Goal: Task Accomplishment & Management: Manage account settings

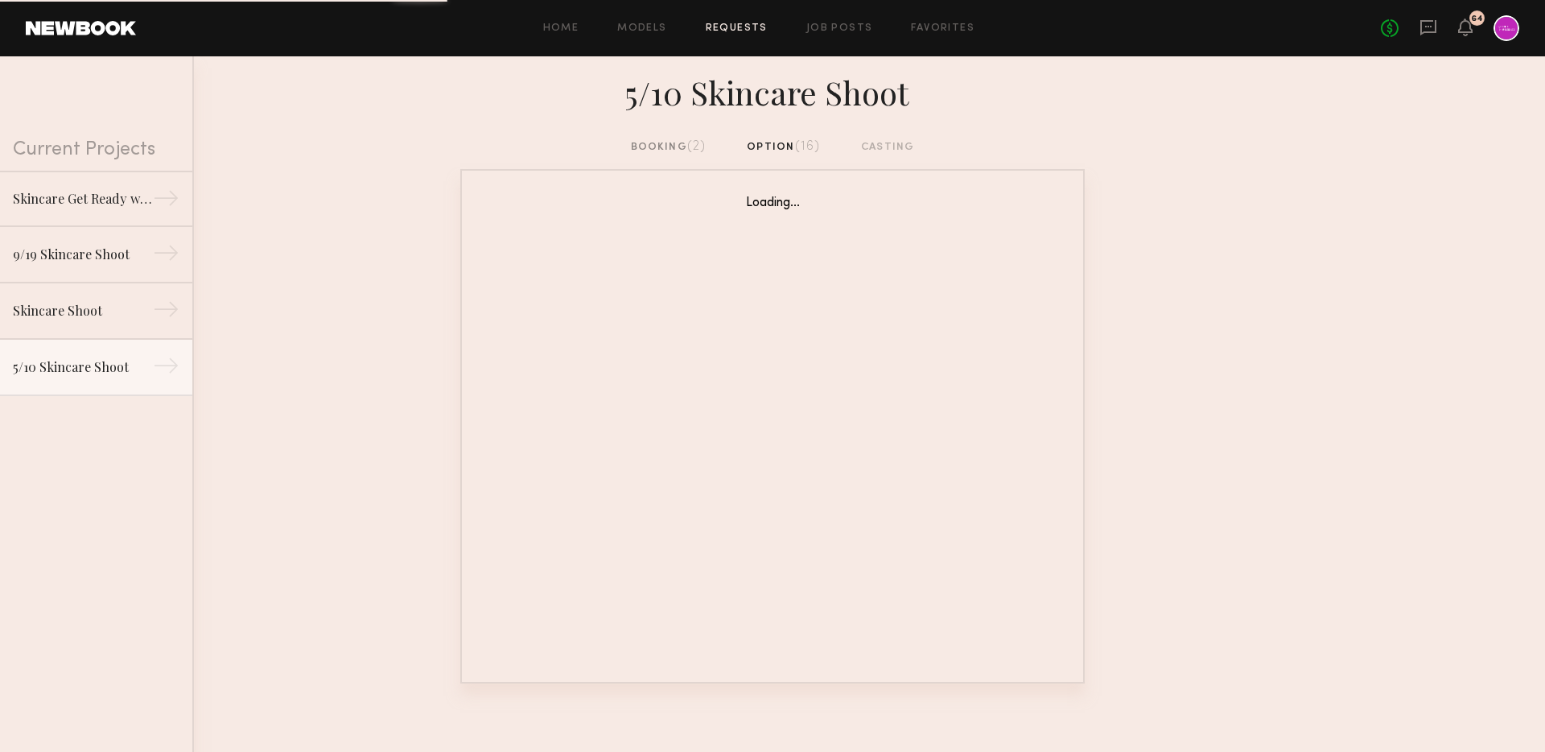
click at [831, 35] on div "Home Models Requests Job Posts Favorites Sign Out No fees up to $5,000 64" at bounding box center [827, 28] width 1383 height 26
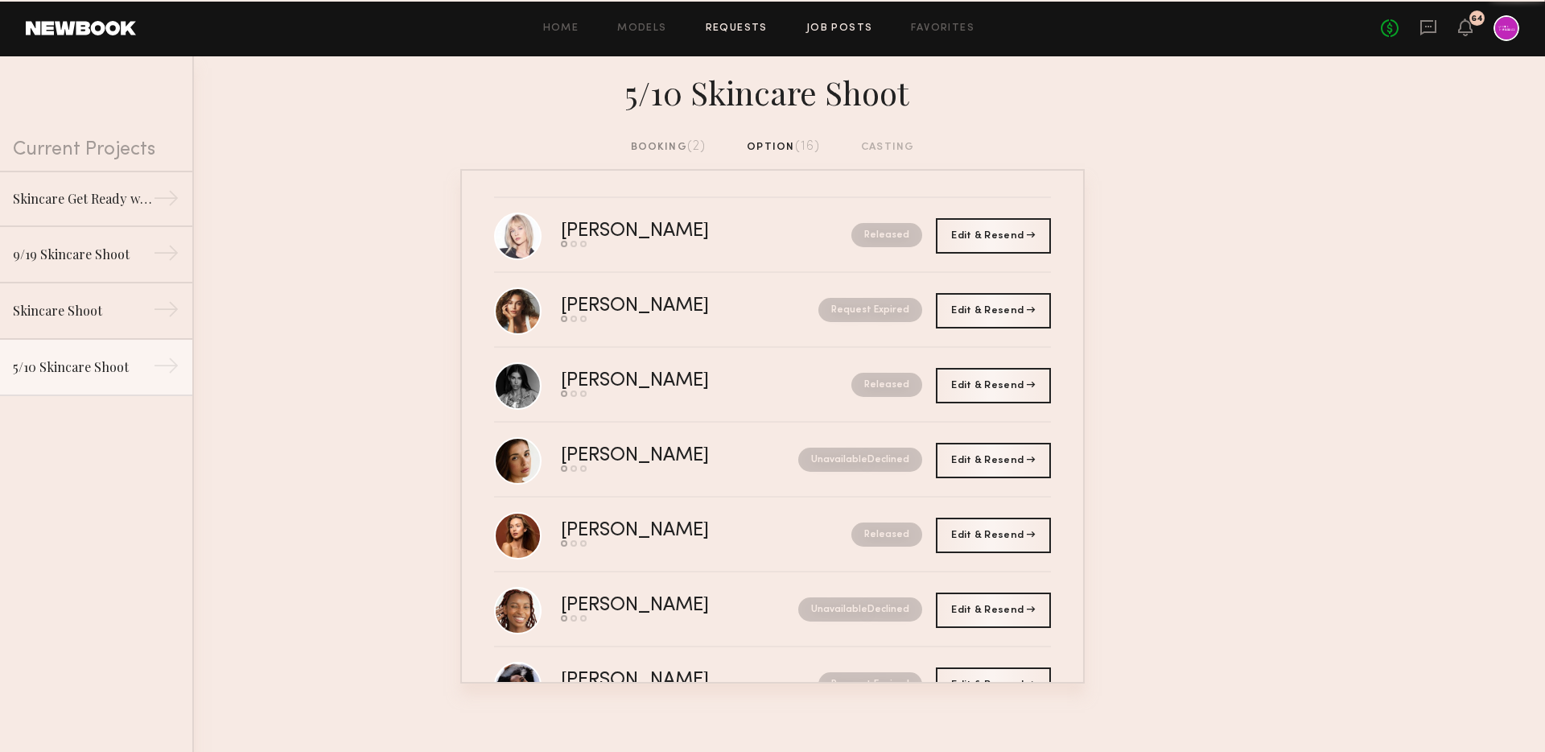
click at [823, 27] on link "Job Posts" at bounding box center [839, 28] width 67 height 10
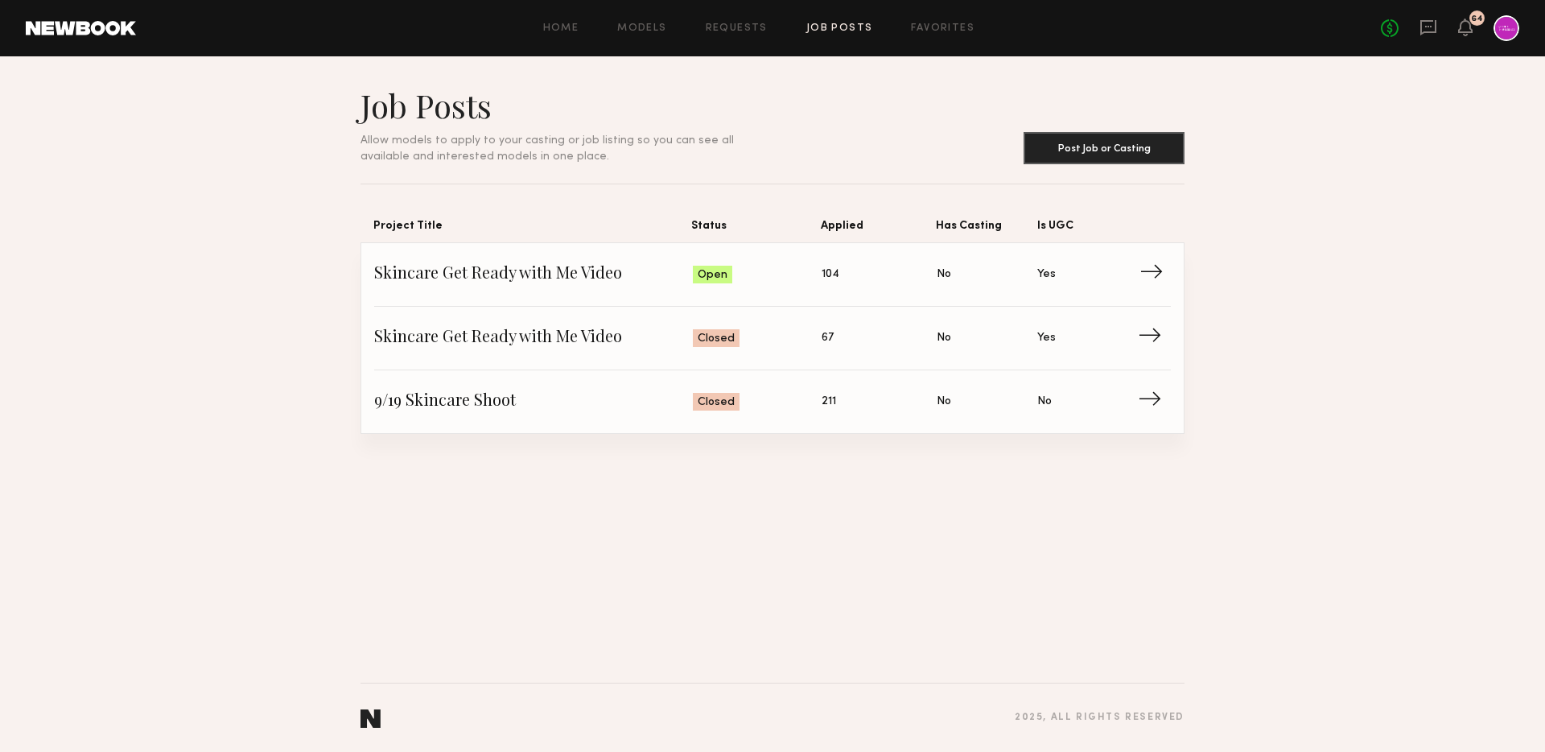
click at [535, 280] on span "Skincare Get Ready with Me Video" at bounding box center [533, 274] width 319 height 24
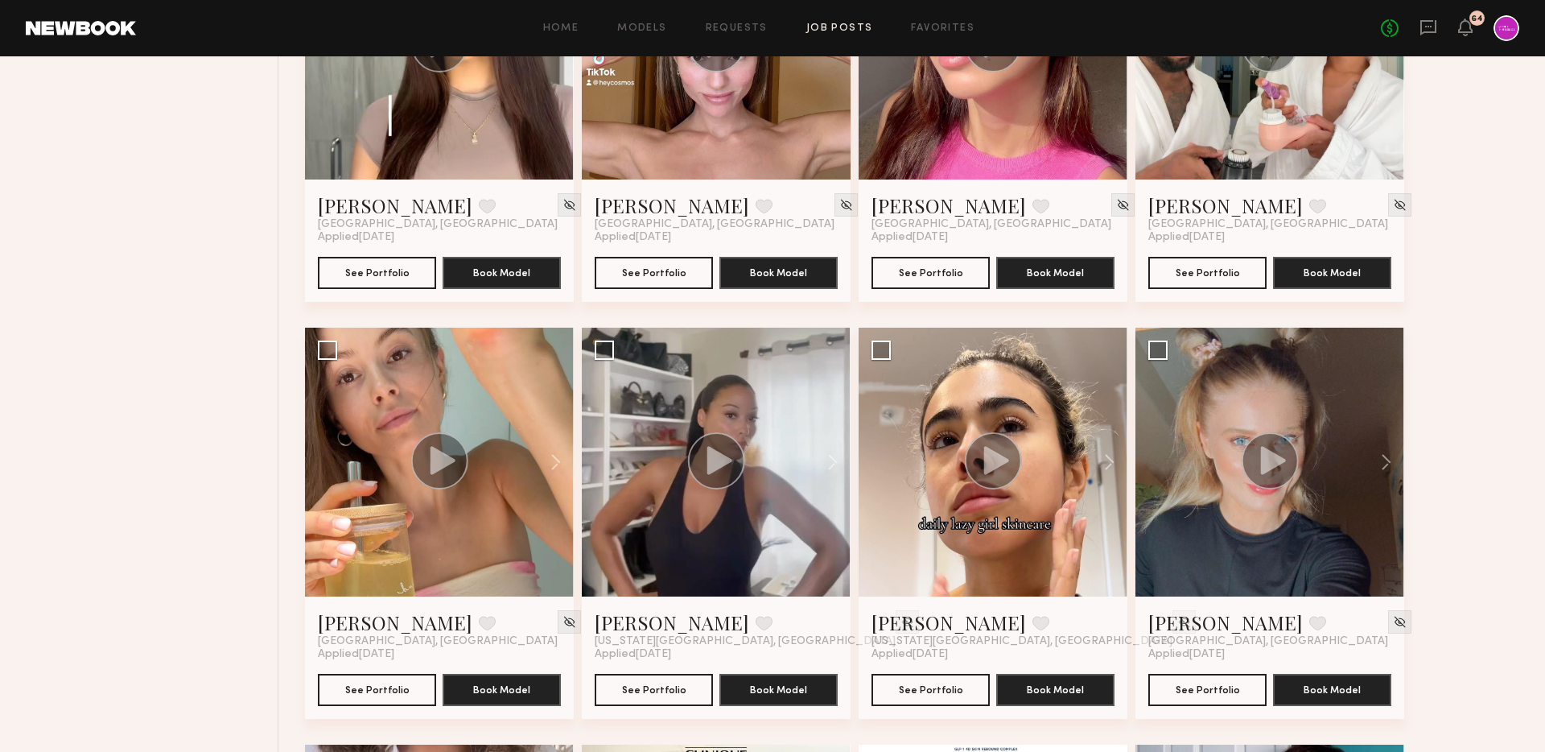
scroll to position [2528, 0]
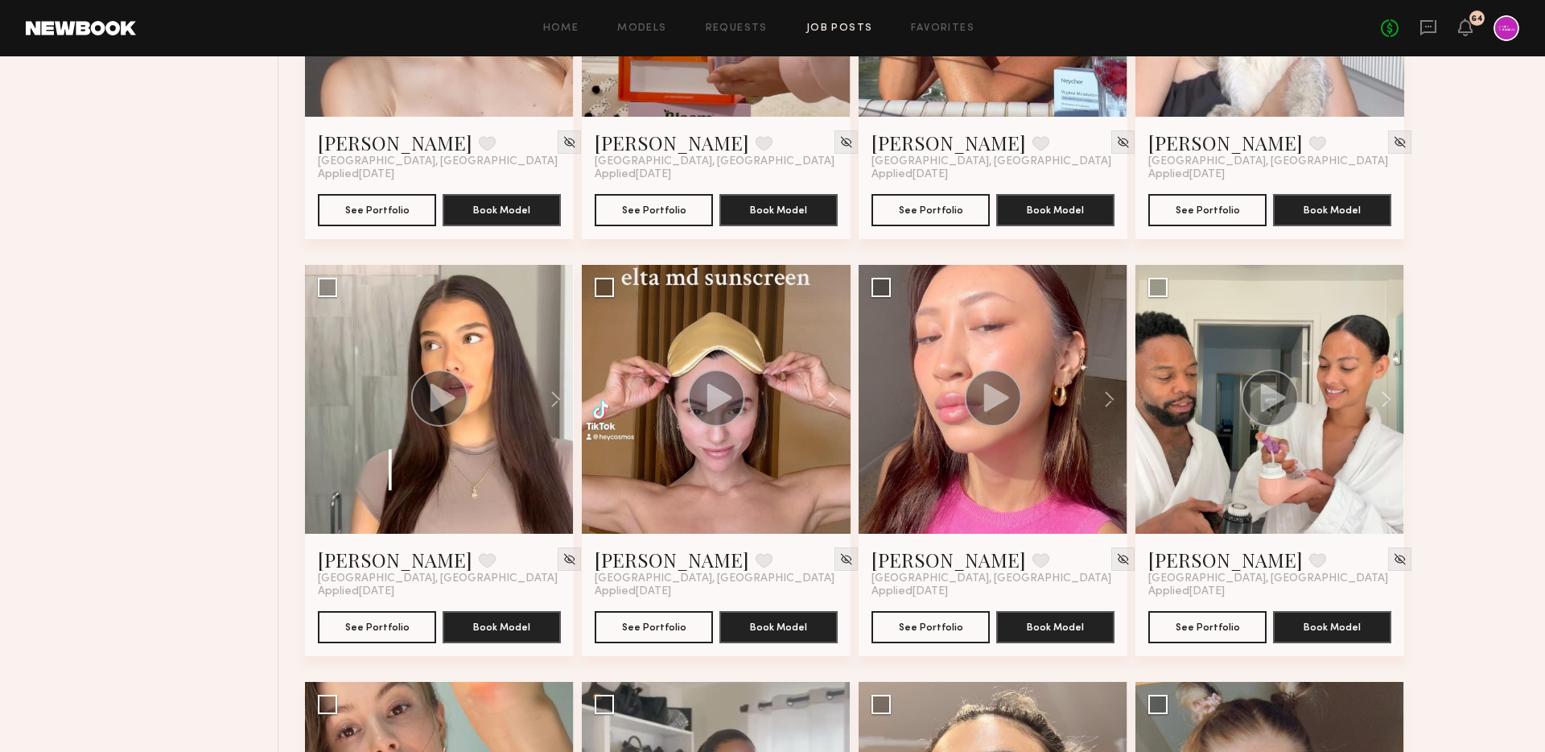
click at [1427, 42] on header "Home Models Requests Job Posts Favorites Sign Out No fees up to $5,000 64" at bounding box center [772, 28] width 1545 height 56
click at [1427, 29] on icon at bounding box center [1429, 28] width 18 height 18
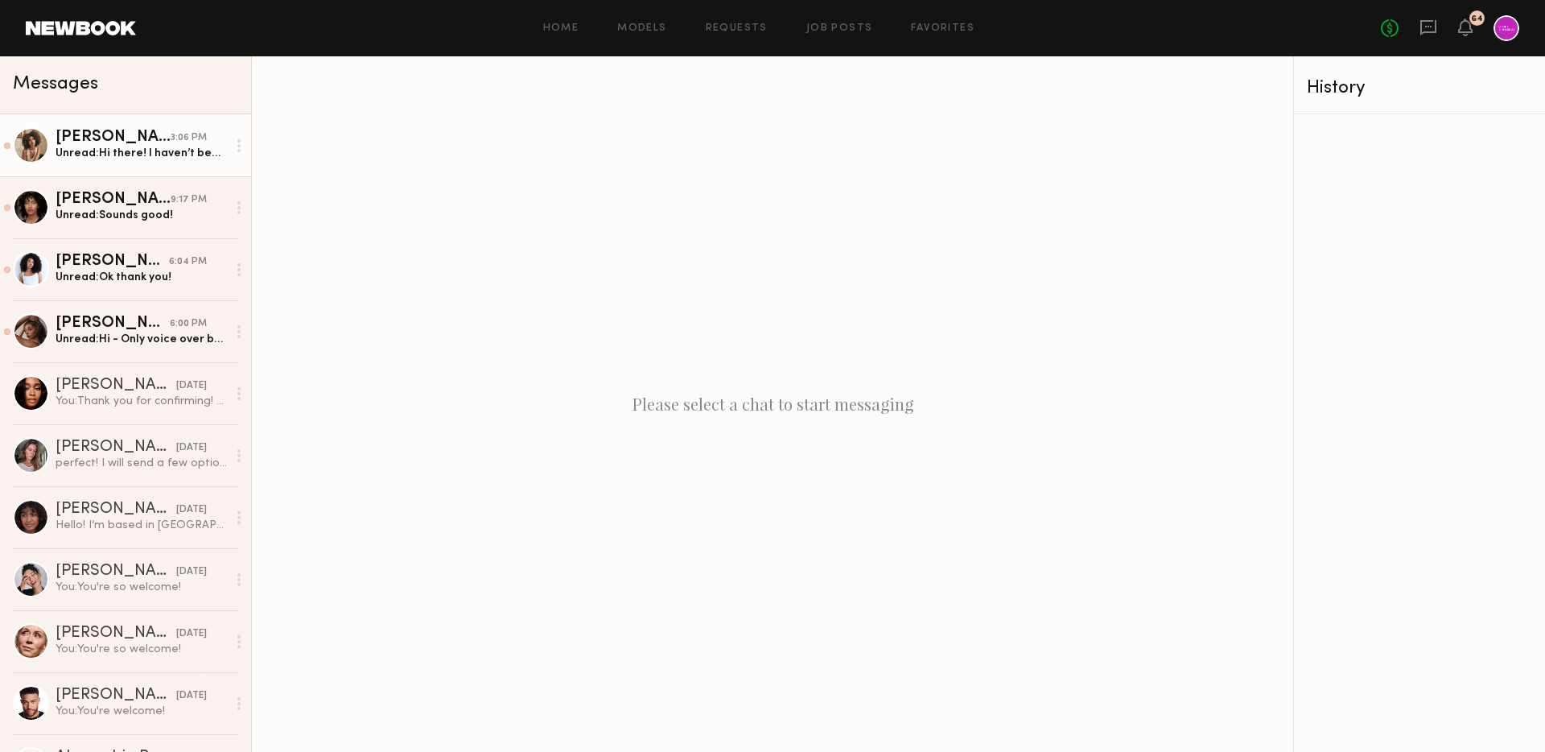
click at [130, 150] on div "Unread: Hi there! I haven’t been able to confirm if my appt is solid for [DATE]…" at bounding box center [141, 153] width 171 height 15
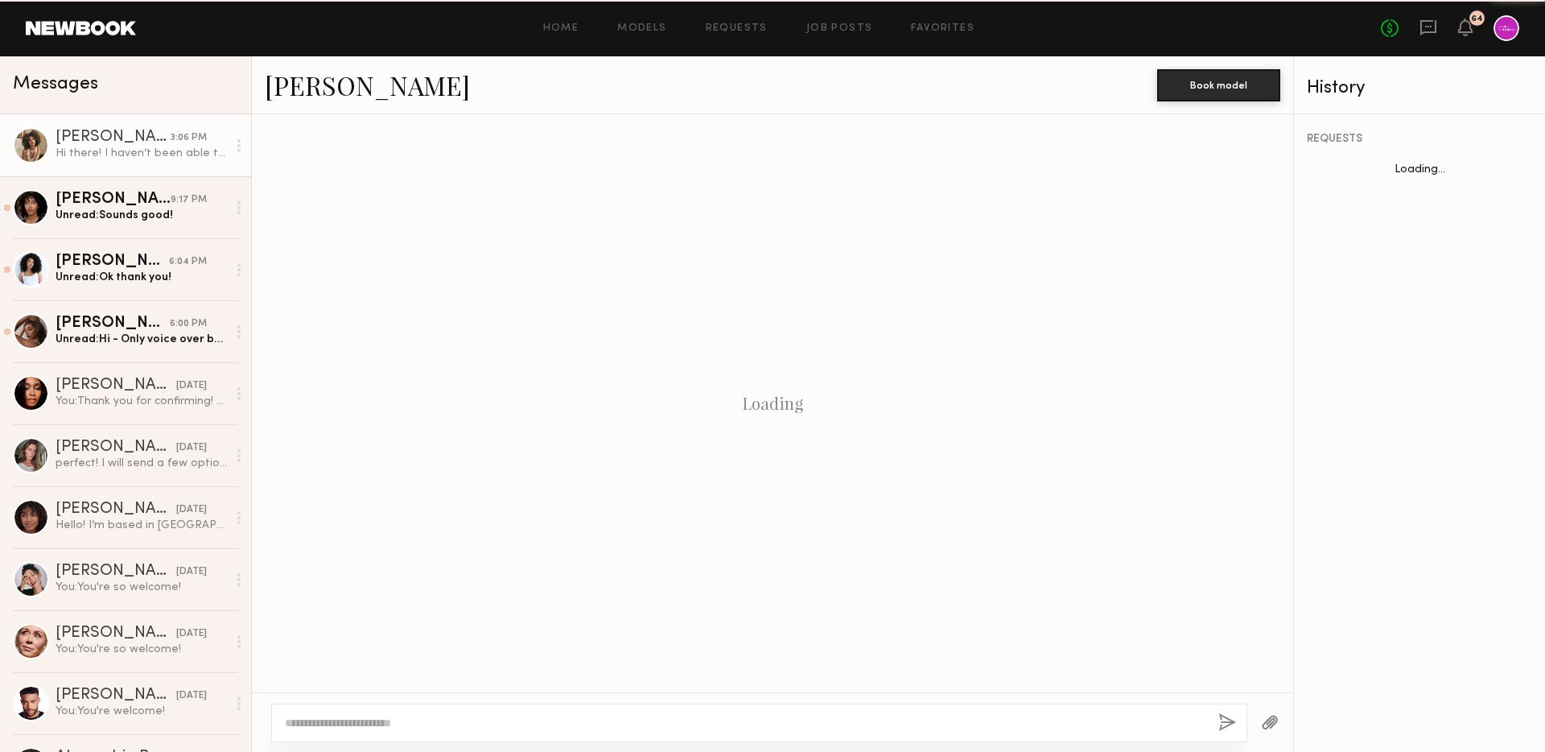
scroll to position [1597, 0]
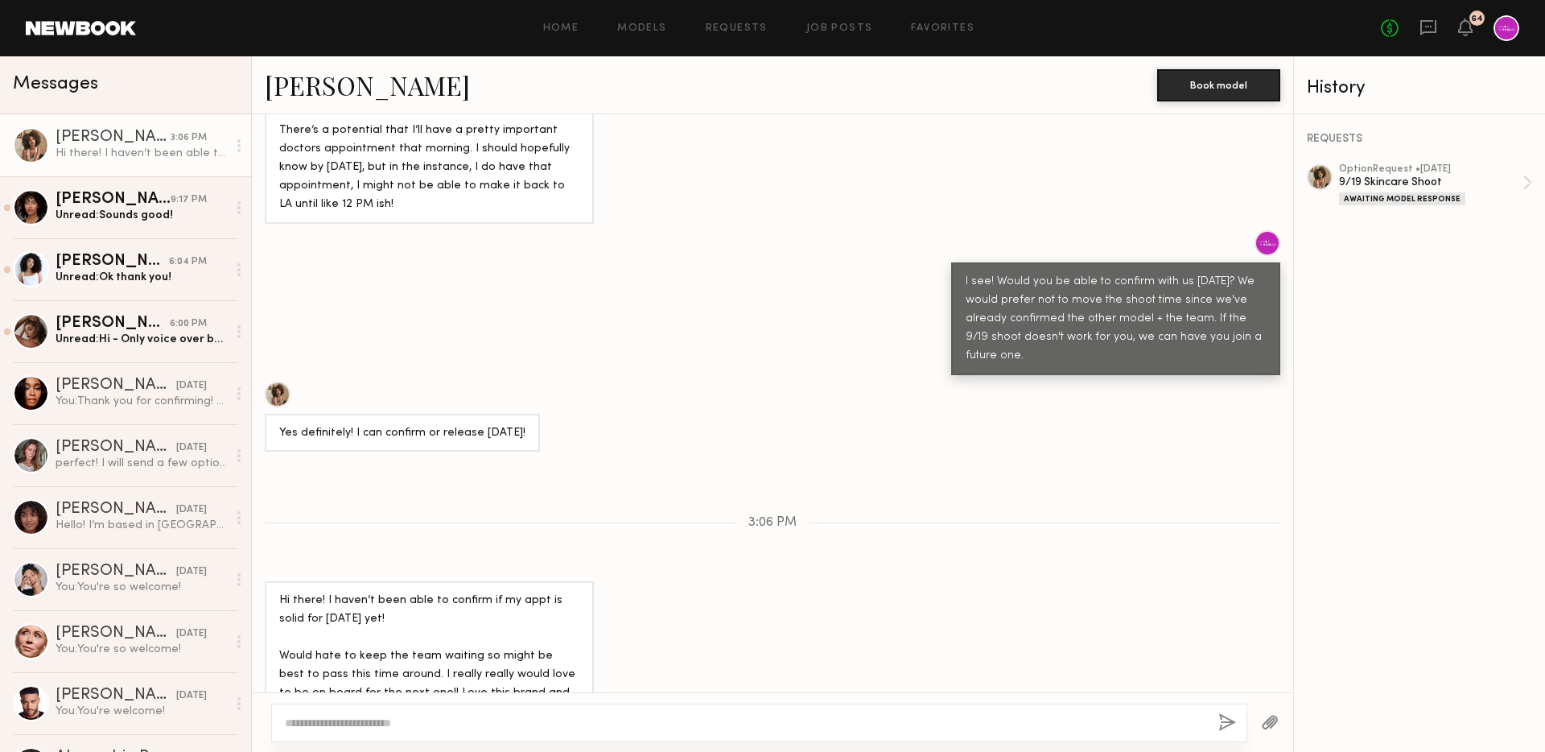
click at [505, 720] on textarea at bounding box center [745, 723] width 921 height 16
click at [468, 725] on textarea at bounding box center [745, 723] width 921 height 16
click at [447, 720] on textarea at bounding box center [745, 723] width 921 height 16
click at [487, 721] on textarea at bounding box center [745, 723] width 921 height 16
click at [475, 720] on textarea at bounding box center [745, 723] width 921 height 16
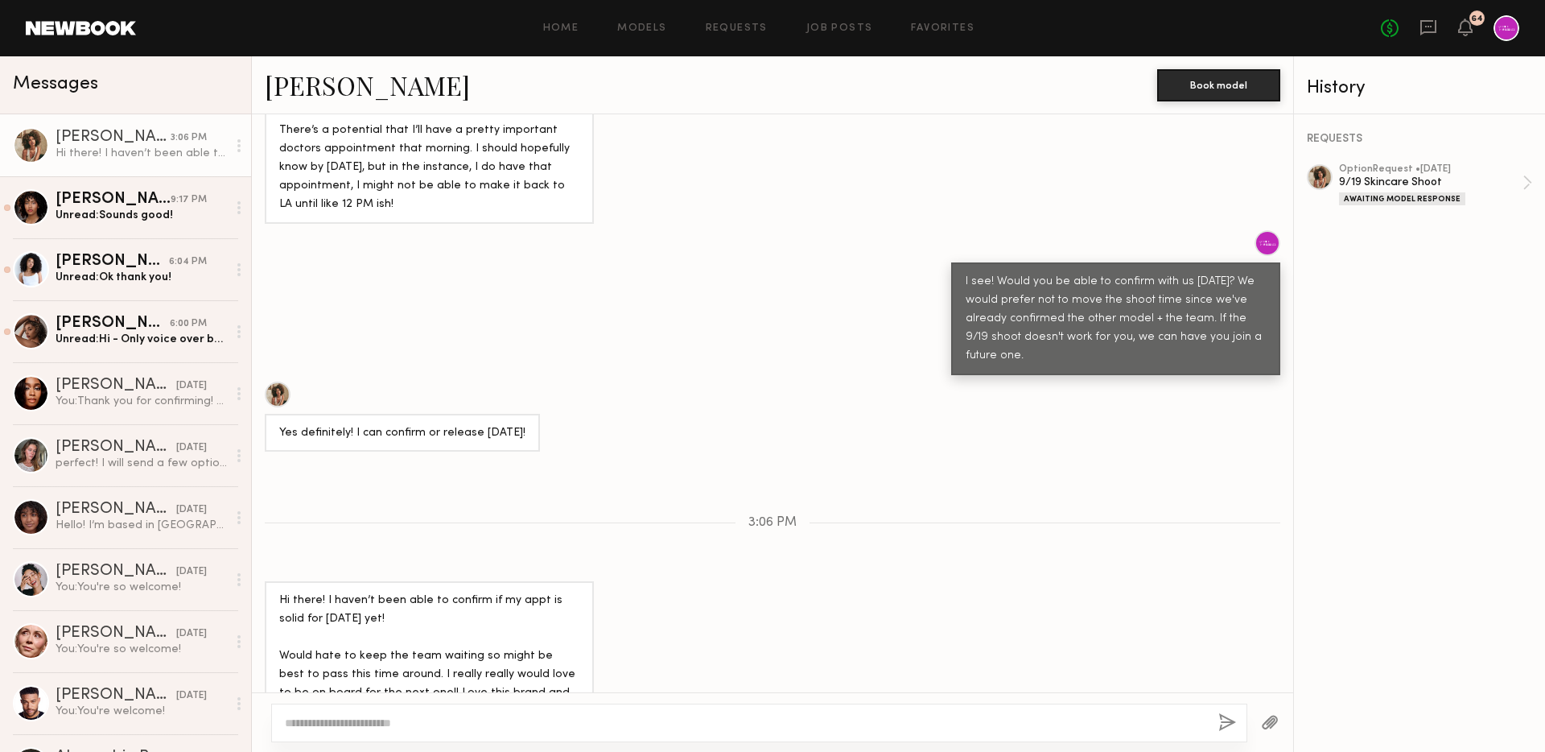
click at [447, 724] on textarea at bounding box center [745, 723] width 921 height 16
click at [826, 29] on link "Job Posts" at bounding box center [839, 28] width 67 height 10
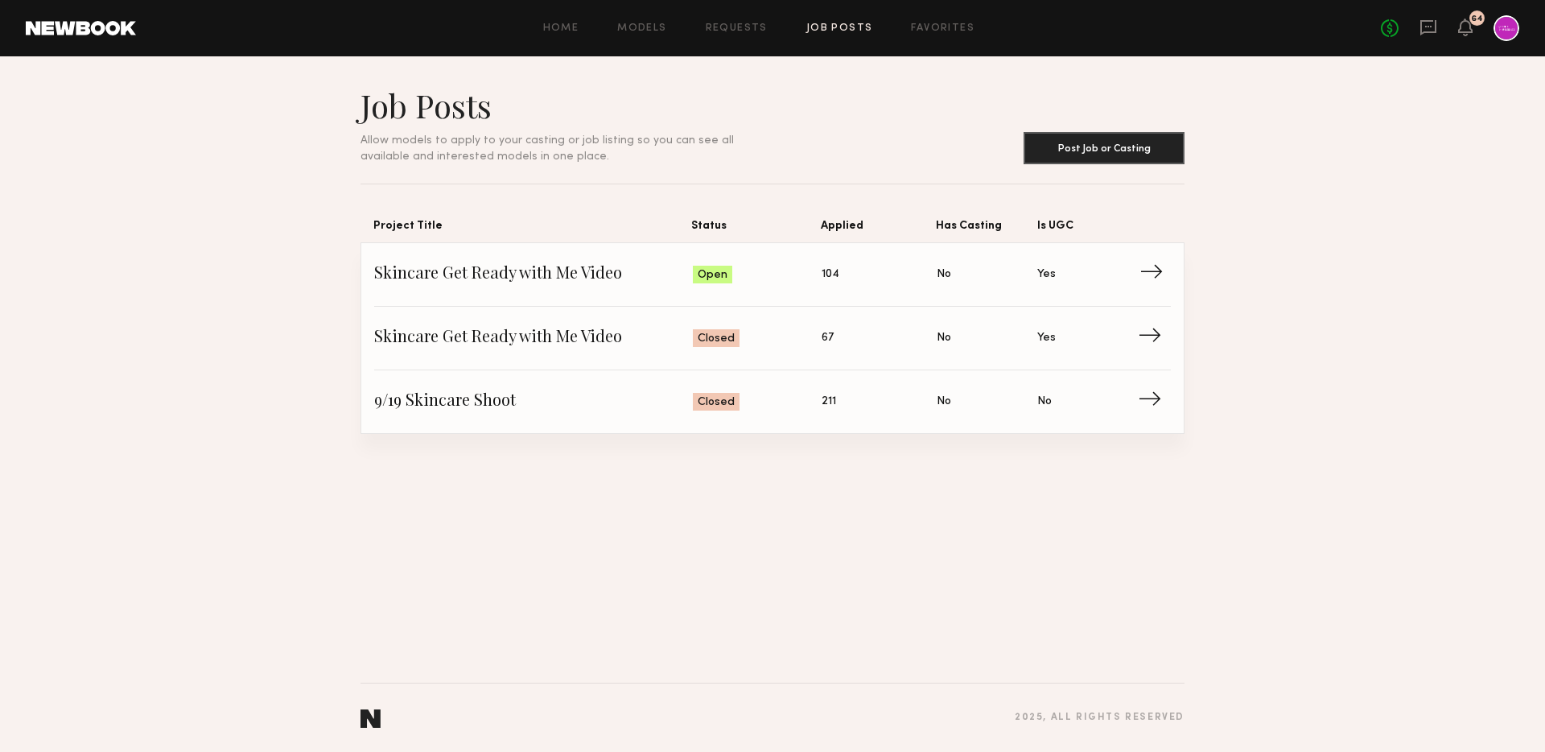
click at [498, 270] on span "Skincare Get Ready with Me Video" at bounding box center [533, 274] width 319 height 24
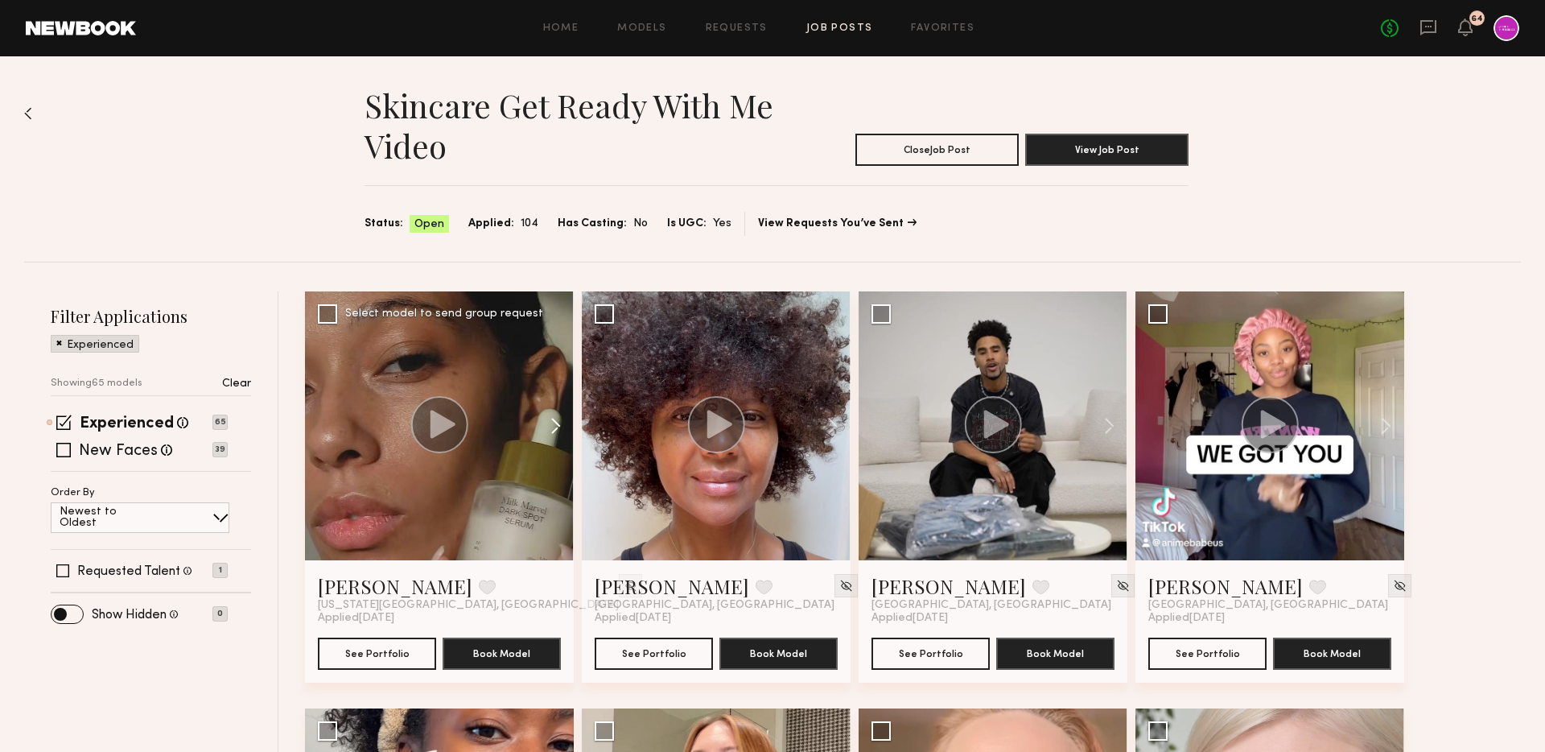
click at [558, 427] on button at bounding box center [548, 425] width 52 height 269
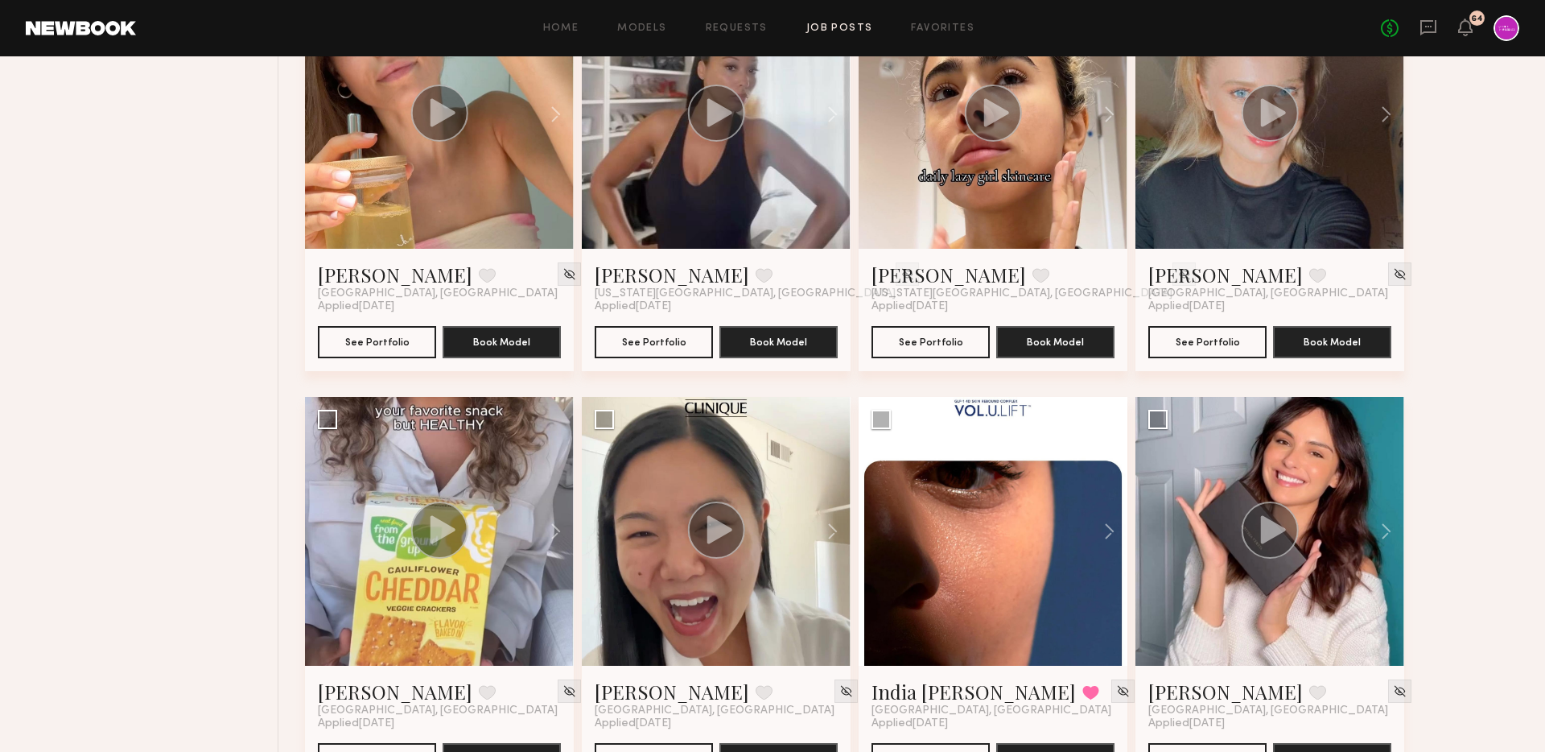
scroll to position [3421, 0]
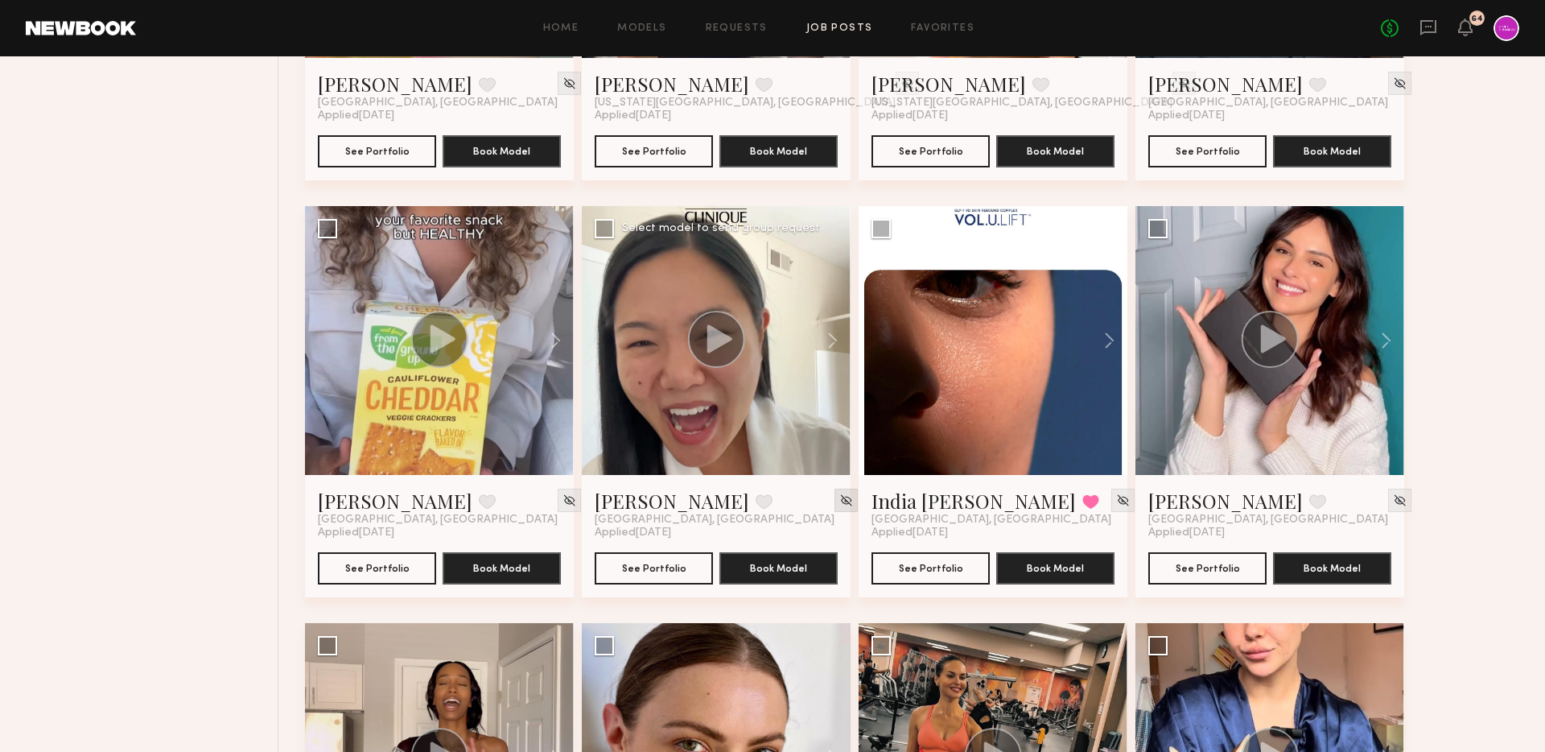
click at [835, 489] on div at bounding box center [846, 500] width 23 height 23
click at [839, 495] on img at bounding box center [846, 500] width 14 height 14
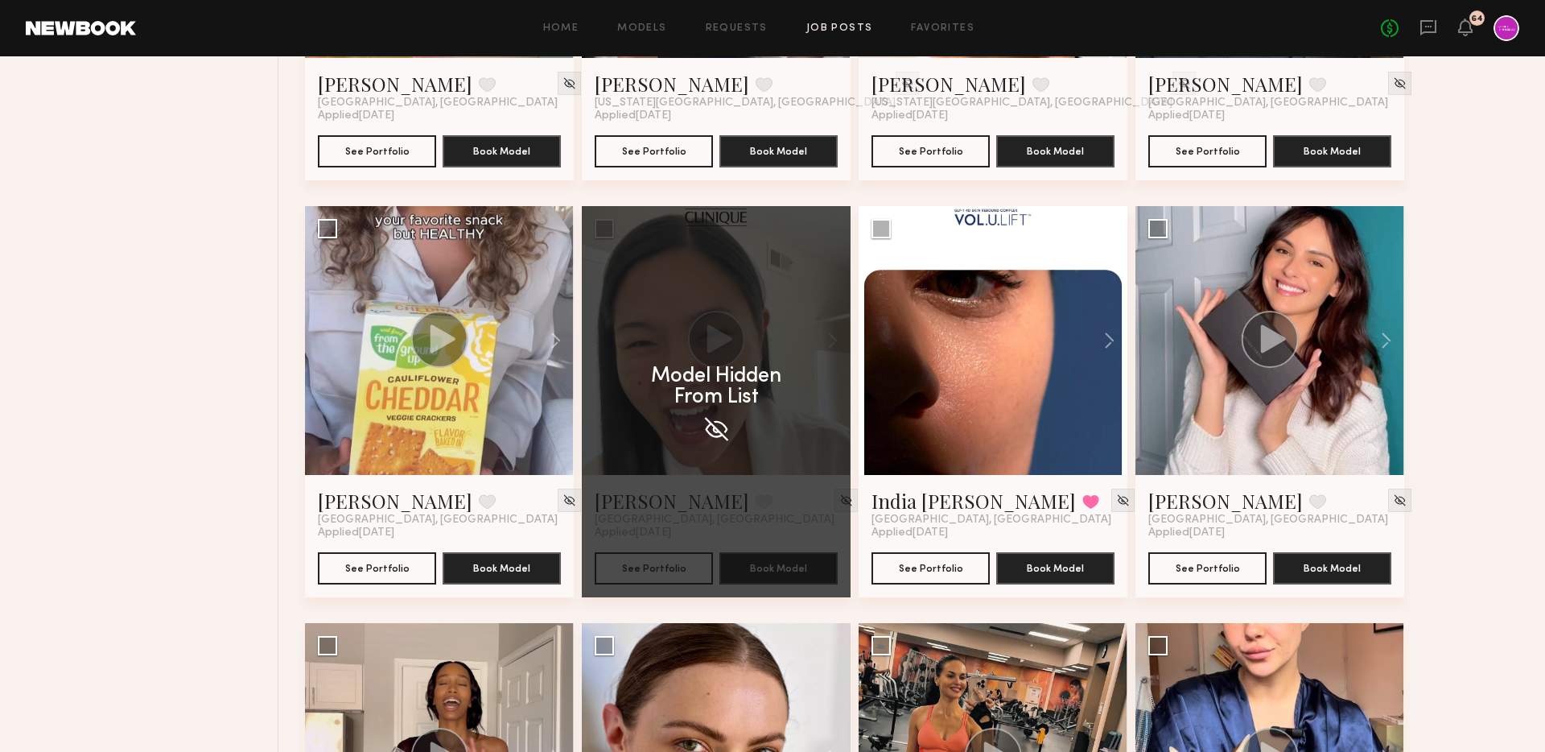
scroll to position [3746, 0]
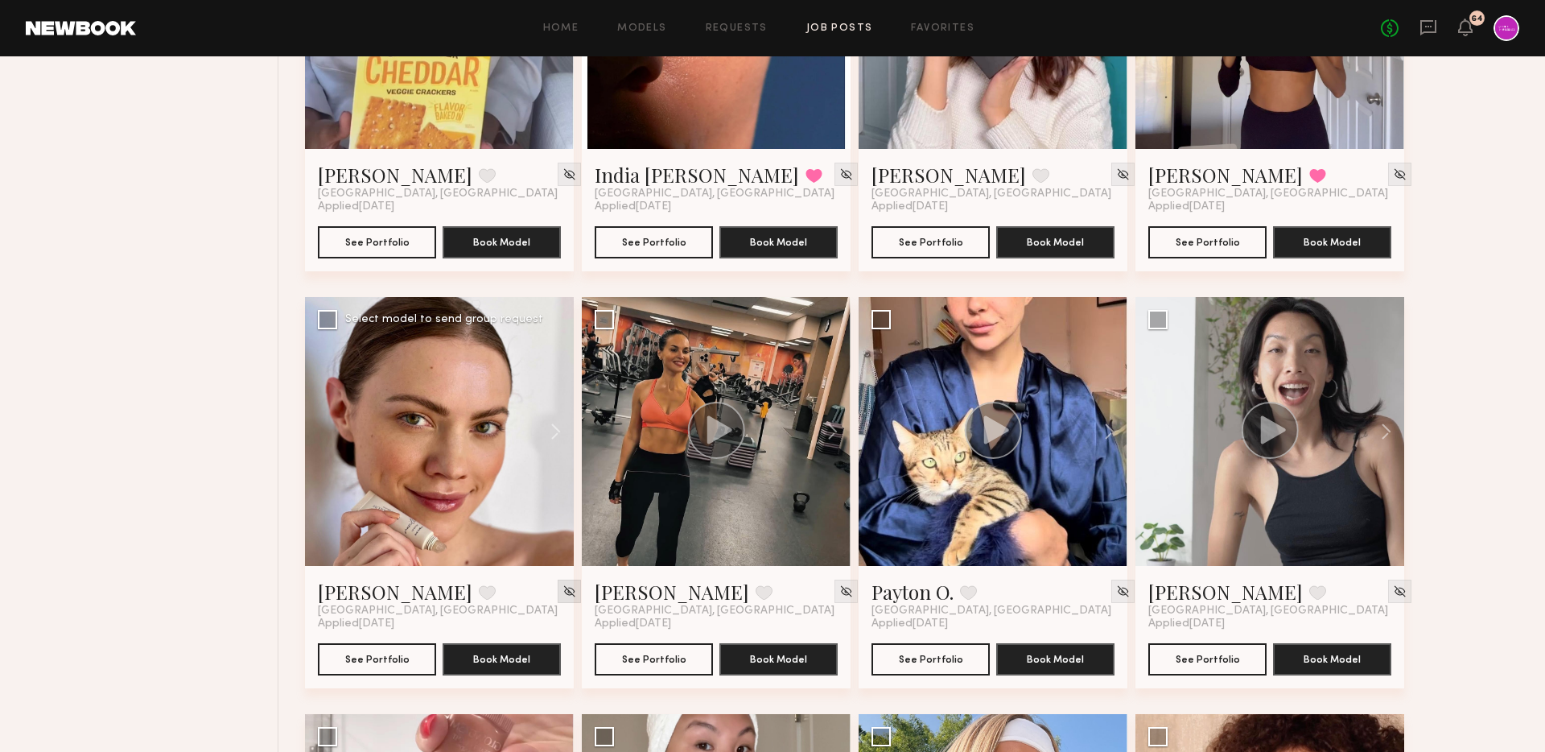
click at [563, 587] on img at bounding box center [570, 591] width 14 height 14
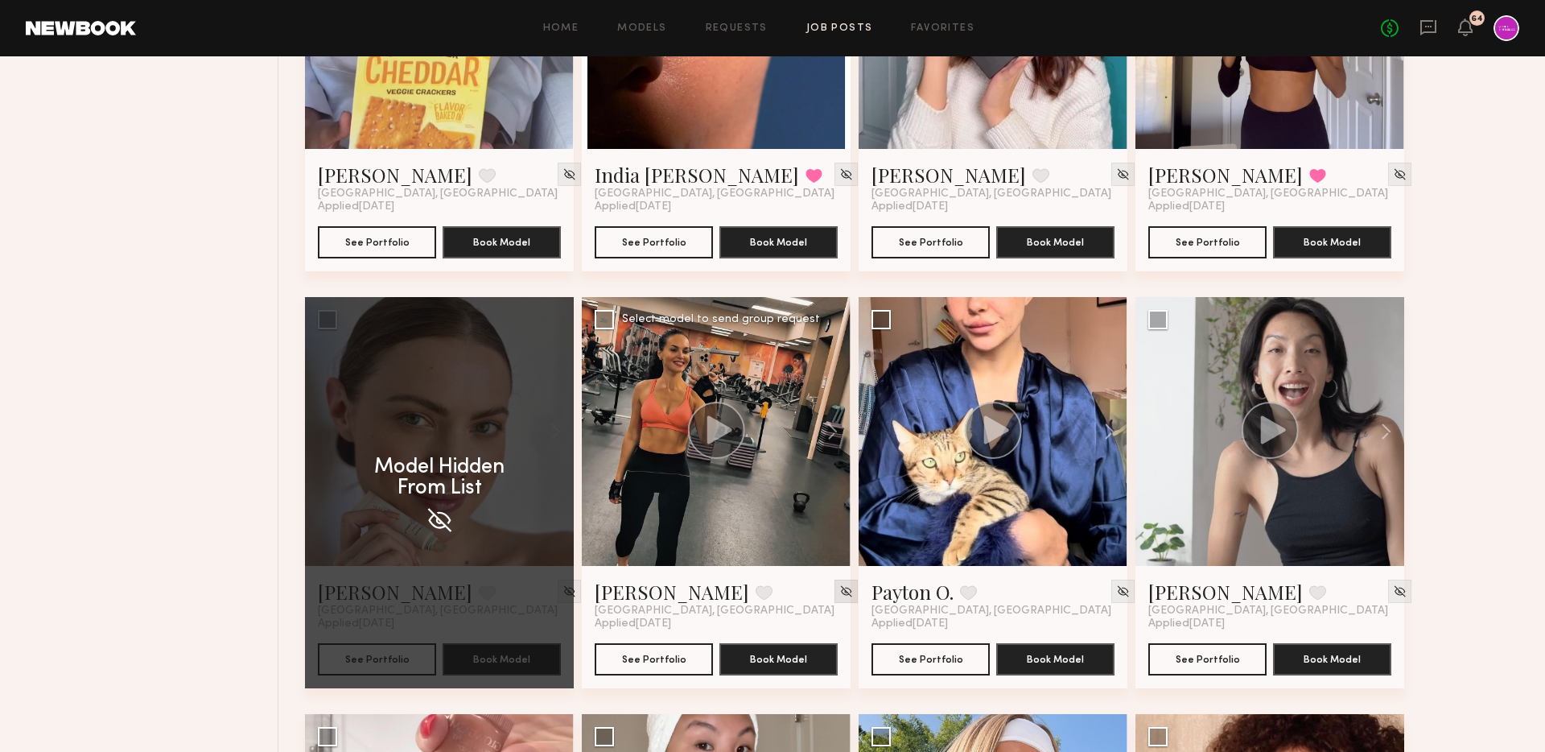
click at [839, 585] on img at bounding box center [846, 591] width 14 height 14
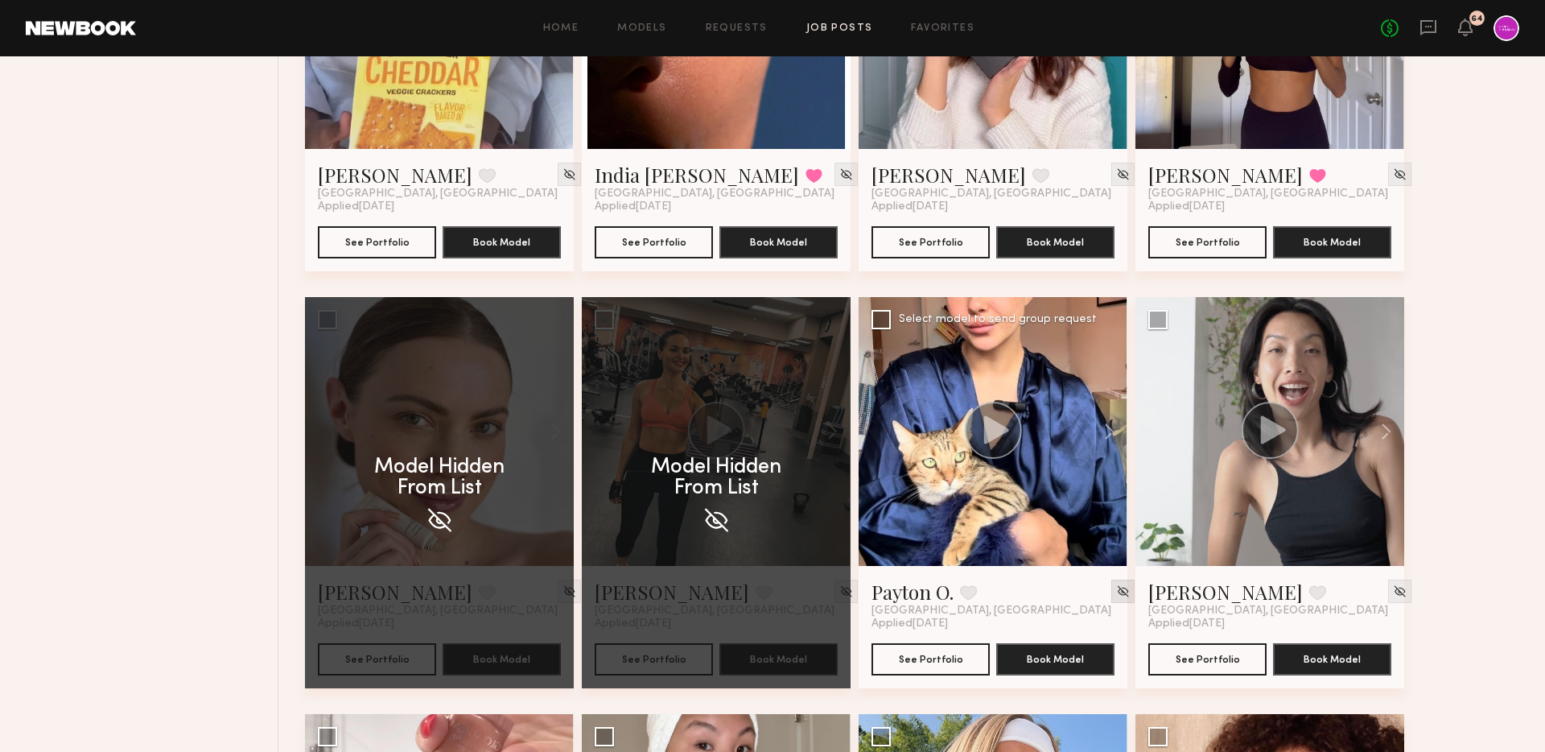
click at [1116, 588] on img at bounding box center [1123, 591] width 14 height 14
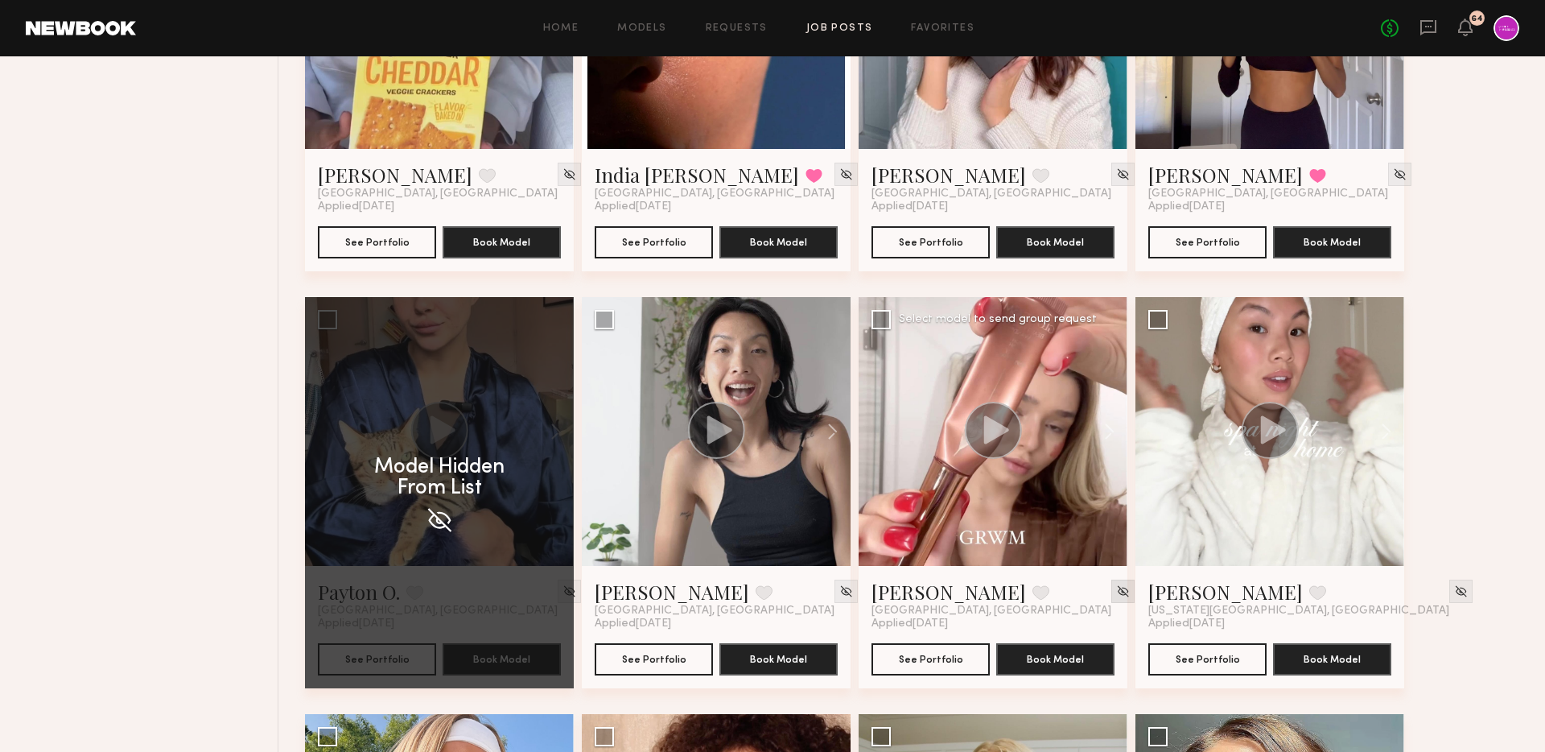
click at [1116, 588] on img at bounding box center [1123, 591] width 14 height 14
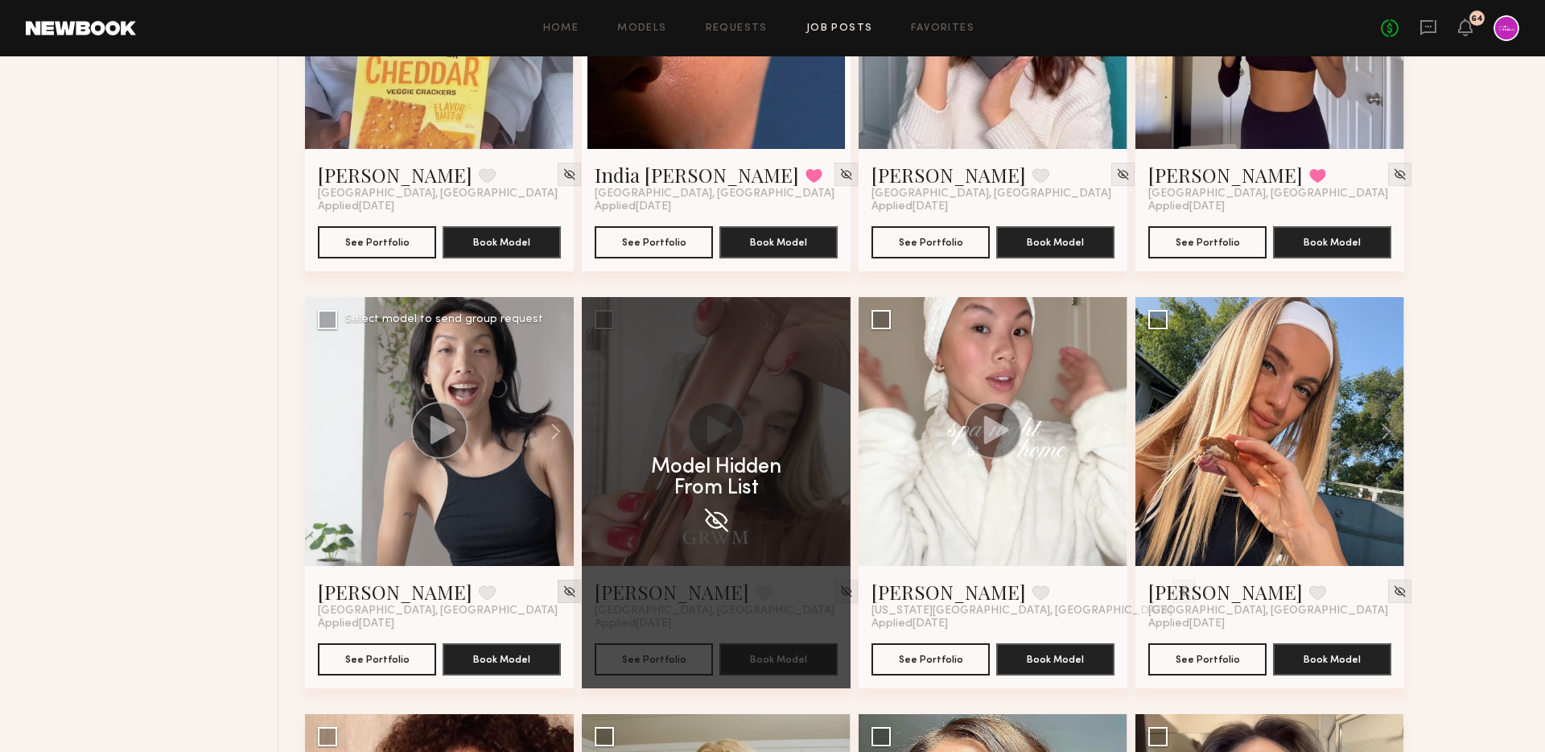
click at [563, 595] on img at bounding box center [570, 591] width 14 height 14
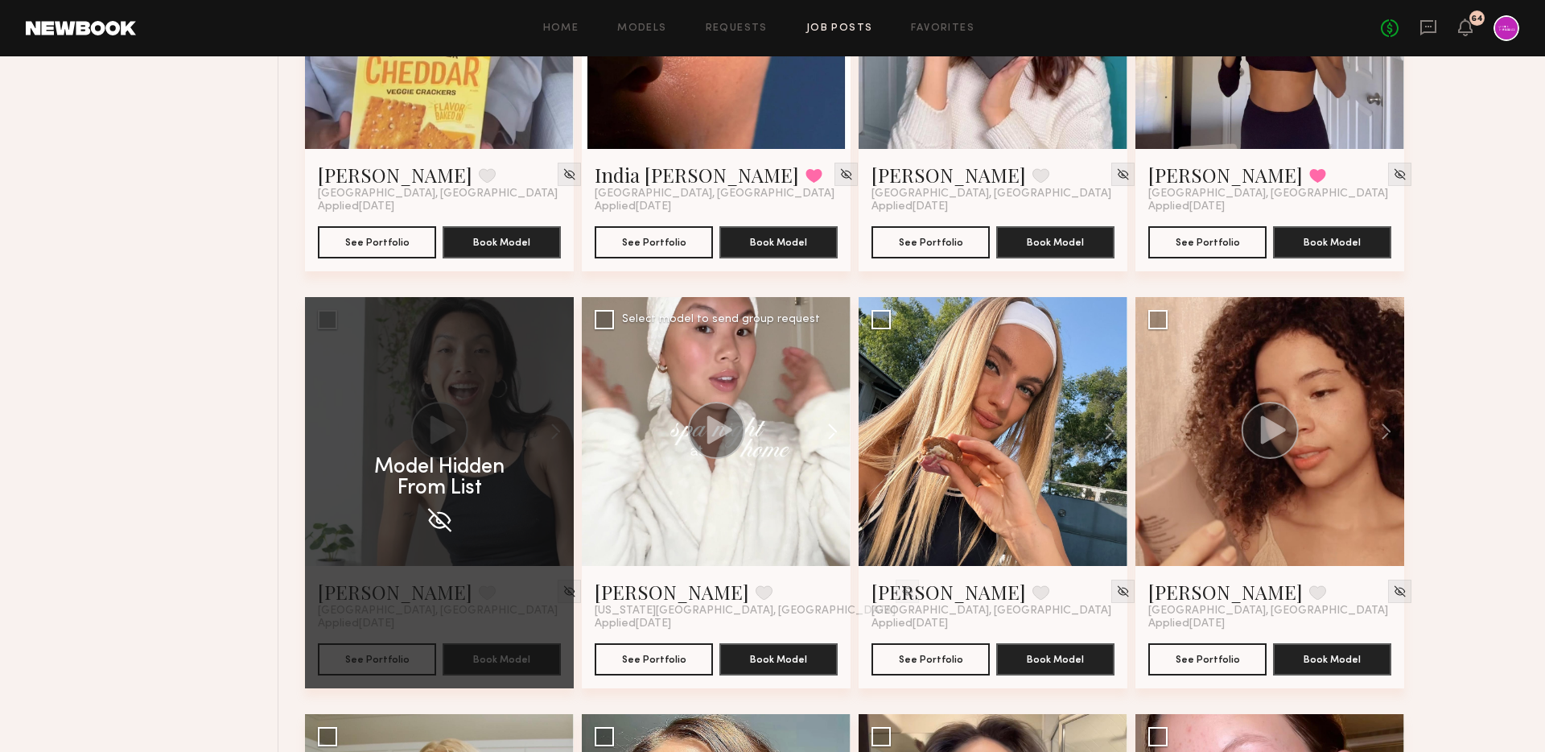
click at [826, 415] on button at bounding box center [825, 431] width 52 height 269
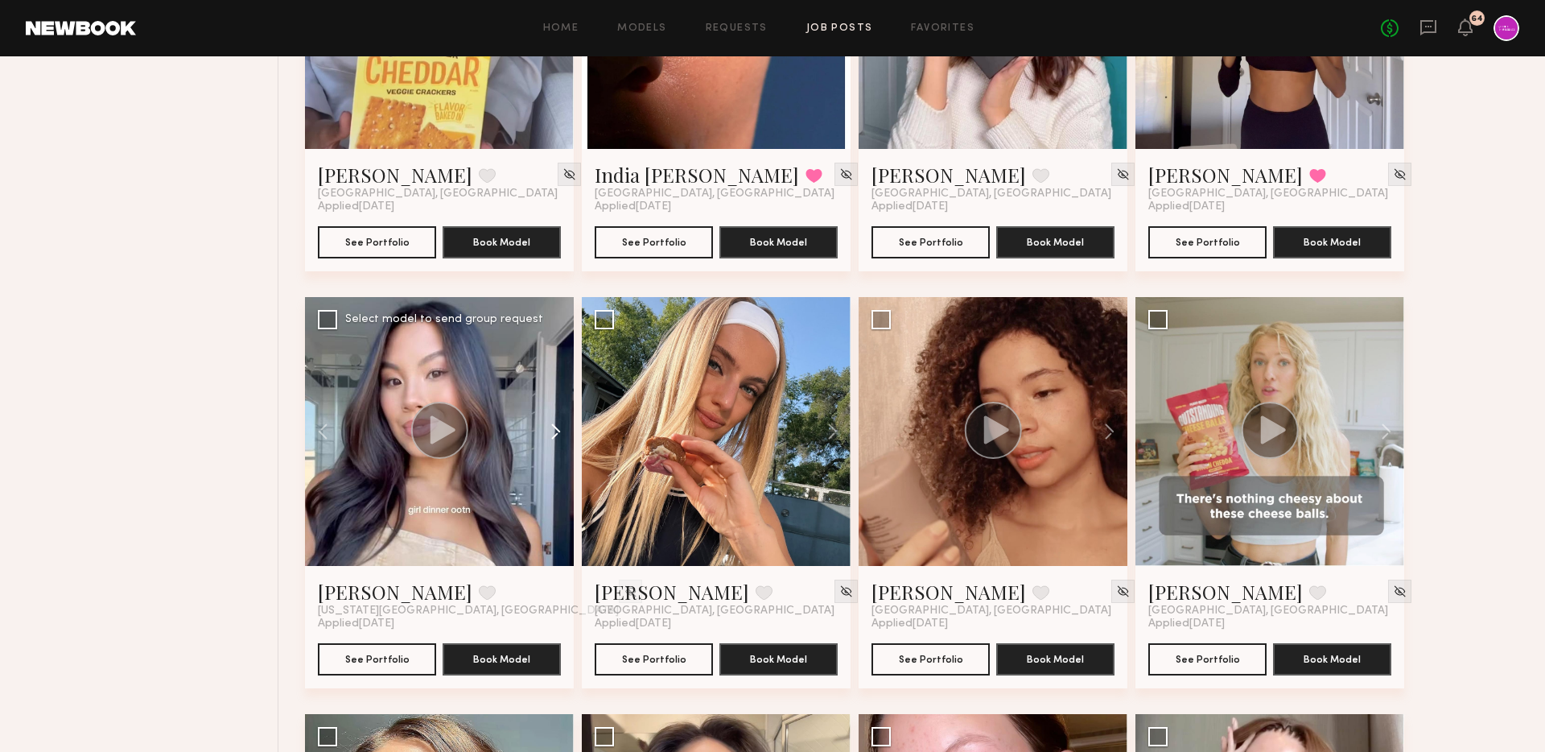
click at [826, 415] on button at bounding box center [825, 431] width 52 height 269
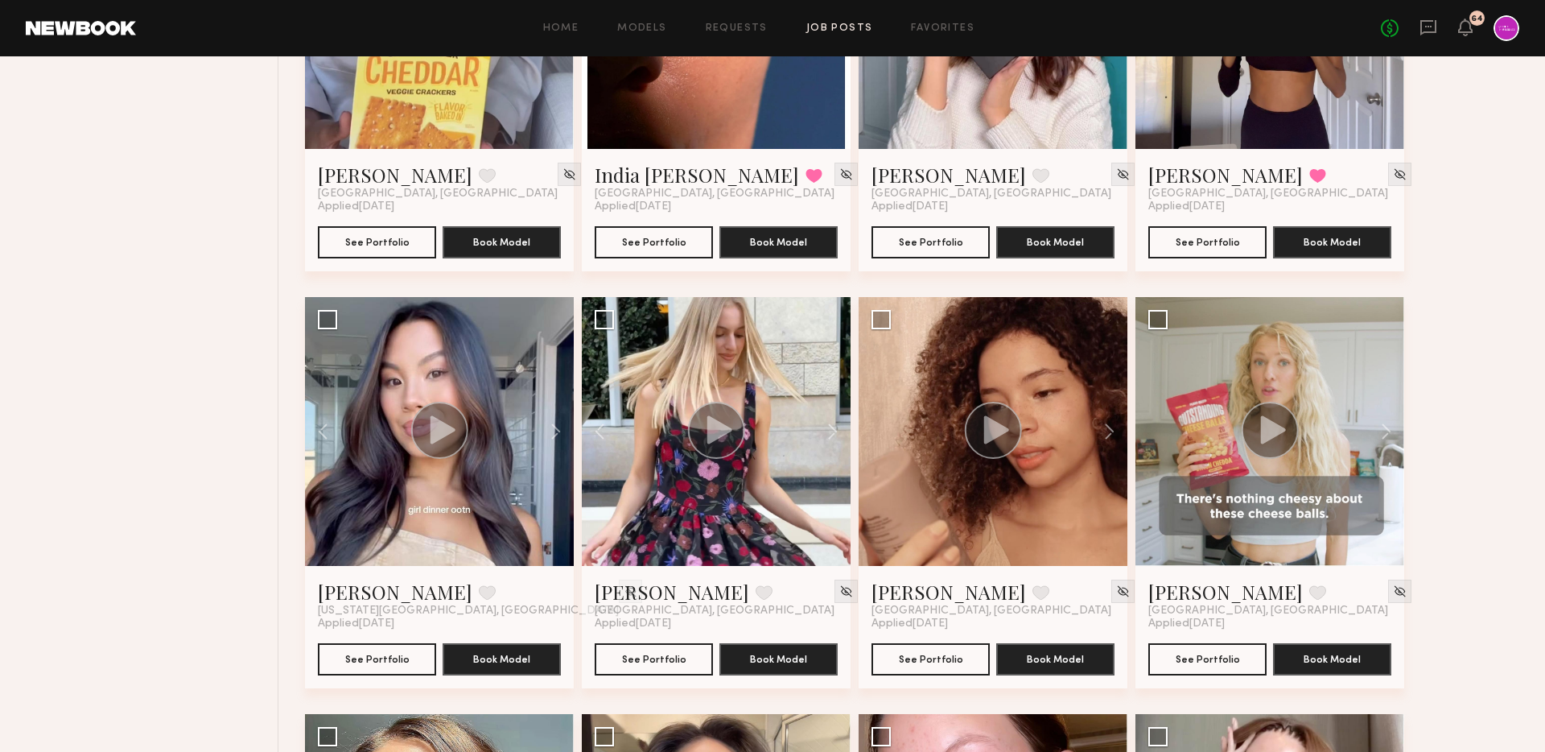
click at [559, 431] on button at bounding box center [548, 431] width 52 height 269
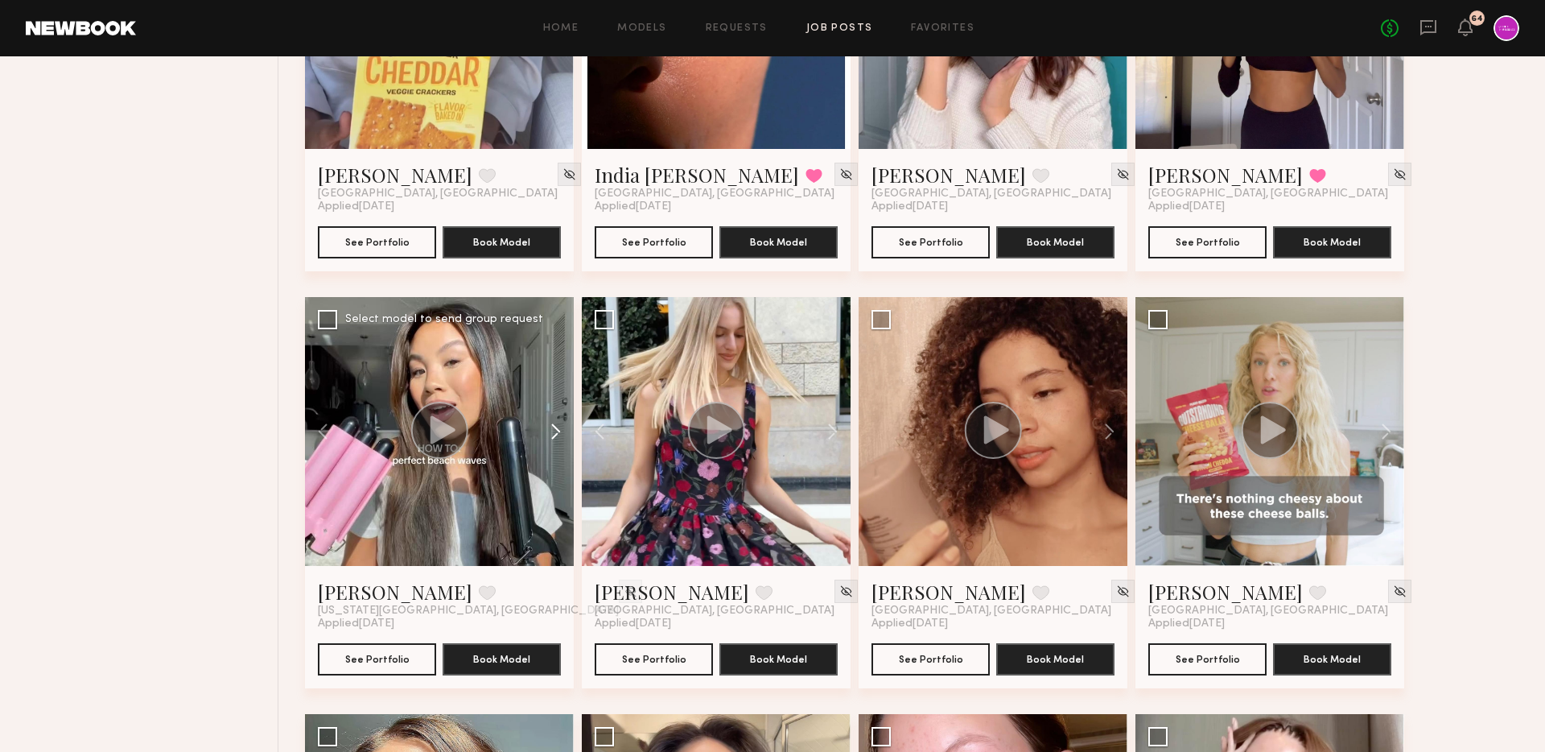
click at [559, 431] on button at bounding box center [548, 431] width 52 height 269
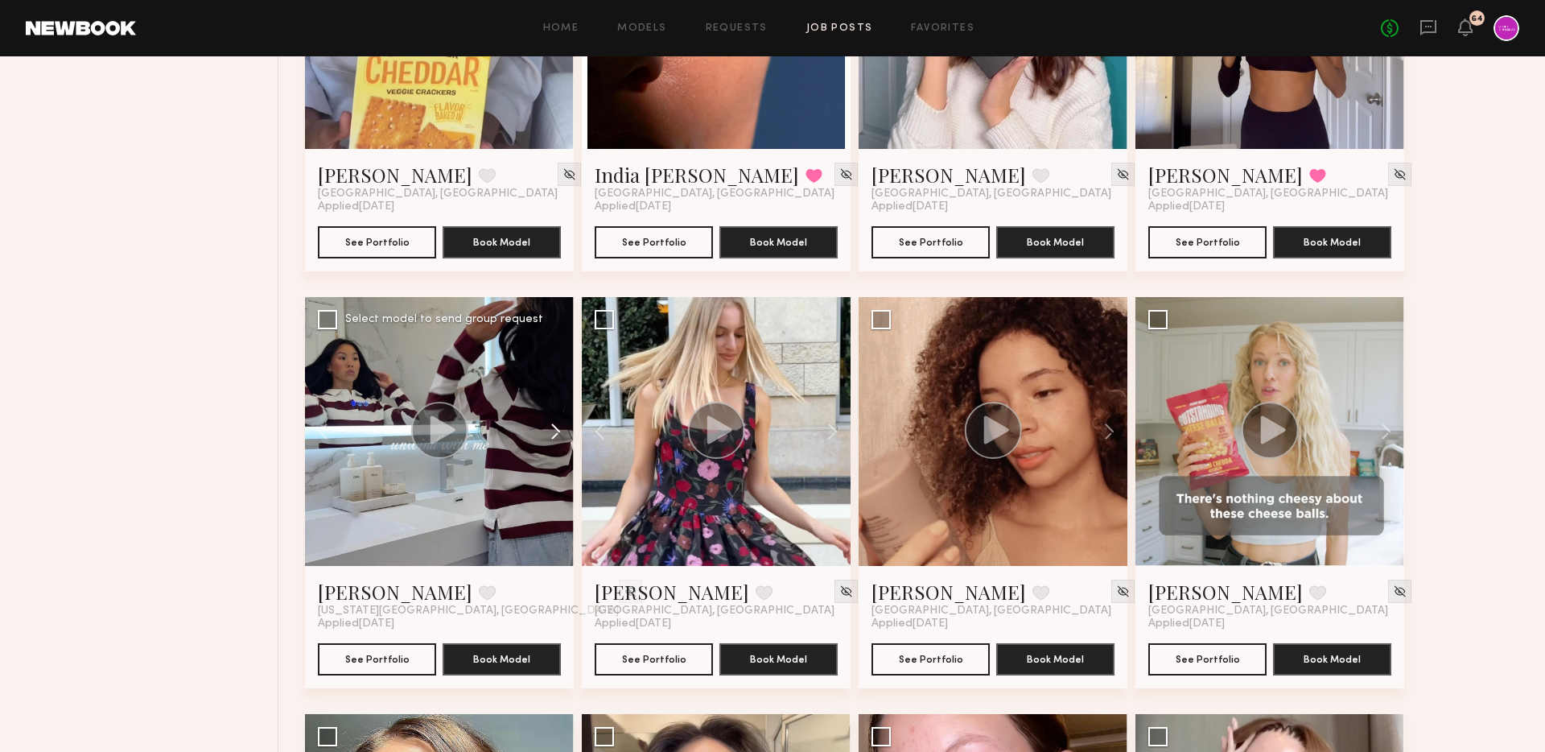
click at [559, 431] on button at bounding box center [548, 431] width 52 height 269
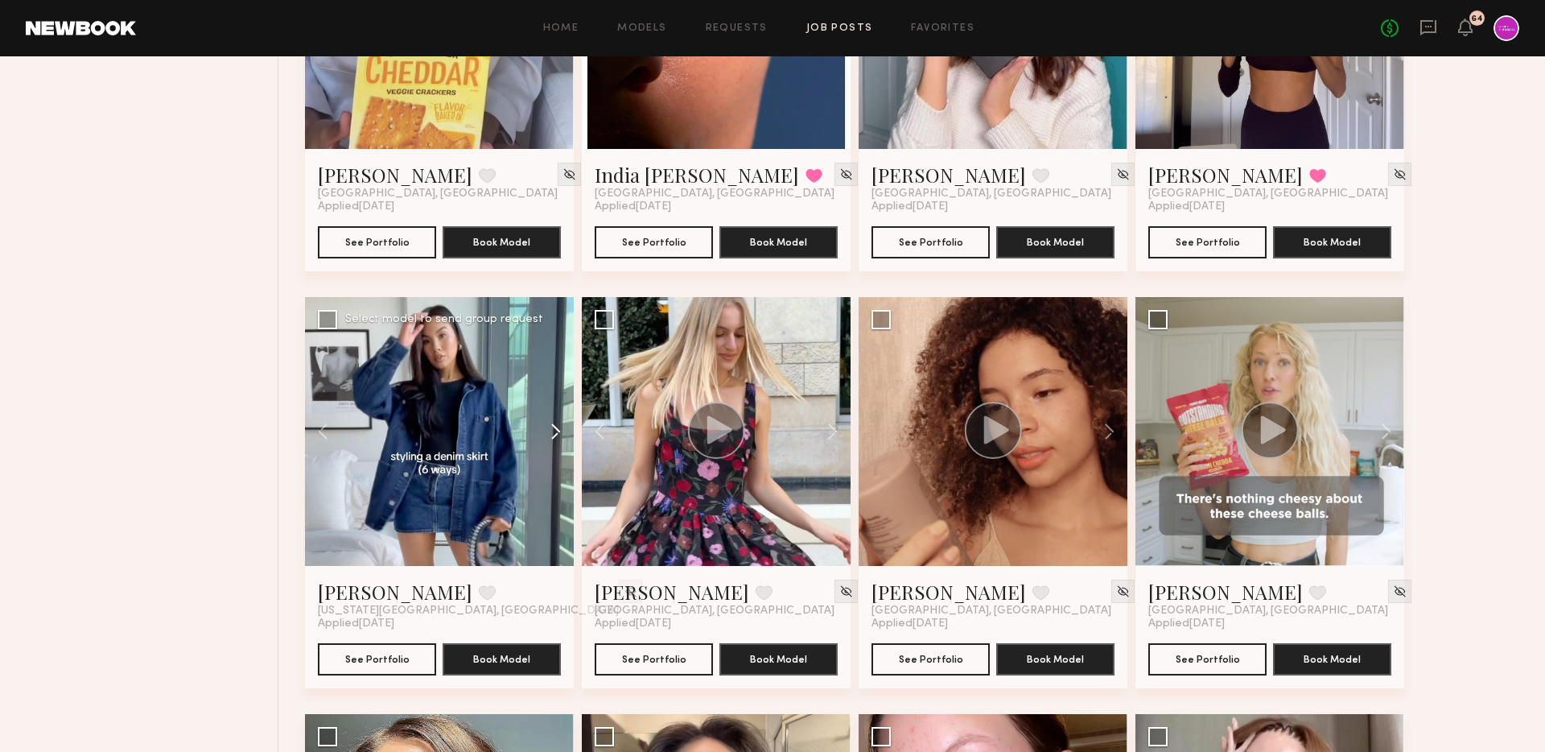
click at [559, 431] on button at bounding box center [548, 431] width 52 height 269
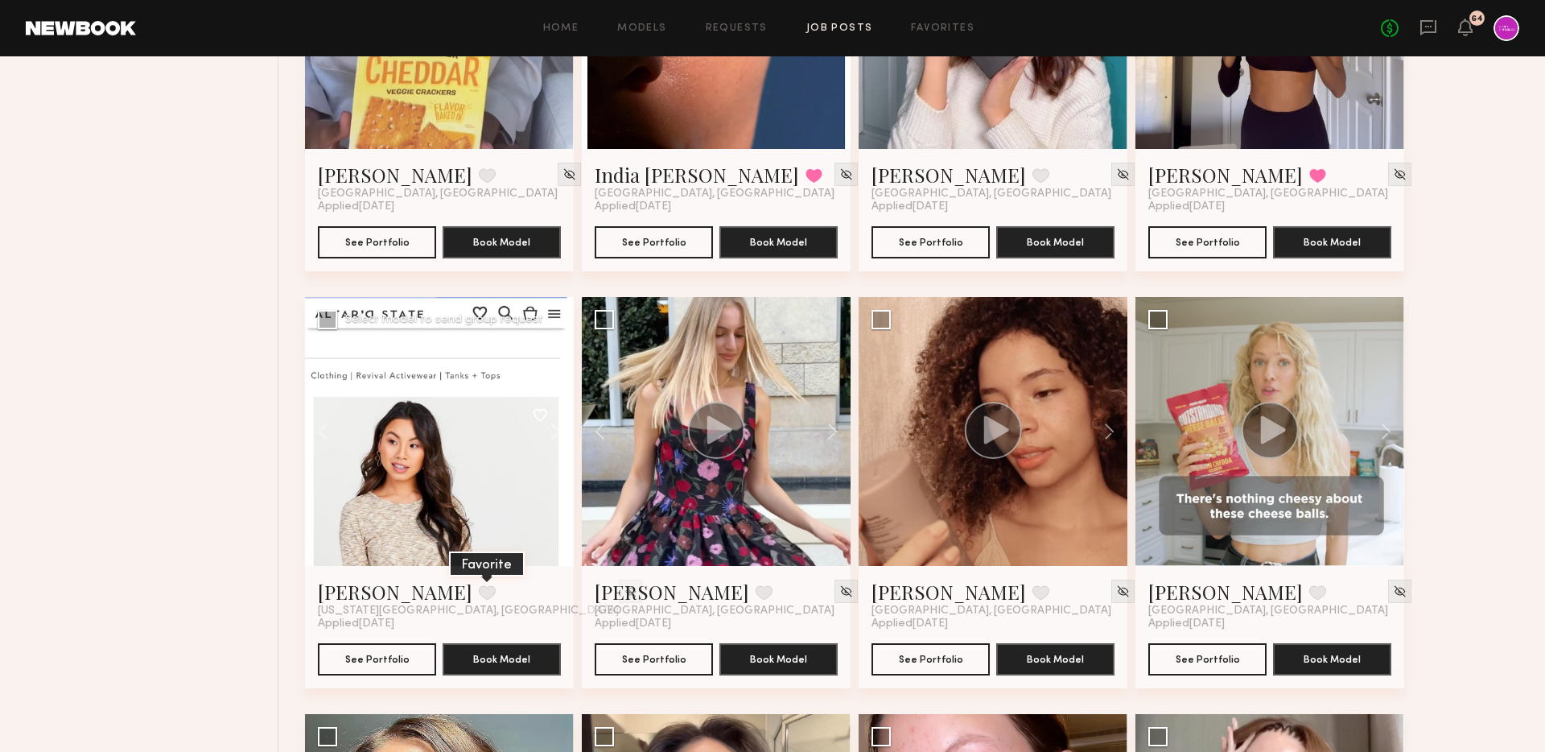
click at [479, 592] on button at bounding box center [487, 592] width 17 height 14
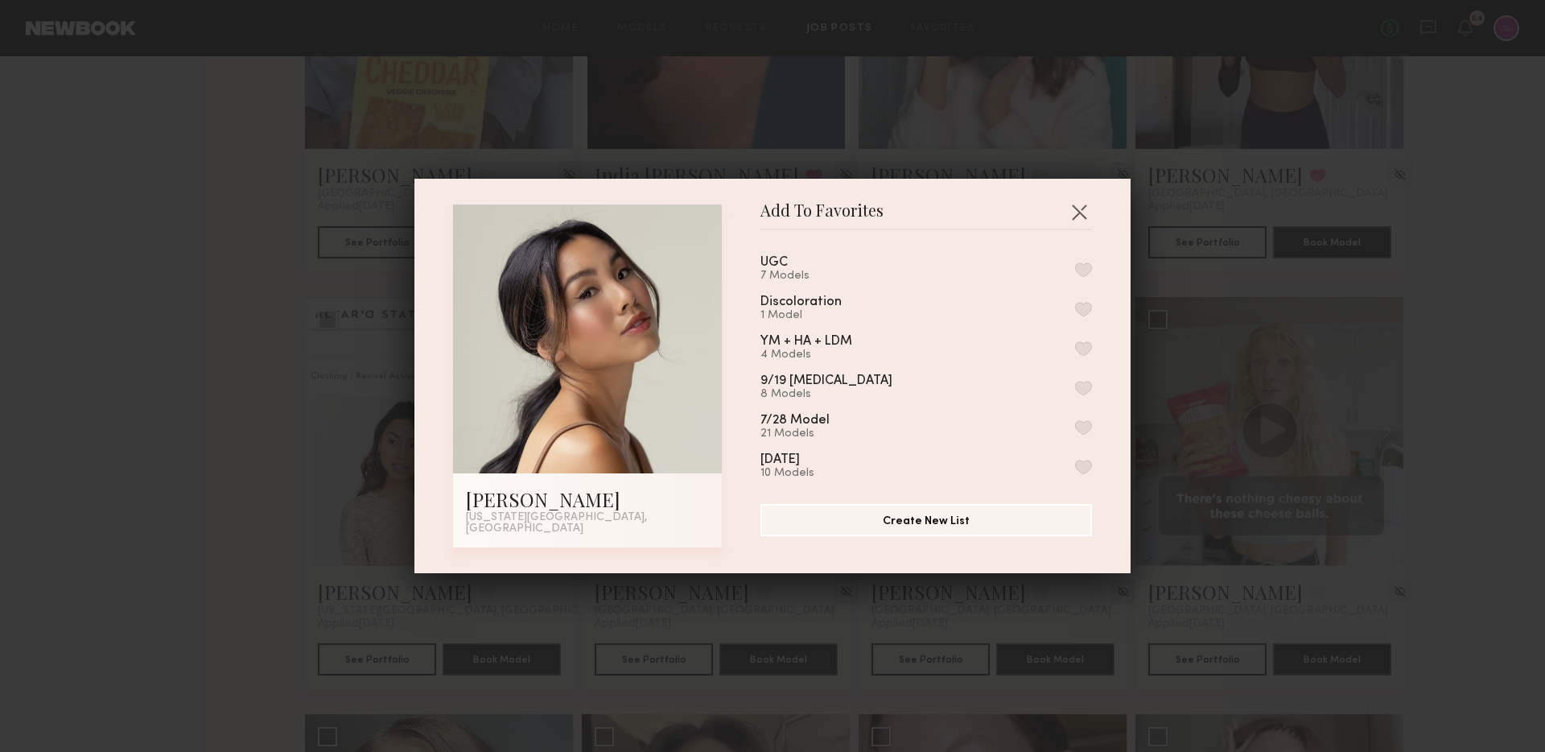
click at [1082, 270] on button "button" at bounding box center [1083, 269] width 17 height 14
click at [1078, 214] on button "button" at bounding box center [1079, 212] width 26 height 26
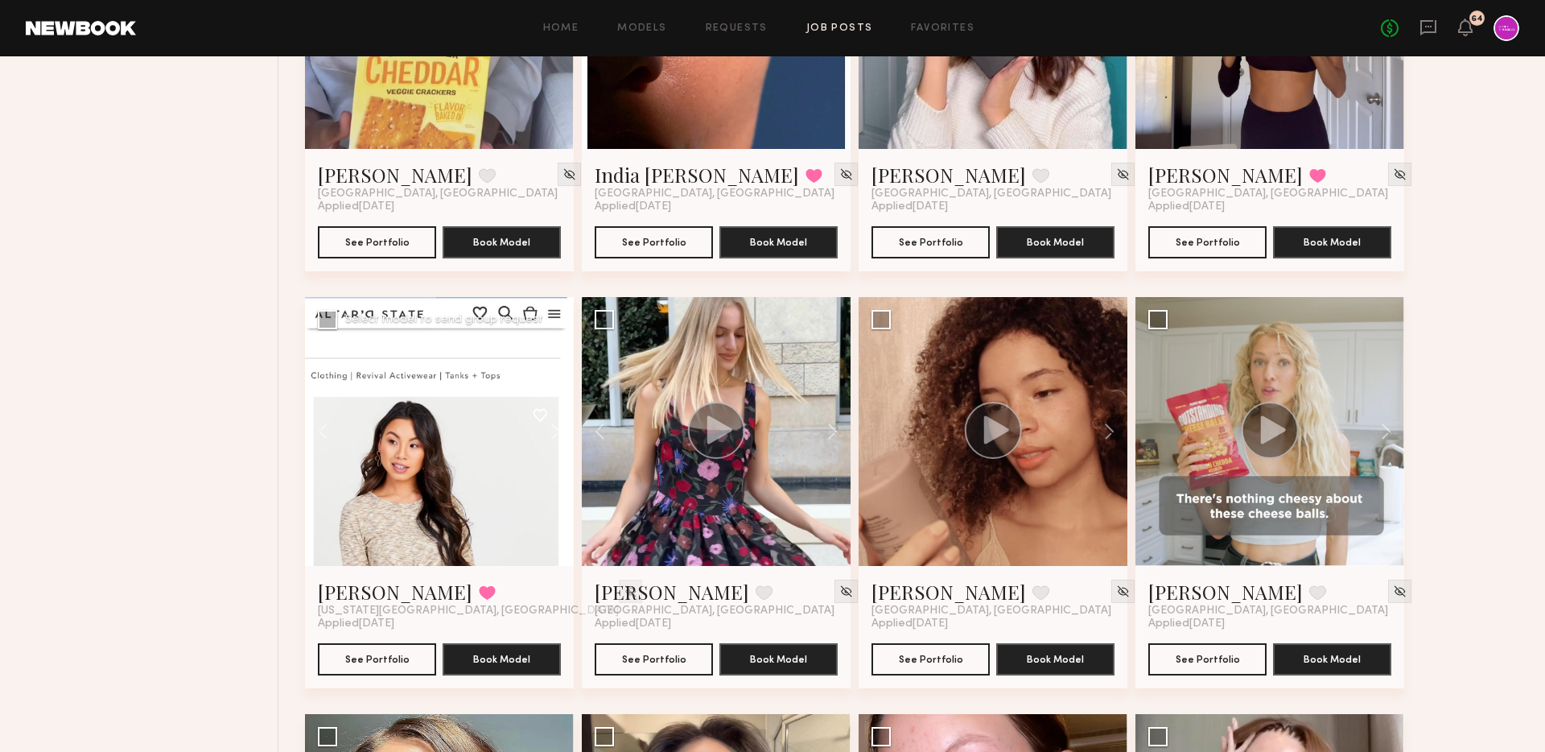
click at [619, 598] on div at bounding box center [630, 590] width 23 height 23
click at [619, 593] on div at bounding box center [630, 590] width 23 height 23
click at [624, 586] on img at bounding box center [631, 591] width 14 height 14
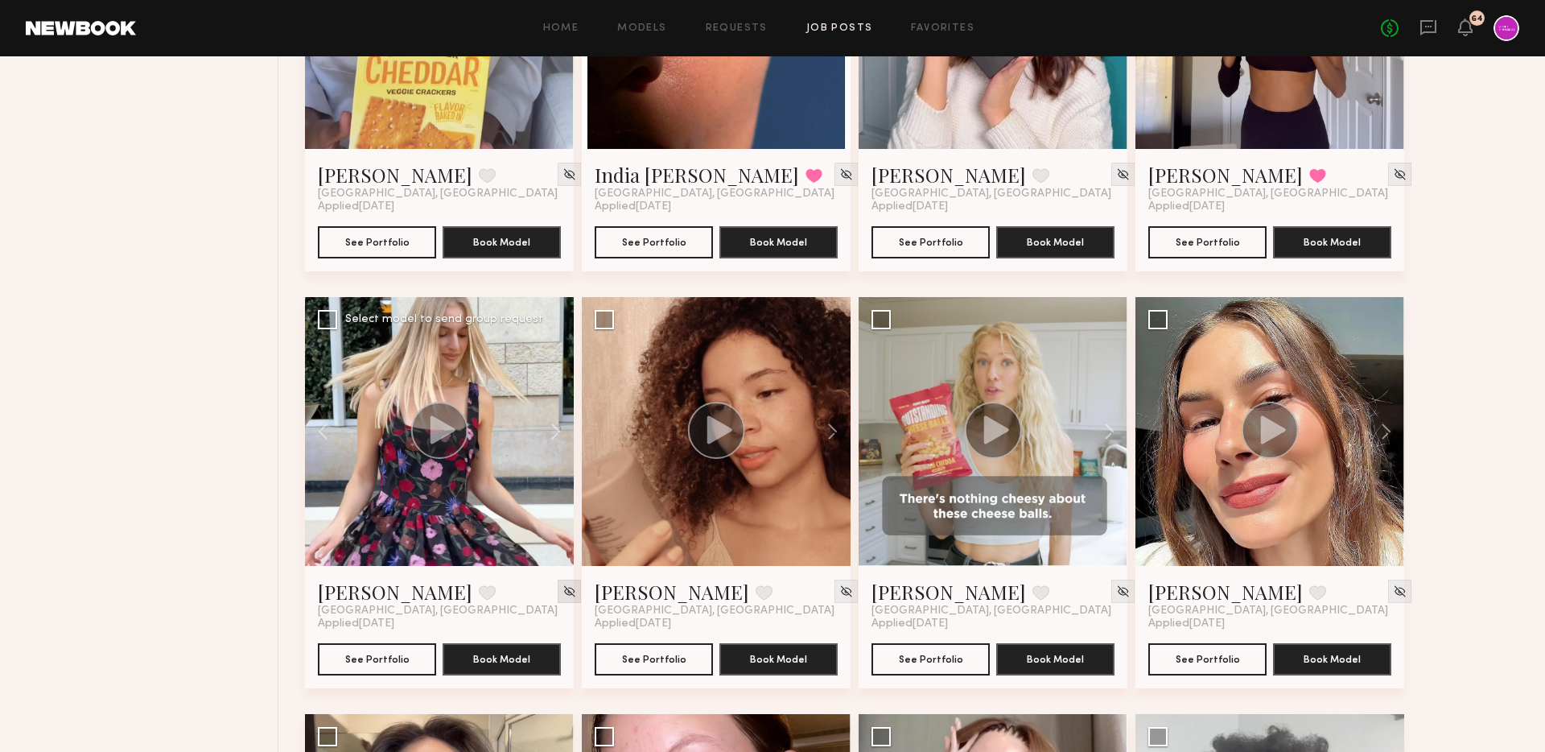
click at [563, 589] on img at bounding box center [570, 591] width 14 height 14
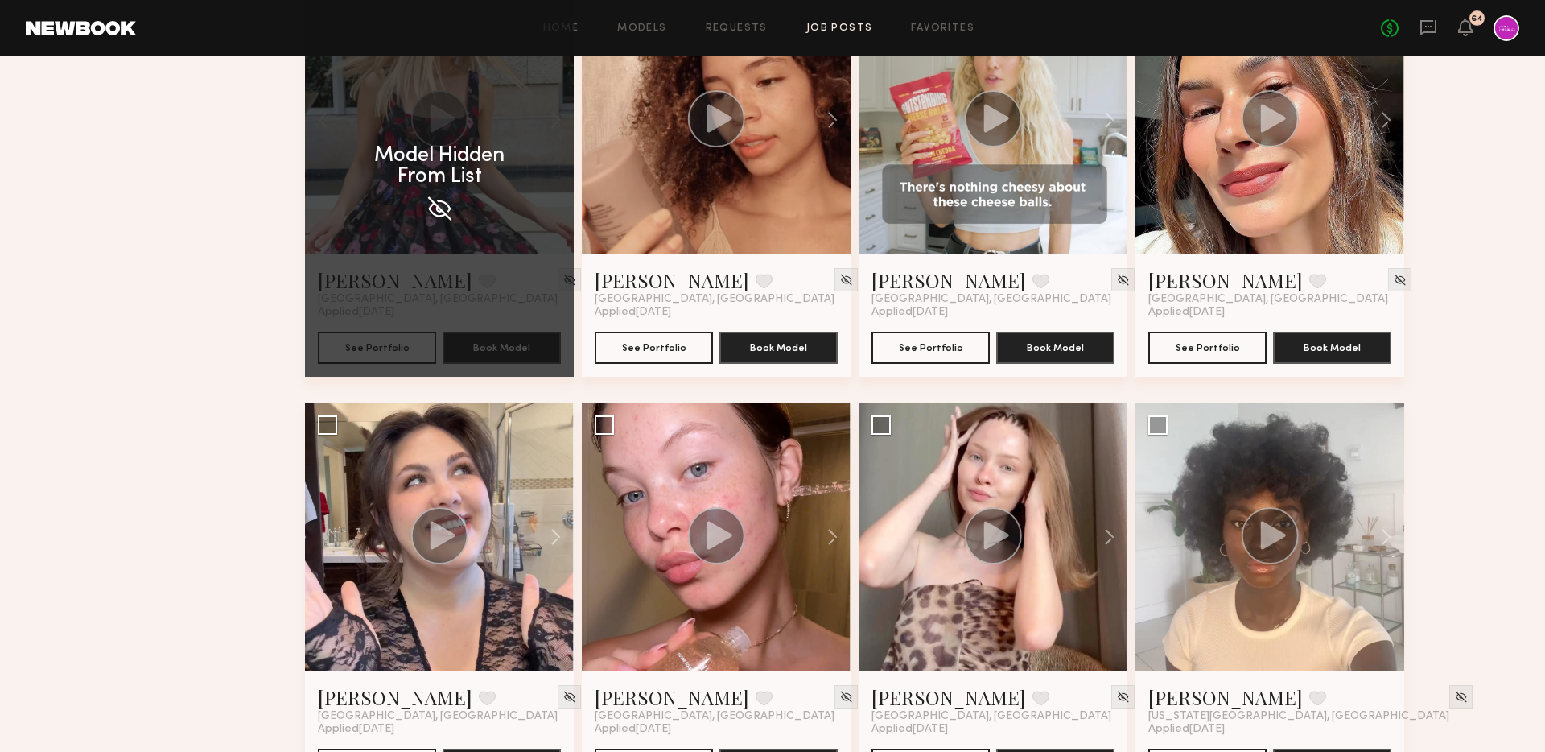
scroll to position [4086, 0]
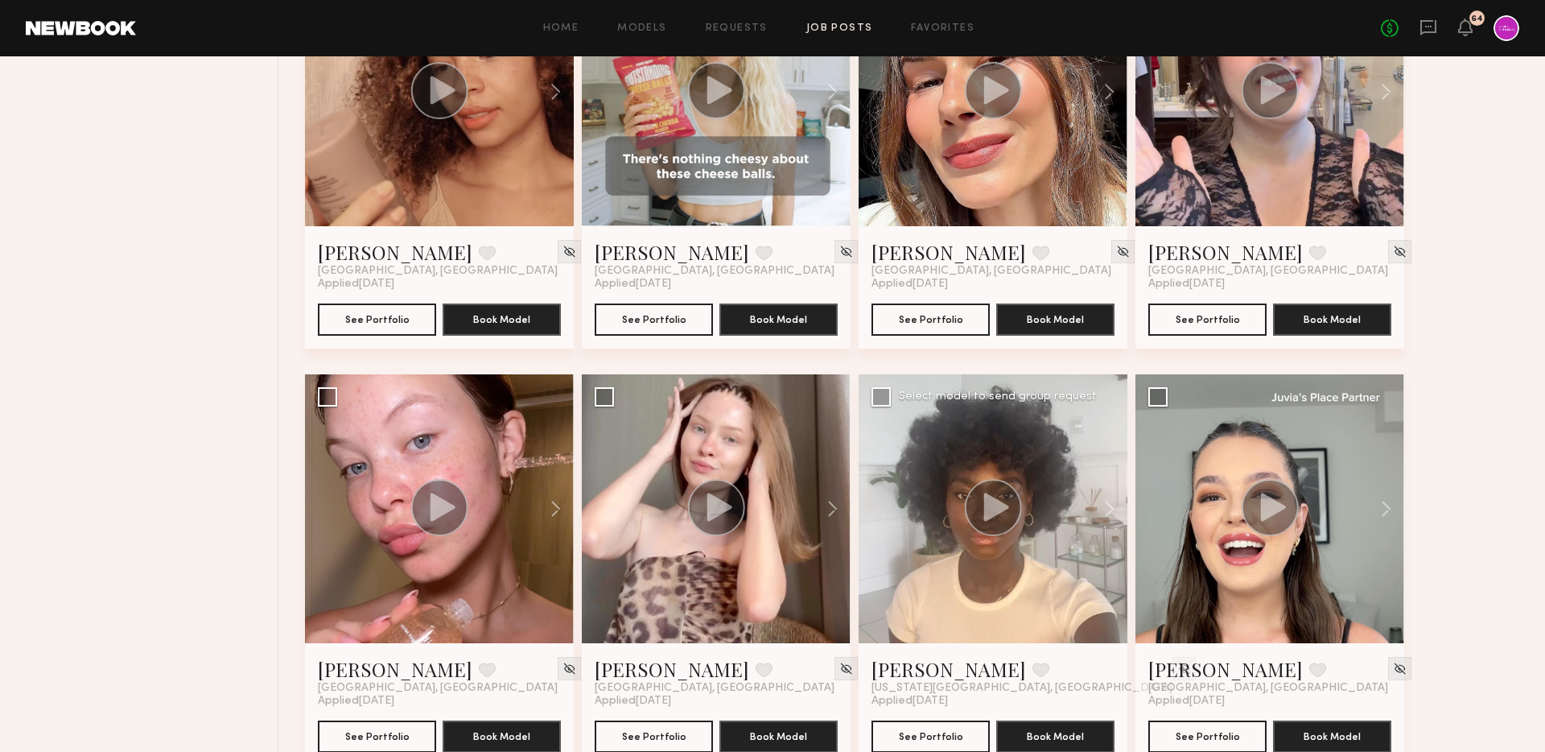
click at [993, 503] on icon at bounding box center [996, 507] width 25 height 28
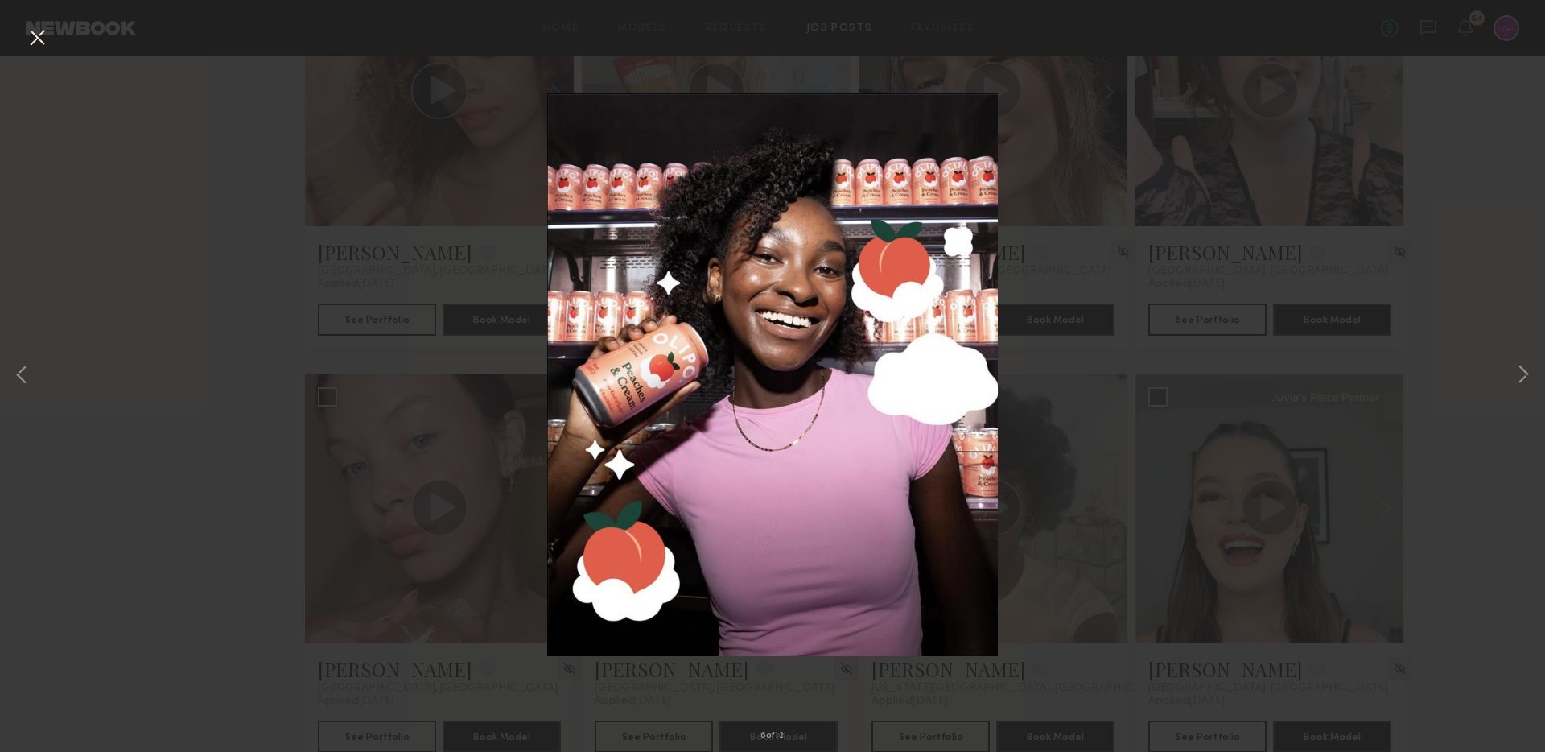
click at [1095, 438] on div "6 of 12" at bounding box center [772, 376] width 1545 height 752
click at [25, 32] on button at bounding box center [37, 38] width 26 height 29
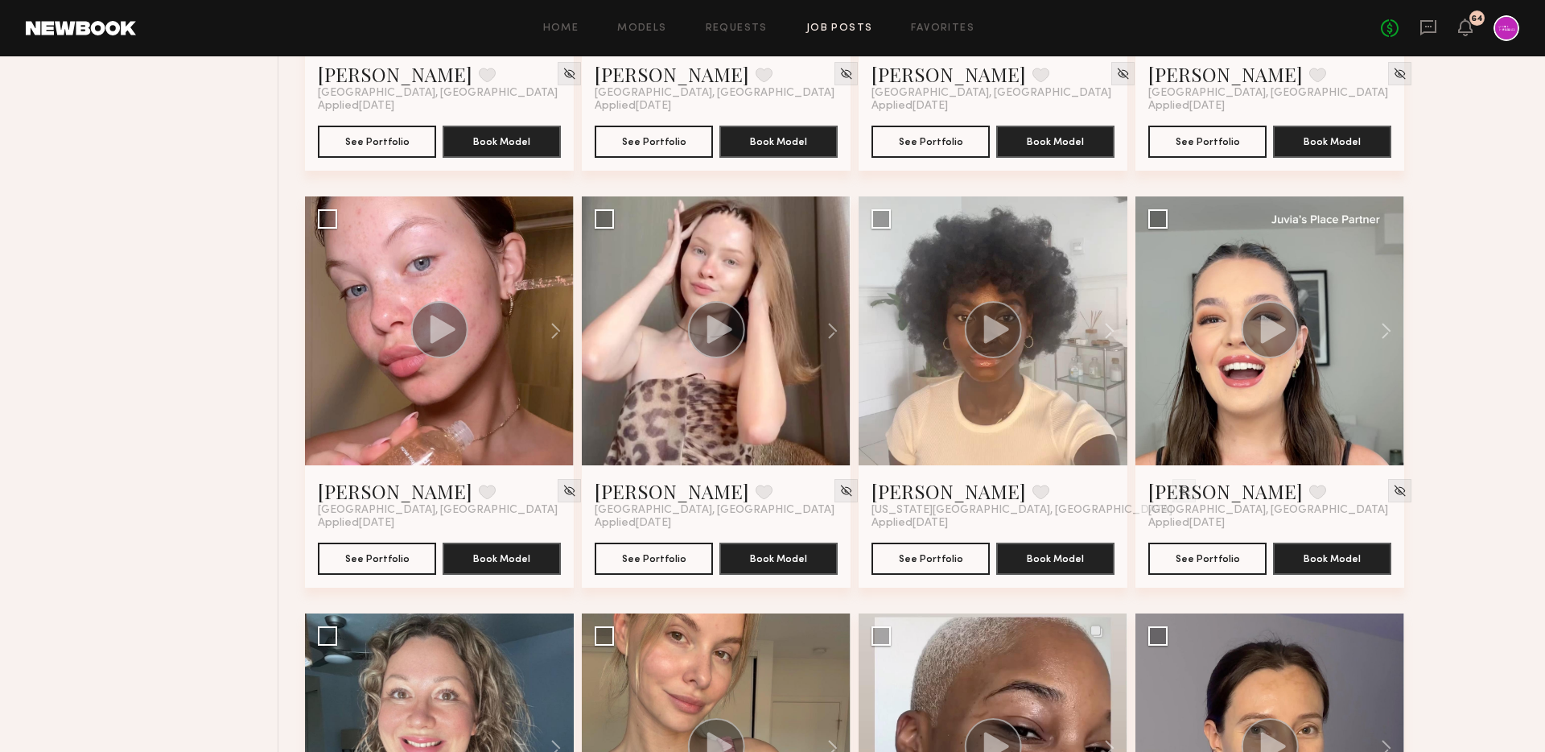
scroll to position [4277, 0]
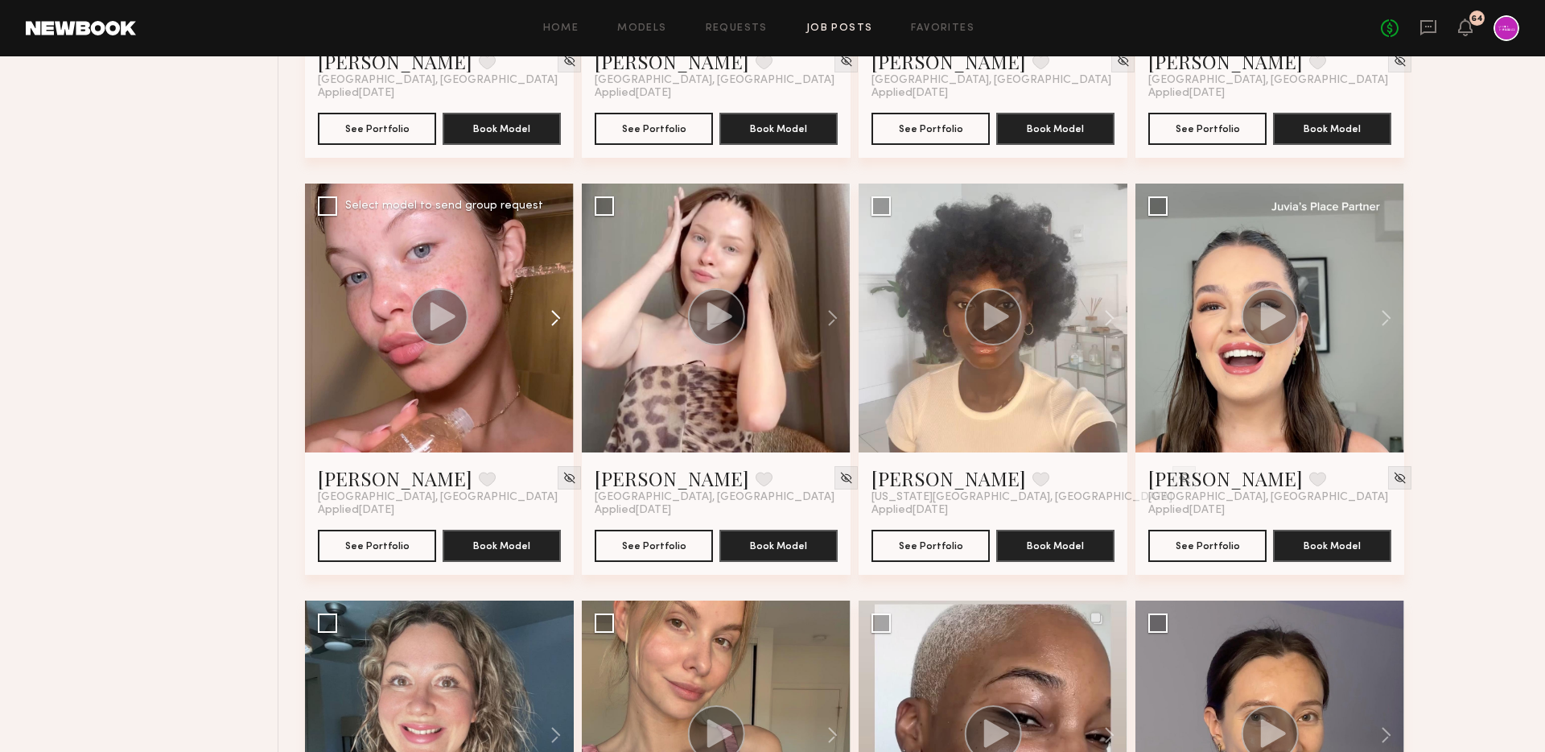
click at [558, 328] on button at bounding box center [548, 318] width 52 height 269
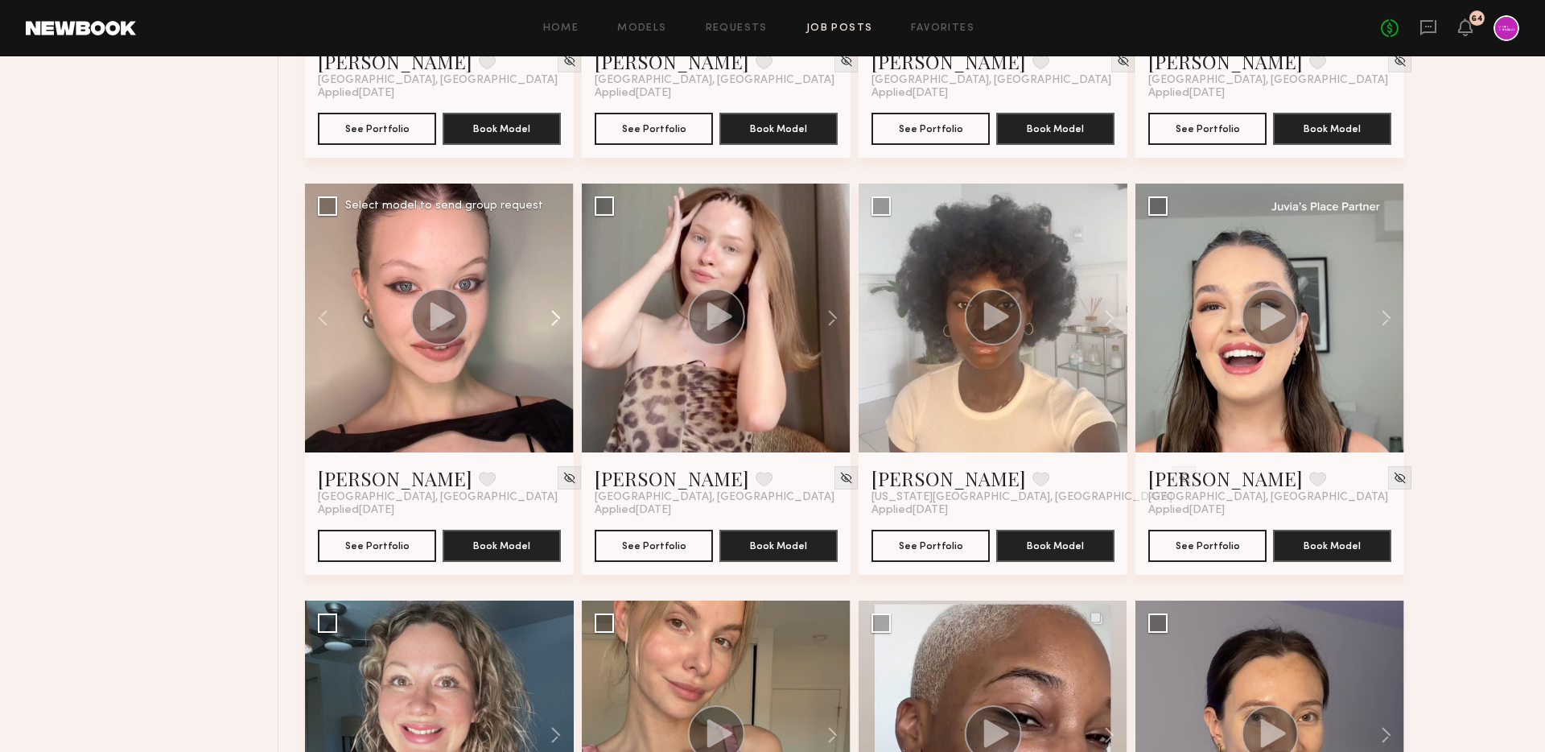
click at [557, 326] on button at bounding box center [548, 318] width 52 height 269
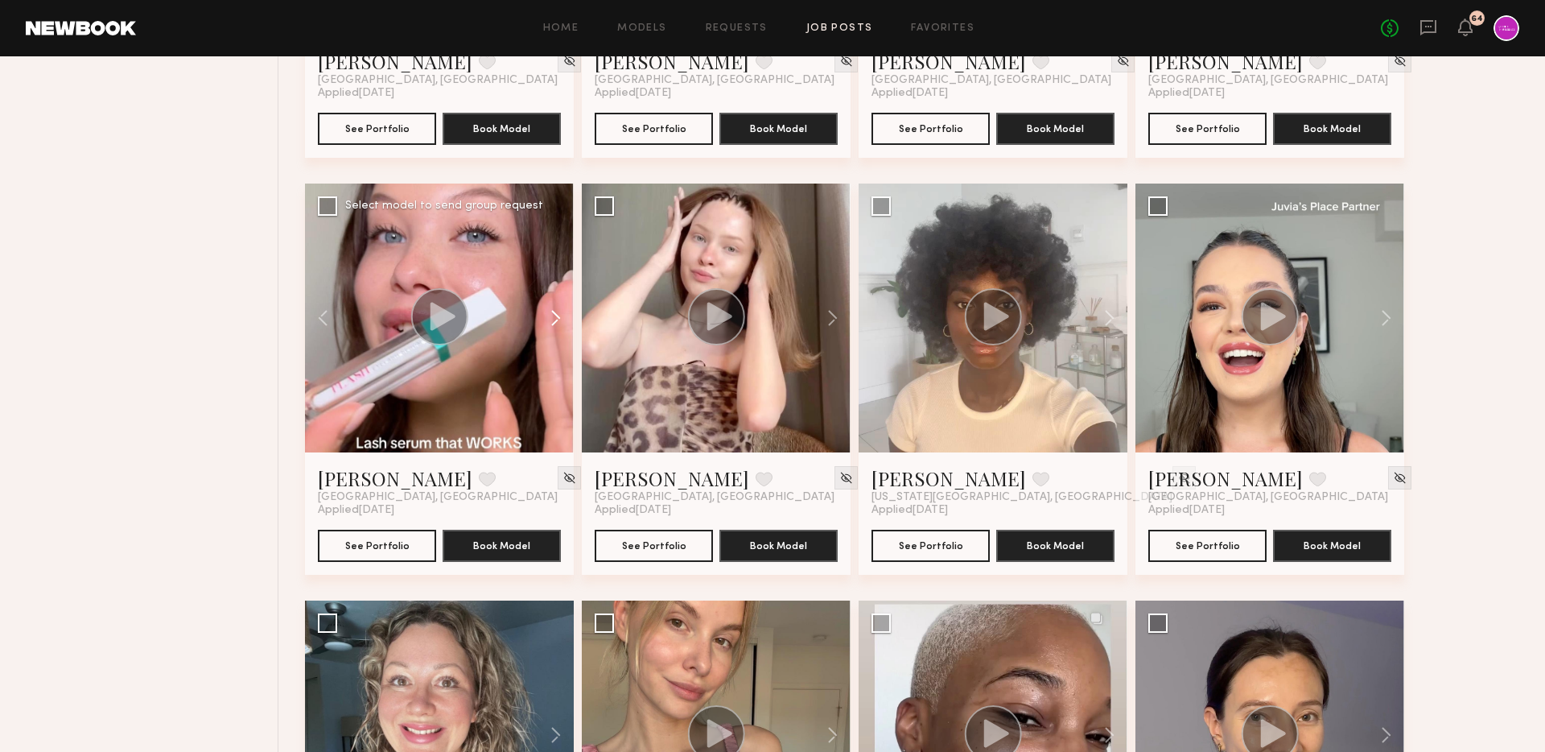
click at [557, 326] on button at bounding box center [548, 318] width 52 height 269
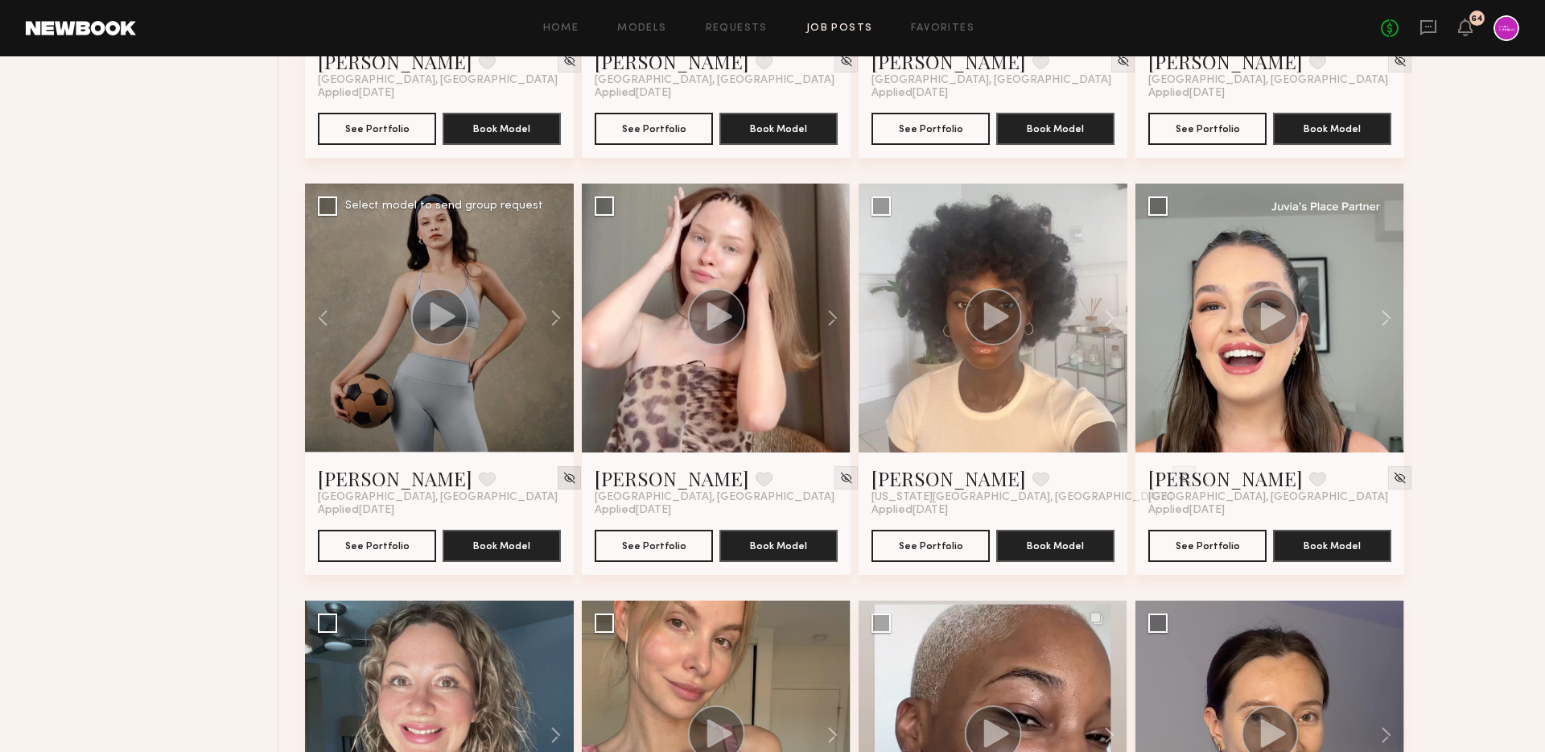
click at [563, 481] on img at bounding box center [570, 478] width 14 height 14
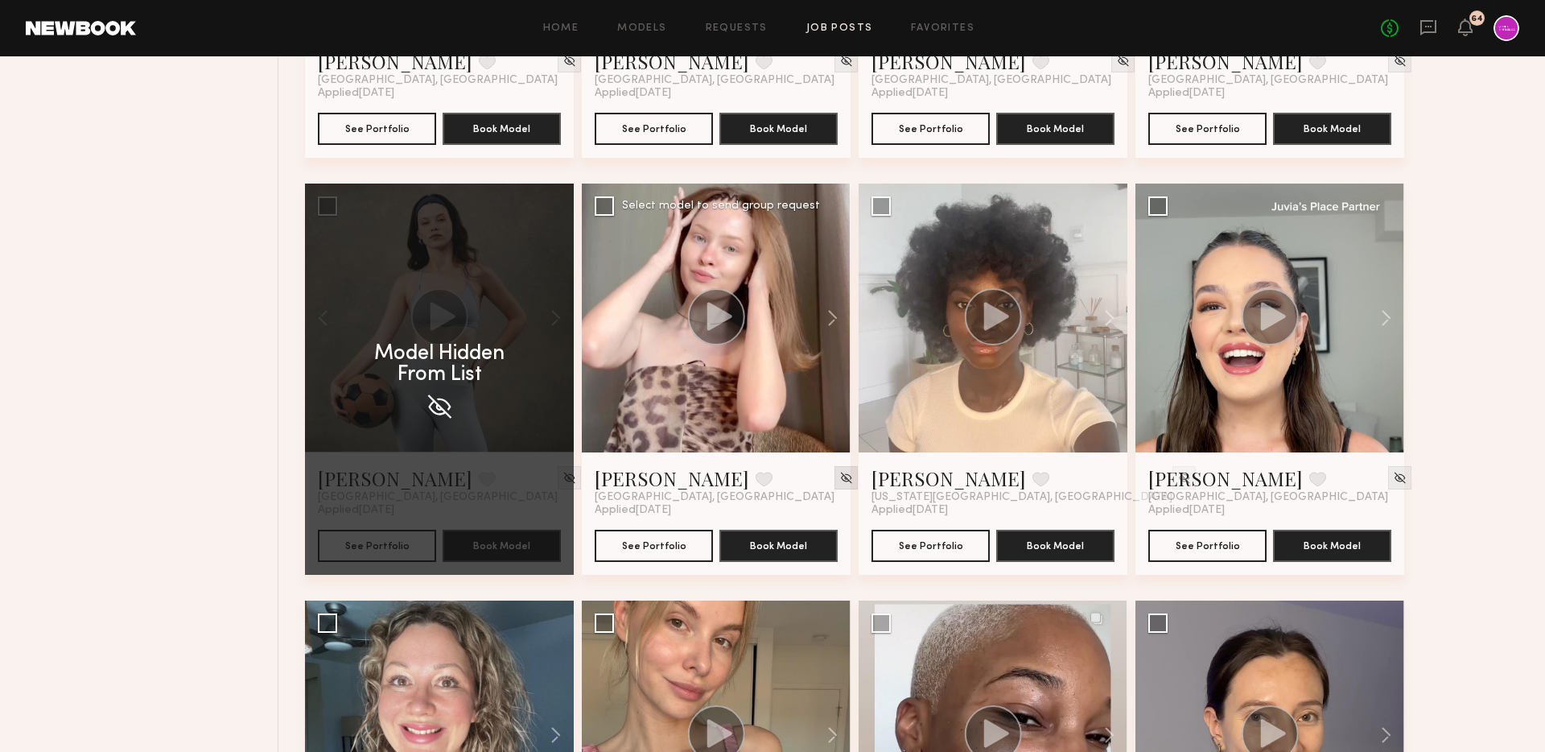
click at [839, 482] on img at bounding box center [846, 478] width 14 height 14
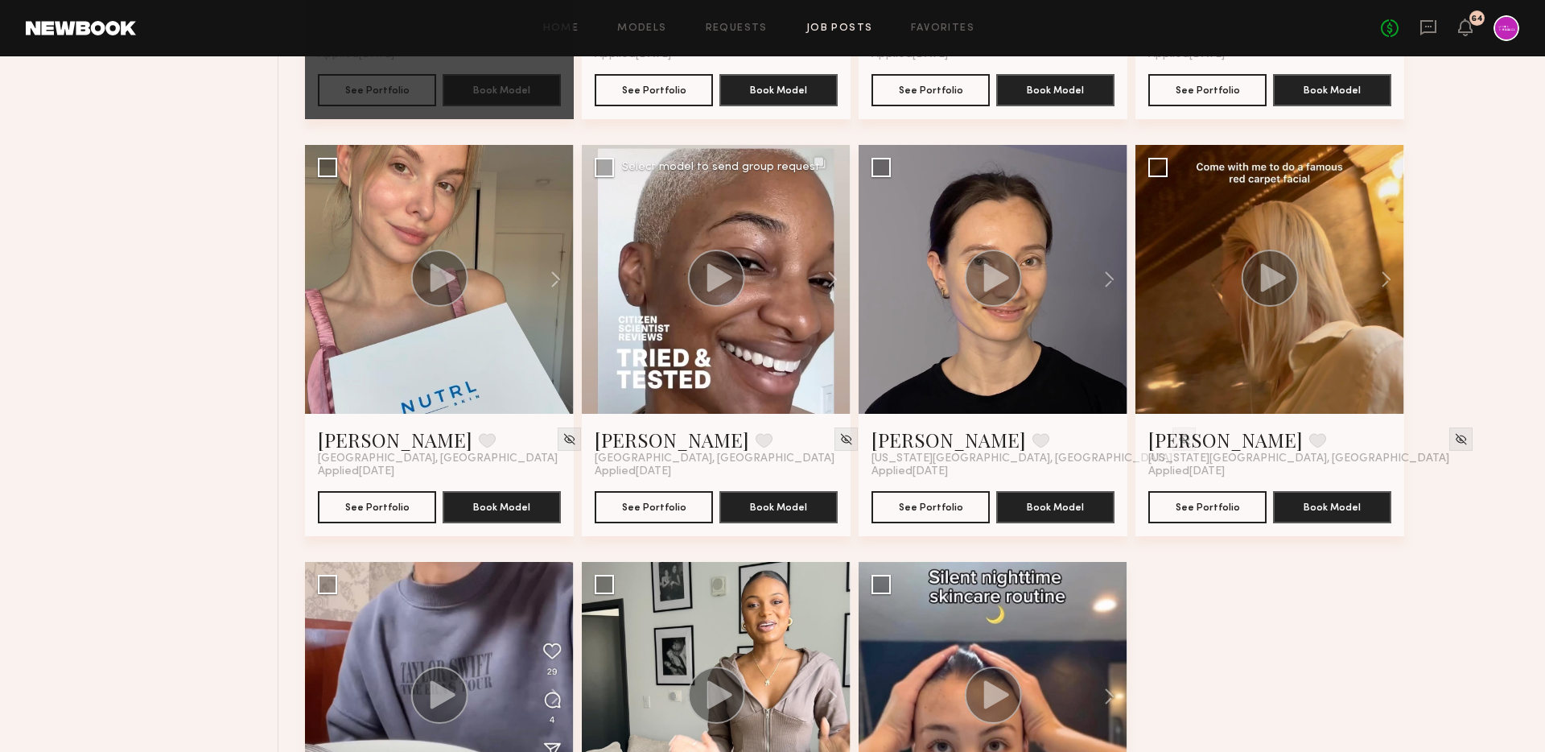
scroll to position [4959, 0]
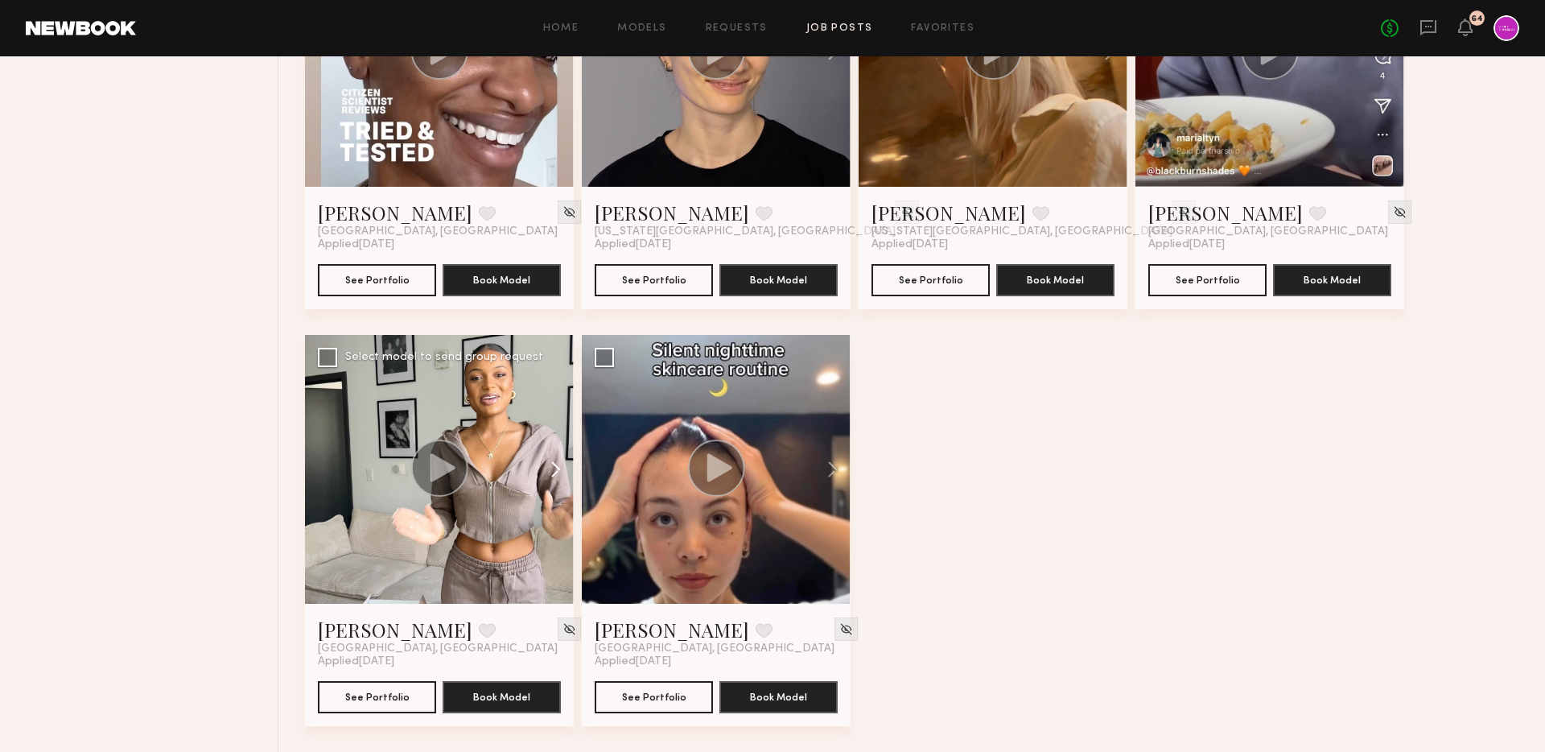
click at [547, 473] on button at bounding box center [548, 469] width 52 height 269
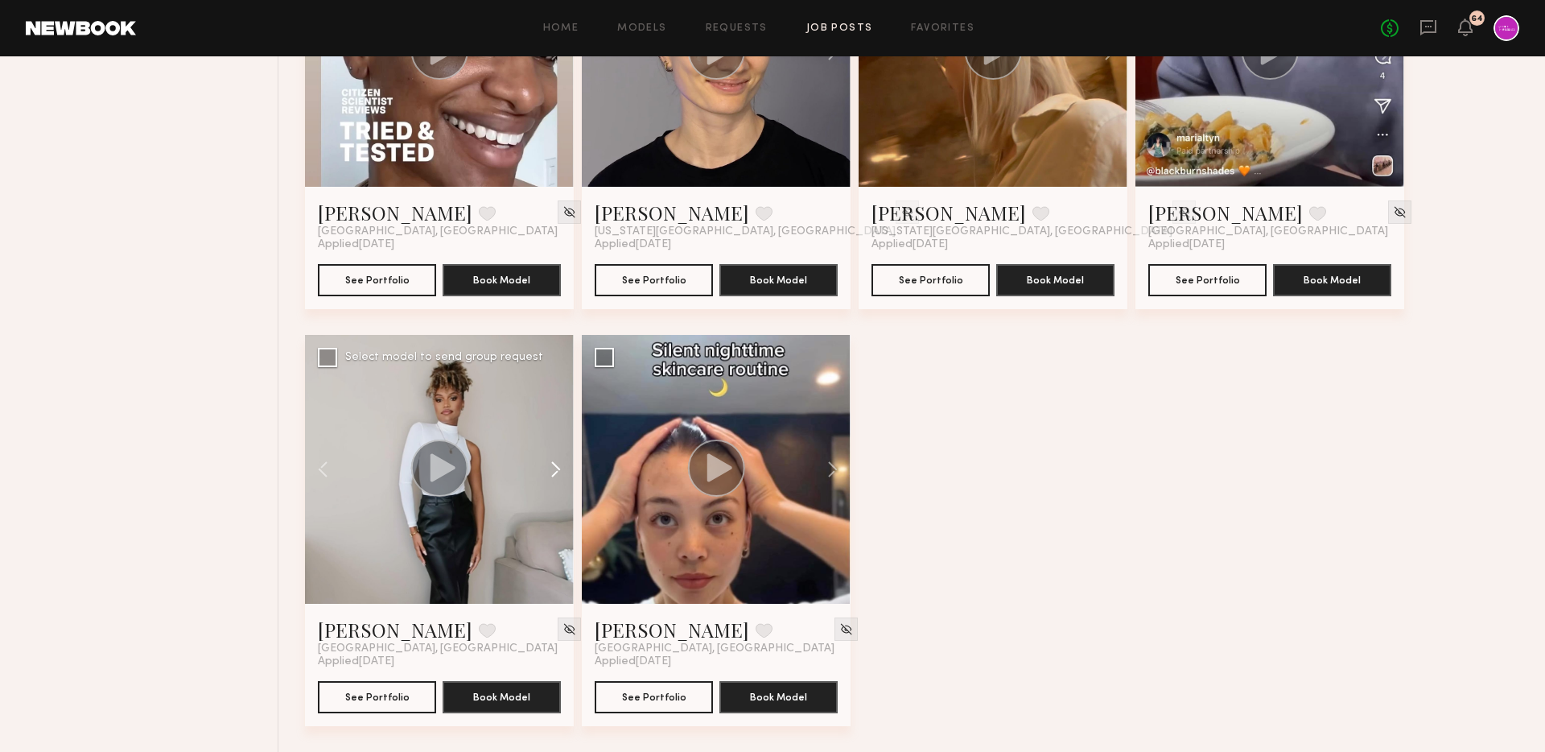
click at [554, 473] on button at bounding box center [548, 469] width 52 height 269
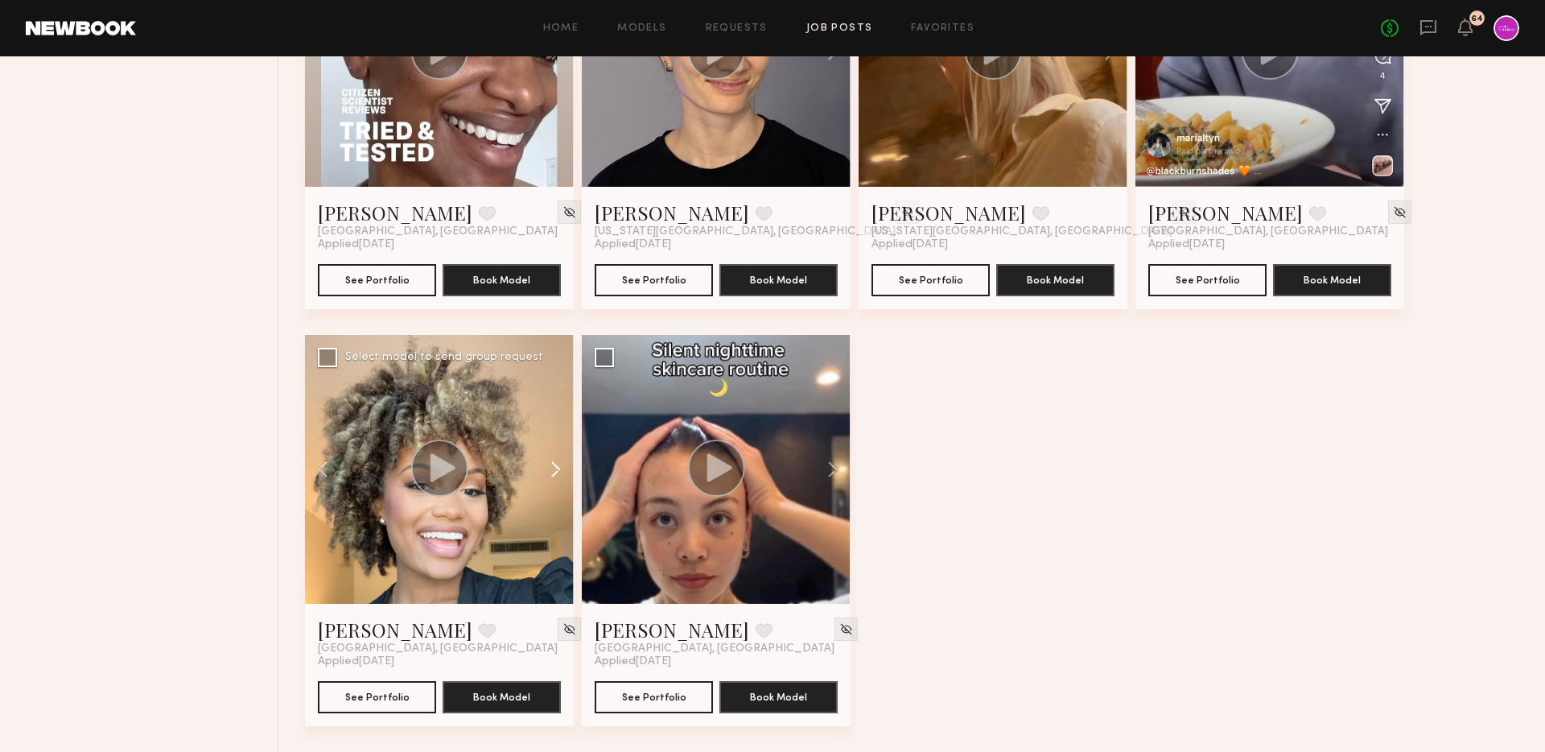
click at [554, 473] on button at bounding box center [548, 469] width 52 height 269
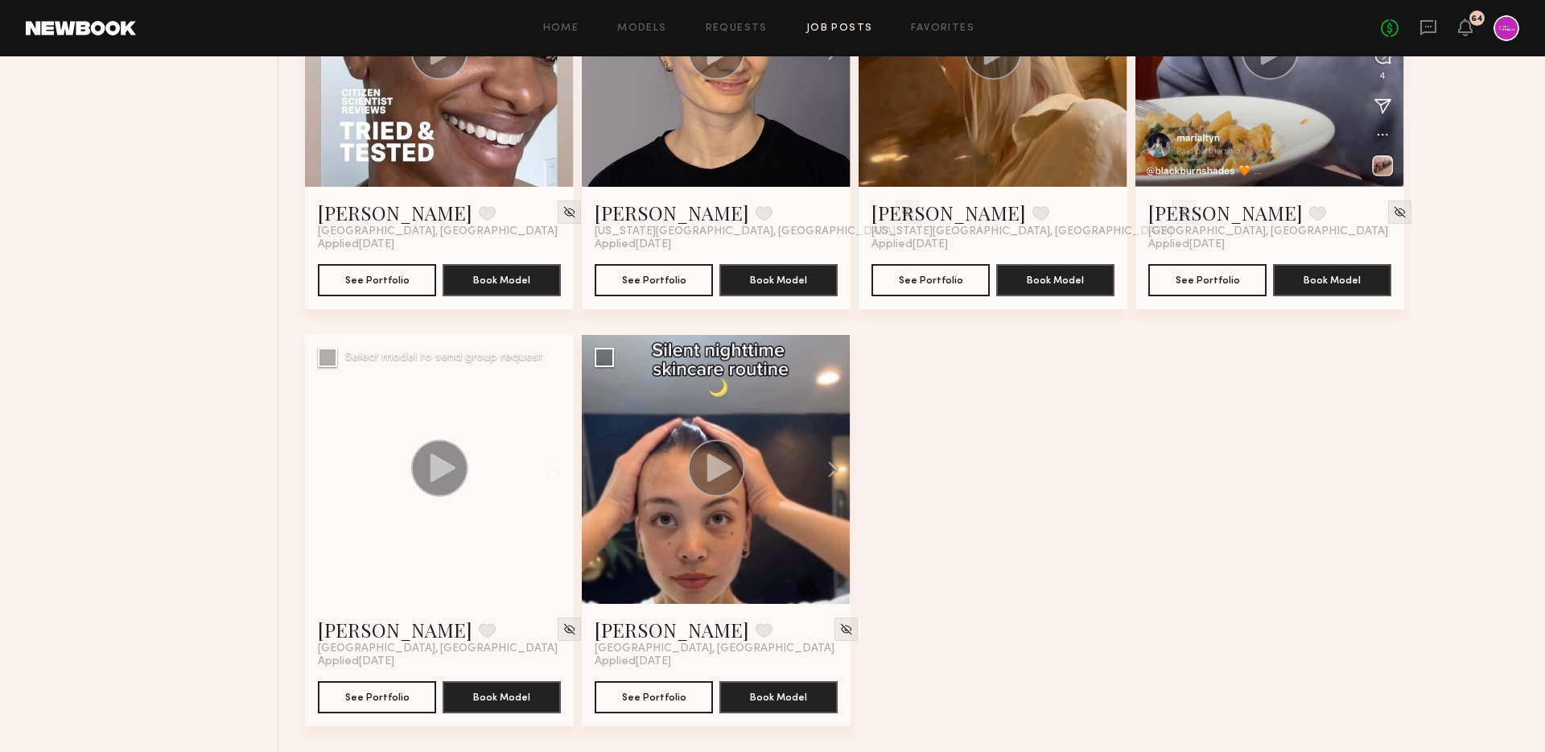
click at [554, 473] on button at bounding box center [548, 469] width 52 height 269
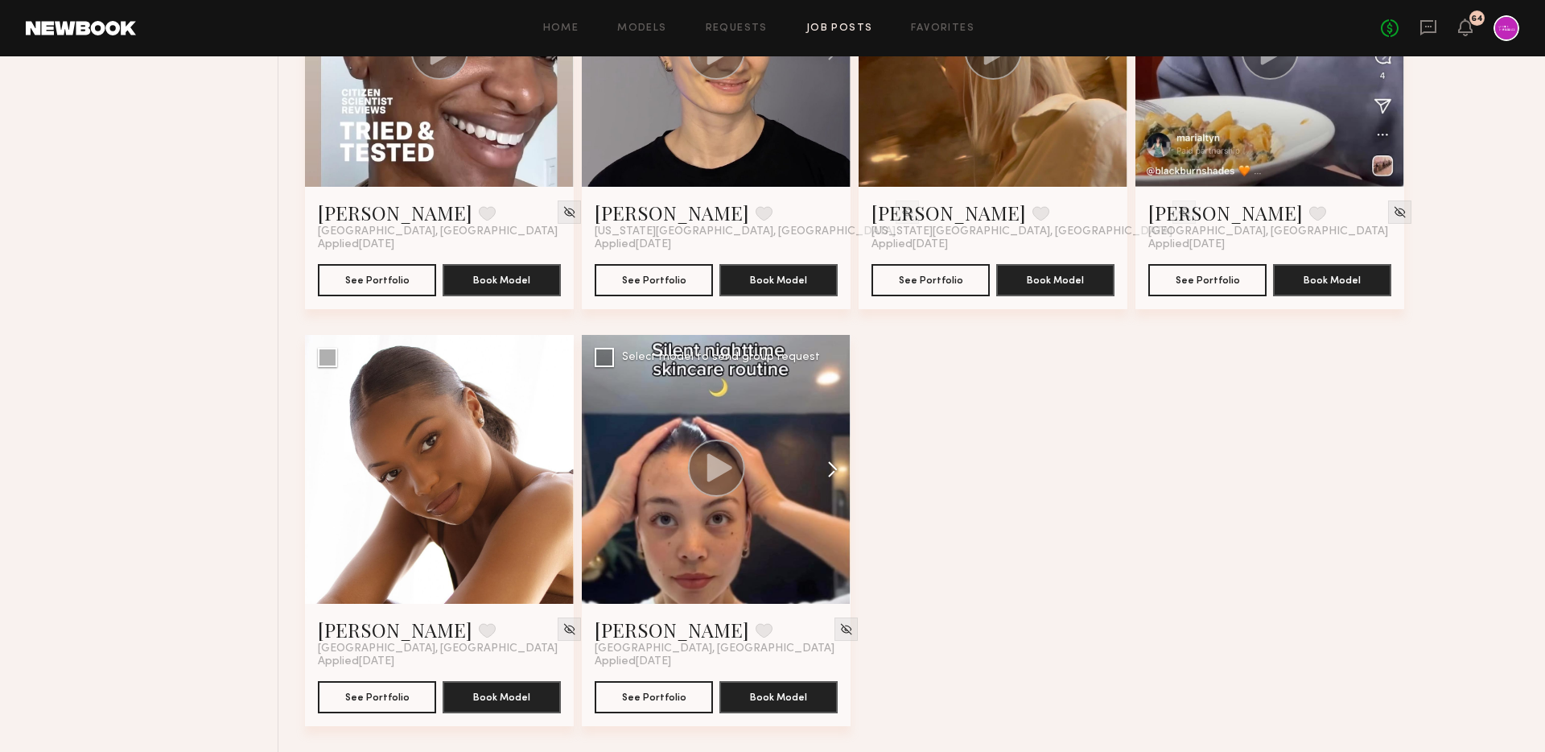
click at [839, 463] on button at bounding box center [825, 469] width 52 height 269
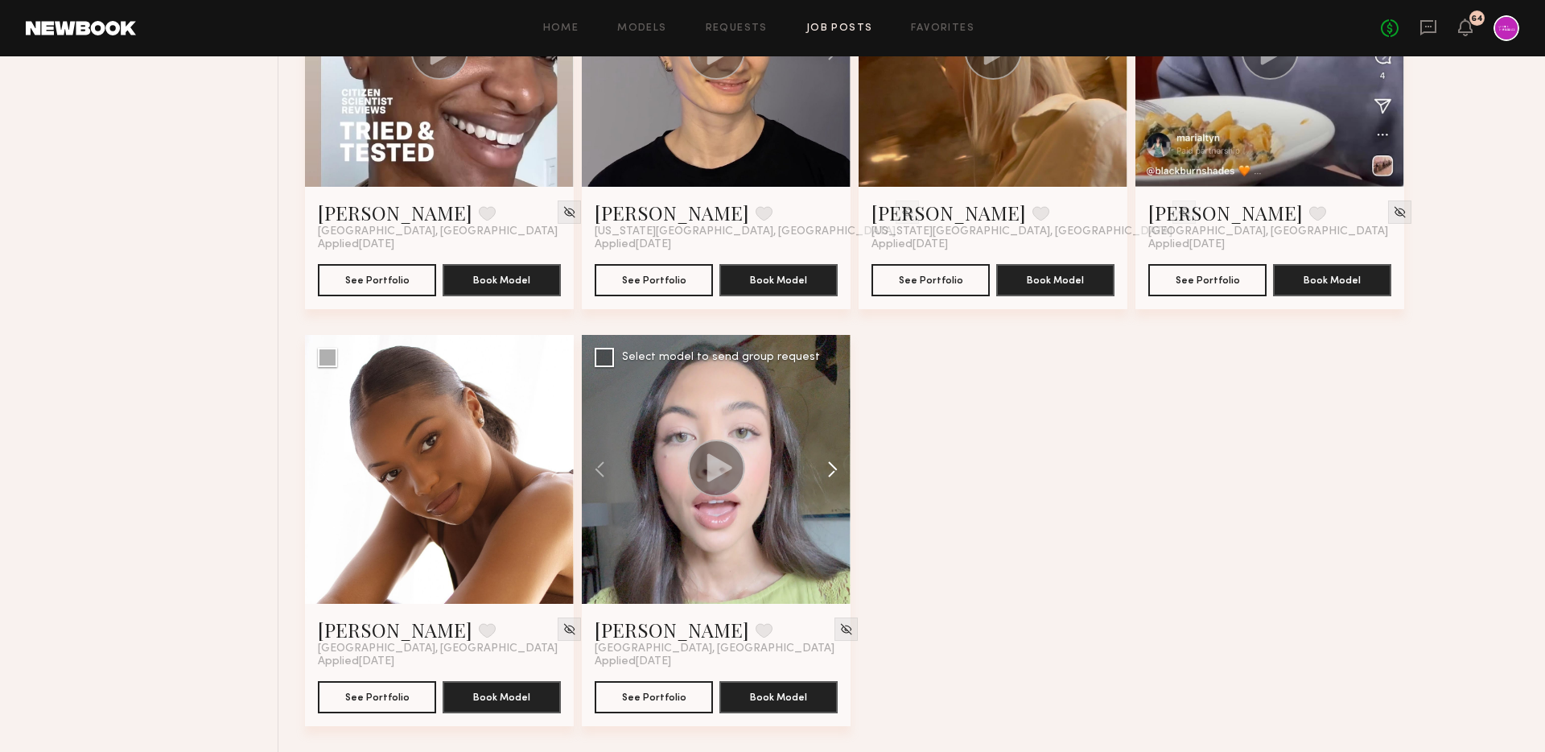
click at [839, 463] on button at bounding box center [825, 469] width 52 height 269
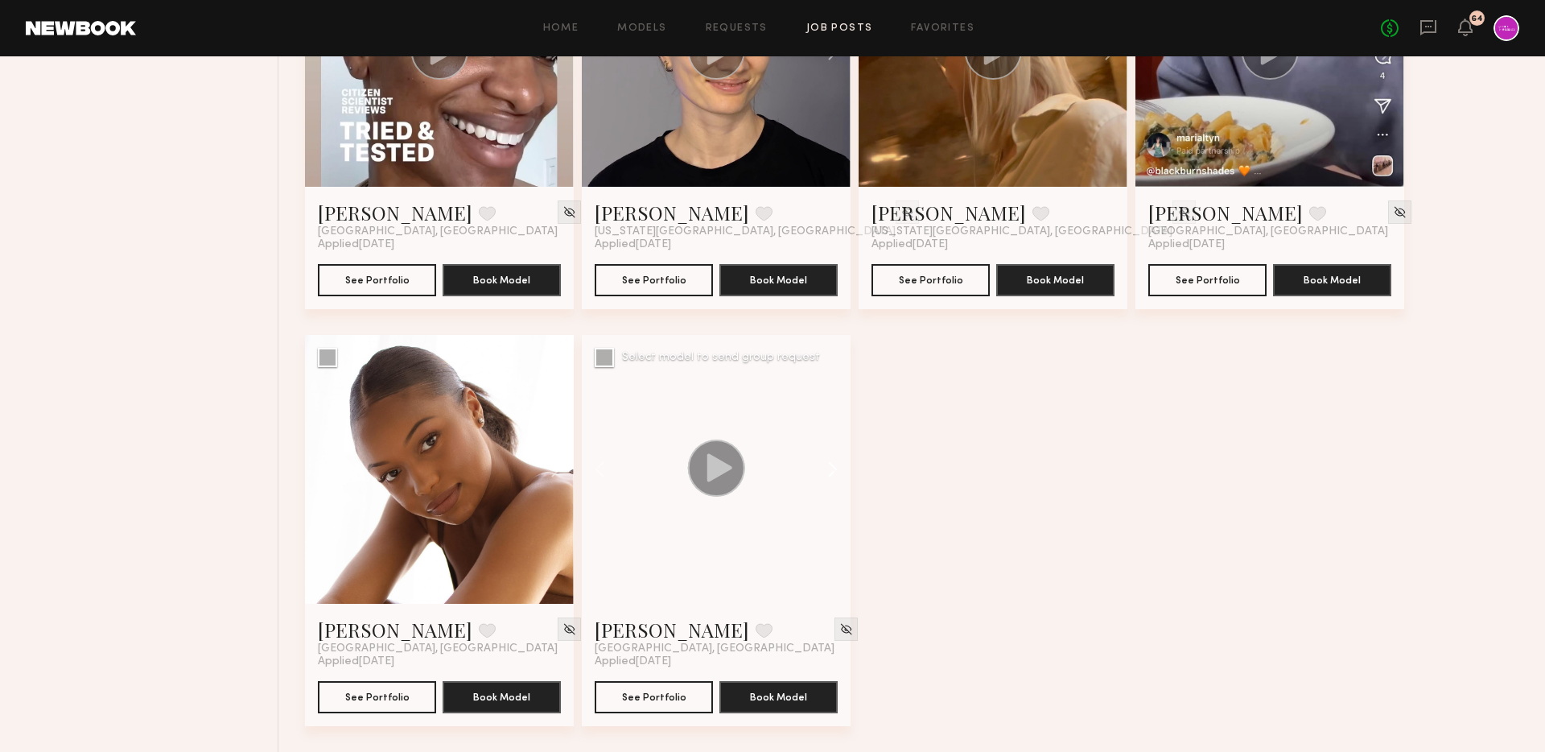
click at [839, 463] on button at bounding box center [825, 469] width 52 height 269
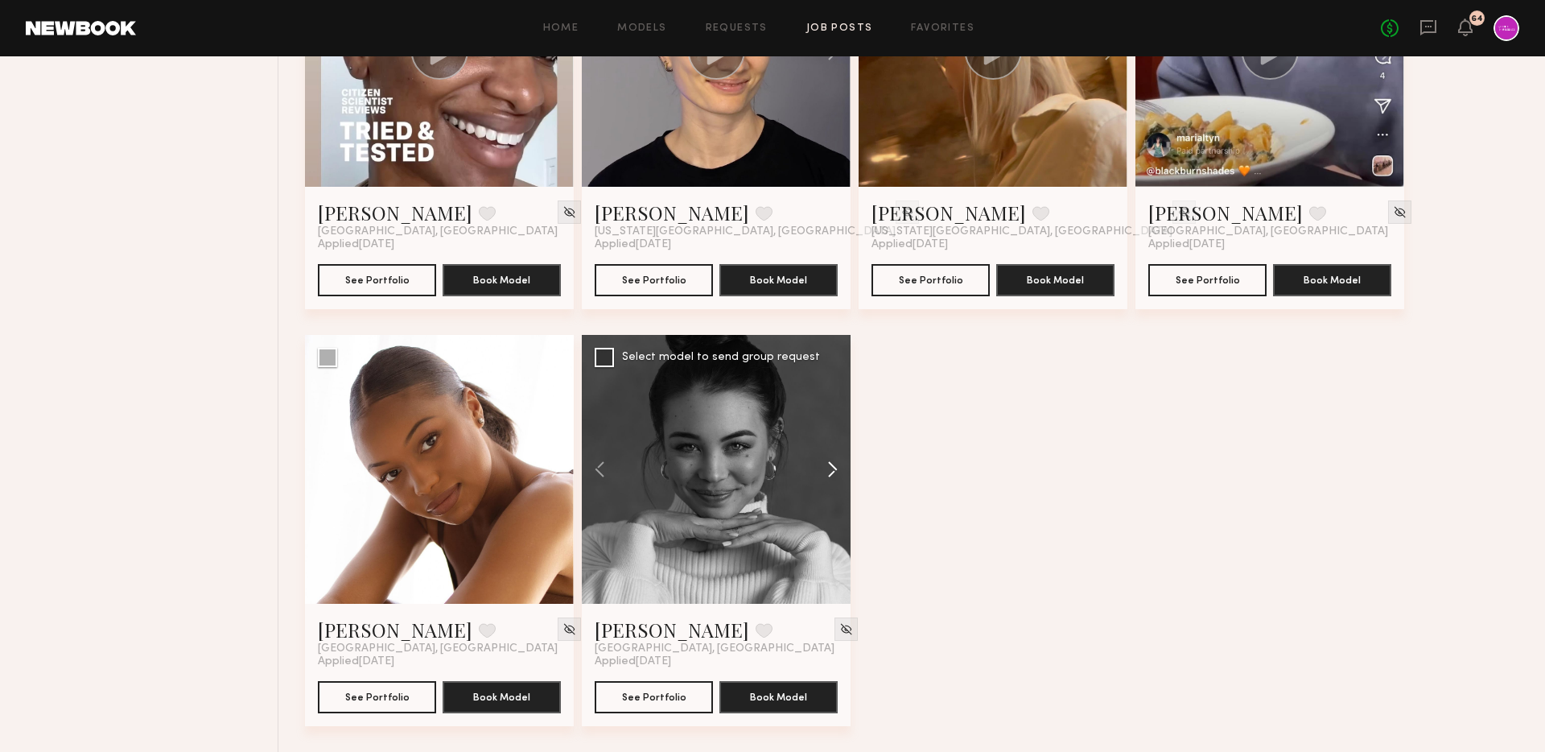
click at [839, 463] on button at bounding box center [825, 469] width 52 height 269
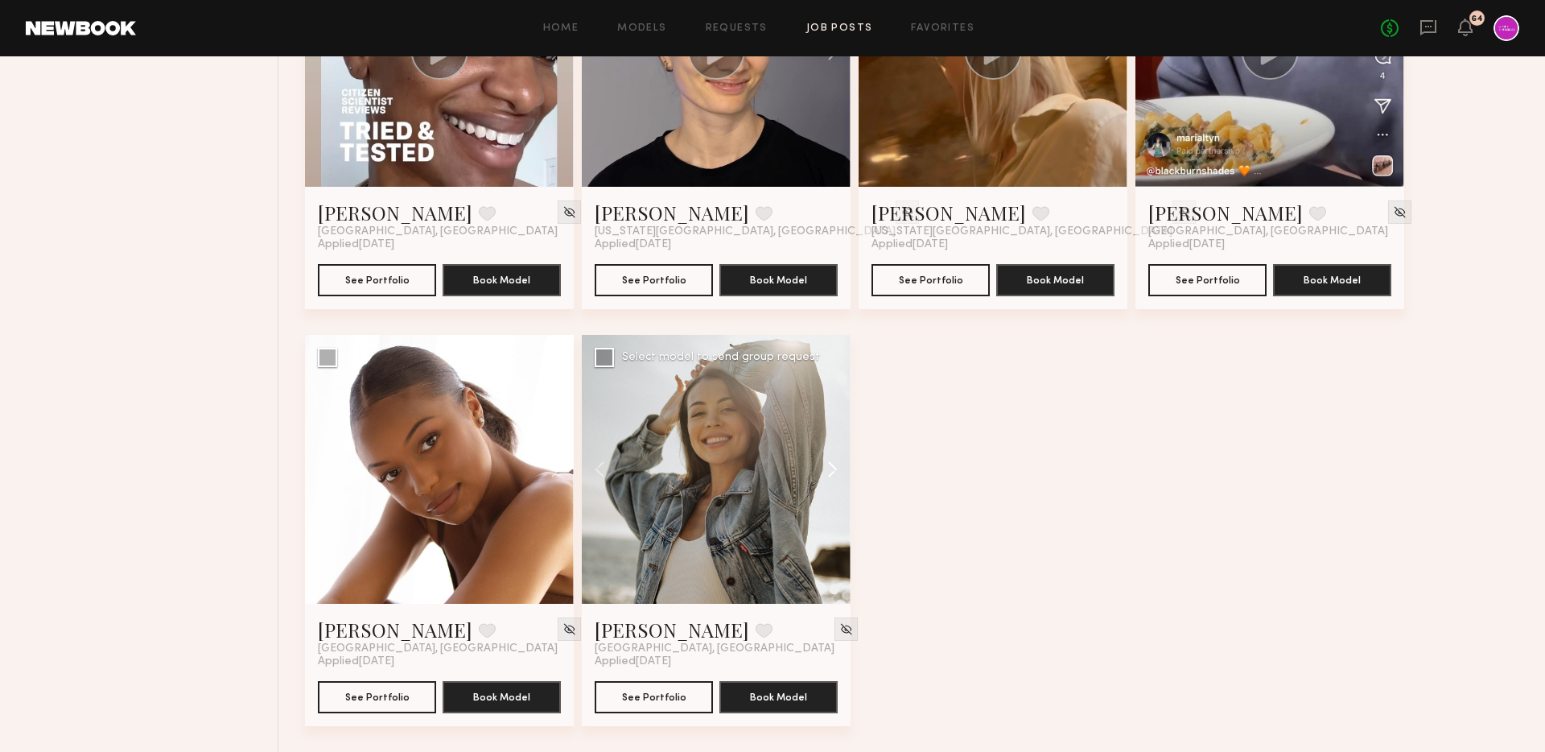
click at [839, 463] on button at bounding box center [825, 469] width 52 height 269
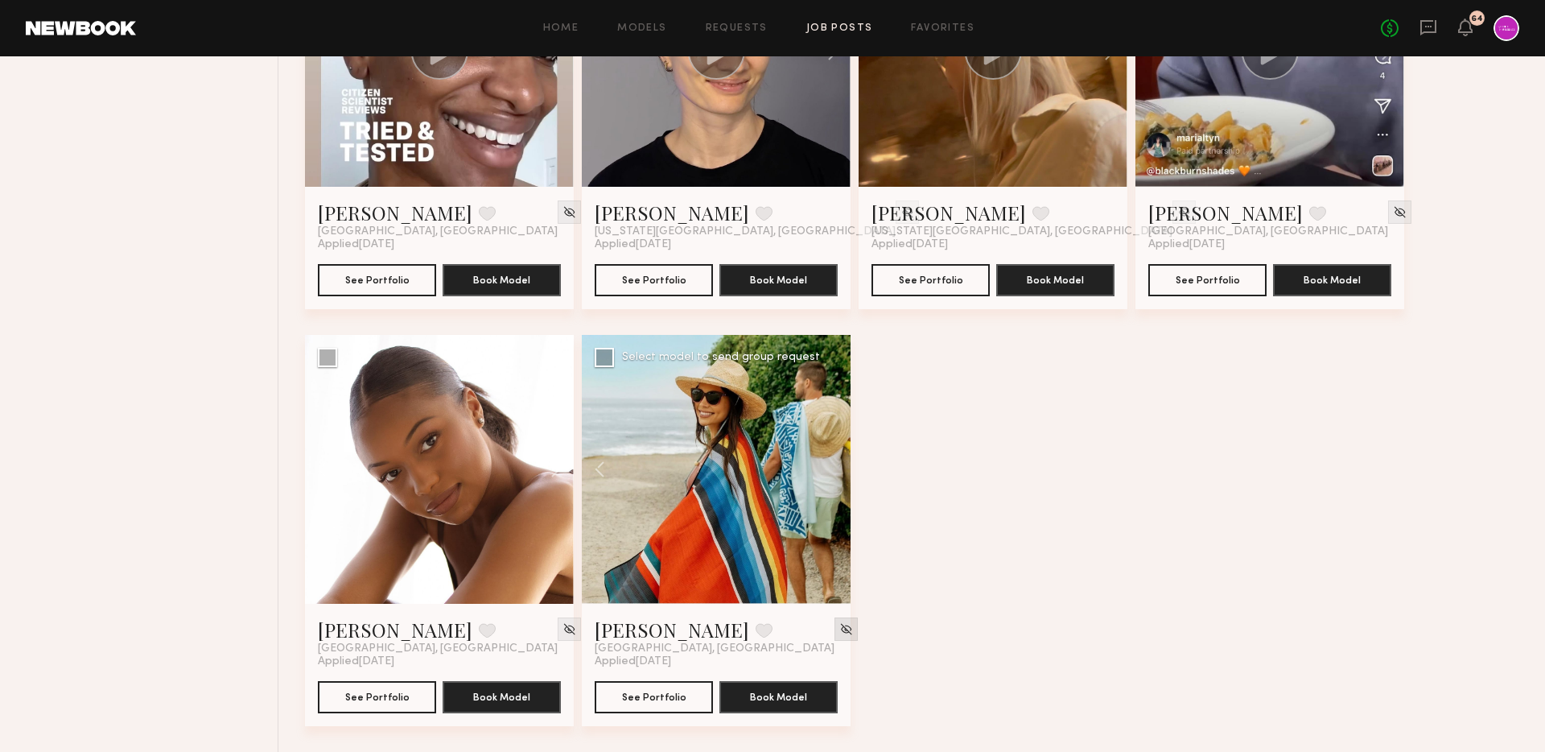
click at [839, 630] on img at bounding box center [846, 629] width 14 height 14
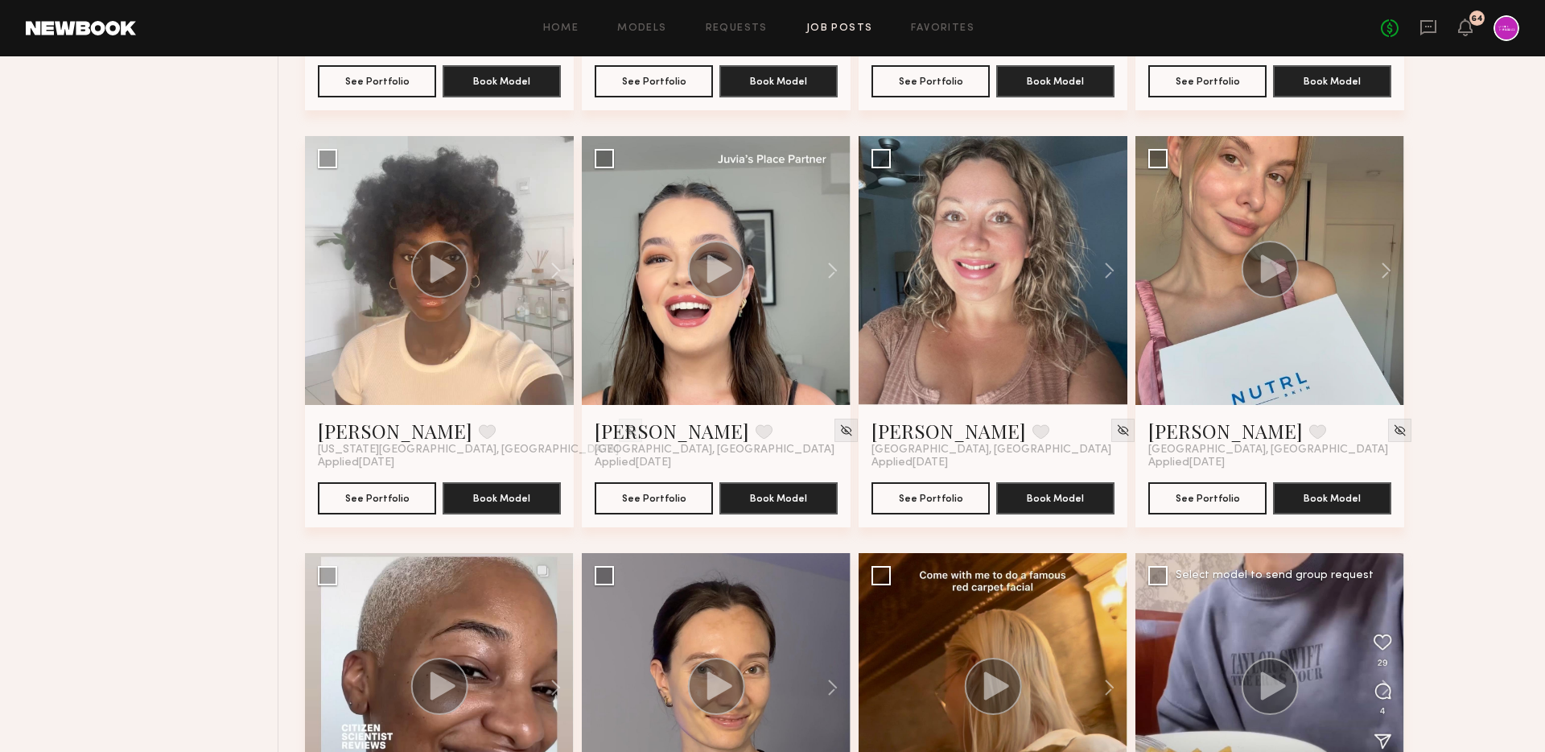
scroll to position [4097, 0]
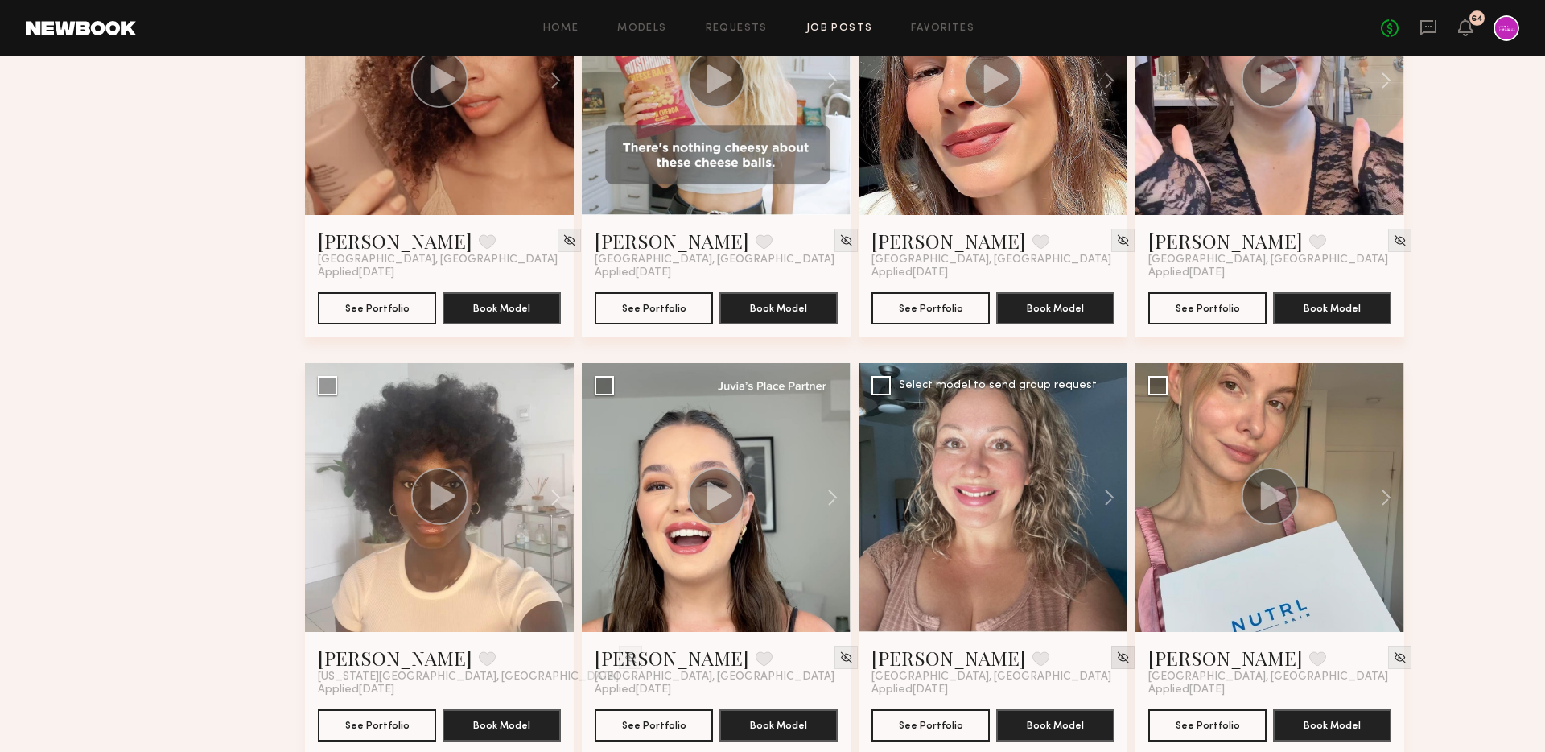
click at [1116, 658] on img at bounding box center [1123, 657] width 14 height 14
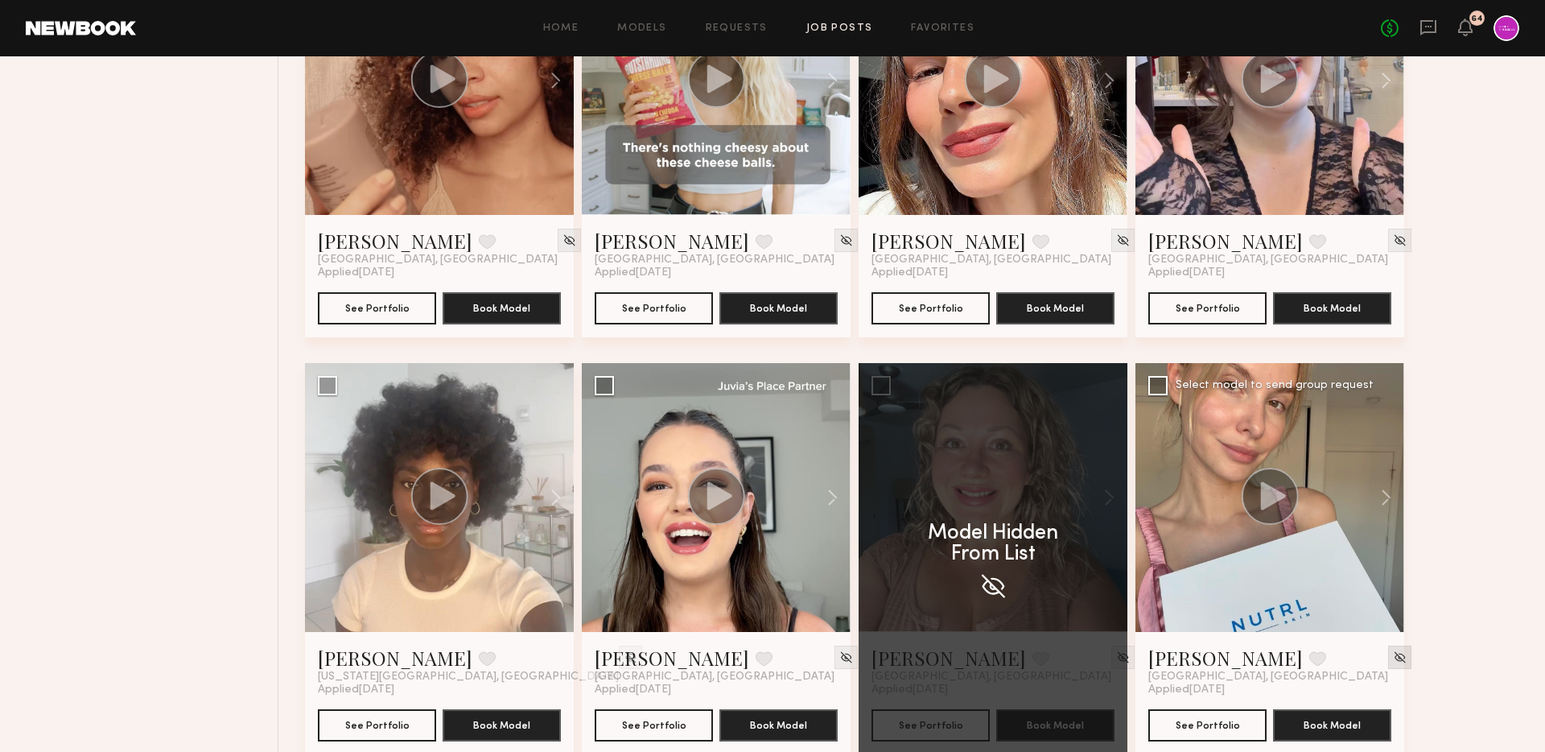
click at [1393, 657] on img at bounding box center [1400, 657] width 14 height 14
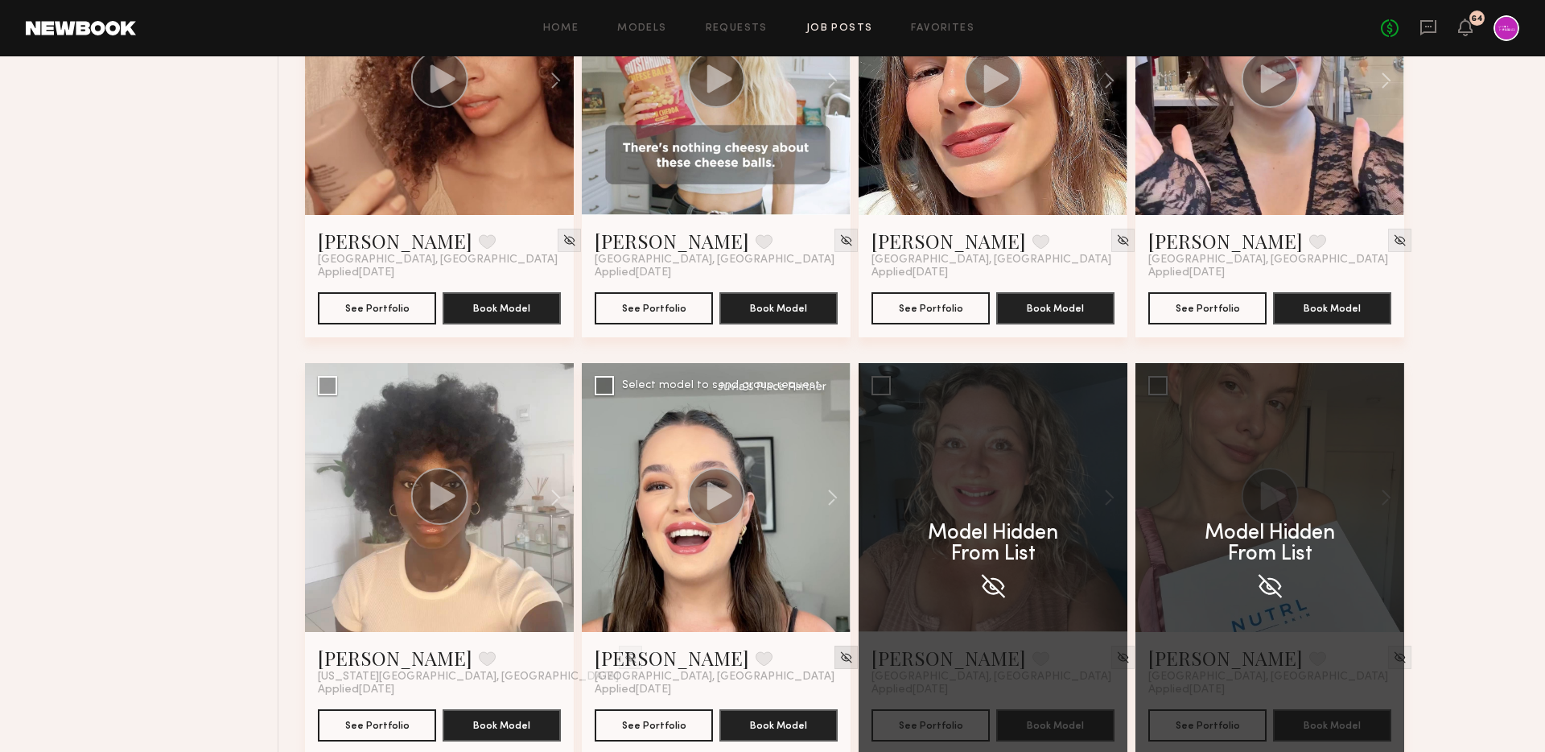
click at [839, 652] on img at bounding box center [846, 657] width 14 height 14
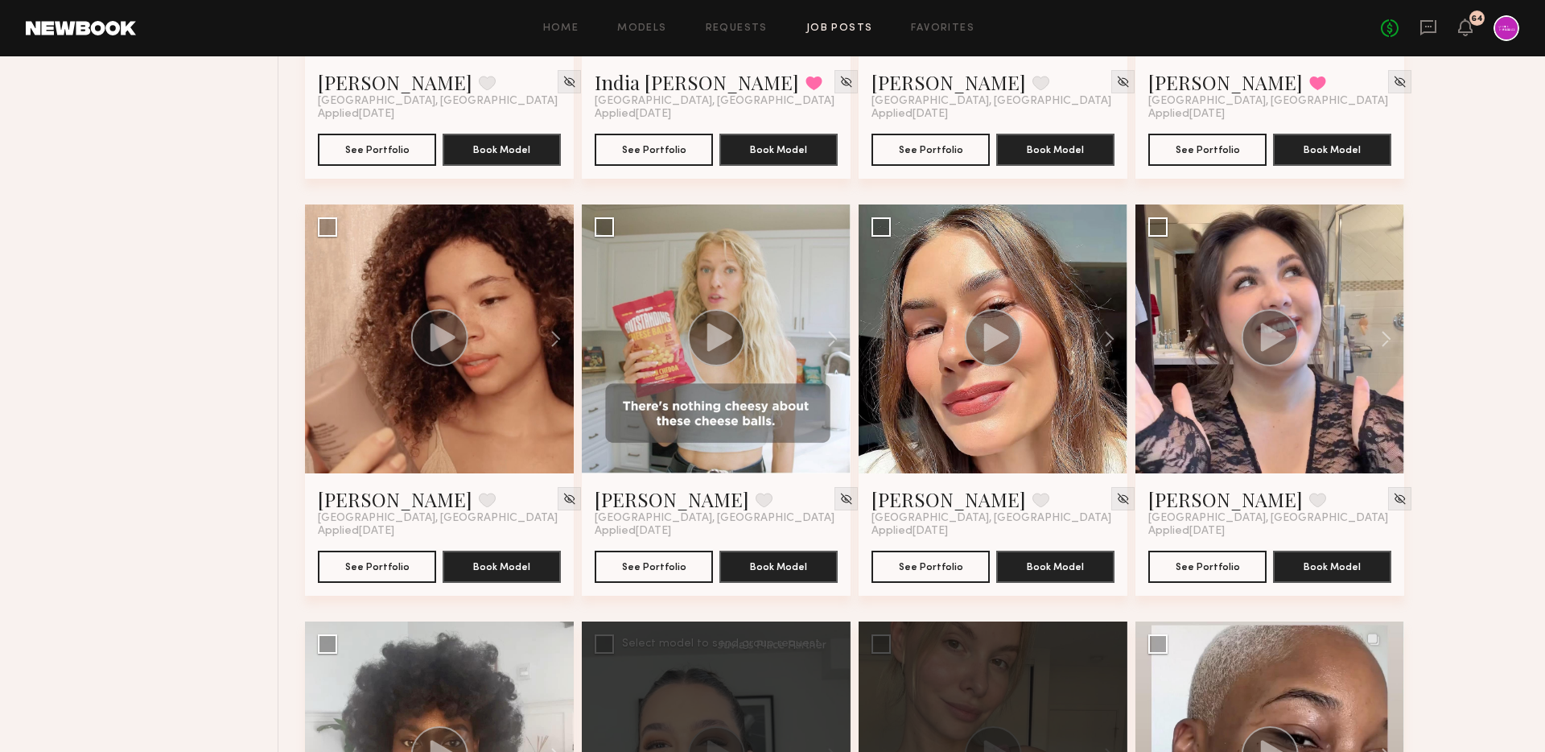
scroll to position [3802, 0]
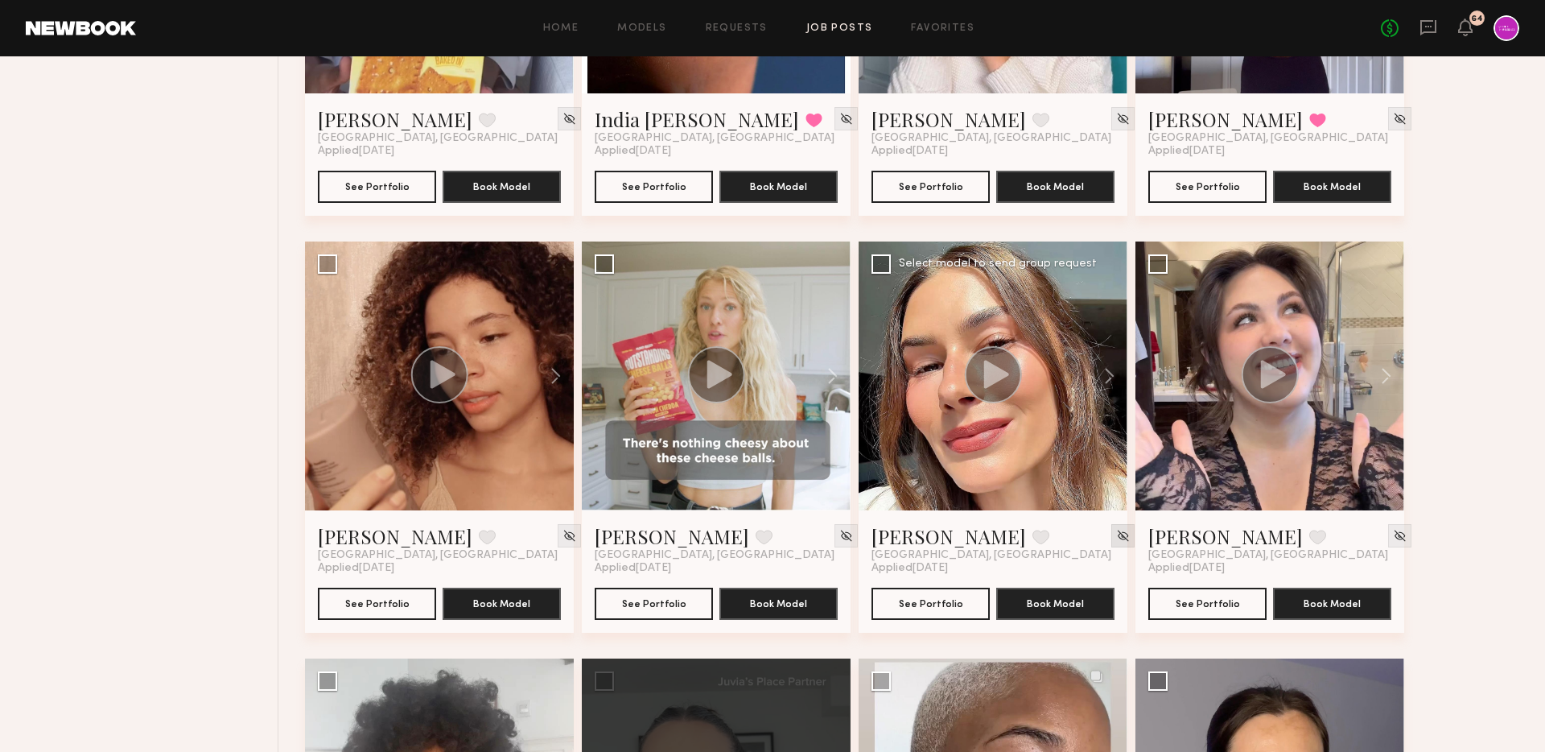
click at [1116, 538] on img at bounding box center [1123, 536] width 14 height 14
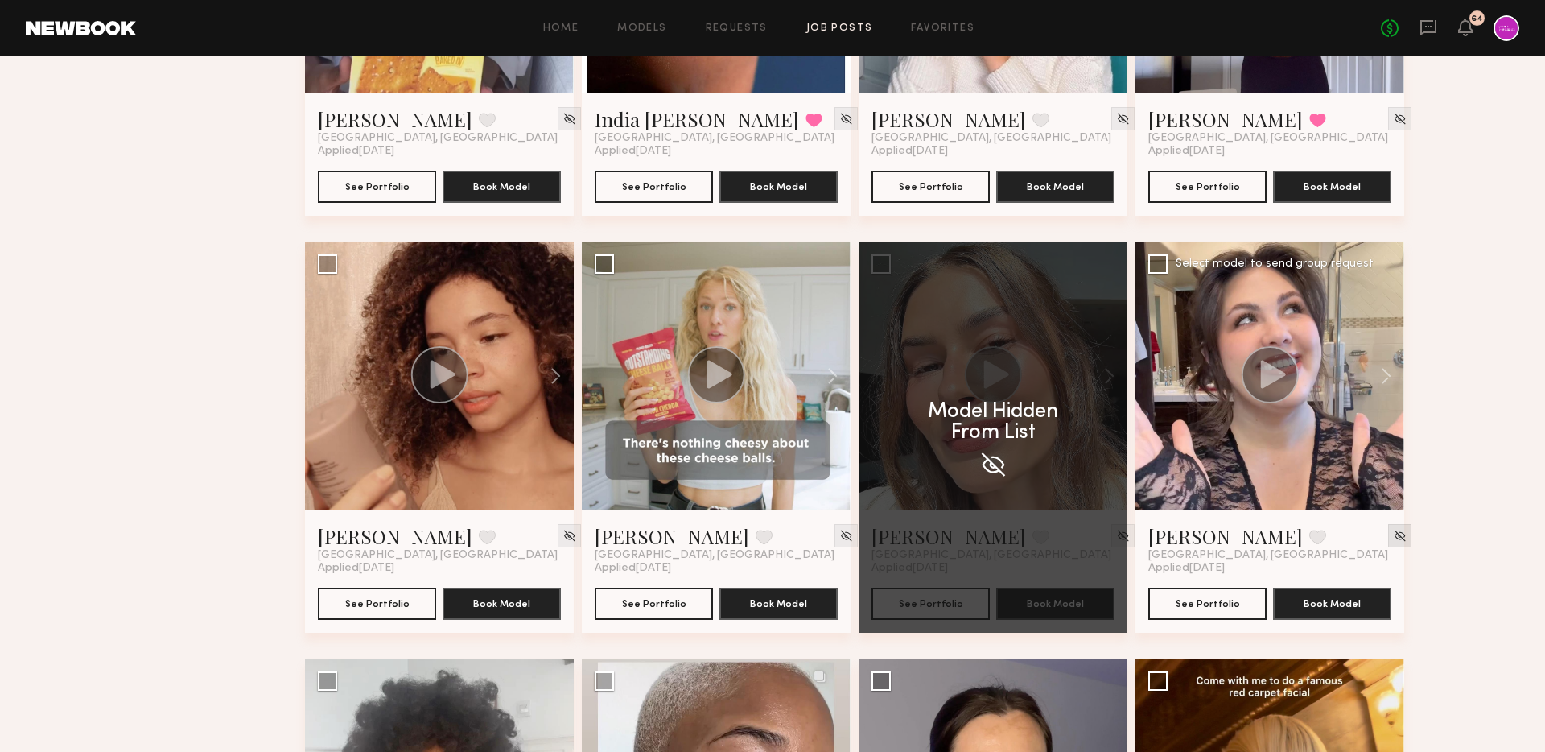
click at [1393, 538] on img at bounding box center [1400, 536] width 14 height 14
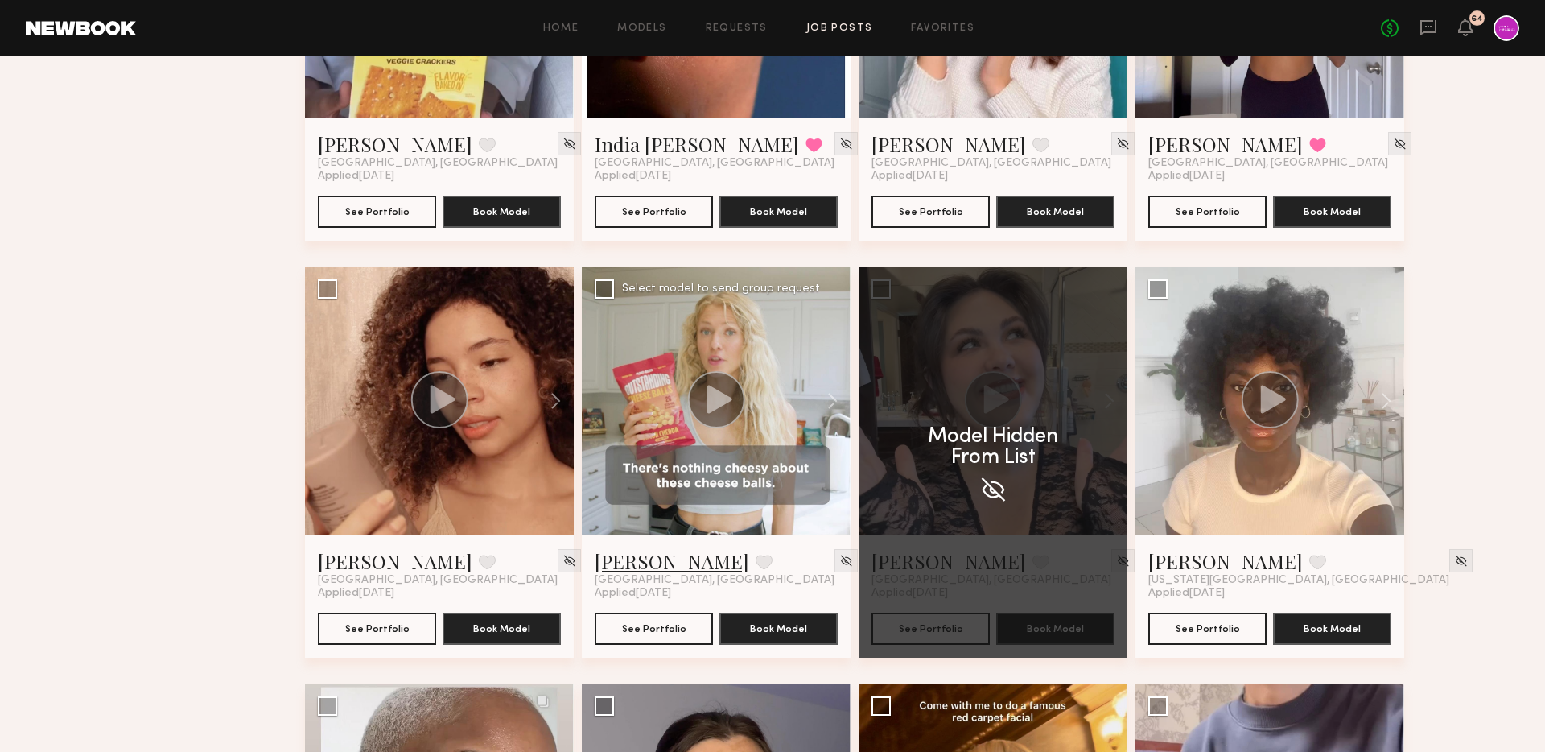
scroll to position [3815, 0]
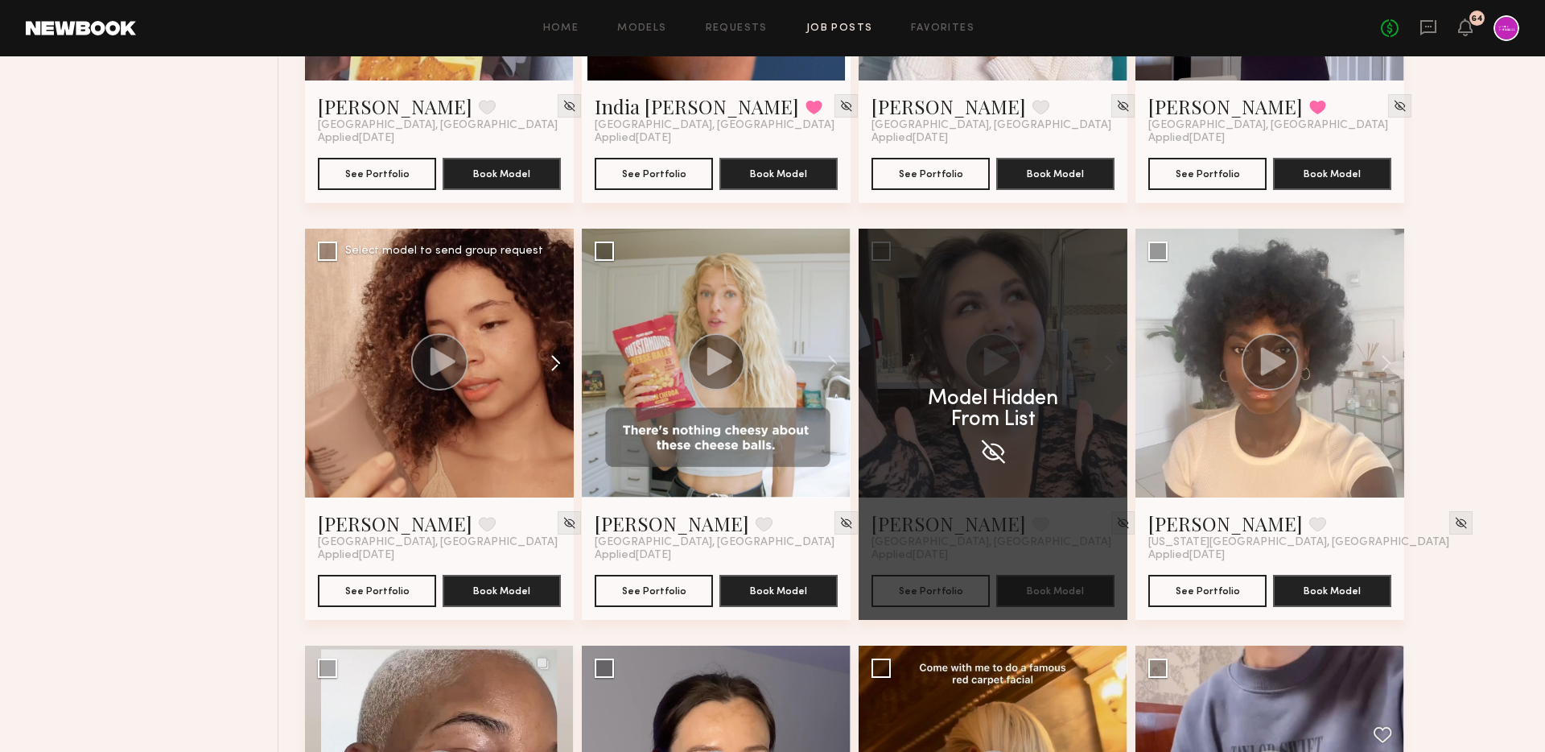
click at [548, 351] on button at bounding box center [548, 363] width 52 height 269
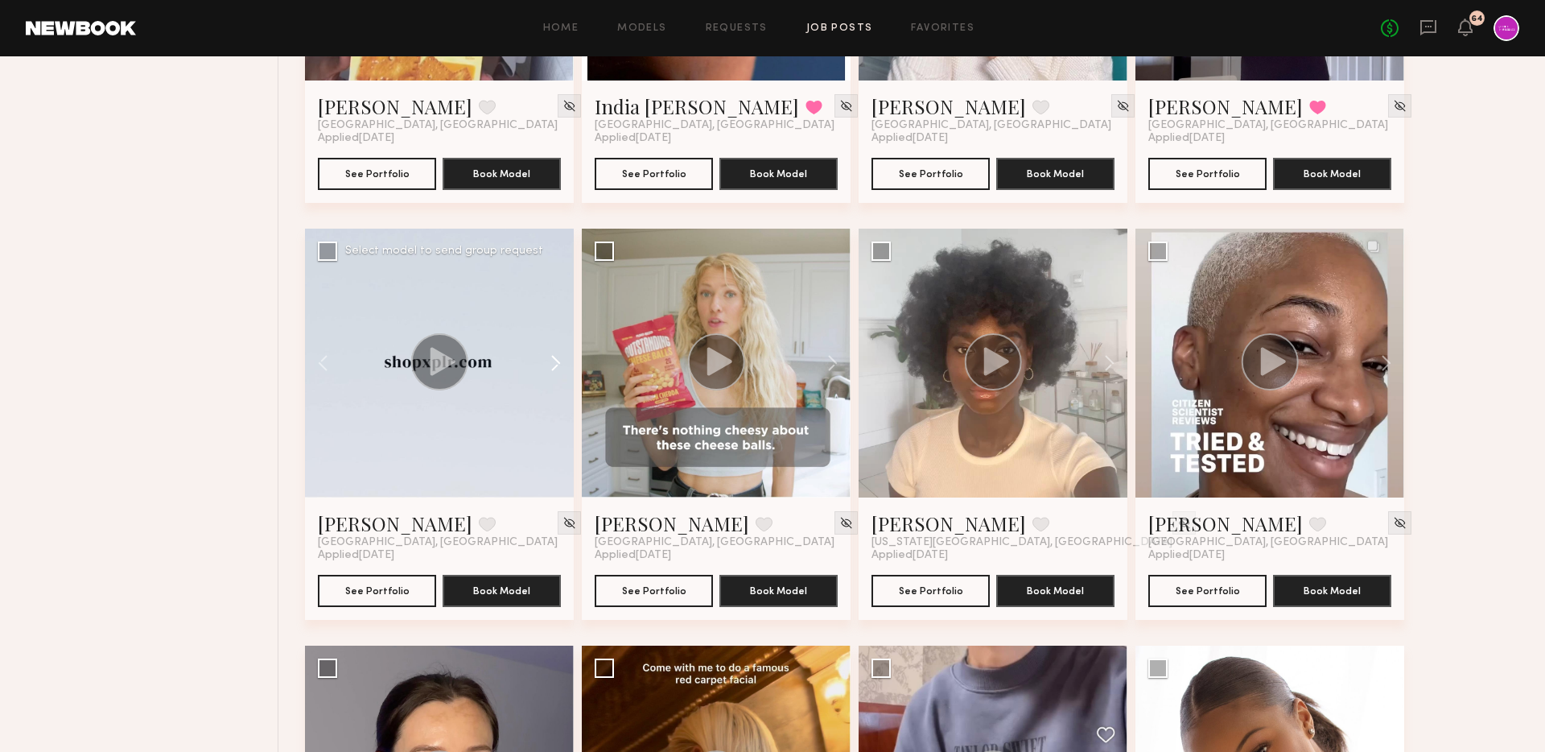
click at [552, 369] on button at bounding box center [548, 363] width 52 height 269
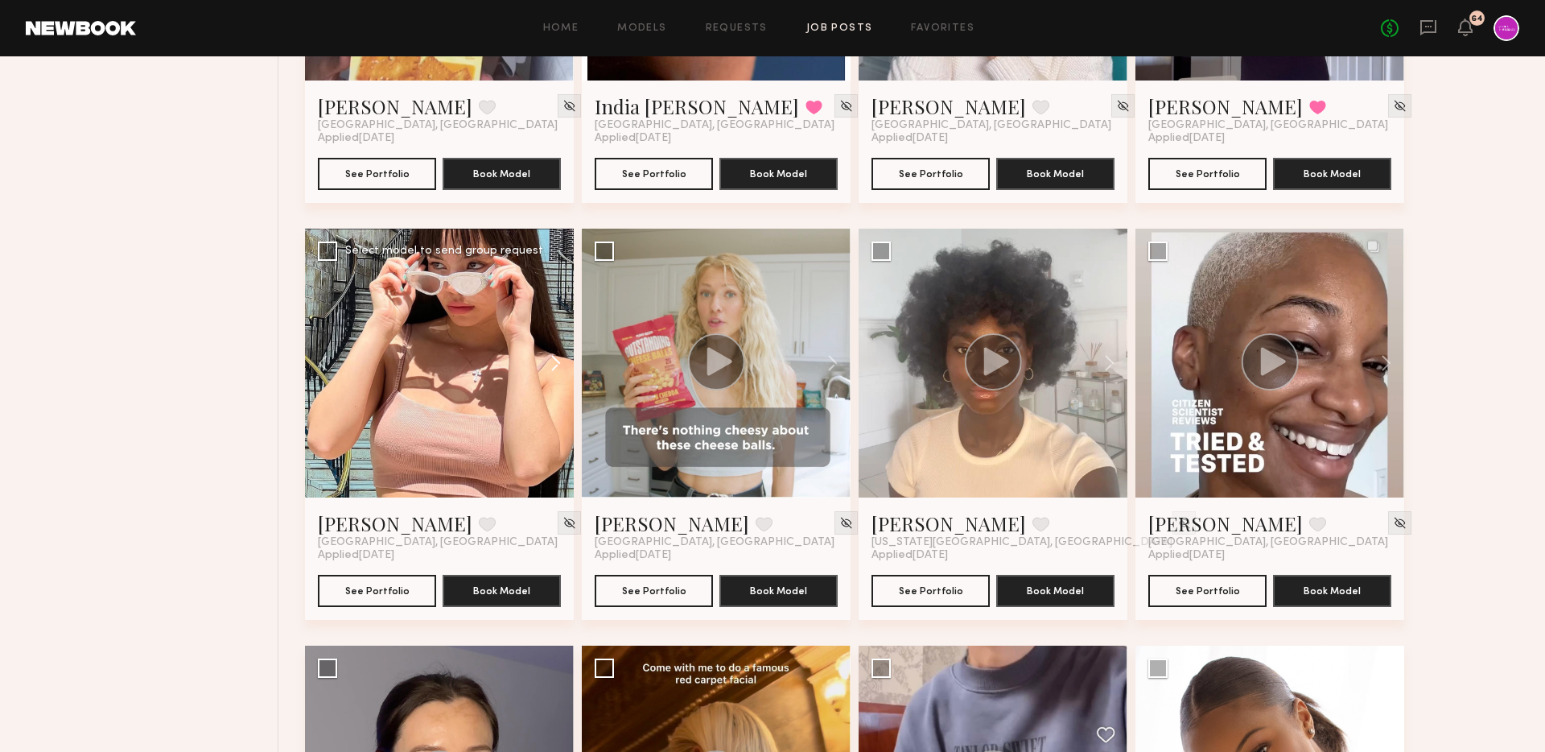
click at [552, 369] on button at bounding box center [548, 363] width 52 height 269
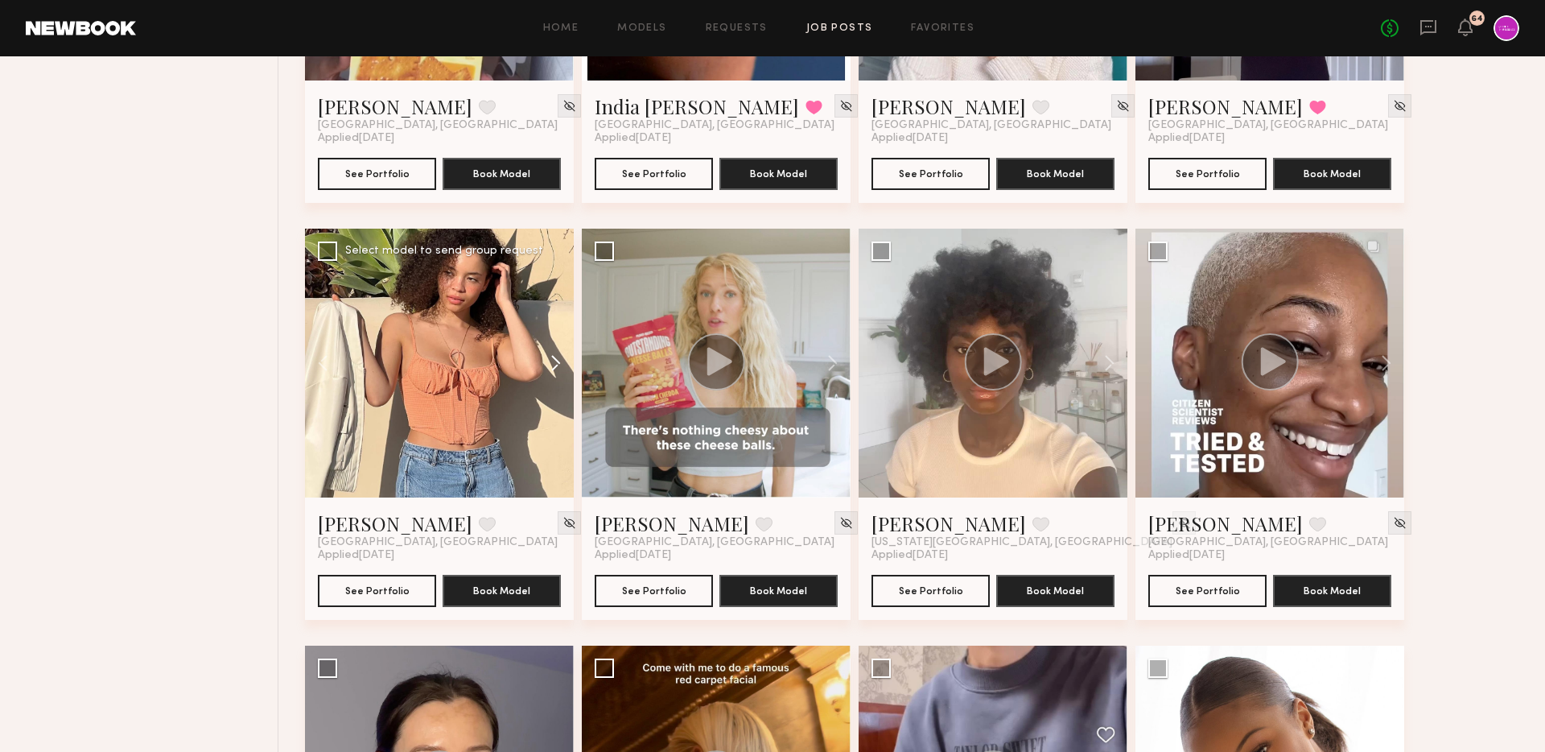
click at [552, 369] on button at bounding box center [548, 363] width 52 height 269
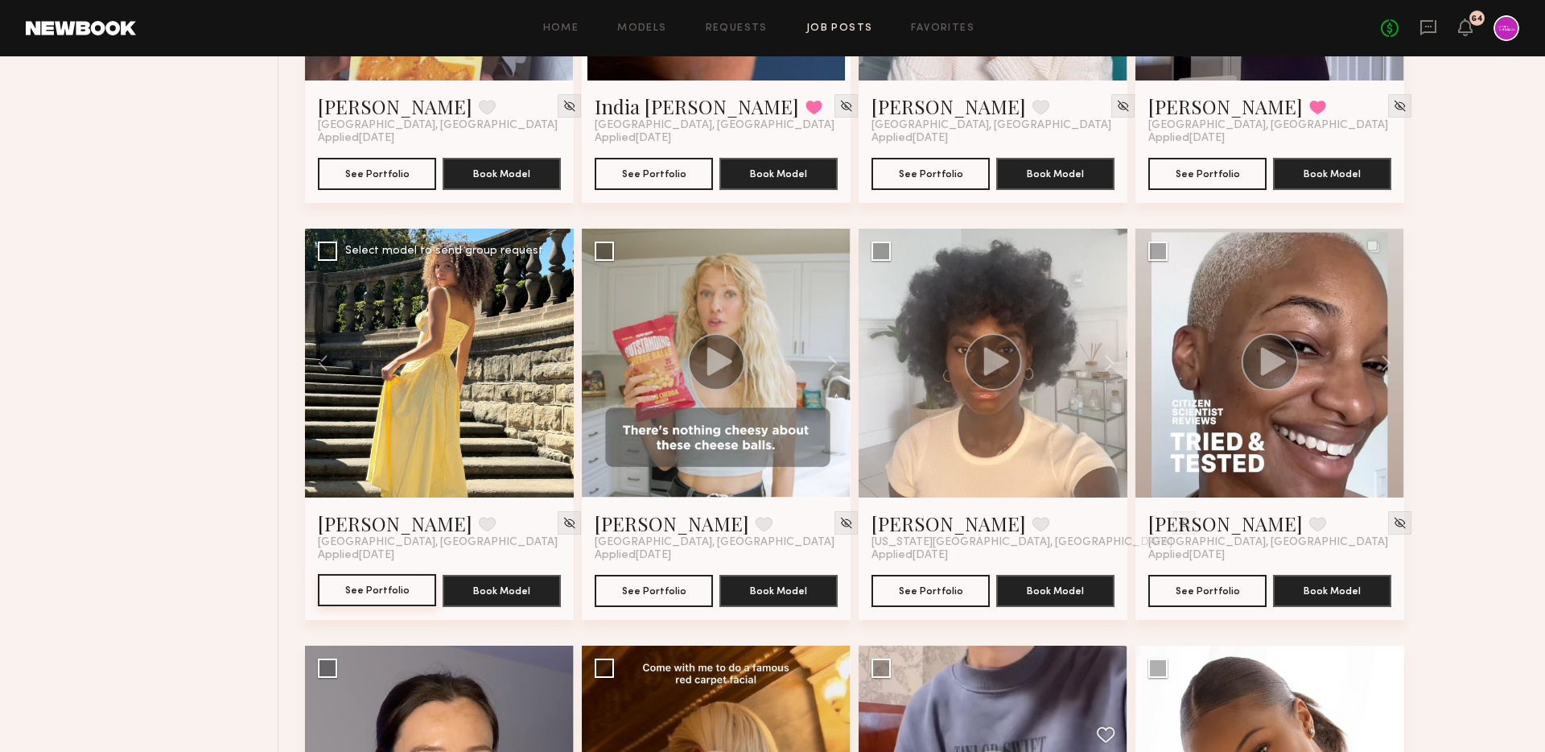
click at [365, 587] on button "See Portfolio" at bounding box center [377, 590] width 118 height 32
click at [835, 364] on button at bounding box center [825, 363] width 52 height 269
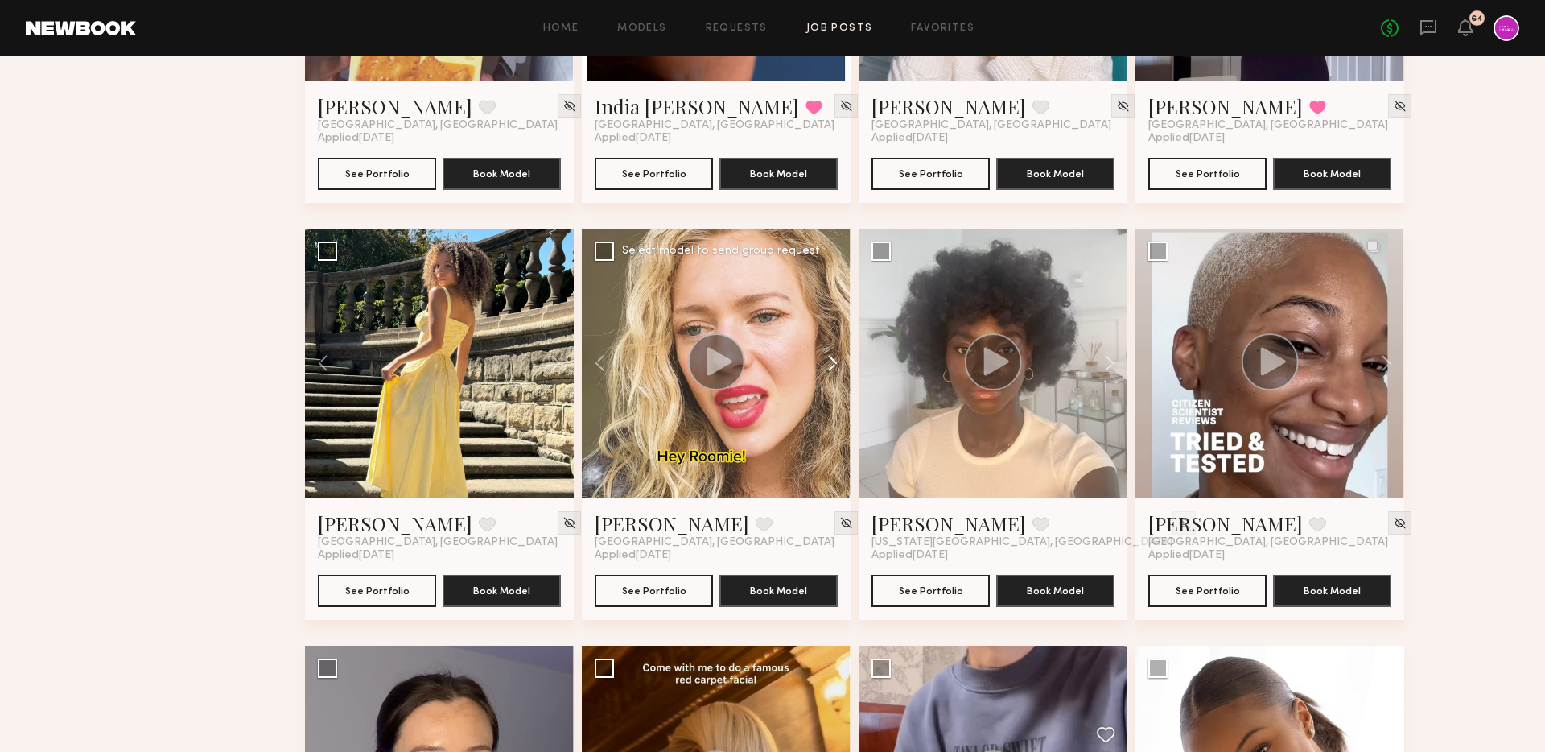
click at [835, 364] on button at bounding box center [825, 363] width 52 height 269
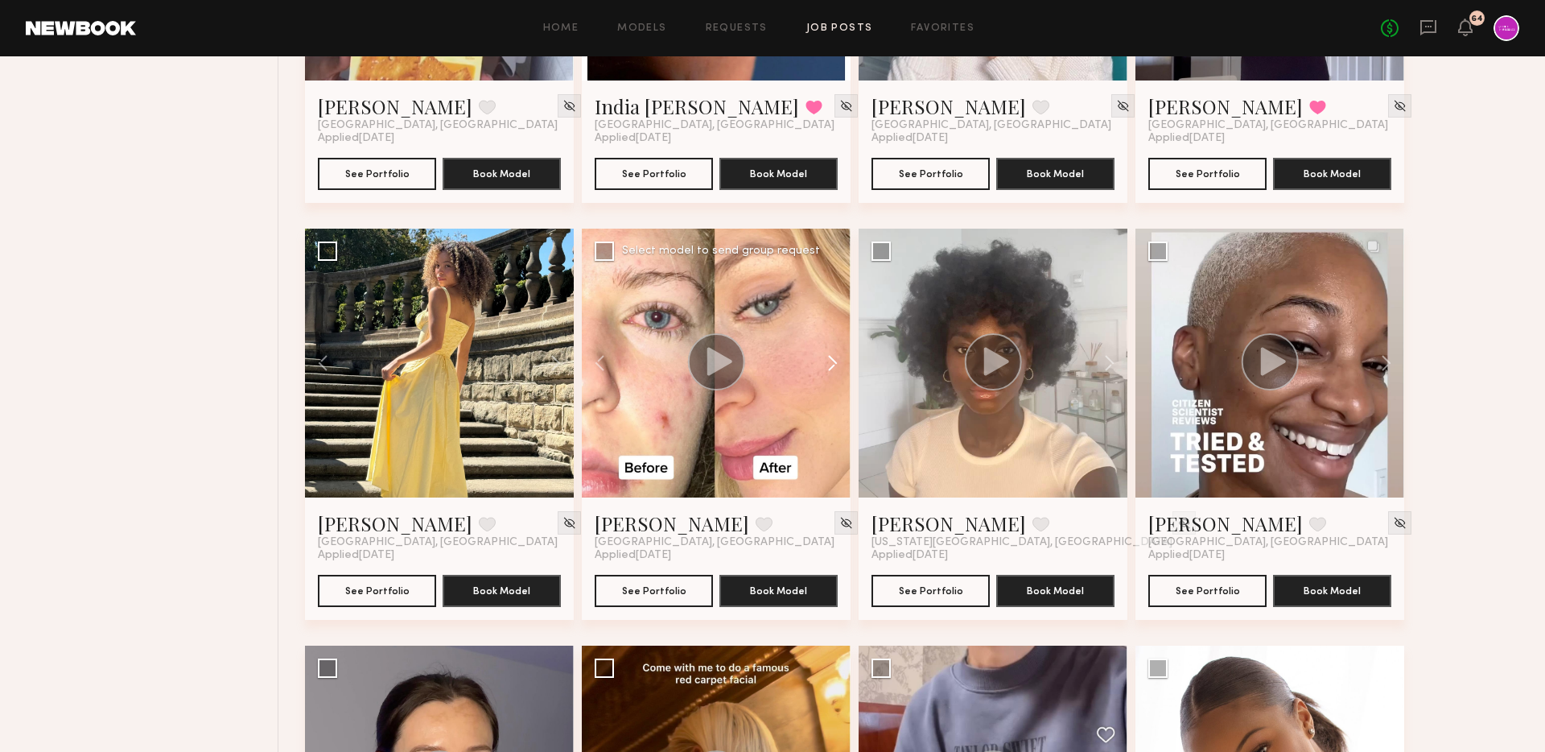
click at [835, 364] on button at bounding box center [825, 363] width 52 height 269
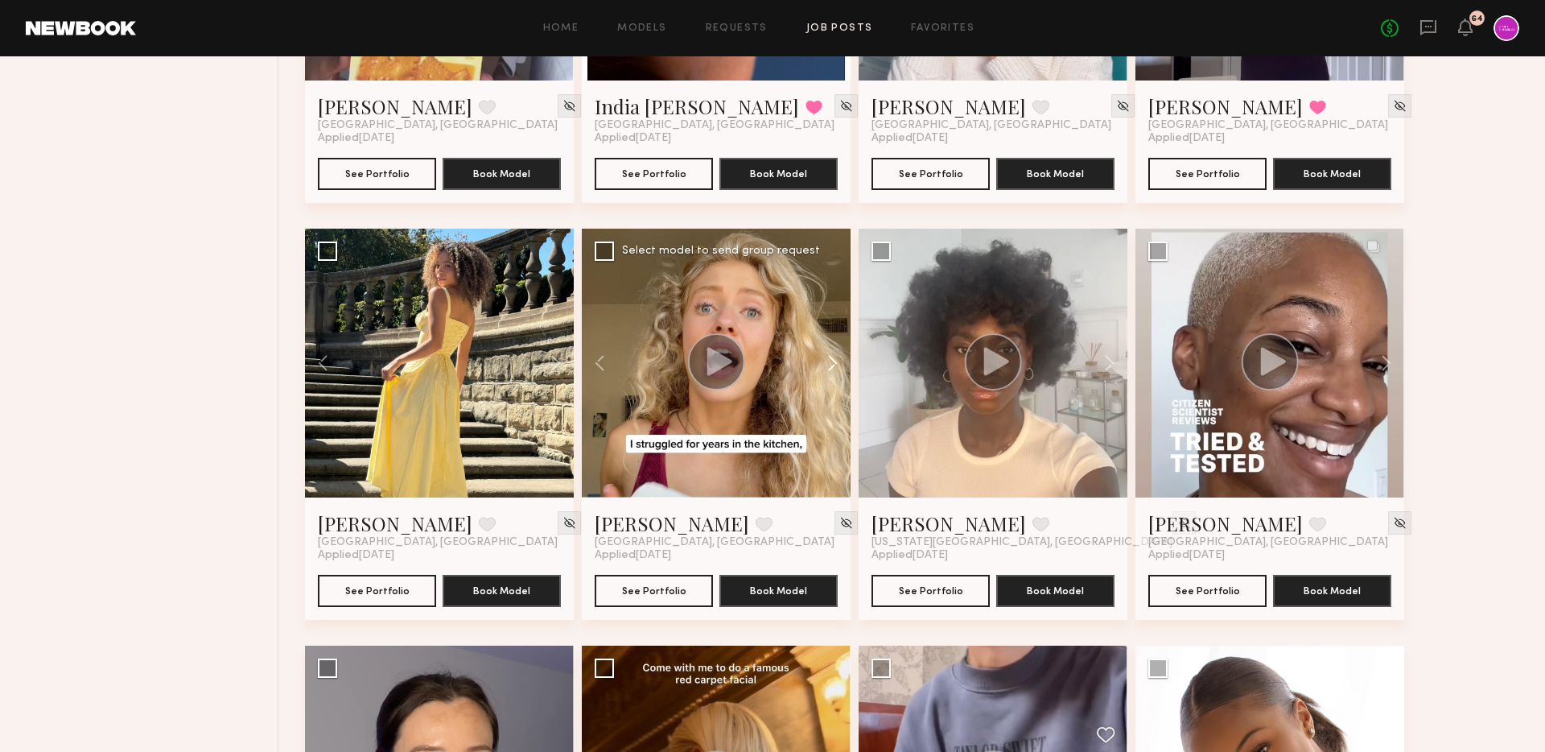
click at [835, 364] on button at bounding box center [825, 363] width 52 height 269
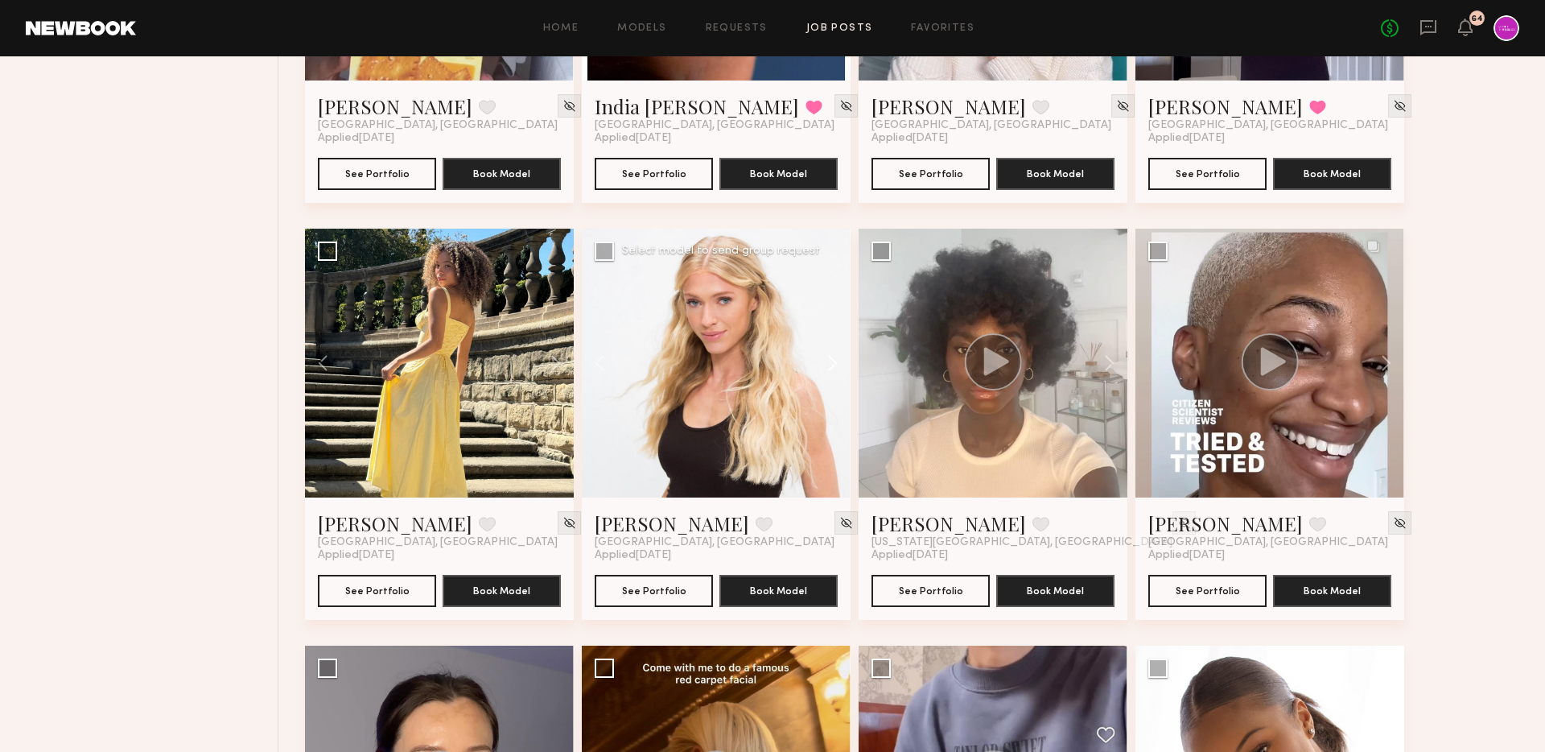
click at [835, 364] on button at bounding box center [825, 363] width 52 height 269
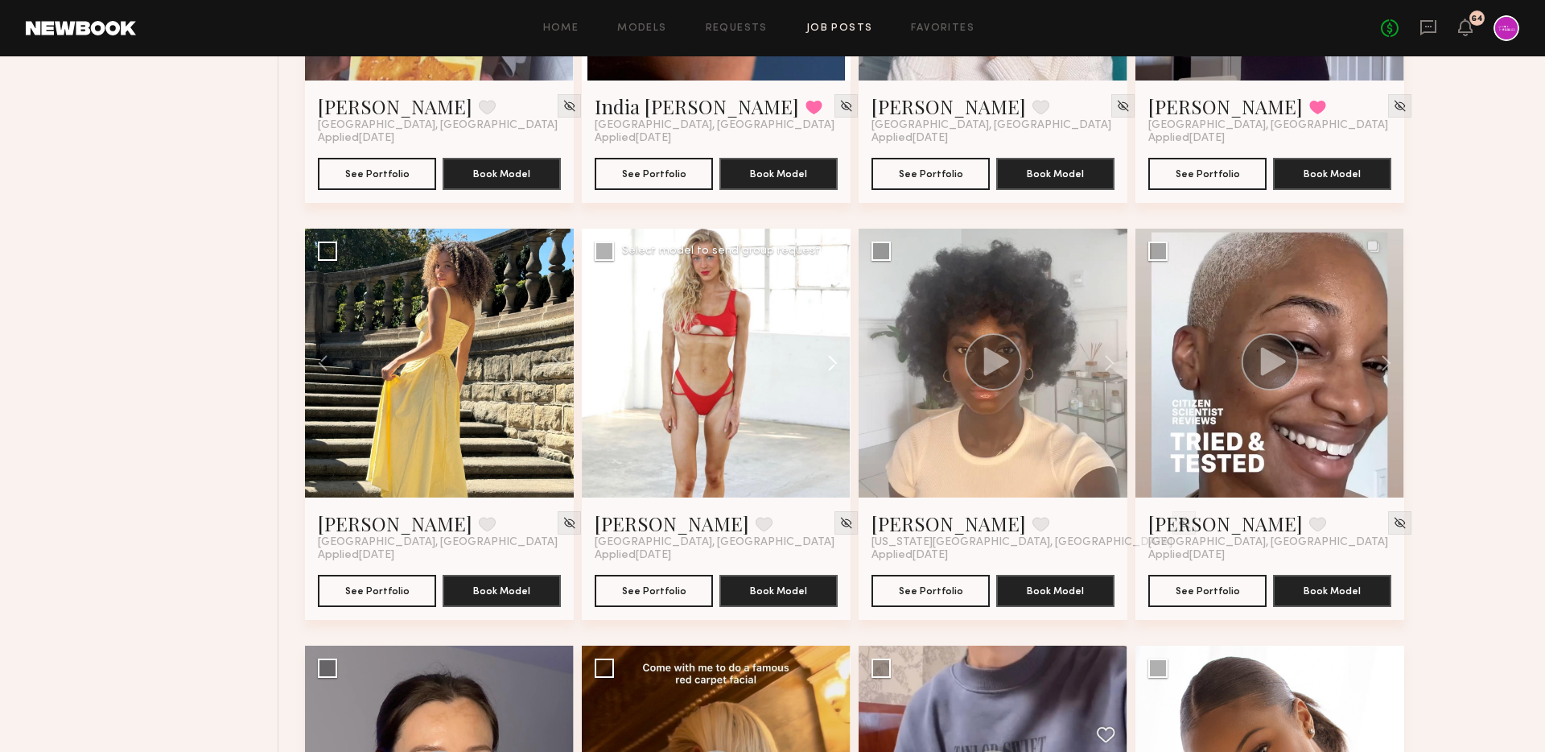
click at [835, 364] on button at bounding box center [825, 363] width 52 height 269
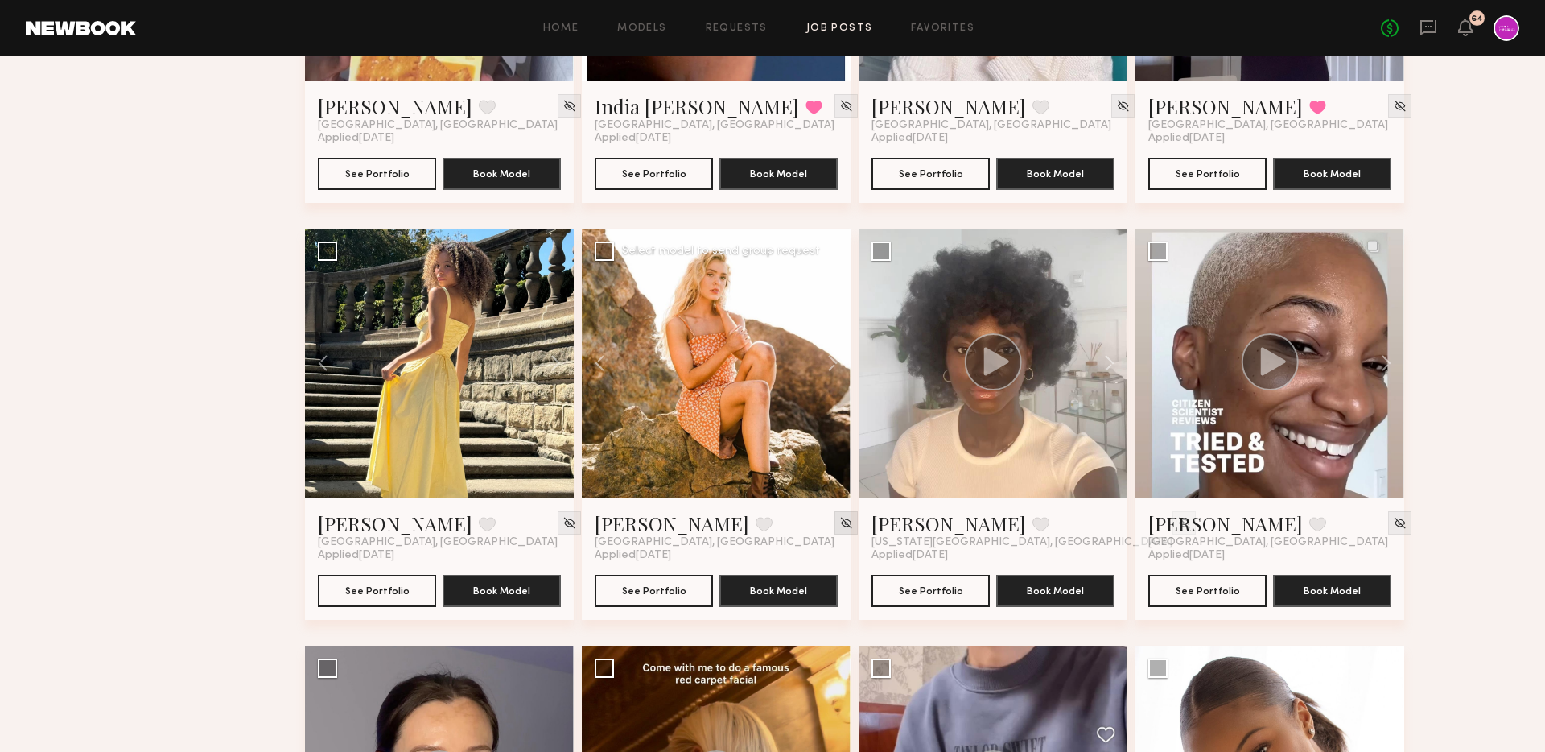
click at [839, 521] on img at bounding box center [846, 523] width 14 height 14
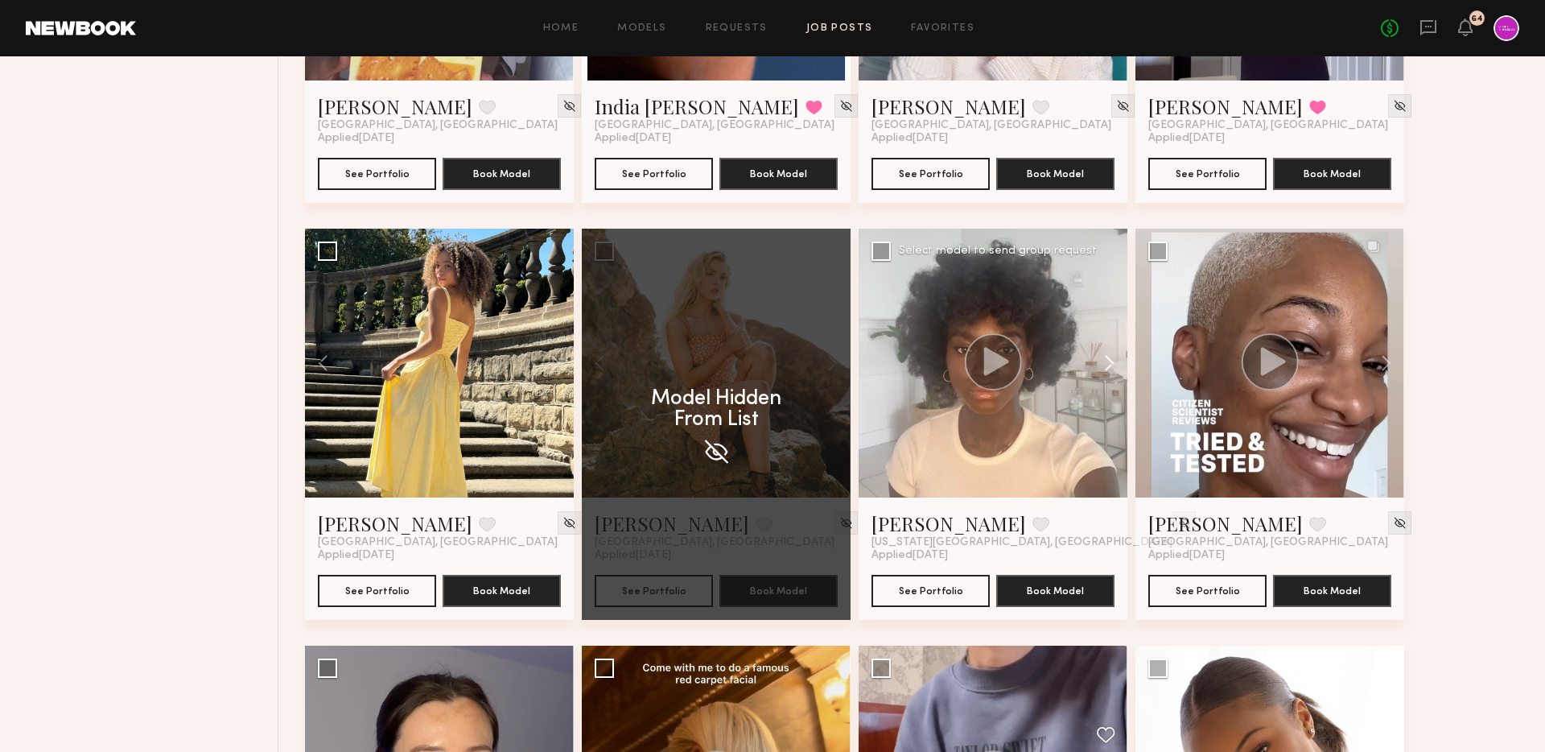
click at [1122, 364] on button at bounding box center [1102, 363] width 52 height 269
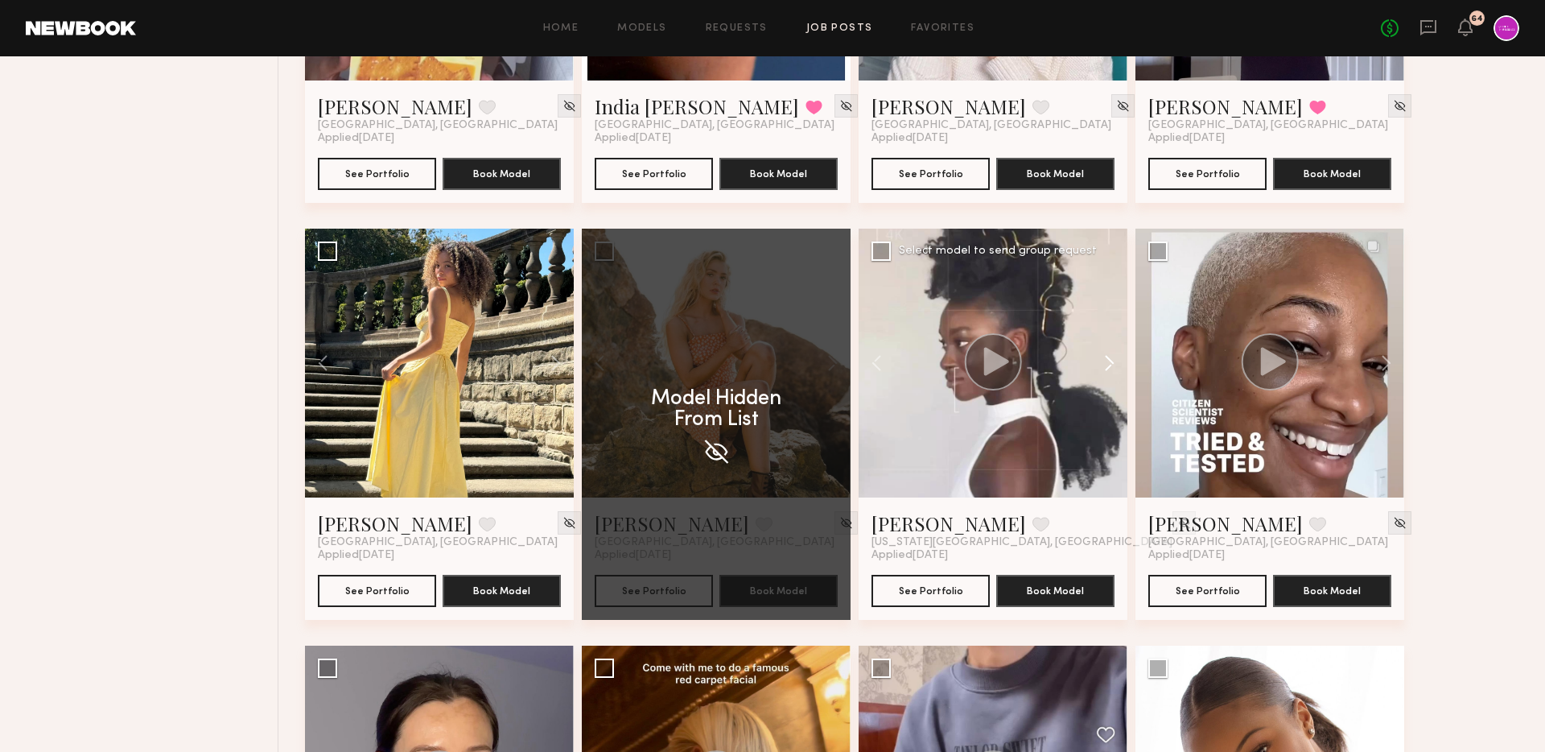
click at [1111, 363] on button at bounding box center [1102, 363] width 52 height 269
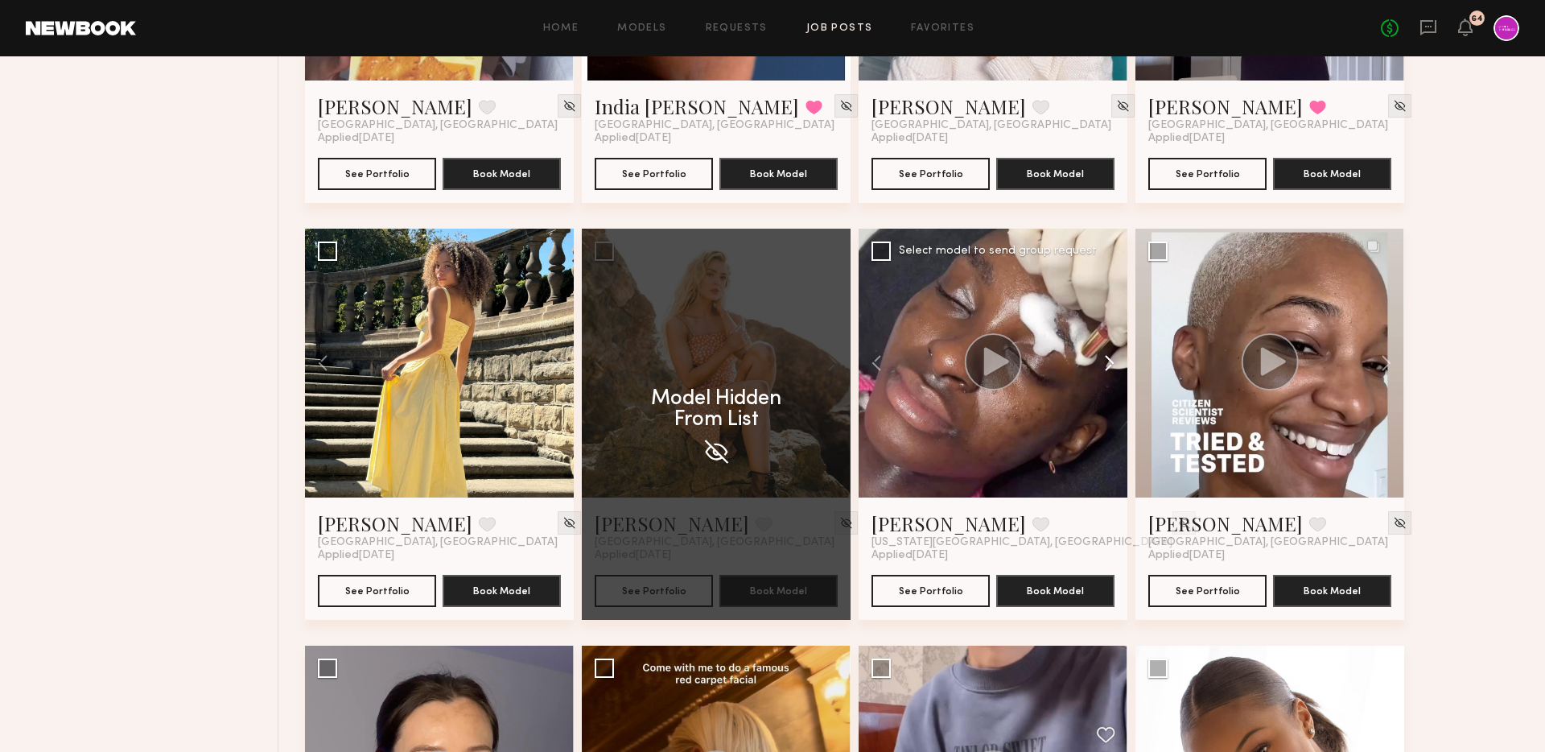
click at [1111, 363] on button at bounding box center [1102, 363] width 52 height 269
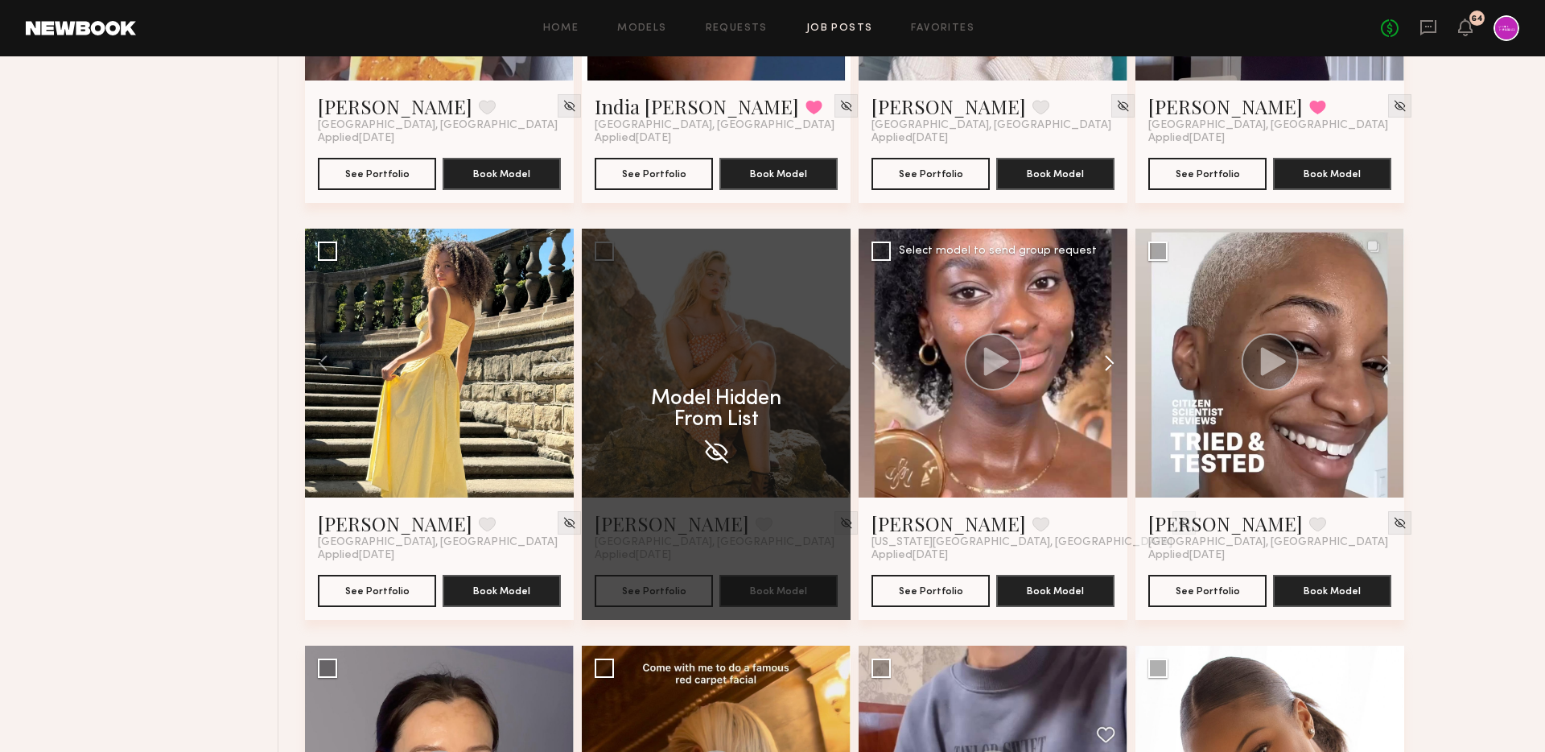
click at [1111, 363] on button at bounding box center [1102, 363] width 52 height 269
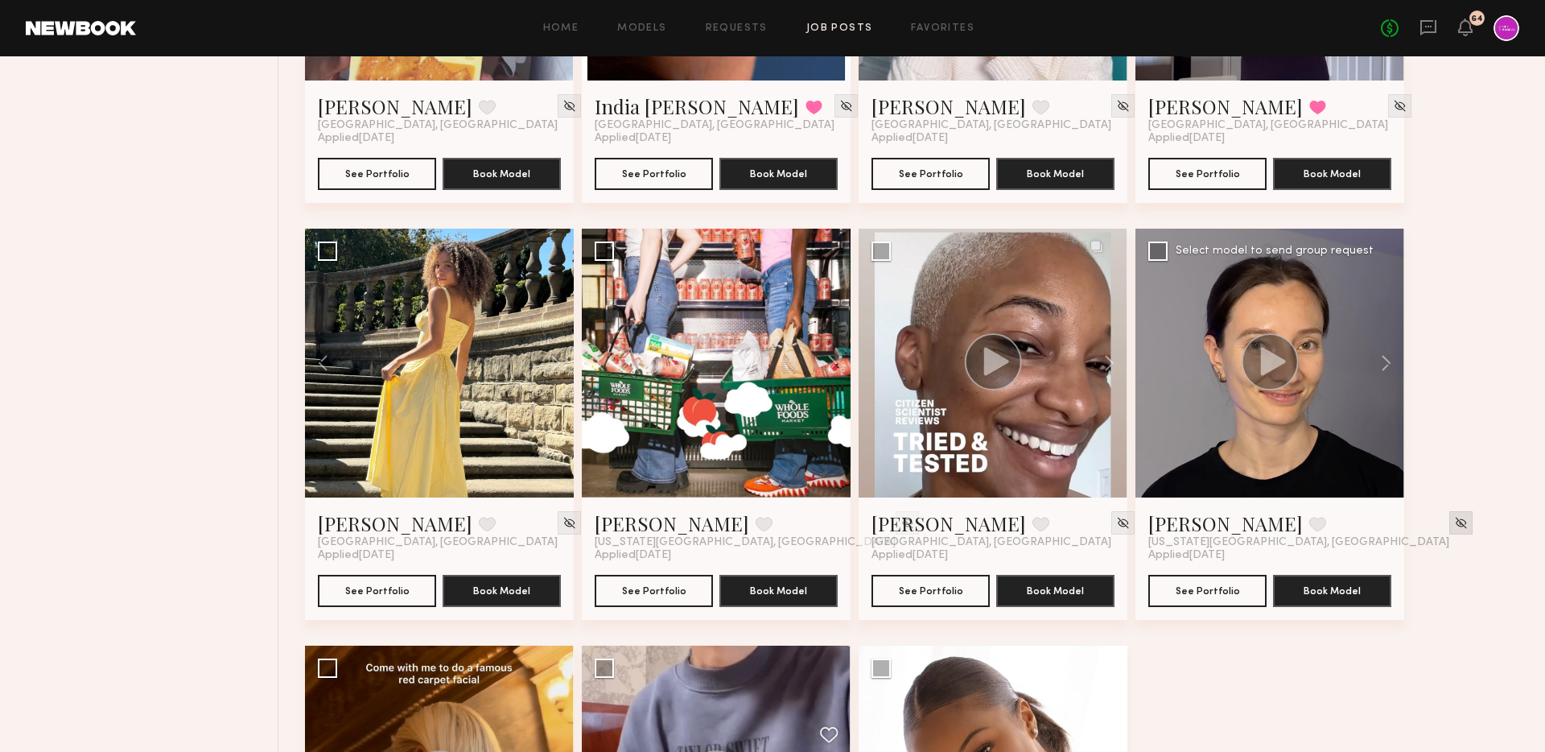
click at [1454, 517] on img at bounding box center [1461, 523] width 14 height 14
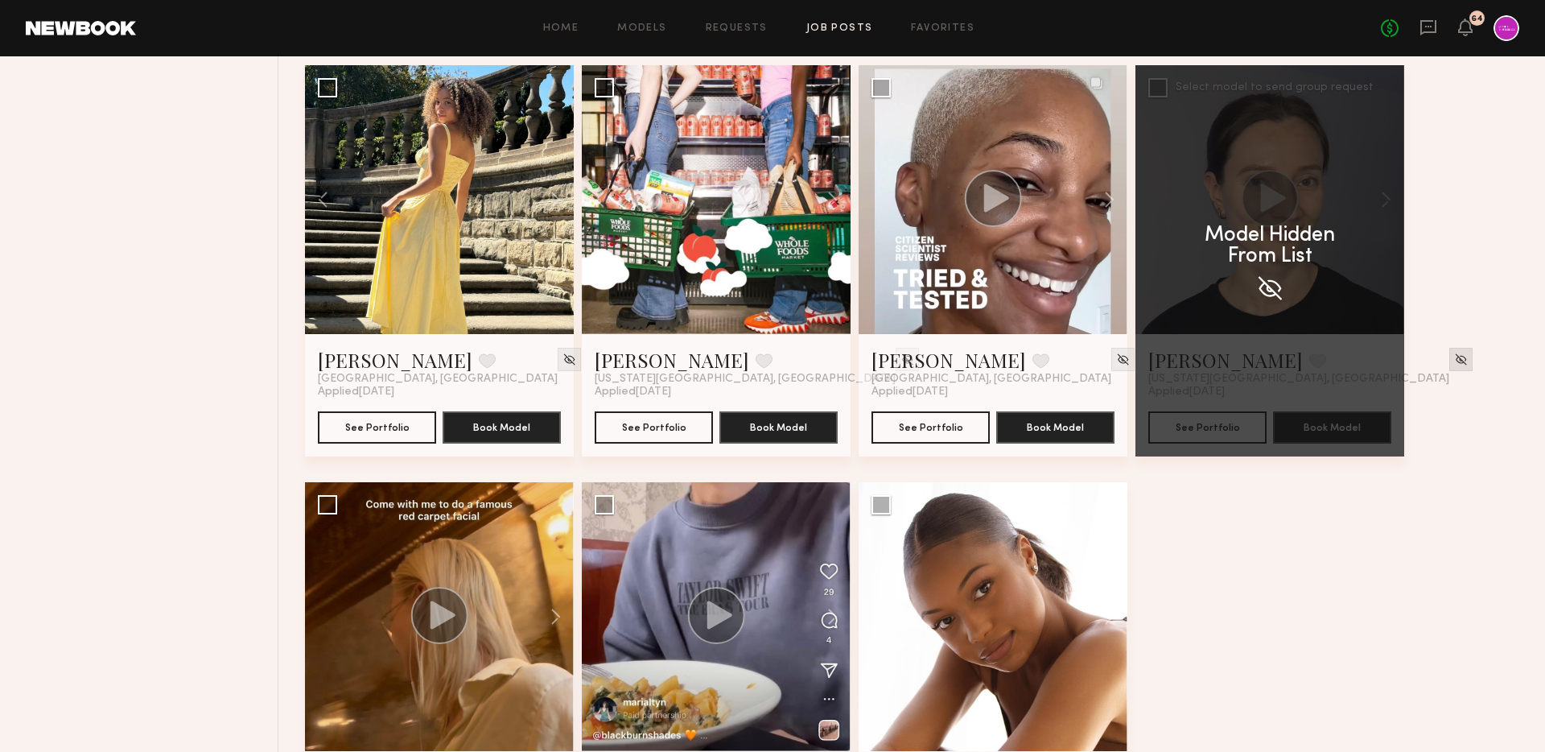
scroll to position [4126, 0]
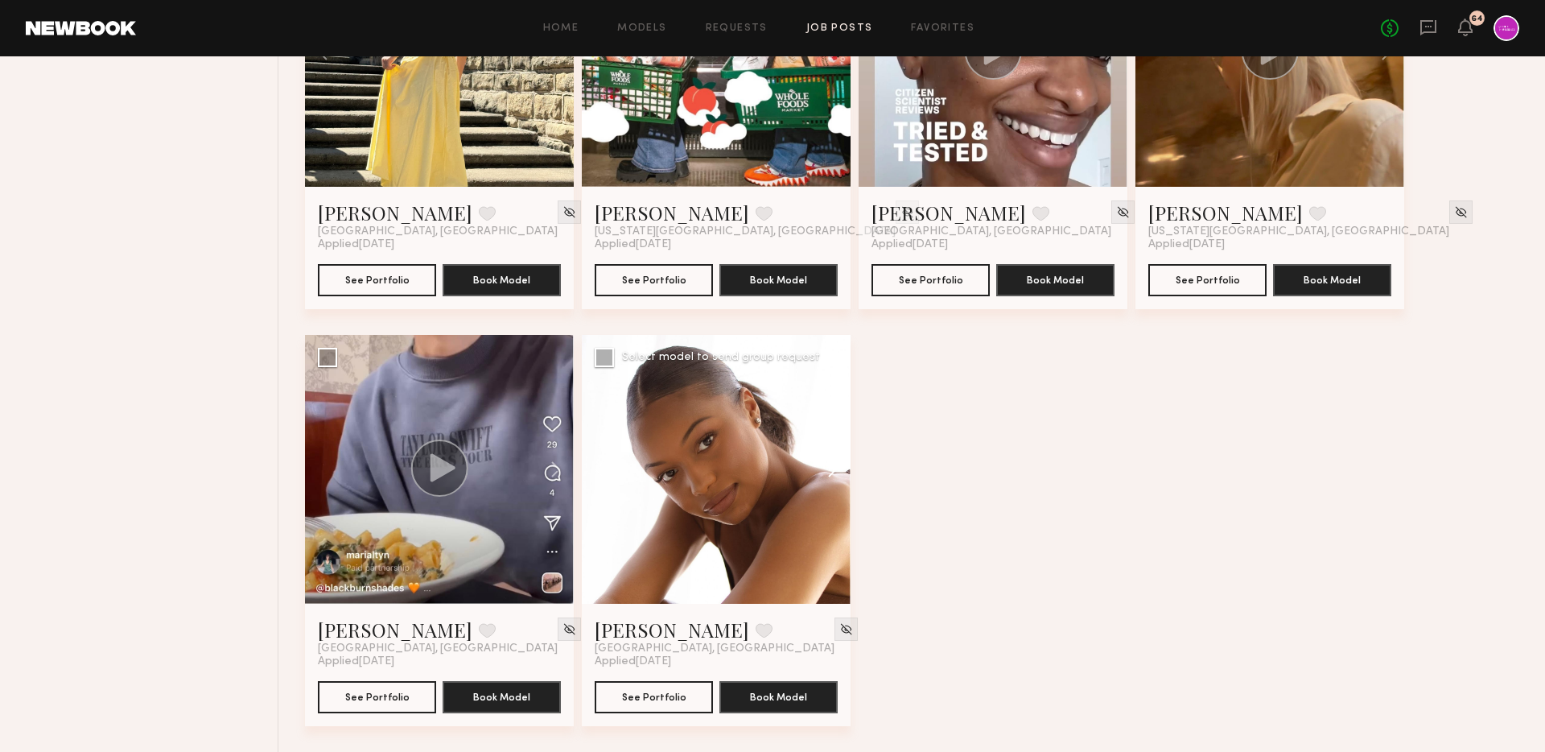
click at [827, 472] on button at bounding box center [825, 469] width 52 height 269
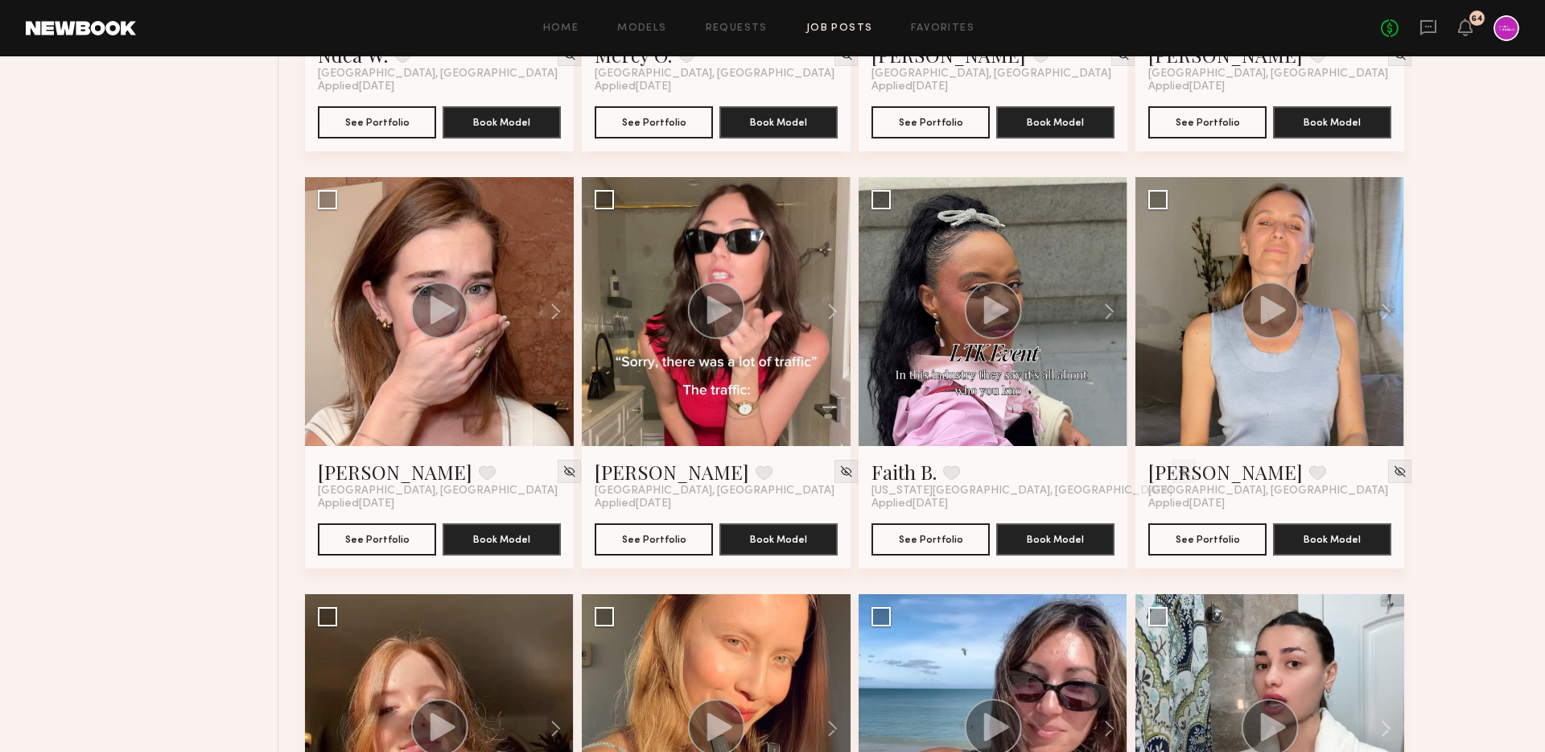
scroll to position [1364, 0]
click at [1388, 482] on div at bounding box center [1399, 471] width 23 height 23
click at [1393, 473] on img at bounding box center [1400, 472] width 14 height 14
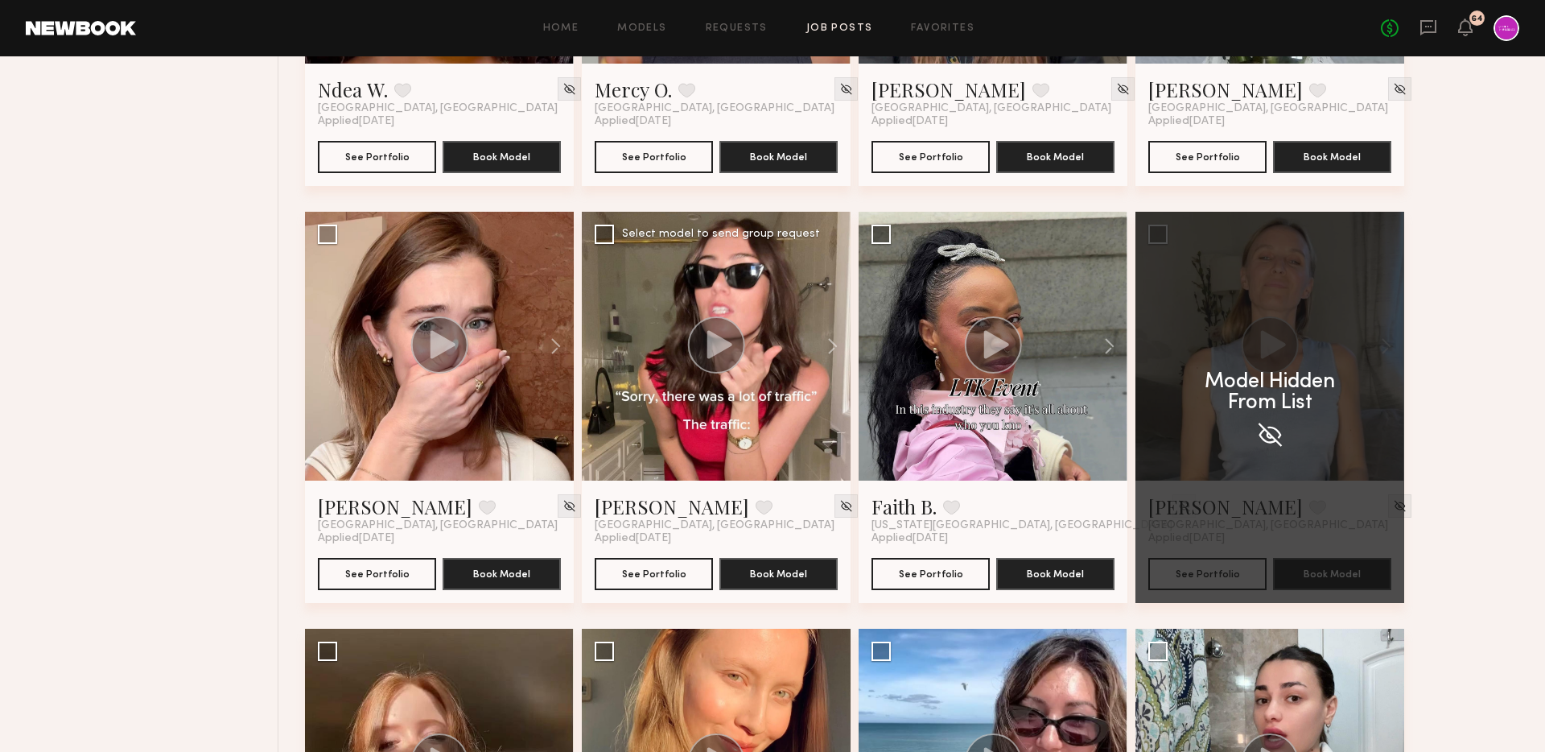
scroll to position [1328, 0]
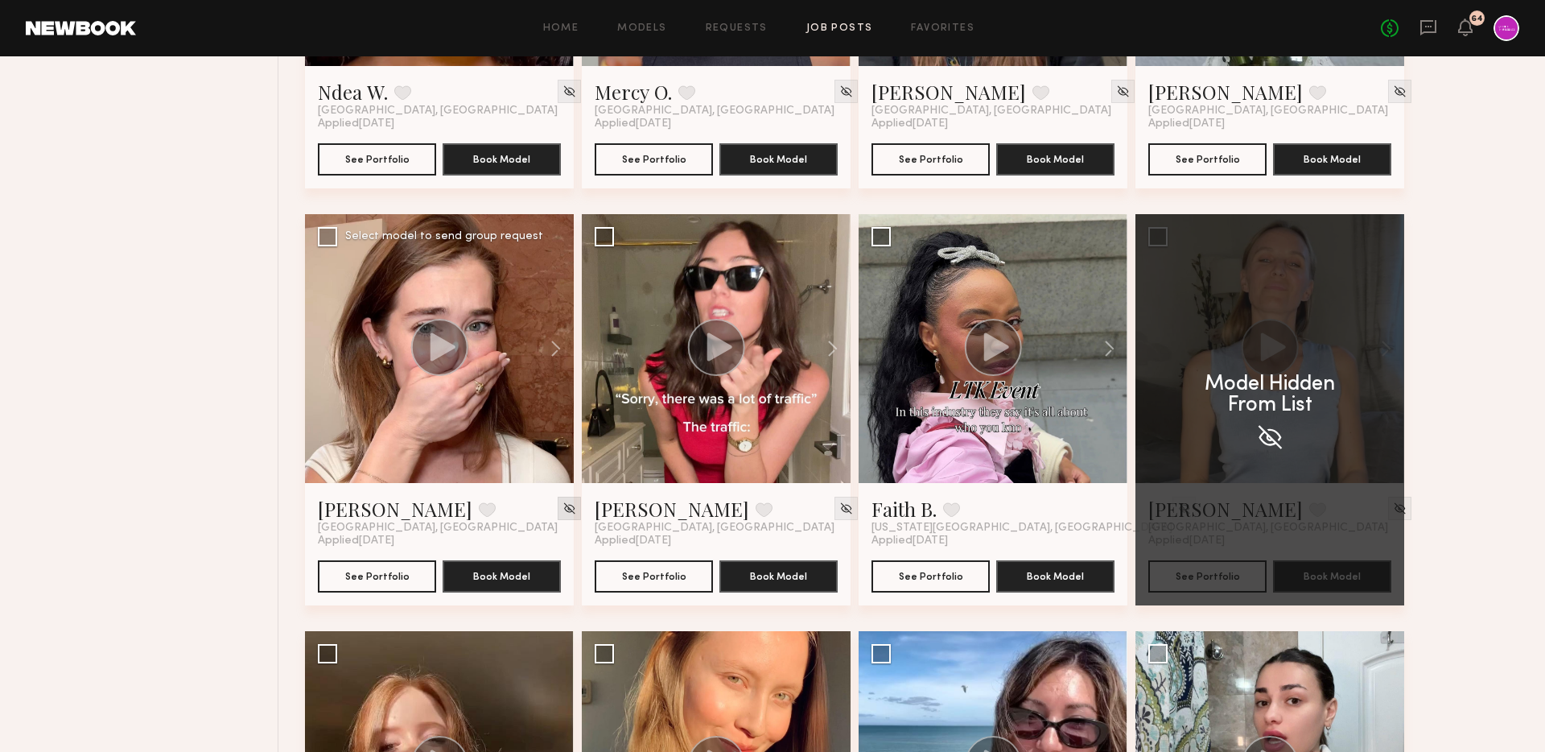
click at [563, 509] on img at bounding box center [570, 508] width 14 height 14
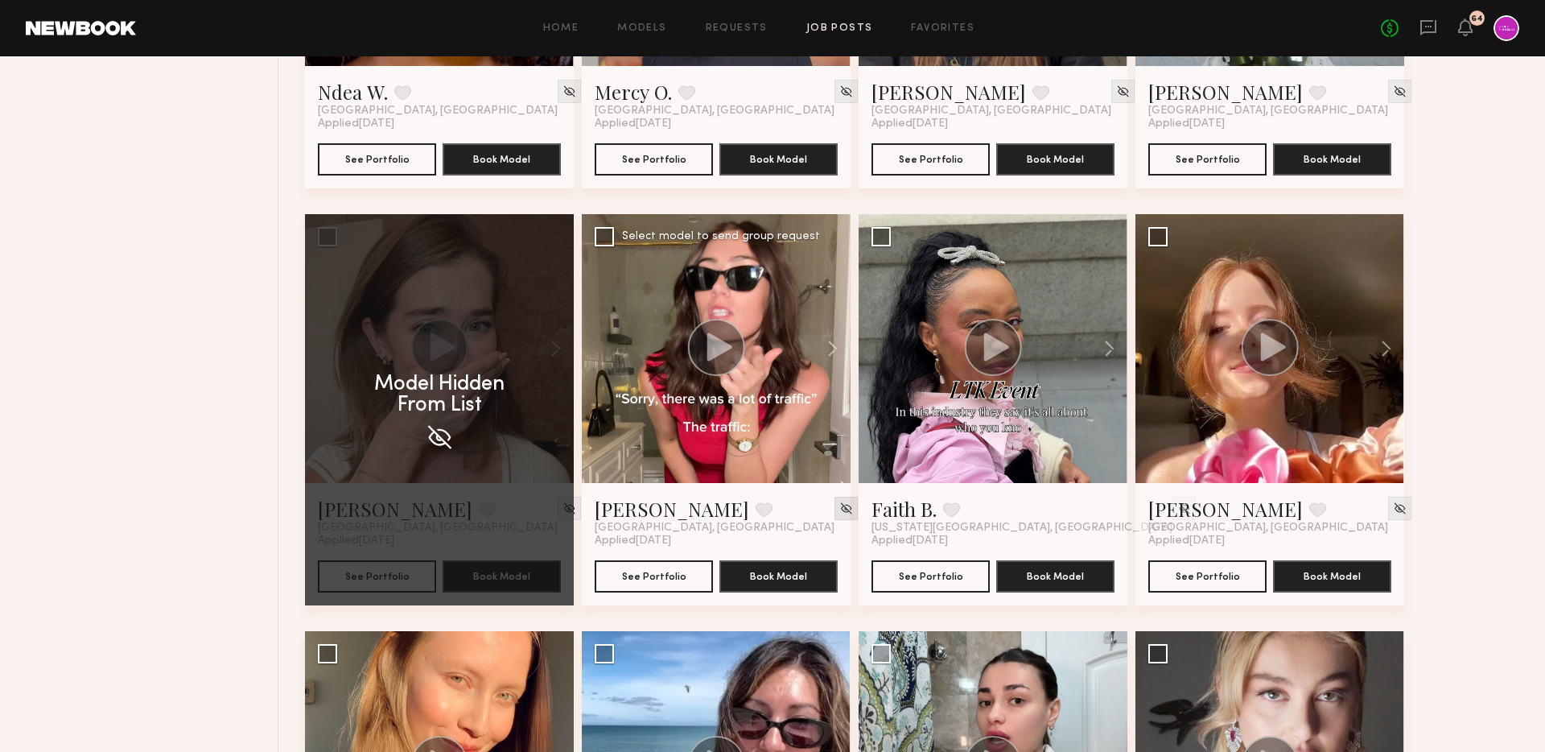
click at [839, 509] on img at bounding box center [846, 508] width 14 height 14
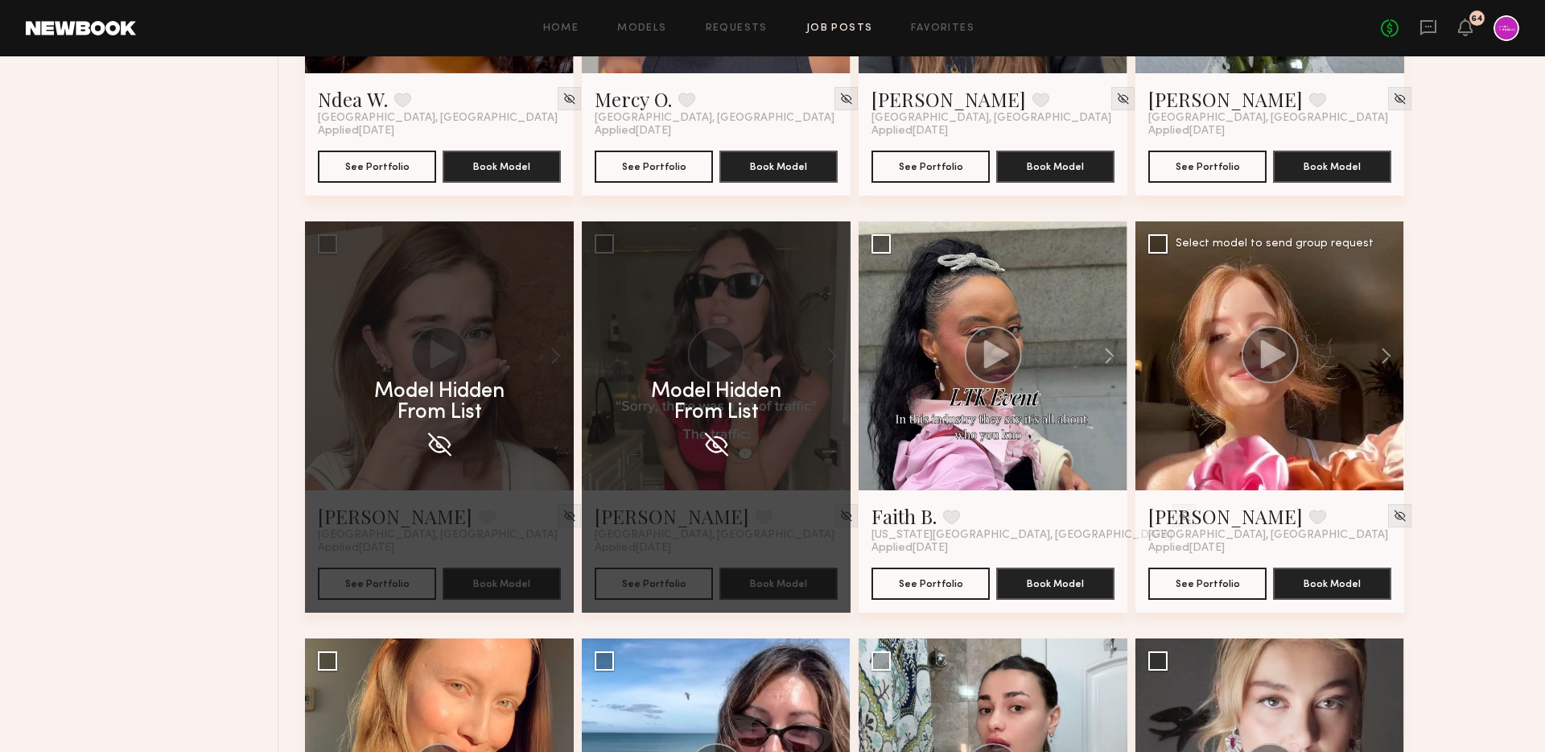
scroll to position [1320, 0]
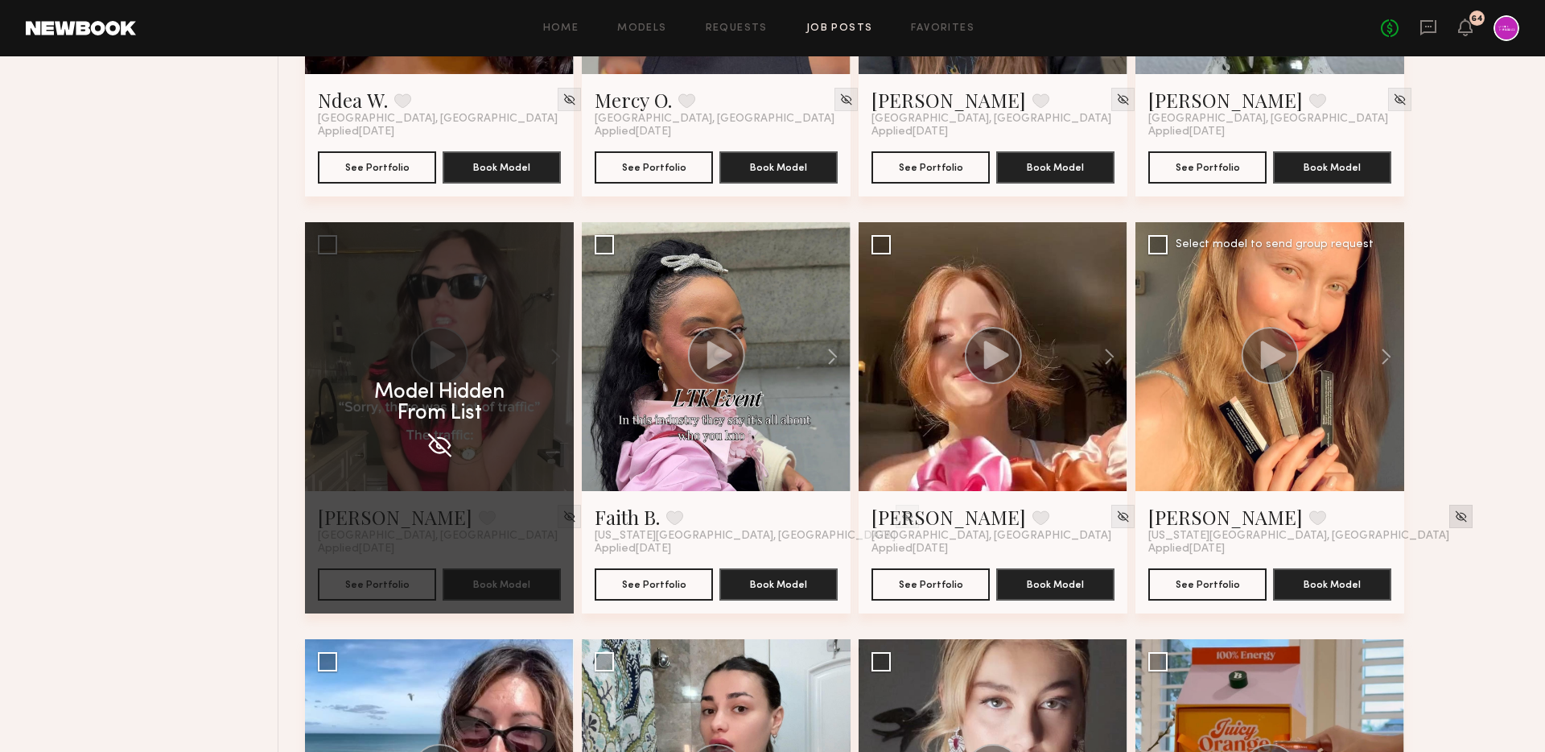
click at [1454, 511] on img at bounding box center [1461, 516] width 14 height 14
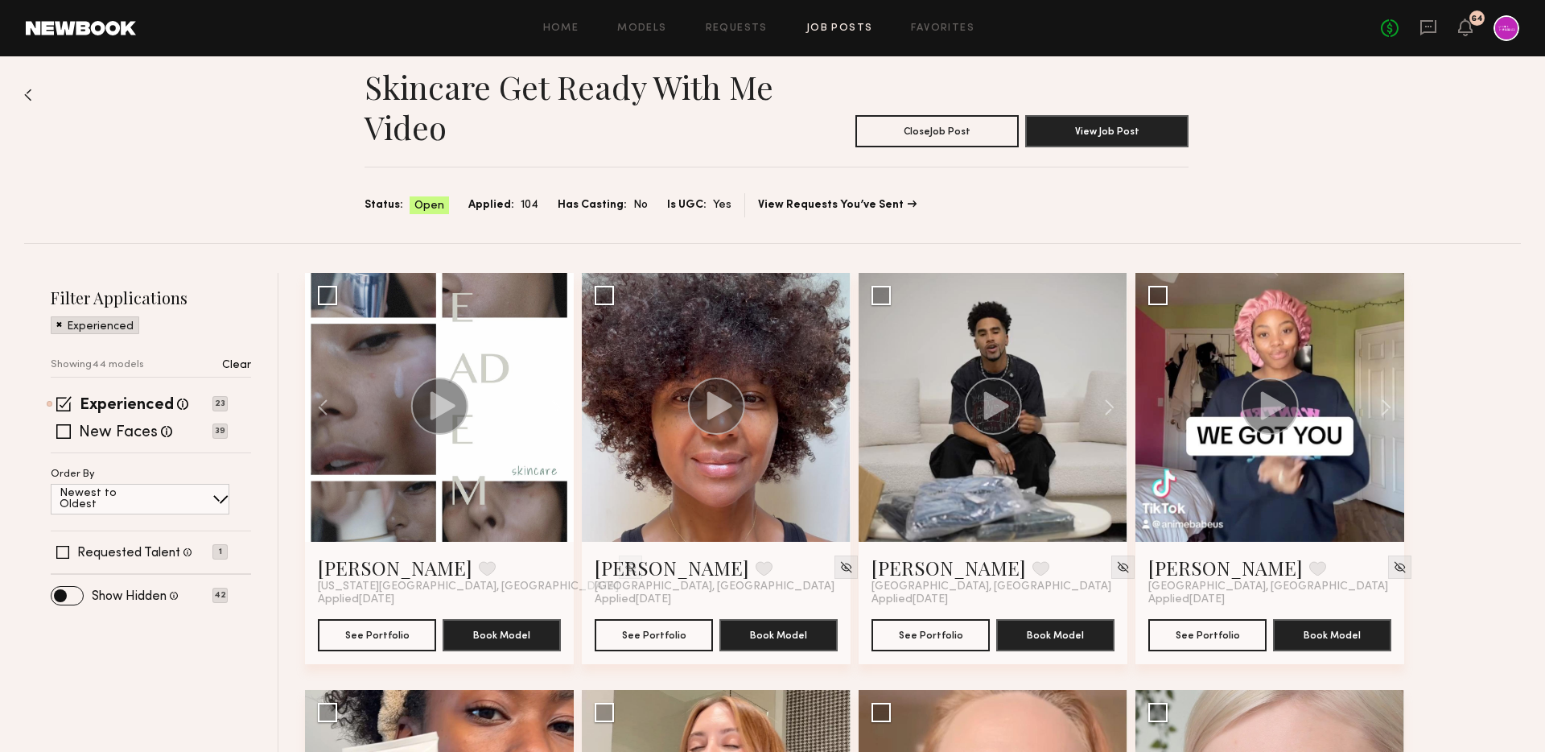
scroll to position [0, 0]
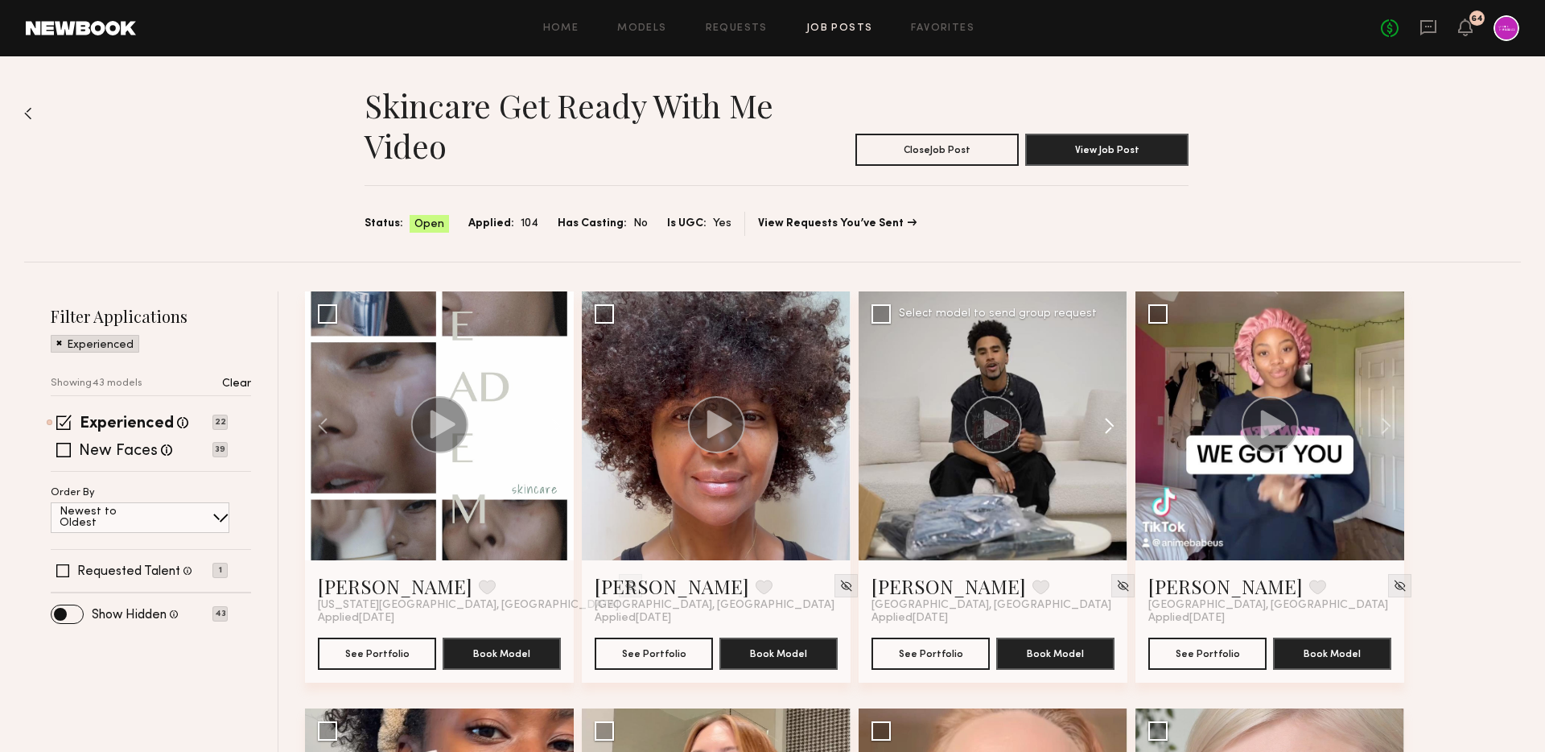
click at [1113, 429] on button at bounding box center [1102, 425] width 52 height 269
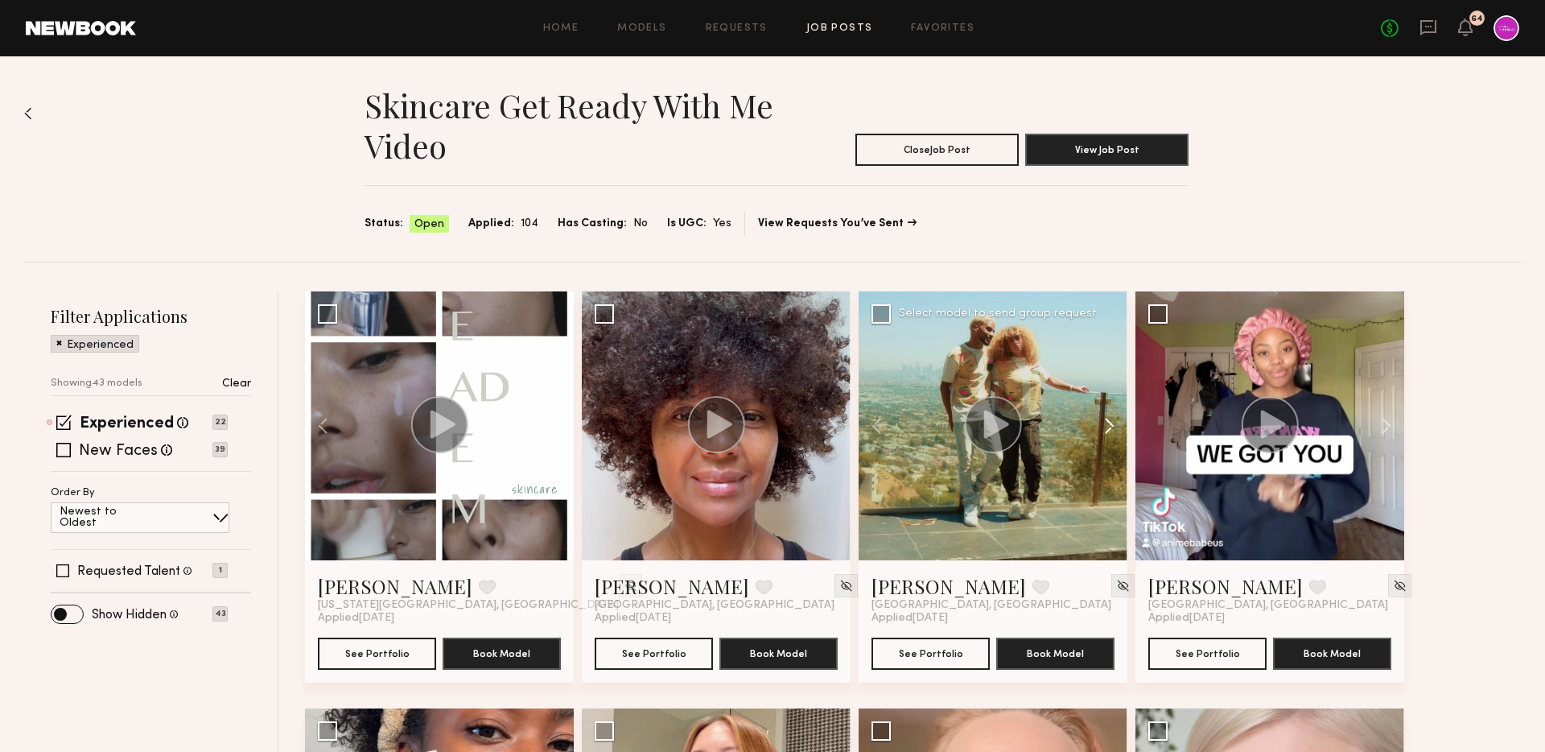
click at [1113, 429] on button at bounding box center [1102, 425] width 52 height 269
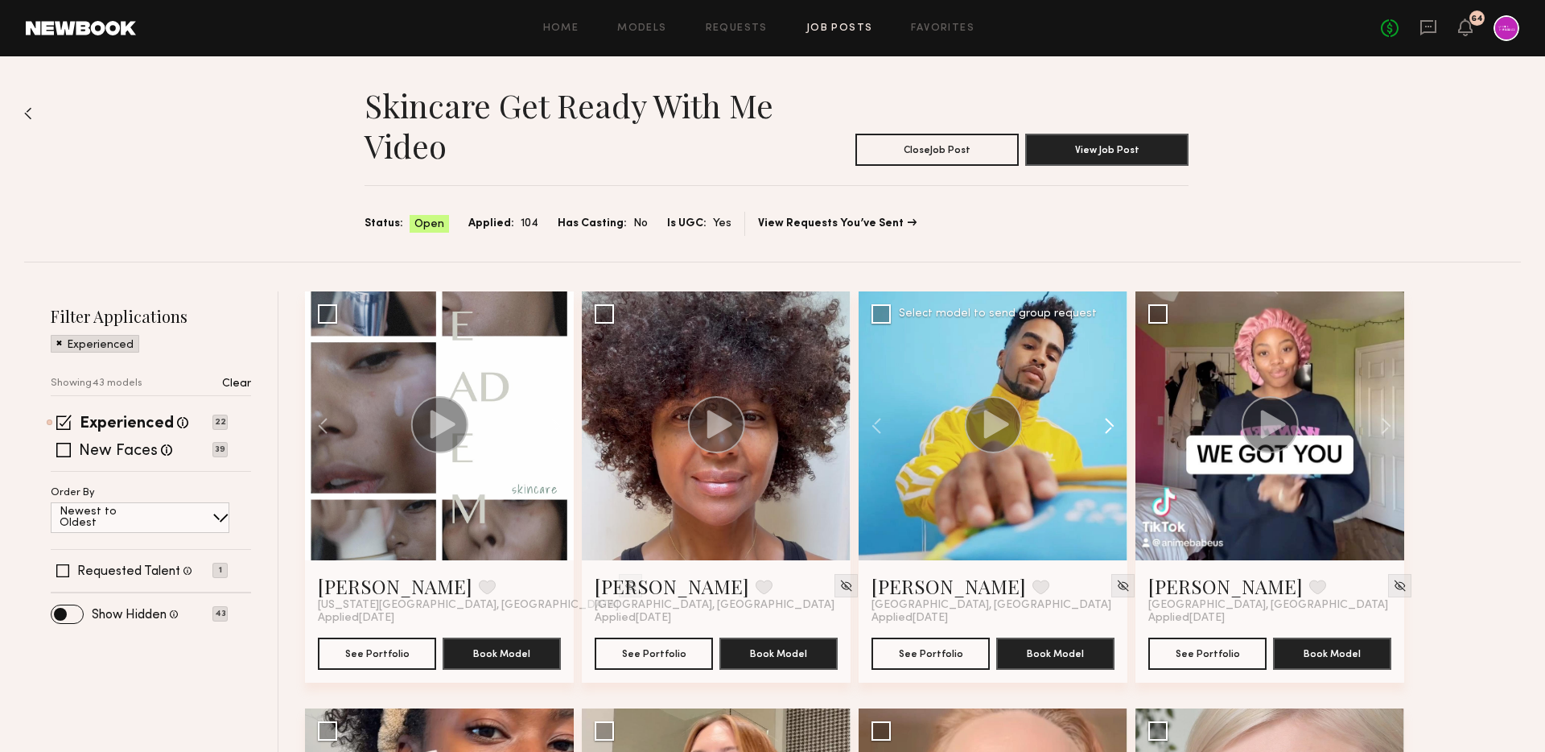
click at [1113, 429] on button at bounding box center [1102, 425] width 52 height 269
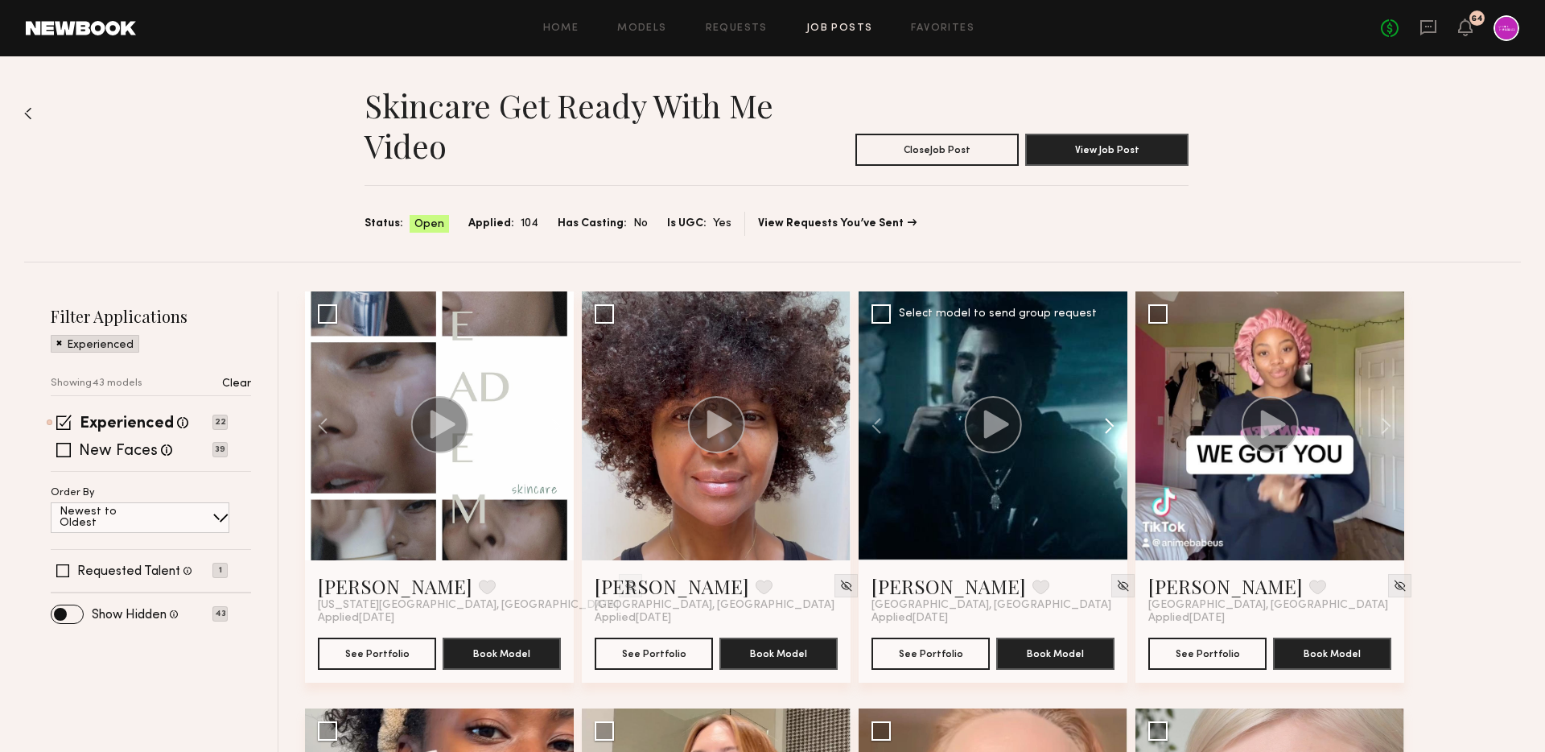
click at [1113, 429] on button at bounding box center [1102, 425] width 52 height 269
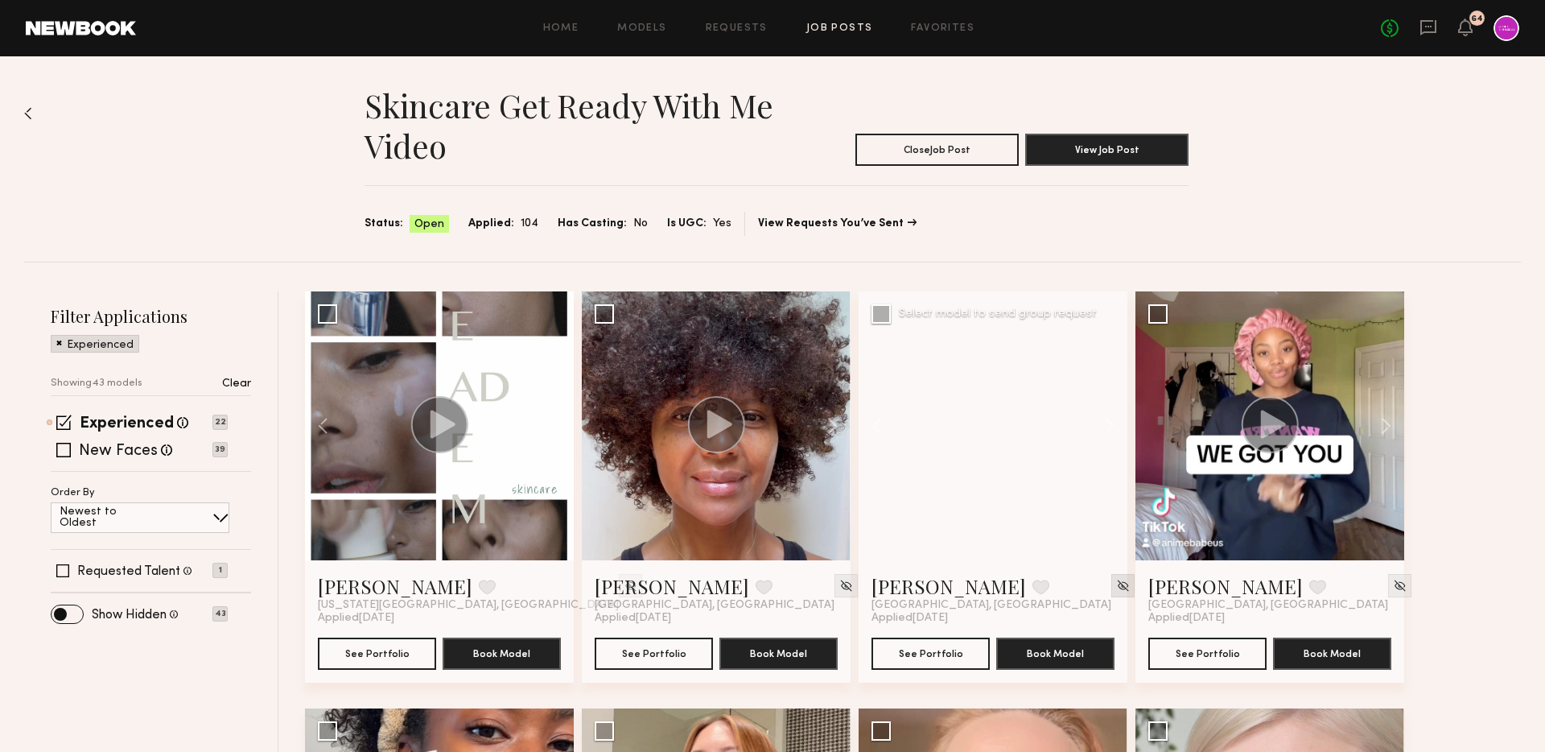
click at [1116, 584] on img at bounding box center [1123, 586] width 14 height 14
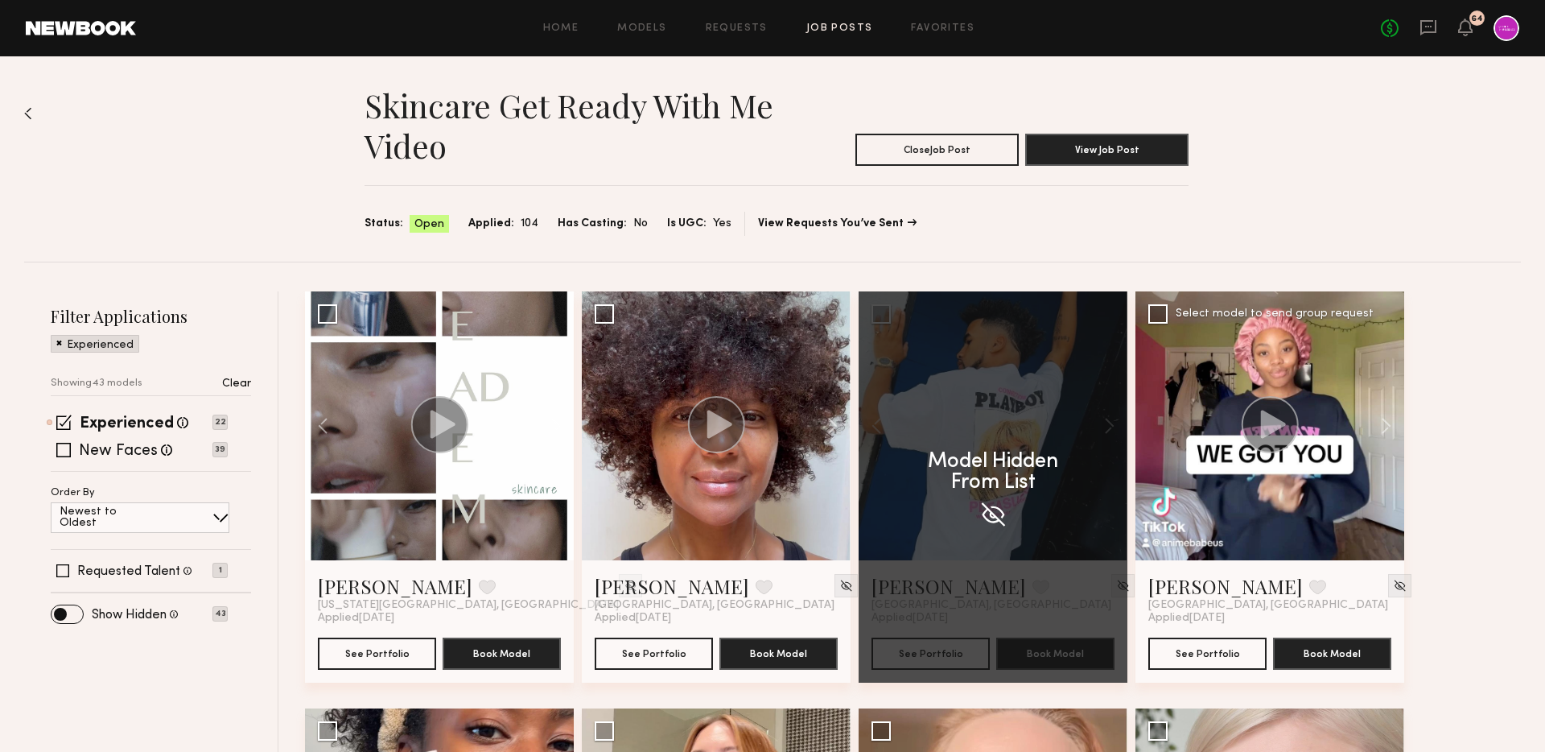
click at [1257, 412] on circle at bounding box center [1270, 424] width 57 height 57
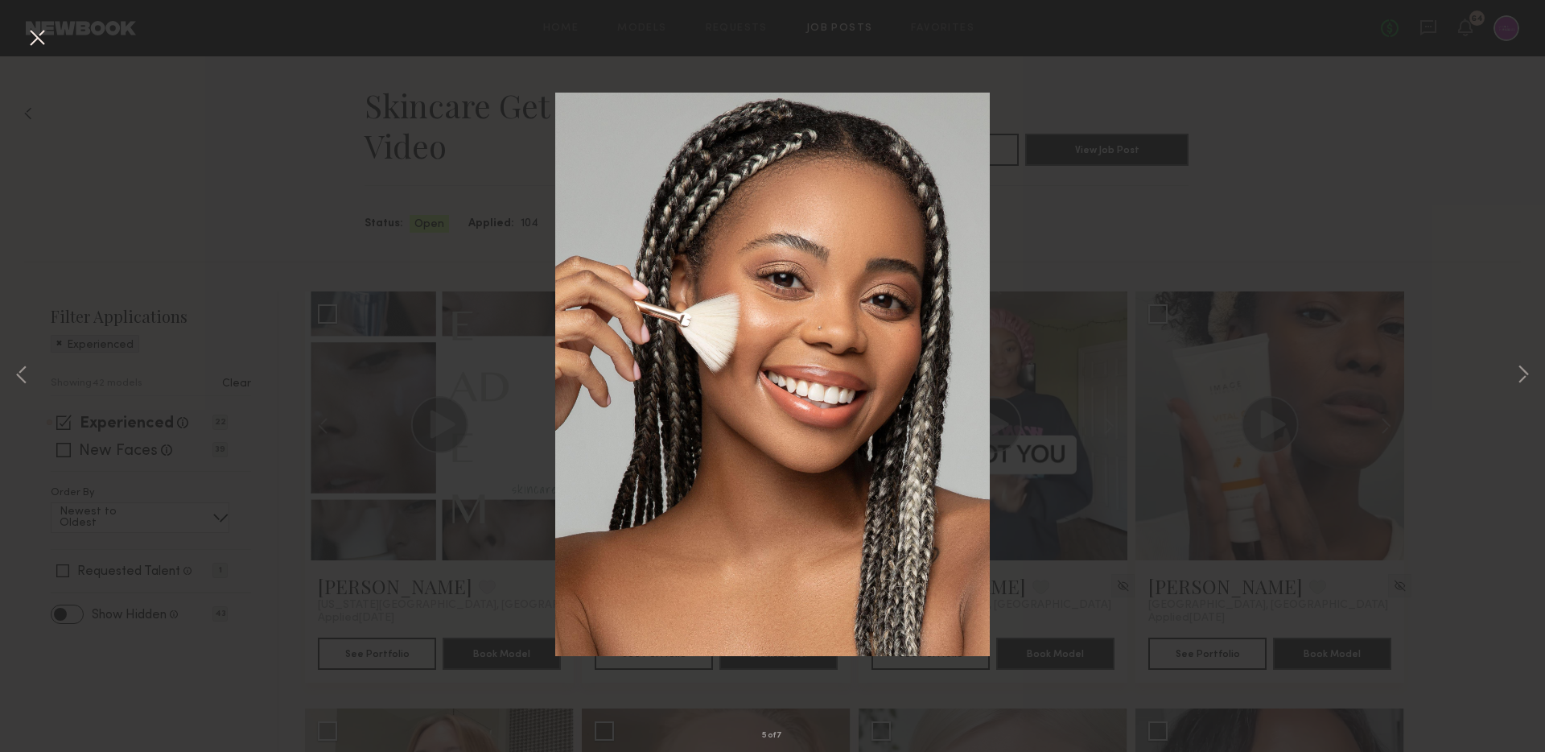
click at [1065, 411] on div "5 of 7" at bounding box center [772, 376] width 1545 height 752
click at [1239, 617] on div "5 of 7" at bounding box center [772, 376] width 1545 height 752
click at [39, 37] on button at bounding box center [37, 38] width 26 height 29
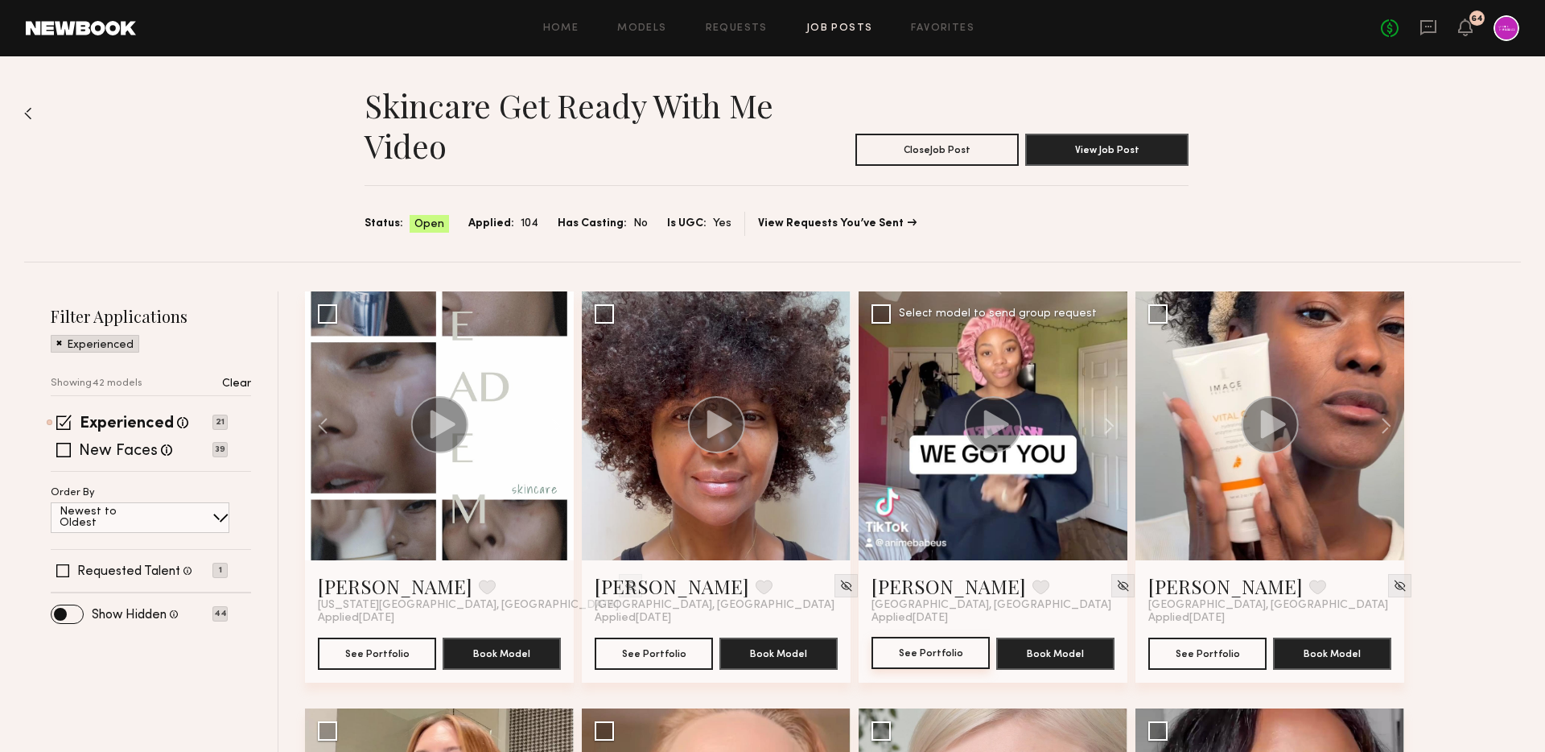
click at [915, 654] on button "See Portfolio" at bounding box center [931, 653] width 118 height 32
click at [1384, 425] on button at bounding box center [1379, 425] width 52 height 269
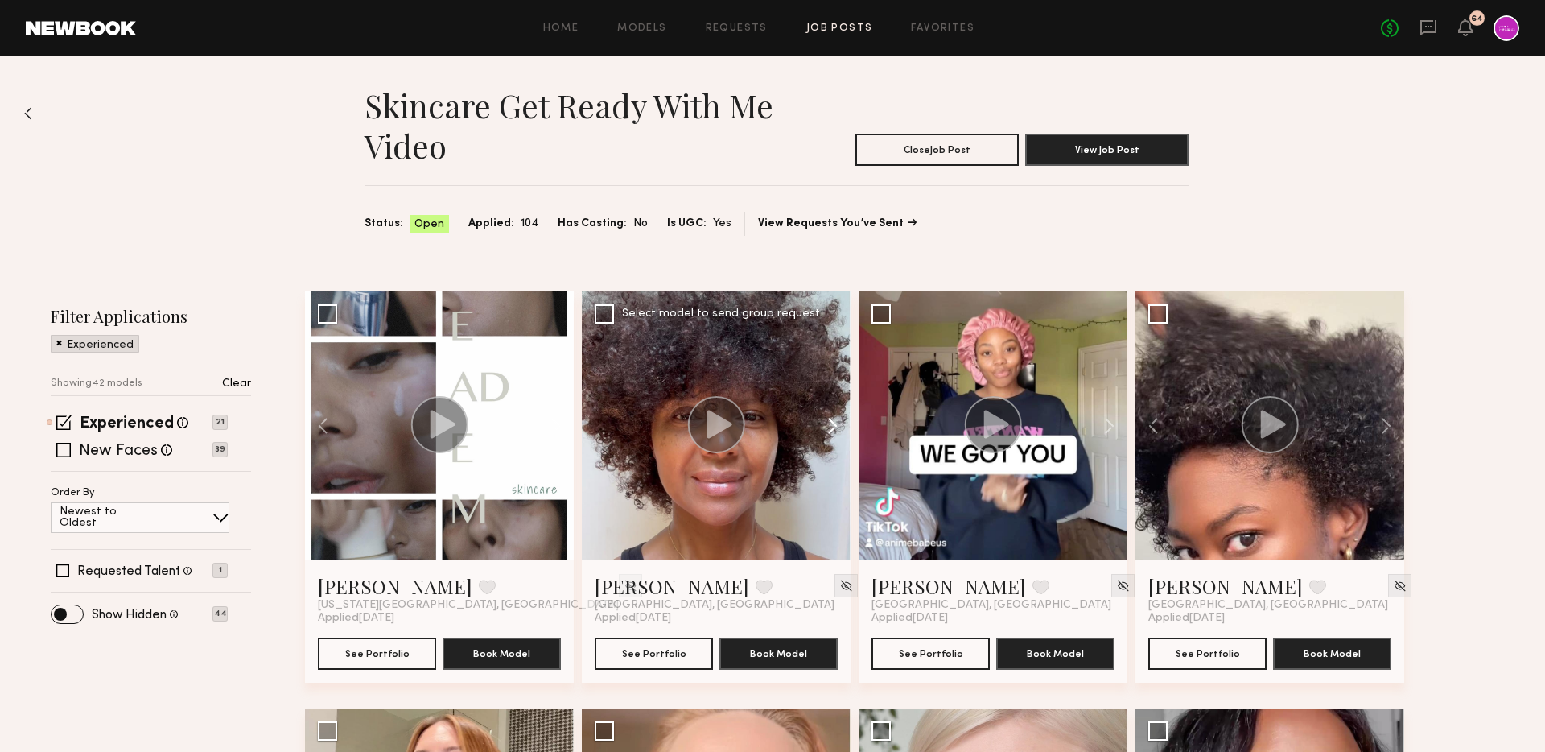
click at [838, 426] on button at bounding box center [825, 425] width 52 height 269
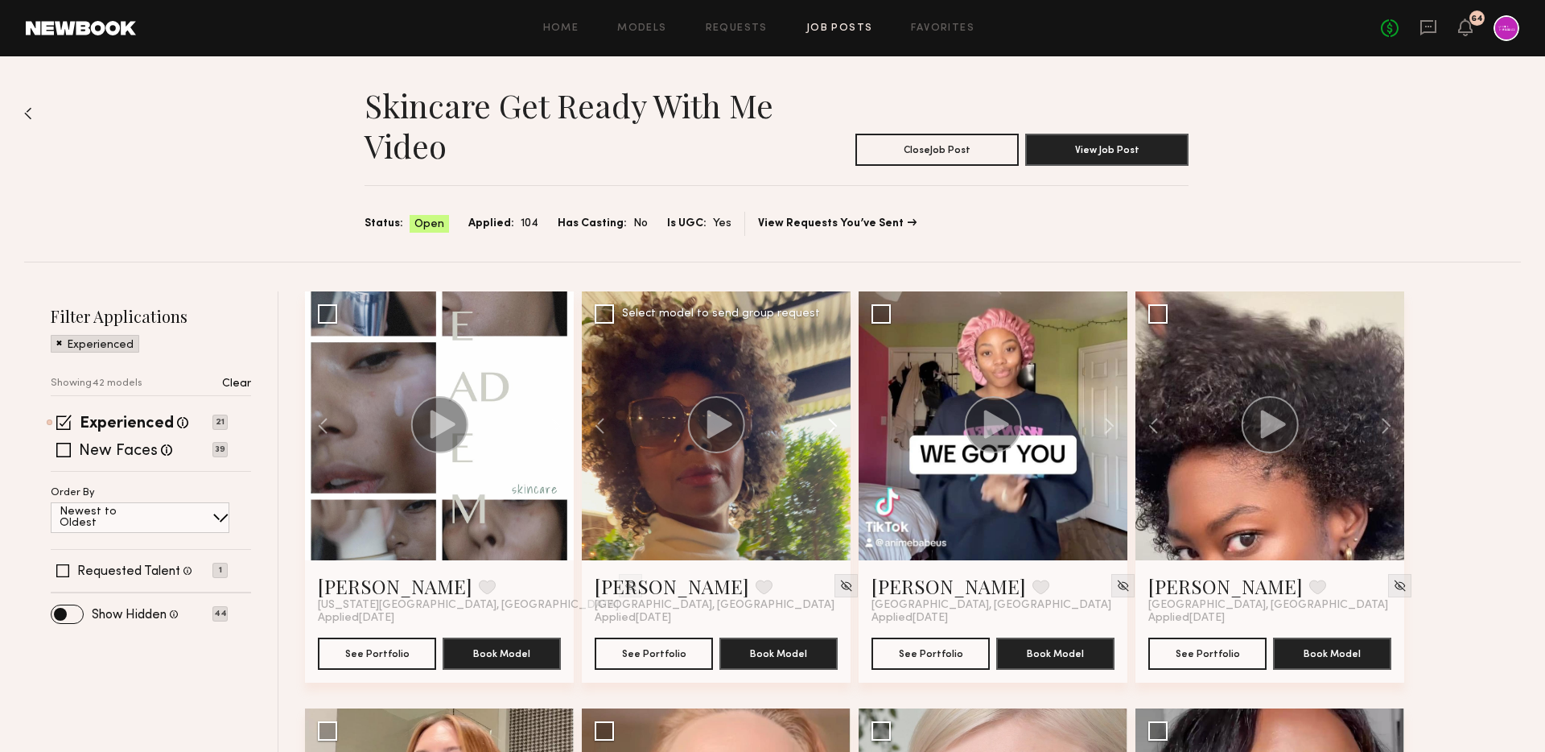
click at [838, 426] on button at bounding box center [825, 425] width 52 height 269
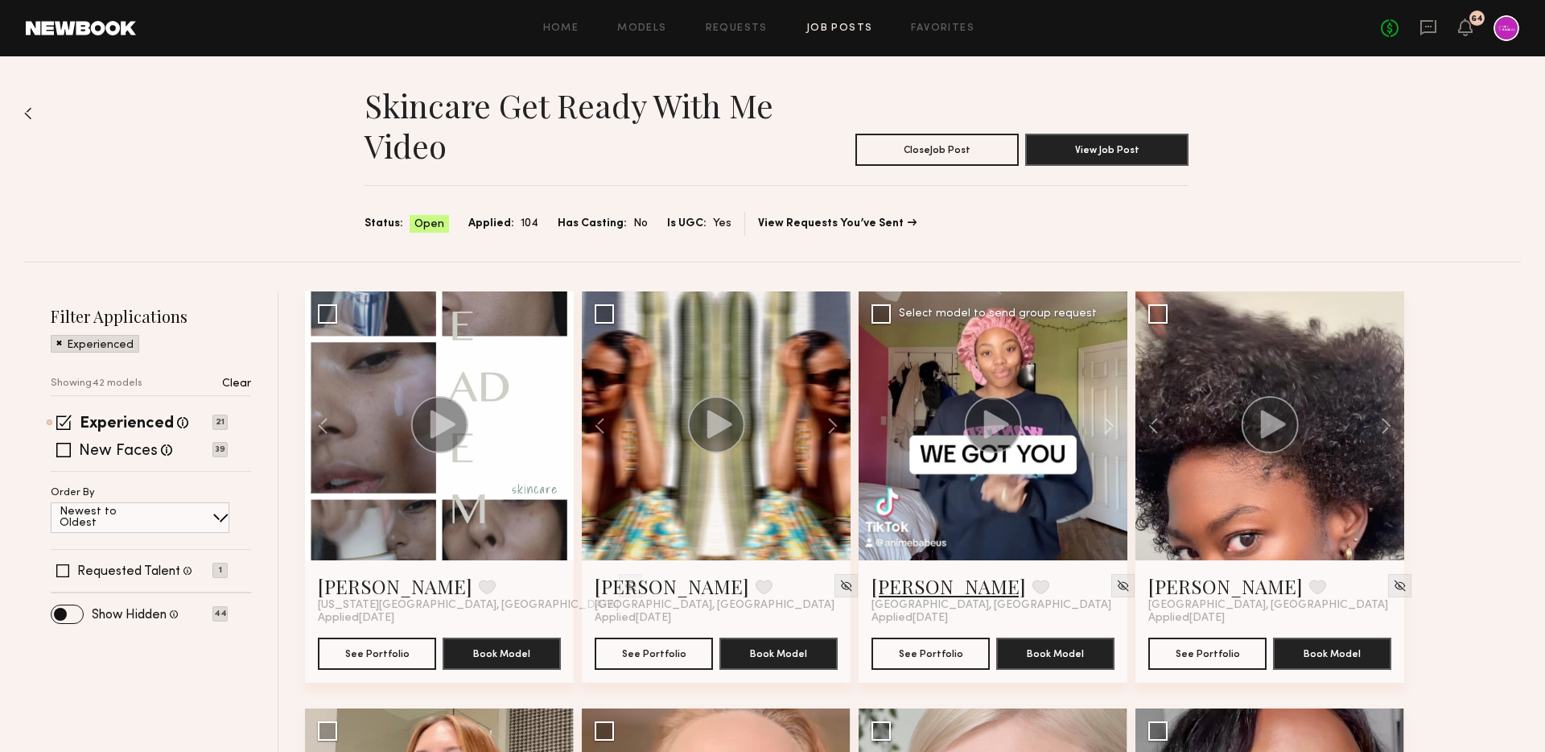
scroll to position [553, 0]
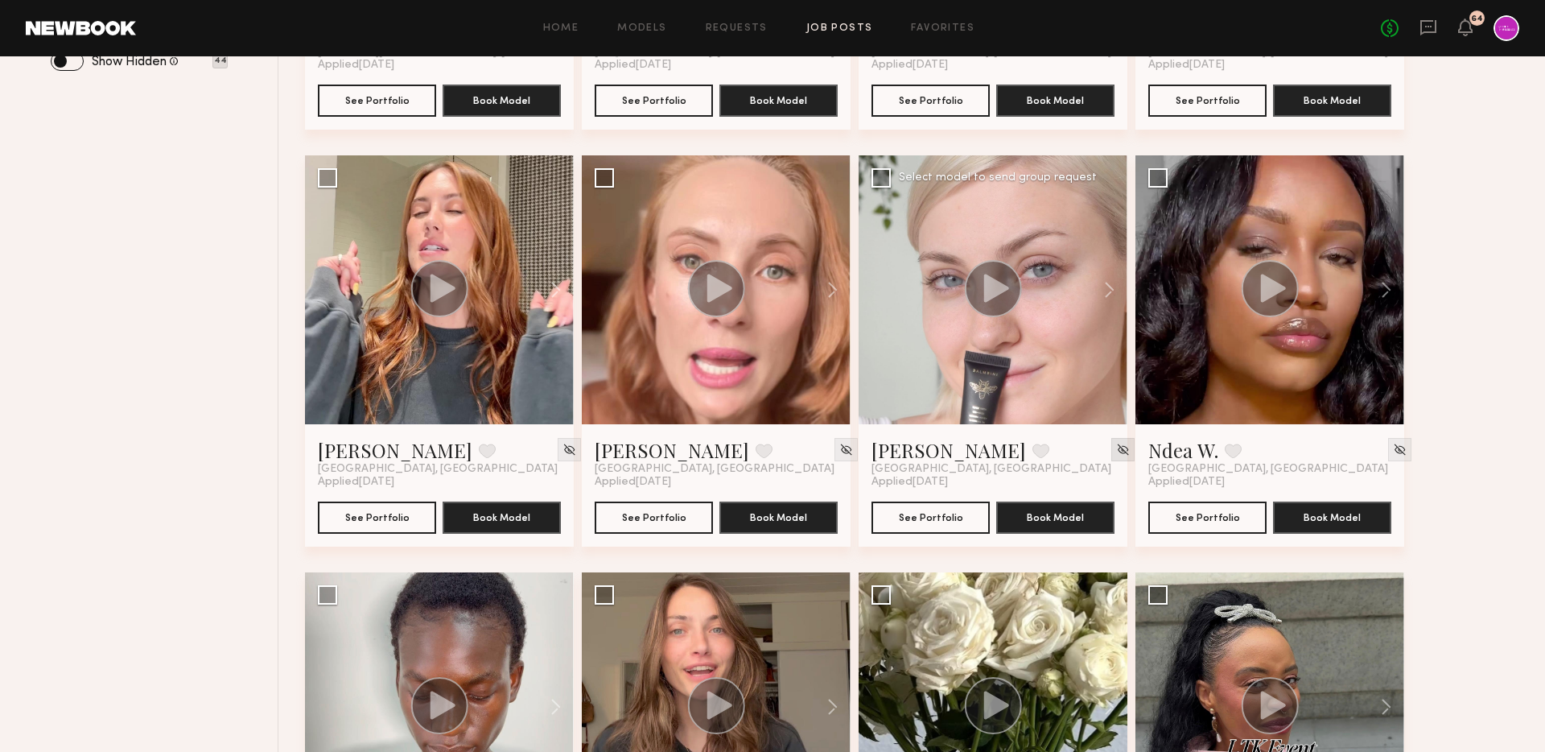
click at [1116, 455] on img at bounding box center [1123, 450] width 14 height 14
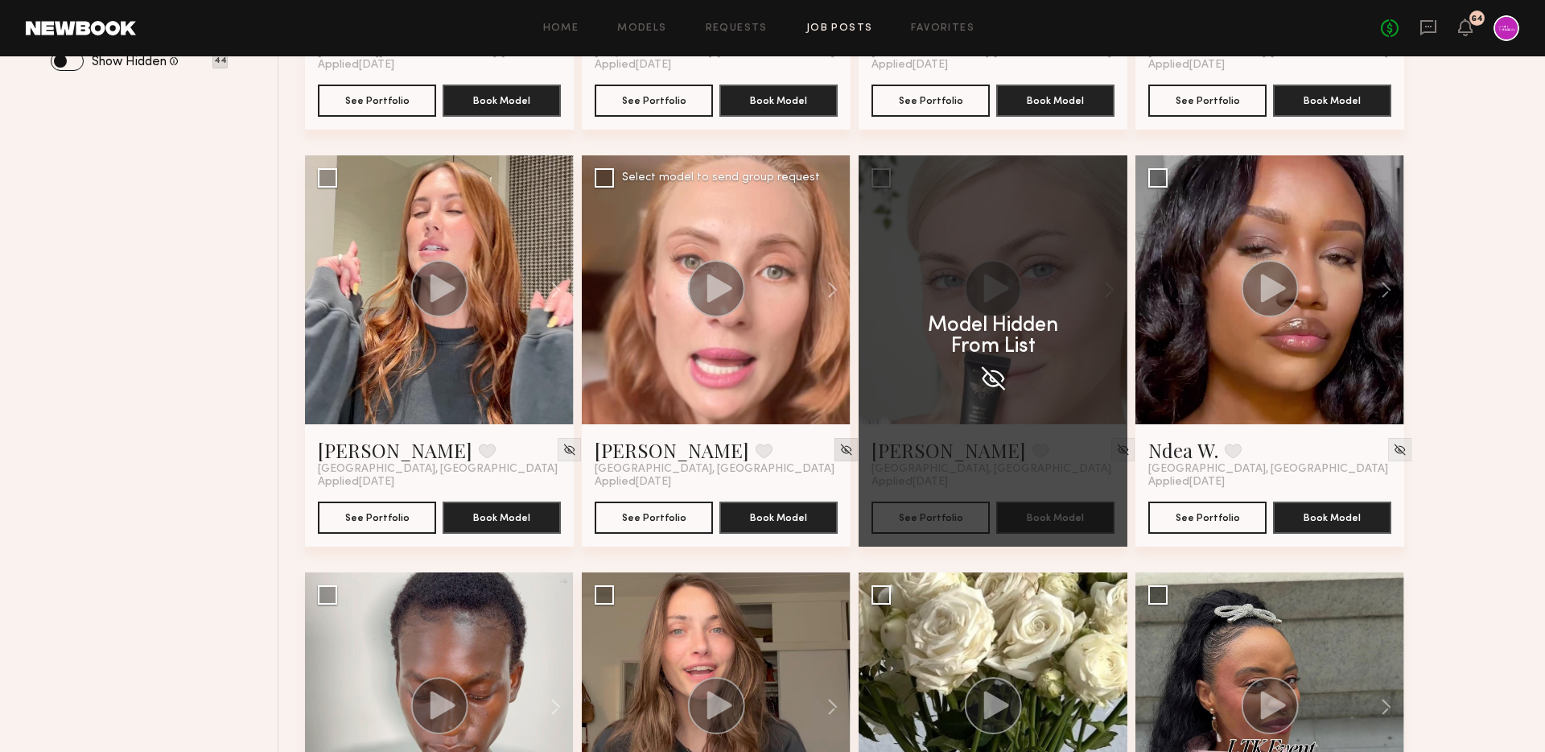
click at [839, 451] on img at bounding box center [846, 450] width 14 height 14
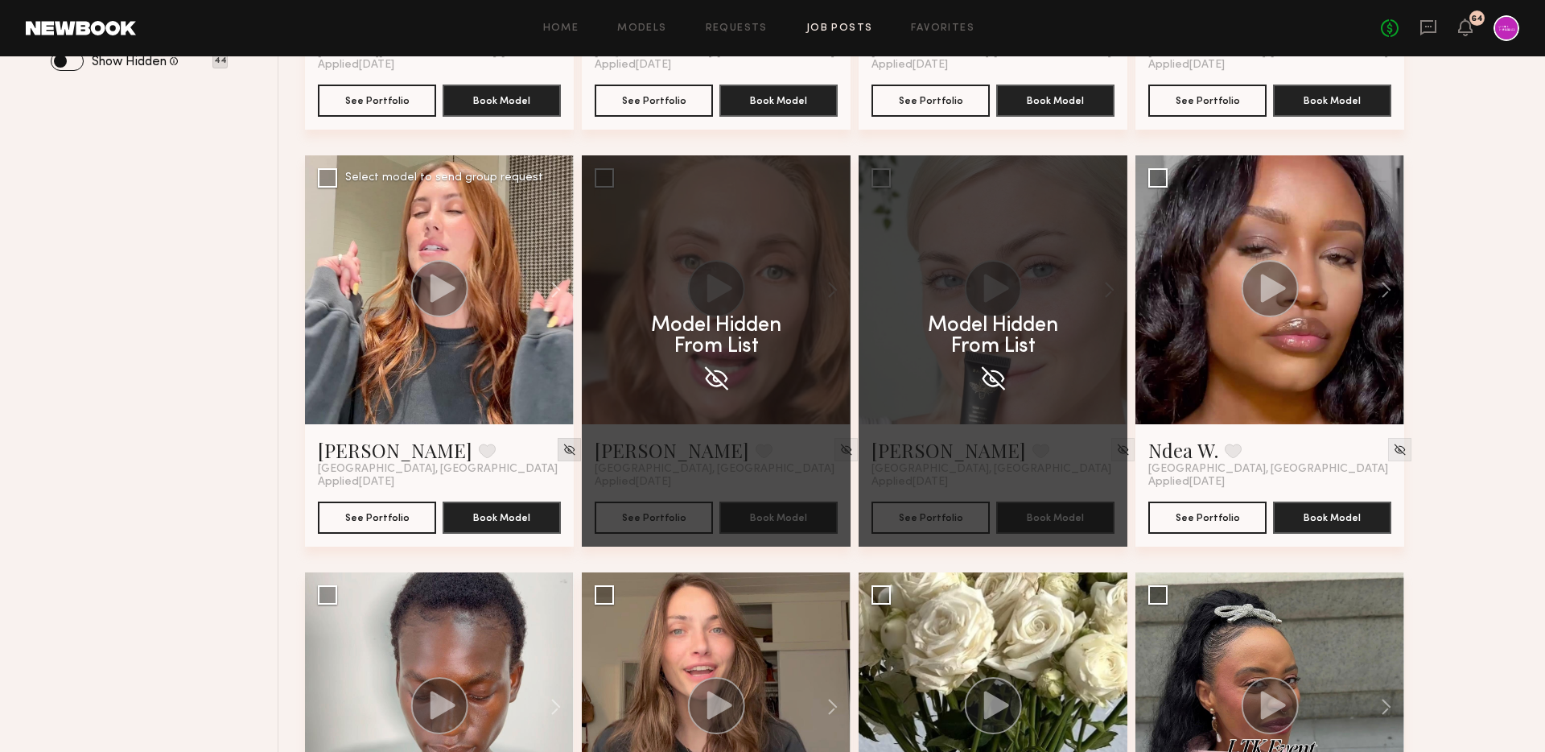
click at [563, 451] on img at bounding box center [570, 450] width 14 height 14
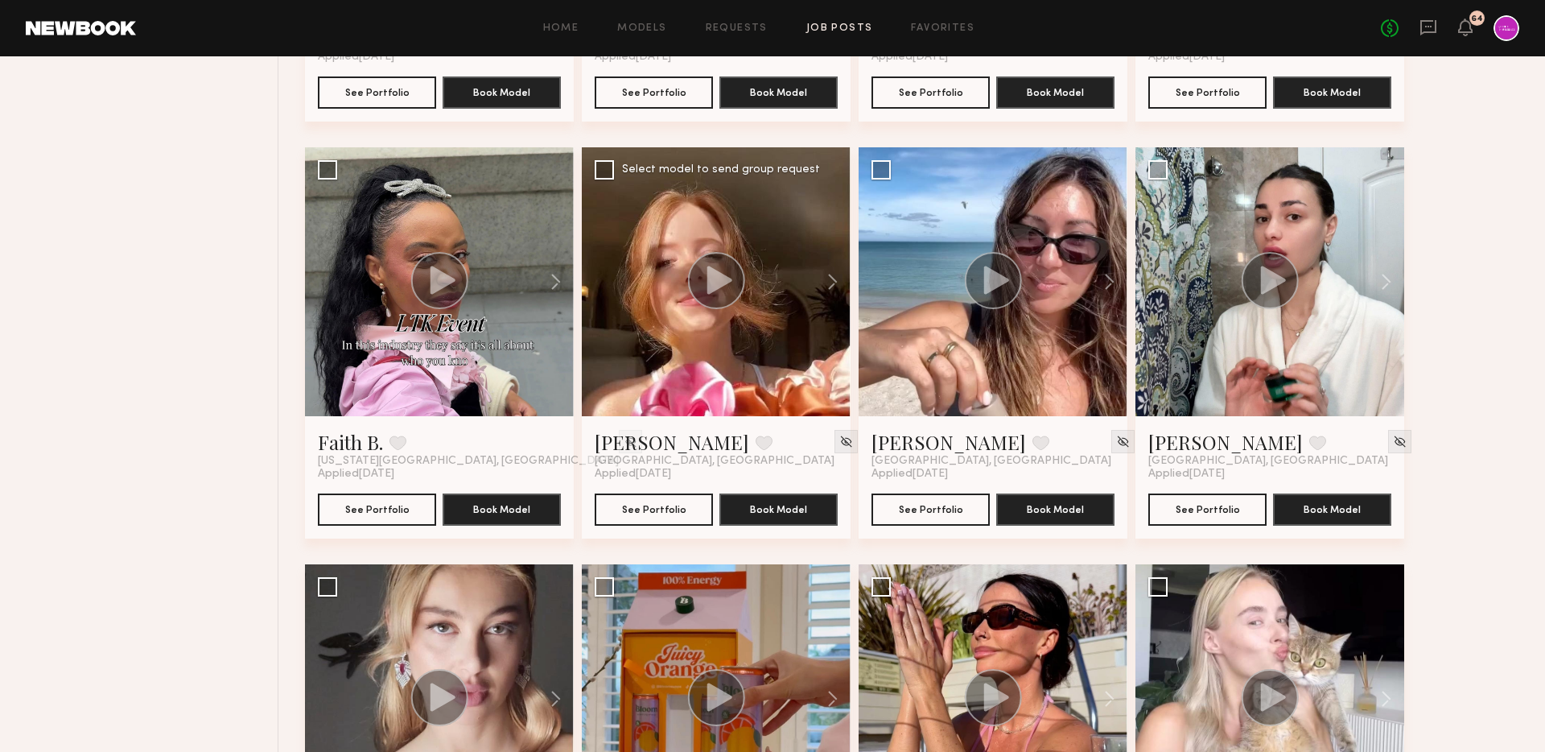
scroll to position [1045, 0]
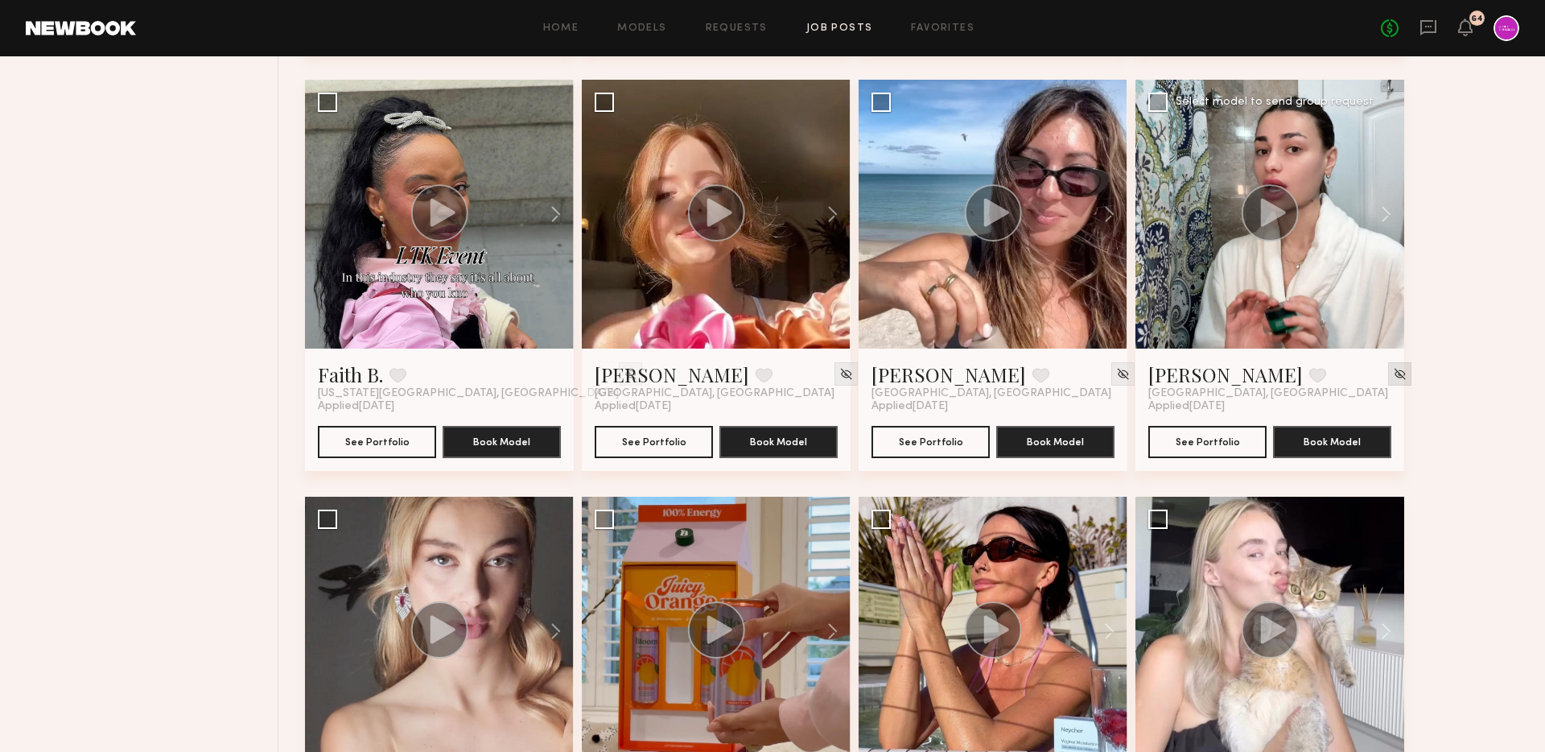
click at [1393, 376] on img at bounding box center [1400, 374] width 14 height 14
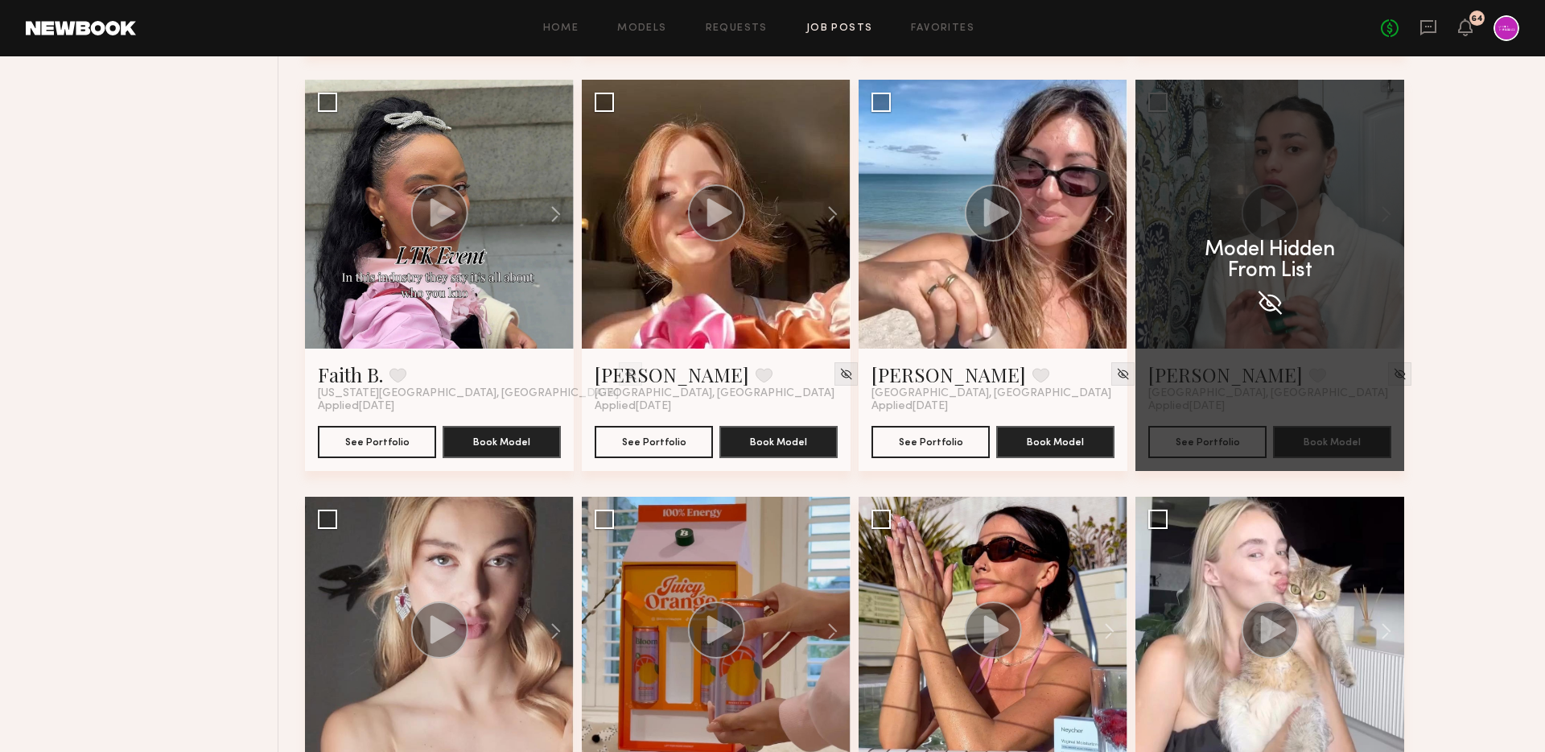
scroll to position [1416, 0]
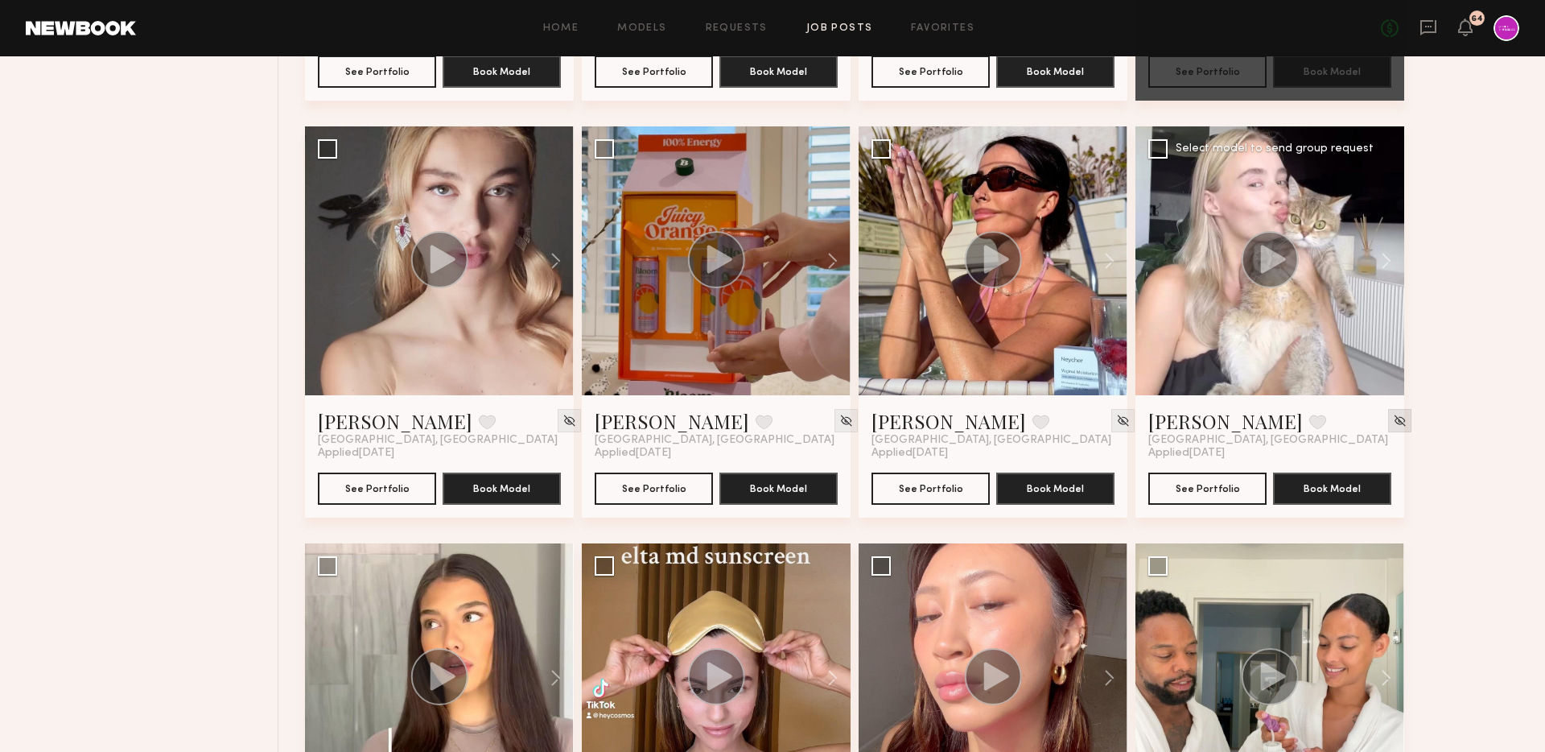
click at [1393, 424] on img at bounding box center [1400, 421] width 14 height 14
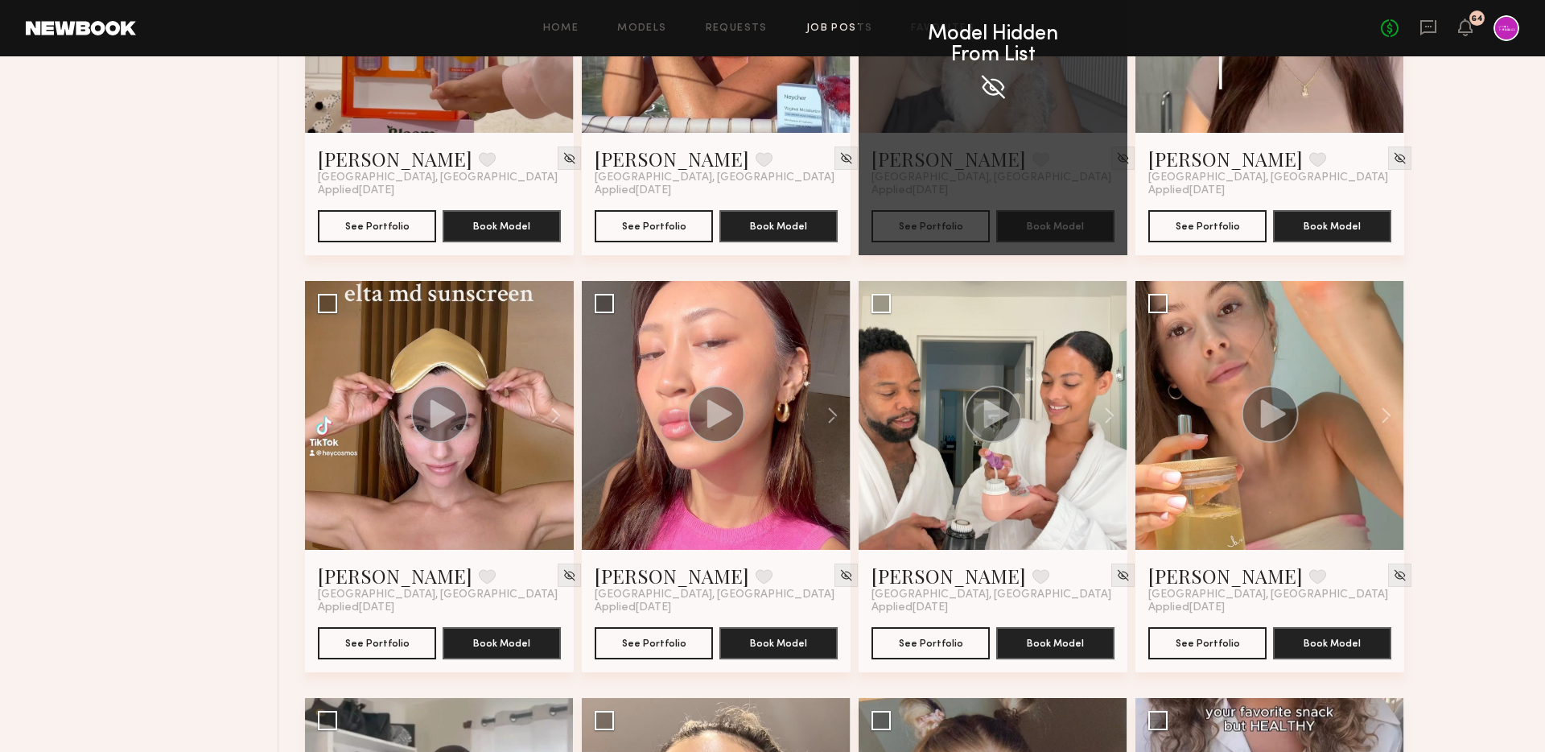
scroll to position [1680, 0]
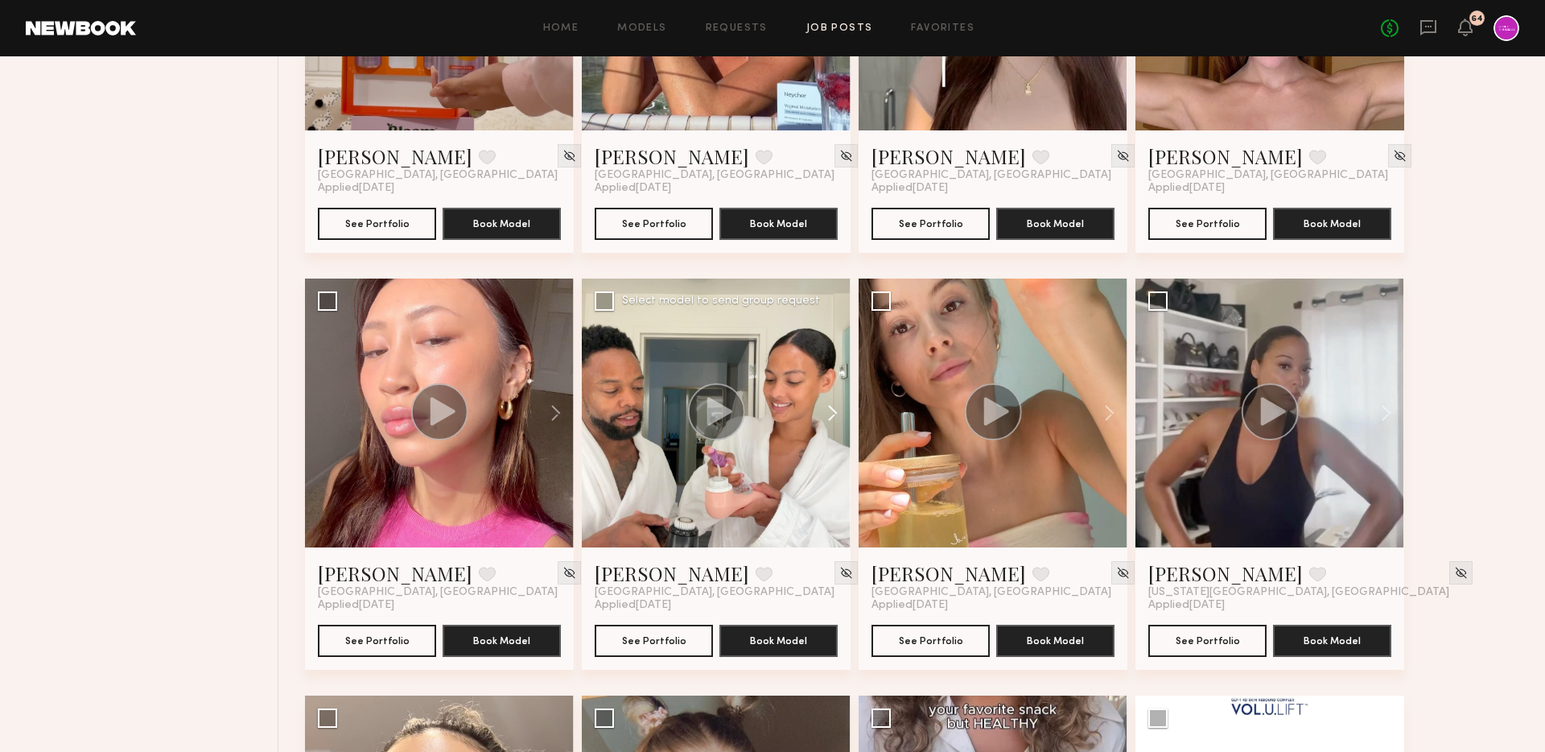
click at [831, 416] on button at bounding box center [825, 412] width 52 height 269
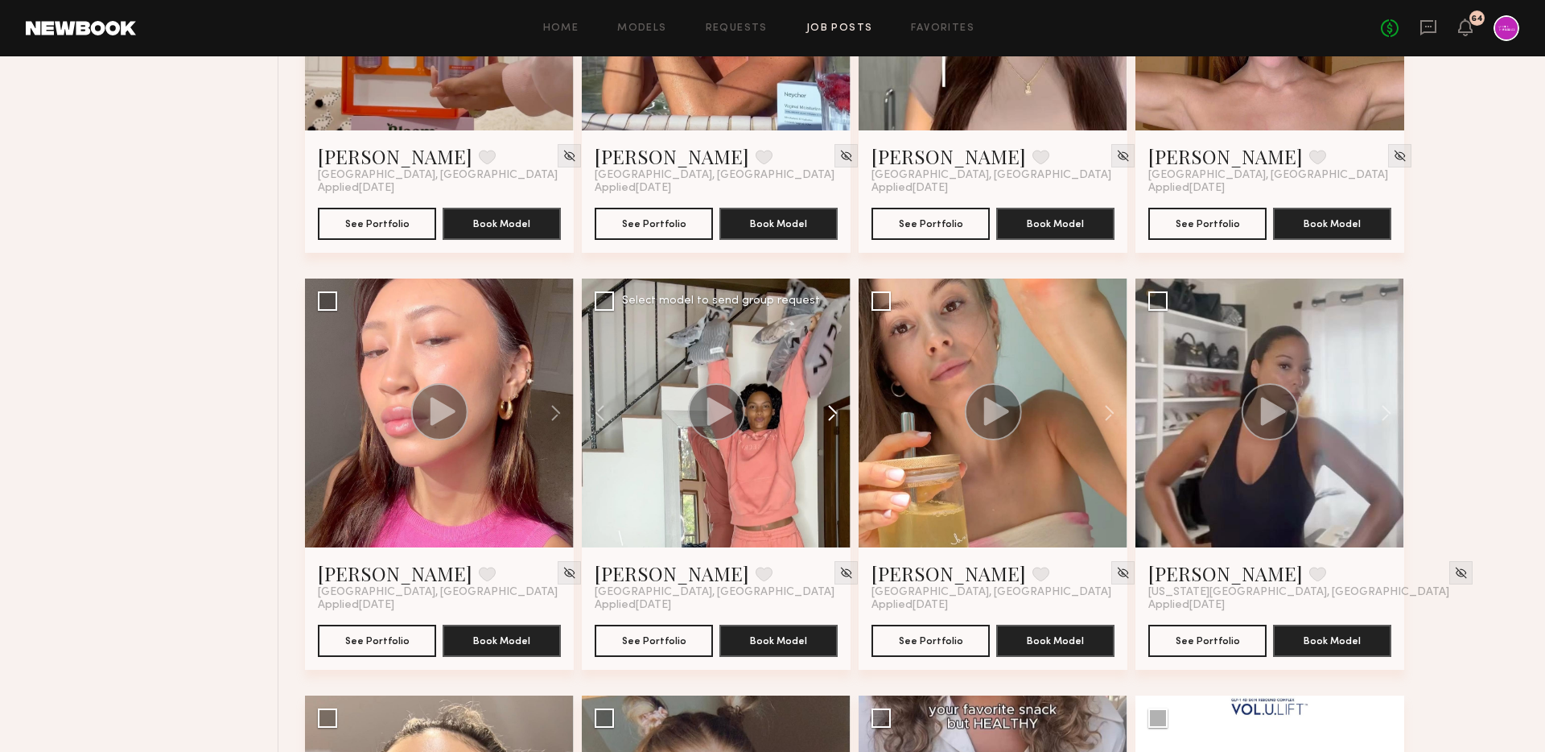
click at [831, 416] on button at bounding box center [825, 412] width 52 height 269
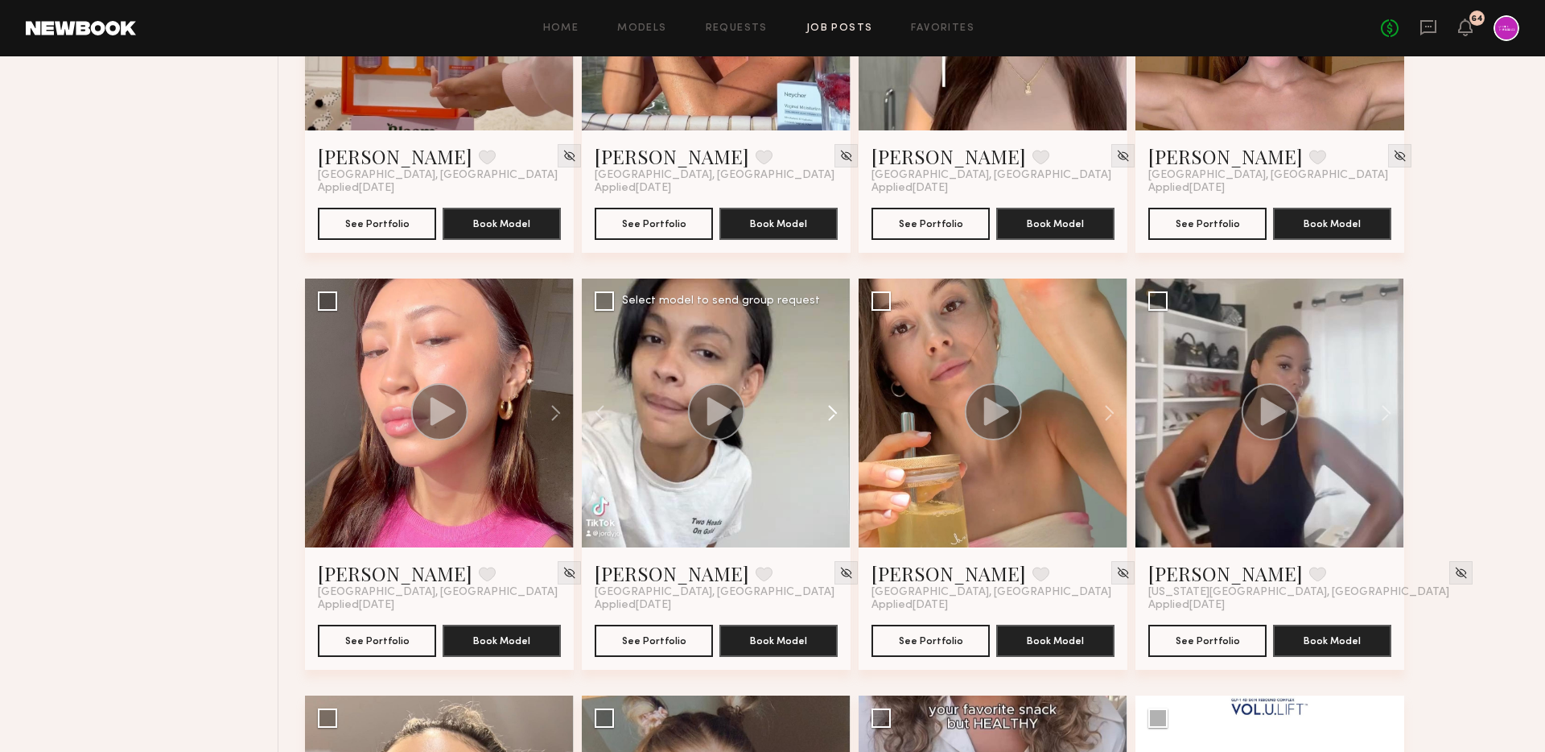
click at [831, 416] on button at bounding box center [825, 412] width 52 height 269
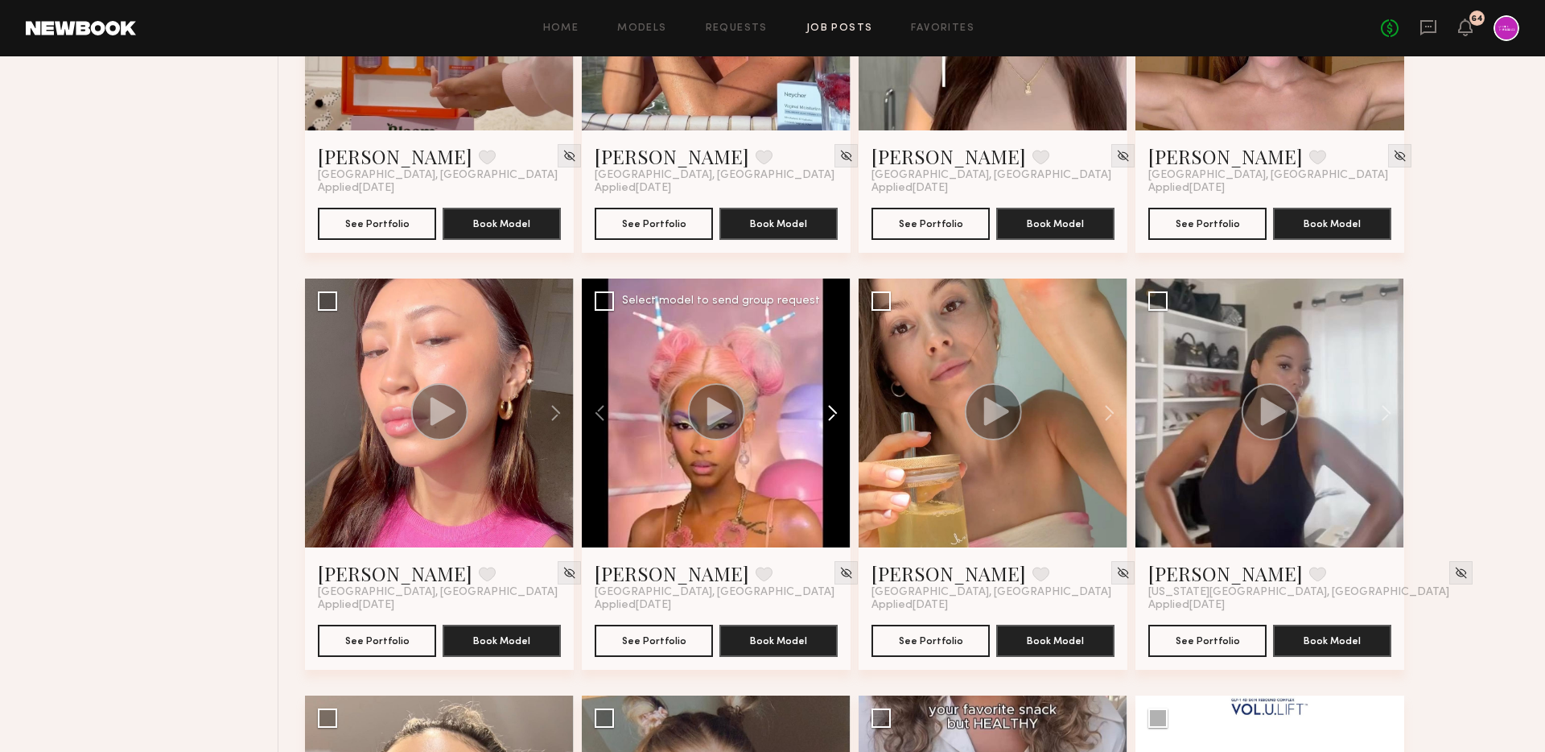
click at [831, 416] on button at bounding box center [825, 412] width 52 height 269
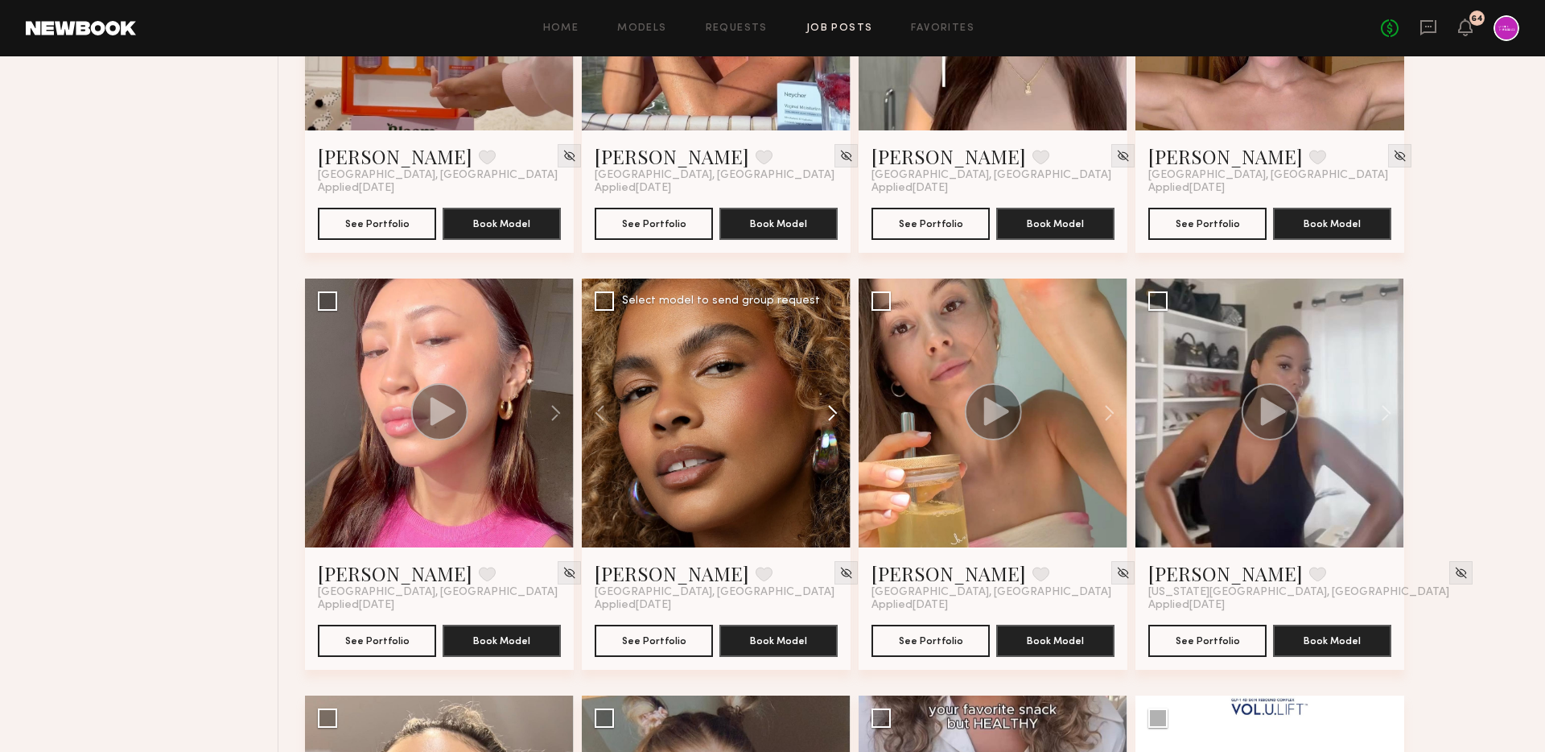
click at [831, 416] on button at bounding box center [825, 412] width 52 height 269
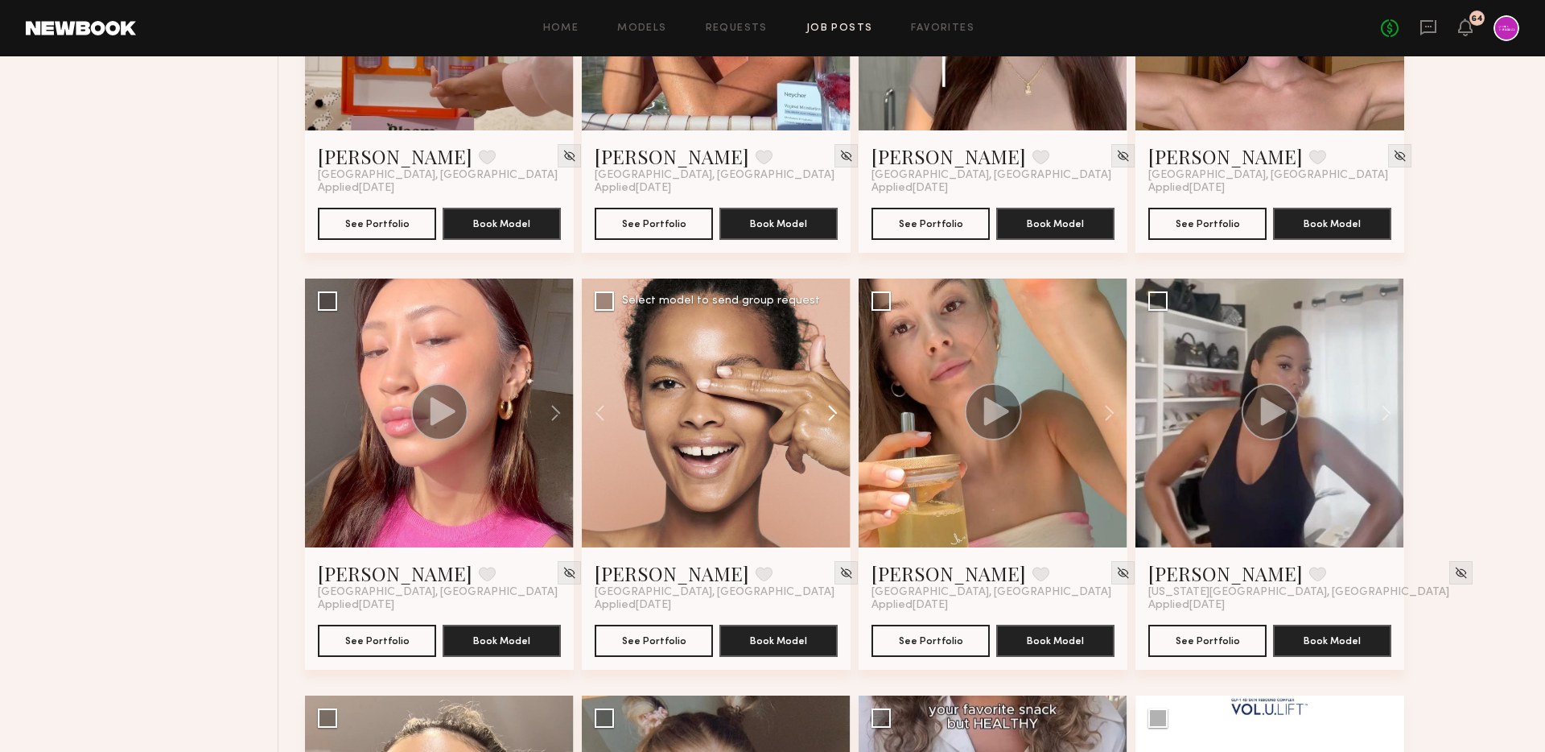
click at [831, 416] on button at bounding box center [825, 412] width 52 height 269
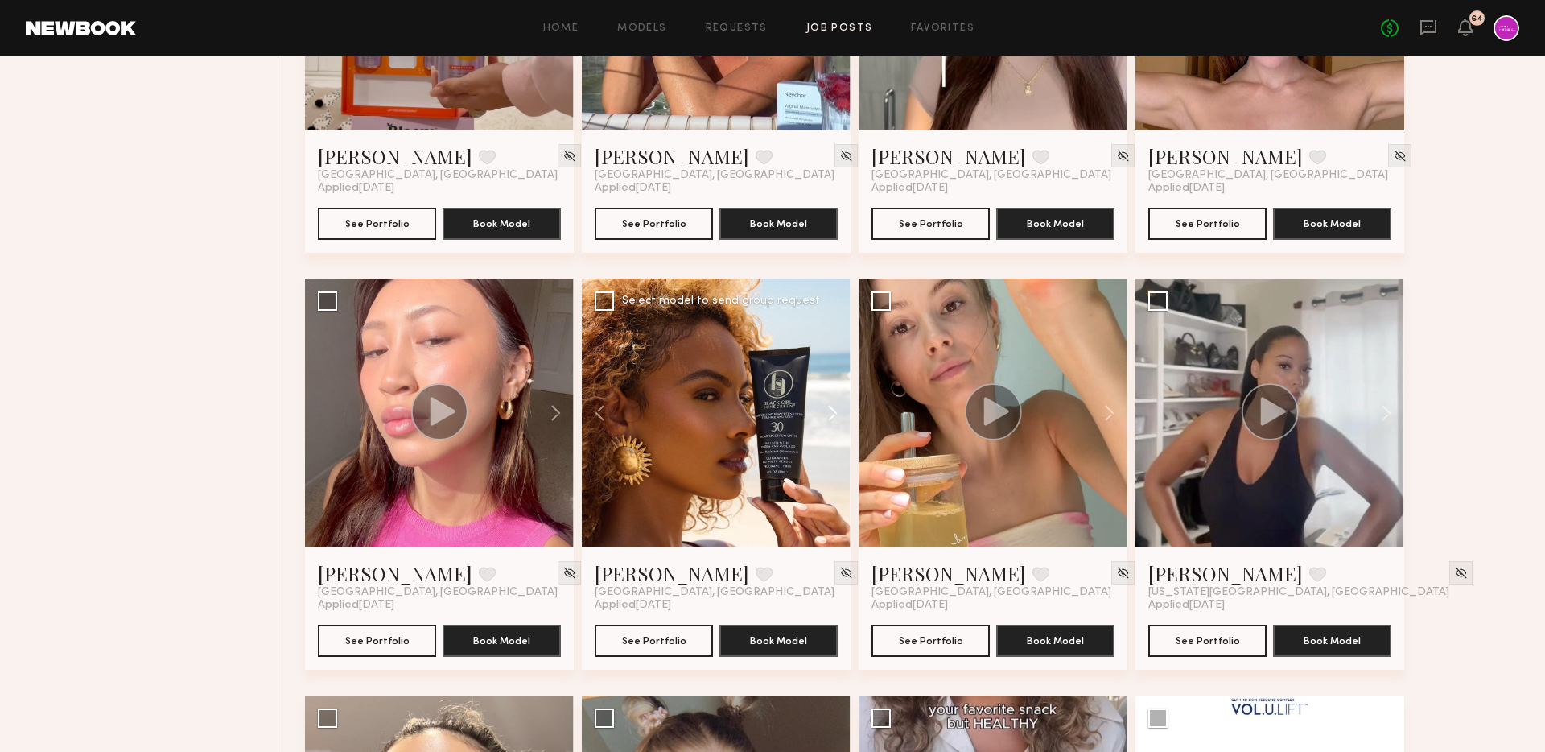
click at [840, 407] on button at bounding box center [825, 412] width 52 height 269
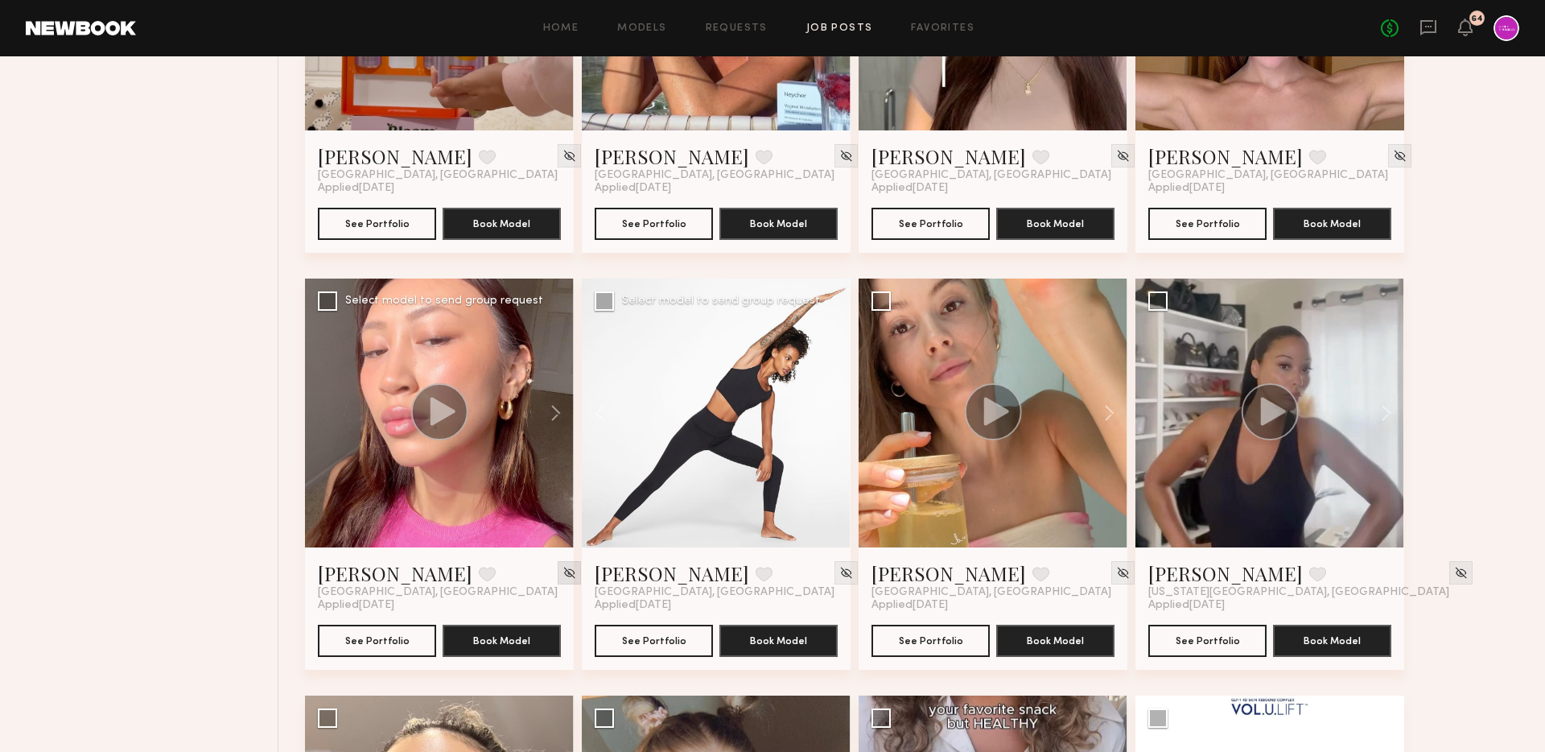
click at [563, 577] on img at bounding box center [570, 573] width 14 height 14
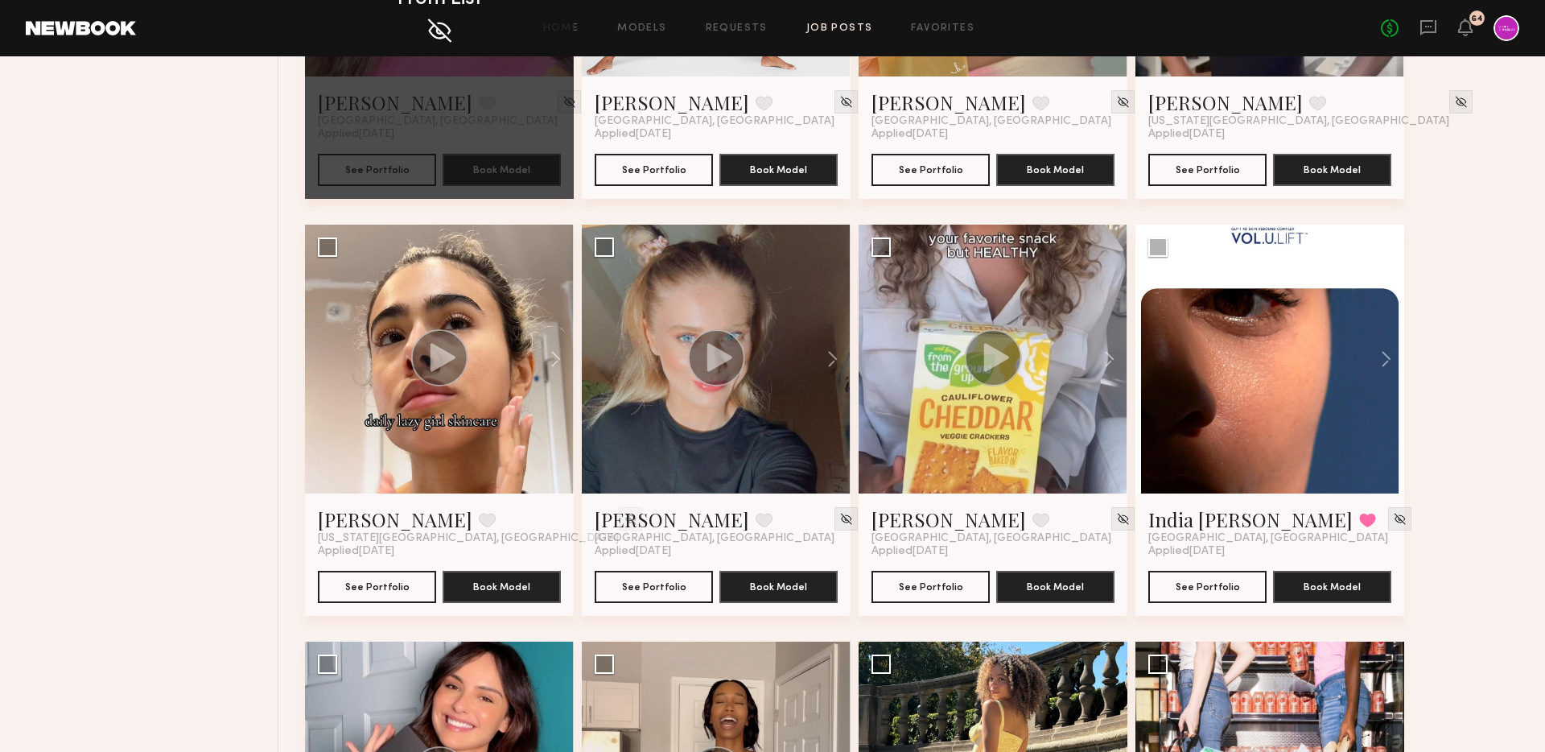
scroll to position [2160, 0]
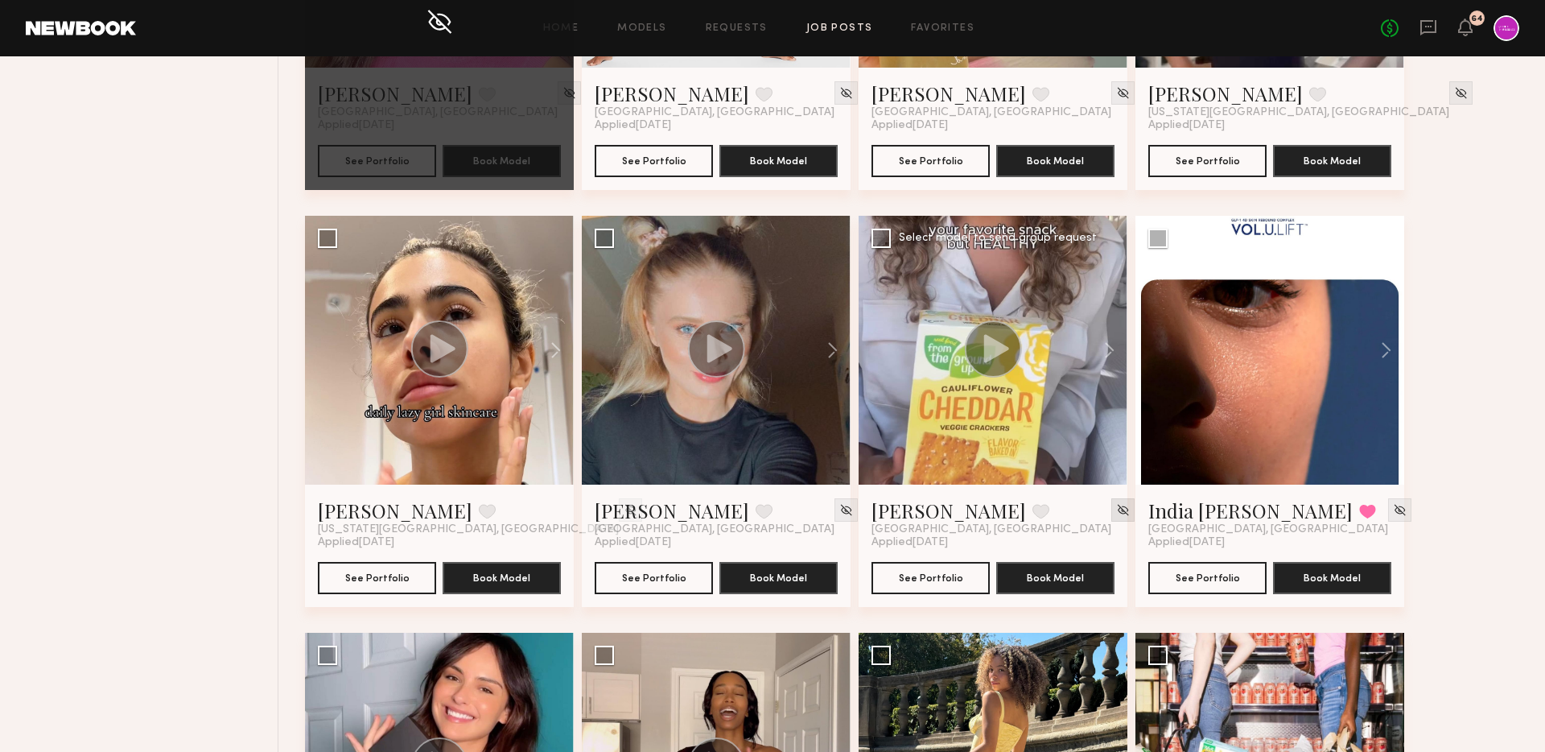
click at [1116, 510] on img at bounding box center [1123, 510] width 14 height 14
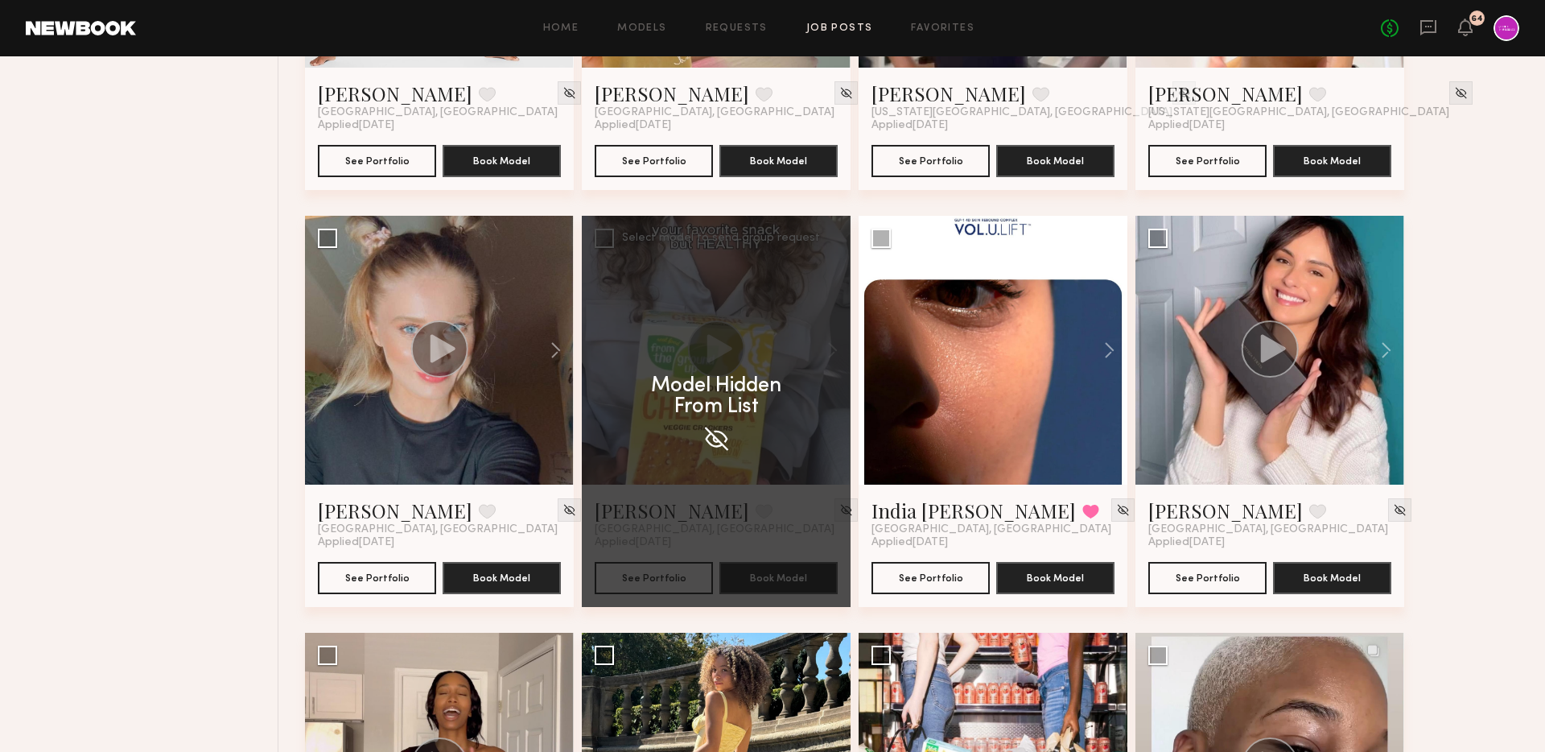
click at [728, 381] on p "Model Hidden From List" at bounding box center [716, 397] width 130 height 42
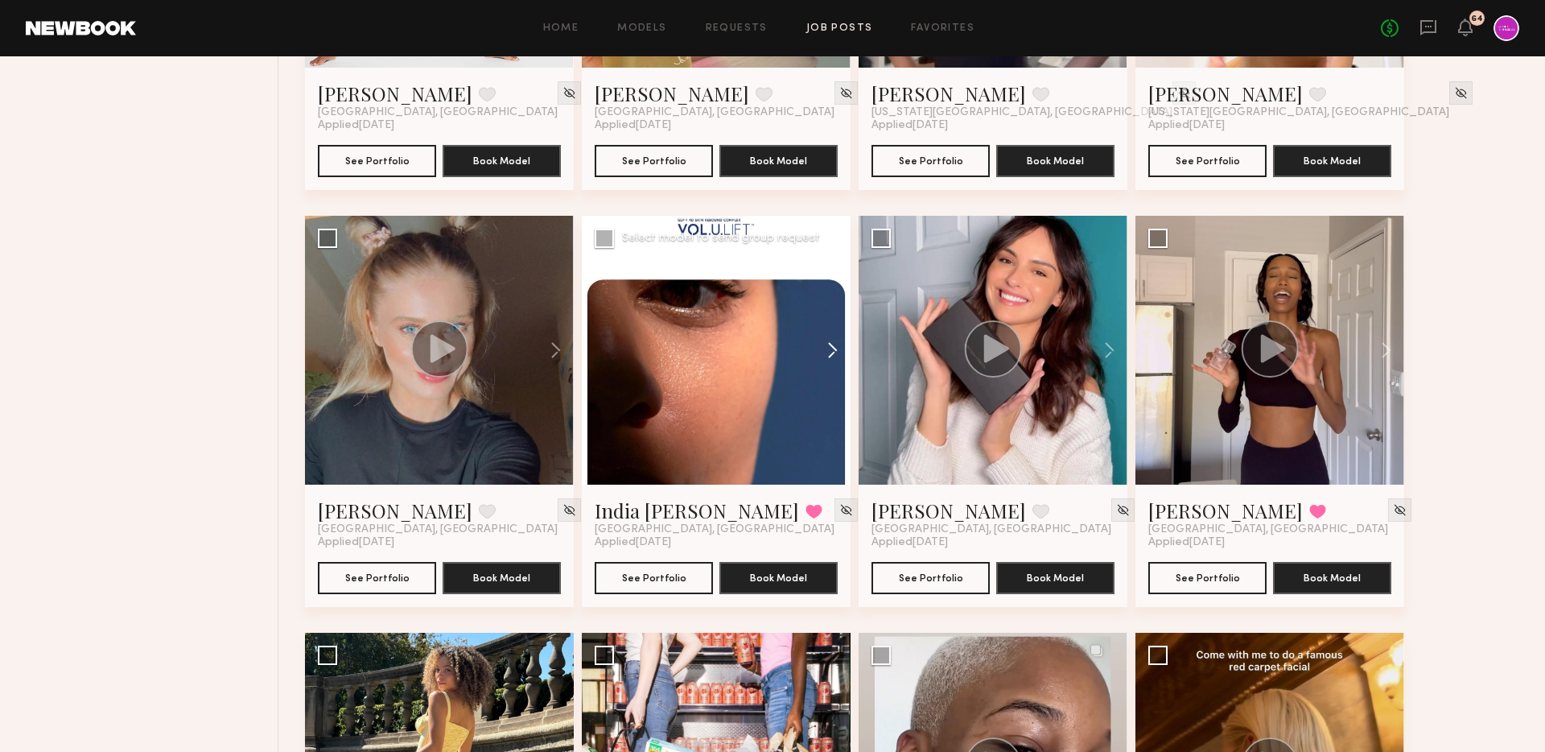
click at [824, 357] on button at bounding box center [825, 350] width 52 height 269
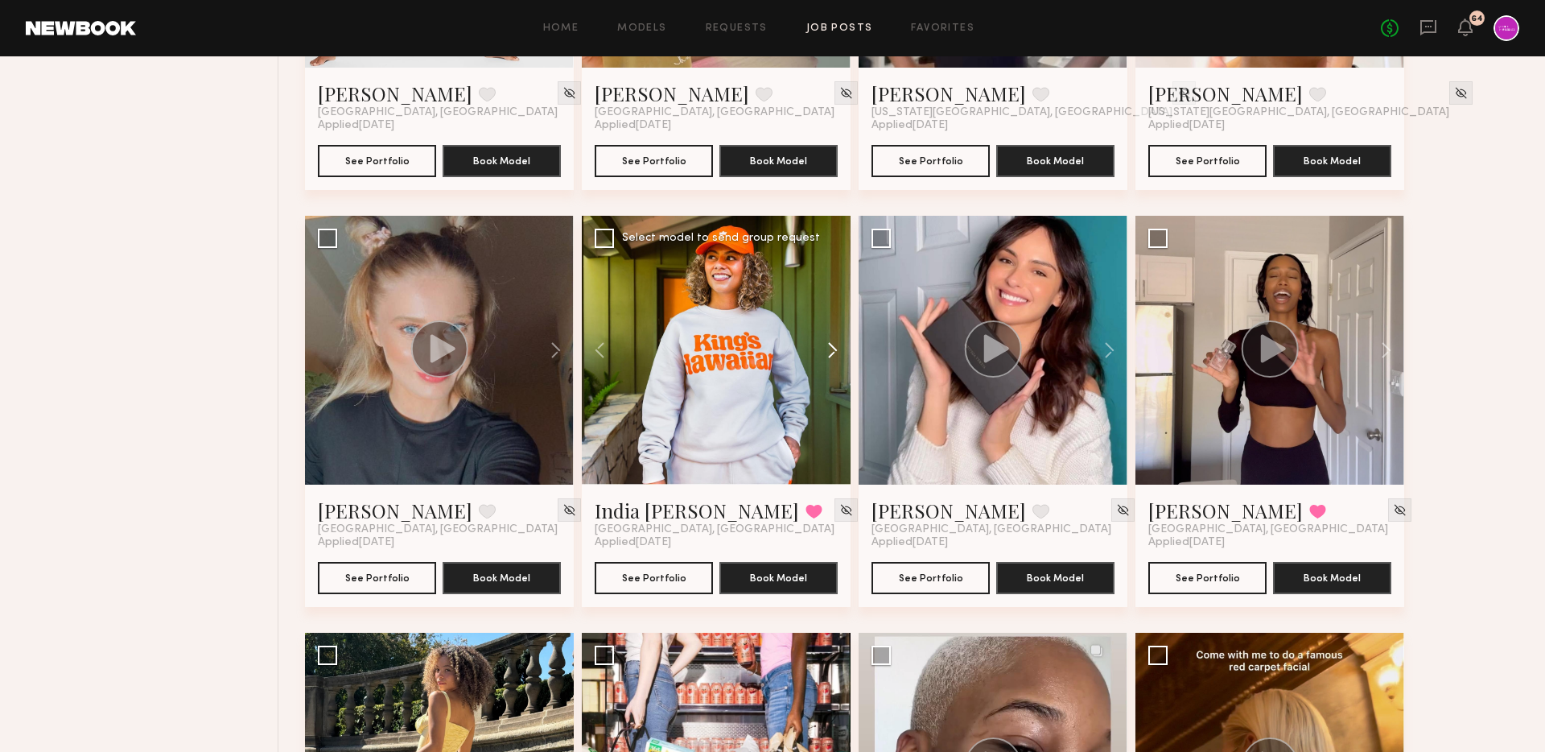
click at [824, 357] on button at bounding box center [825, 350] width 52 height 269
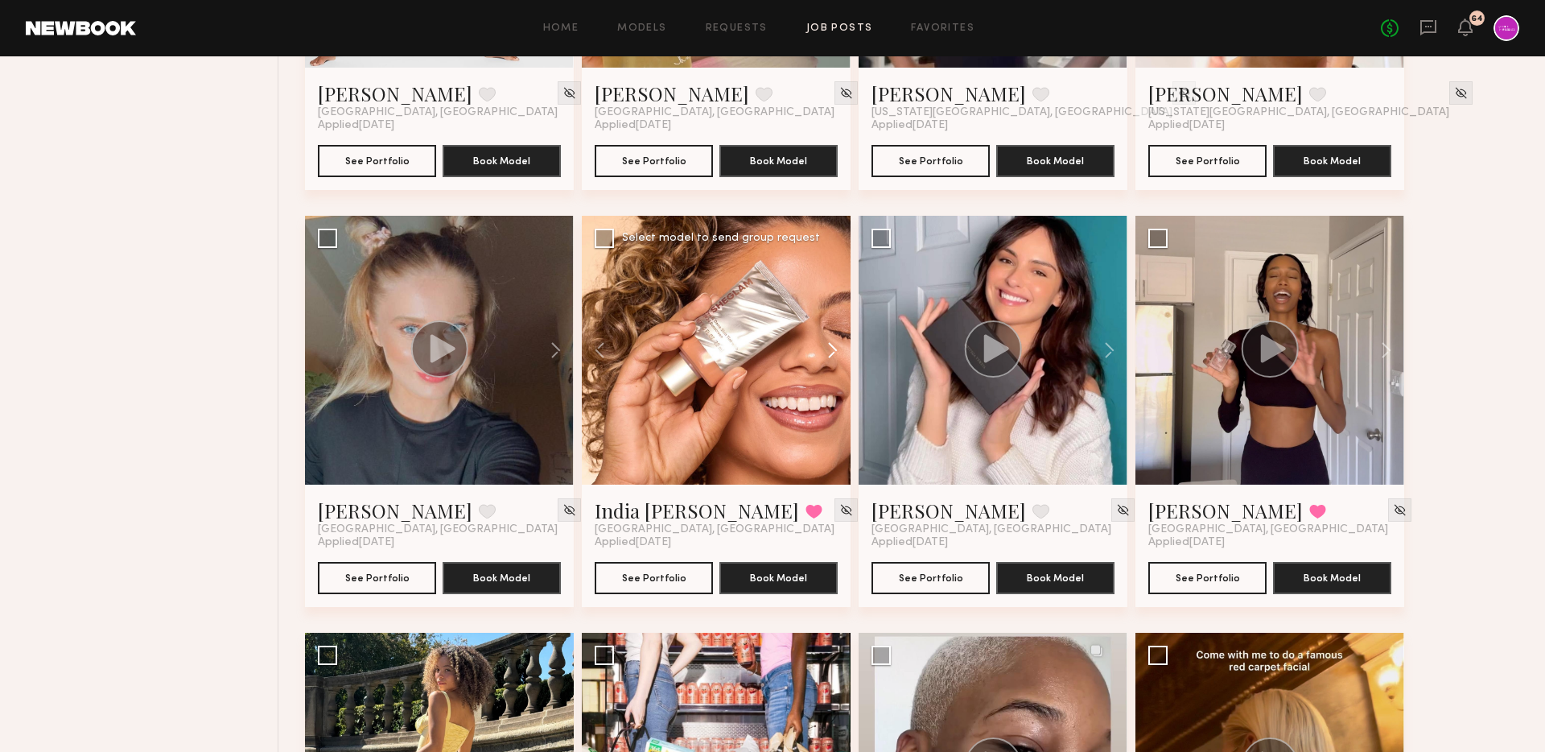
click at [824, 357] on button at bounding box center [825, 350] width 52 height 269
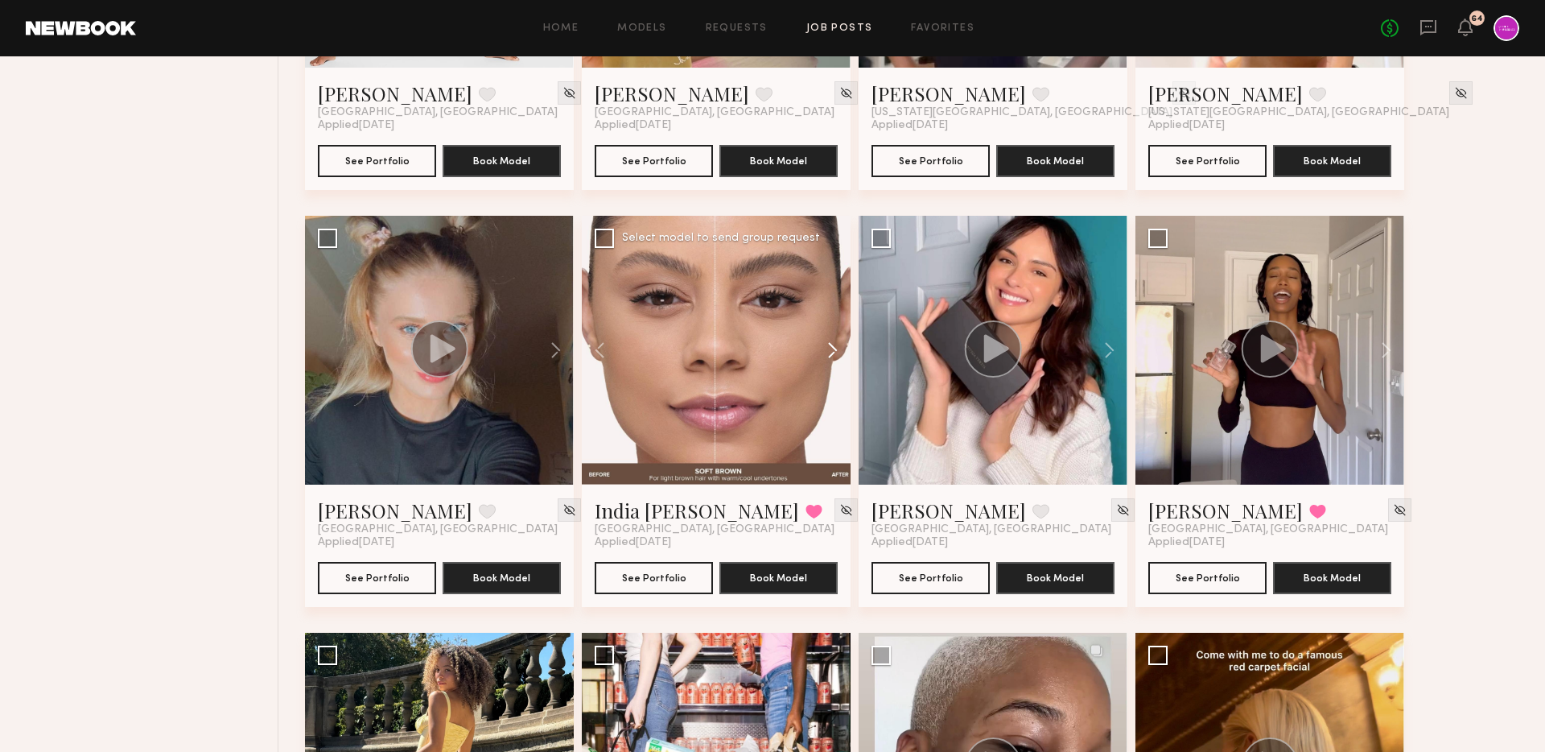
click at [824, 357] on button at bounding box center [825, 350] width 52 height 269
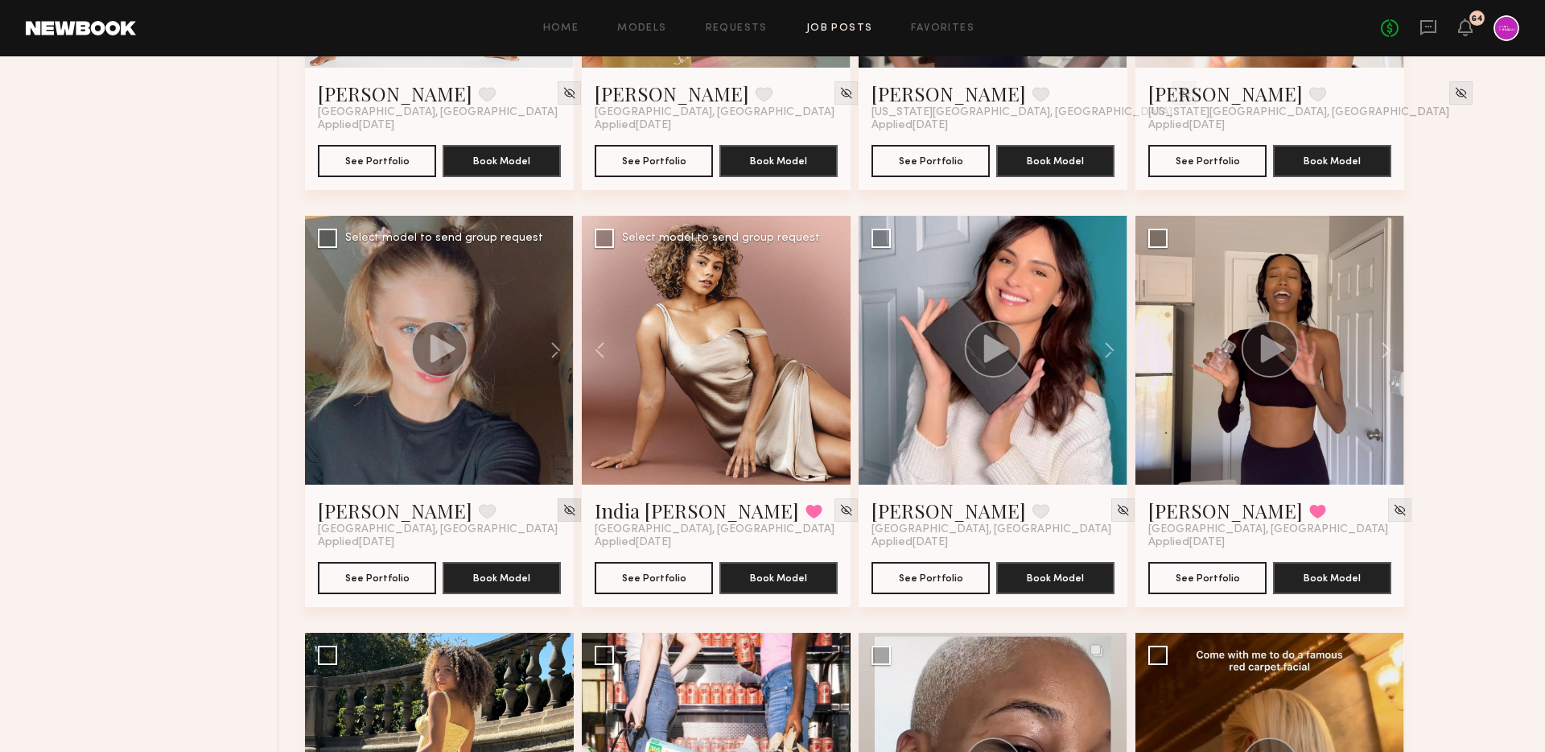
click at [563, 505] on img at bounding box center [570, 510] width 14 height 14
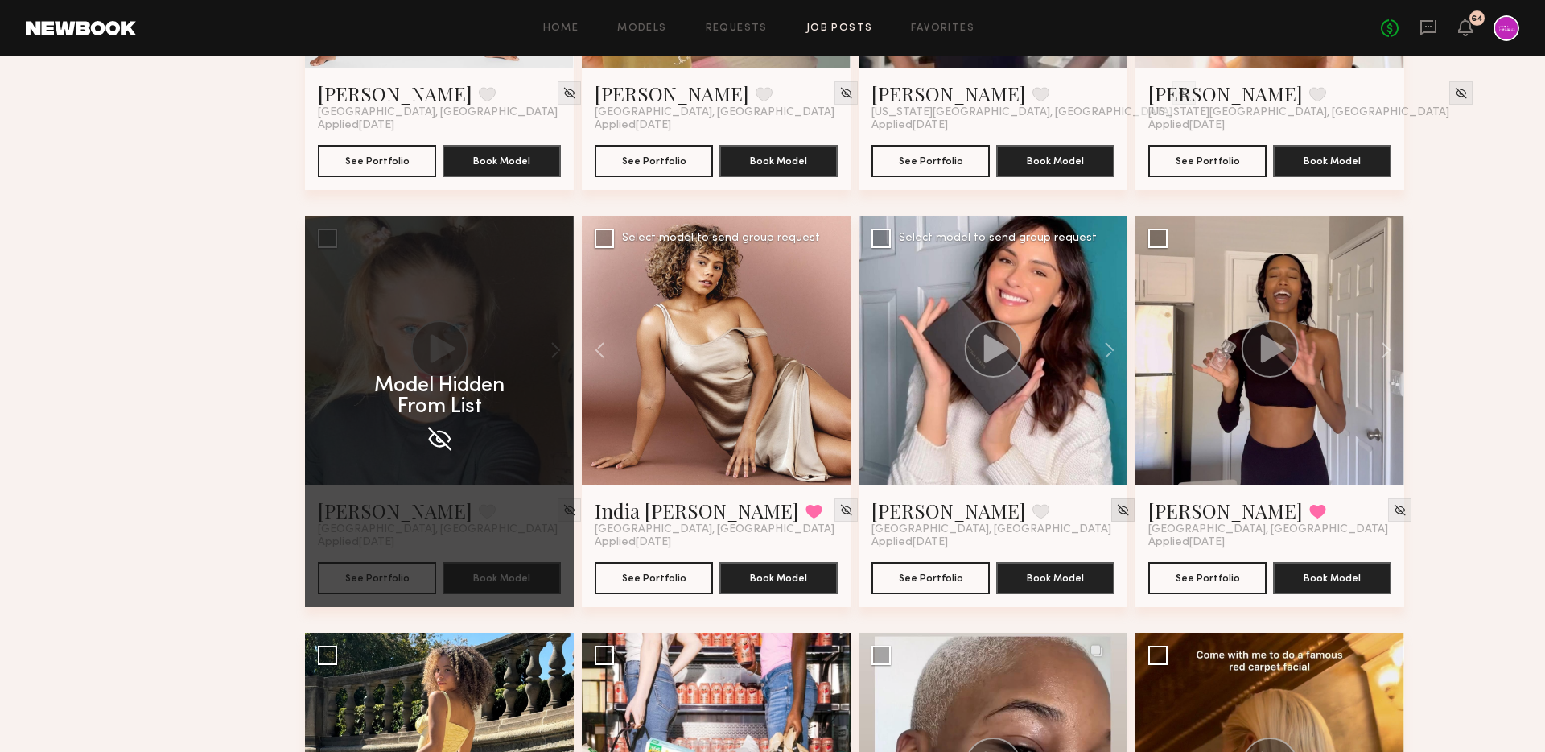
click at [1111, 513] on div at bounding box center [1122, 509] width 23 height 23
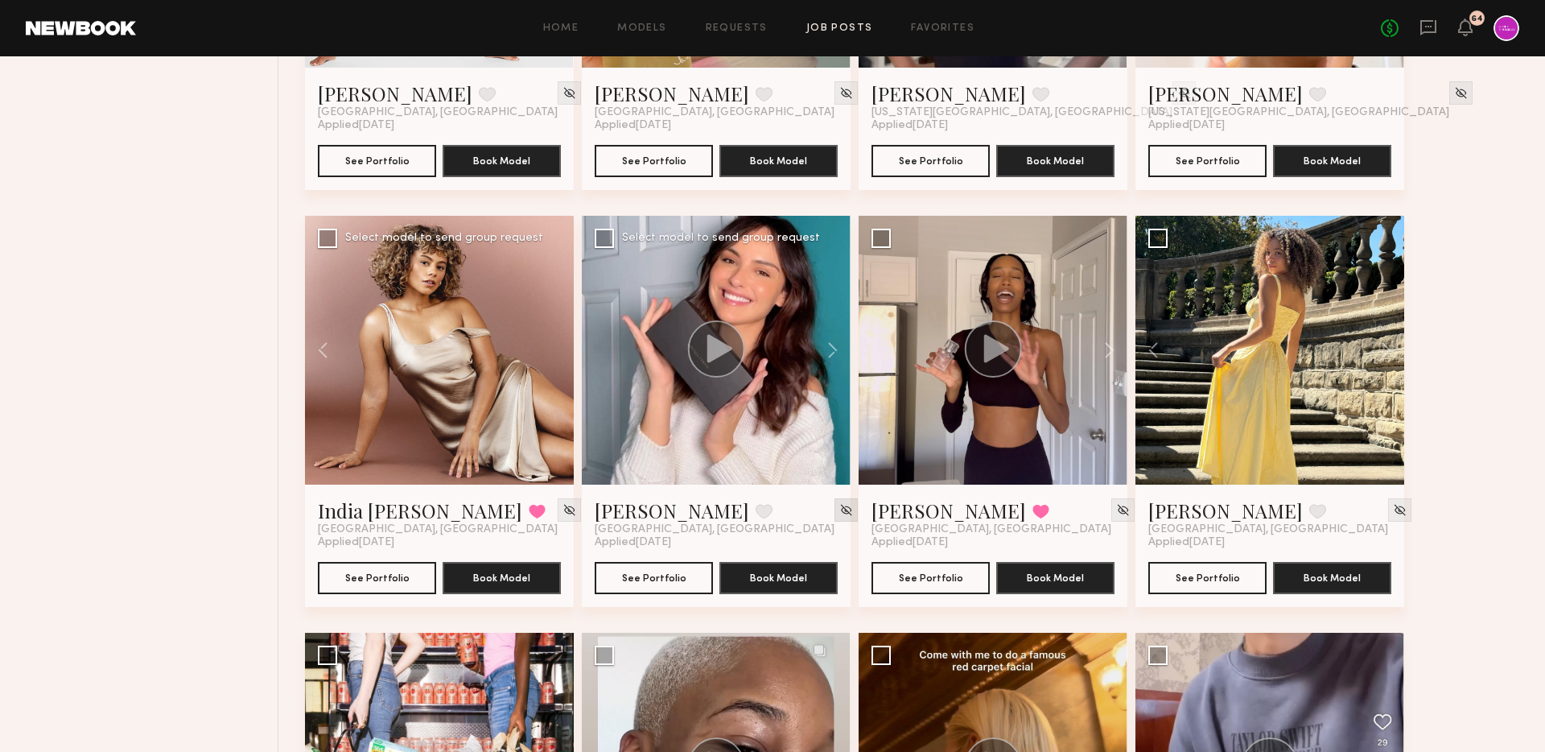
click at [839, 508] on img at bounding box center [846, 510] width 14 height 14
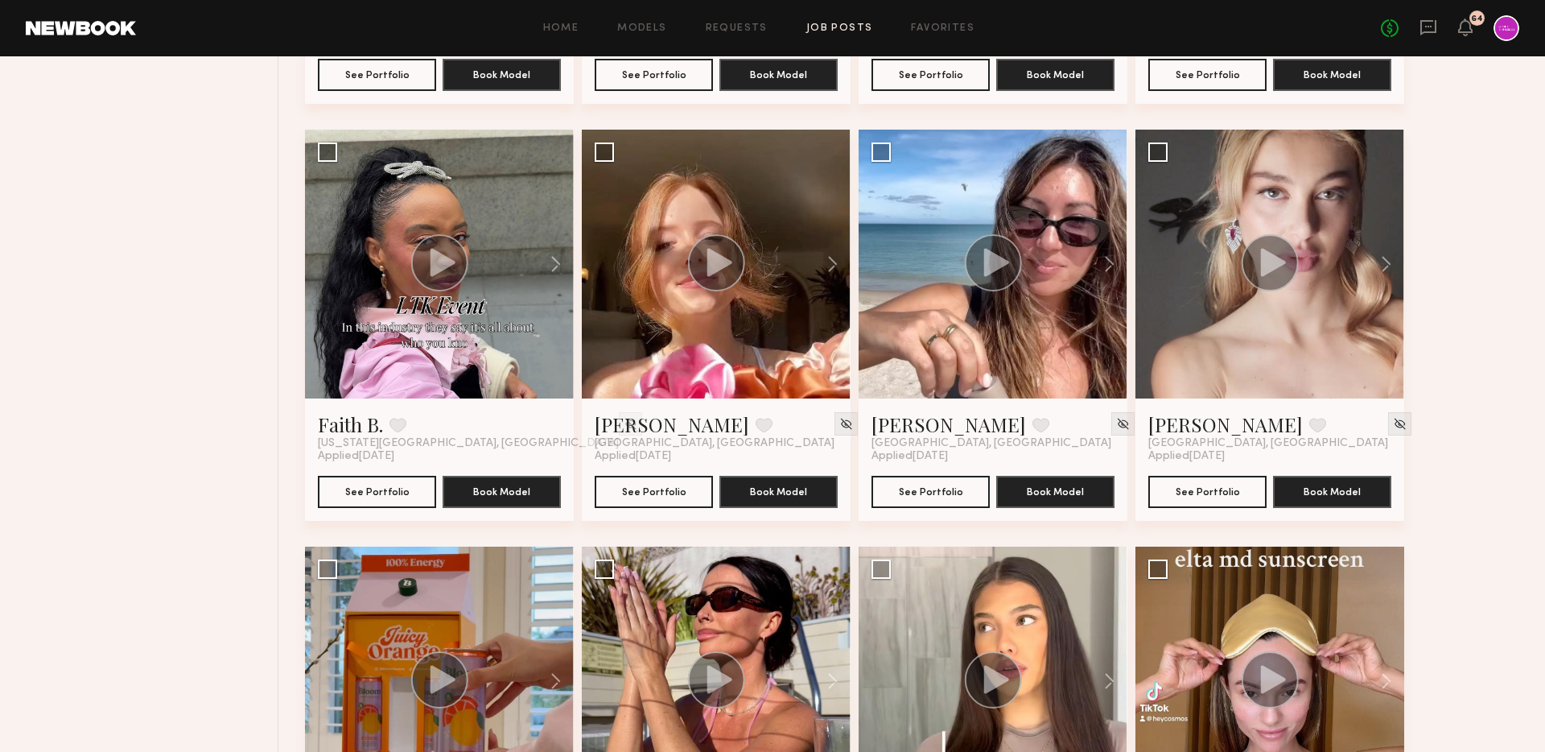
scroll to position [0, 0]
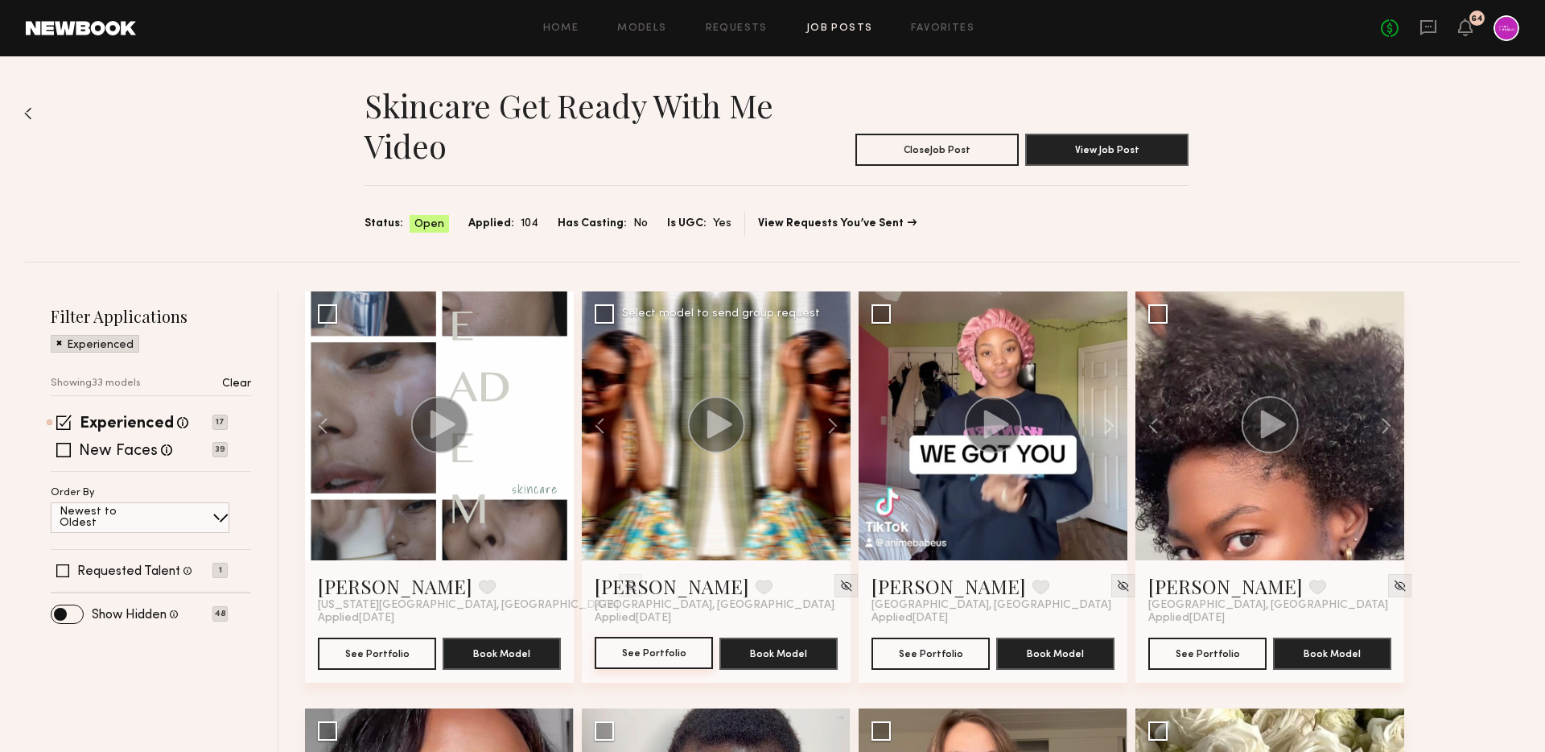
click at [622, 659] on button "See Portfolio" at bounding box center [654, 653] width 118 height 32
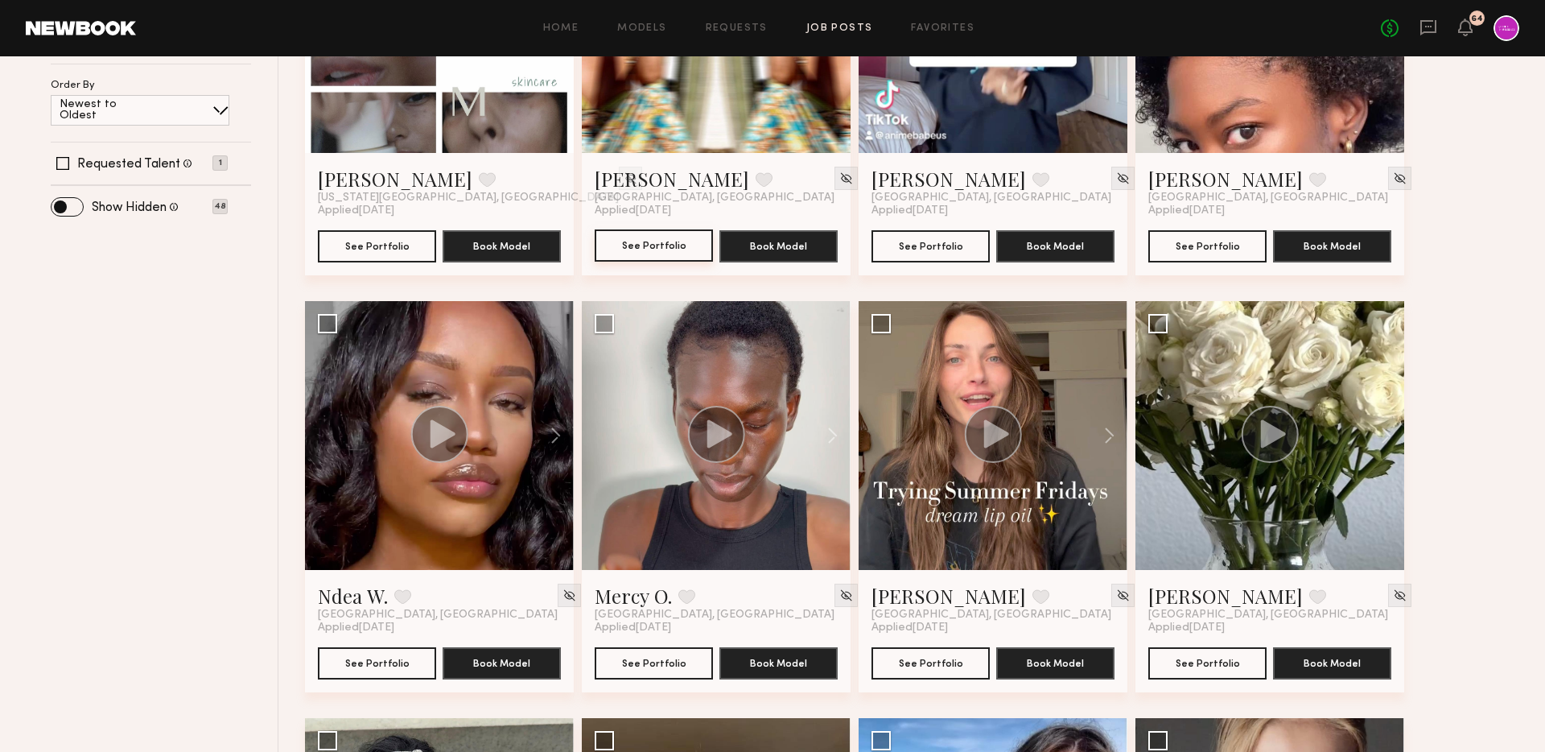
scroll to position [442, 0]
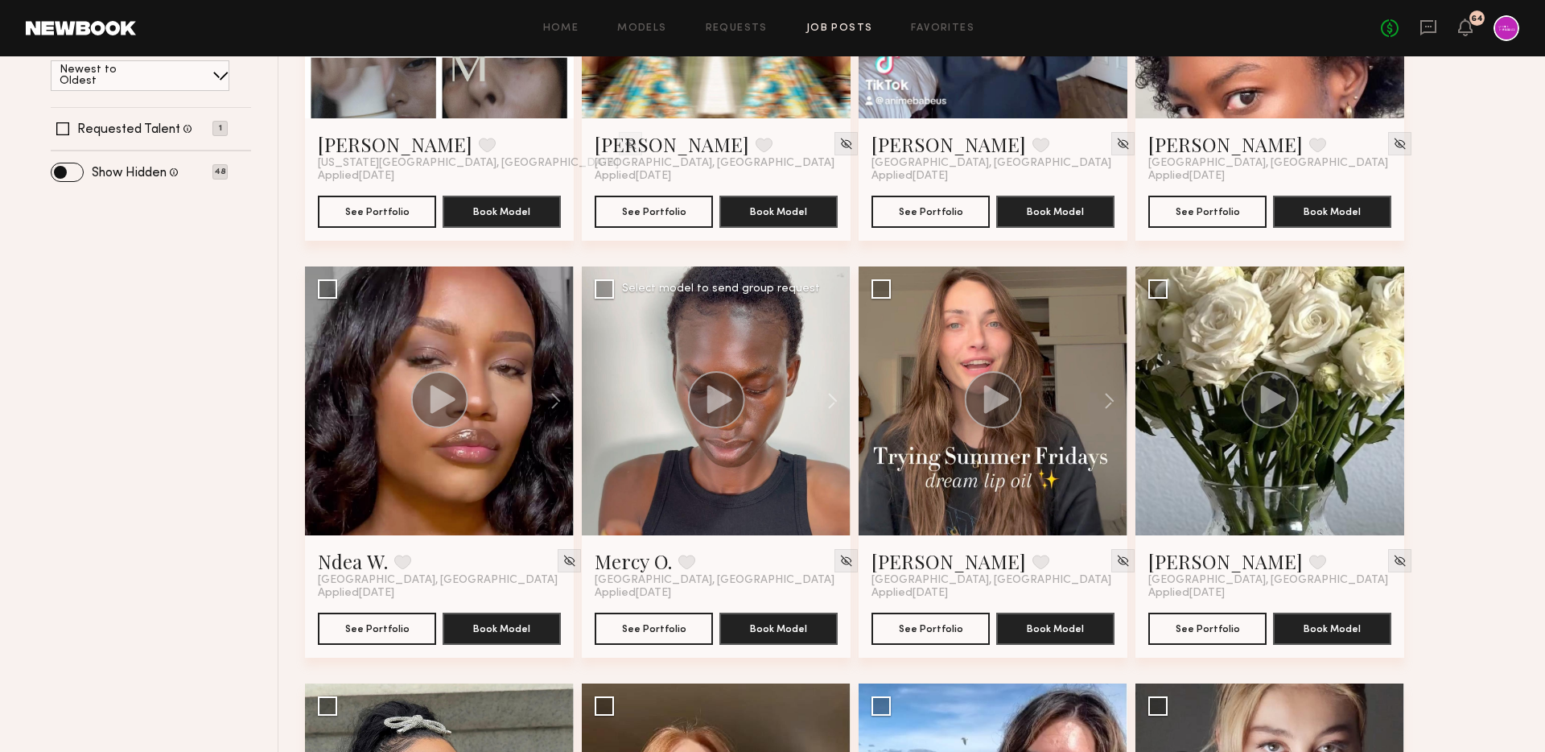
click at [679, 418] on div at bounding box center [716, 400] width 269 height 269
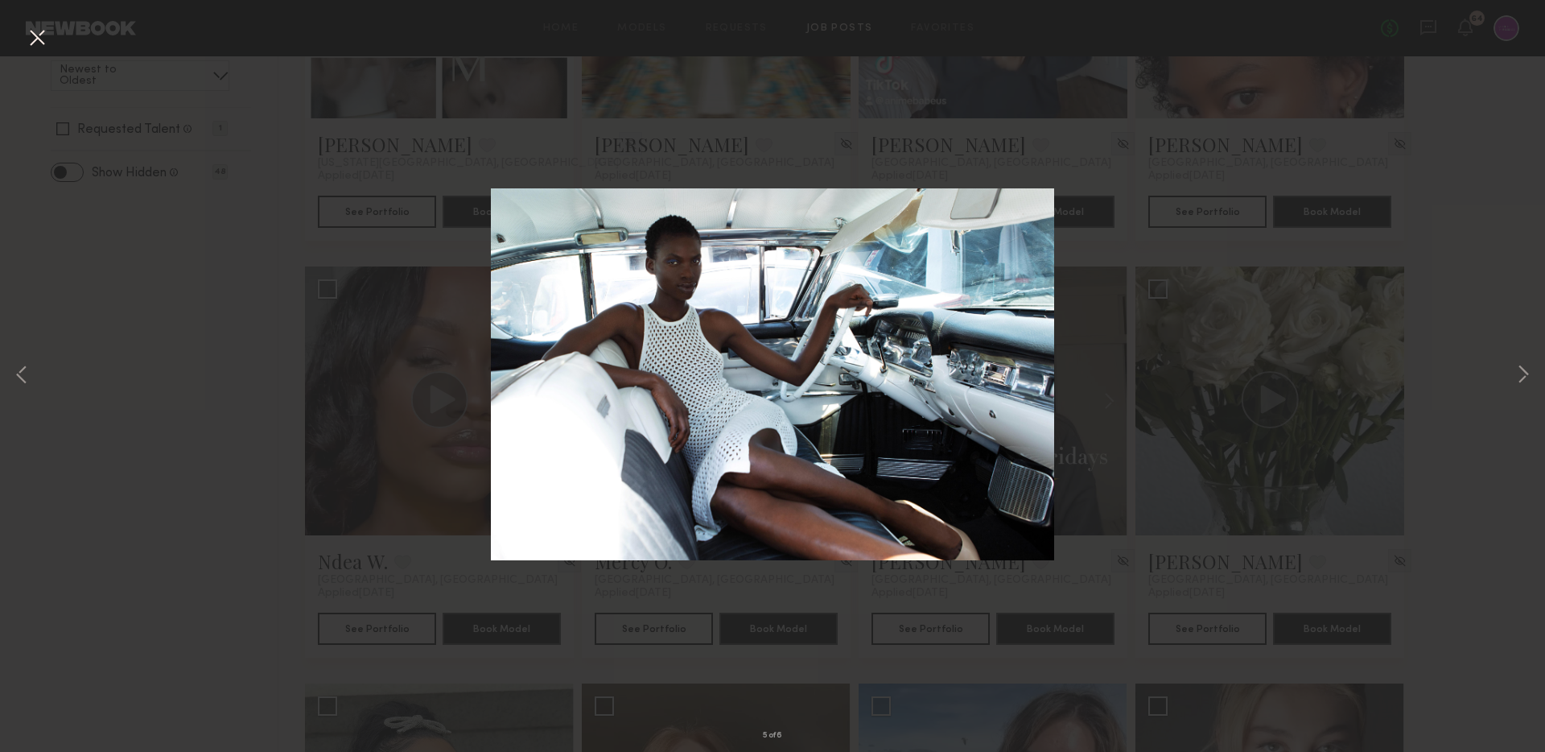
click at [178, 436] on div "5 of 6" at bounding box center [772, 376] width 1545 height 752
click at [29, 39] on button at bounding box center [37, 38] width 26 height 29
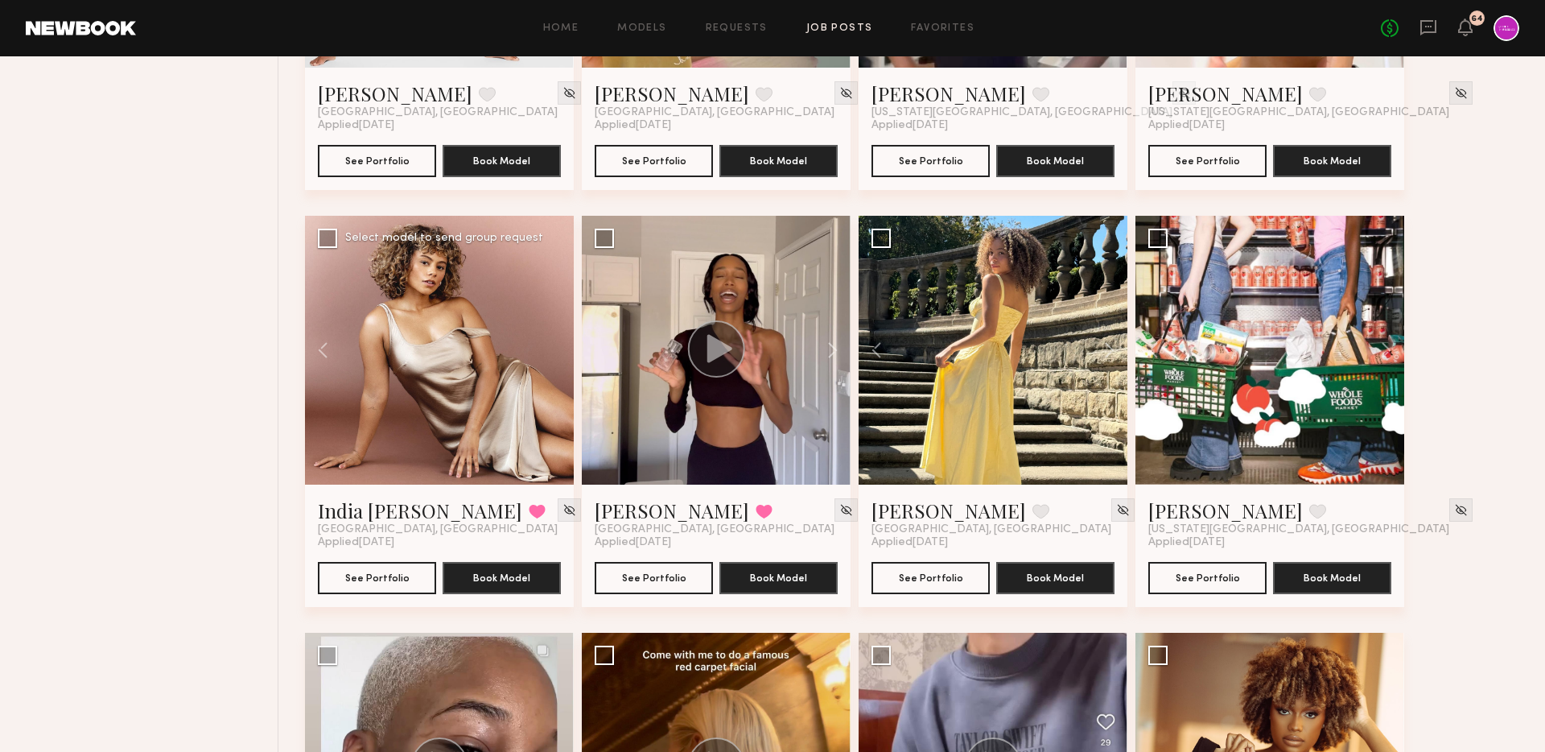
scroll to position [2300, 0]
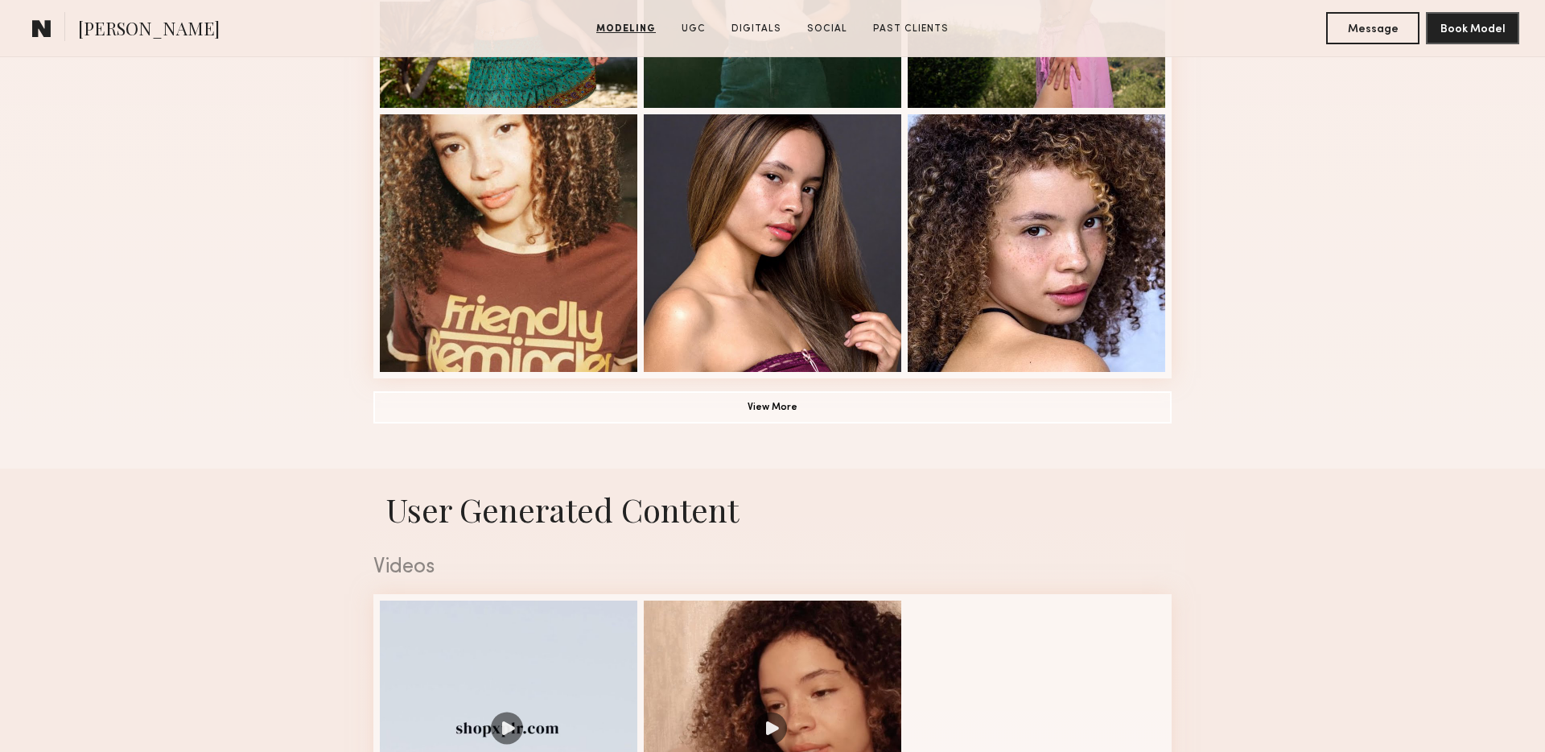
scroll to position [1524, 0]
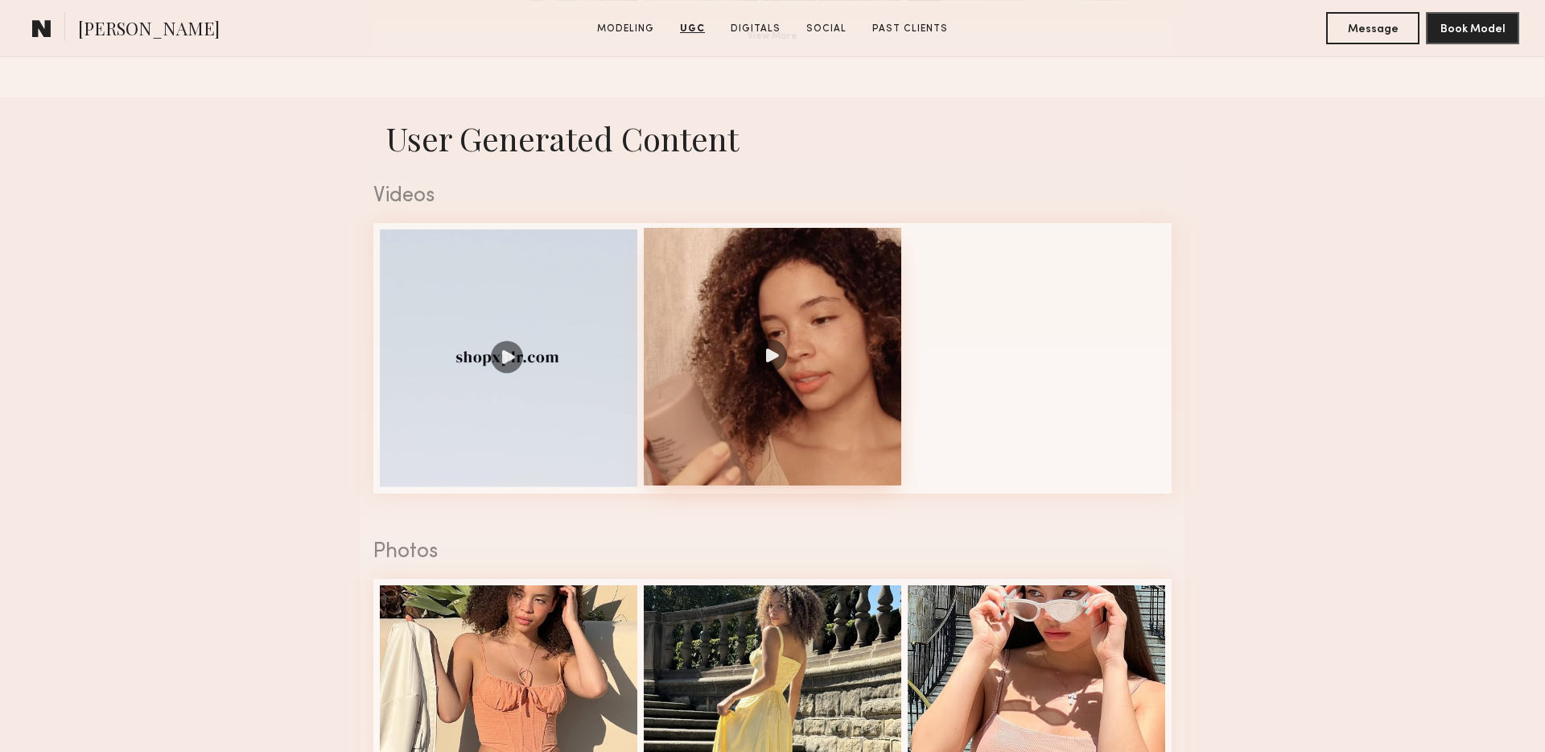
click at [785, 405] on div at bounding box center [773, 357] width 258 height 258
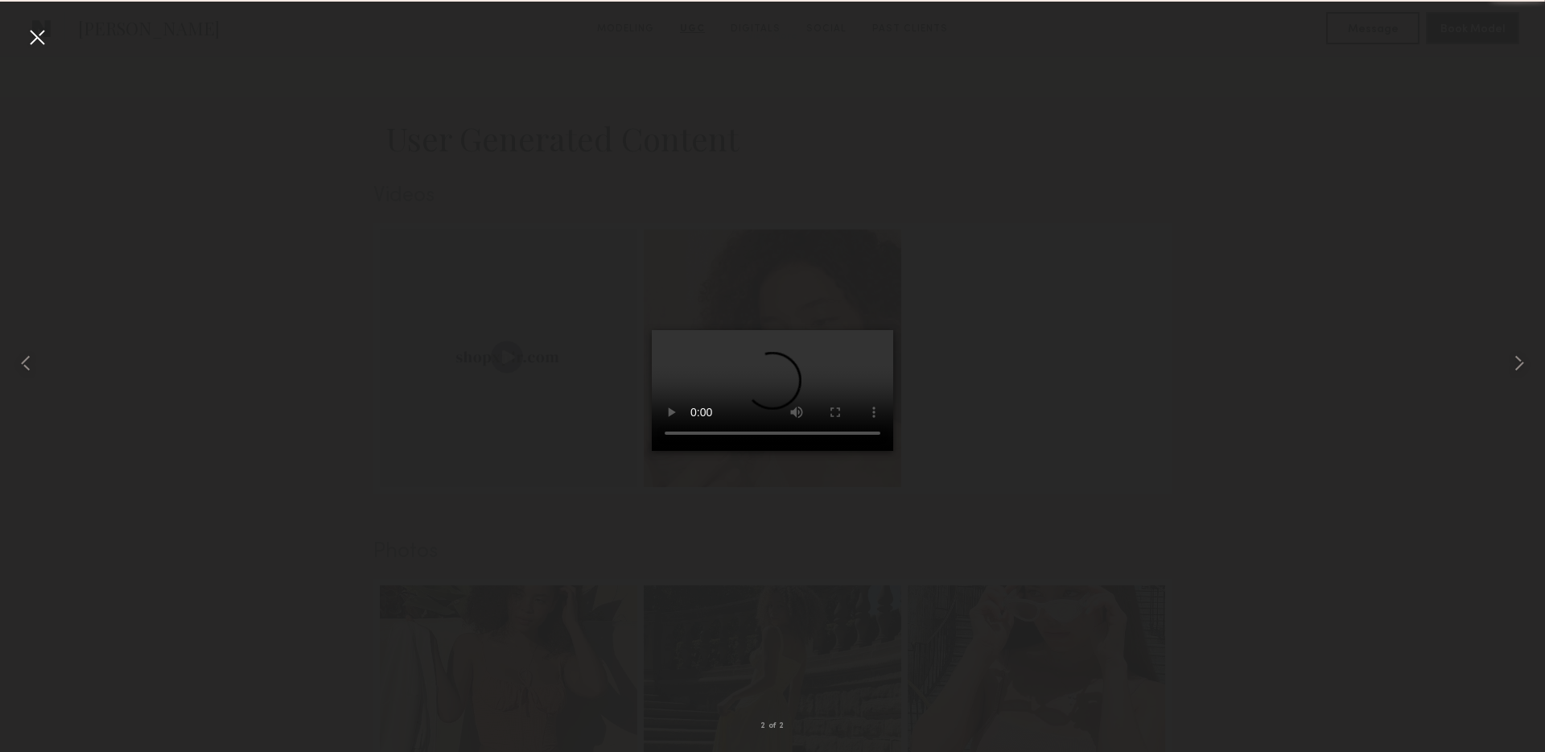
click at [33, 39] on div at bounding box center [37, 37] width 26 height 26
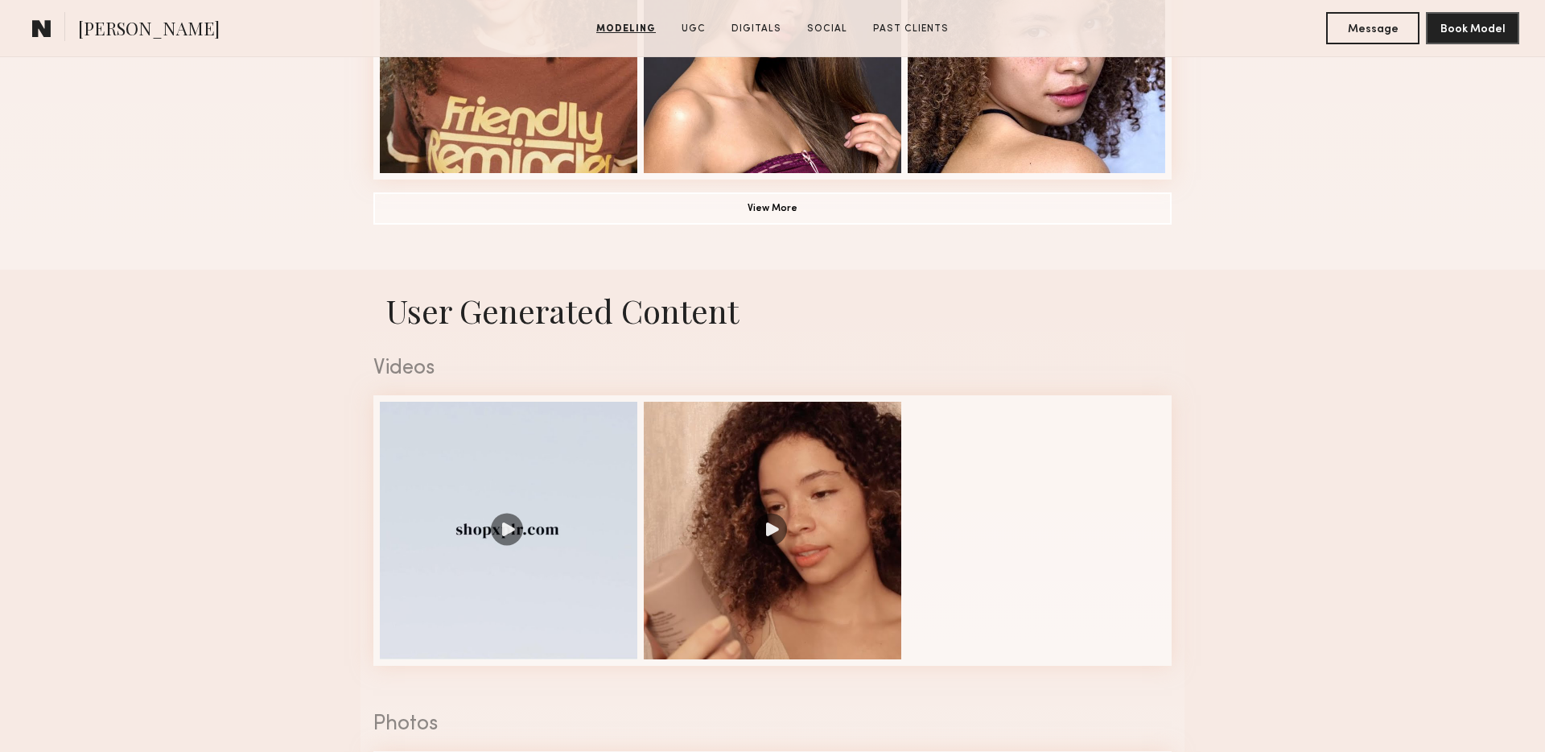
scroll to position [1543, 0]
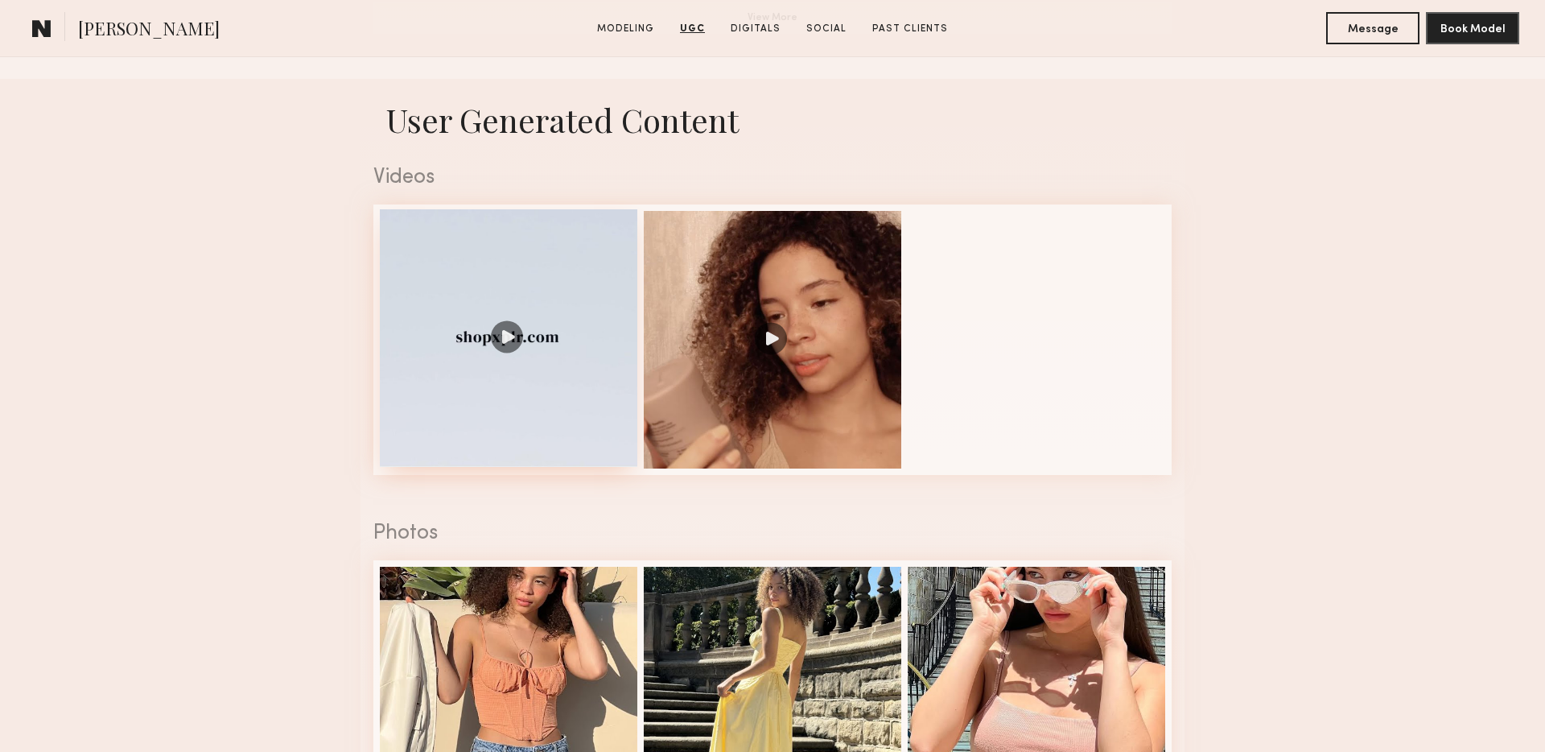
click at [482, 416] on div at bounding box center [509, 338] width 258 height 258
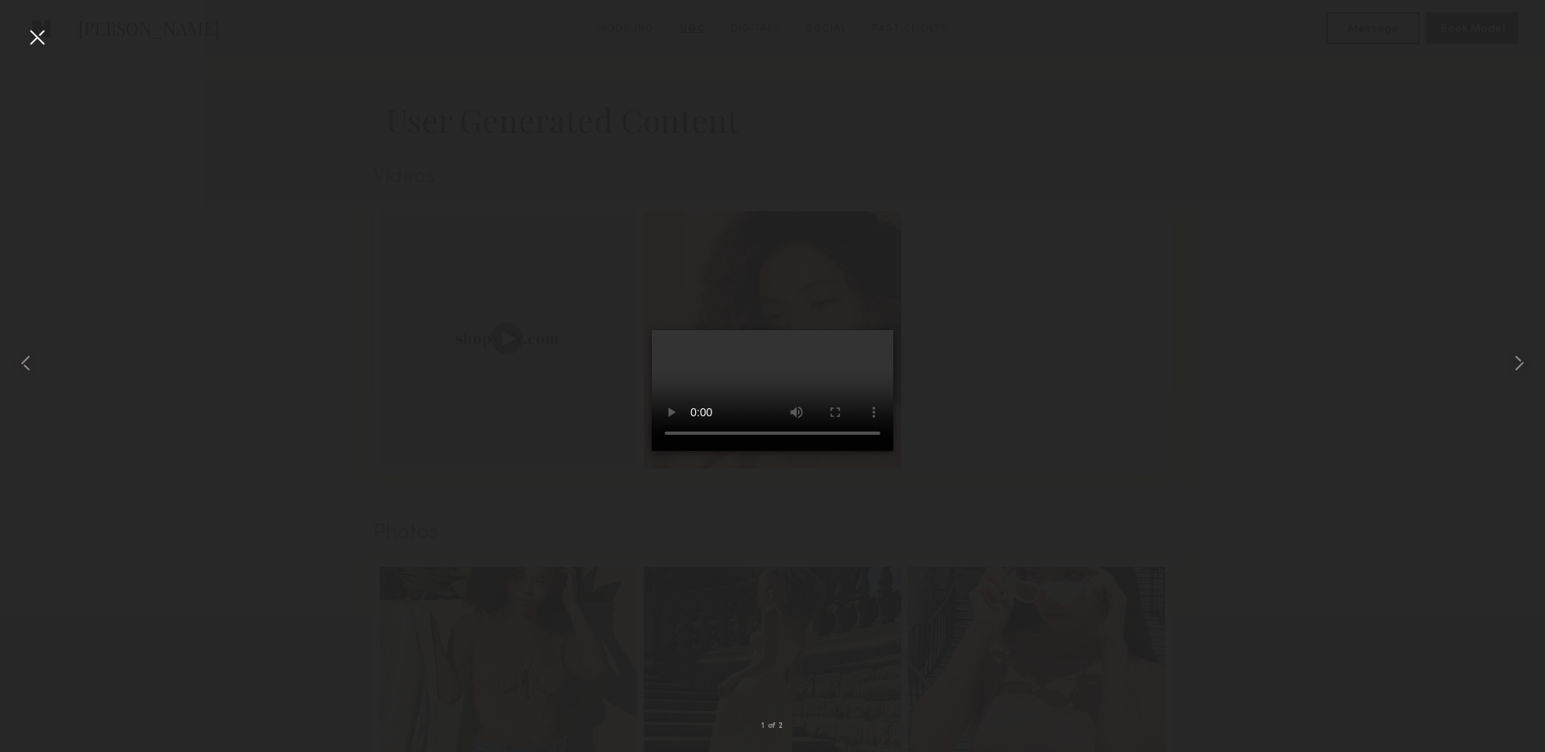
click at [93, 558] on div at bounding box center [772, 363] width 1545 height 674
click at [45, 39] on div at bounding box center [37, 37] width 26 height 26
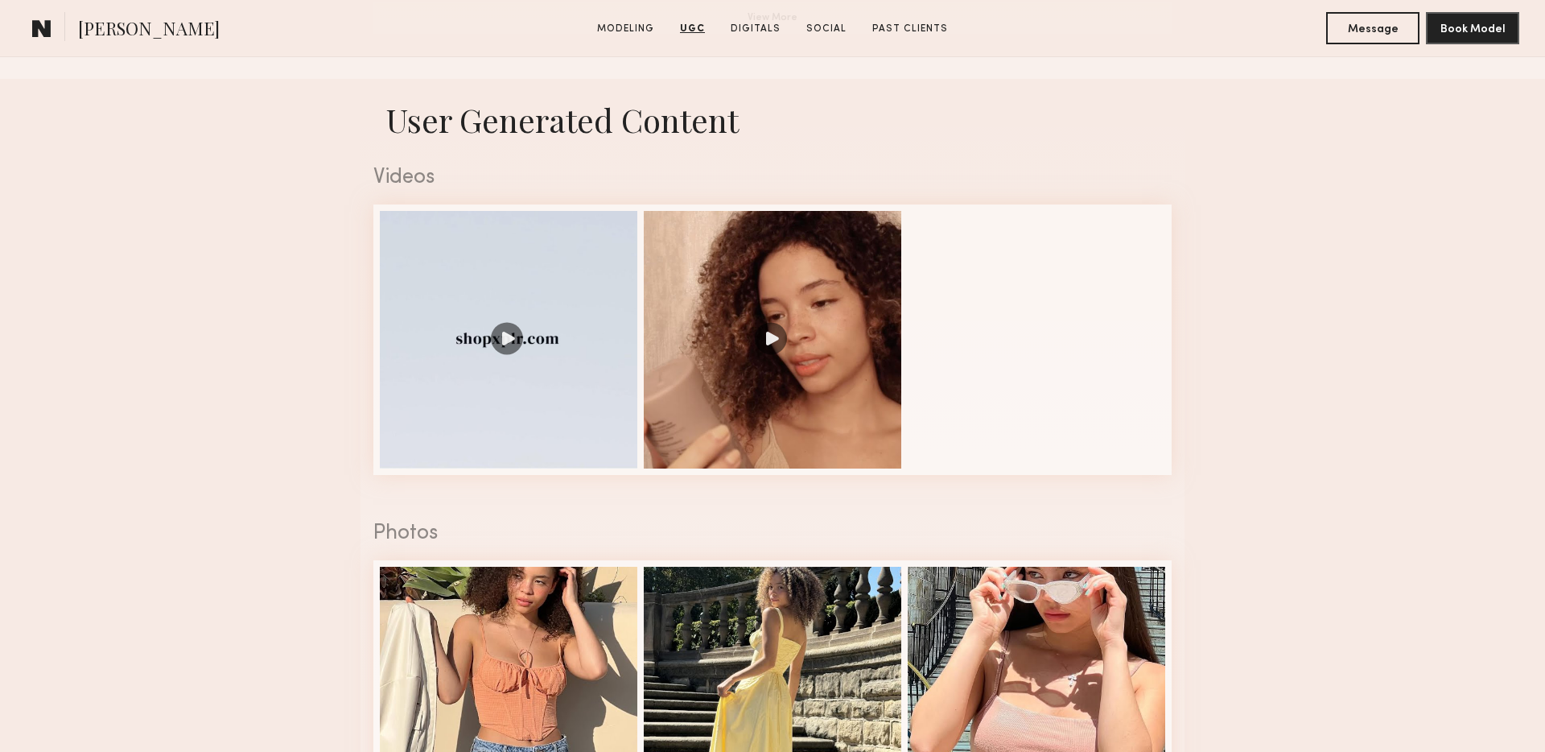
scroll to position [1537, 0]
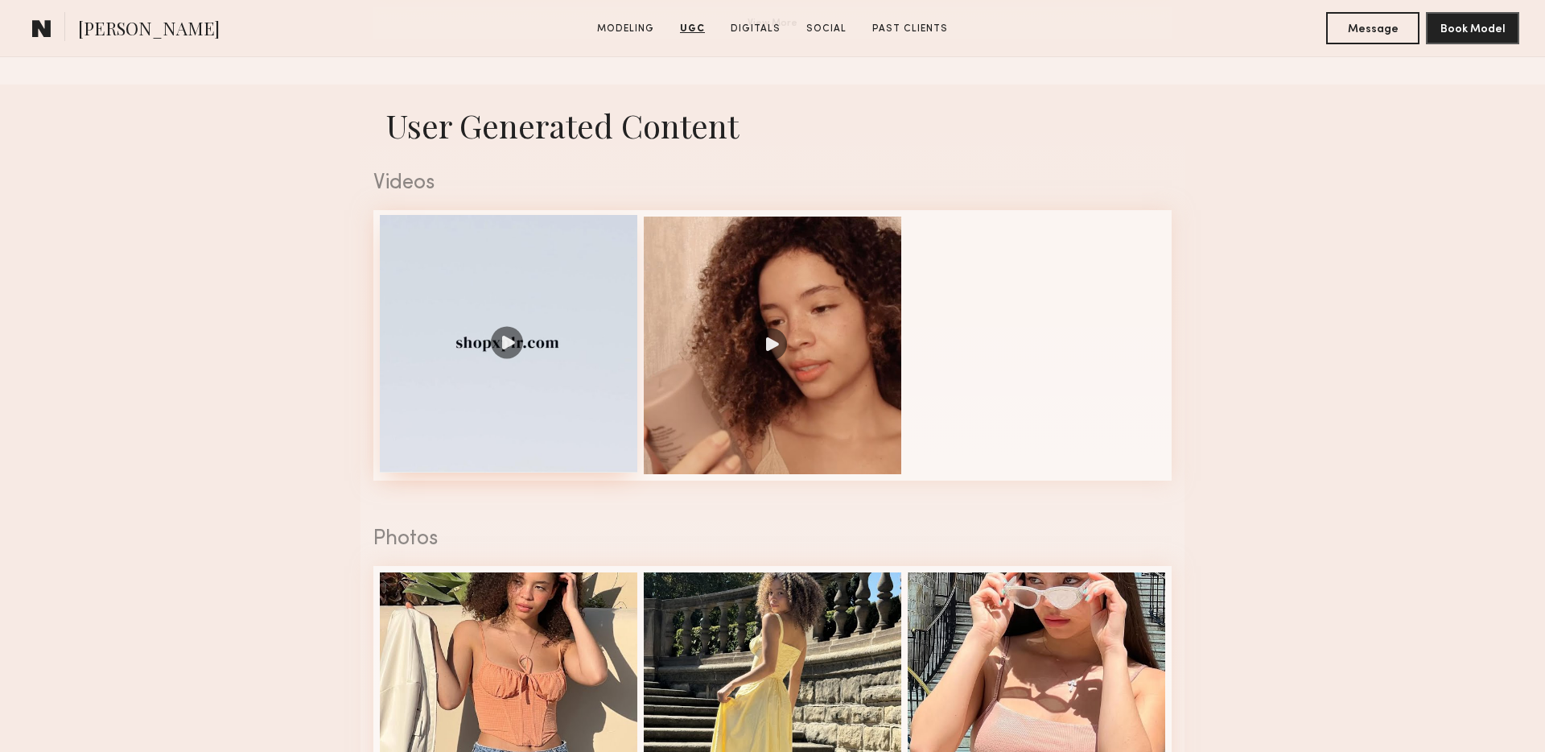
click at [526, 400] on div at bounding box center [509, 344] width 258 height 258
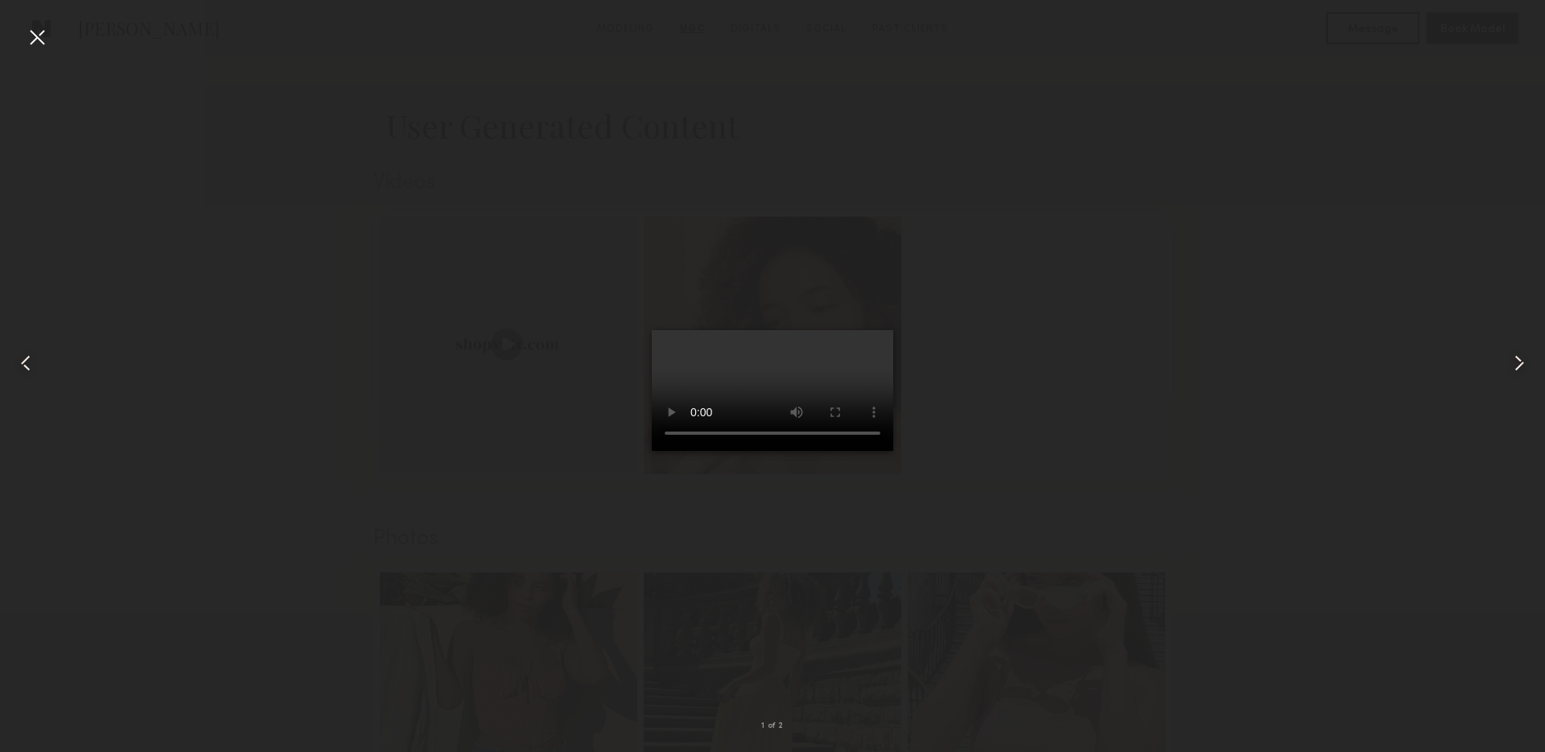
click at [40, 37] on div at bounding box center [37, 37] width 26 height 26
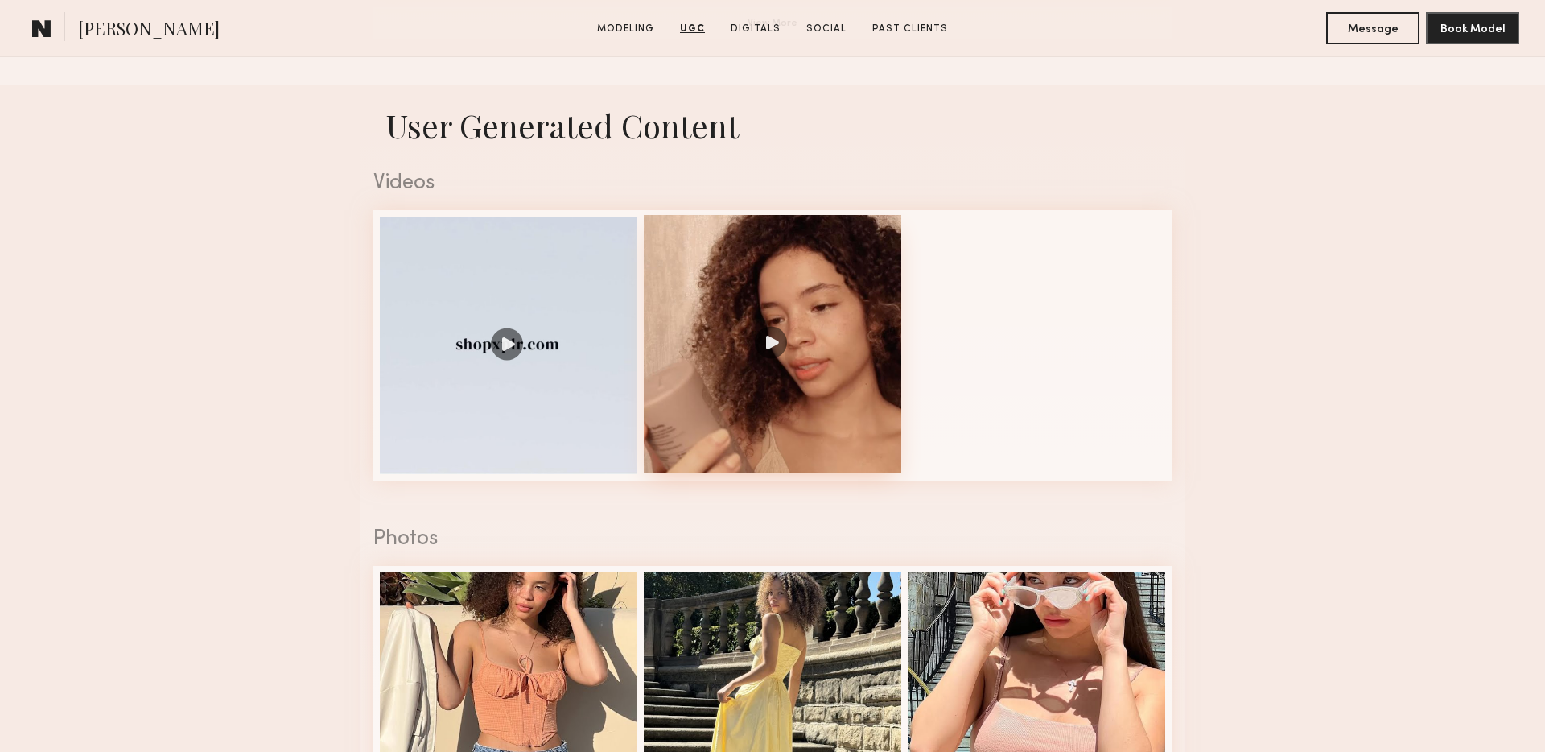
click at [763, 355] on div at bounding box center [773, 344] width 258 height 258
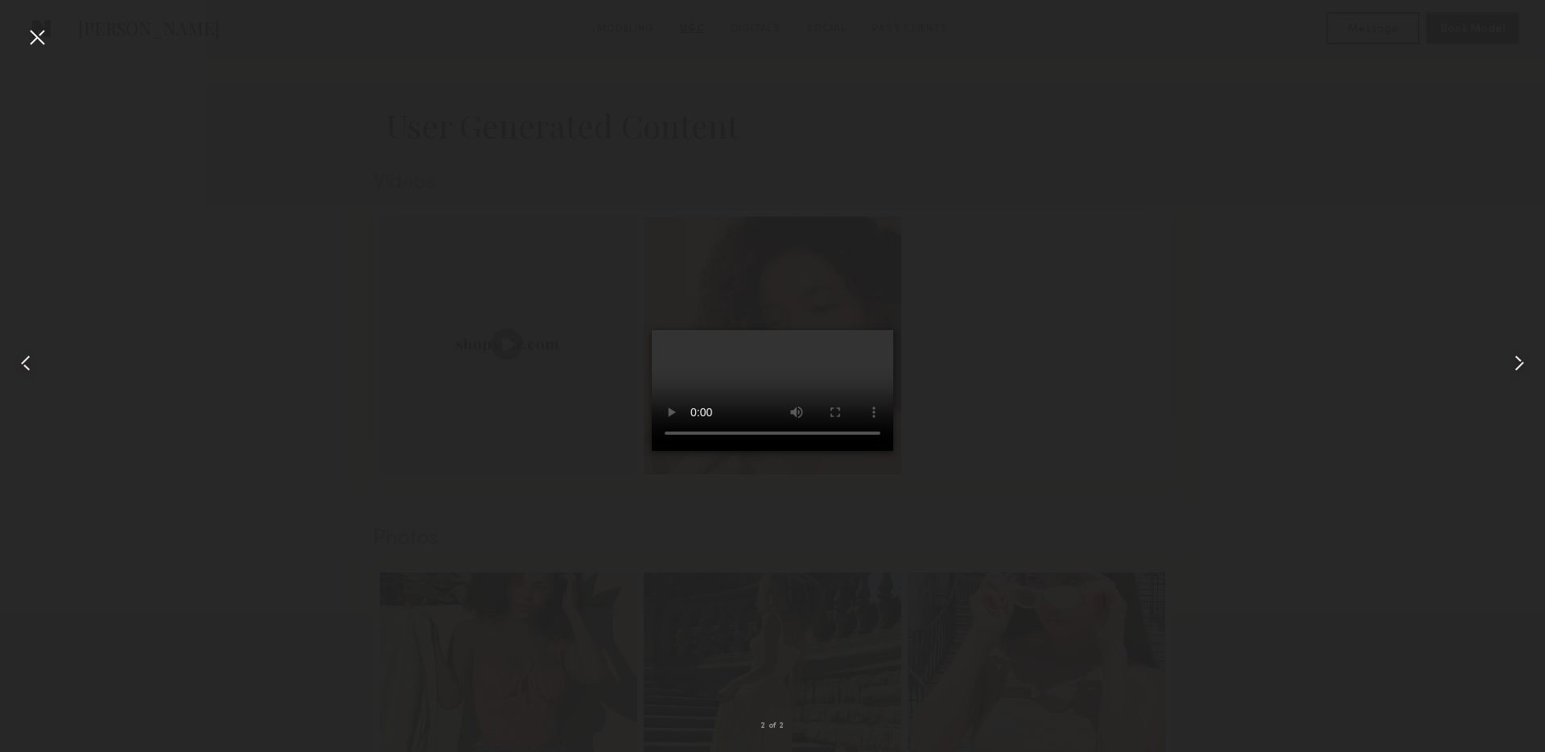
click at [34, 35] on div at bounding box center [37, 37] width 26 height 26
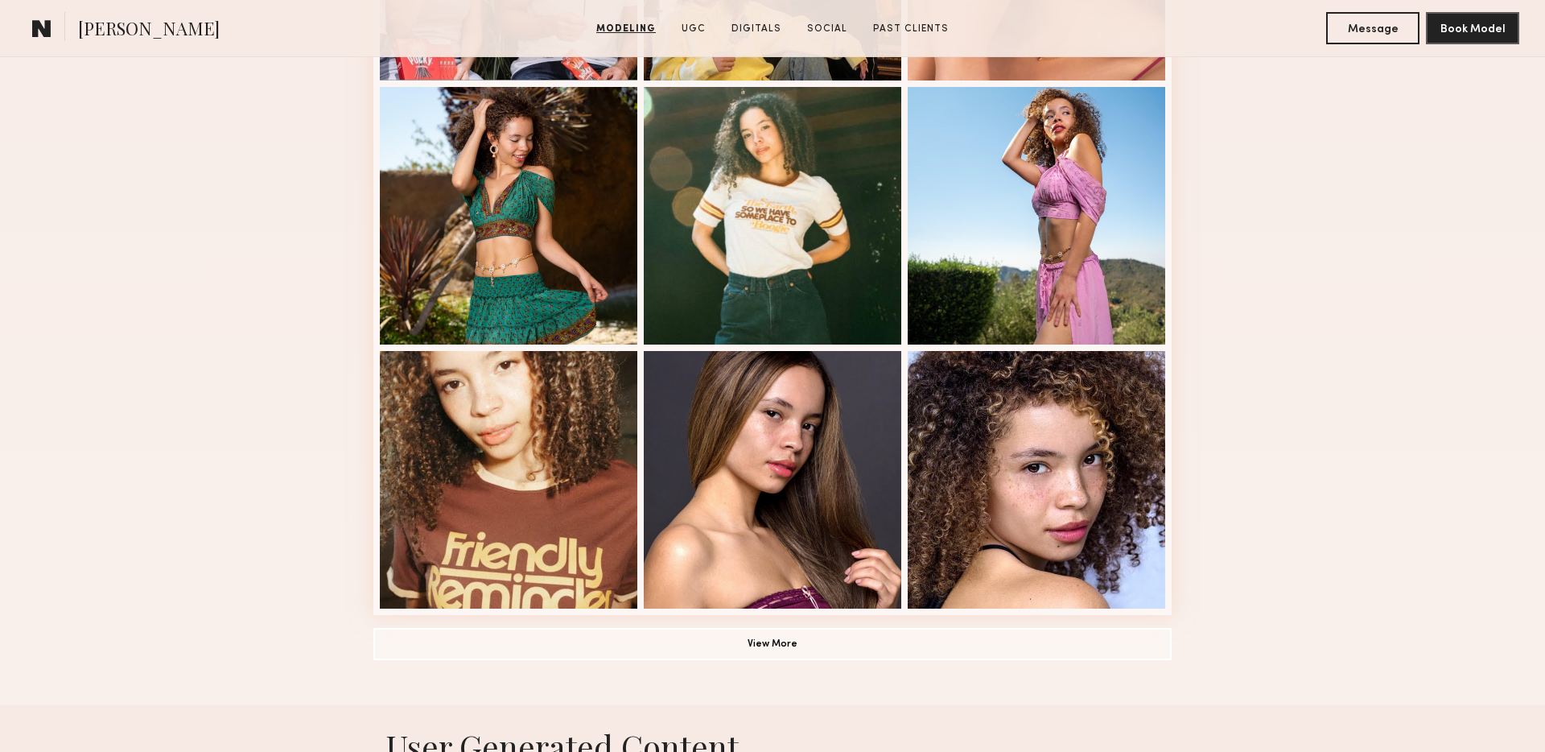
scroll to position [1139, 0]
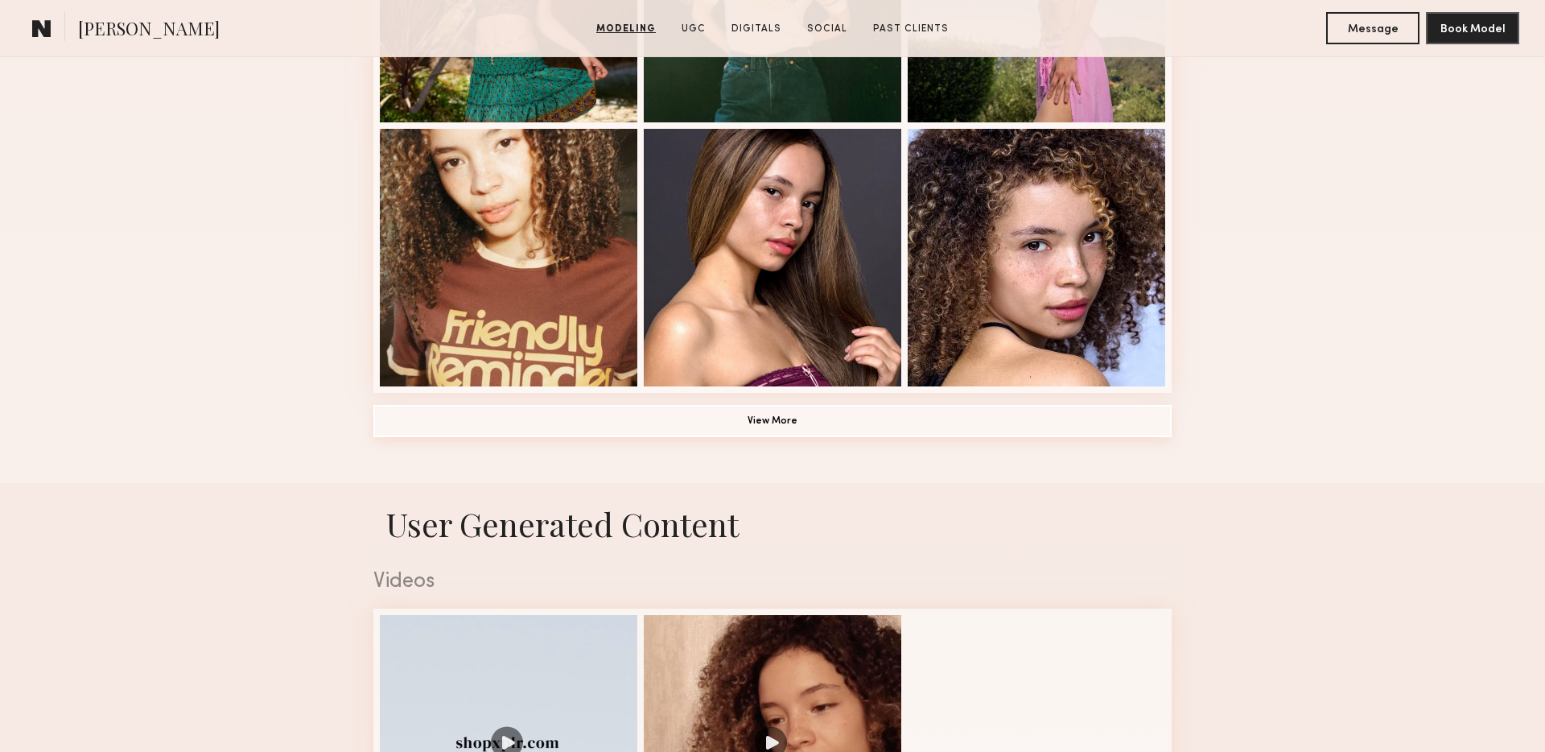
click at [736, 425] on button "View More" at bounding box center [772, 421] width 798 height 32
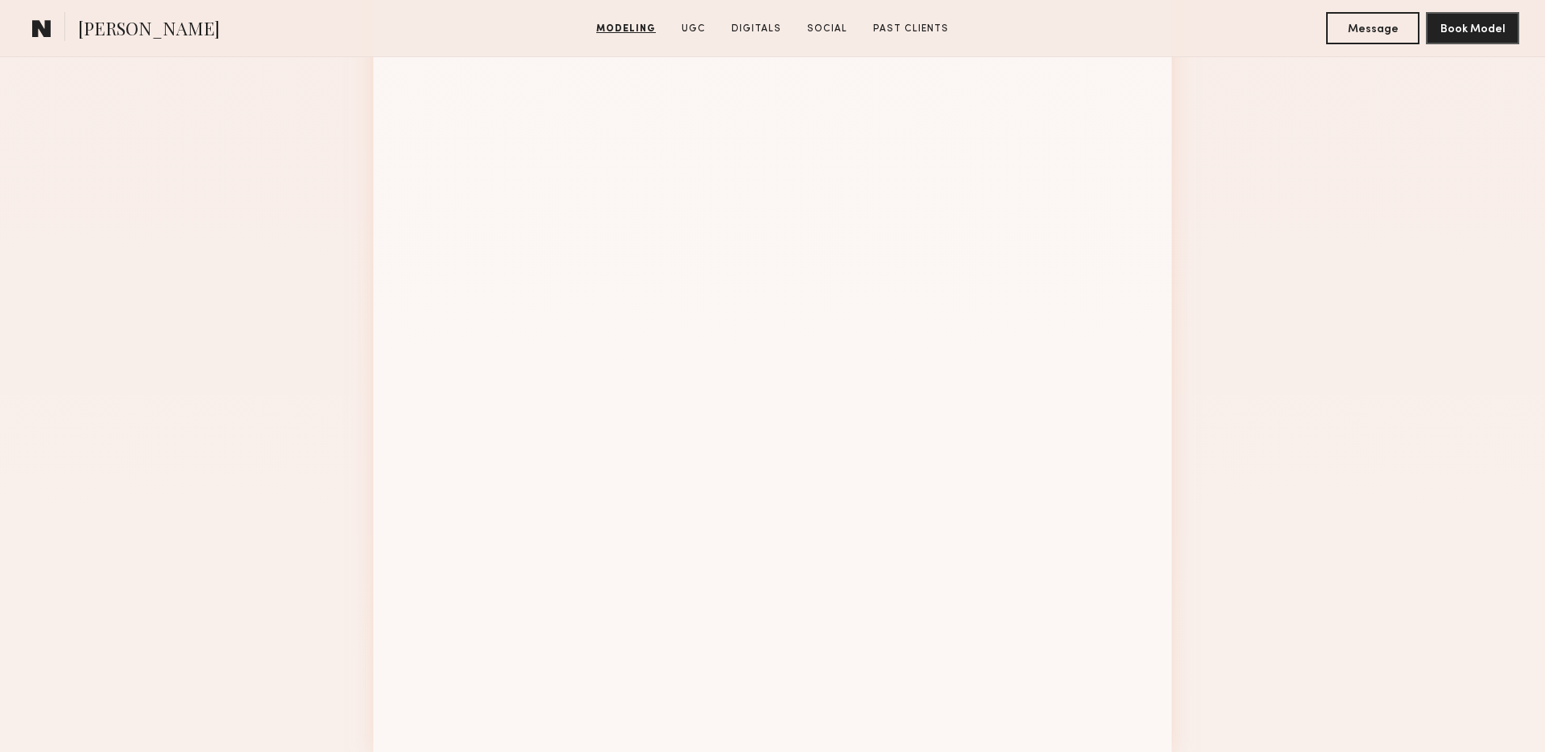
scroll to position [0, 0]
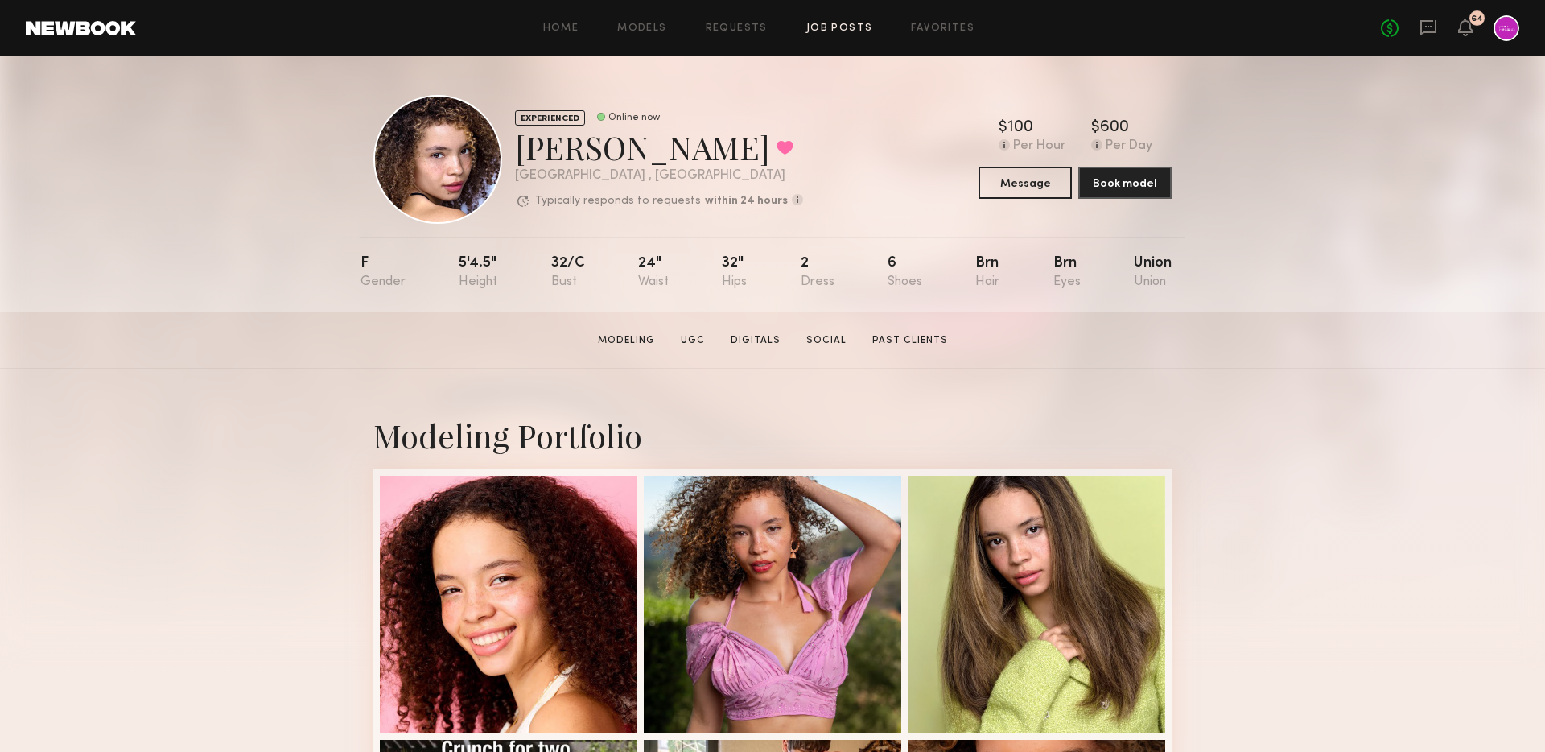
click at [833, 31] on link "Job Posts" at bounding box center [839, 28] width 67 height 10
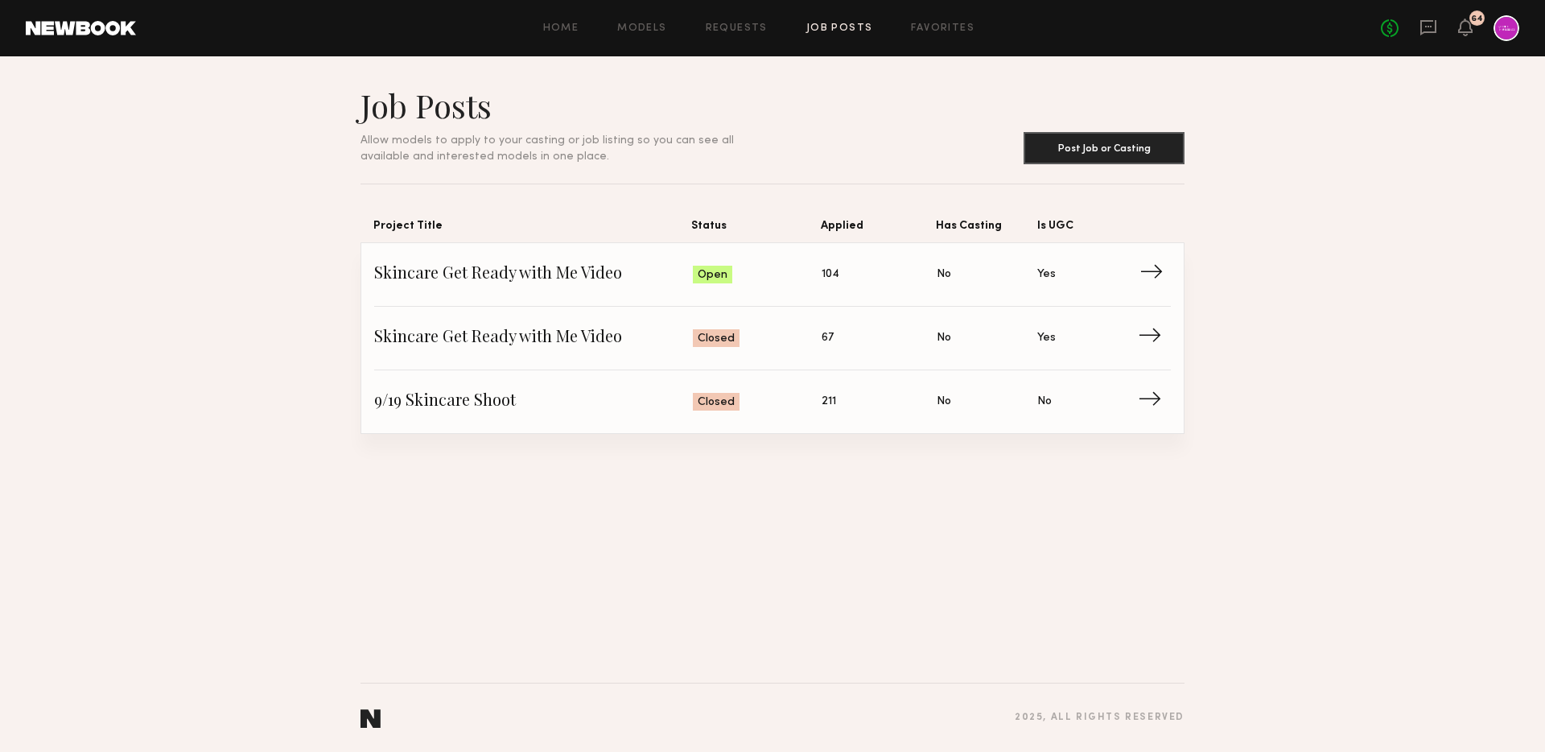
click at [471, 258] on link "Skincare Get Ready with Me Video Status: Open Applied: 104 Has Casting: No Is U…" at bounding box center [772, 275] width 797 height 64
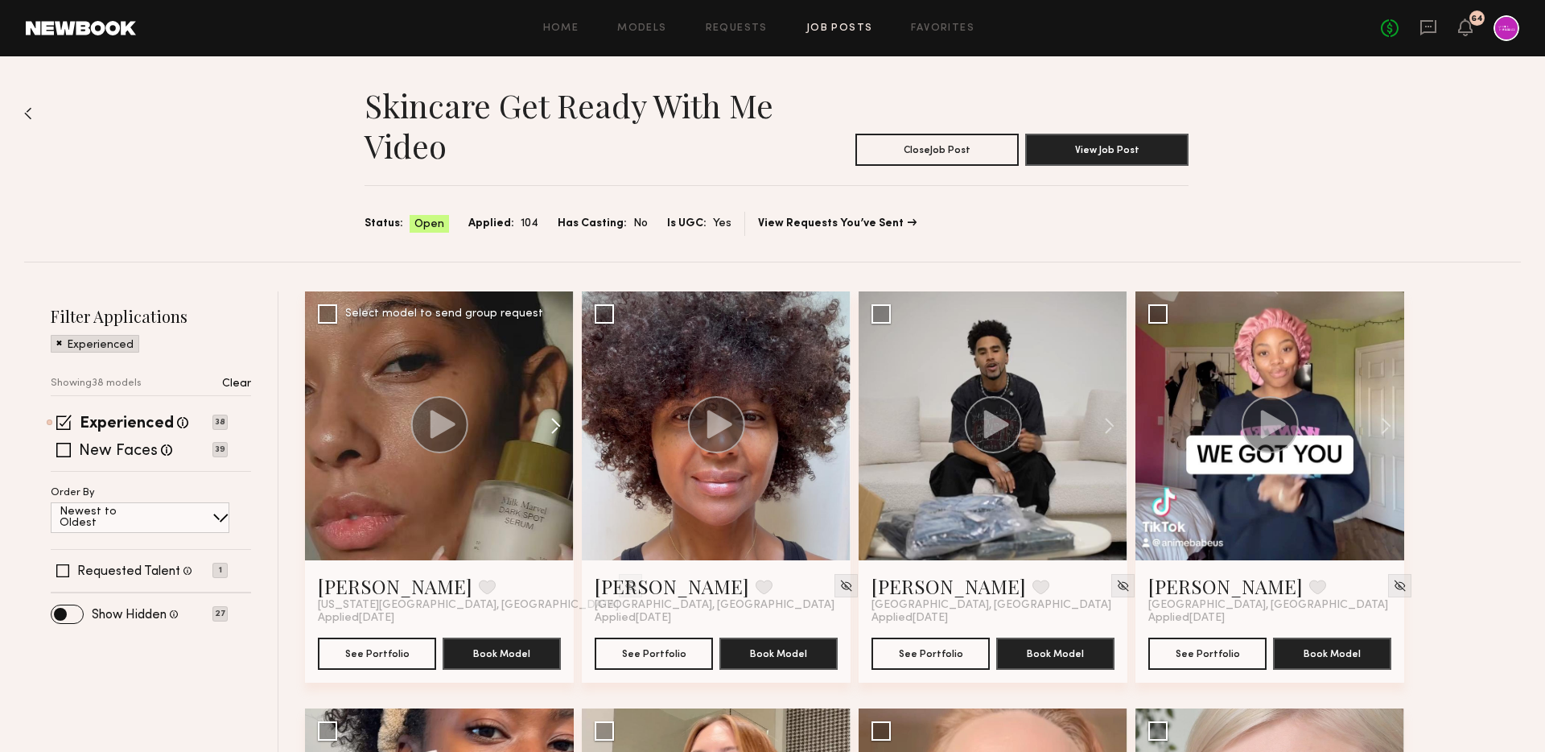
click at [548, 423] on button at bounding box center [548, 425] width 52 height 269
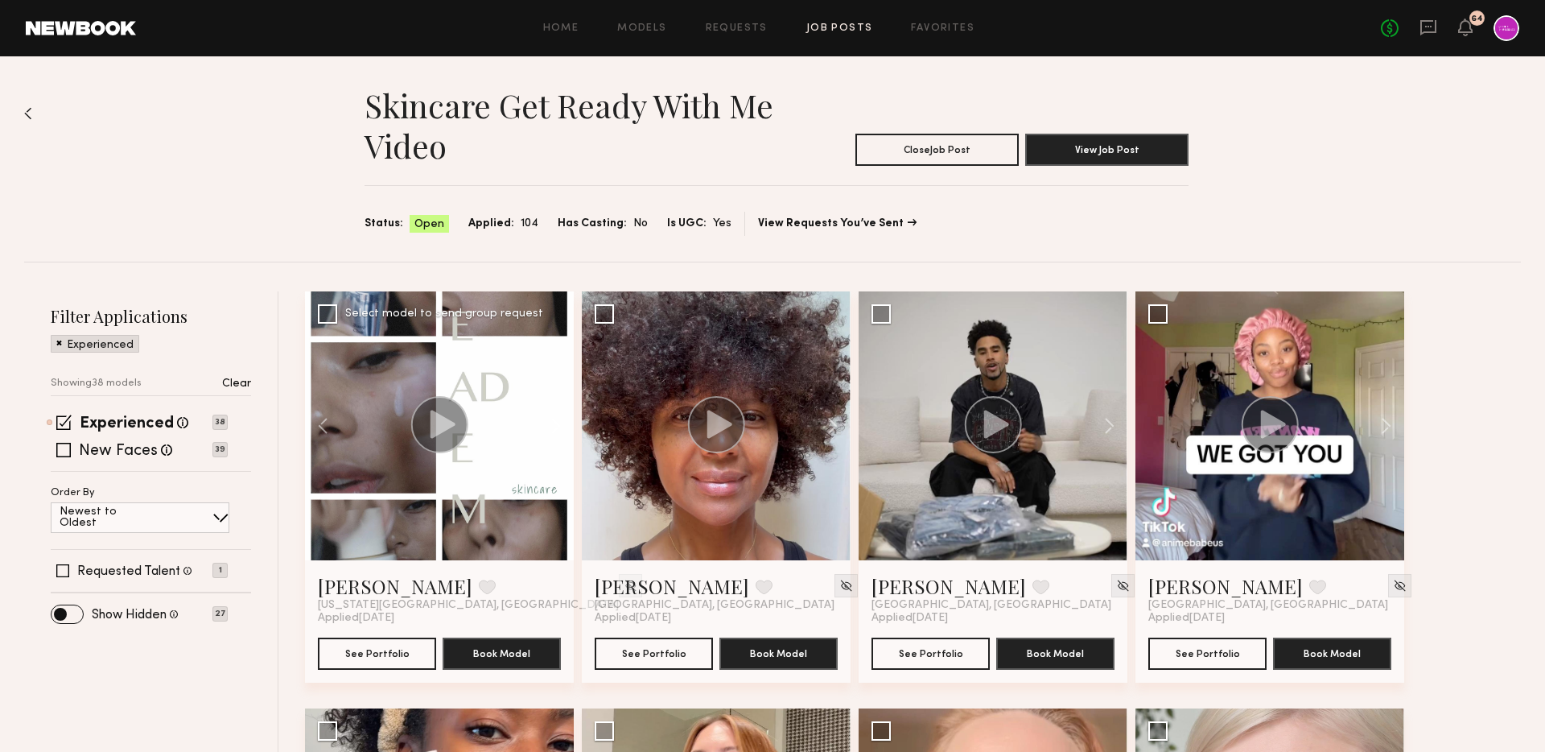
click at [552, 427] on button at bounding box center [548, 425] width 52 height 269
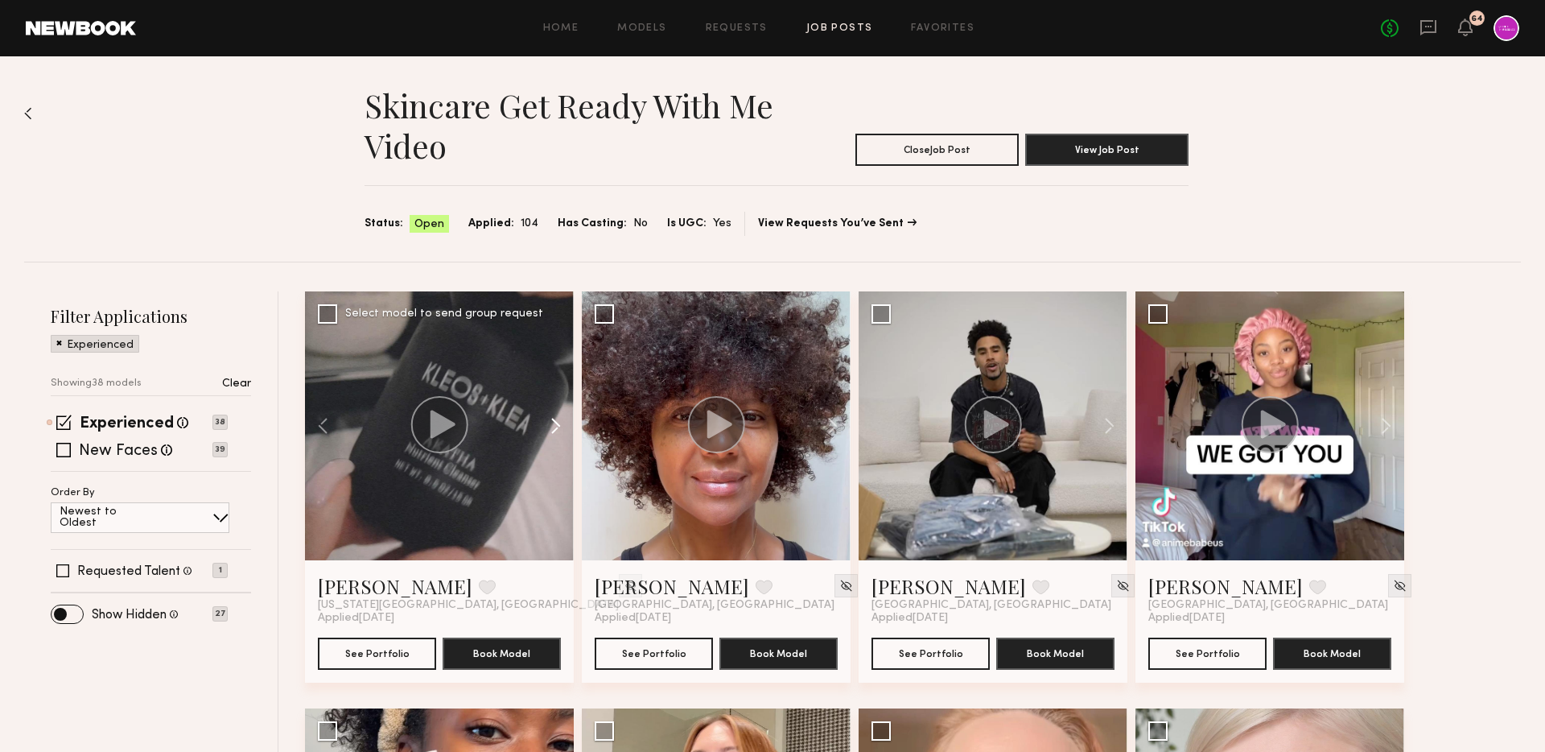
click at [552, 427] on button at bounding box center [548, 425] width 52 height 269
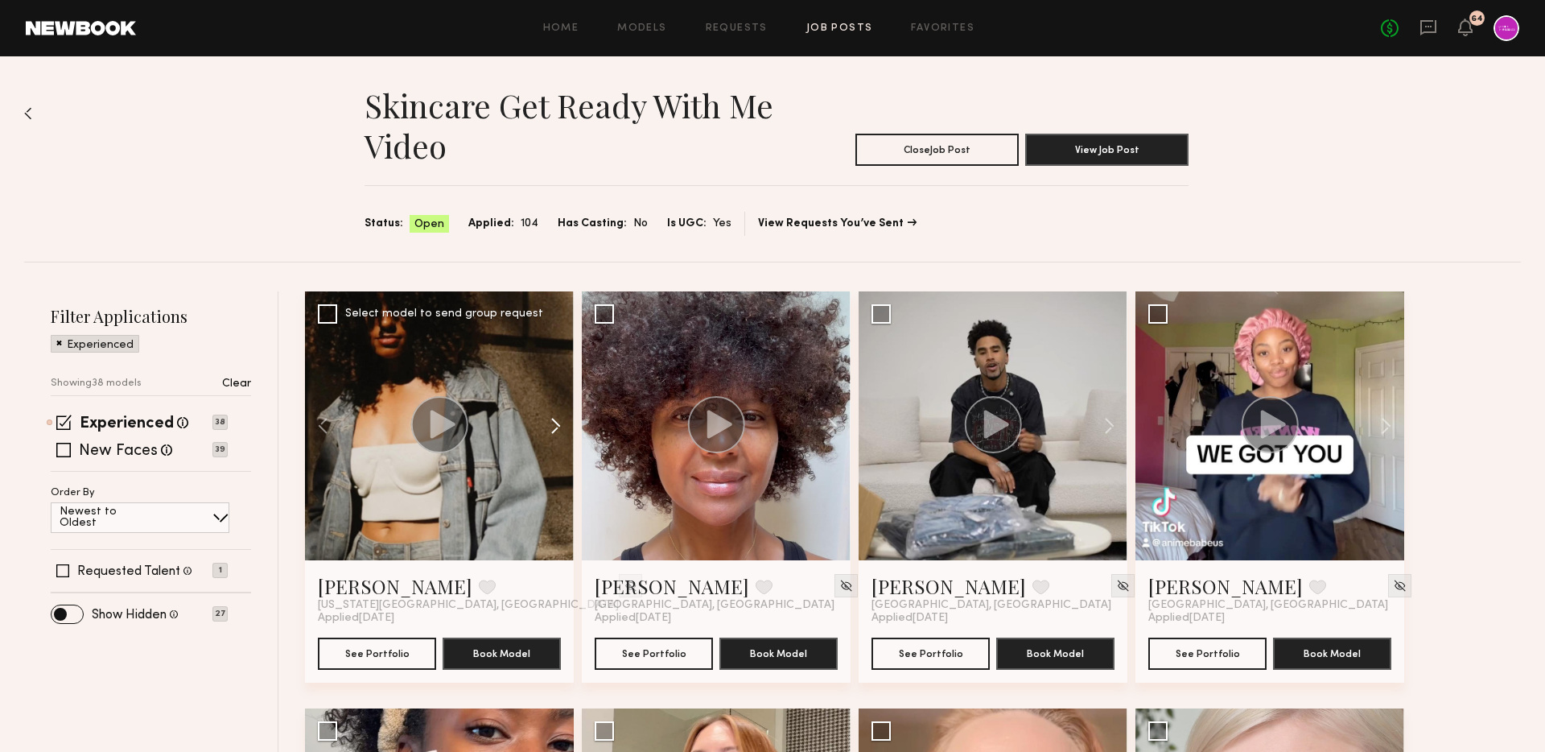
click at [552, 427] on button at bounding box center [548, 425] width 52 height 269
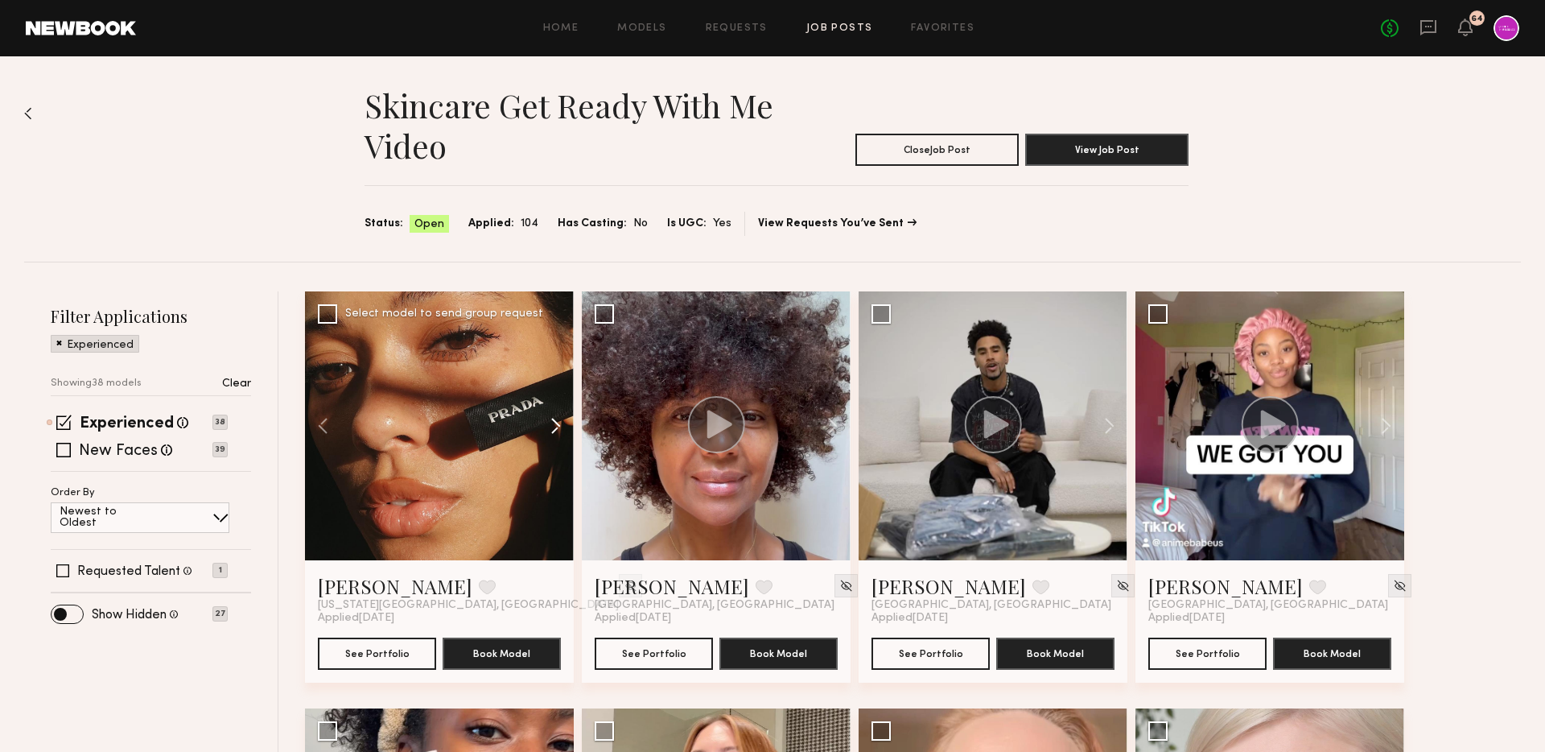
click at [552, 427] on button at bounding box center [548, 425] width 52 height 269
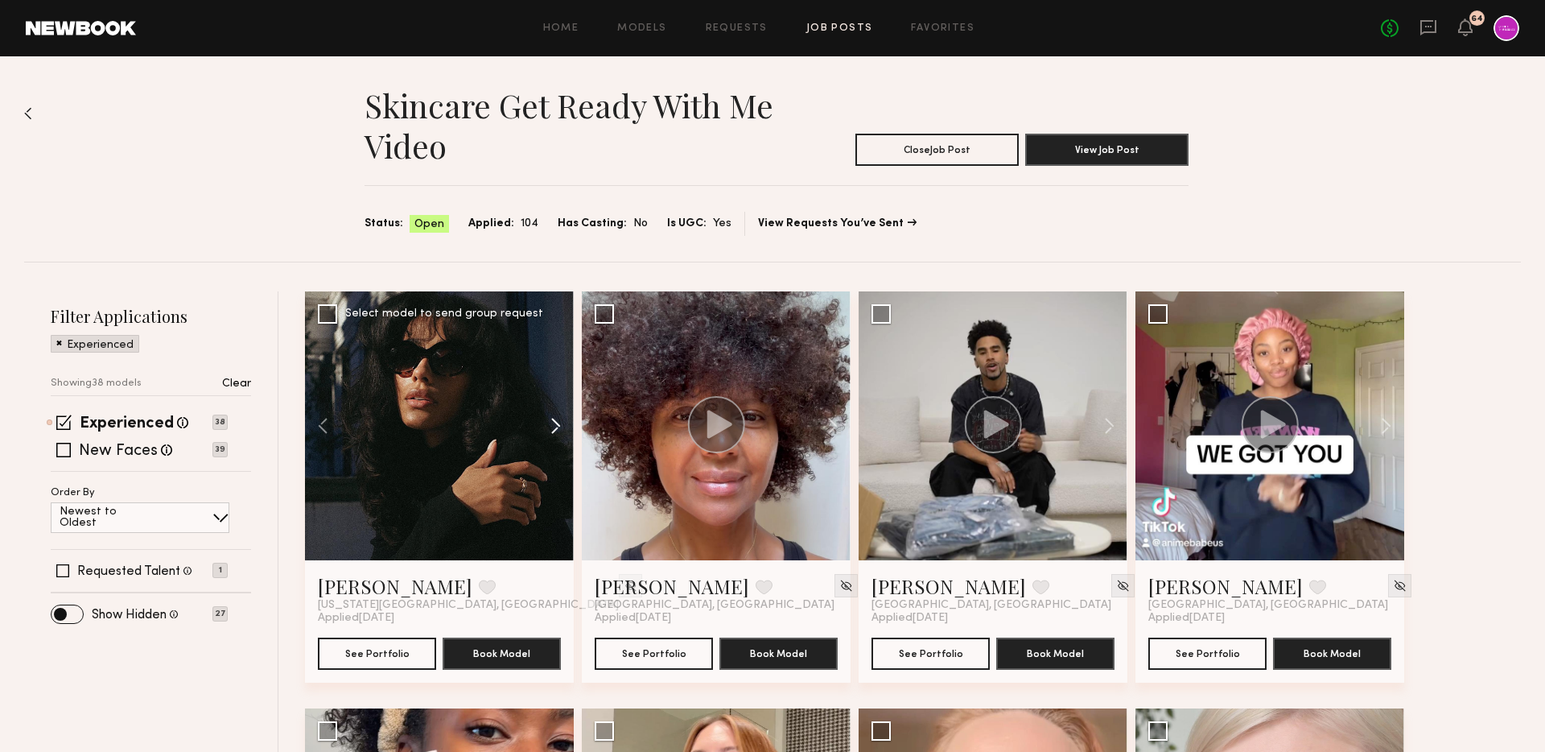
click at [552, 427] on button at bounding box center [548, 425] width 52 height 269
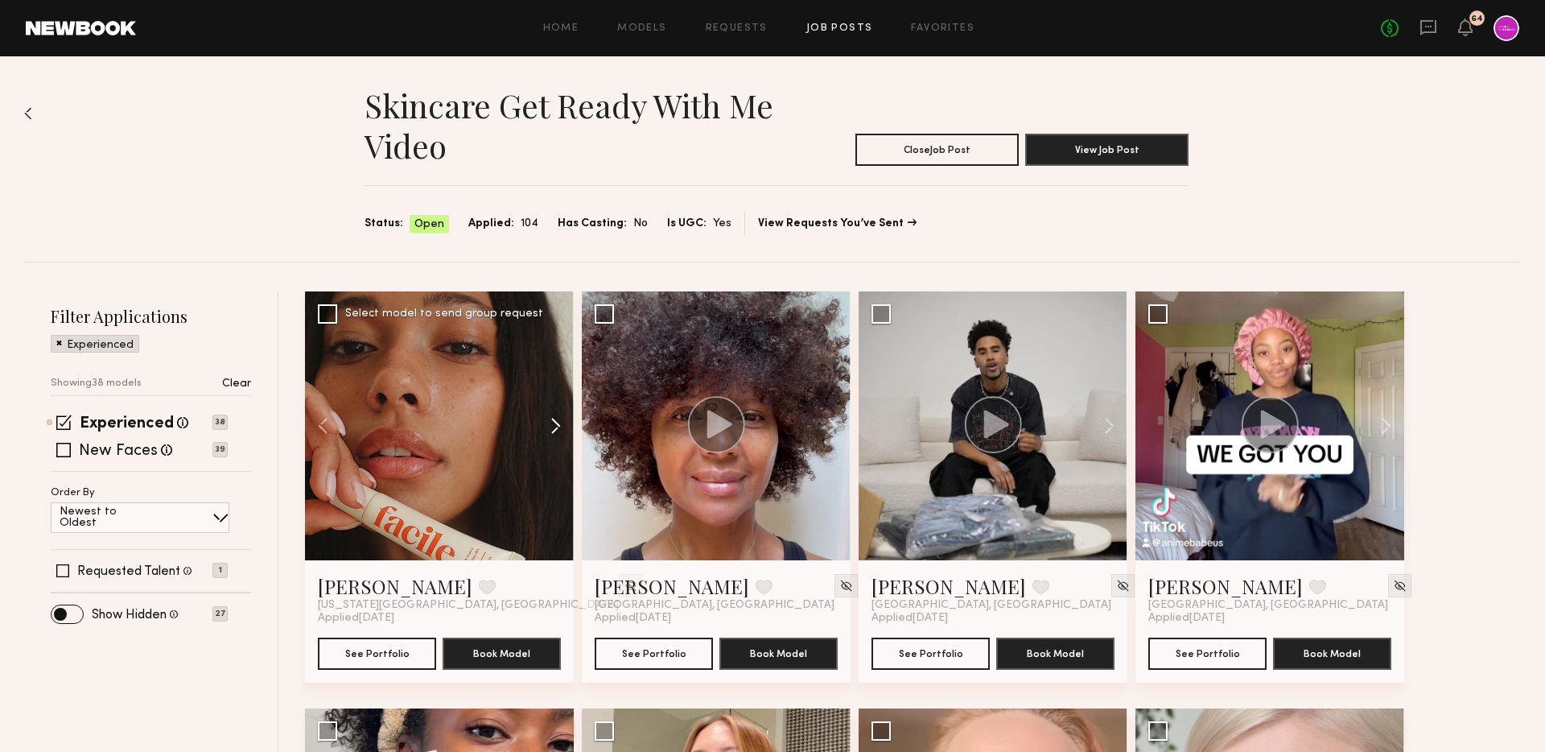
click at [553, 428] on button at bounding box center [548, 425] width 52 height 269
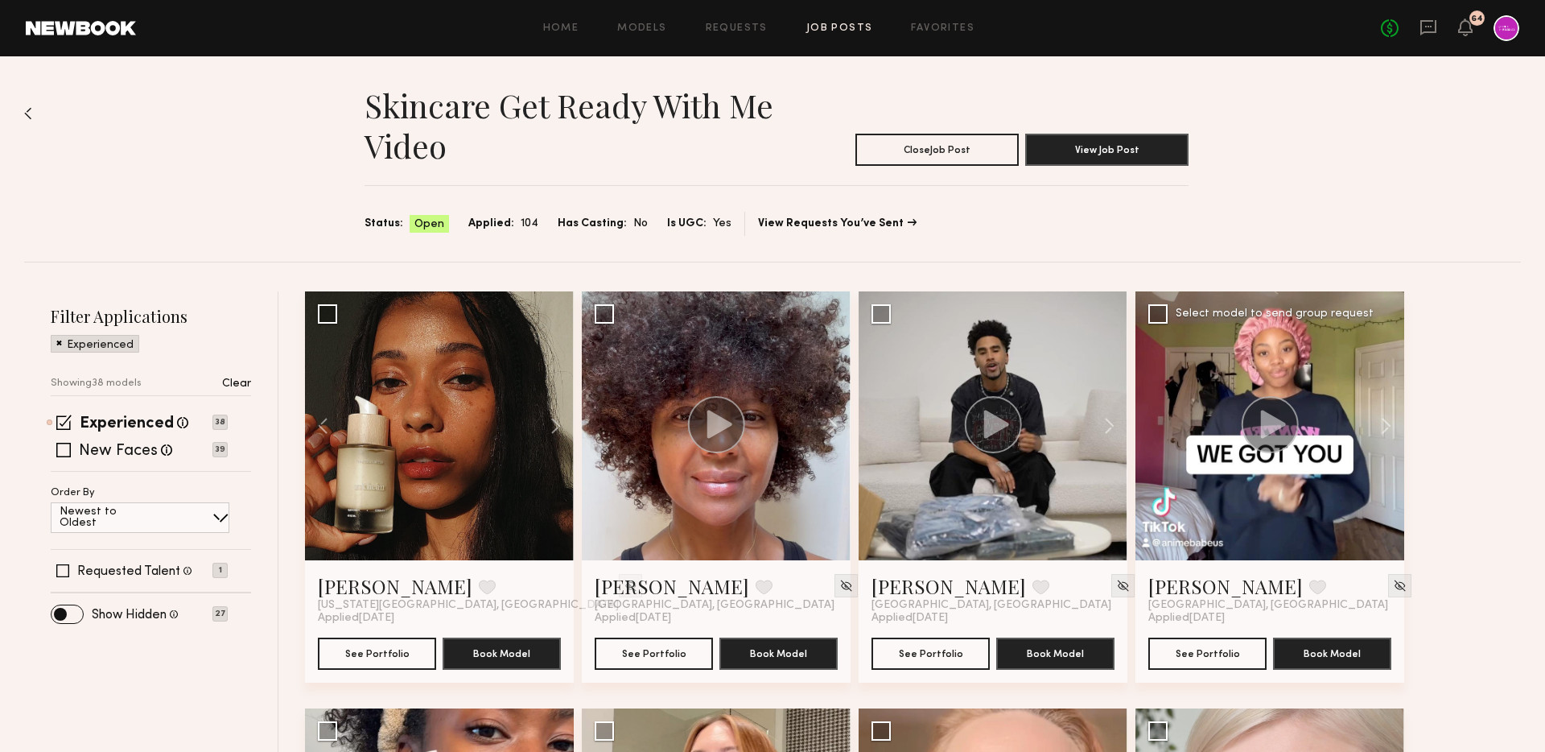
click at [1237, 409] on div at bounding box center [1270, 425] width 269 height 269
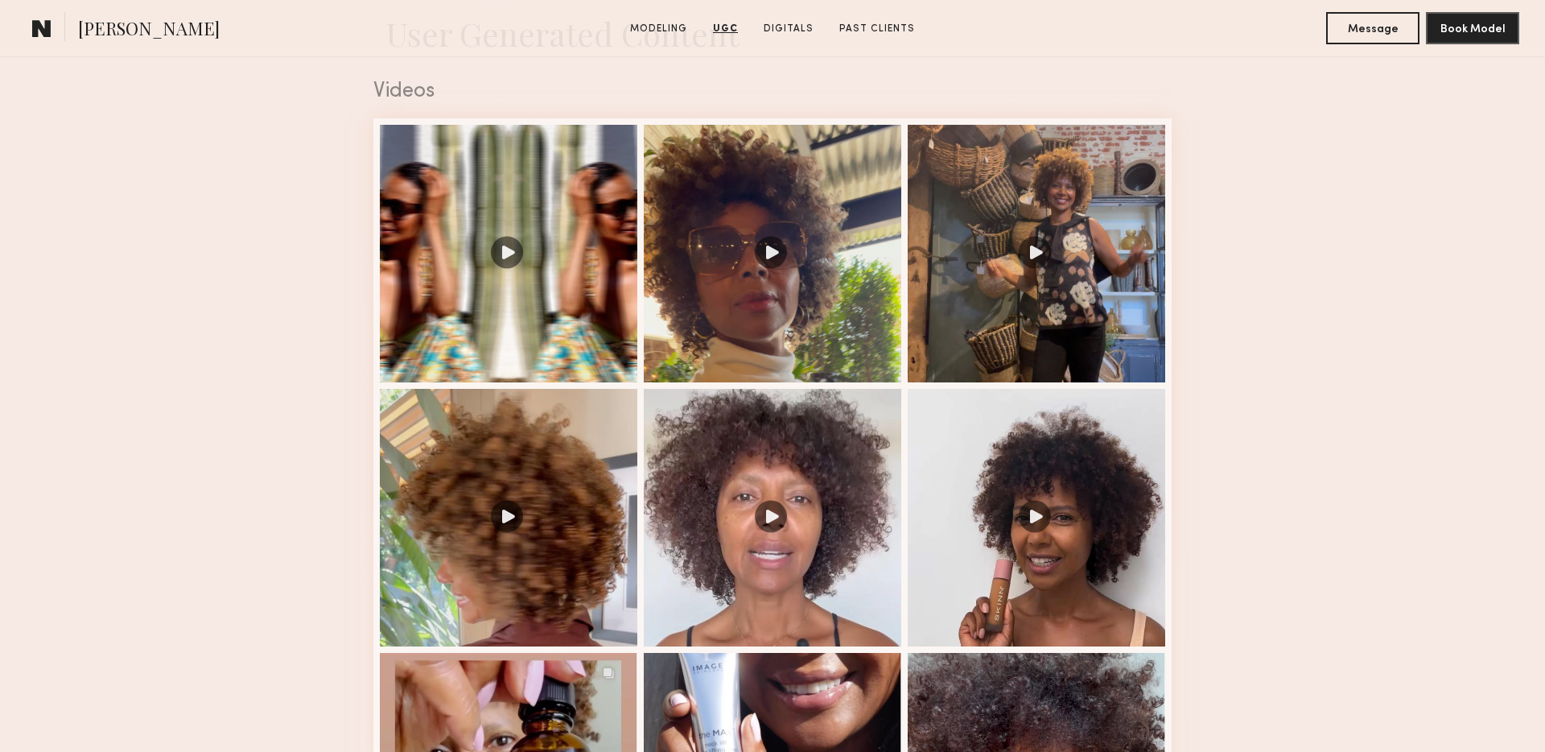
scroll to position [1635, 0]
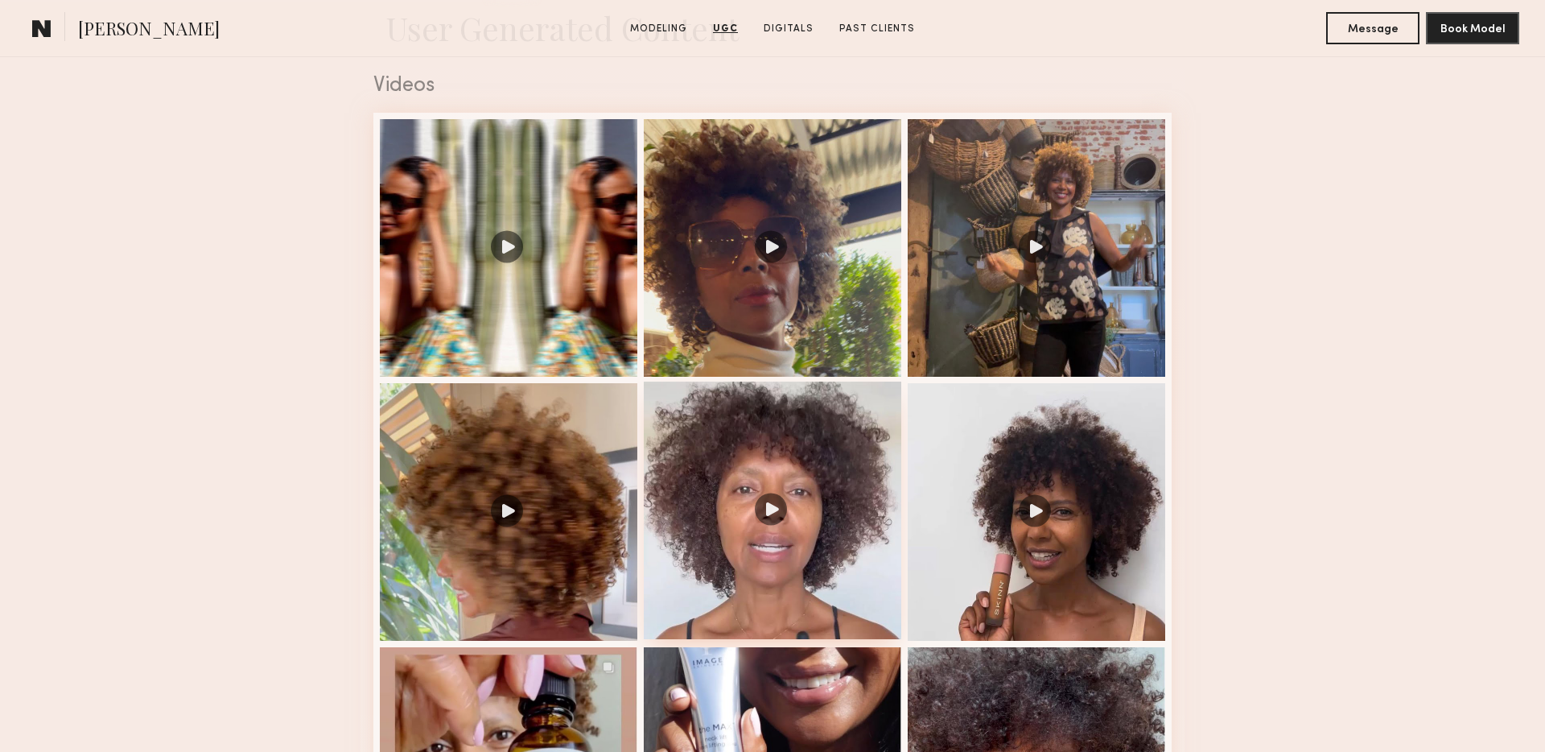
click at [760, 477] on div at bounding box center [773, 510] width 258 height 258
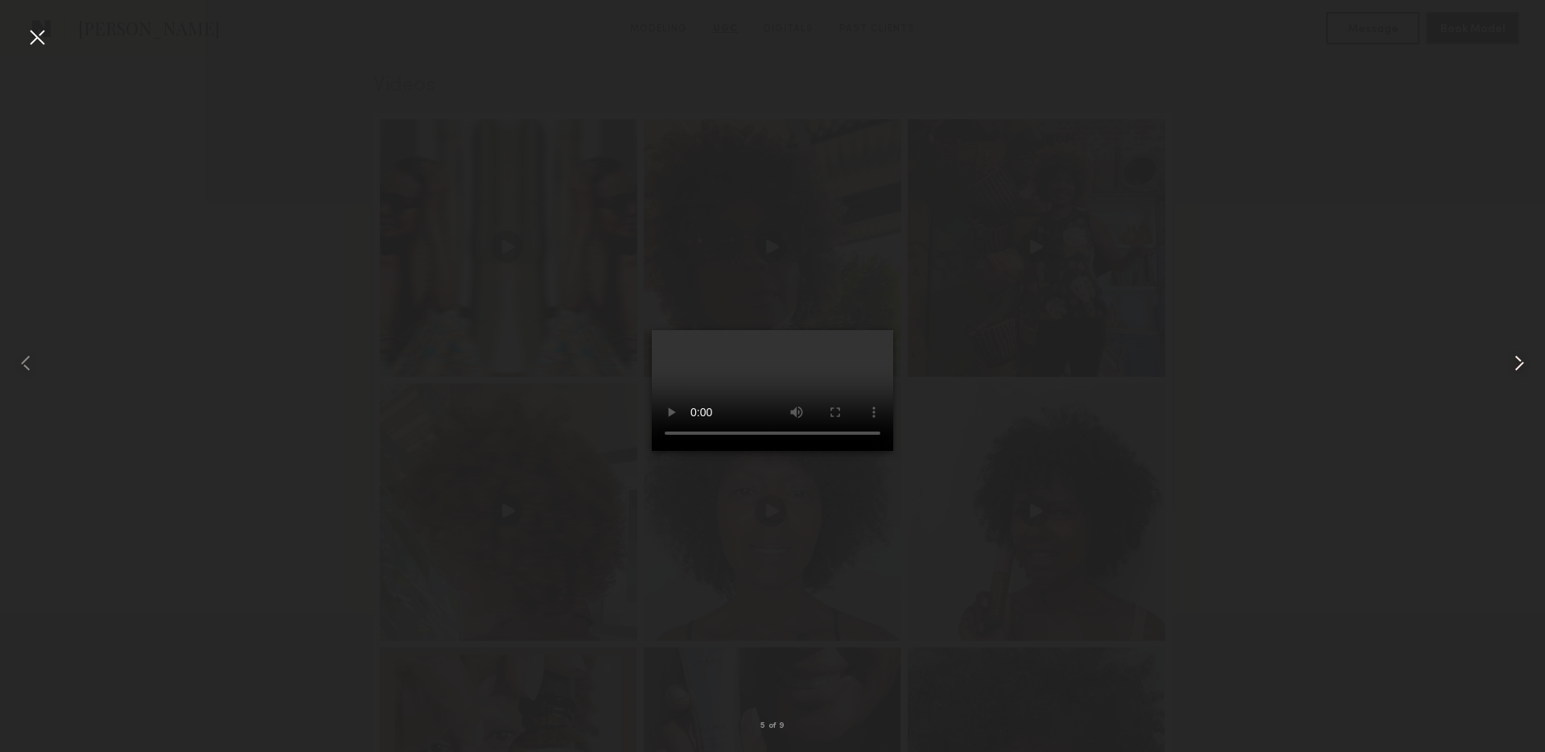
click at [1514, 365] on common-icon at bounding box center [1520, 363] width 26 height 26
click at [31, 34] on div at bounding box center [37, 37] width 26 height 26
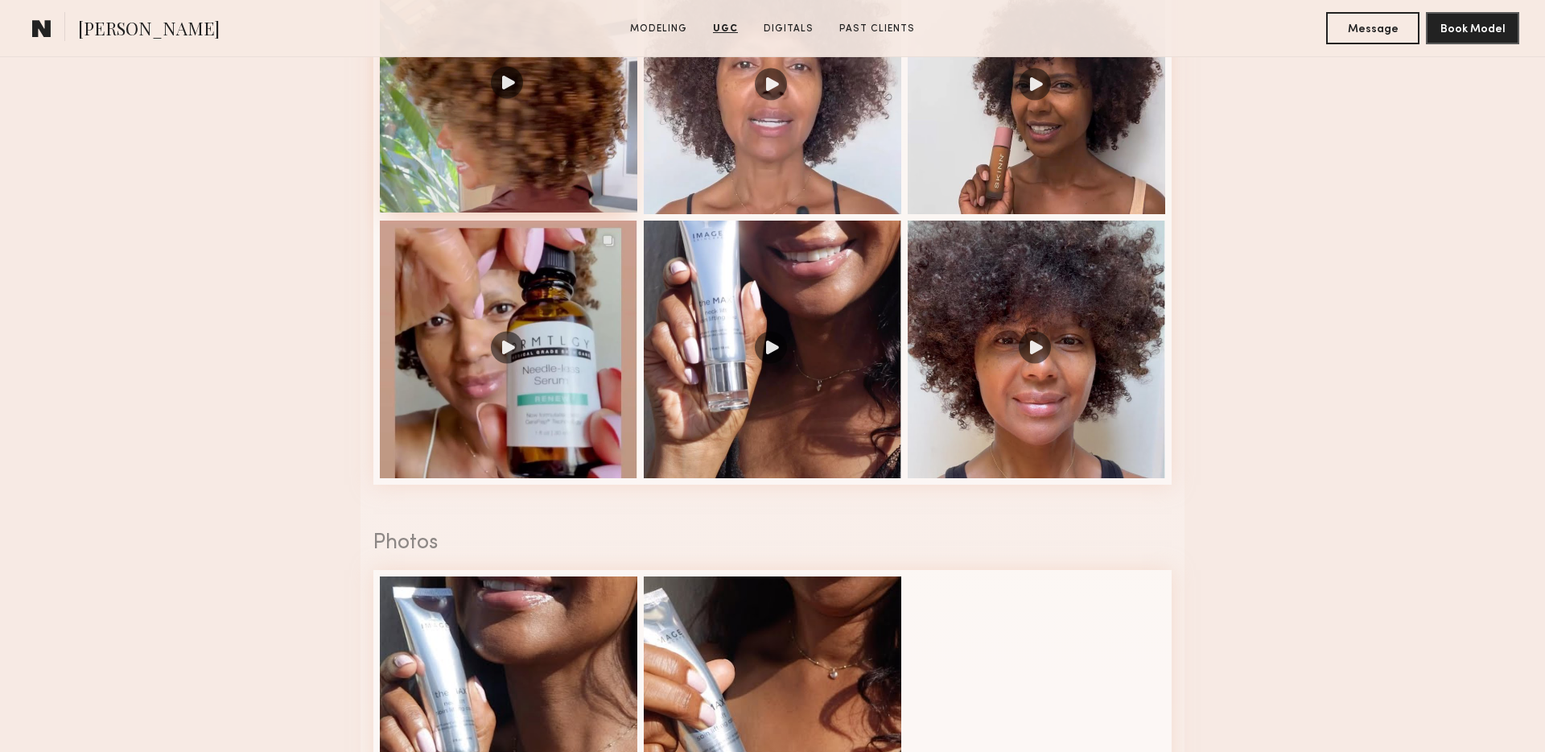
scroll to position [2062, 0]
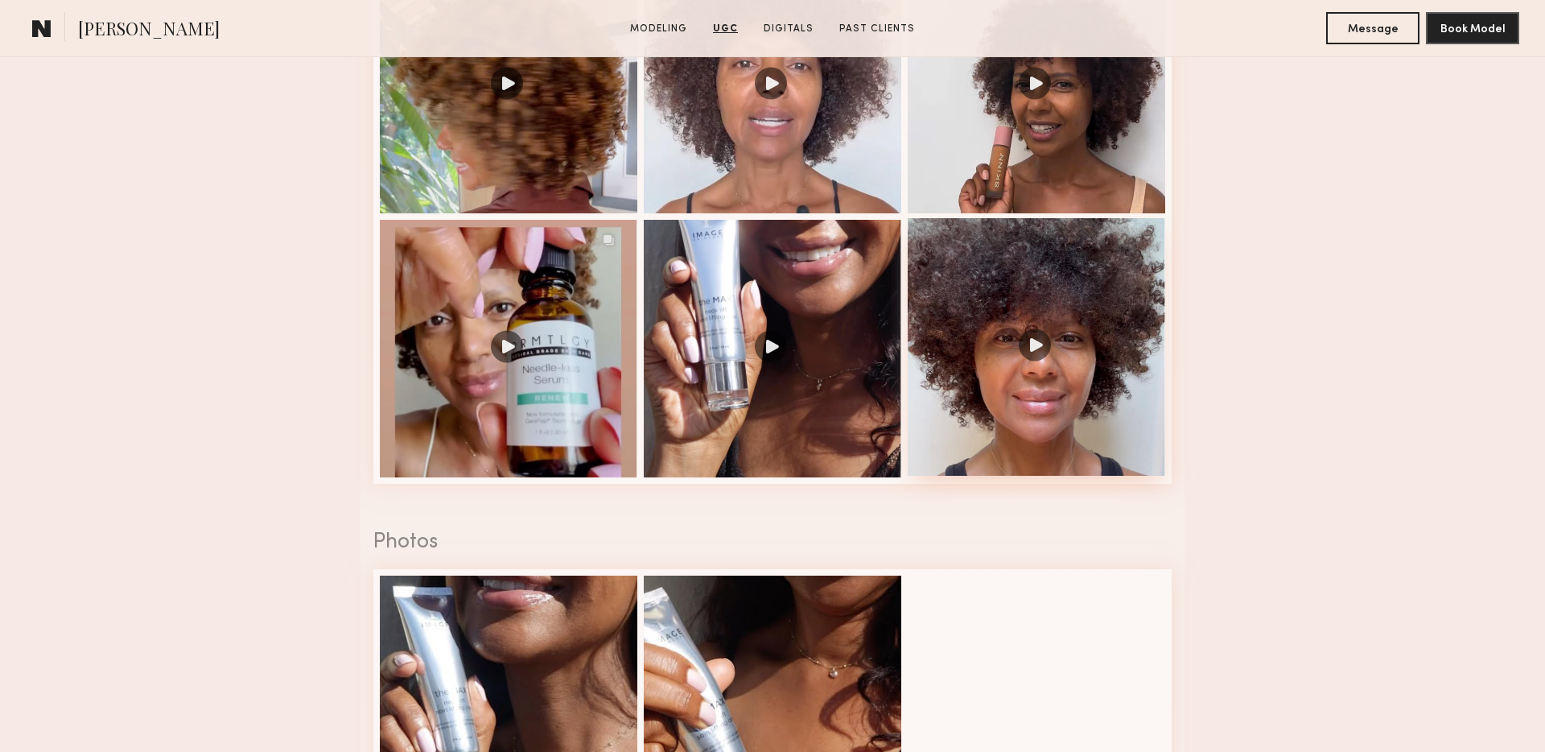
click at [1104, 339] on div at bounding box center [1037, 347] width 258 height 258
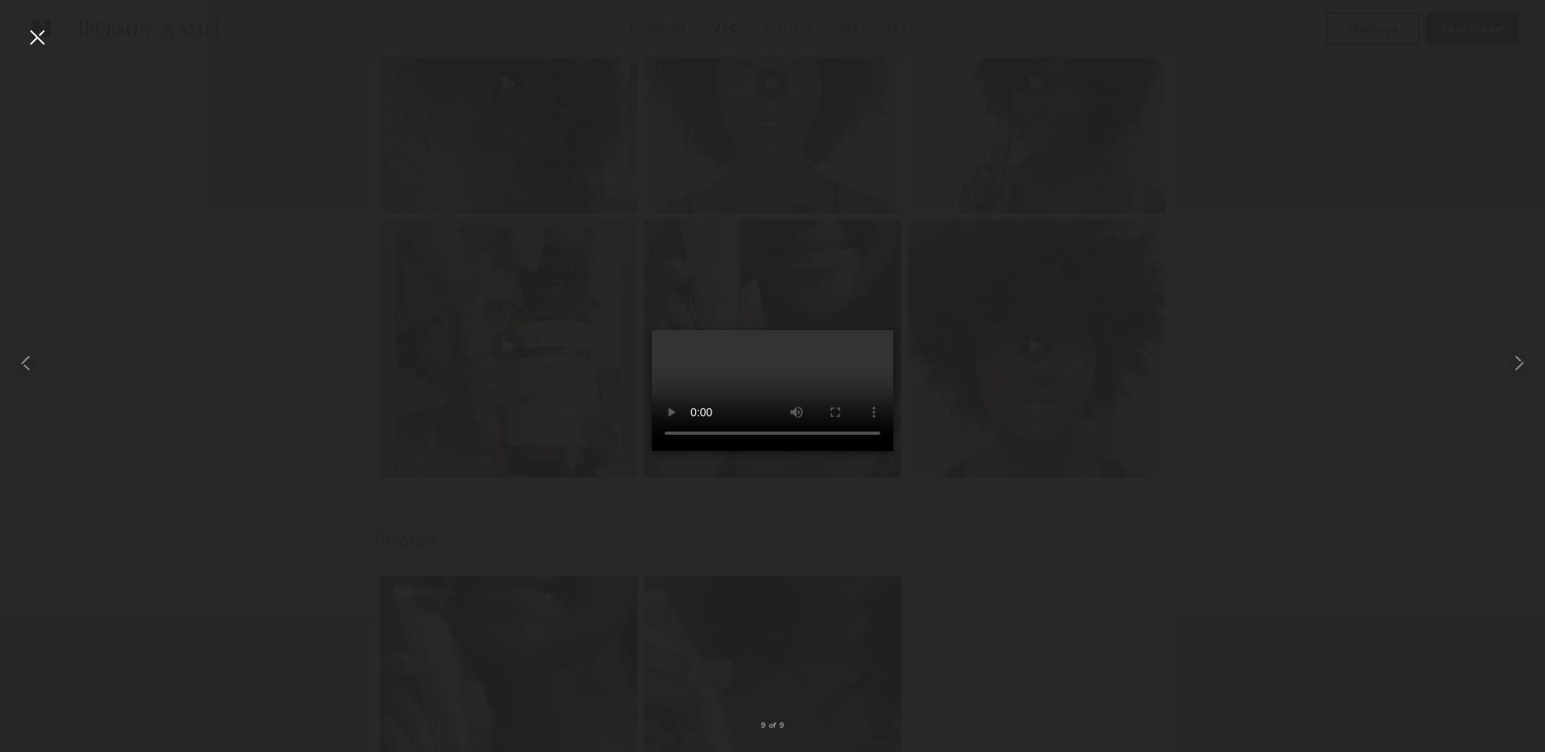
click at [39, 37] on div at bounding box center [37, 37] width 26 height 26
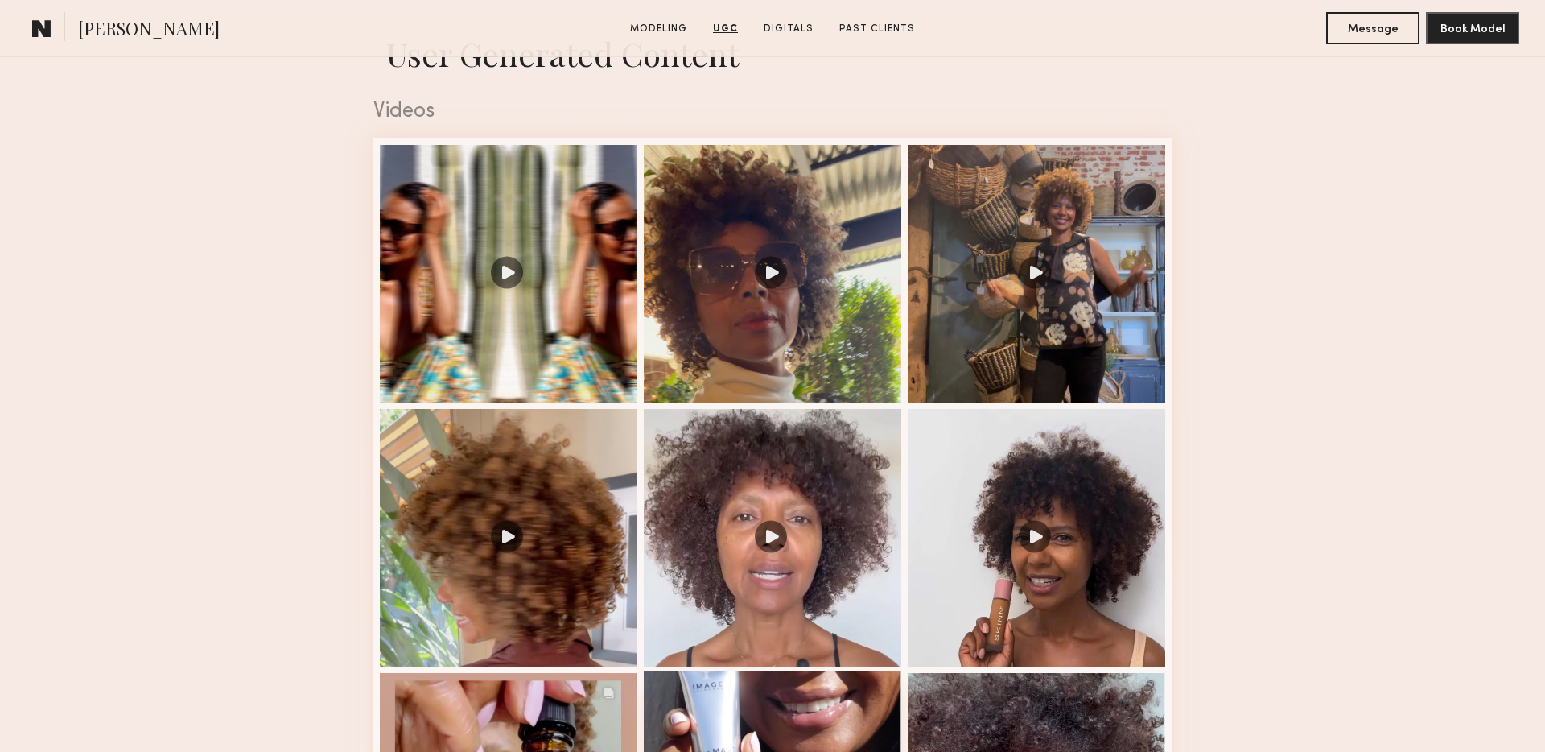
scroll to position [1607, 0]
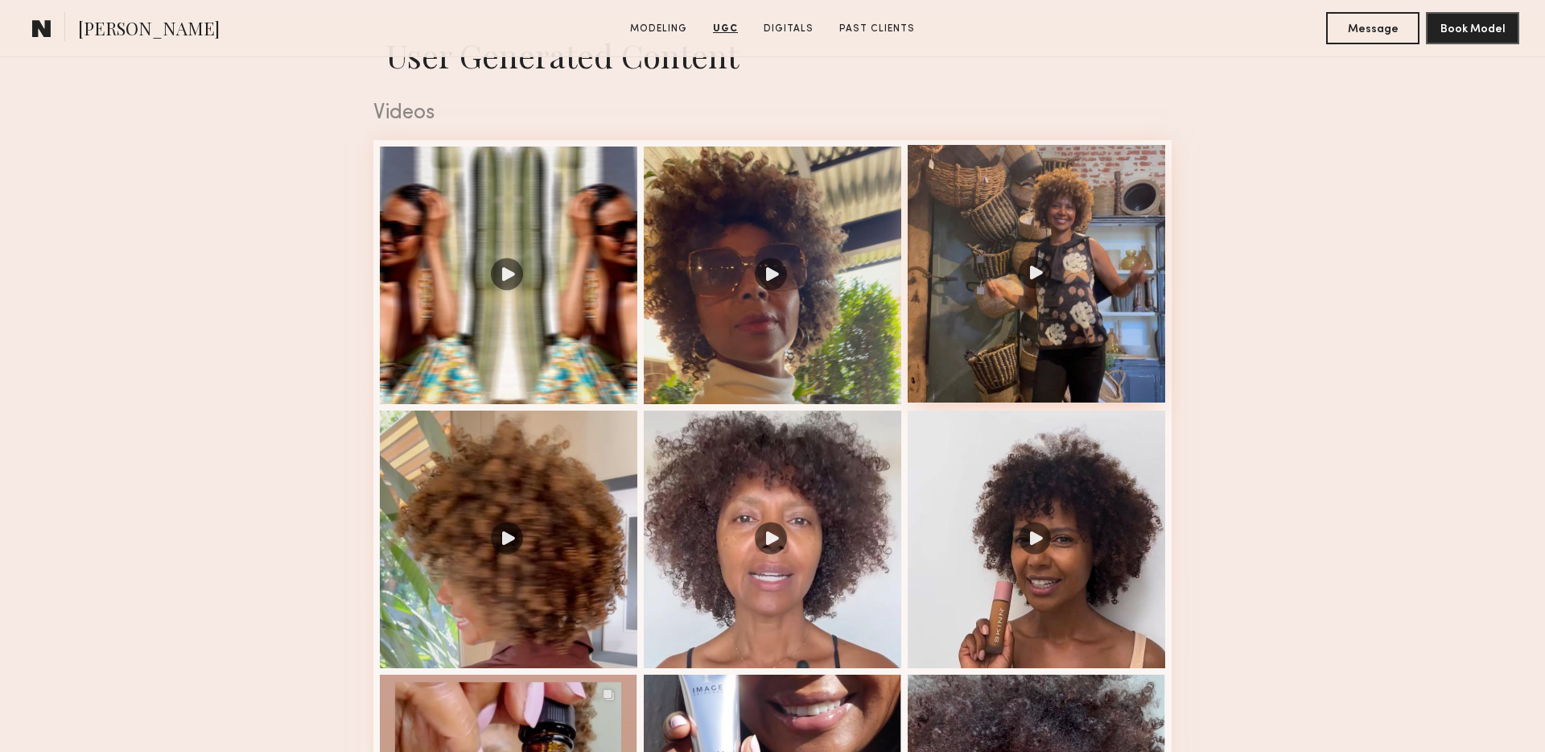
click at [1103, 307] on div at bounding box center [1037, 274] width 258 height 258
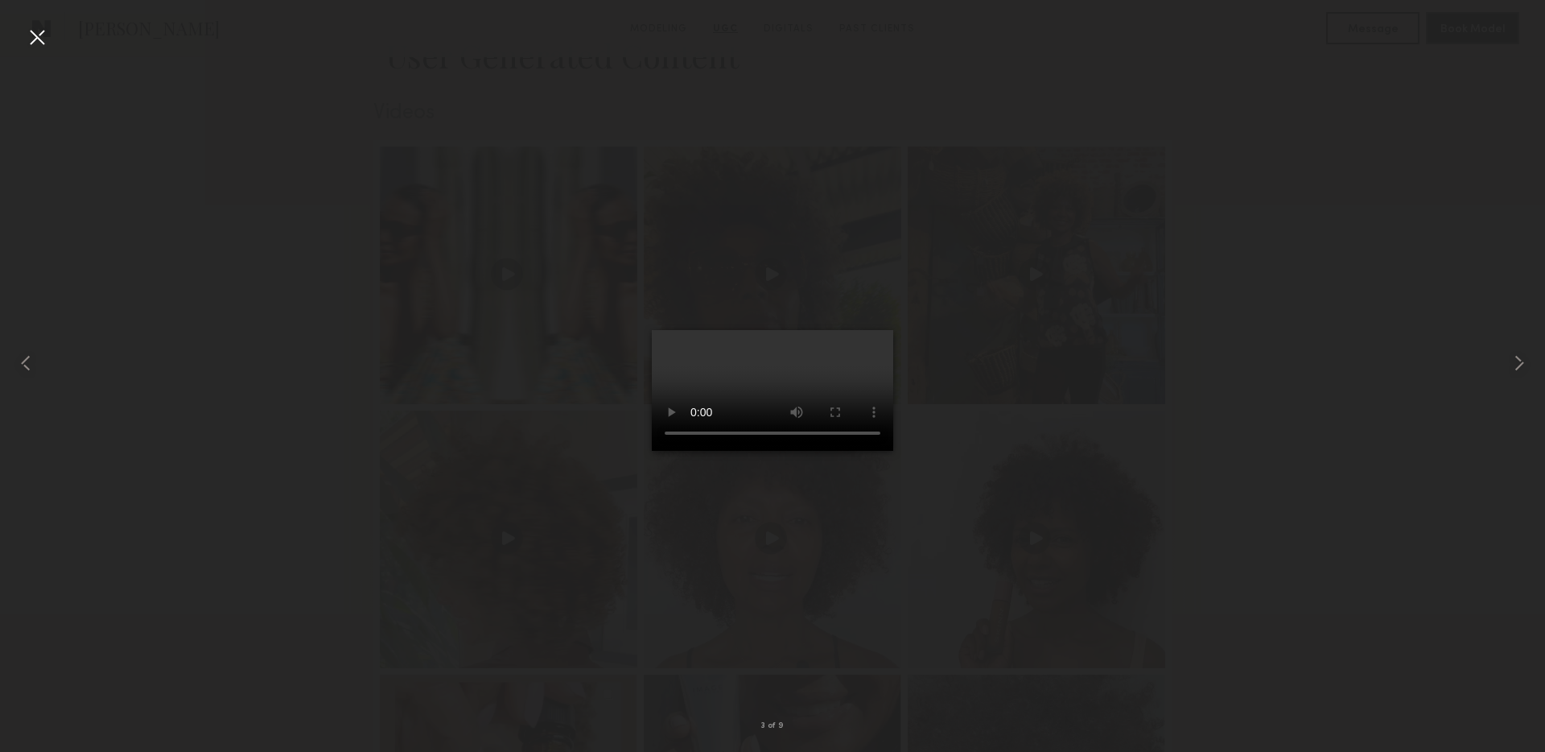
click at [31, 27] on div at bounding box center [37, 37] width 26 height 26
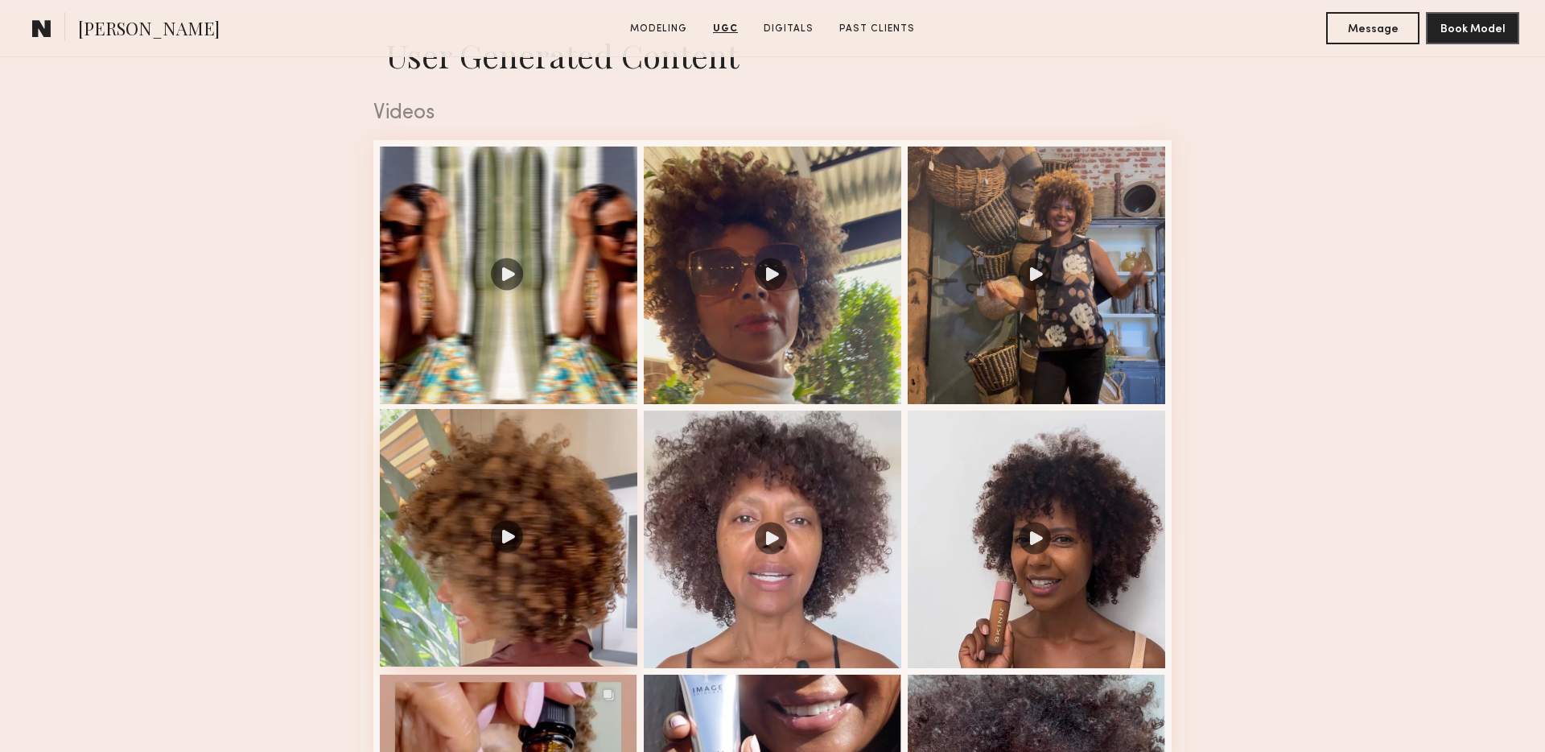
click at [554, 545] on div at bounding box center [509, 538] width 258 height 258
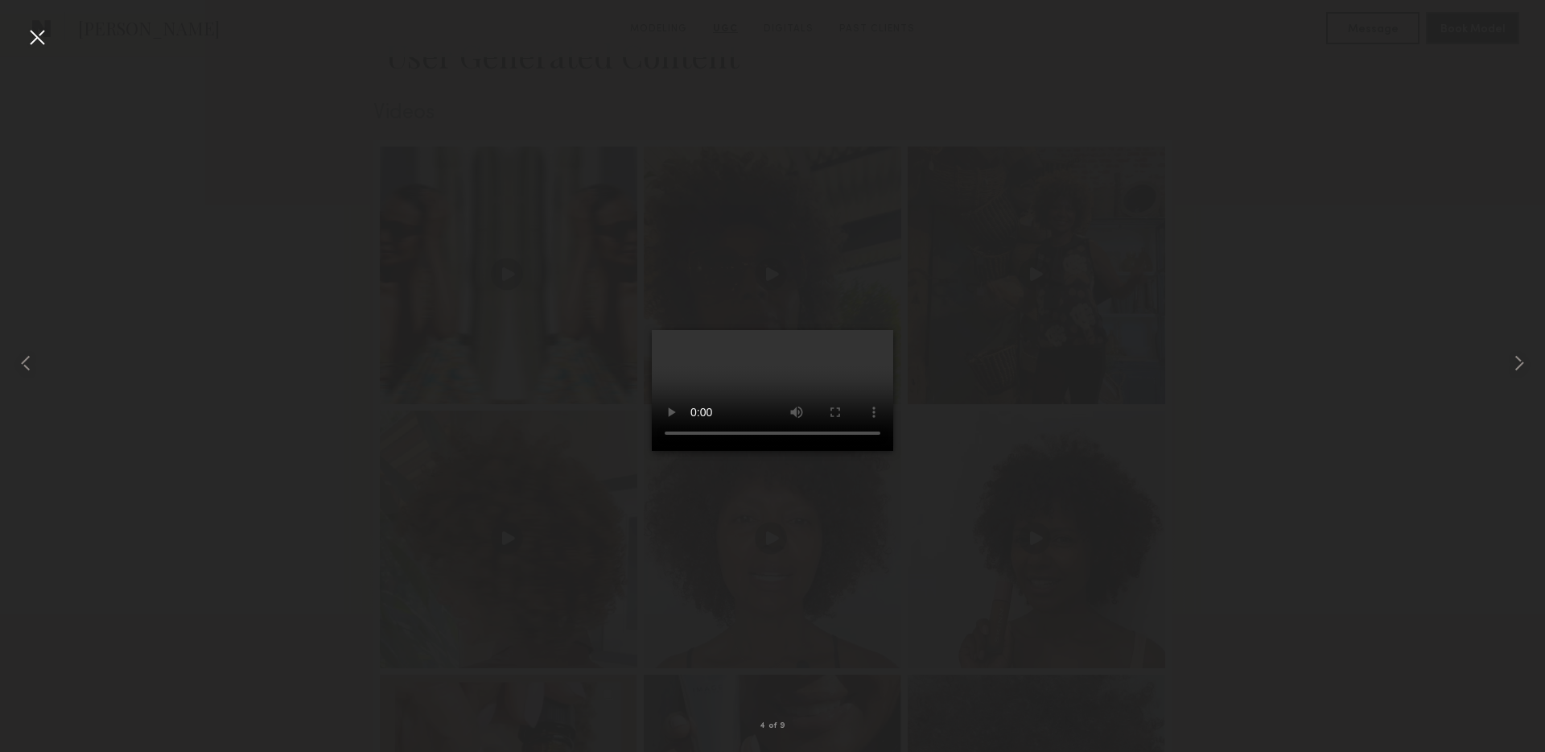
click at [32, 36] on div at bounding box center [37, 37] width 26 height 26
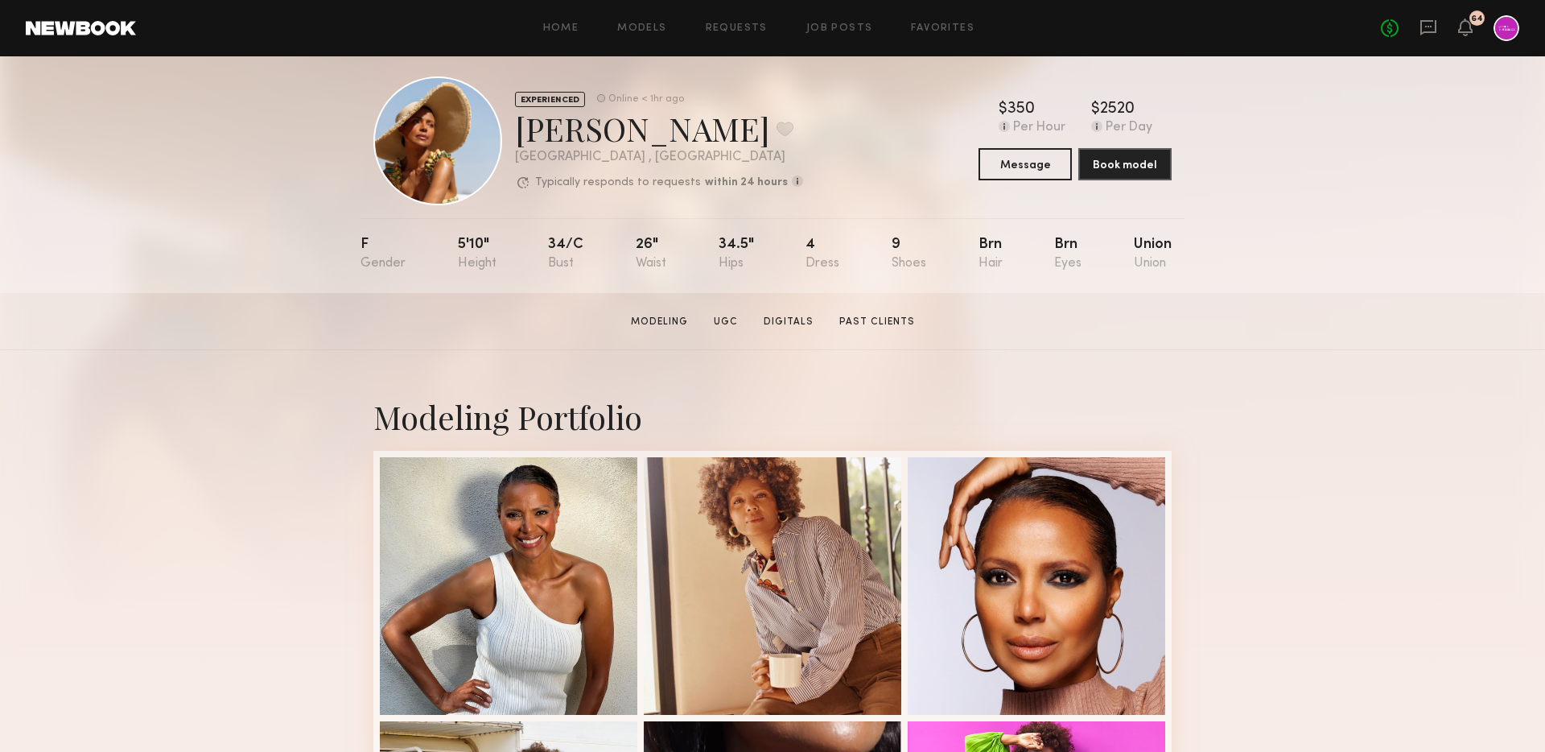
scroll to position [0, 0]
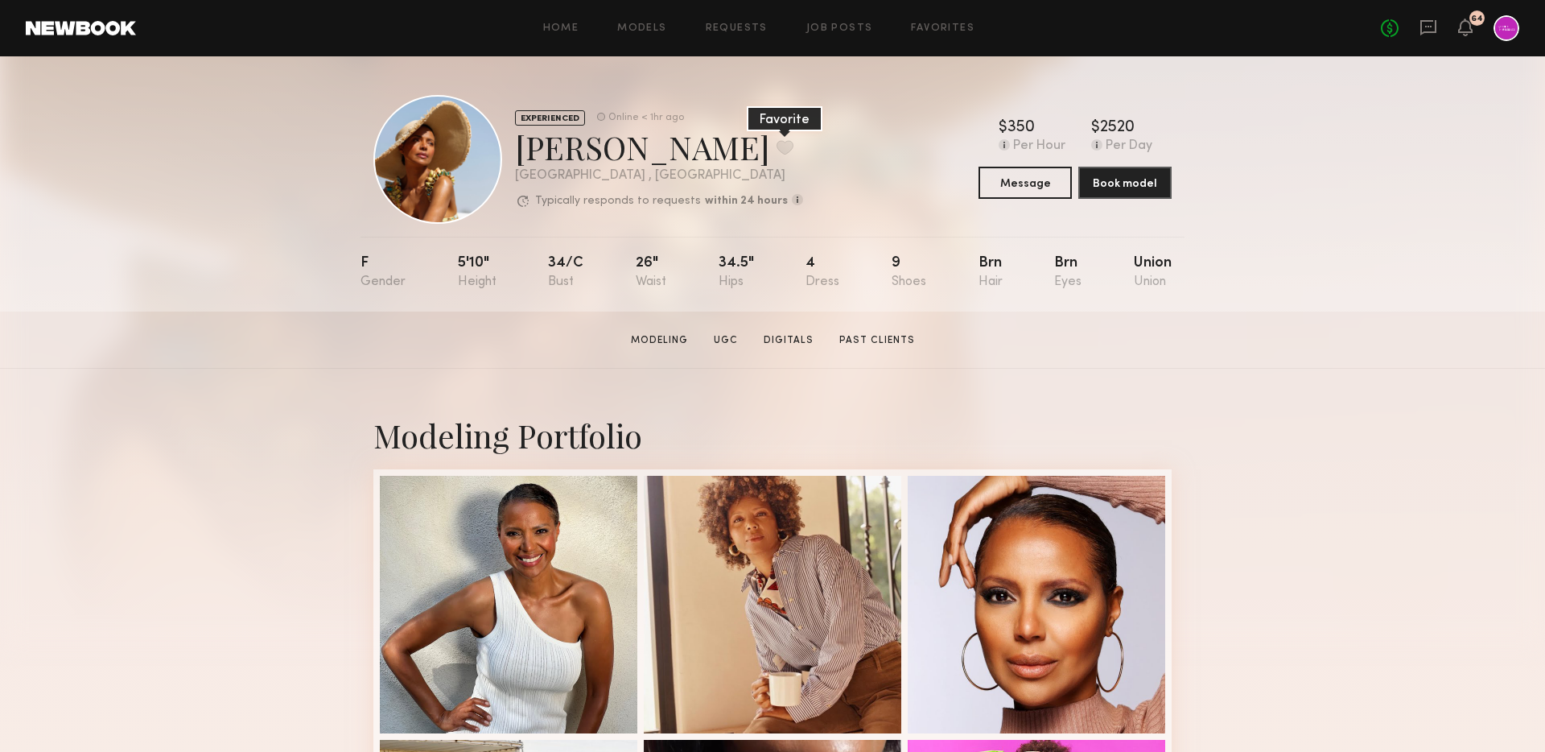
click at [777, 146] on button at bounding box center [785, 147] width 17 height 14
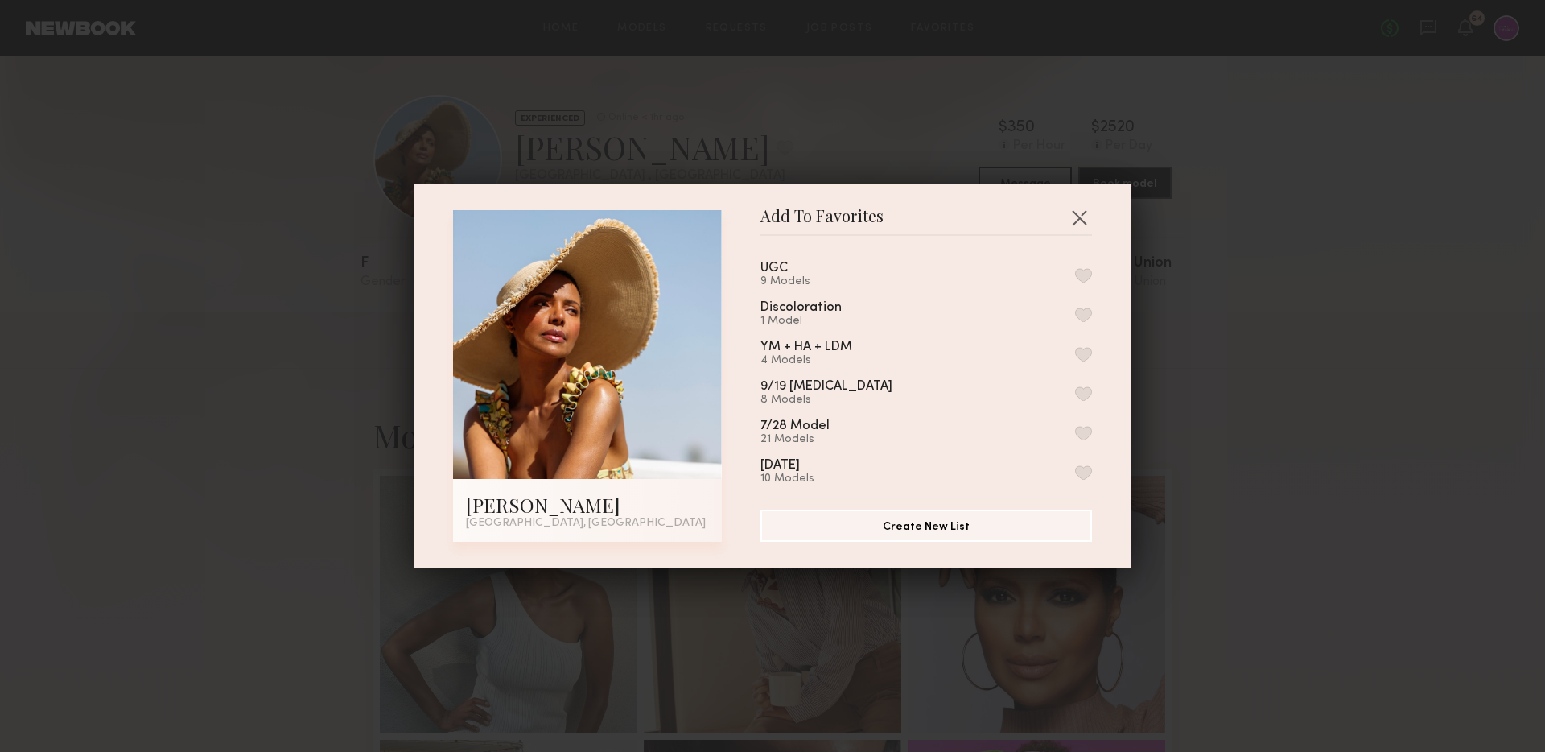
click at [1084, 274] on button "button" at bounding box center [1083, 275] width 17 height 14
click at [876, 89] on div "Add To Favorites Rose M. Los Angeles, CA Add To Favorites UGC 10 Models Remove …" at bounding box center [772, 376] width 1545 height 752
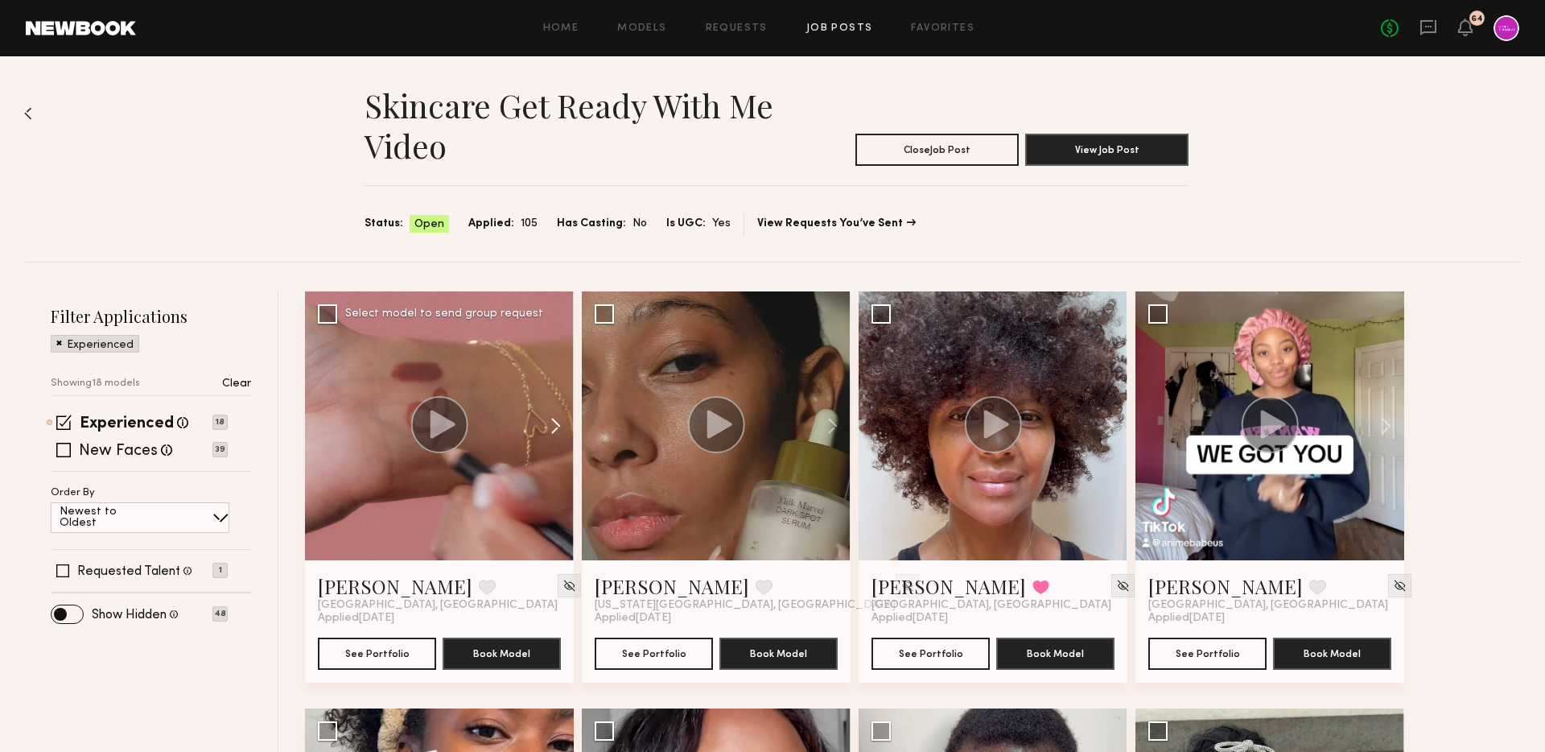
click at [548, 428] on button at bounding box center [548, 425] width 52 height 269
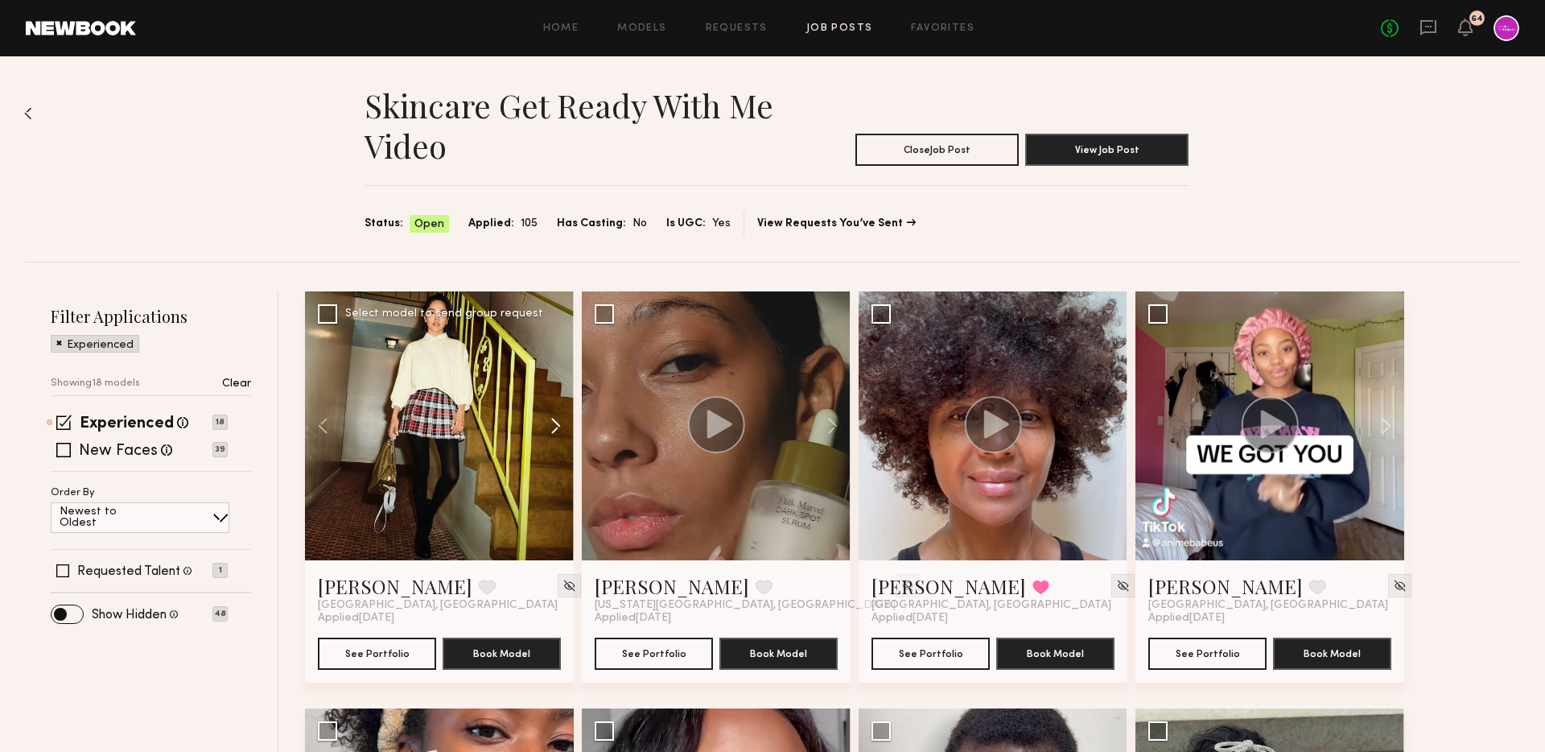
click at [548, 428] on button at bounding box center [548, 425] width 52 height 269
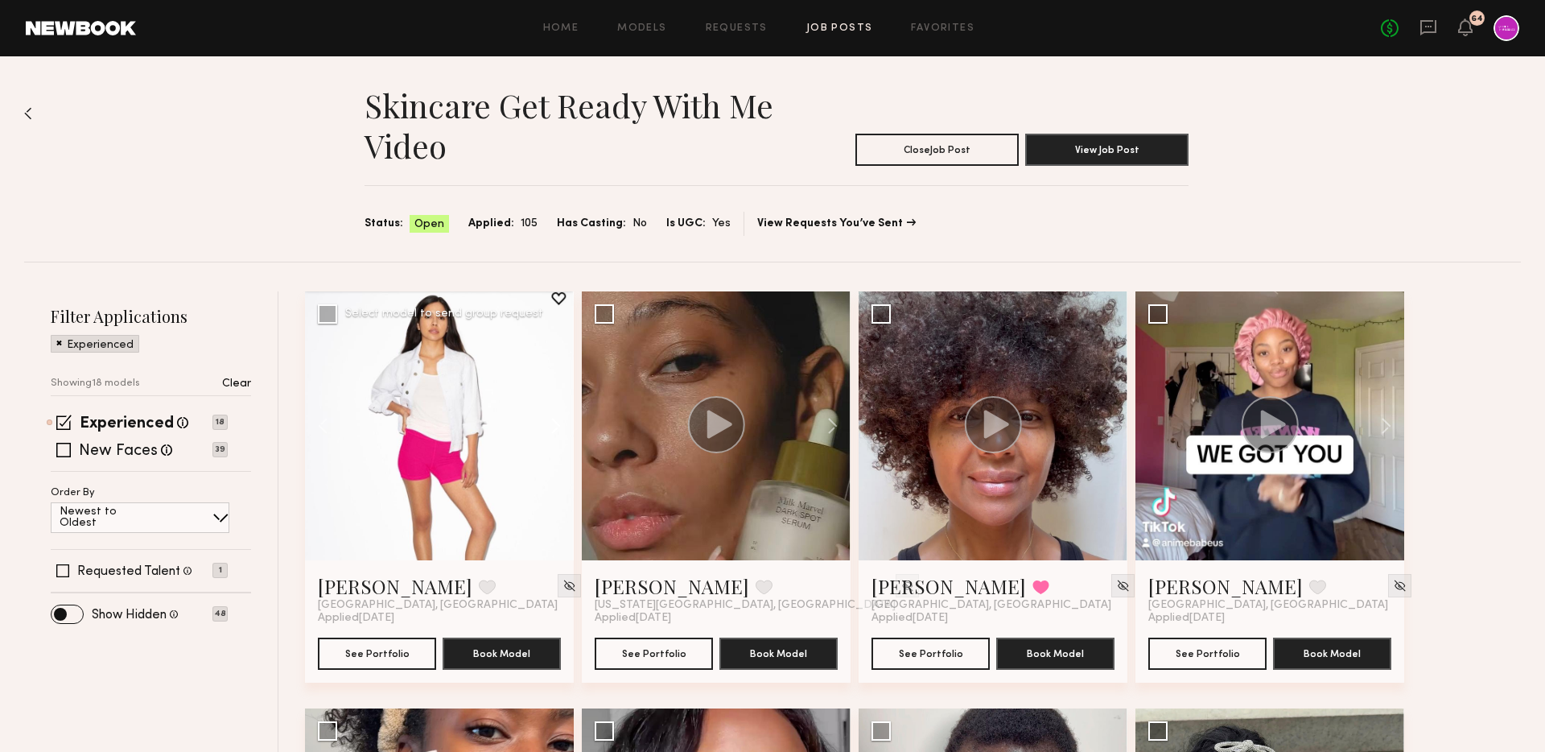
click at [548, 428] on button at bounding box center [548, 425] width 52 height 269
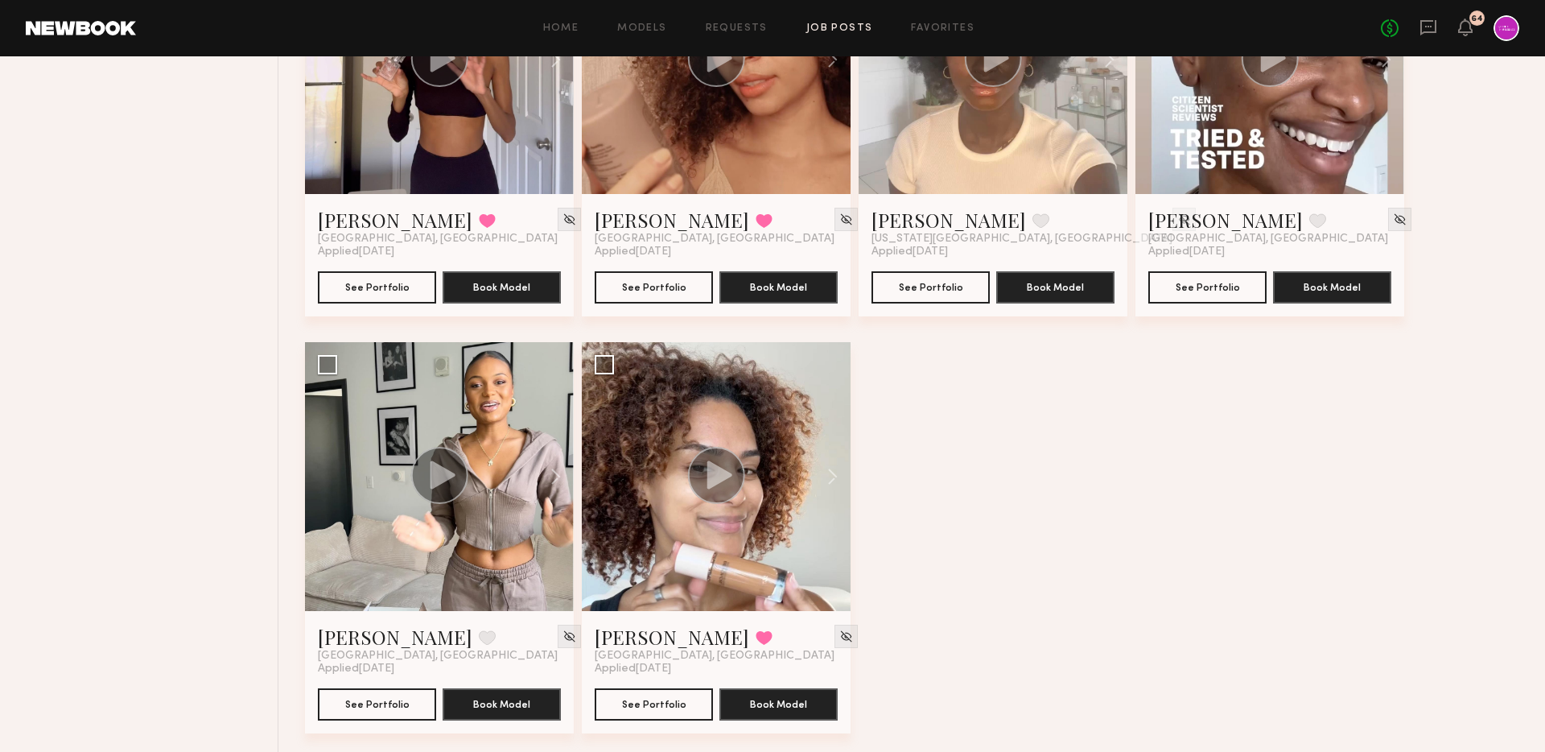
scroll to position [1624, 0]
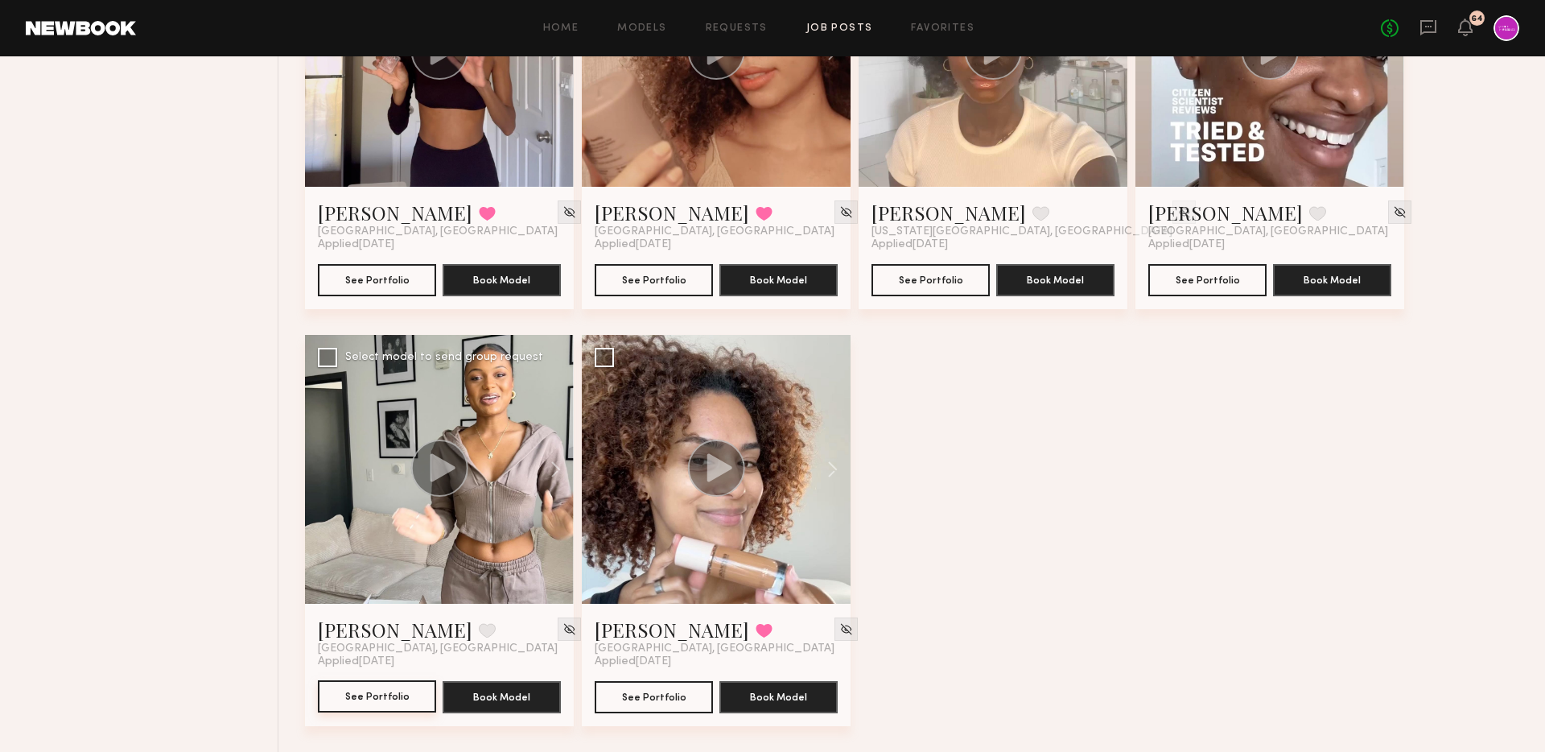
click at [379, 698] on button "See Portfolio" at bounding box center [377, 696] width 118 height 32
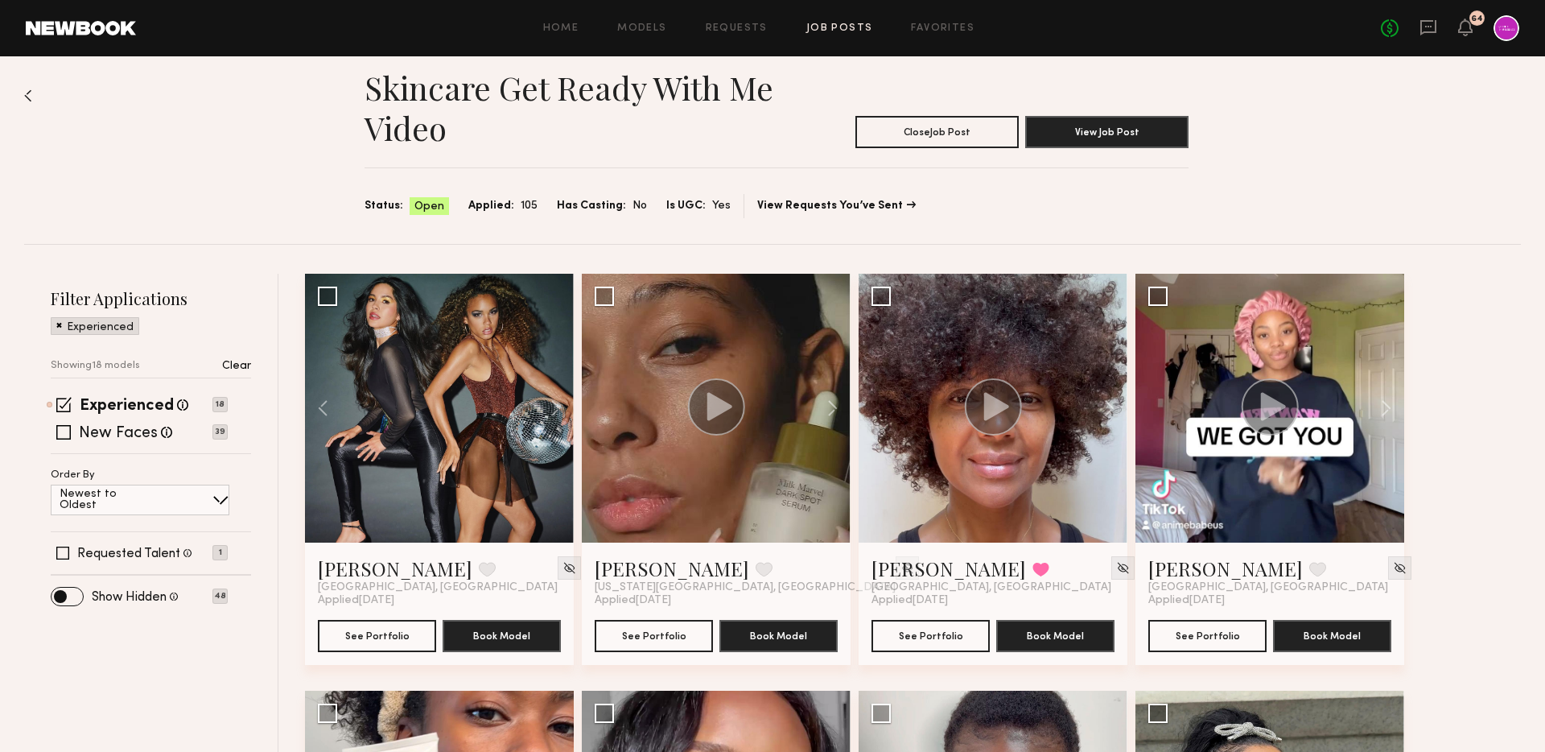
scroll to position [0, 0]
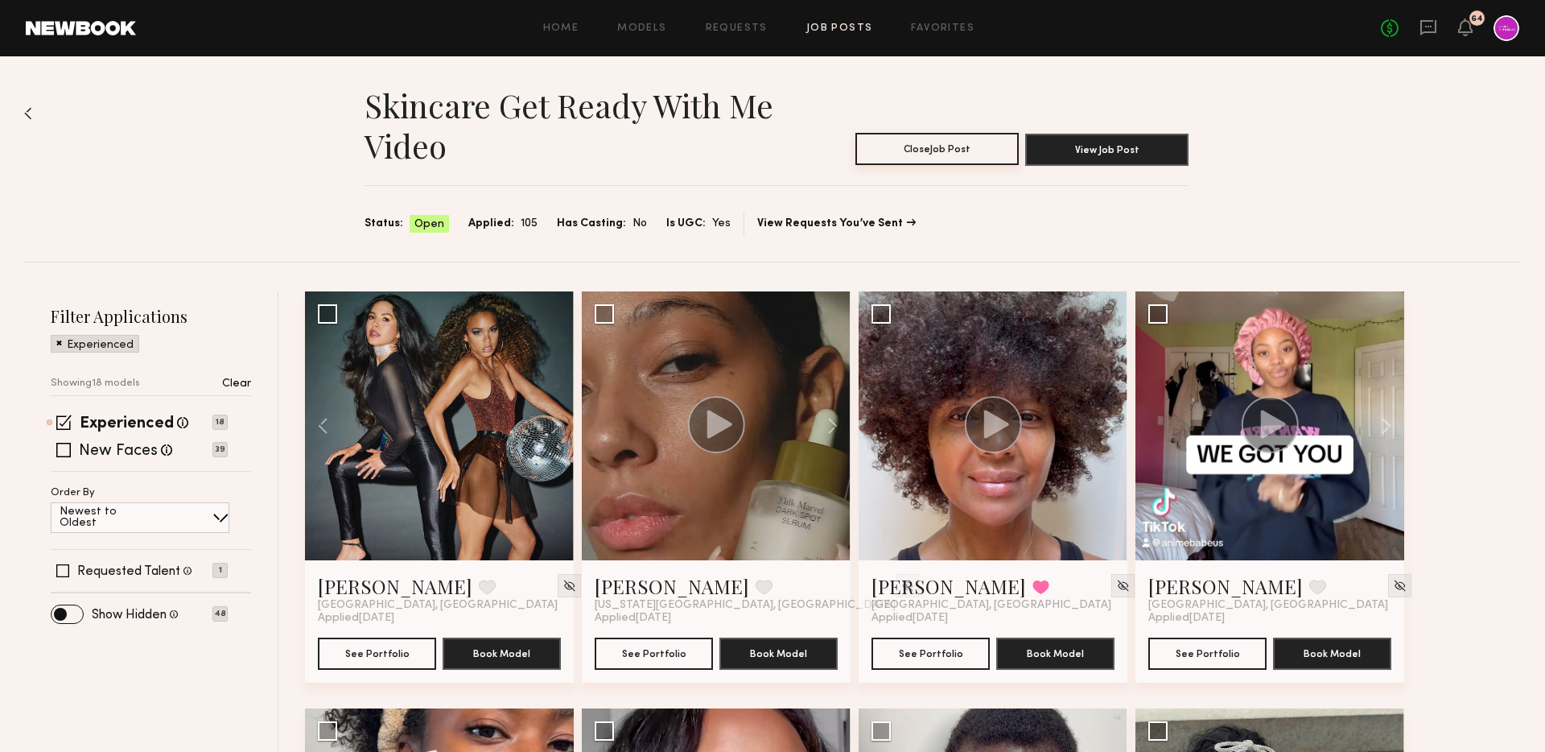
click at [943, 152] on button "Close Job Post" at bounding box center [937, 149] width 163 height 32
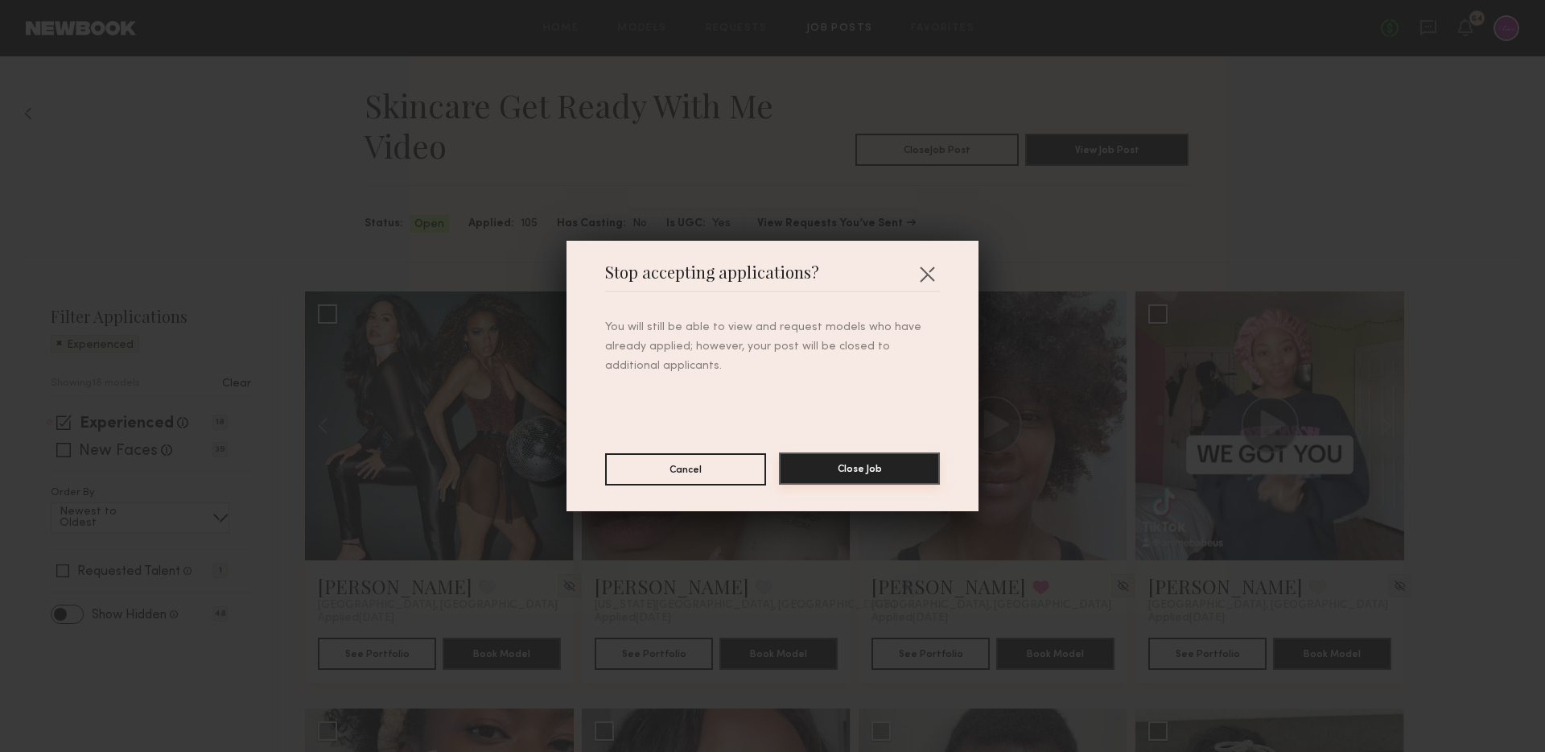
click at [852, 469] on button "Close Job" at bounding box center [859, 468] width 161 height 32
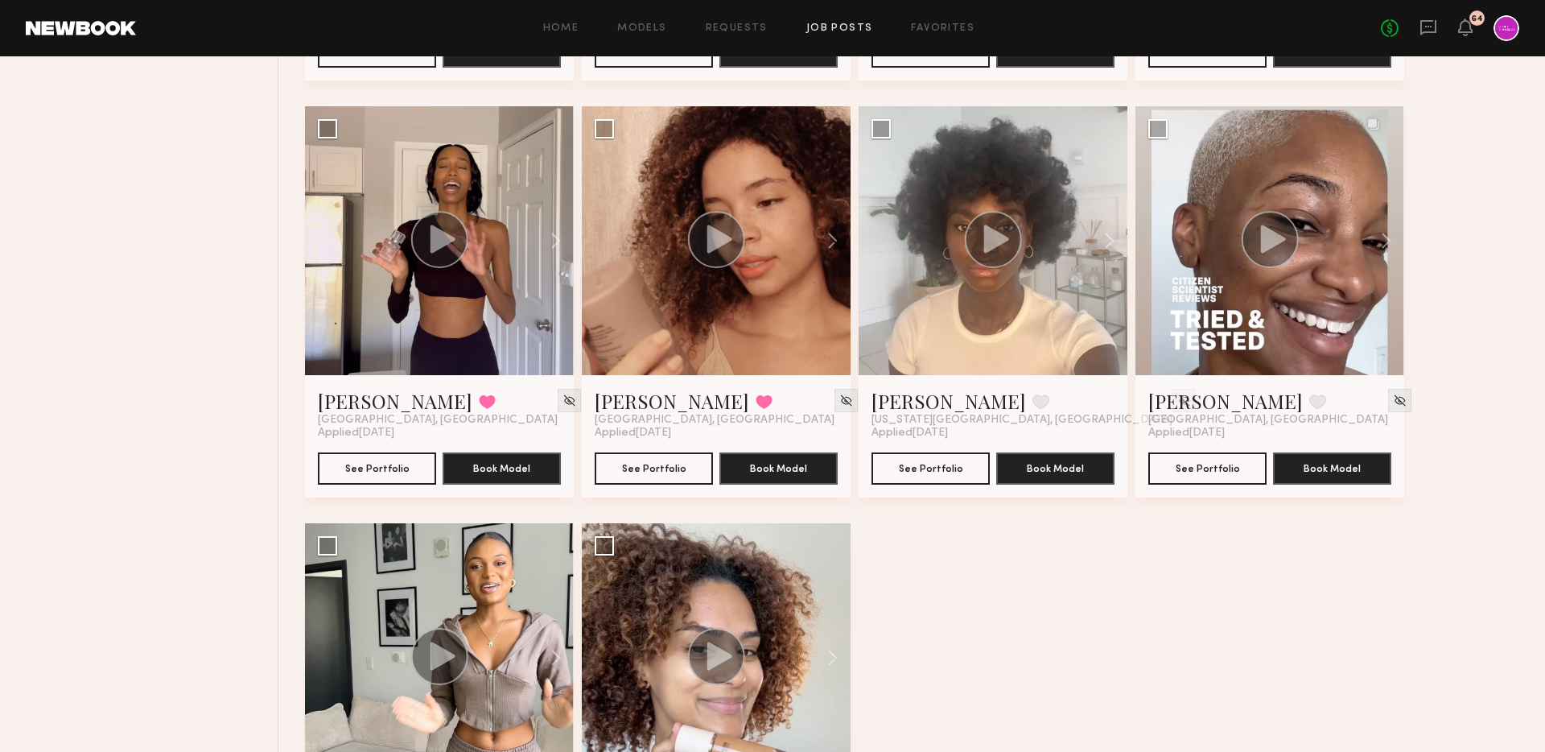
scroll to position [1624, 0]
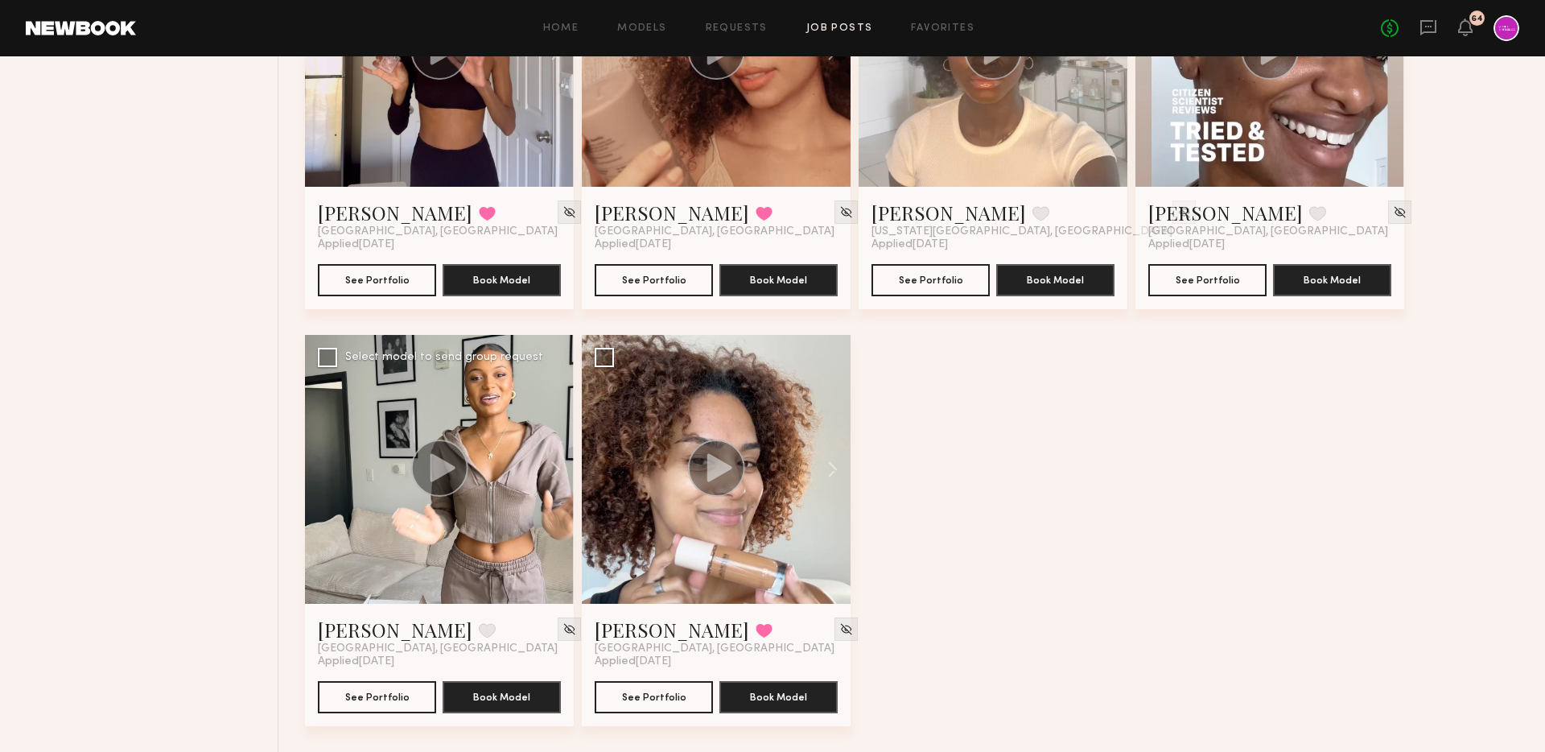
click at [452, 588] on div at bounding box center [439, 469] width 269 height 269
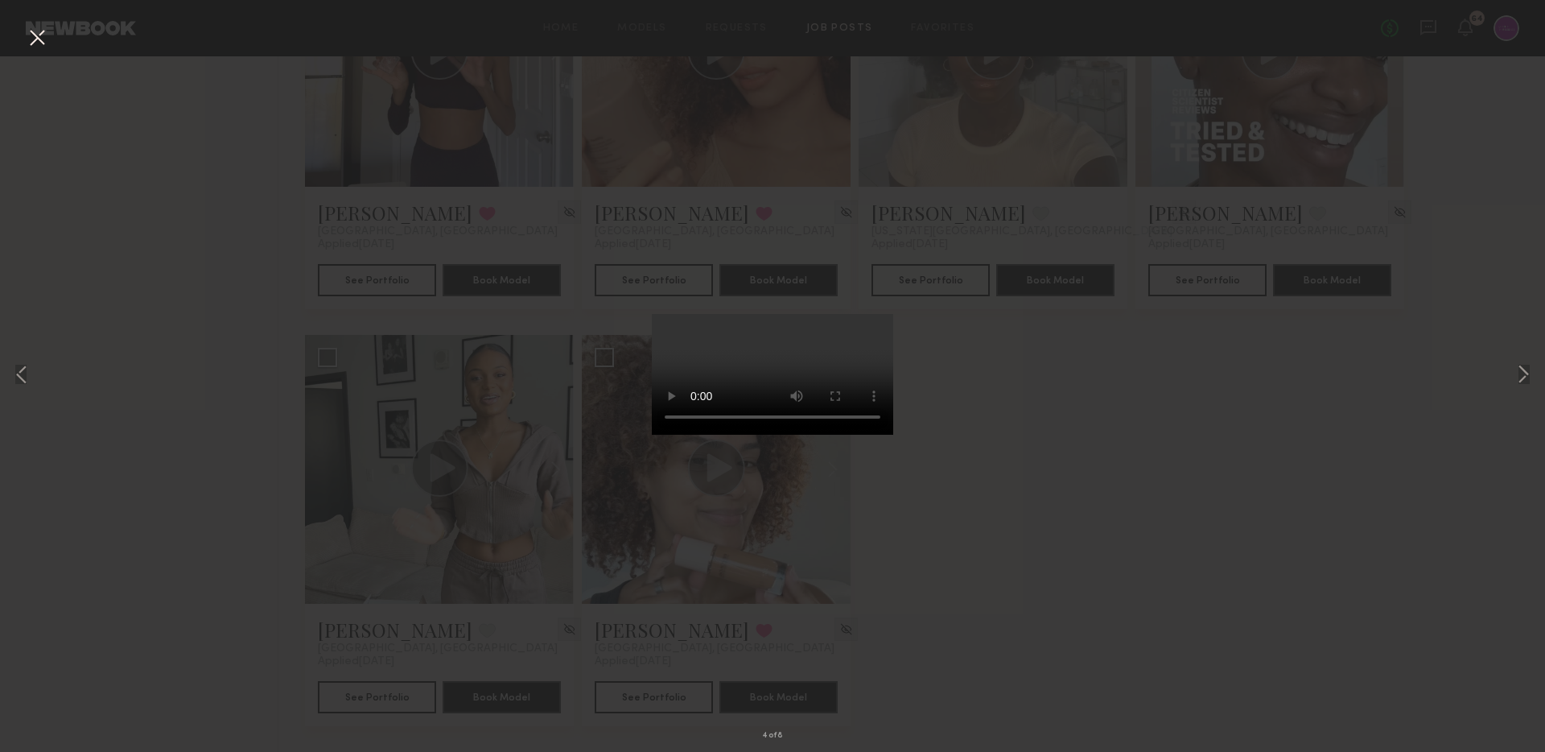
click at [1115, 421] on div "4 of 8" at bounding box center [772, 376] width 1545 height 752
click at [39, 47] on button at bounding box center [37, 38] width 26 height 29
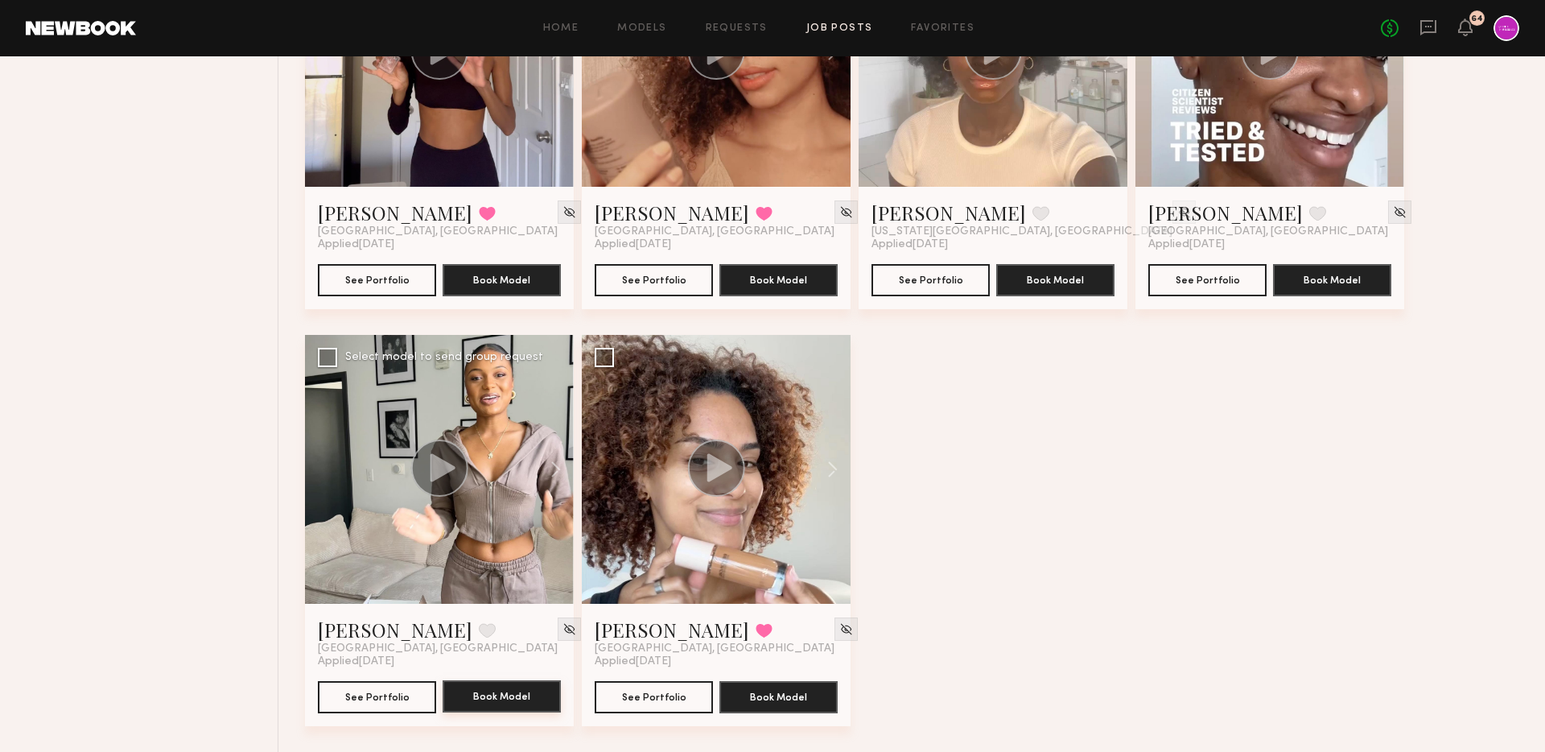
click at [498, 694] on button "Book Model" at bounding box center [502, 696] width 118 height 32
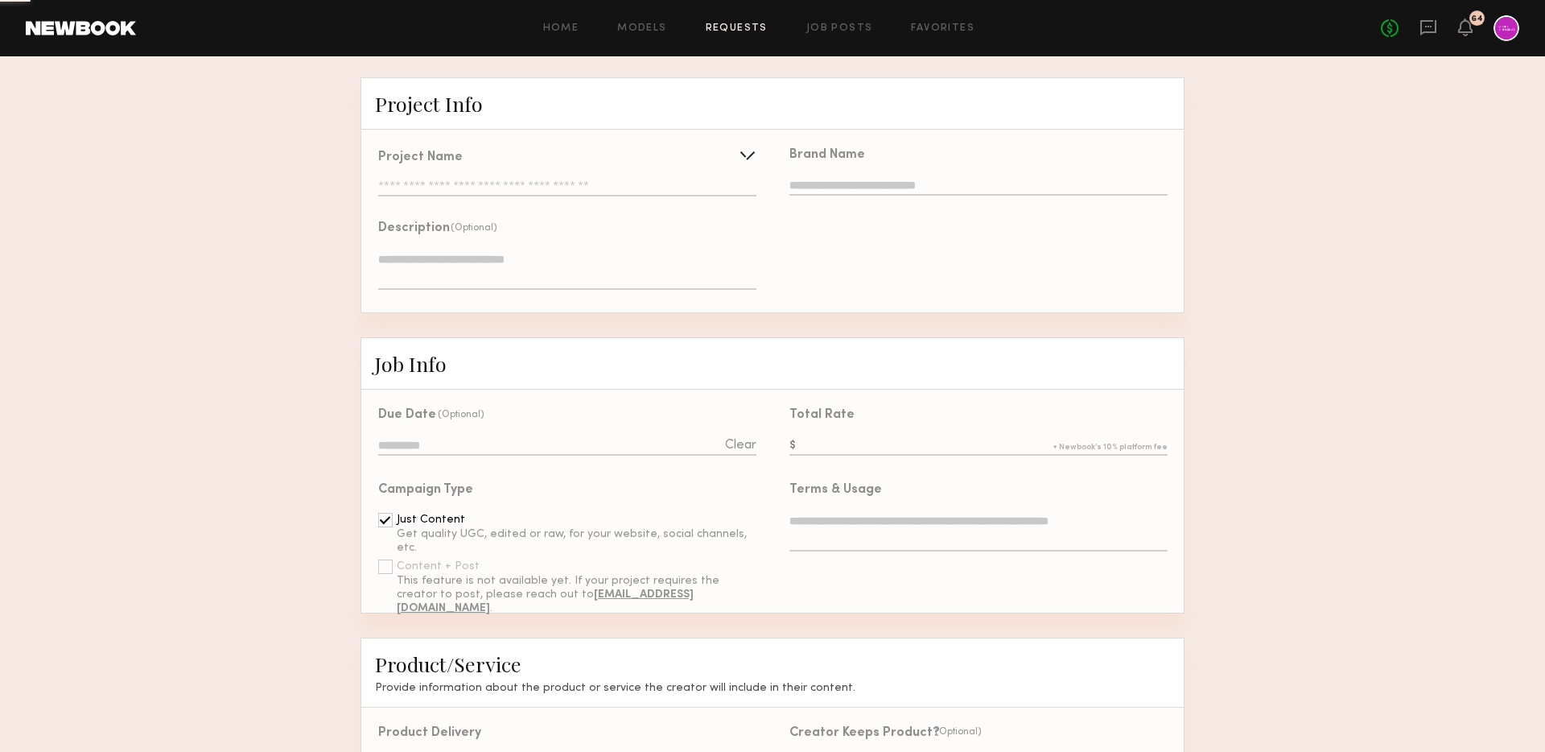
type input "**********"
type textarea "**********"
type input "**********"
type textarea "**********"
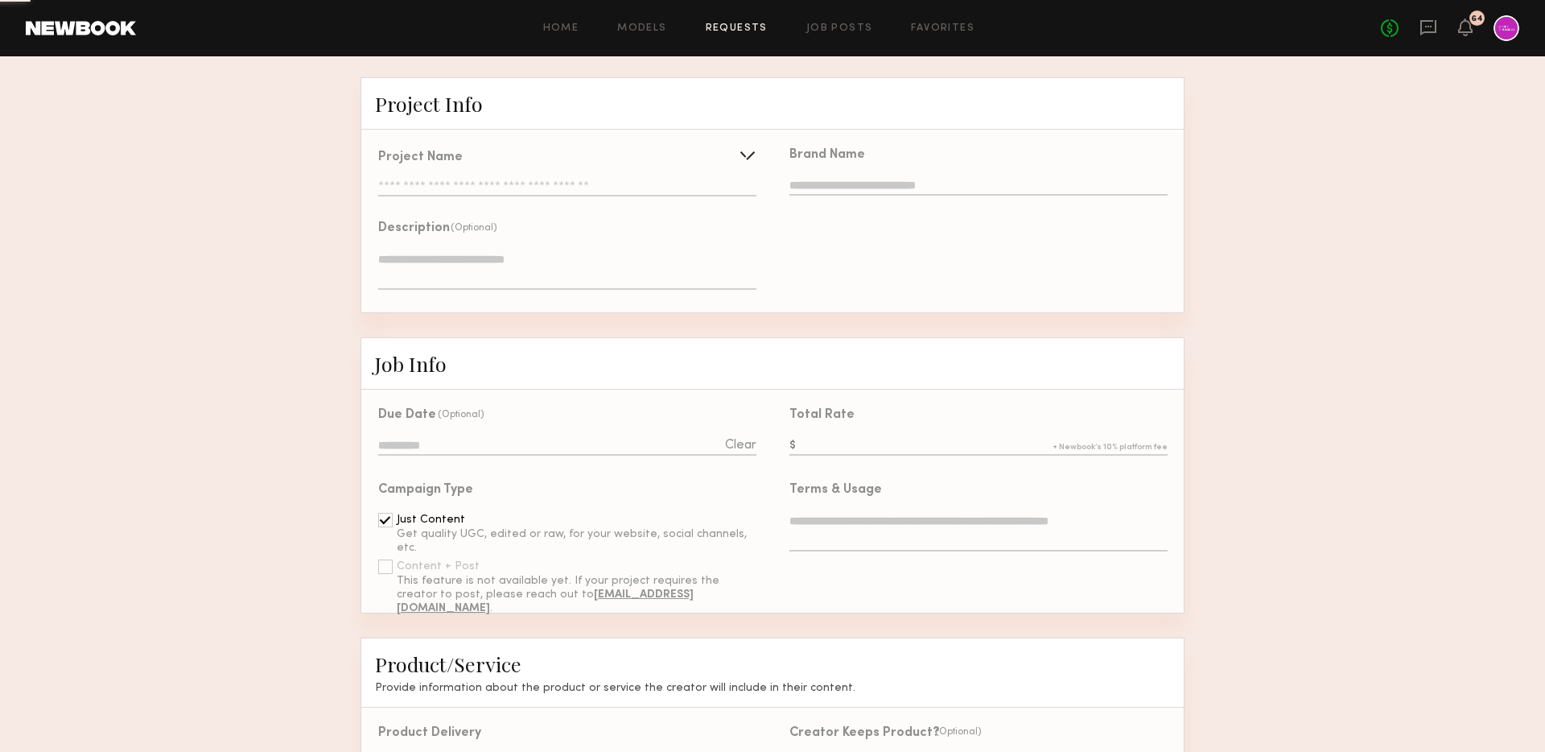
type textarea "**********"
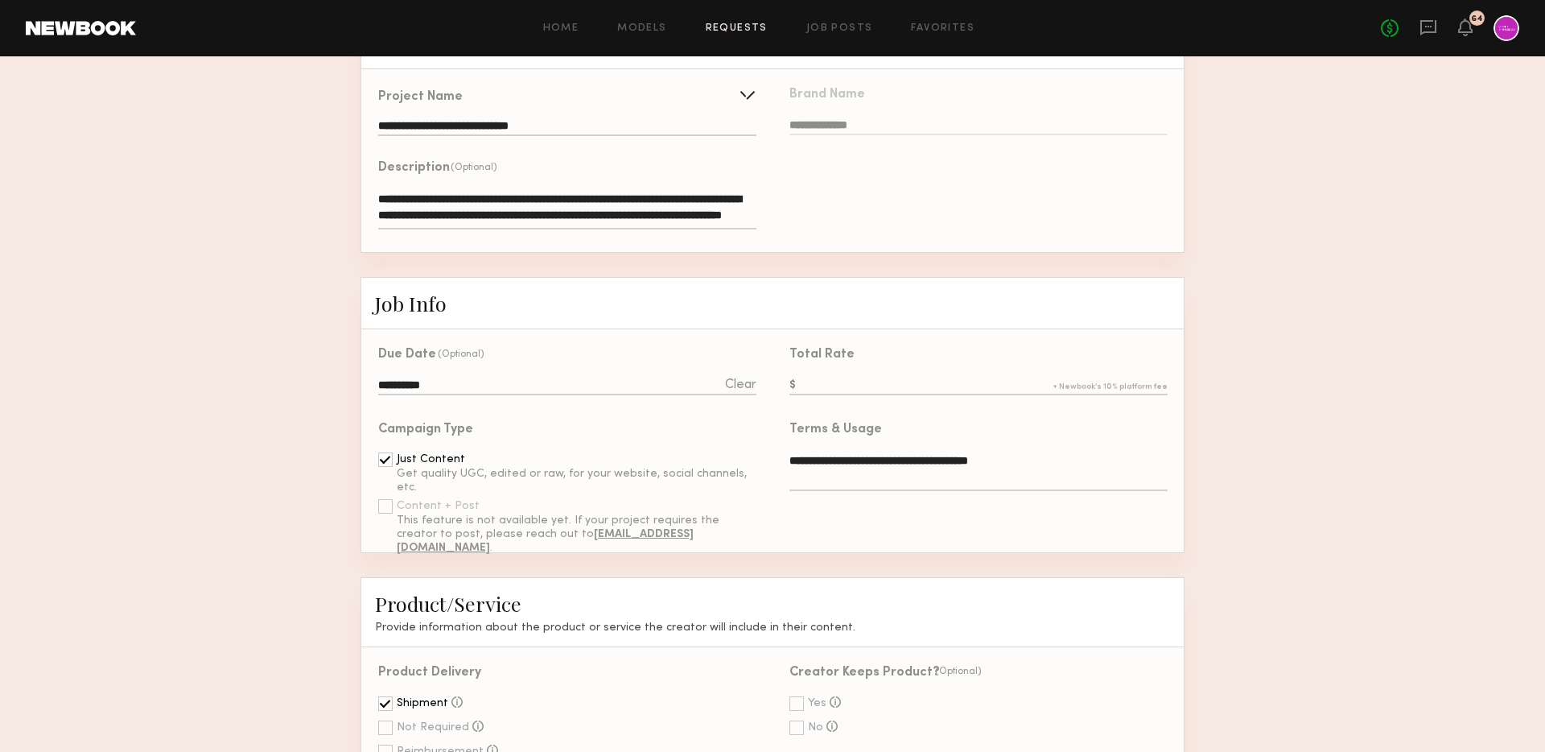
scroll to position [231, 0]
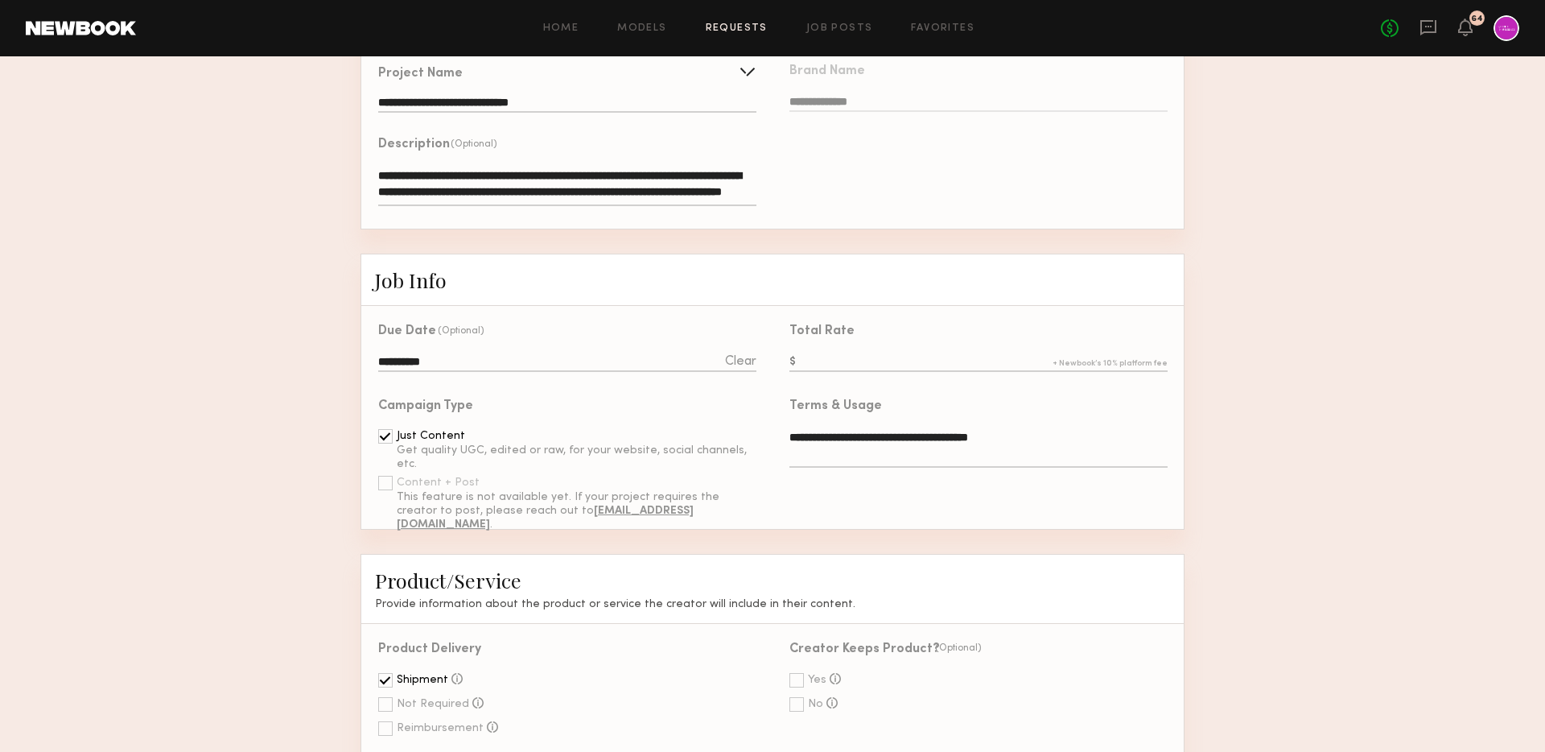
click at [849, 360] on input "text" at bounding box center [979, 363] width 378 height 18
type input "***"
click at [266, 456] on form "**********" at bounding box center [772, 733] width 1545 height 1478
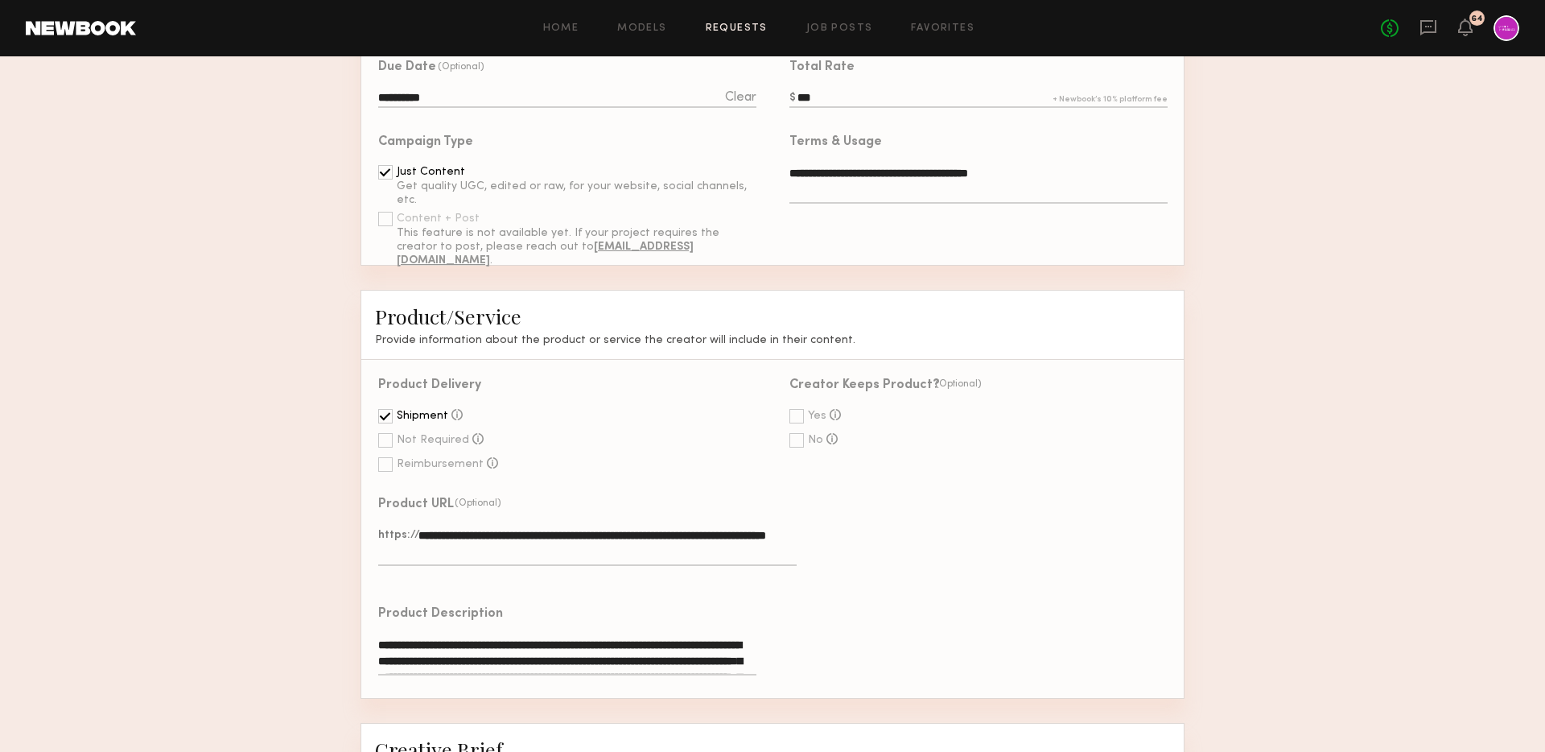
scroll to position [509, 0]
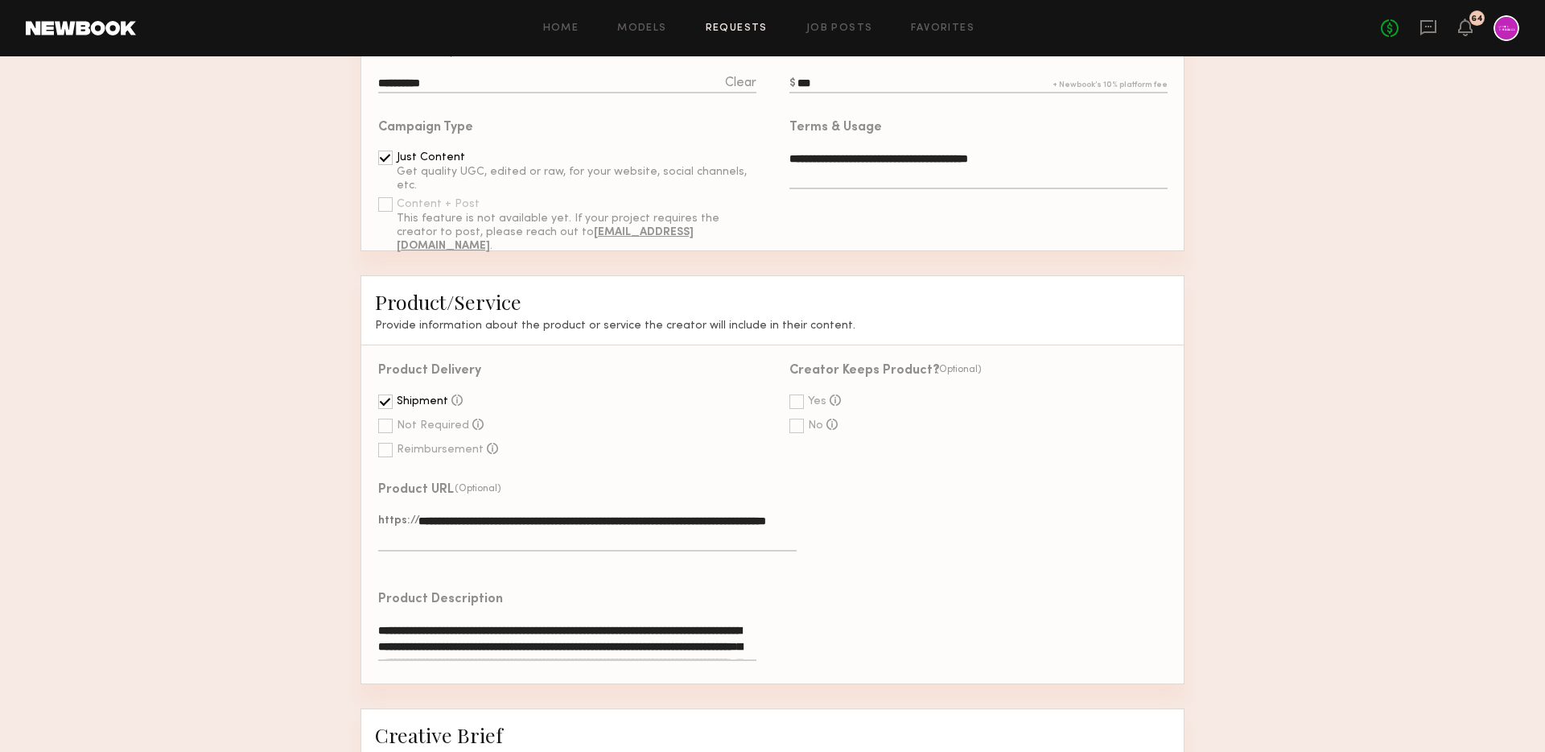
click at [794, 402] on div at bounding box center [797, 401] width 14 height 14
click at [826, 491] on input "**" at bounding box center [979, 498] width 378 height 18
drag, startPoint x: 815, startPoint y: 491, endPoint x: 760, endPoint y: 490, distance: 55.5
click at [760, 490] on div "**********" at bounding box center [773, 514] width 824 height 339
click at [578, 534] on textarea "**********" at bounding box center [587, 532] width 419 height 39
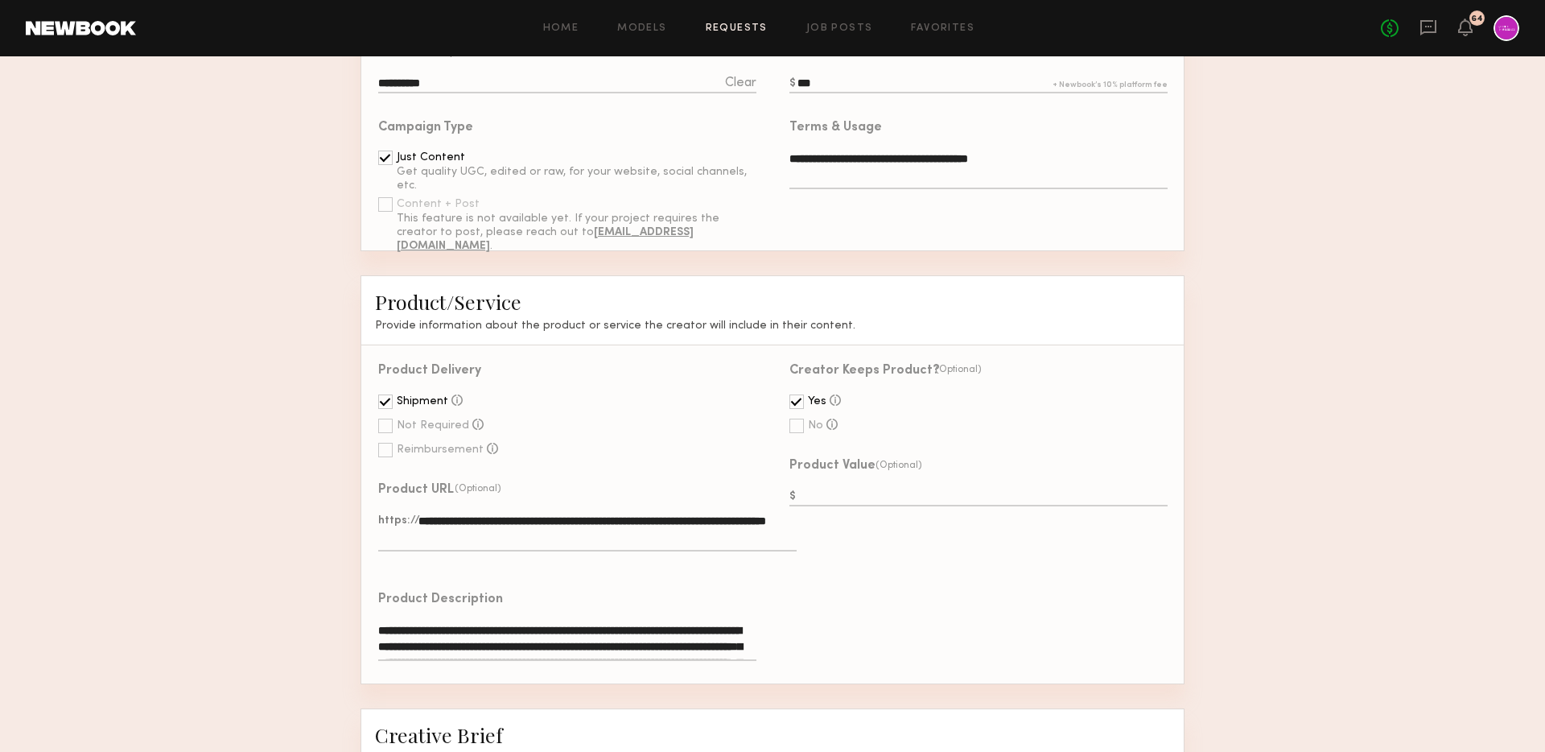
click at [851, 483] on div "Product Value (Optional)" at bounding box center [979, 484] width 378 height 49
click at [597, 638] on textarea "**********" at bounding box center [567, 641] width 378 height 39
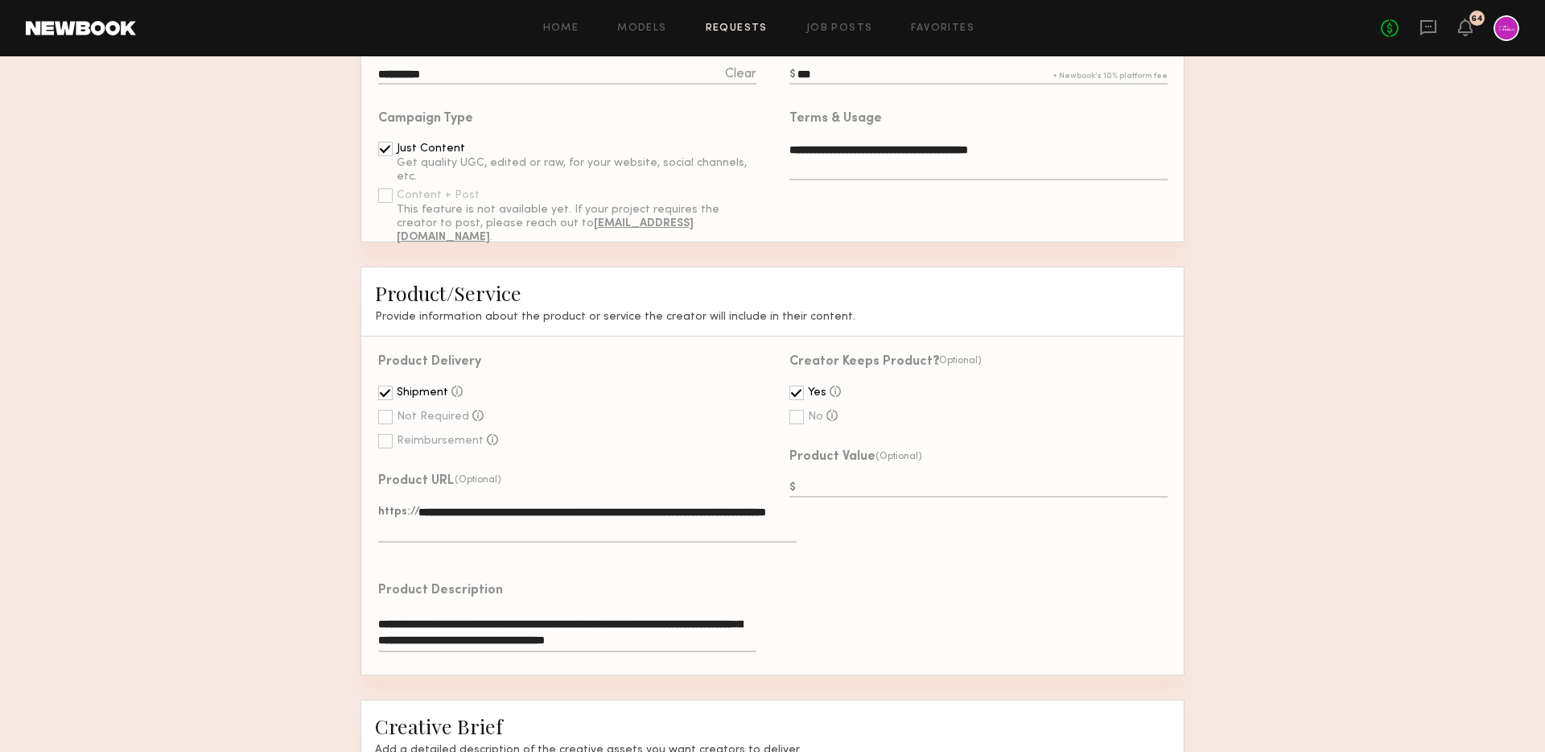
scroll to position [31, 0]
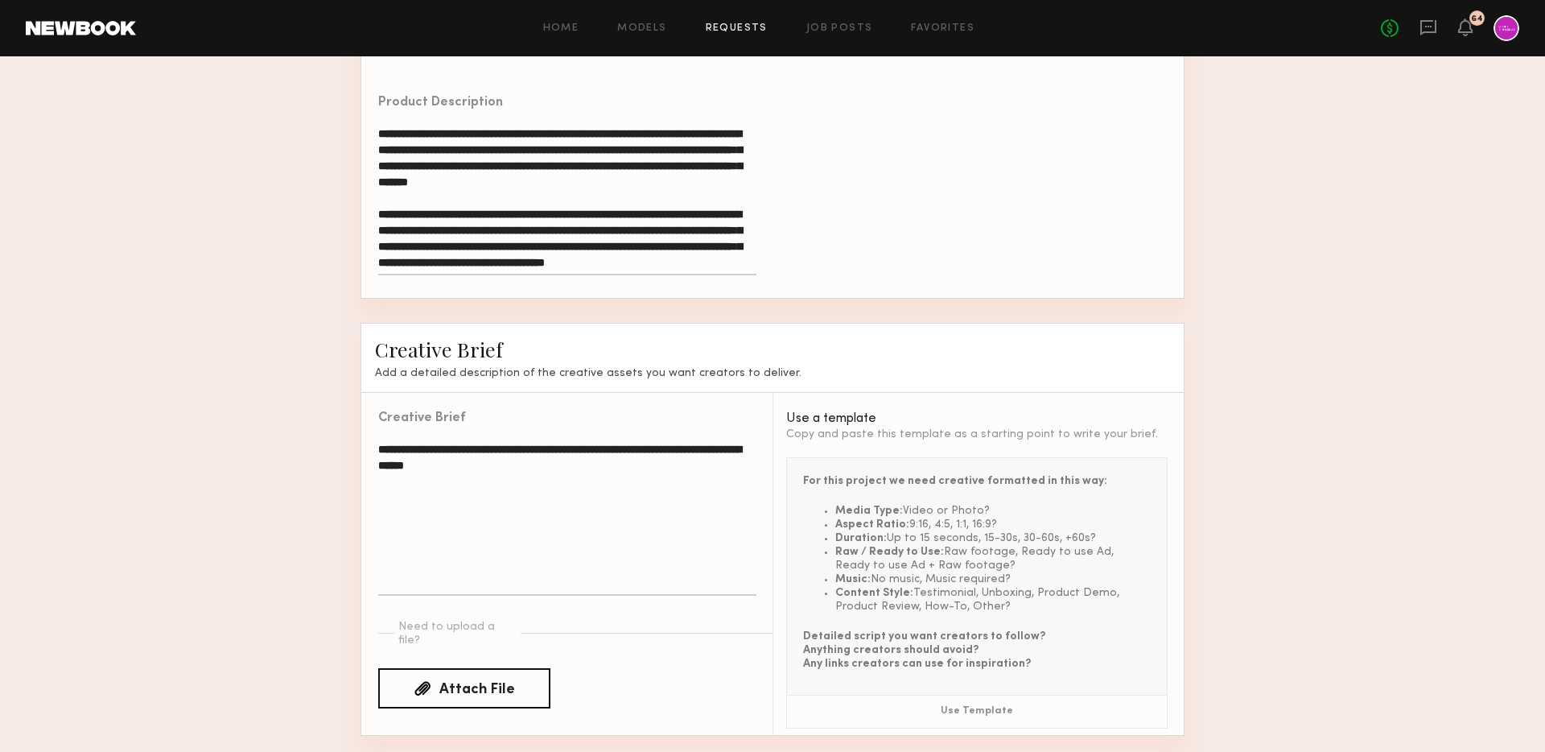
drag, startPoint x: 579, startPoint y: 645, endPoint x: 607, endPoint y: 787, distance: 144.3
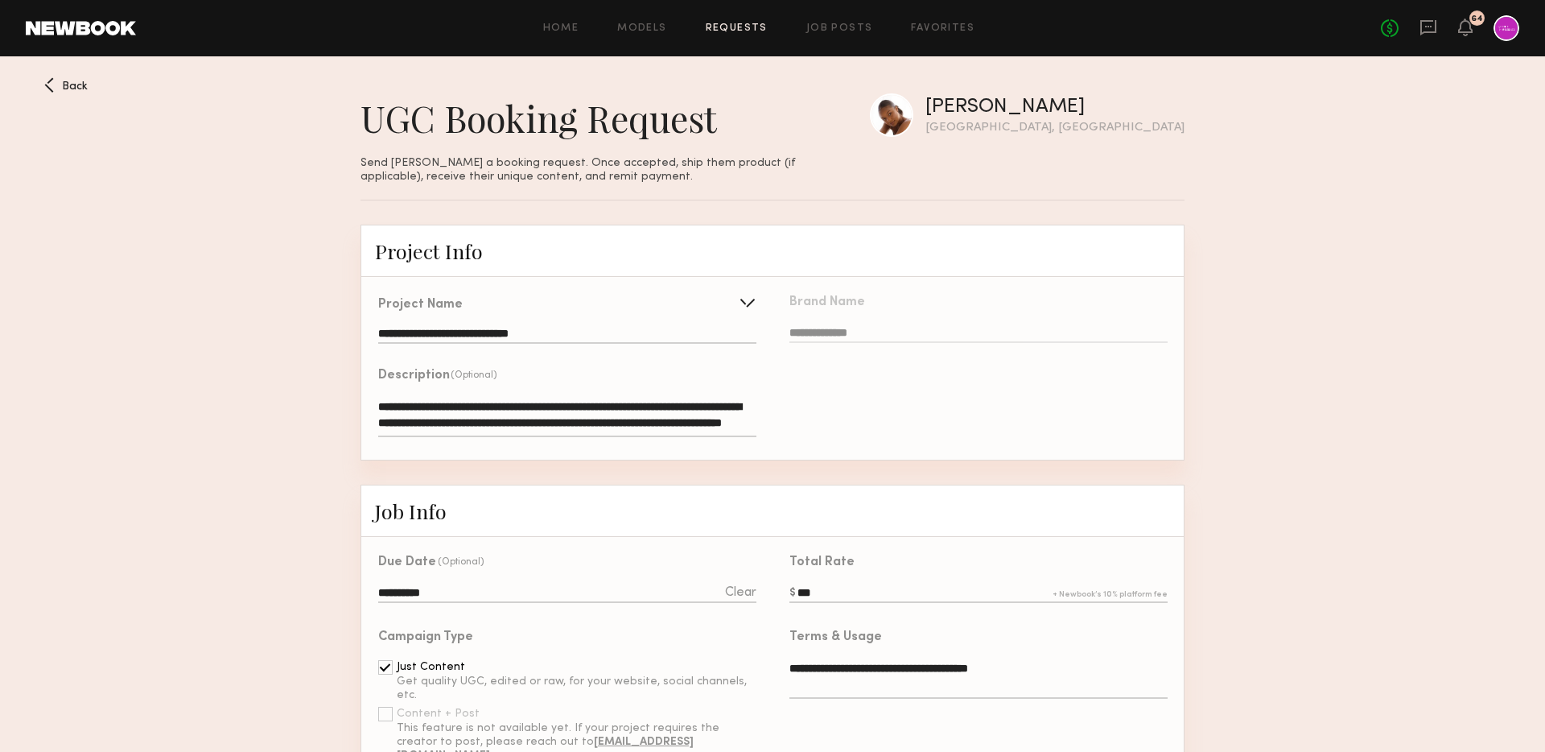
scroll to position [0, 0]
type textarea "**********"
click at [720, 311] on div "**********" at bounding box center [567, 321] width 379 height 45
click at [747, 308] on div at bounding box center [748, 303] width 26 height 26
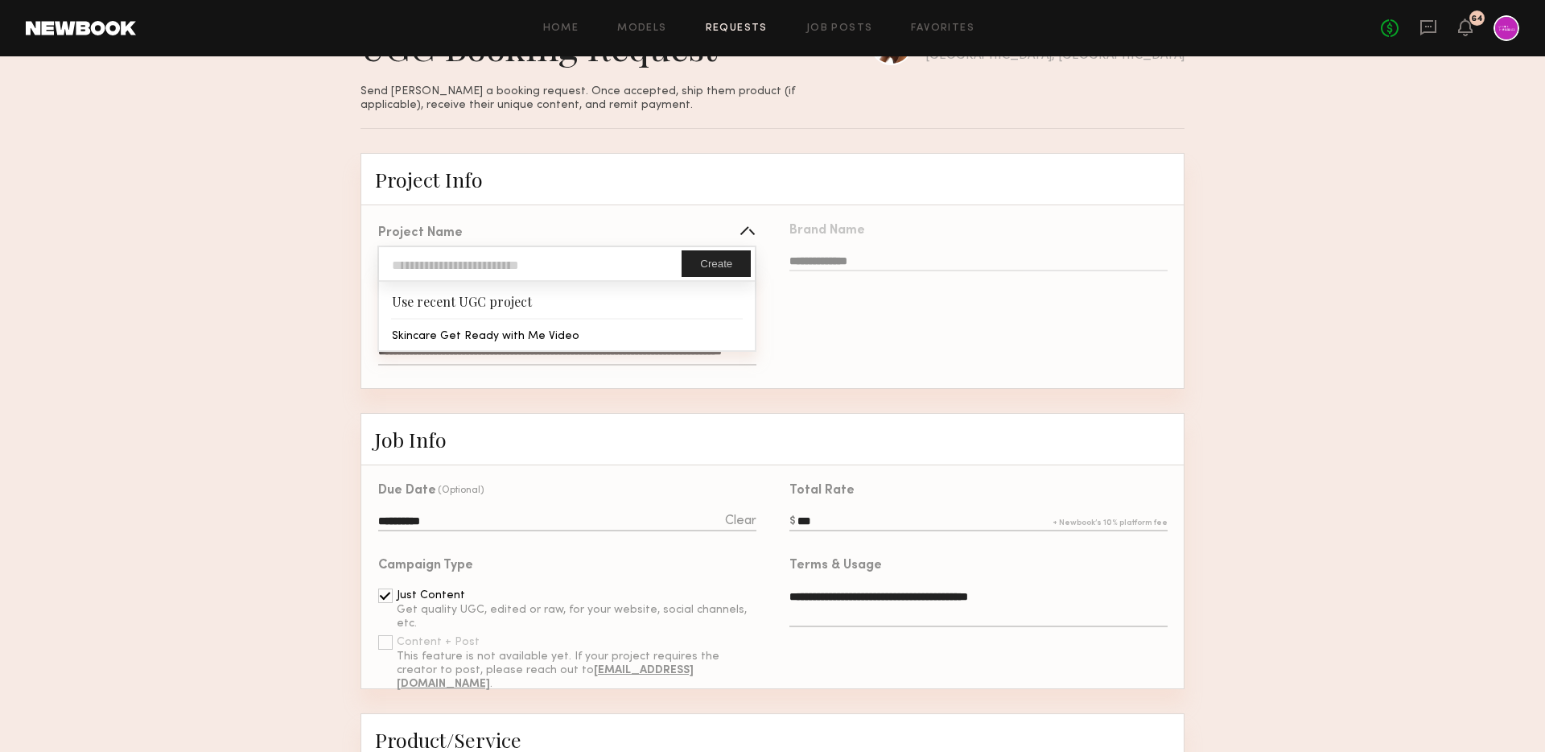
scroll to position [87, 0]
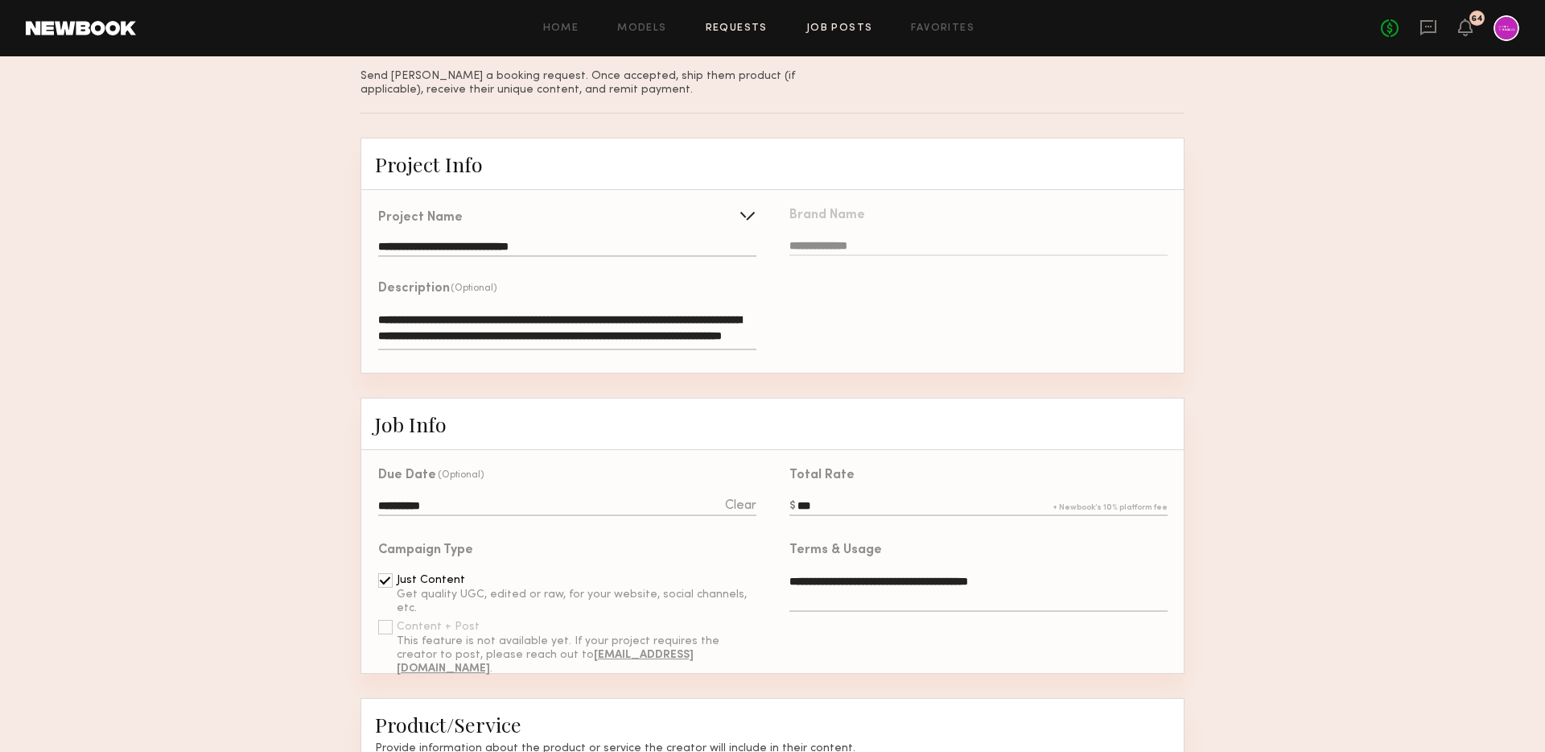
click at [827, 31] on link "Job Posts" at bounding box center [839, 28] width 67 height 10
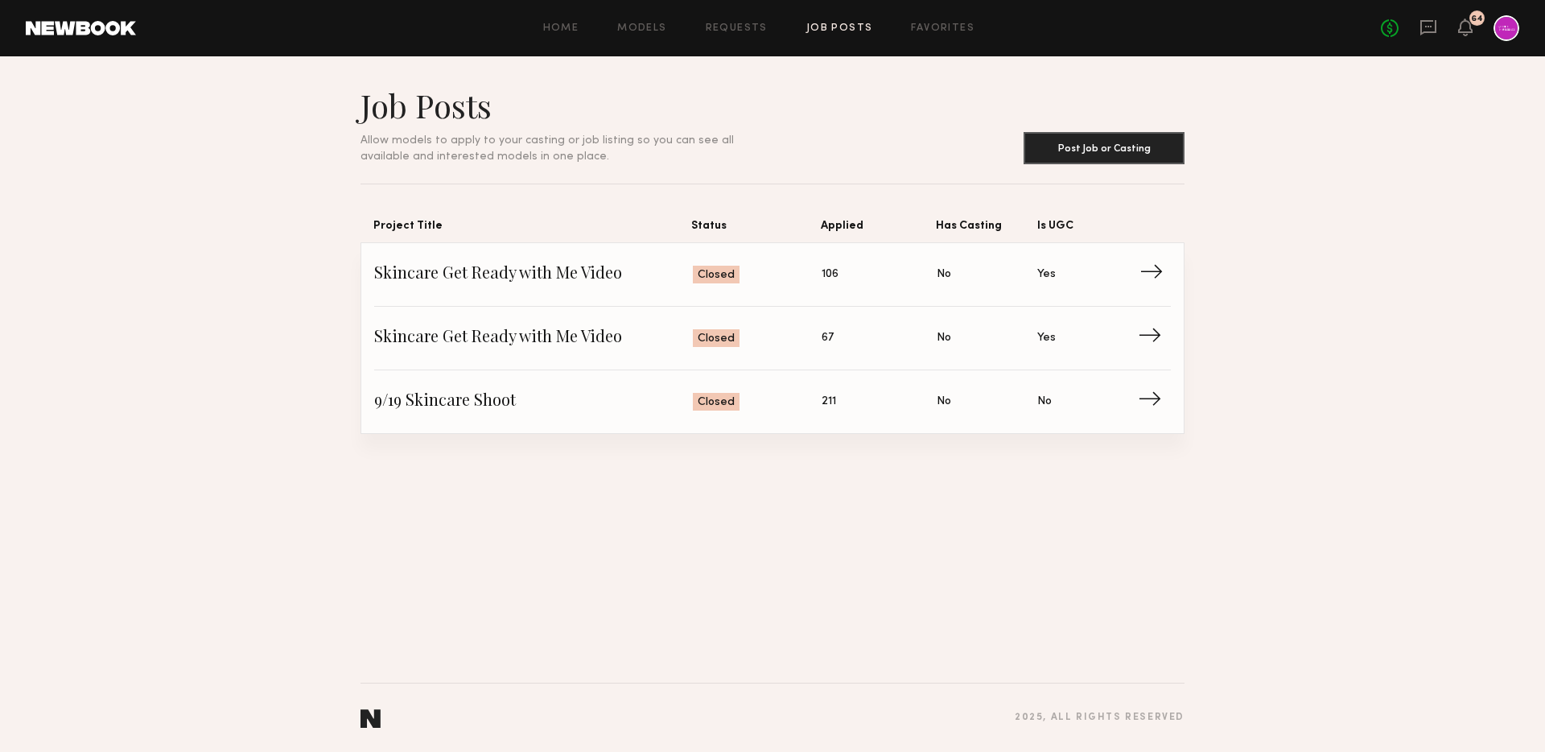
click at [444, 284] on span "Skincare Get Ready with Me Video" at bounding box center [533, 274] width 319 height 24
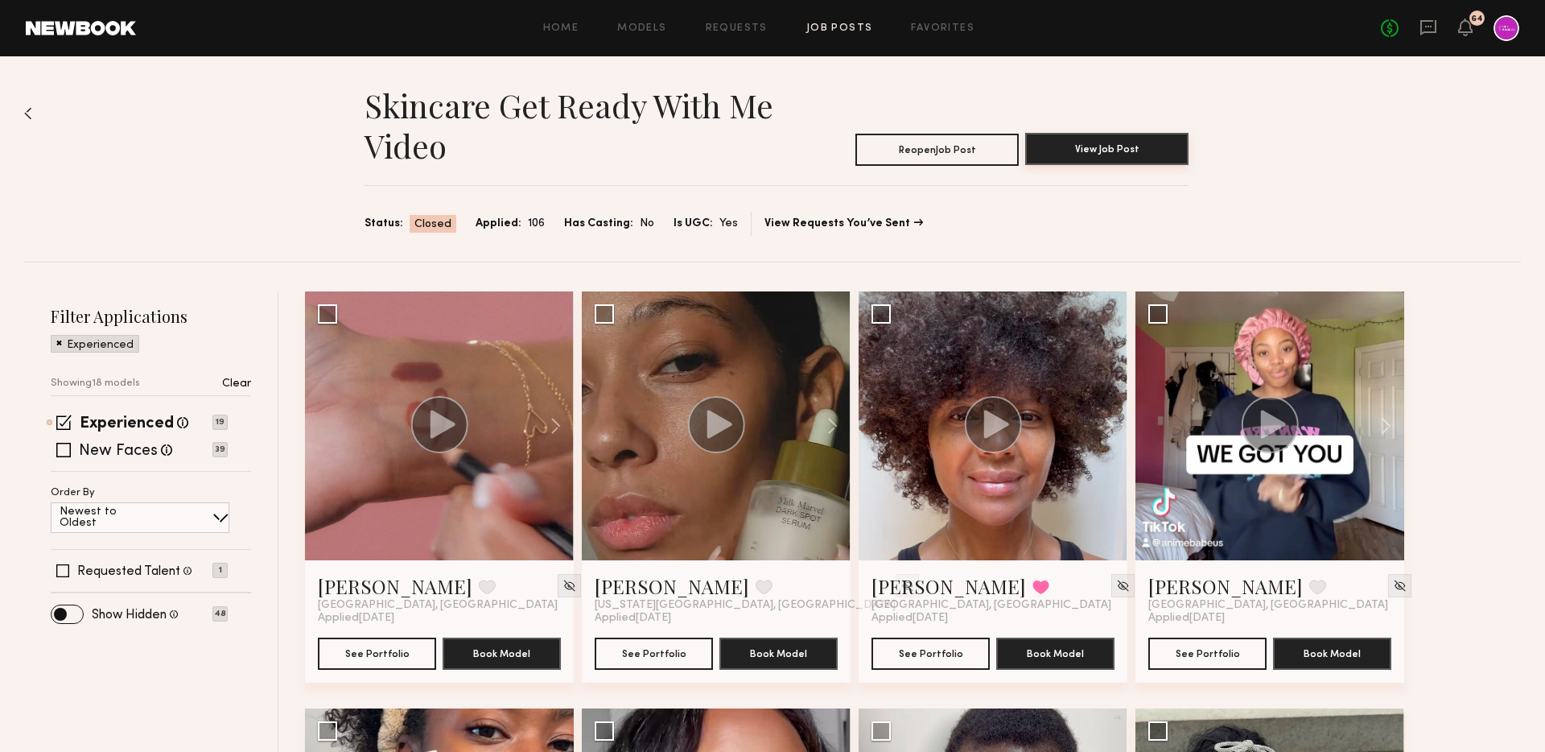
click at [1110, 146] on button "View Job Post" at bounding box center [1106, 149] width 163 height 32
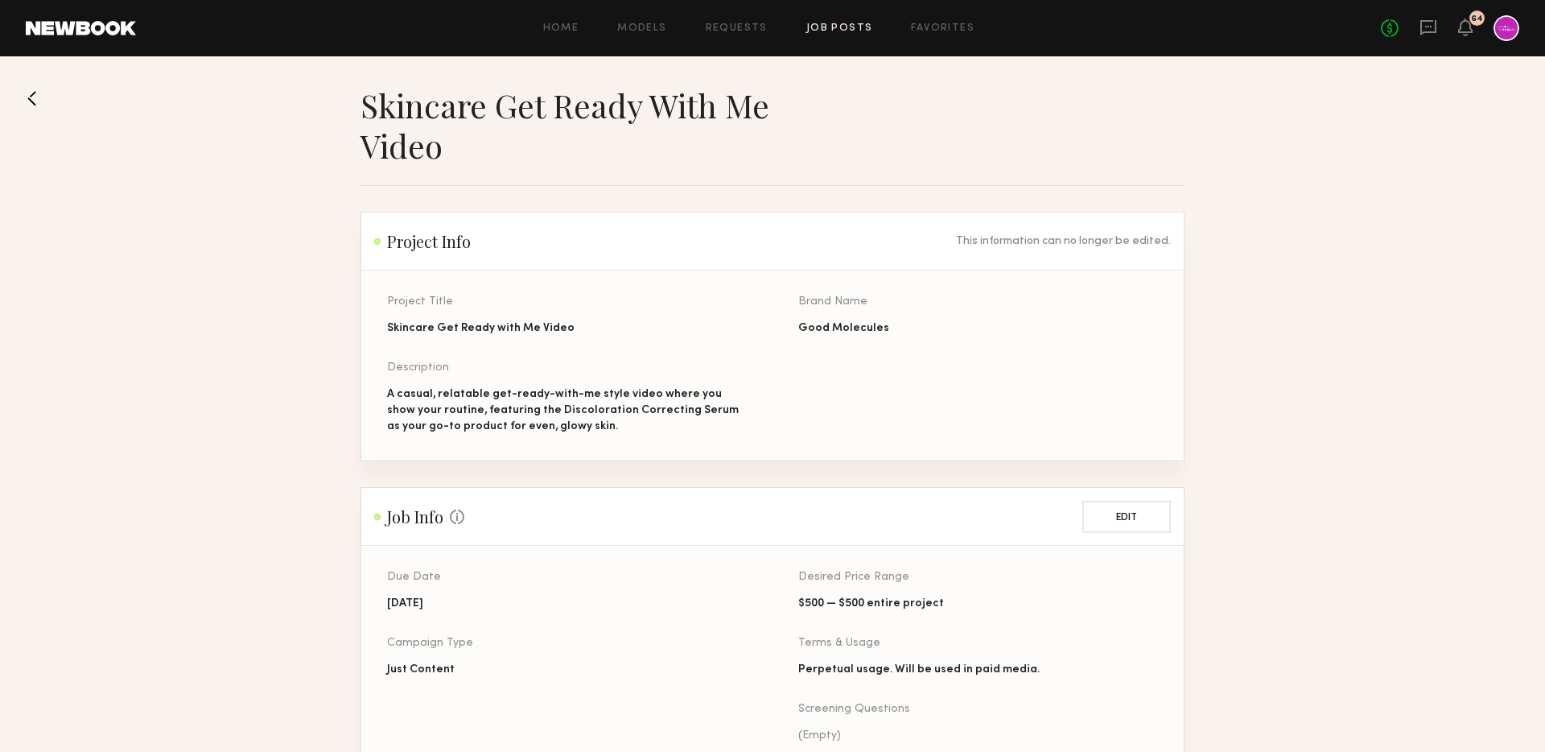
click at [37, 93] on button at bounding box center [39, 98] width 26 height 26
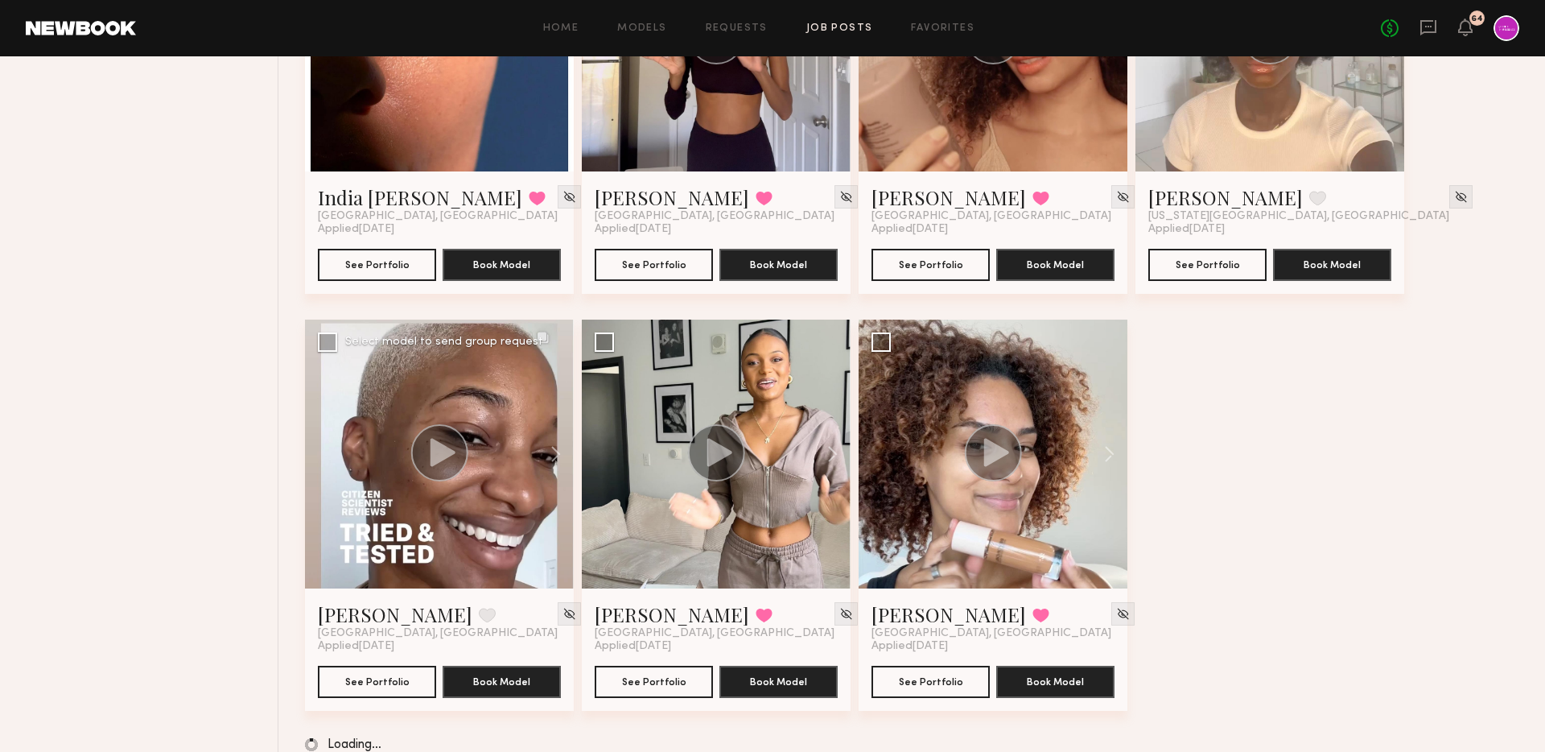
scroll to position [1624, 0]
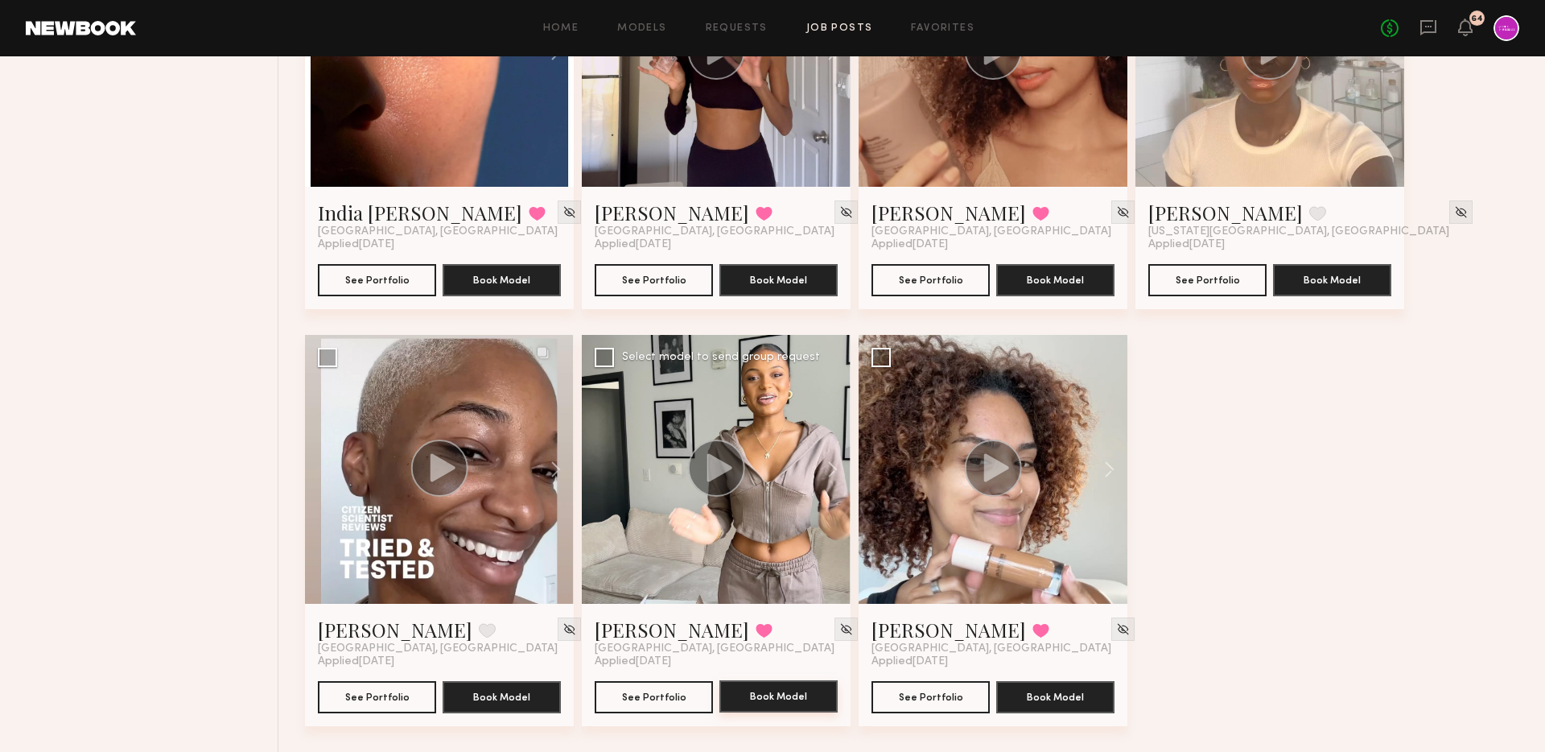
click at [777, 700] on button "Book Model" at bounding box center [779, 696] width 118 height 32
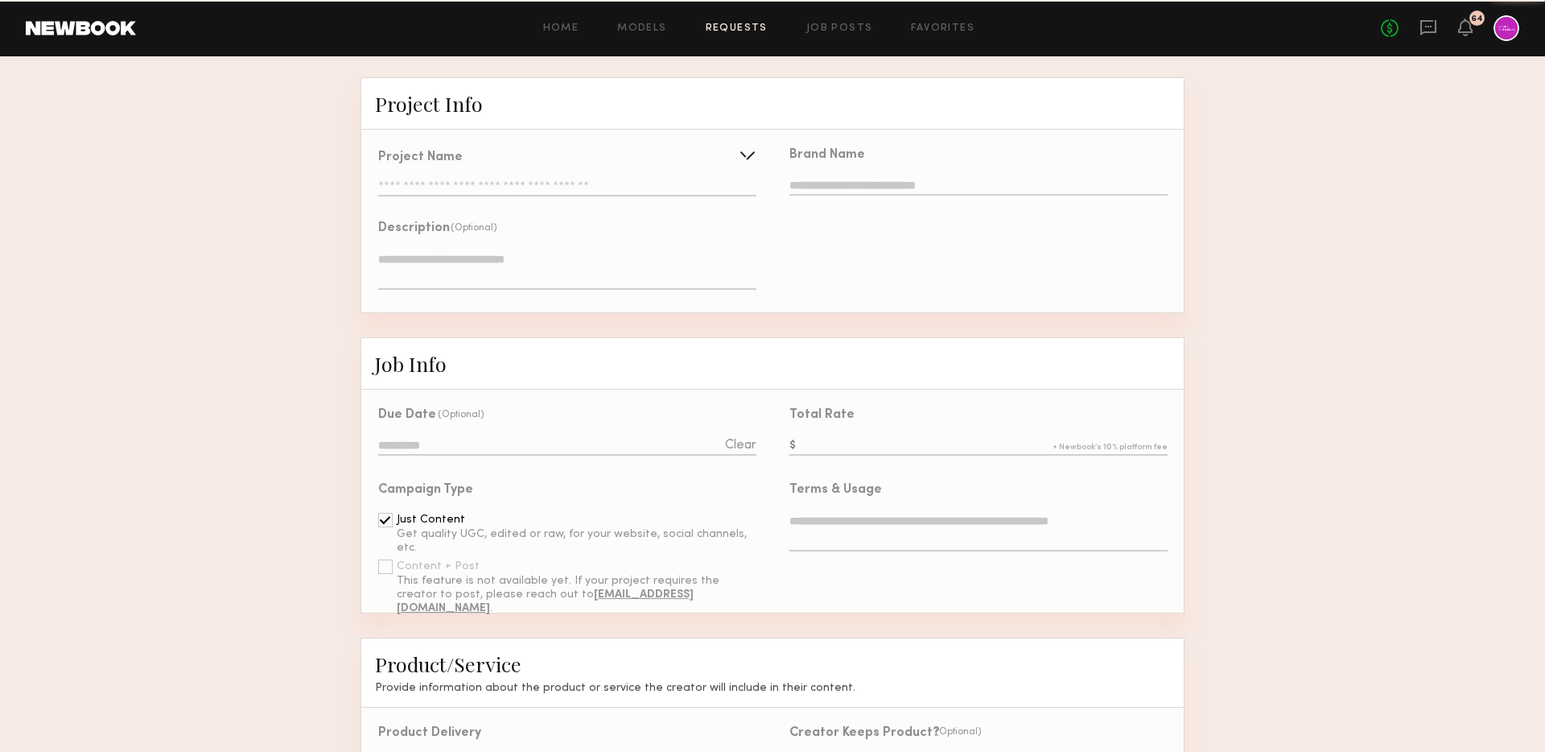
type input "**********"
type textarea "**********"
type input "**********"
type textarea "**********"
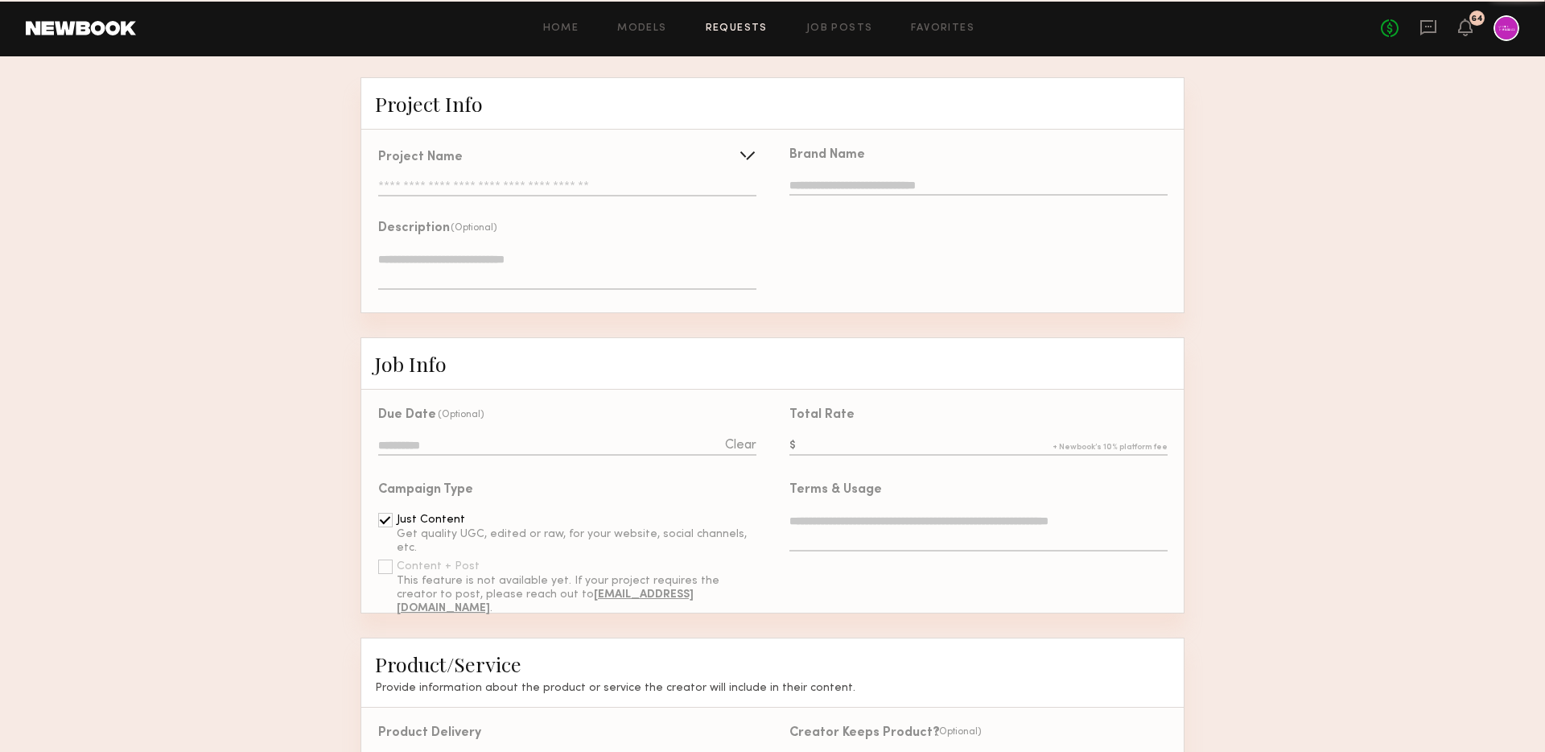
type textarea "**********"
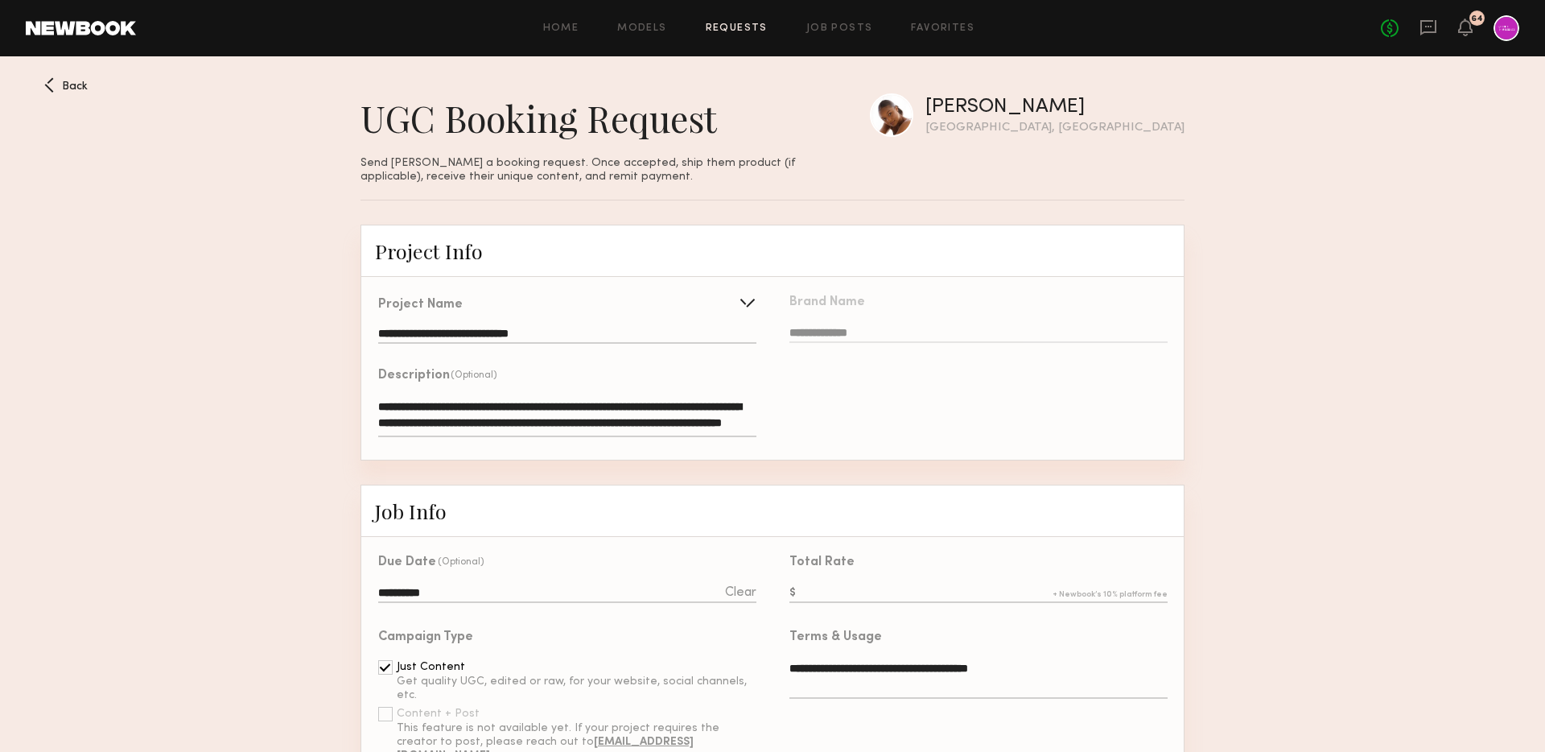
click at [679, 328] on input "**********" at bounding box center [567, 336] width 378 height 16
click at [614, 394] on div "**********" at bounding box center [566, 369] width 411 height 180
click at [587, 319] on div "**********" at bounding box center [567, 321] width 378 height 45
click at [587, 328] on input "**********" at bounding box center [567, 336] width 378 height 16
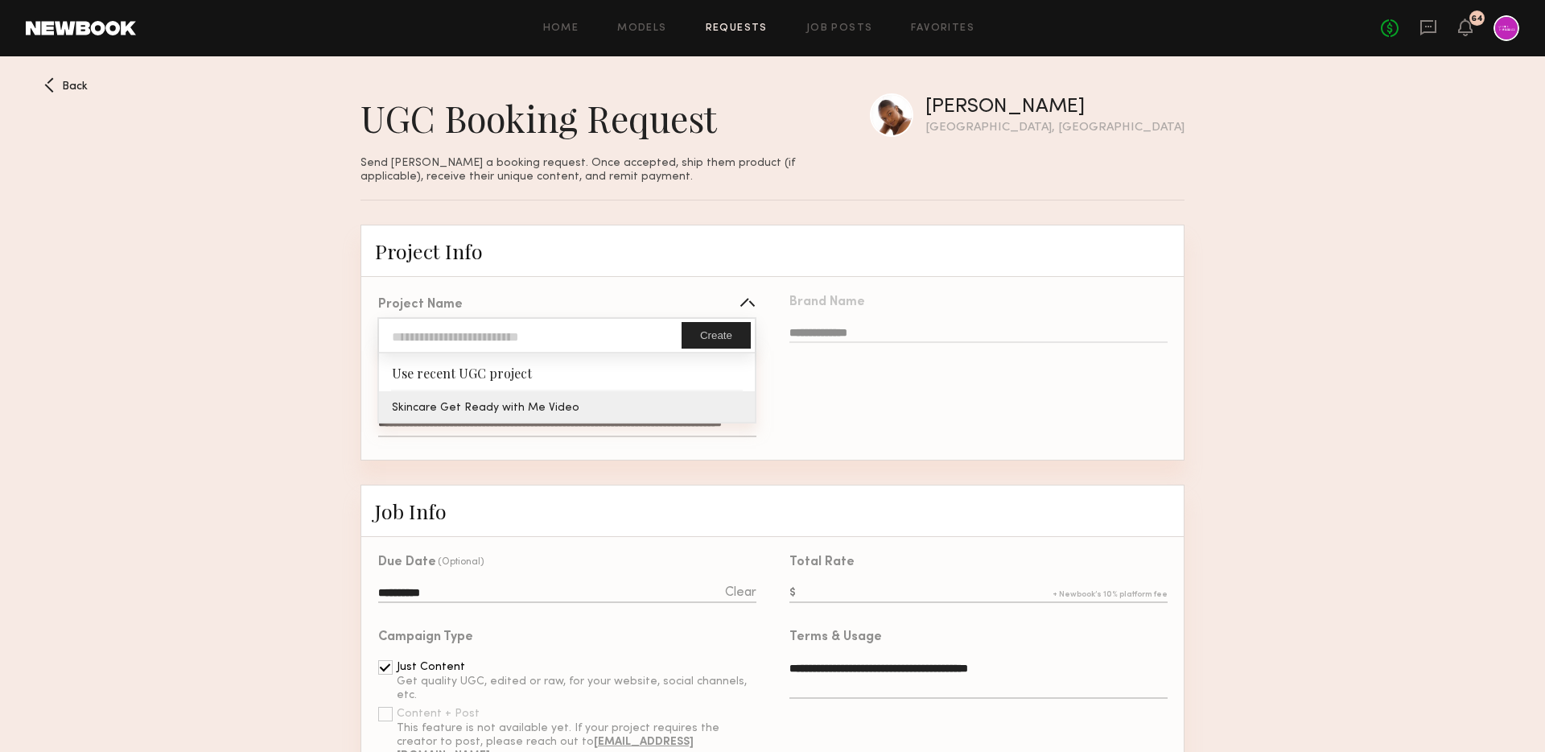
click at [563, 416] on div "**********" at bounding box center [566, 369] width 411 height 180
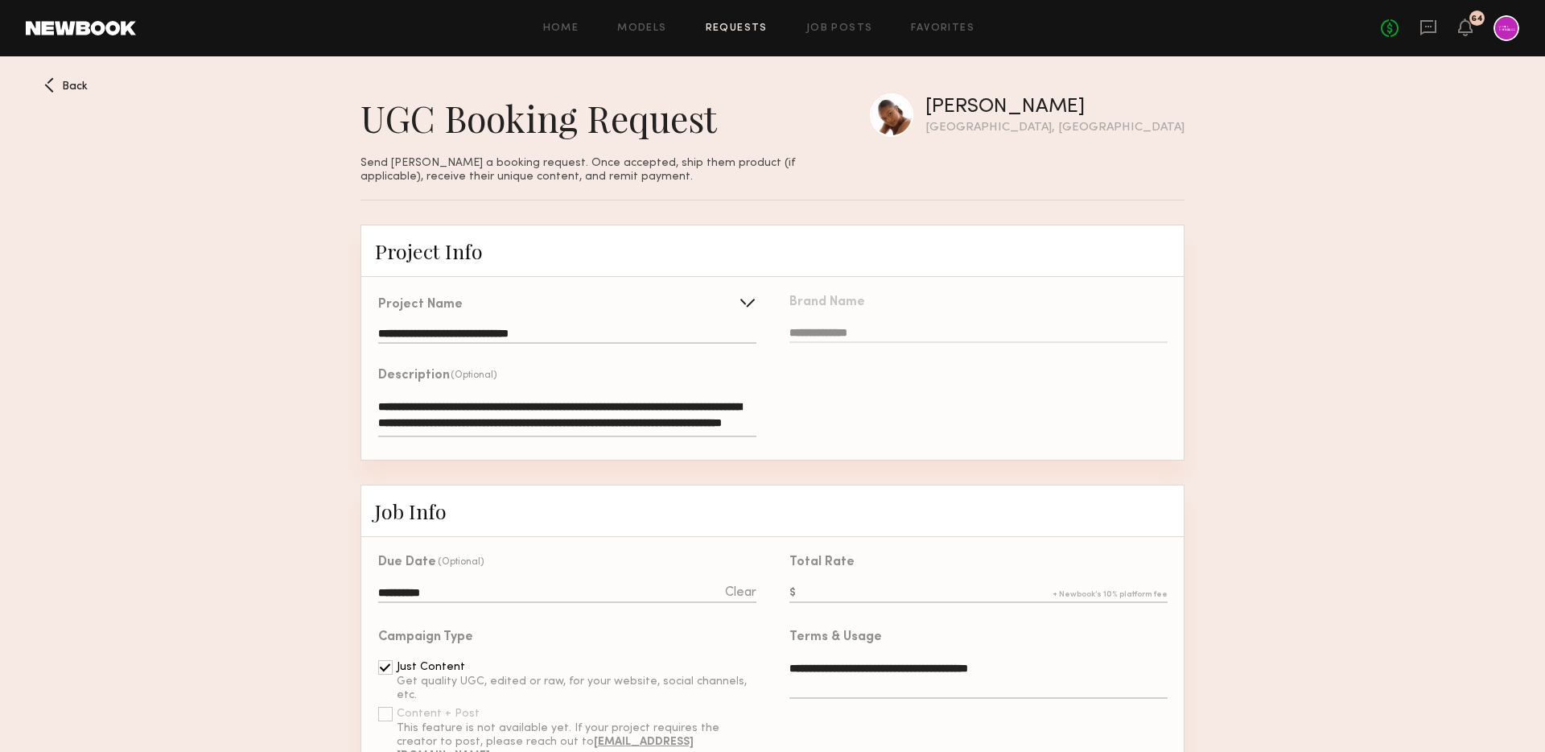
click at [536, 331] on input "**********" at bounding box center [567, 336] width 378 height 16
click at [578, 410] on div "**********" at bounding box center [566, 369] width 411 height 180
click at [552, 329] on input "**********" at bounding box center [567, 336] width 378 height 16
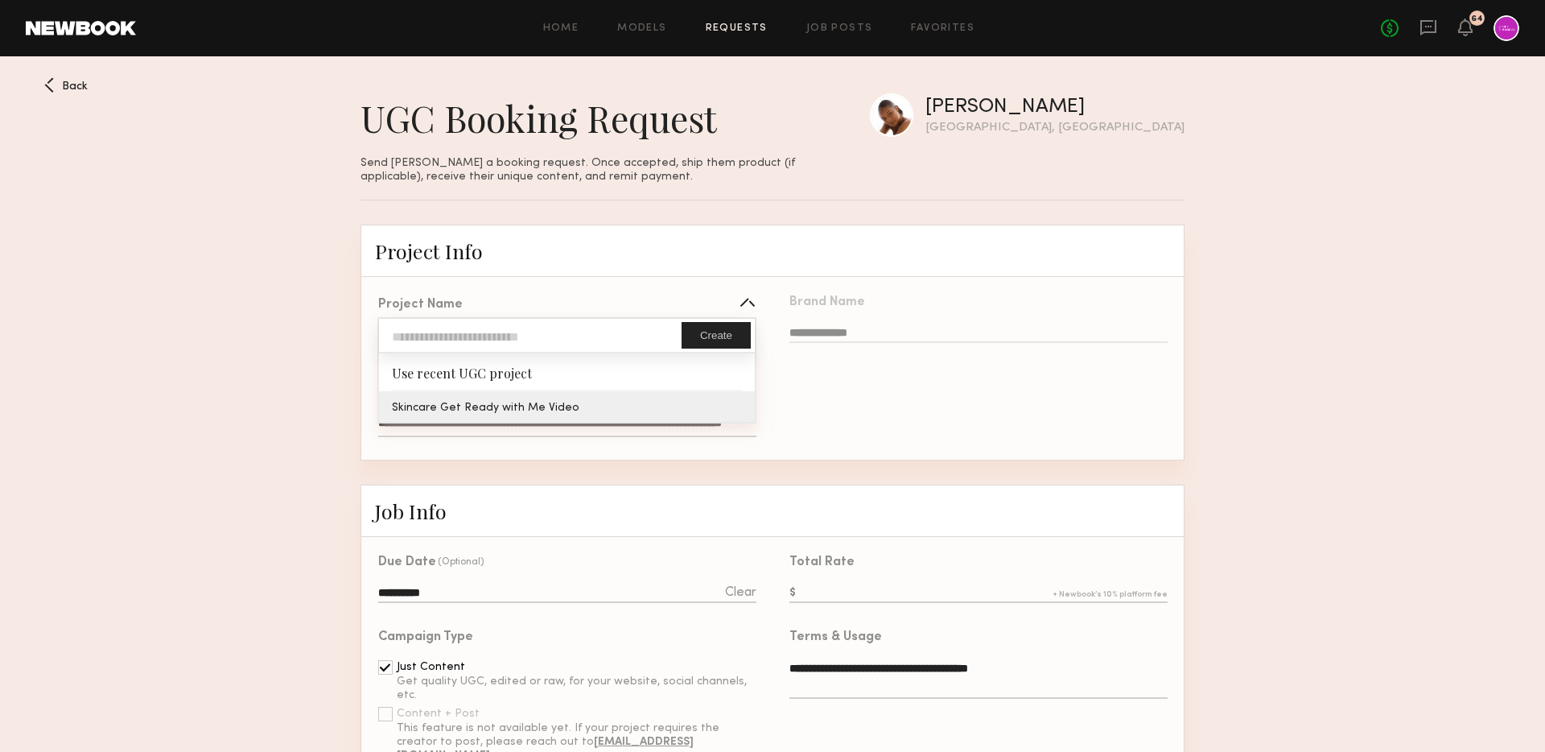
scroll to position [88, 0]
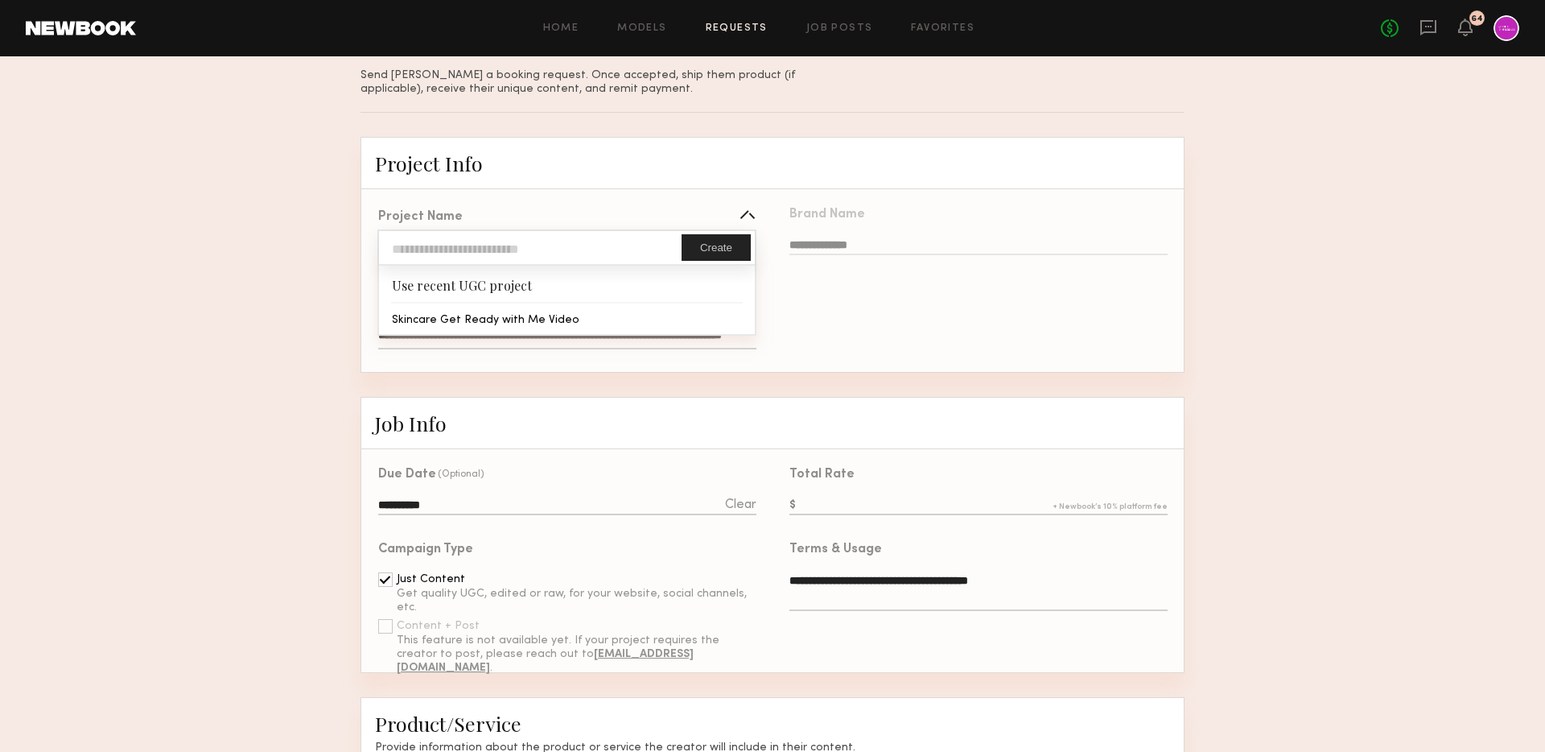
click at [814, 308] on div "**********" at bounding box center [978, 280] width 411 height 183
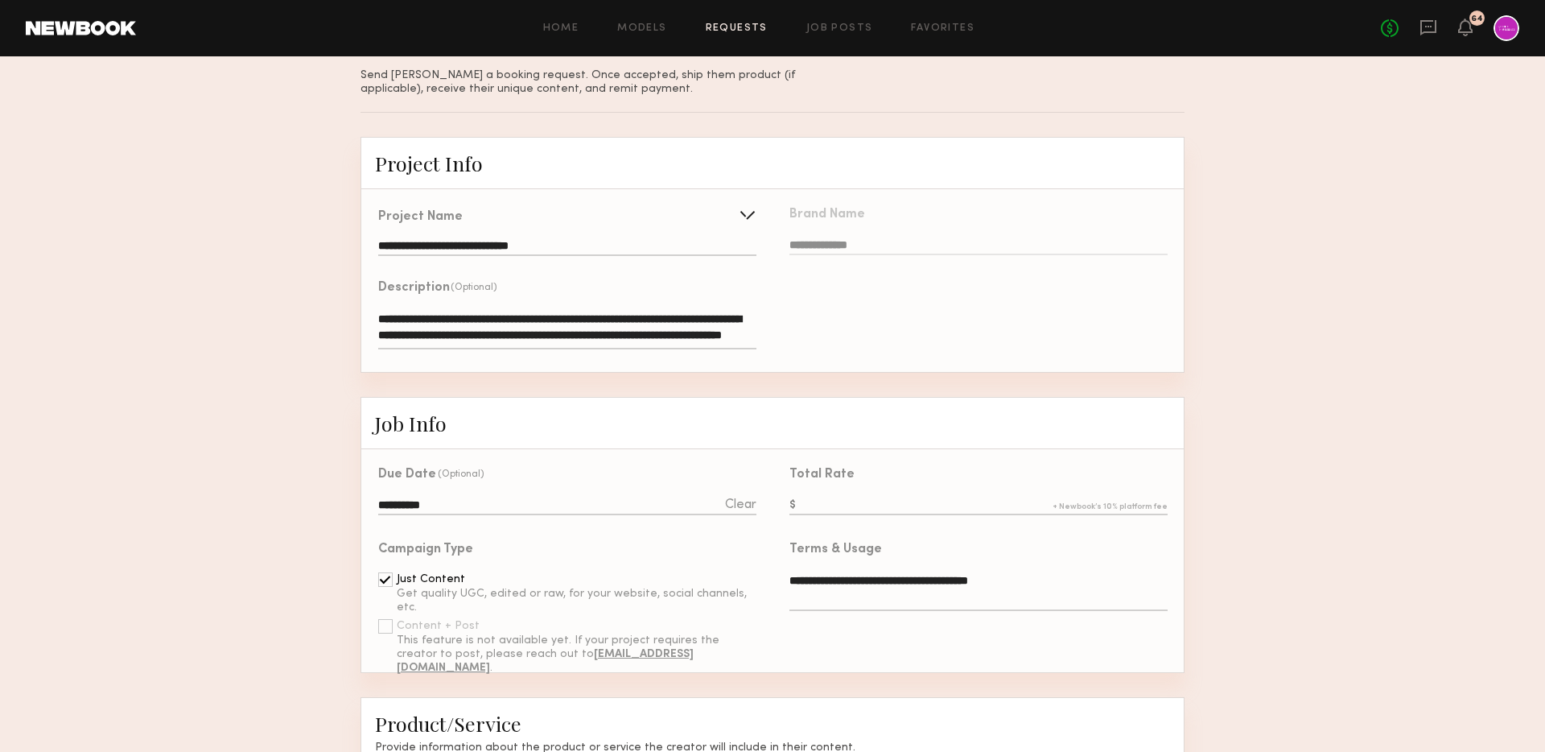
scroll to position [0, 0]
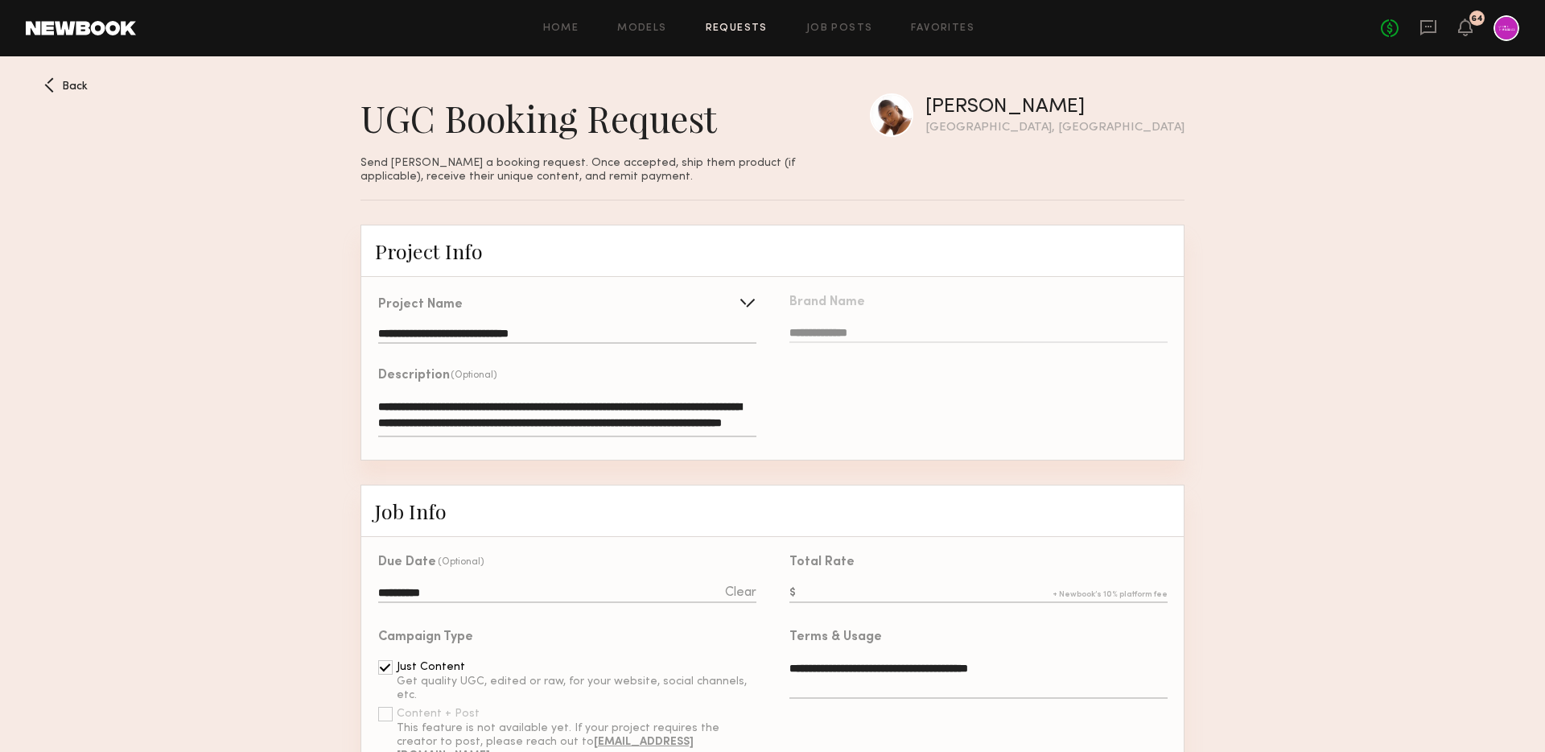
click at [1107, 109] on div "Ashley W" at bounding box center [1055, 107] width 259 height 20
click at [61, 77] on div "Back" at bounding box center [65, 84] width 43 height 15
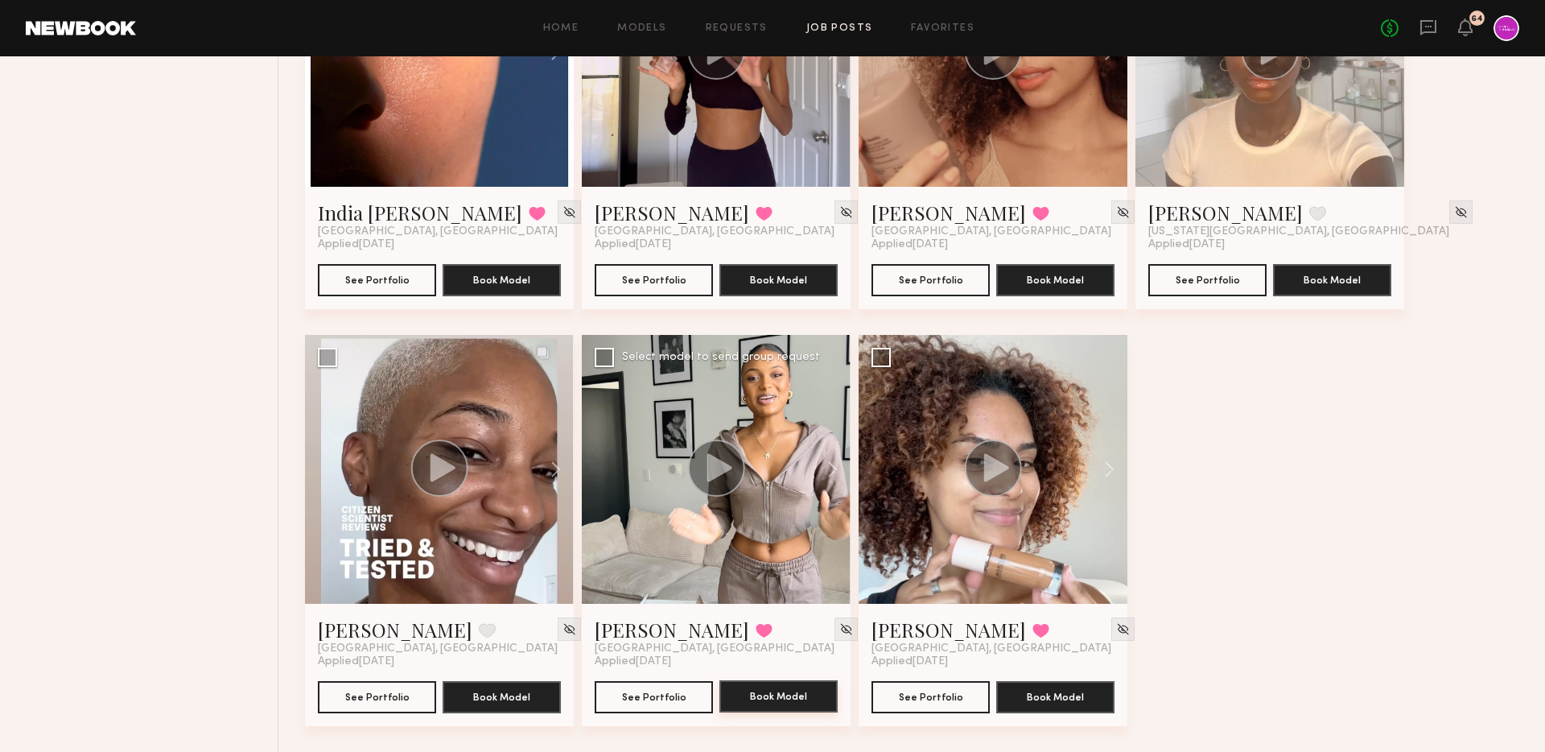
click at [789, 692] on button "Book Model" at bounding box center [779, 696] width 118 height 32
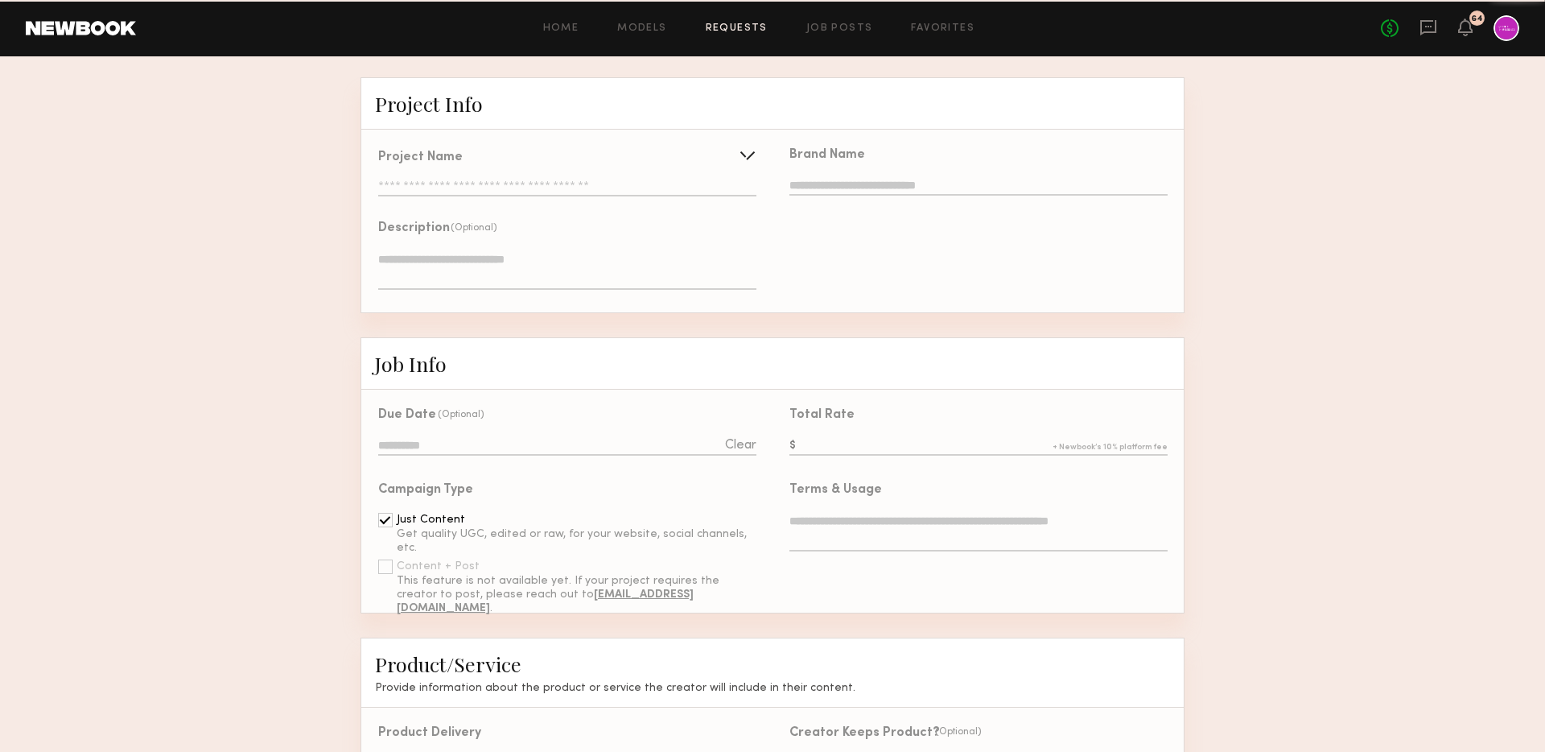
type input "**********"
type textarea "**********"
type input "**********"
type textarea "**********"
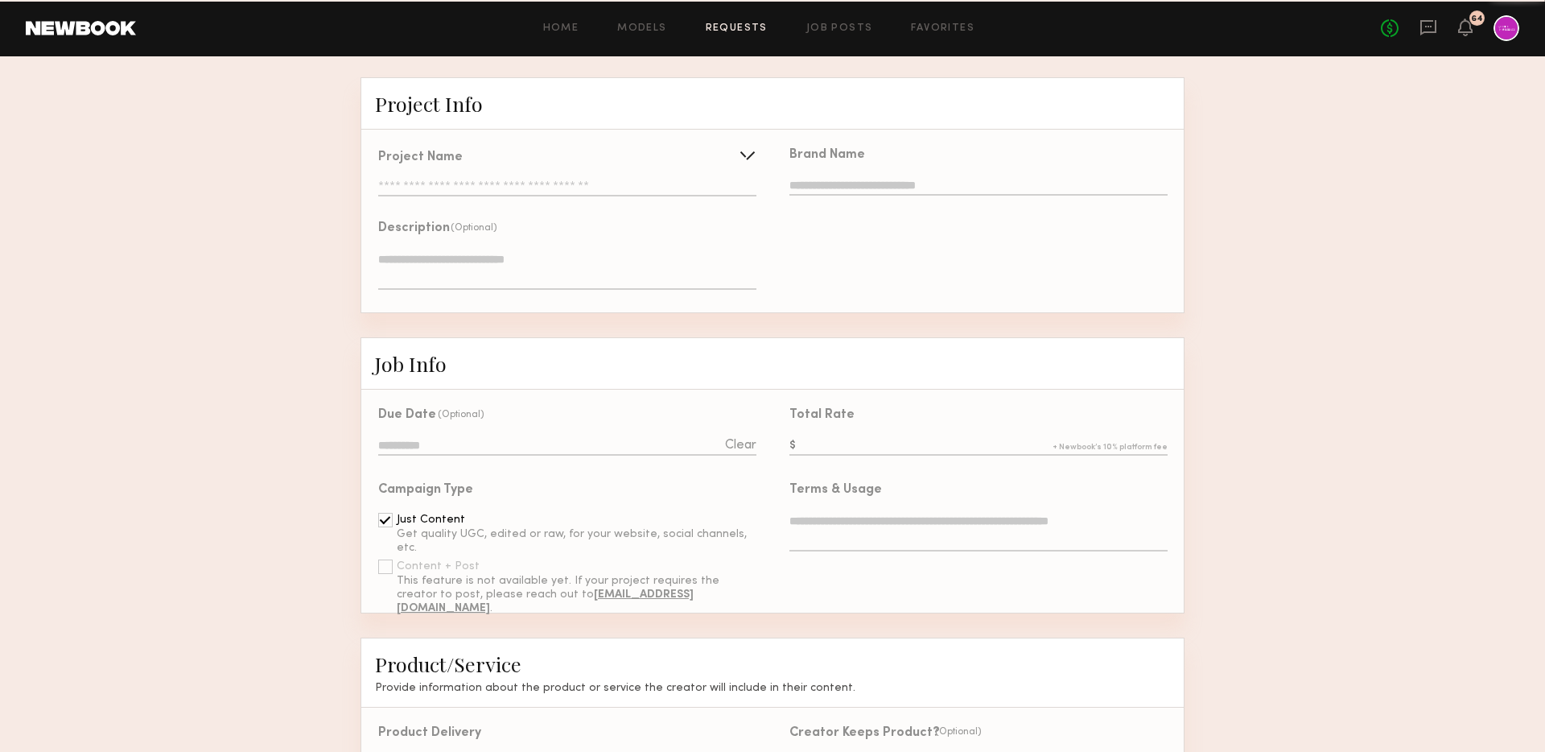
type textarea "**********"
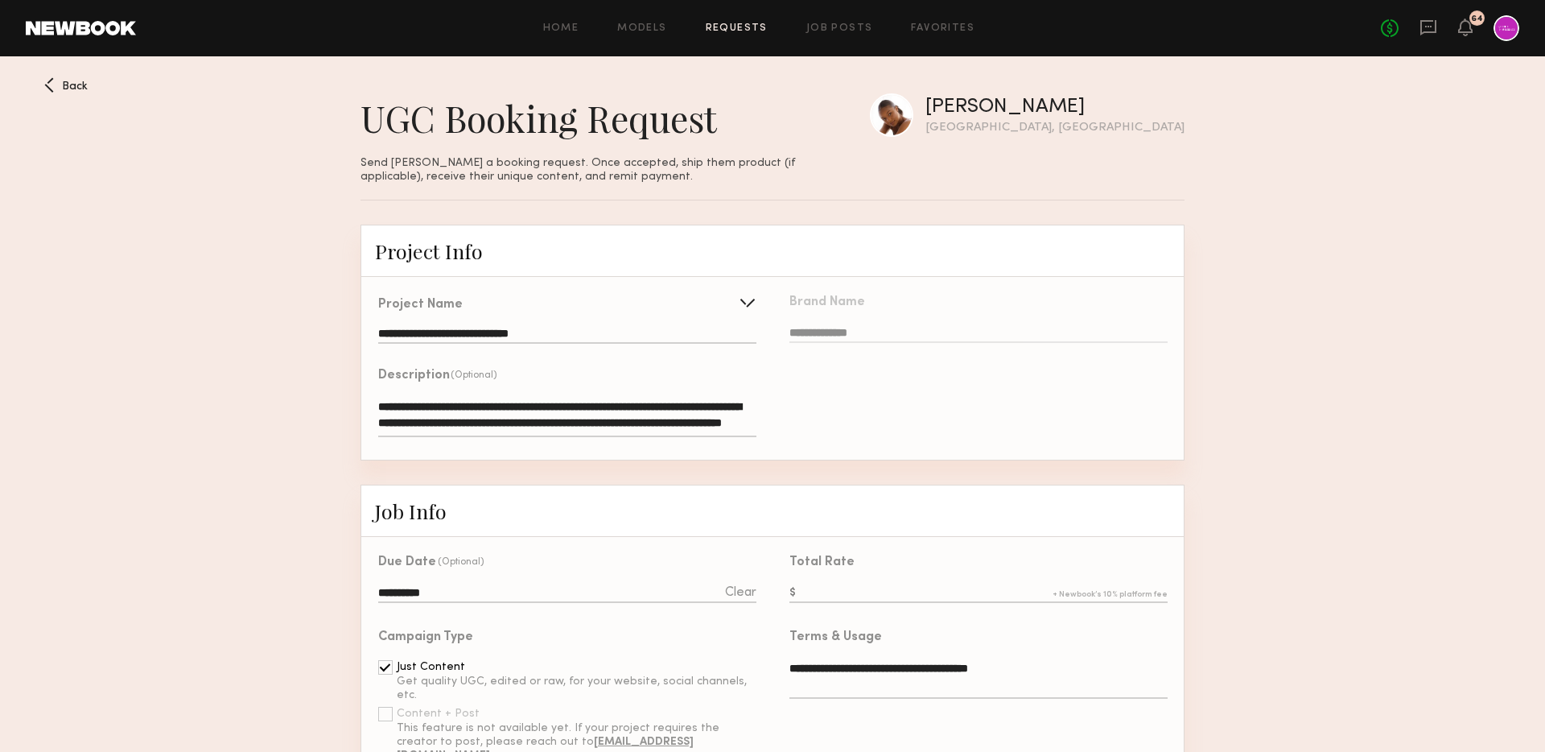
click at [560, 326] on div "**********" at bounding box center [567, 321] width 378 height 45
click at [515, 328] on input "**********" at bounding box center [567, 336] width 378 height 16
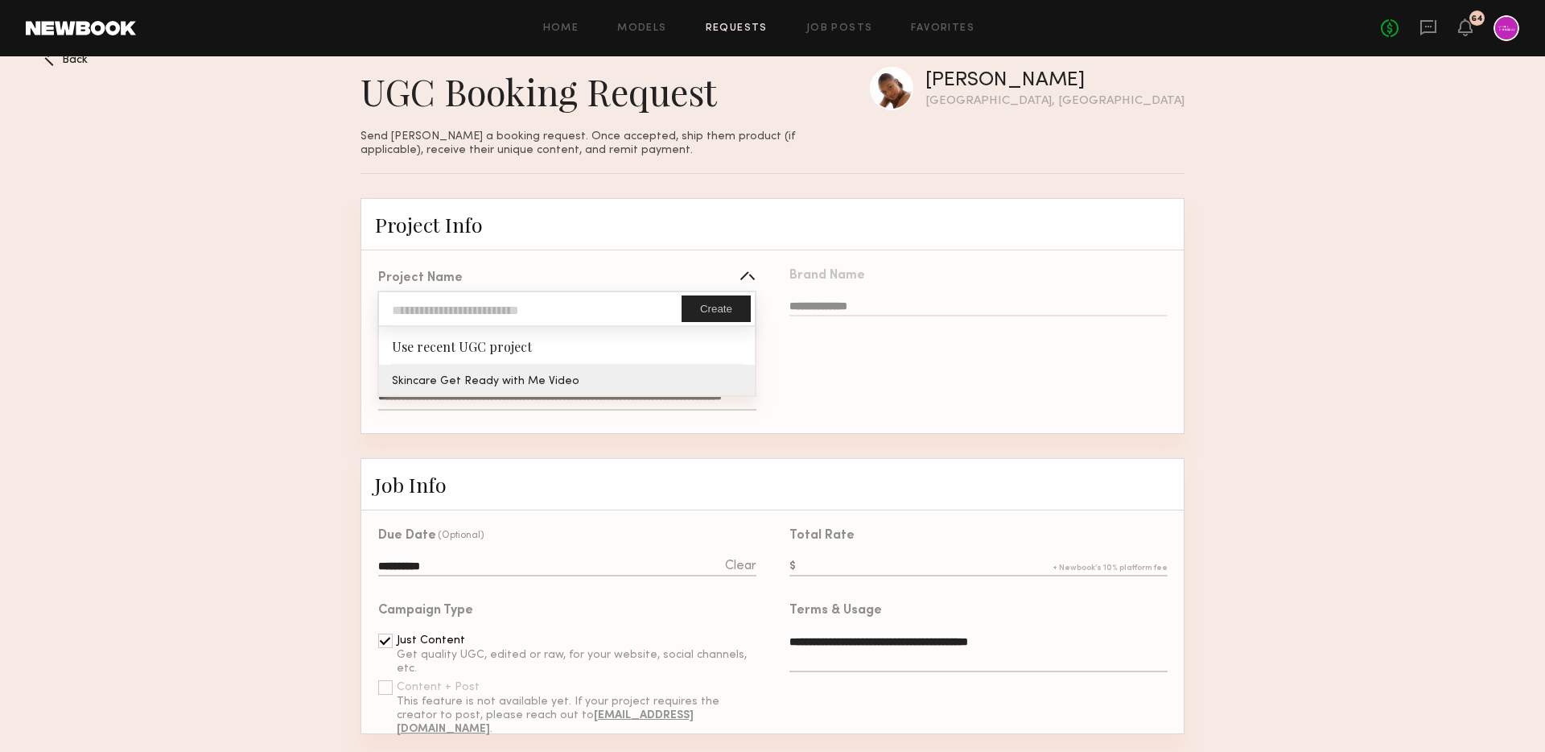
scroll to position [29, 0]
click at [513, 379] on div "**********" at bounding box center [566, 340] width 411 height 180
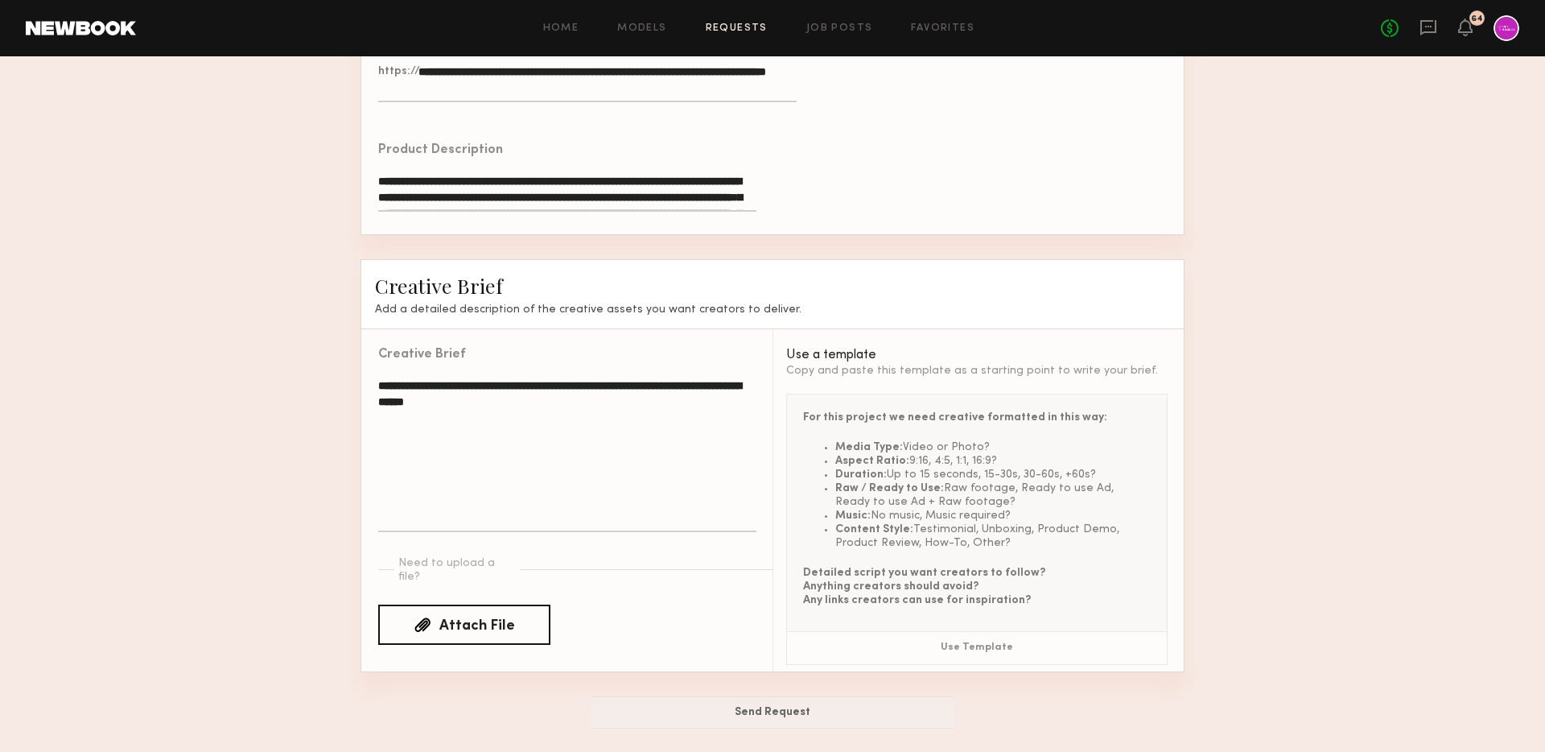
scroll to position [0, 0]
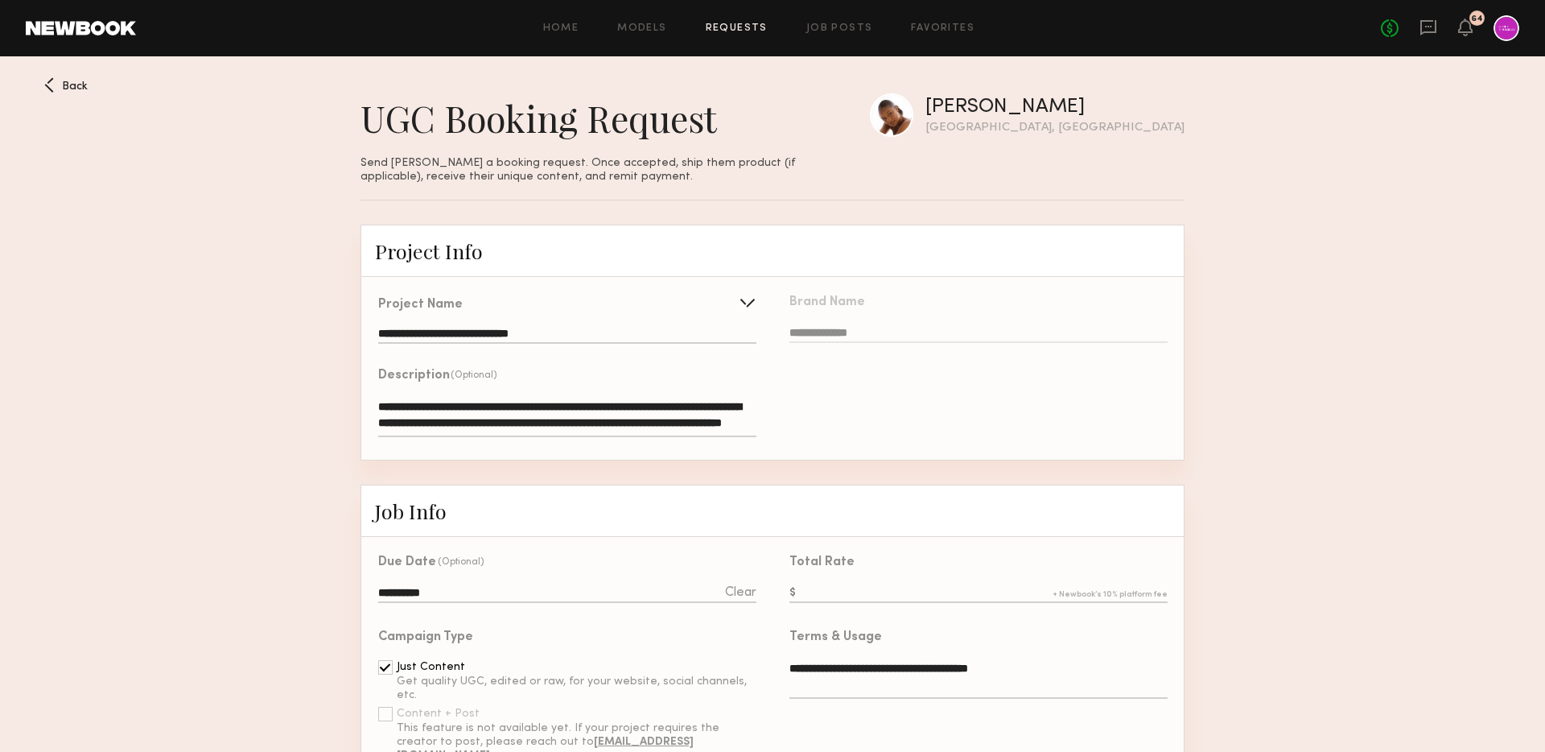
click at [69, 85] on span "Back" at bounding box center [75, 86] width 26 height 11
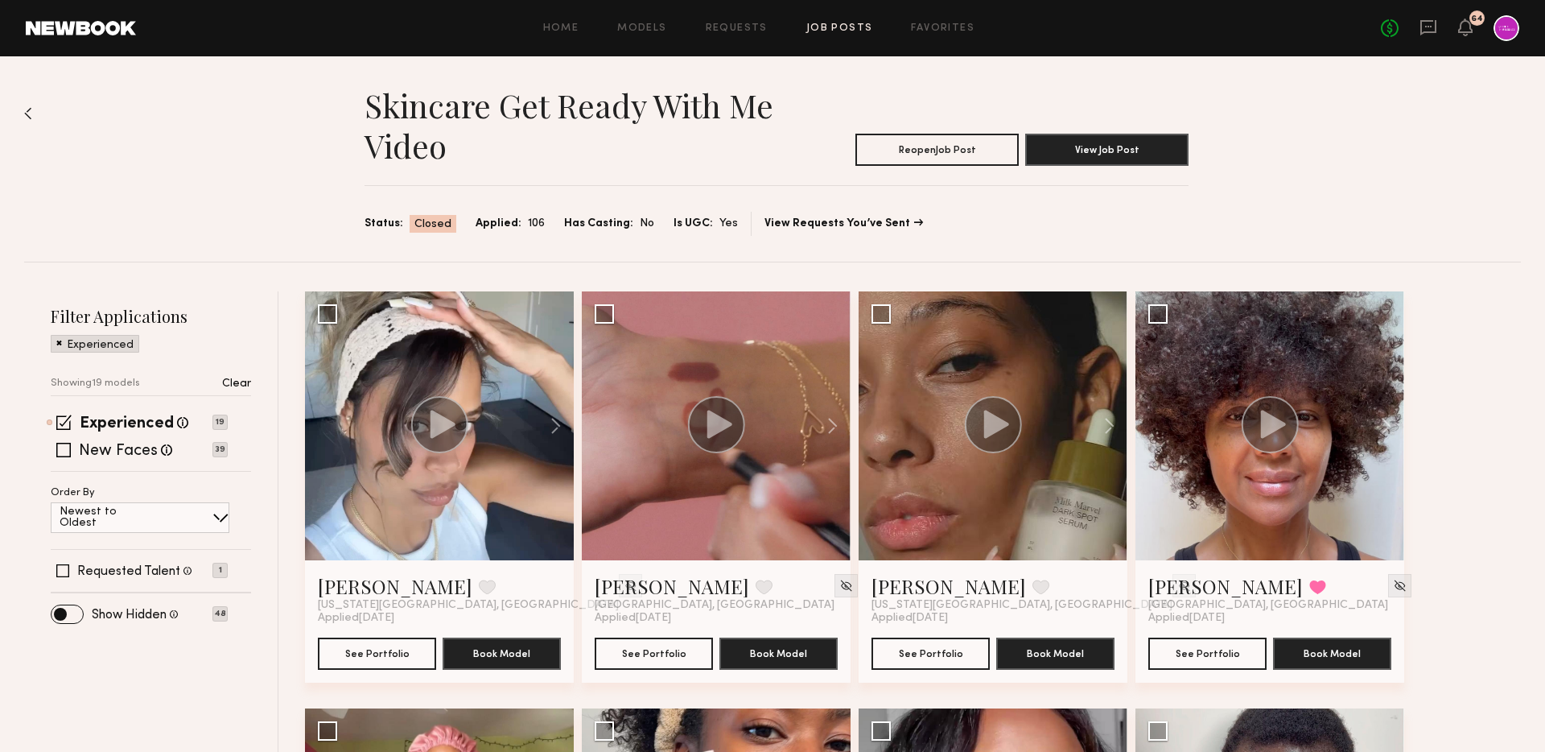
click at [814, 32] on link "Job Posts" at bounding box center [839, 28] width 67 height 10
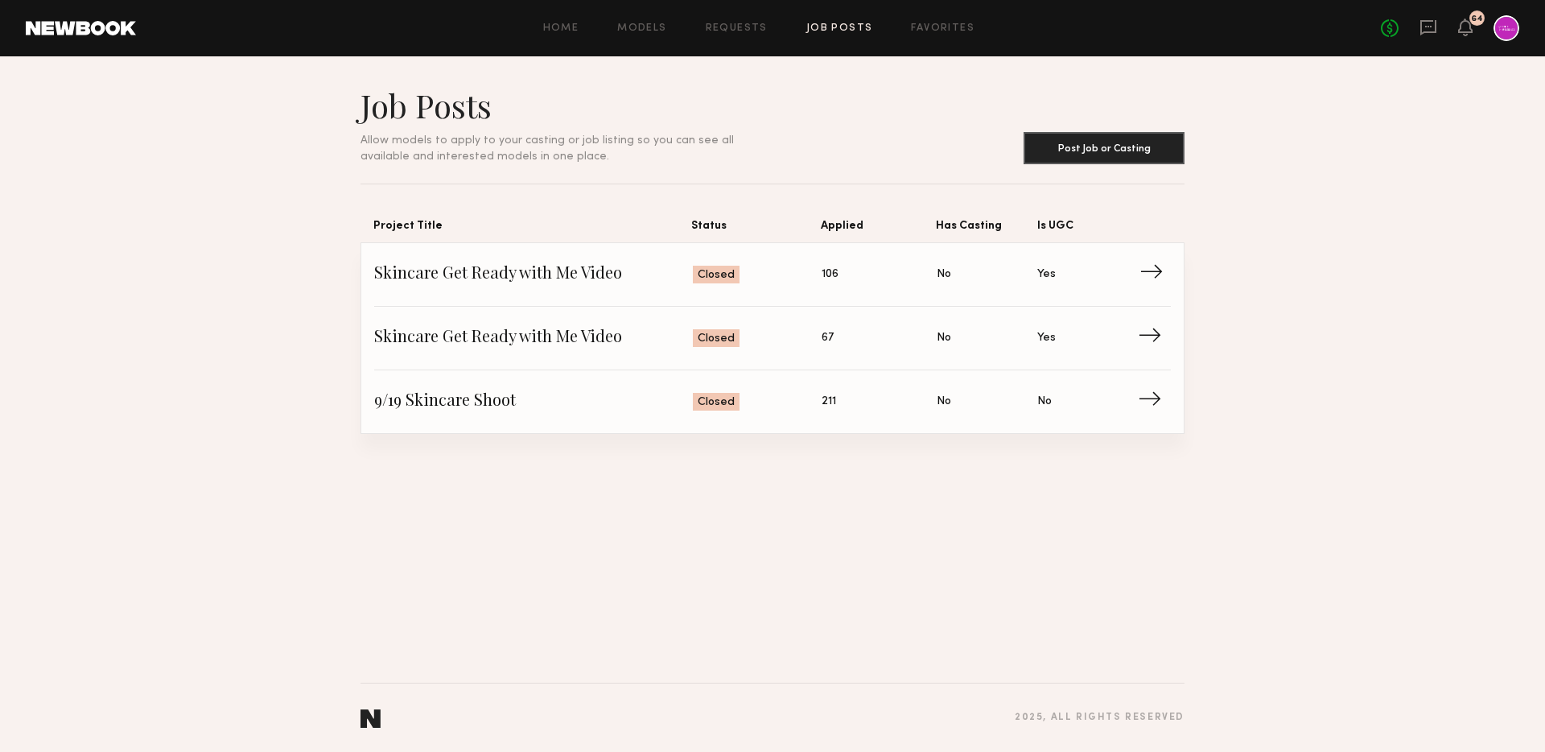
click at [480, 276] on span "Skincare Get Ready with Me Video" at bounding box center [533, 274] width 319 height 24
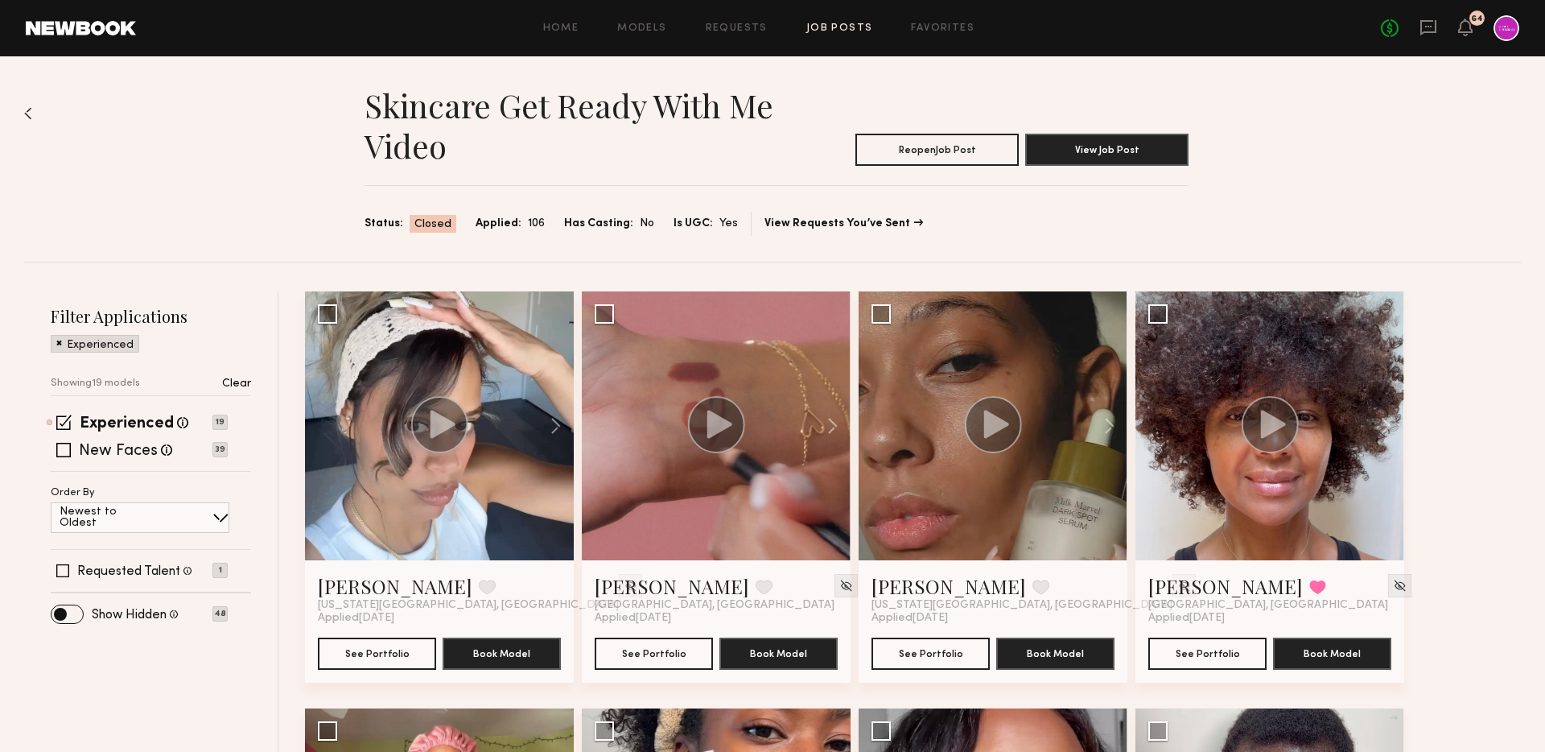
click at [1119, 165] on link "View Job Post" at bounding box center [1106, 150] width 163 height 32
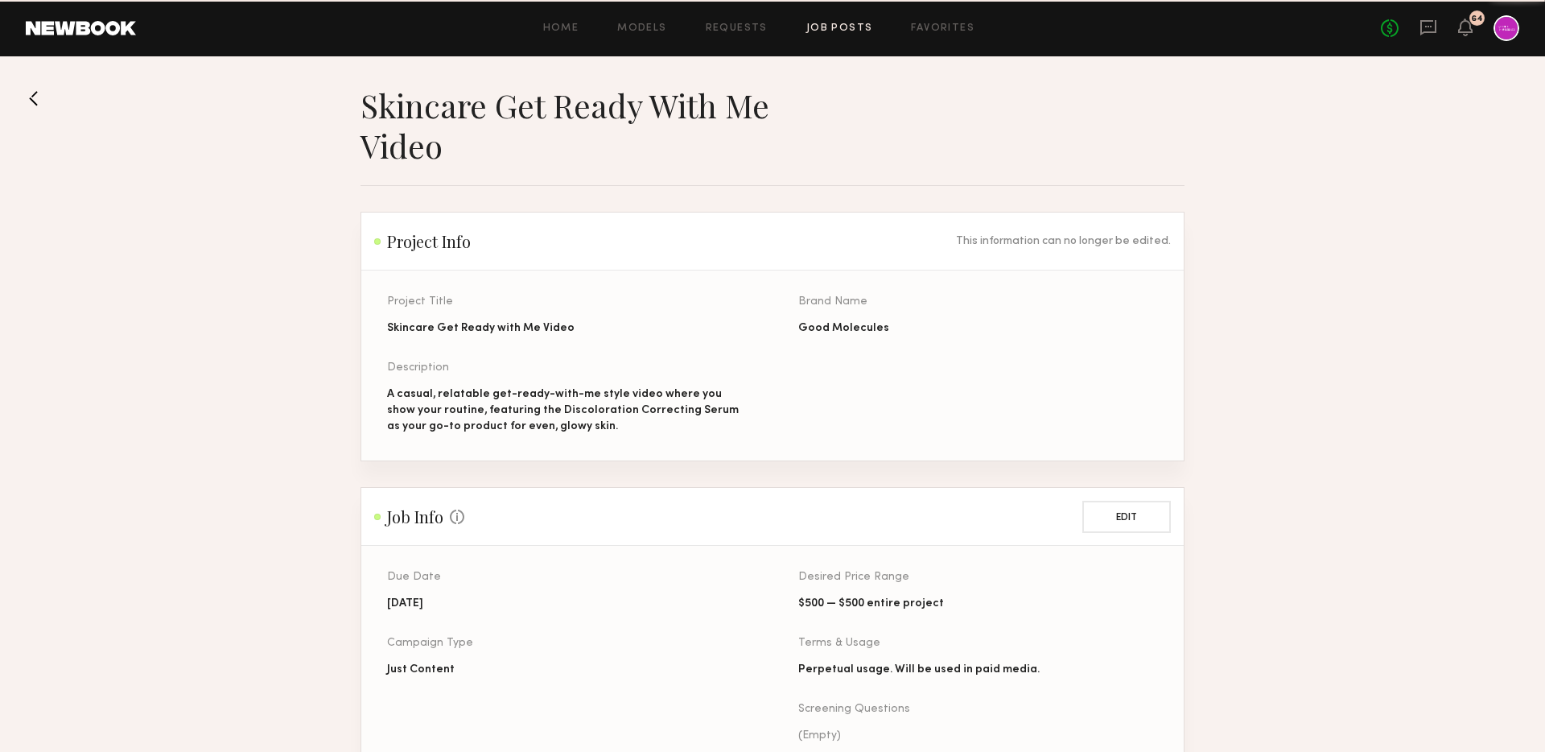
click at [1109, 147] on header "Skincare Get Ready with Me Video" at bounding box center [773, 125] width 824 height 80
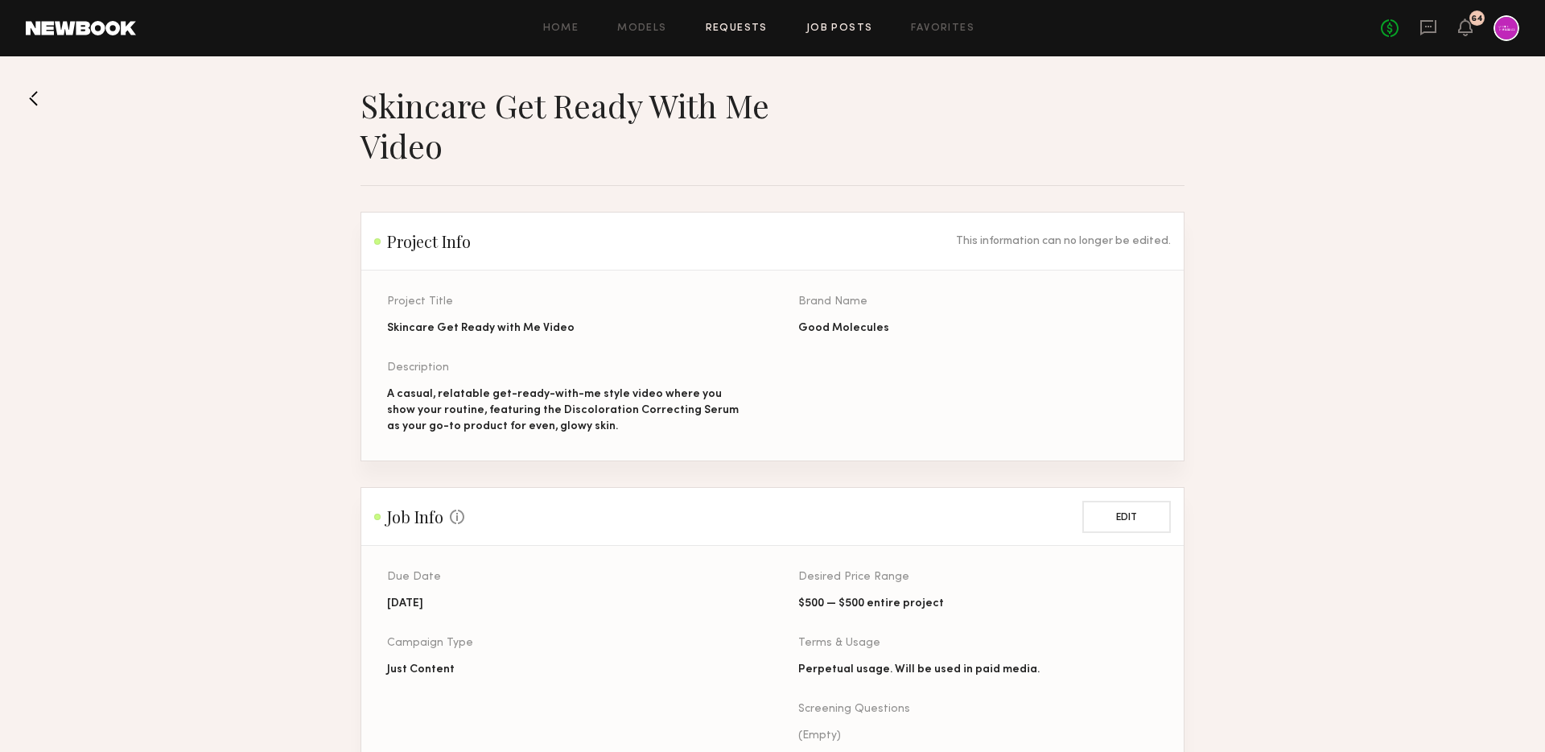
click at [721, 31] on link "Requests" at bounding box center [737, 28] width 62 height 10
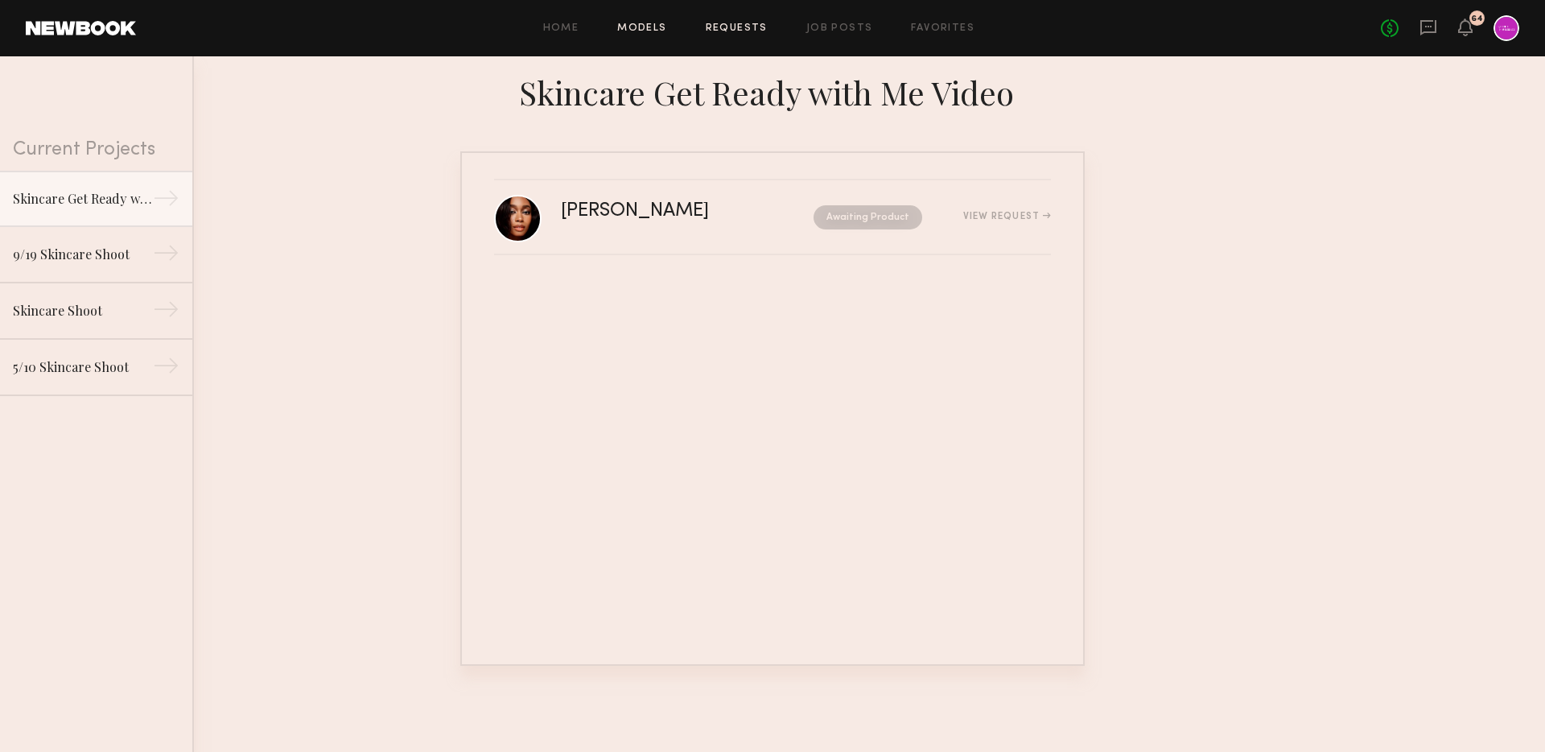
click at [649, 31] on link "Models" at bounding box center [641, 28] width 49 height 10
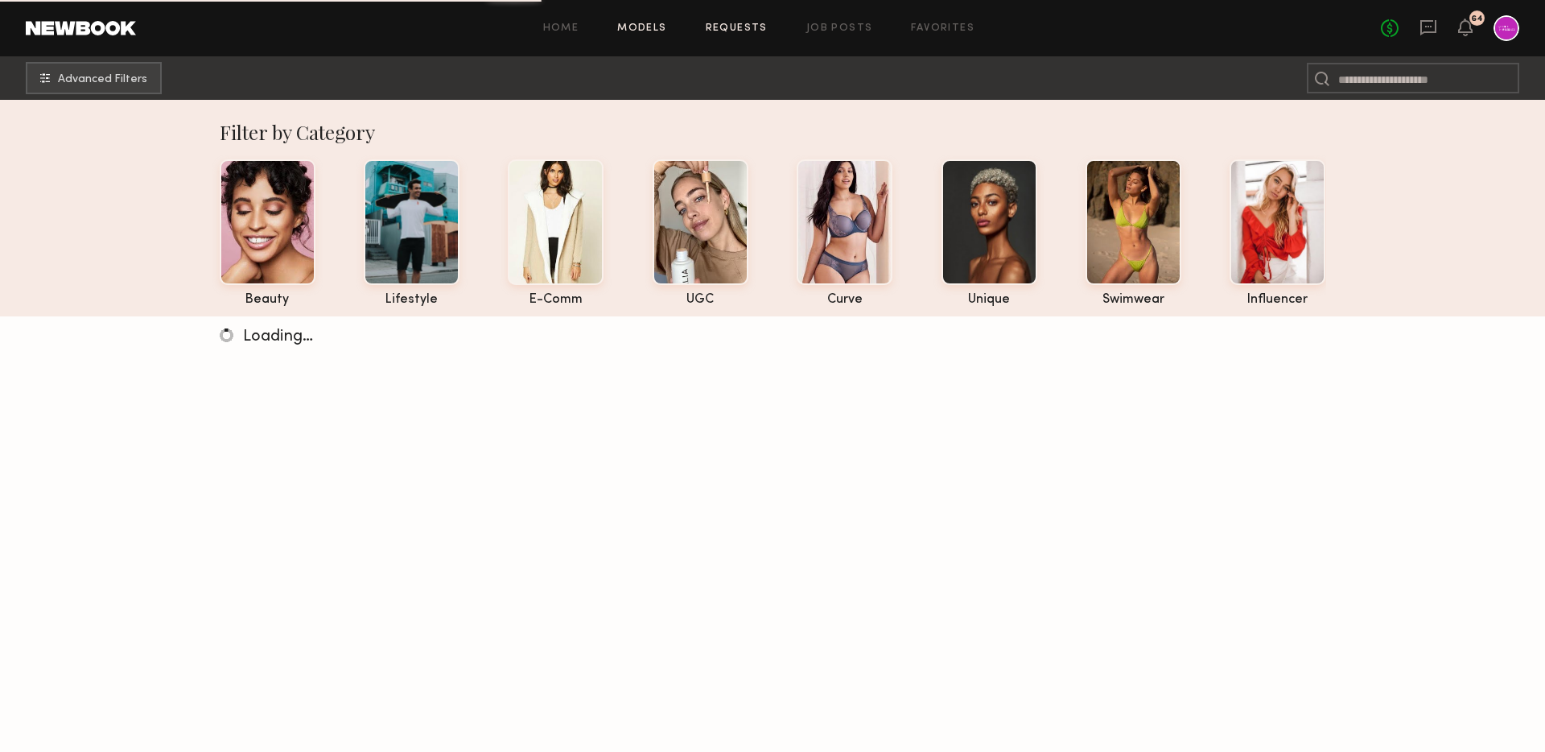
click at [714, 25] on link "Requests" at bounding box center [737, 28] width 62 height 10
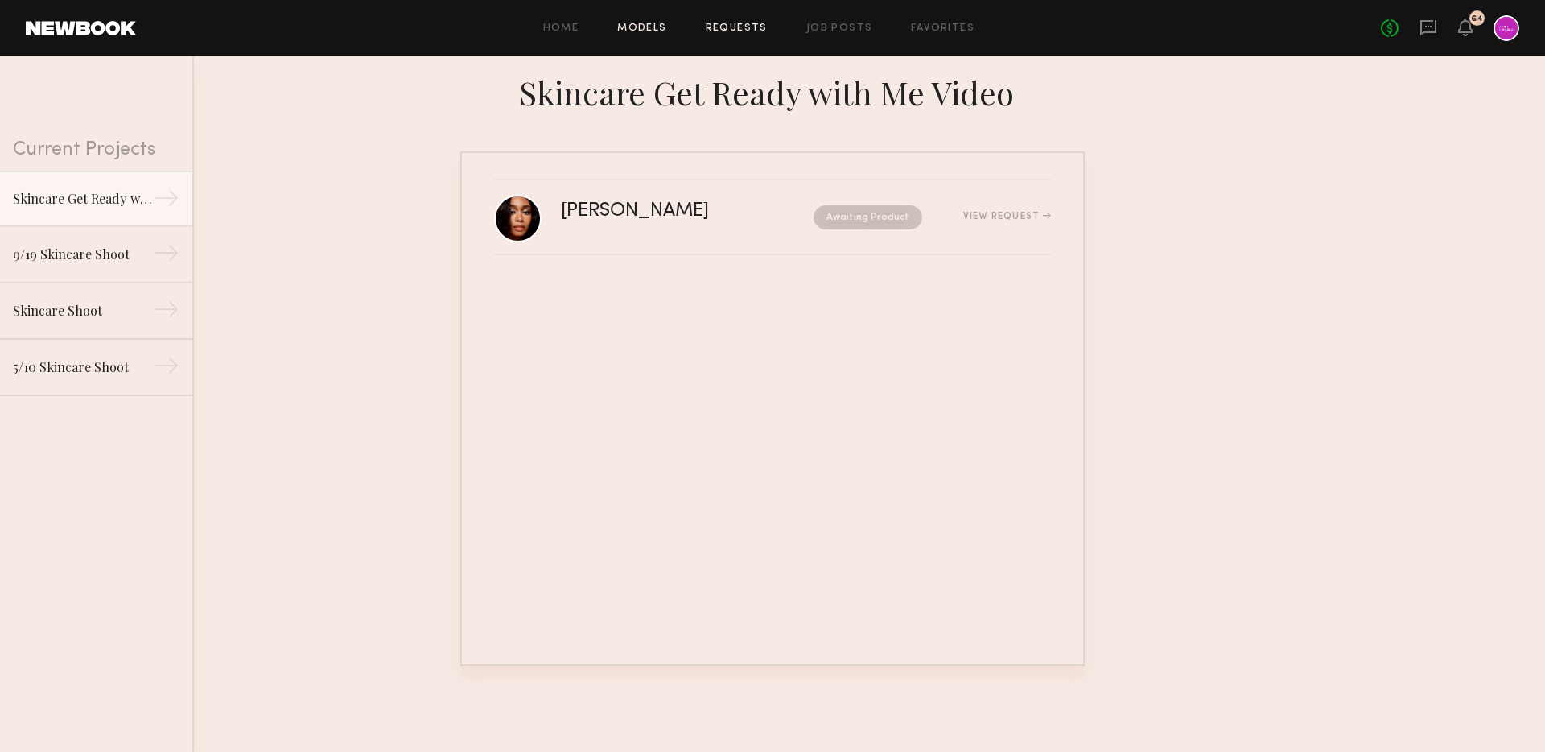
click at [636, 25] on link "Models" at bounding box center [641, 28] width 49 height 10
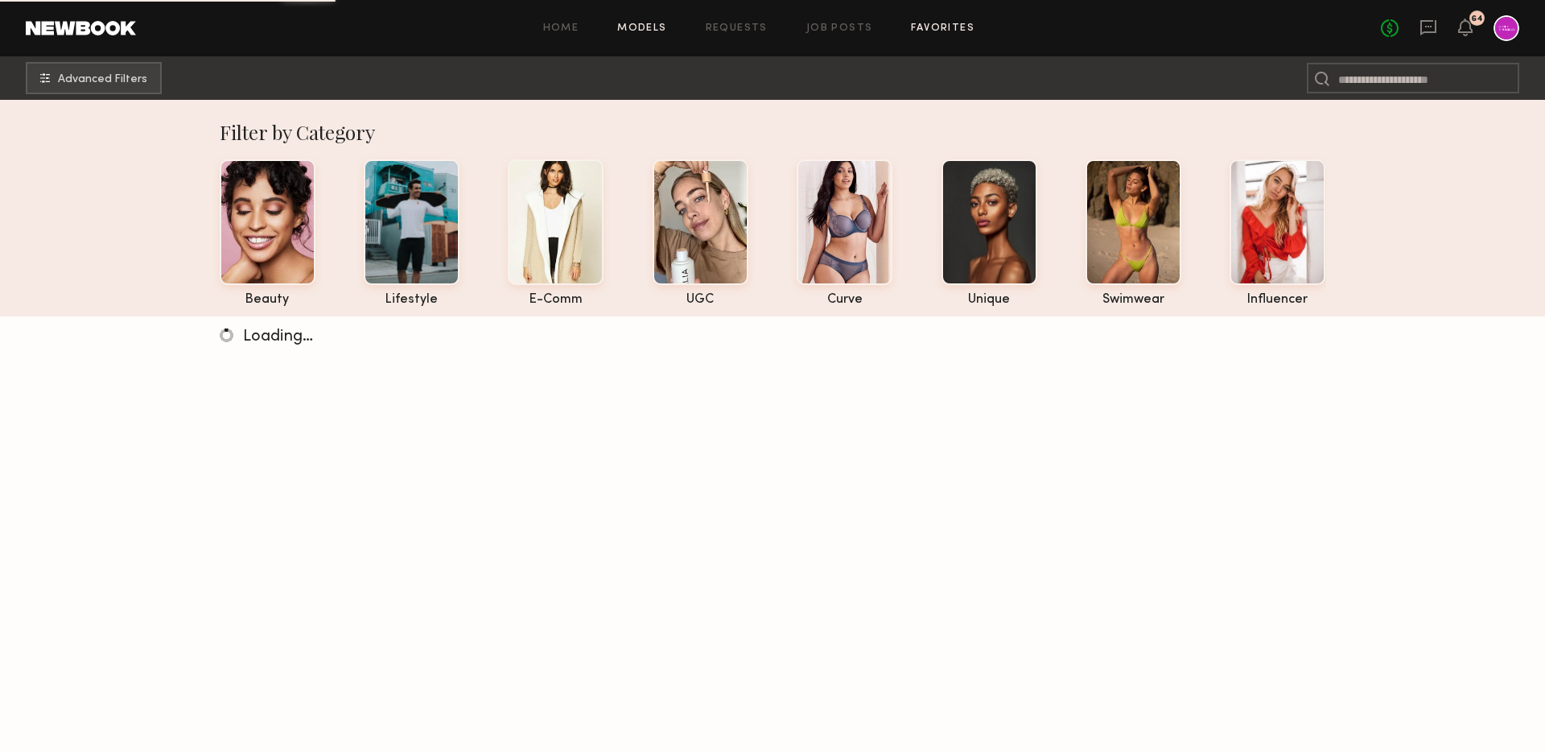
click at [922, 23] on link "Favorites" at bounding box center [943, 28] width 64 height 10
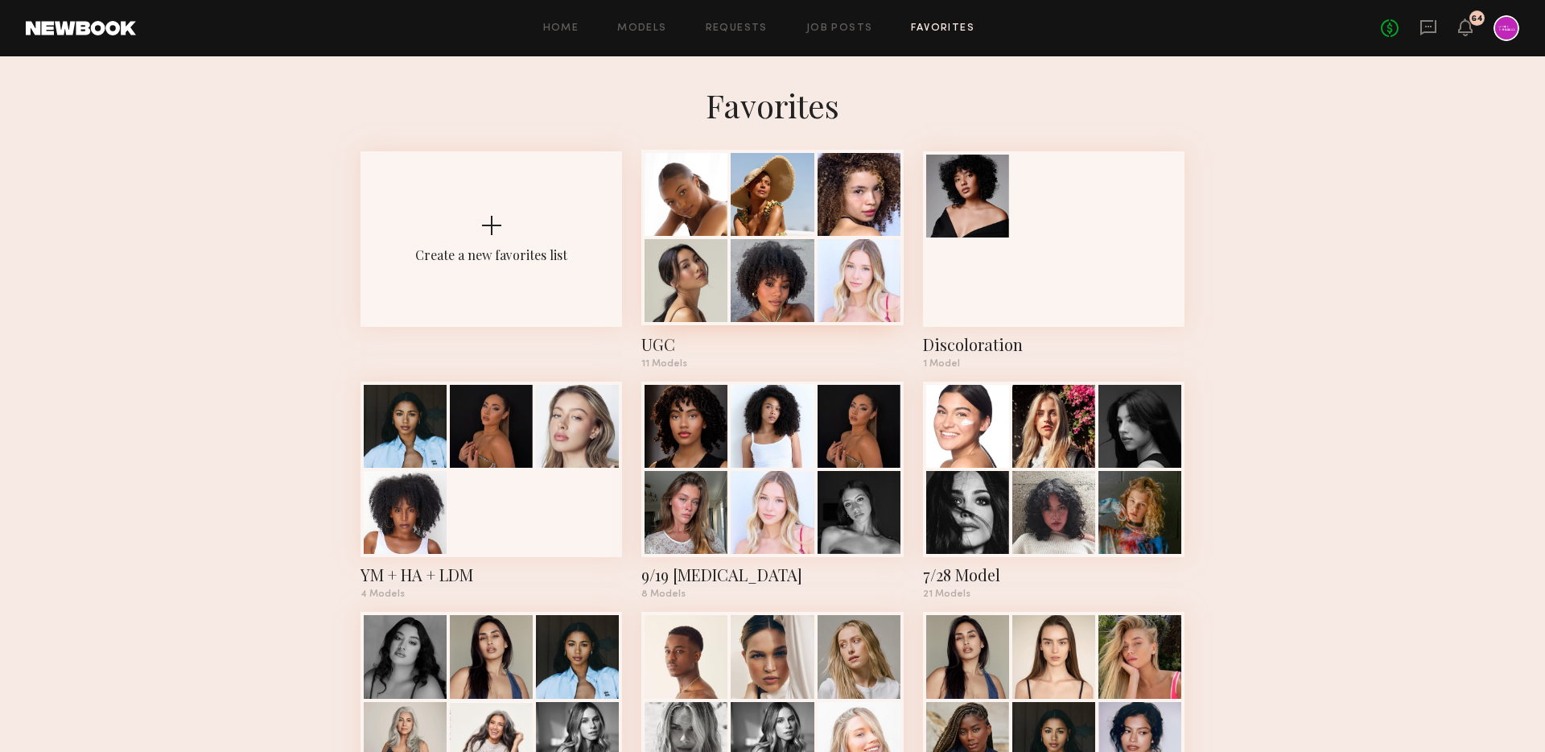
click at [737, 244] on div at bounding box center [772, 280] width 83 height 83
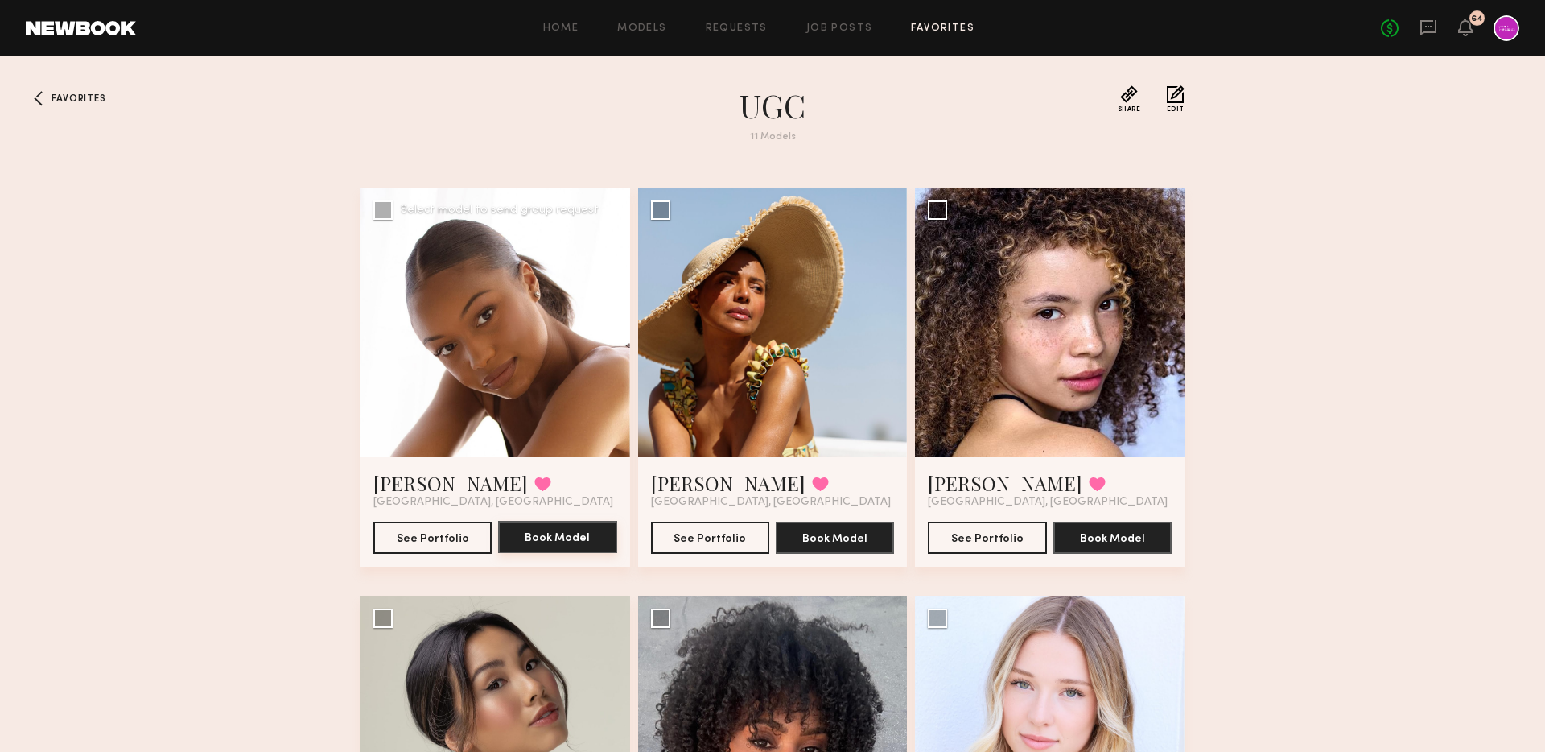
click at [550, 545] on button "Book Model" at bounding box center [557, 537] width 118 height 32
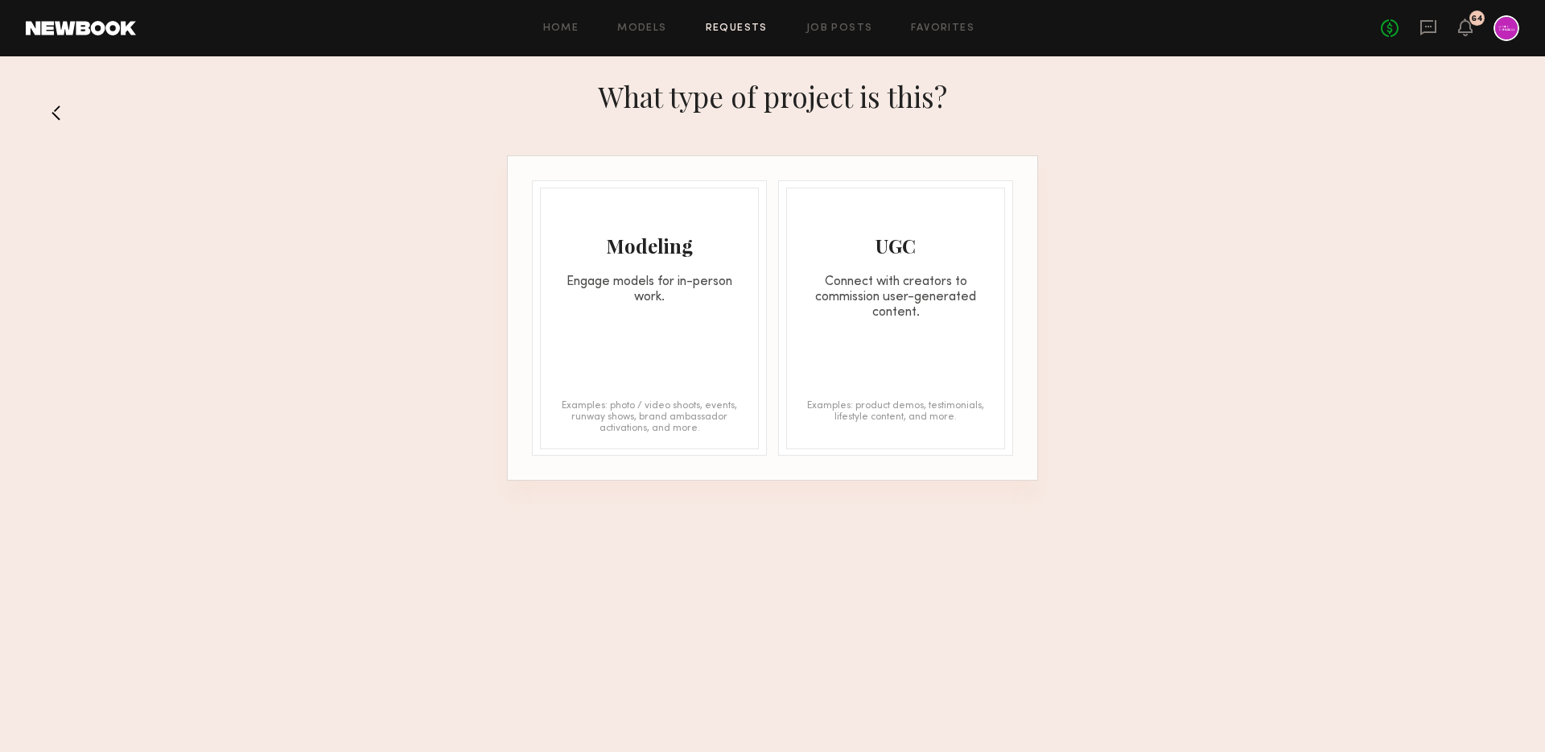
click at [687, 272] on div "Modeling Engage models for in-person work." at bounding box center [649, 246] width 217 height 117
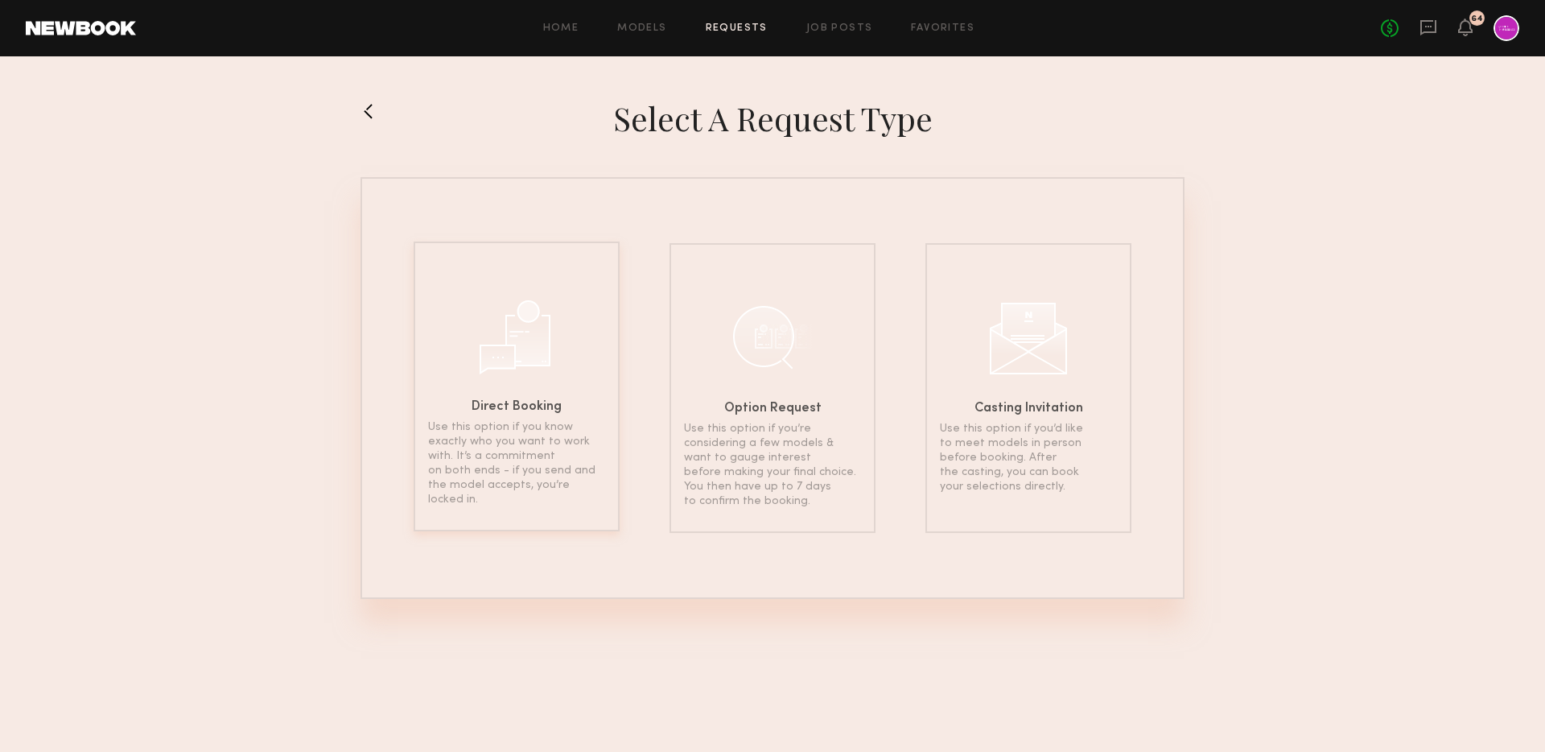
click at [559, 415] on div "Direct Booking Use this option if you know exactly who you want to work with. I…" at bounding box center [517, 386] width 206 height 290
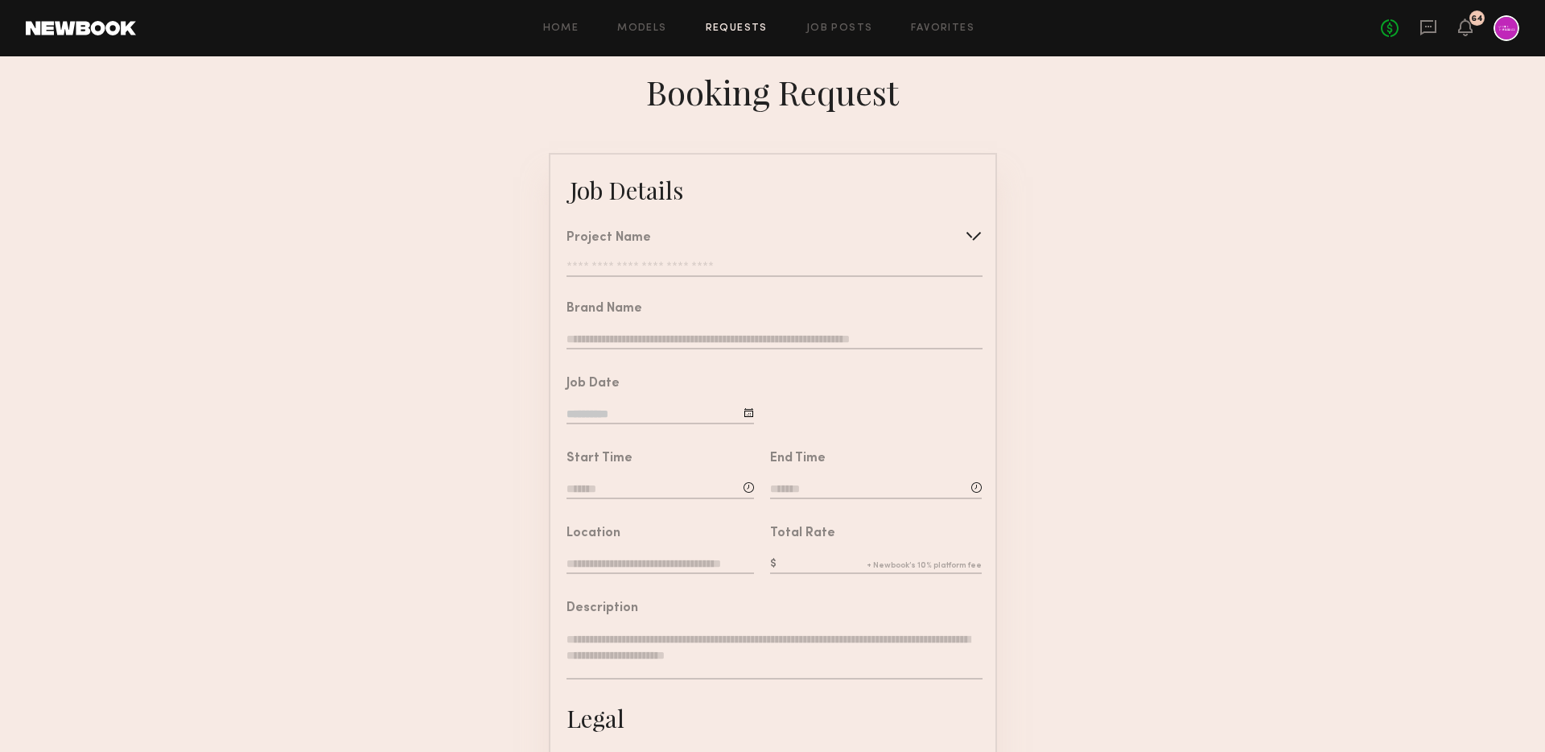
click at [677, 270] on input "text" at bounding box center [774, 269] width 415 height 16
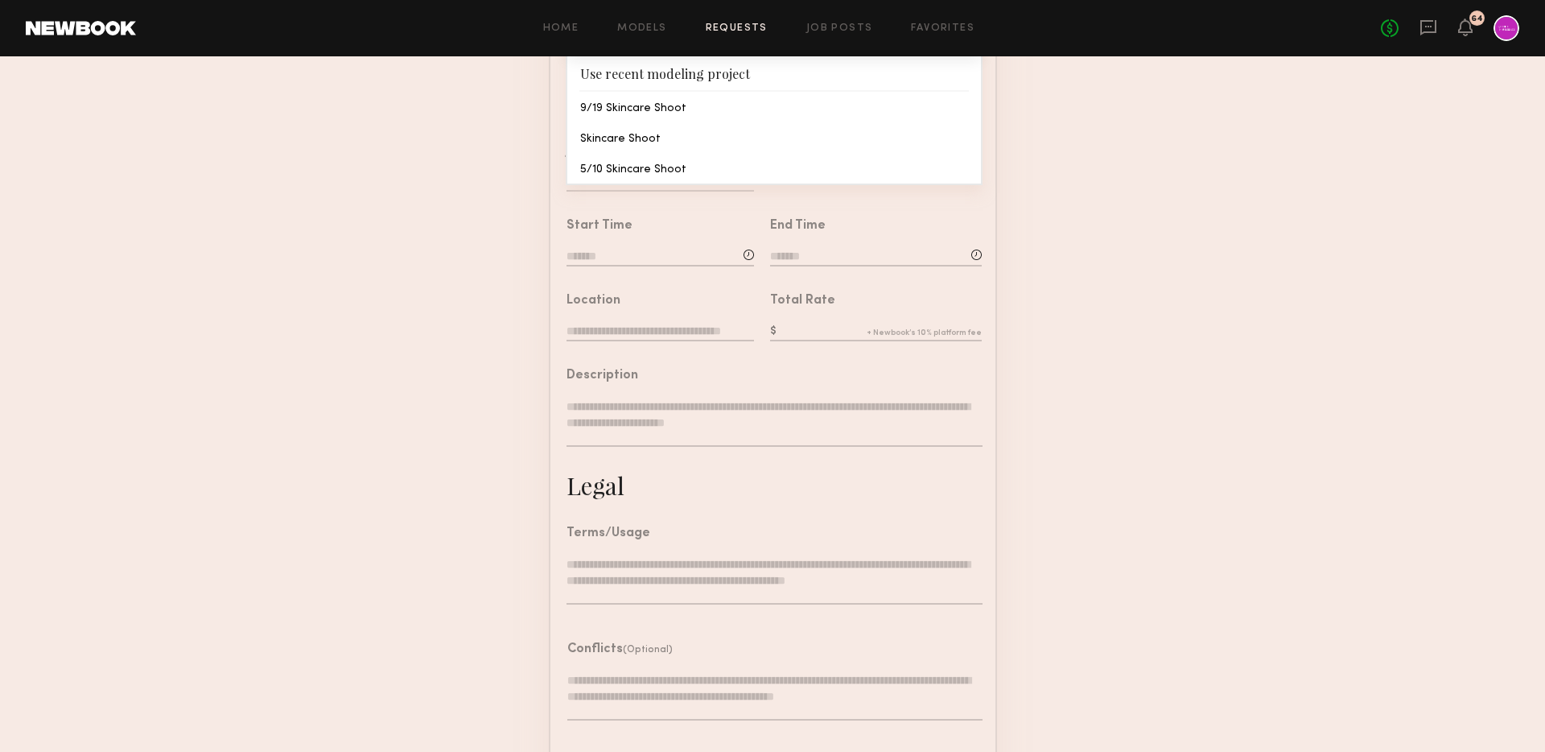
scroll to position [241, 0]
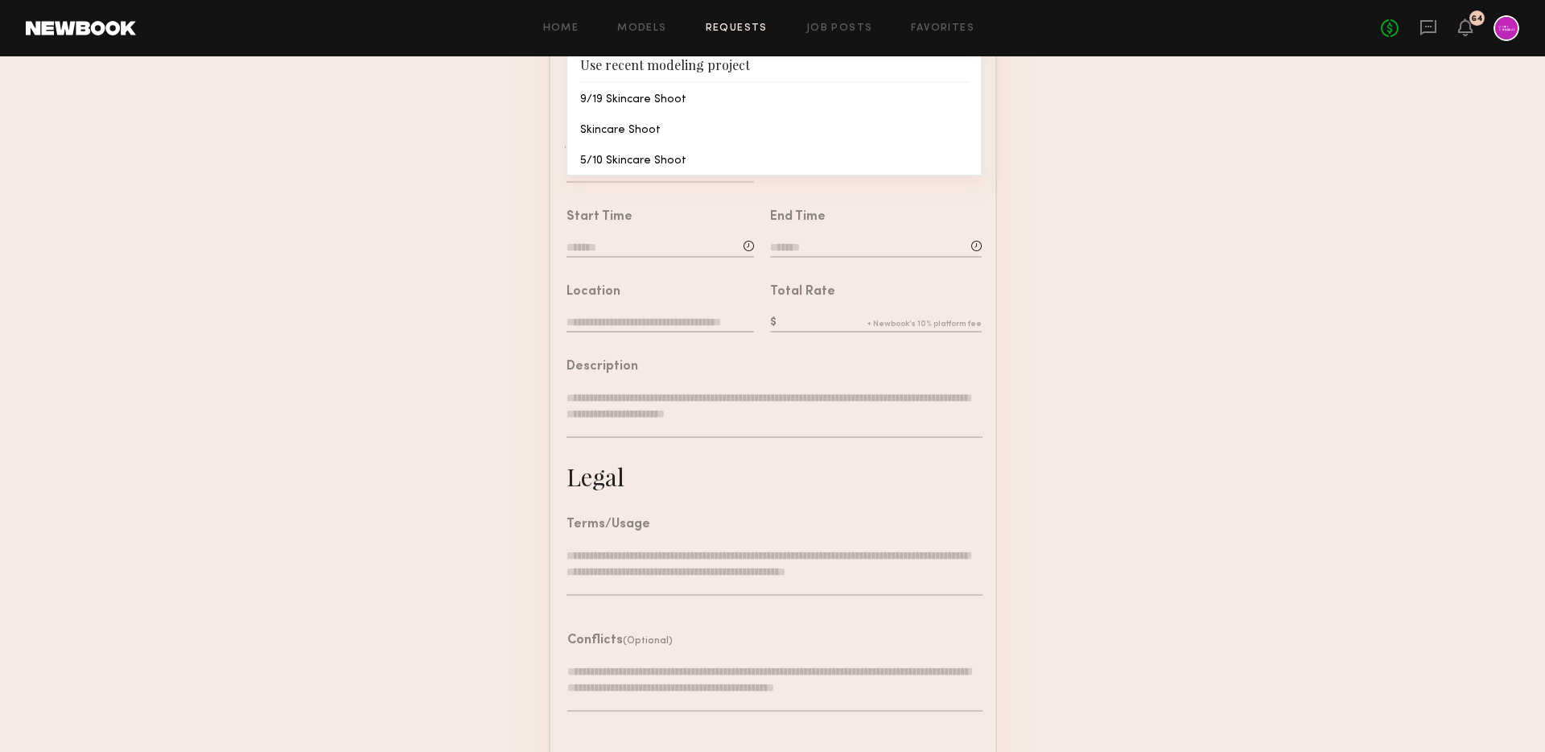
click at [359, 269] on form "Job Details Project Name Create Use recent modeling project 9/19 Skincare Shoot…" at bounding box center [772, 359] width 1545 height 897
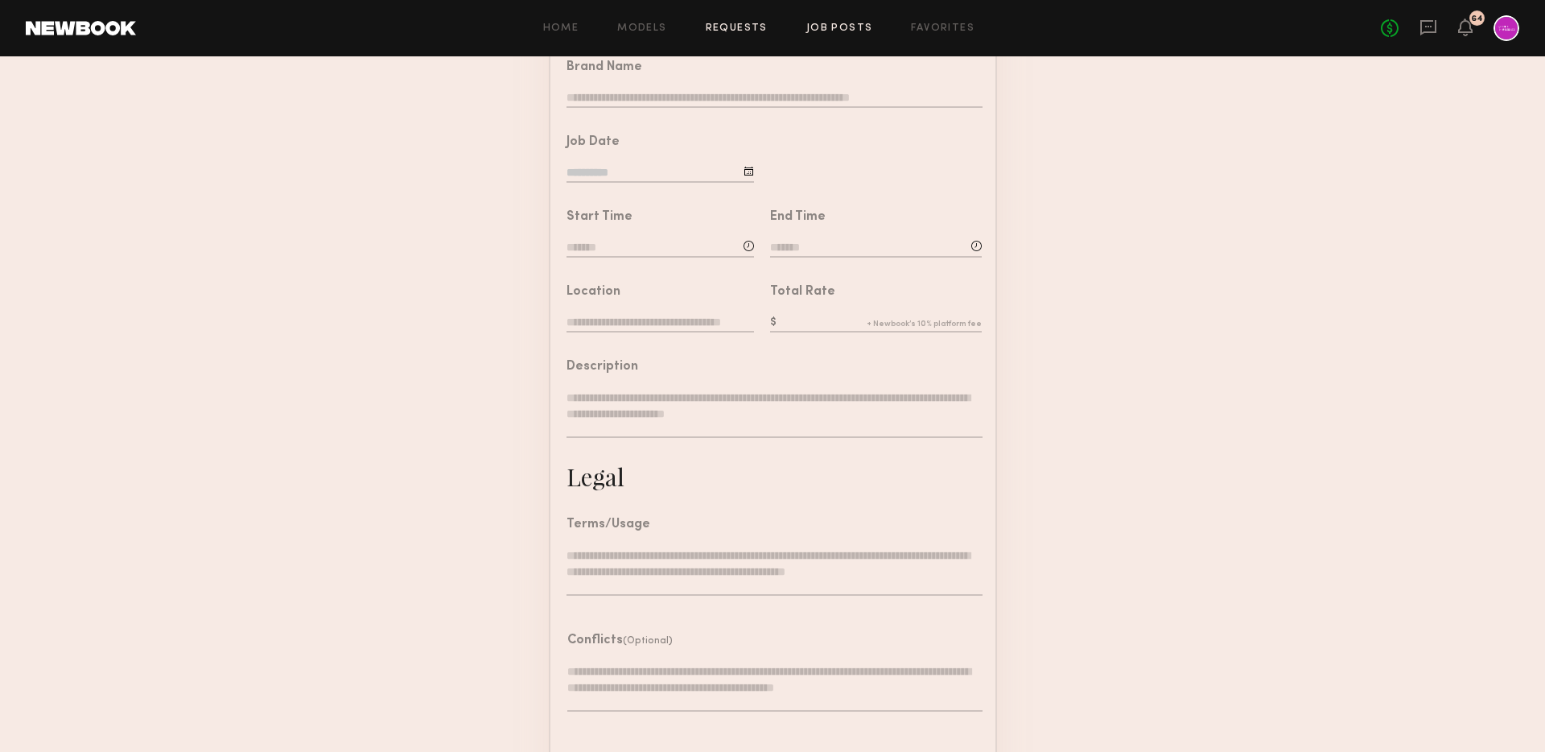
click at [839, 24] on link "Job Posts" at bounding box center [839, 28] width 67 height 10
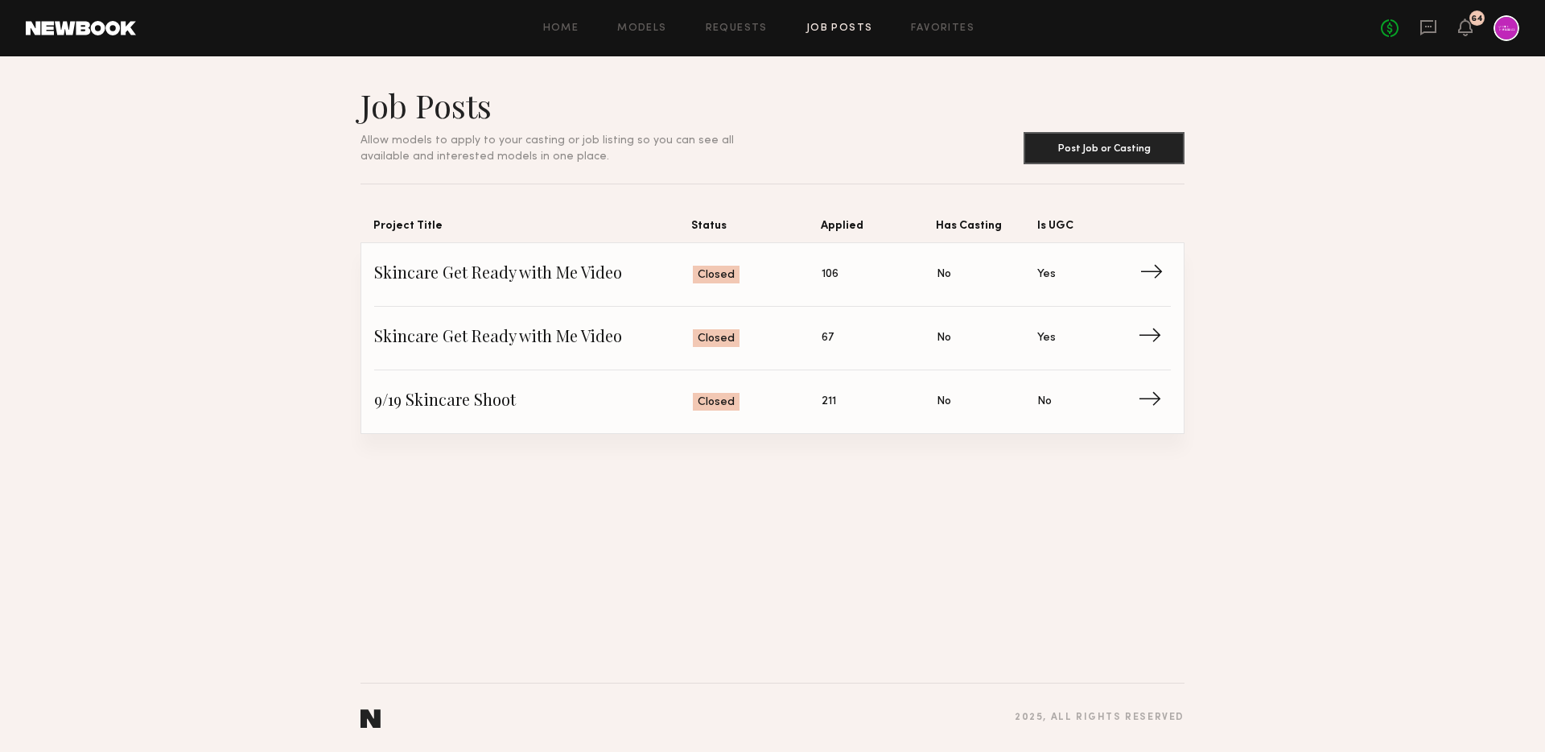
click at [498, 274] on span "Skincare Get Ready with Me Video" at bounding box center [533, 274] width 319 height 24
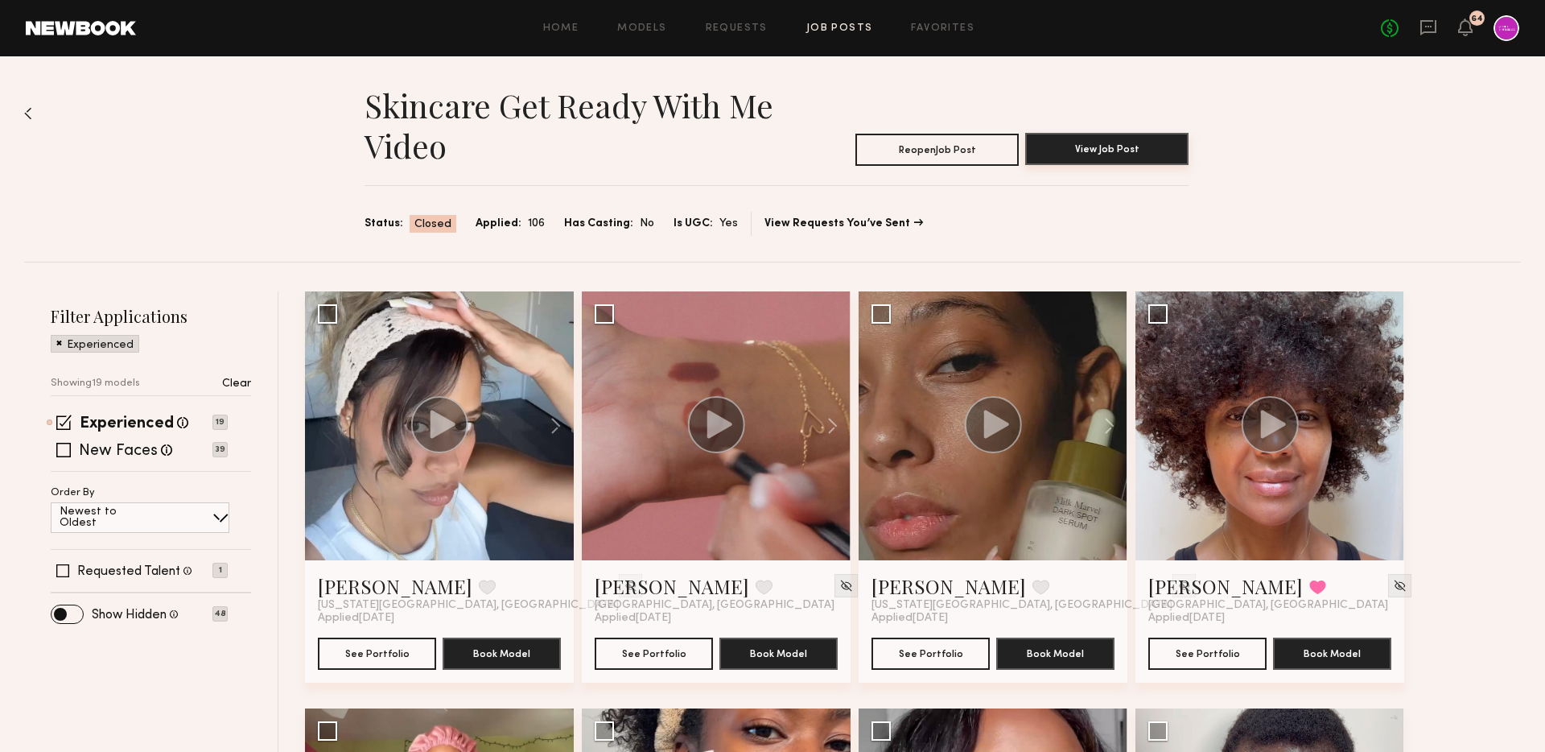
click at [1100, 142] on button "View Job Post" at bounding box center [1106, 149] width 163 height 32
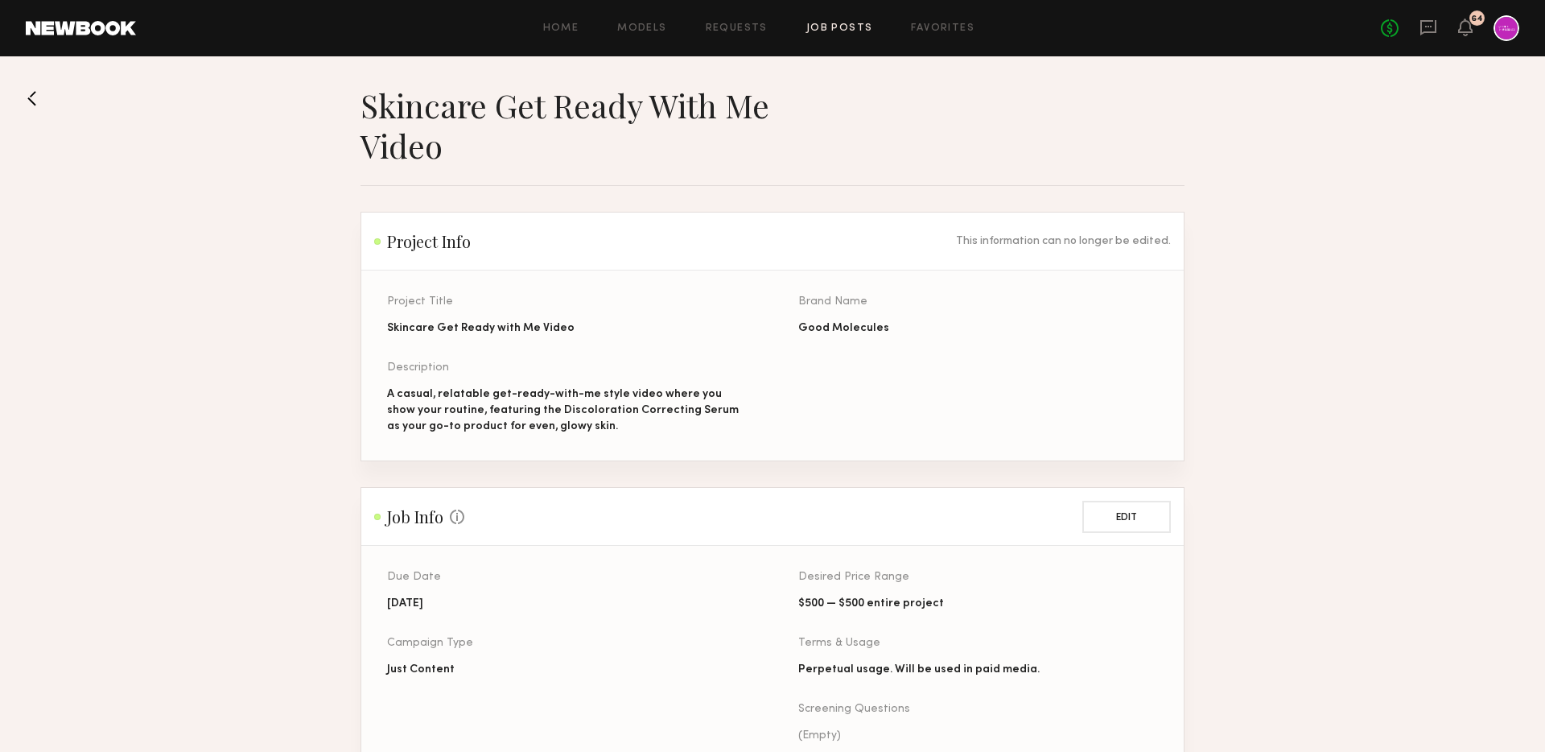
click at [29, 89] on button at bounding box center [39, 98] width 26 height 26
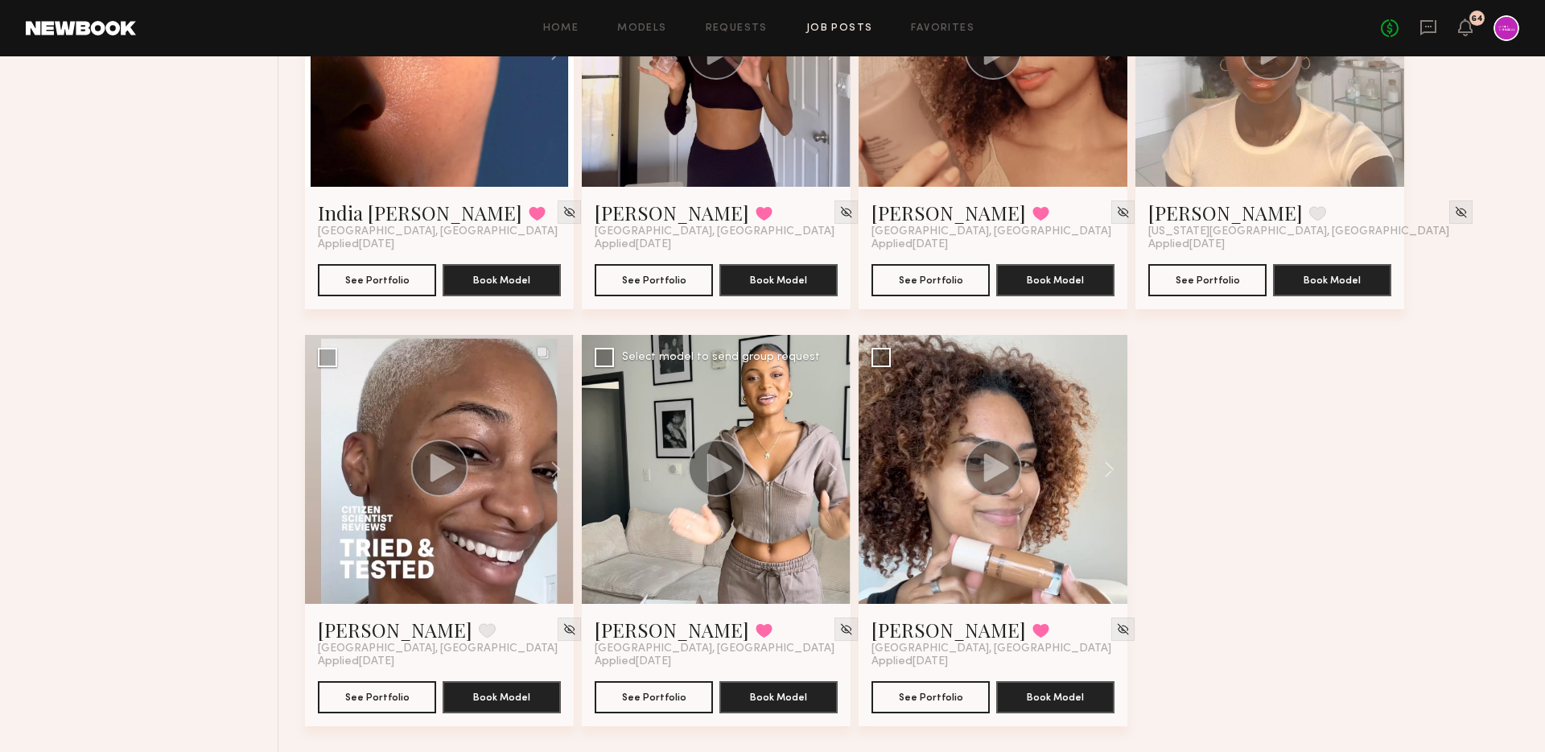
scroll to position [1624, 0]
click at [765, 693] on button "Book Model" at bounding box center [779, 696] width 118 height 32
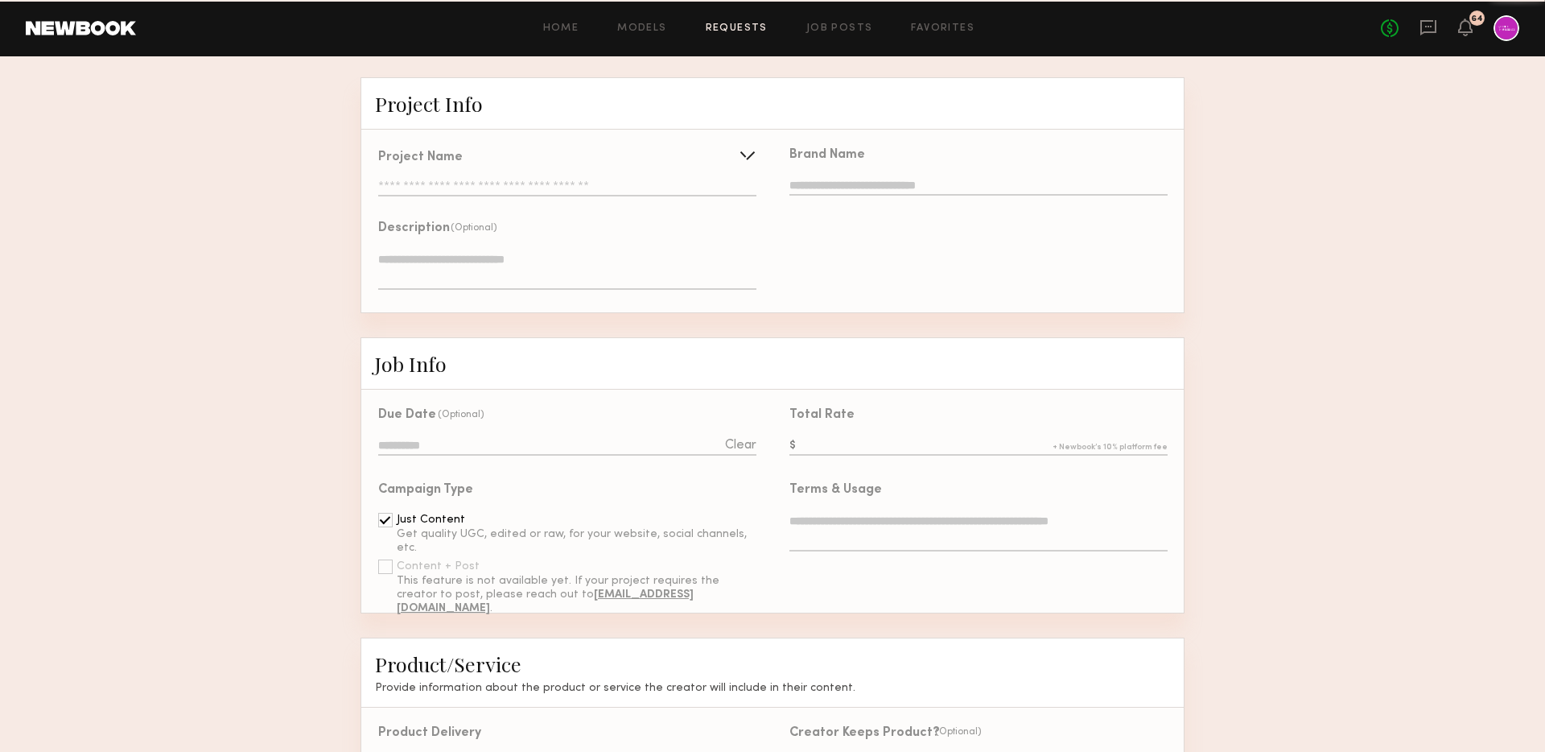
type input "**********"
type textarea "**********"
type input "**********"
type textarea "**********"
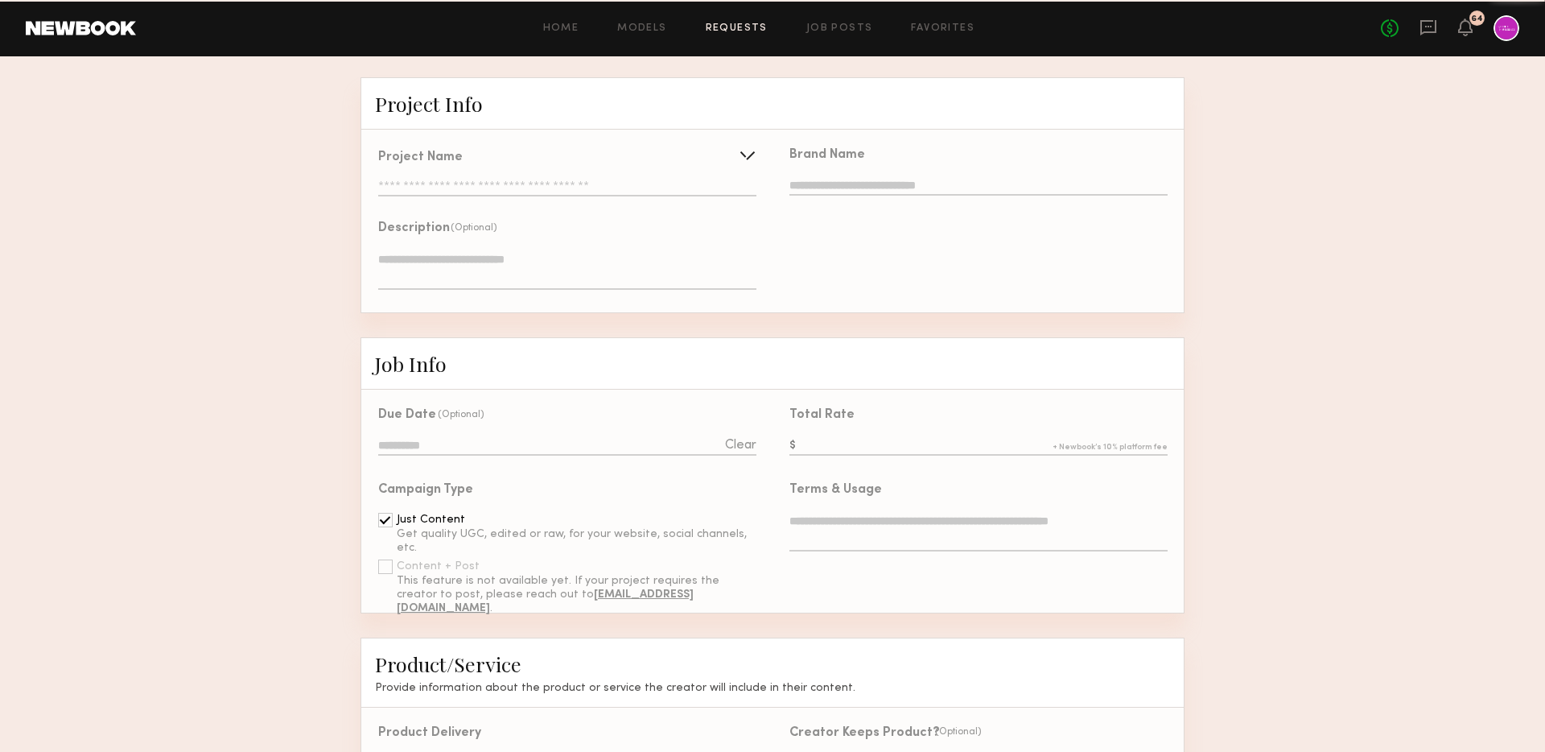
type textarea "**********"
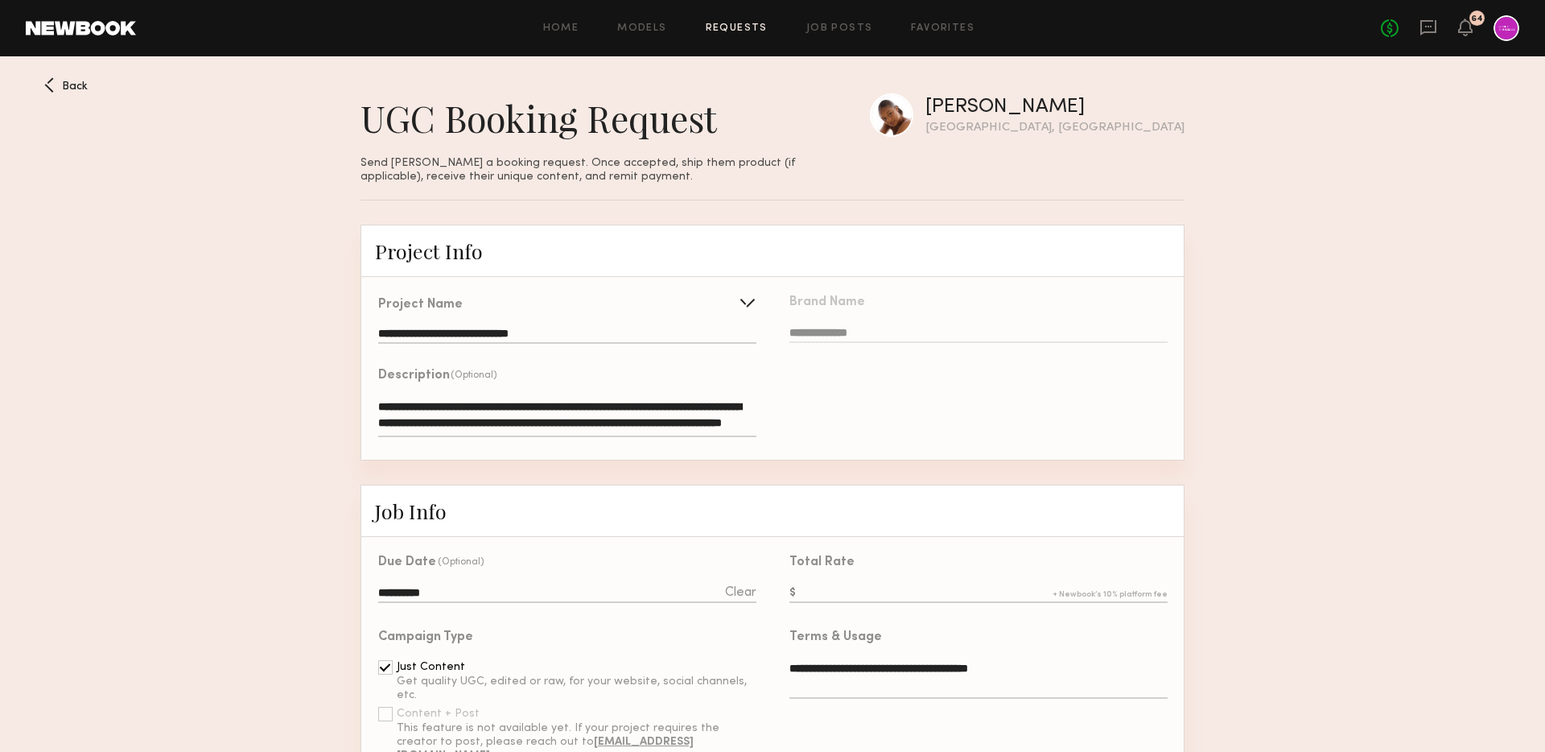
click at [638, 309] on div "Project Name" at bounding box center [567, 305] width 378 height 13
click at [647, 332] on input "**********" at bounding box center [567, 336] width 378 height 16
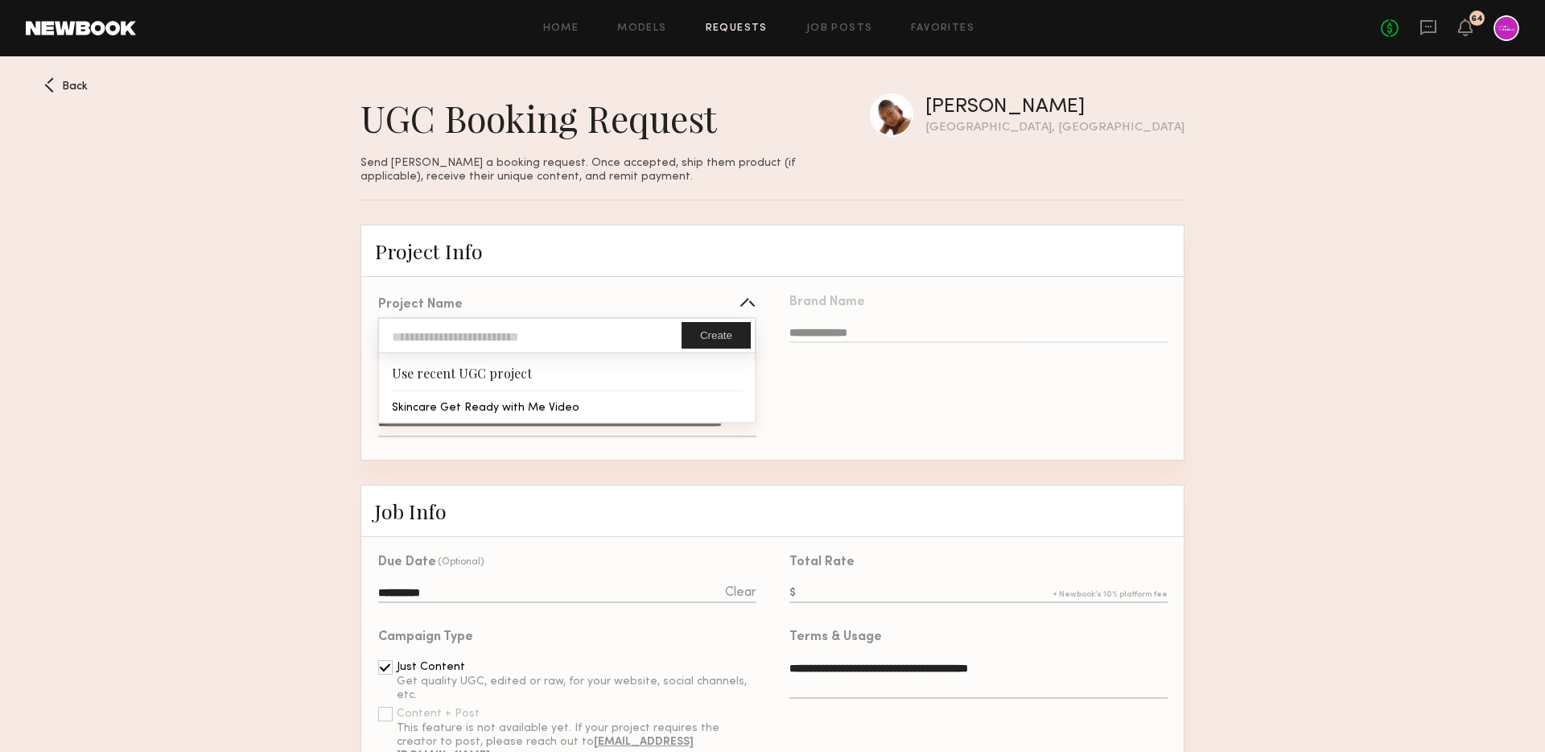
click at [712, 336] on button "Create" at bounding box center [716, 335] width 69 height 27
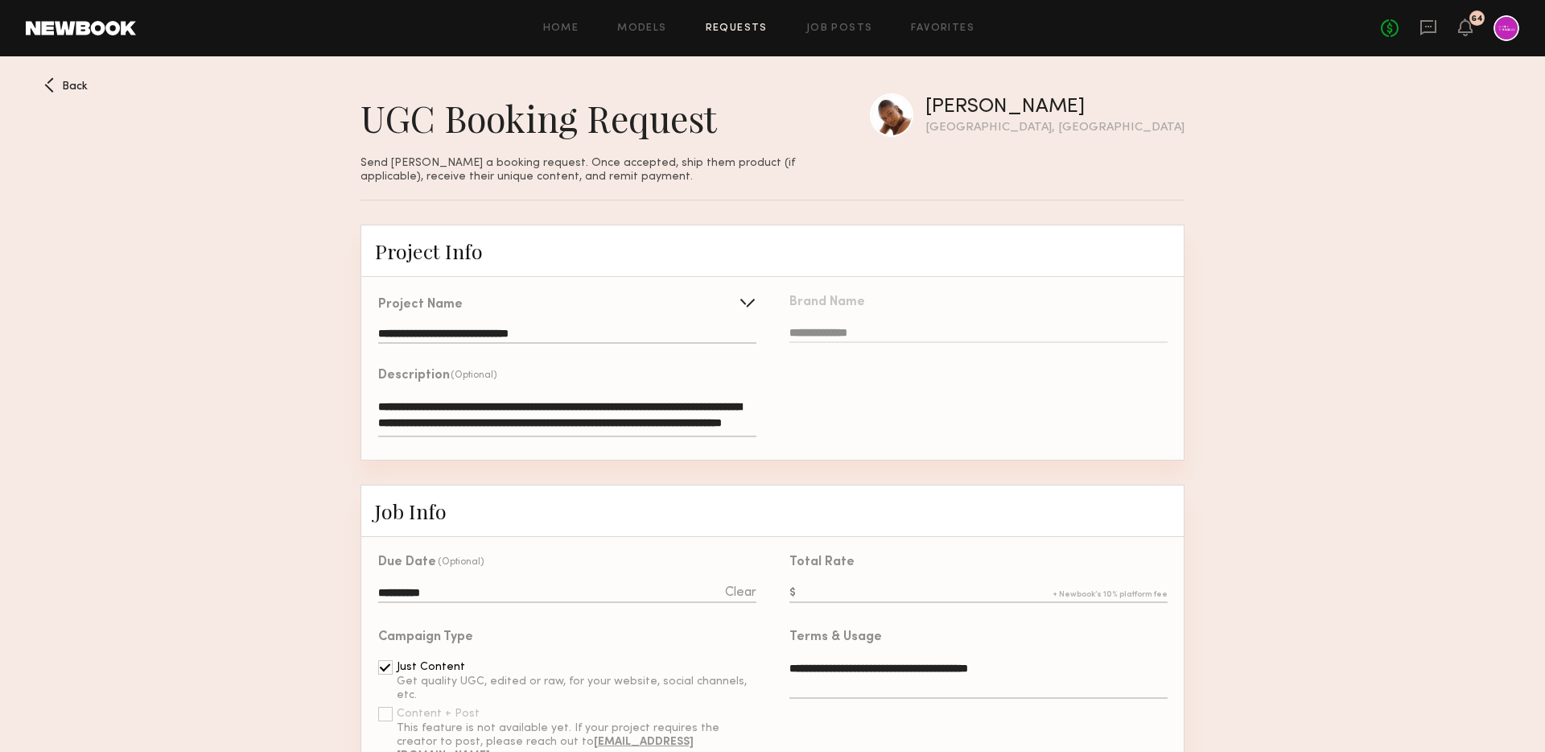
click at [658, 330] on input "**********" at bounding box center [567, 336] width 378 height 16
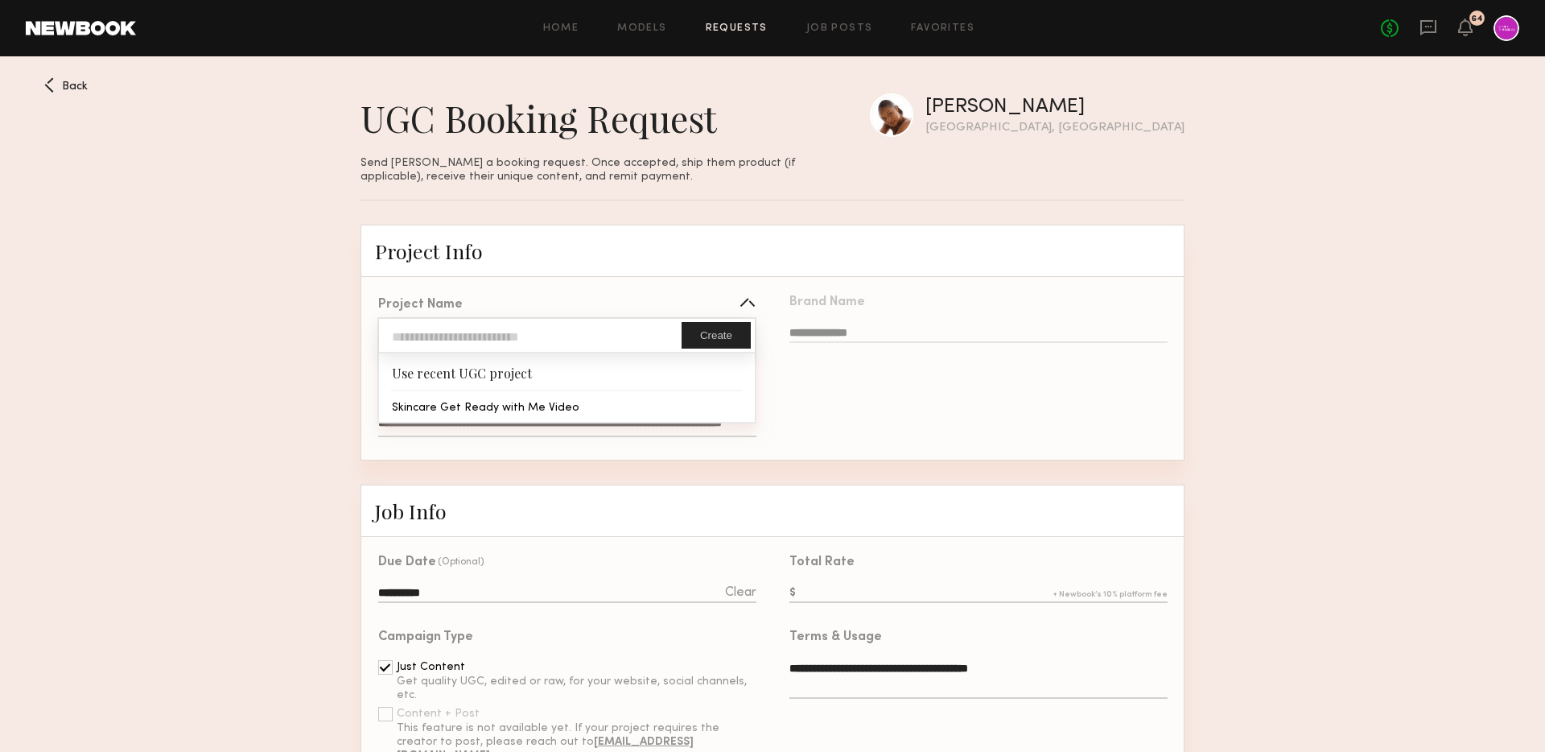
click at [602, 336] on input "text" at bounding box center [530, 335] width 303 height 33
click at [598, 290] on div "**********" at bounding box center [558, 314] width 395 height 71
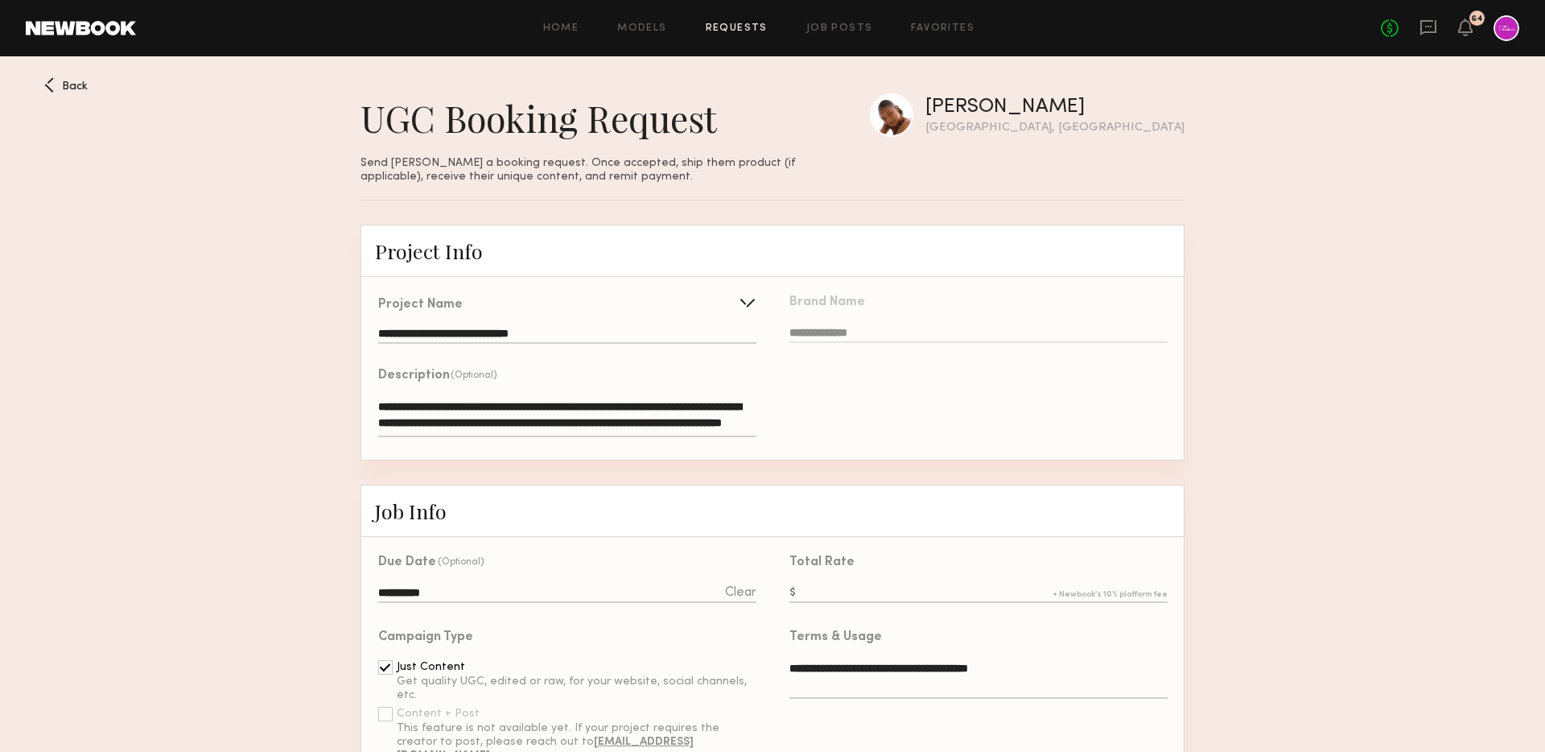
click at [546, 415] on textarea "**********" at bounding box center [567, 417] width 378 height 39
paste textarea
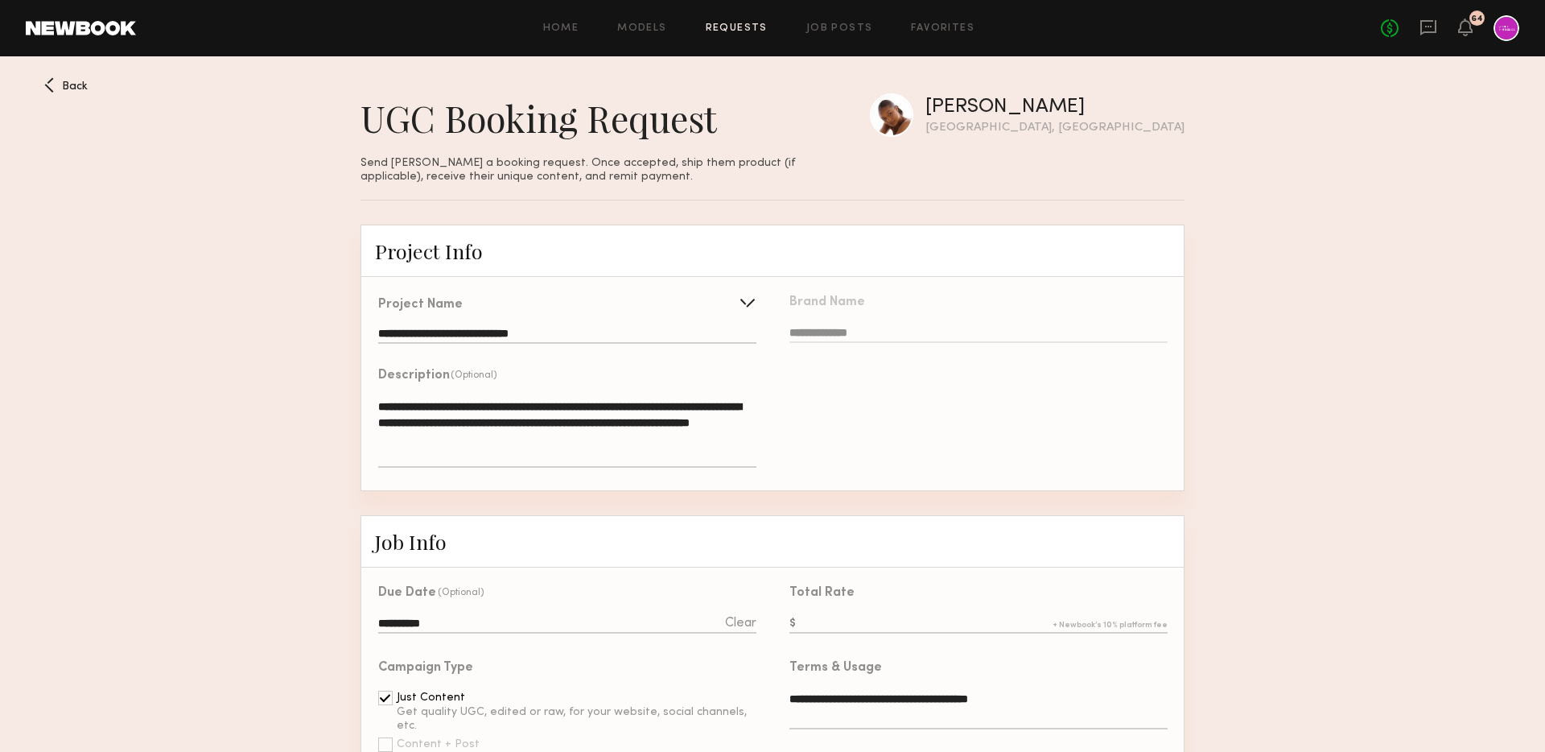
type textarea "**********"
click at [472, 332] on input "**********" at bounding box center [567, 336] width 378 height 16
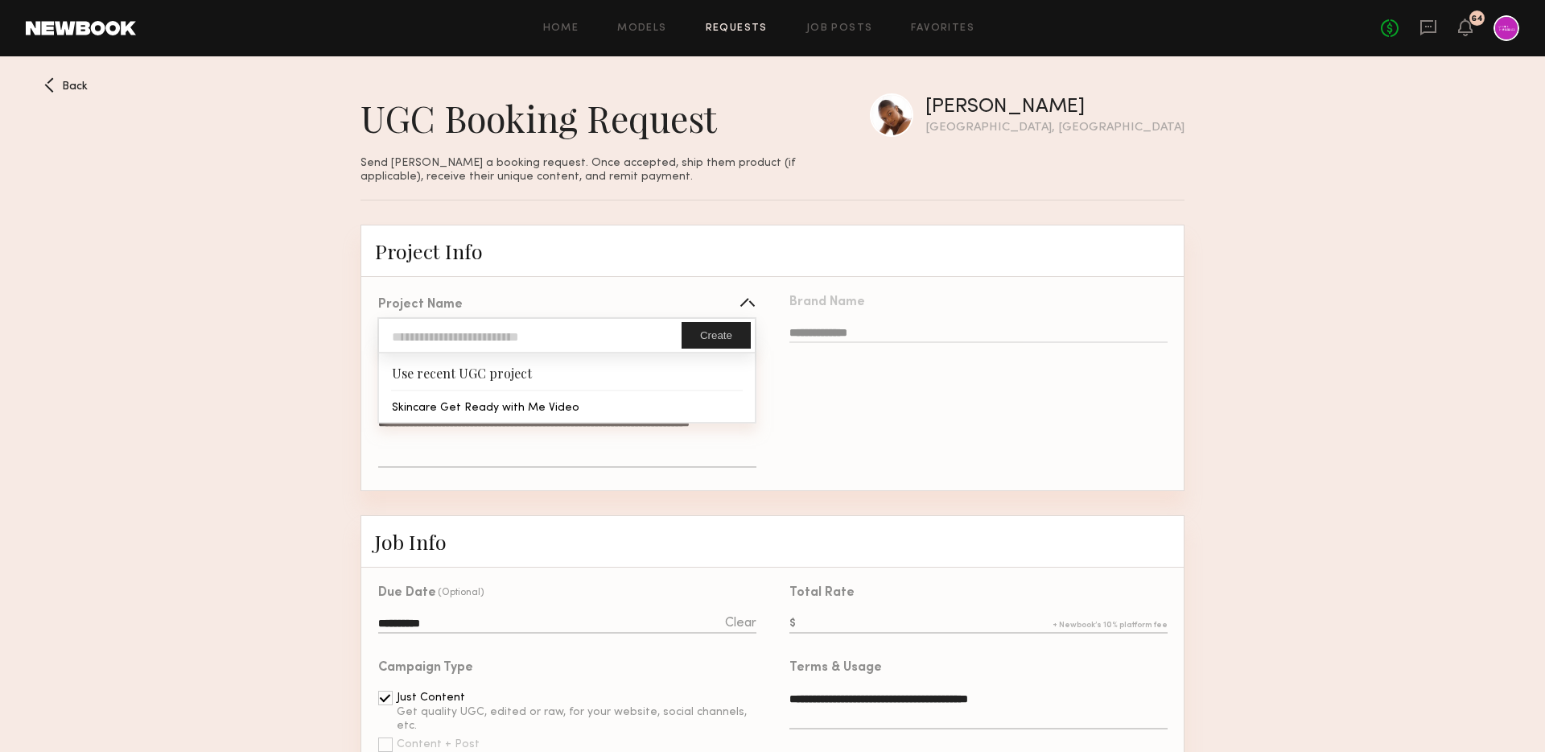
click at [425, 335] on input "text" at bounding box center [530, 335] width 303 height 33
type input "**********"
click at [711, 332] on button "Create" at bounding box center [716, 335] width 69 height 27
type input "**********"
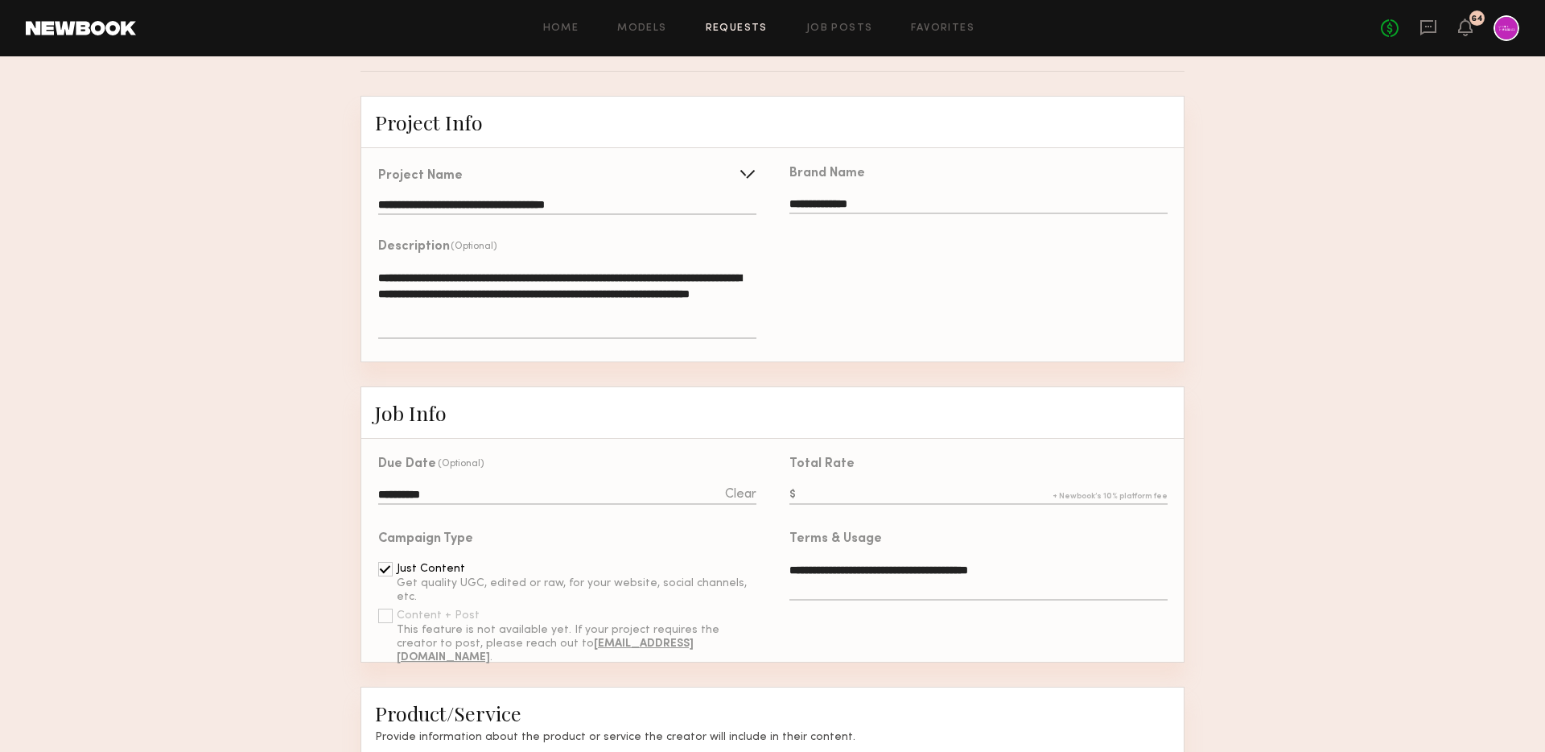
scroll to position [164, 0]
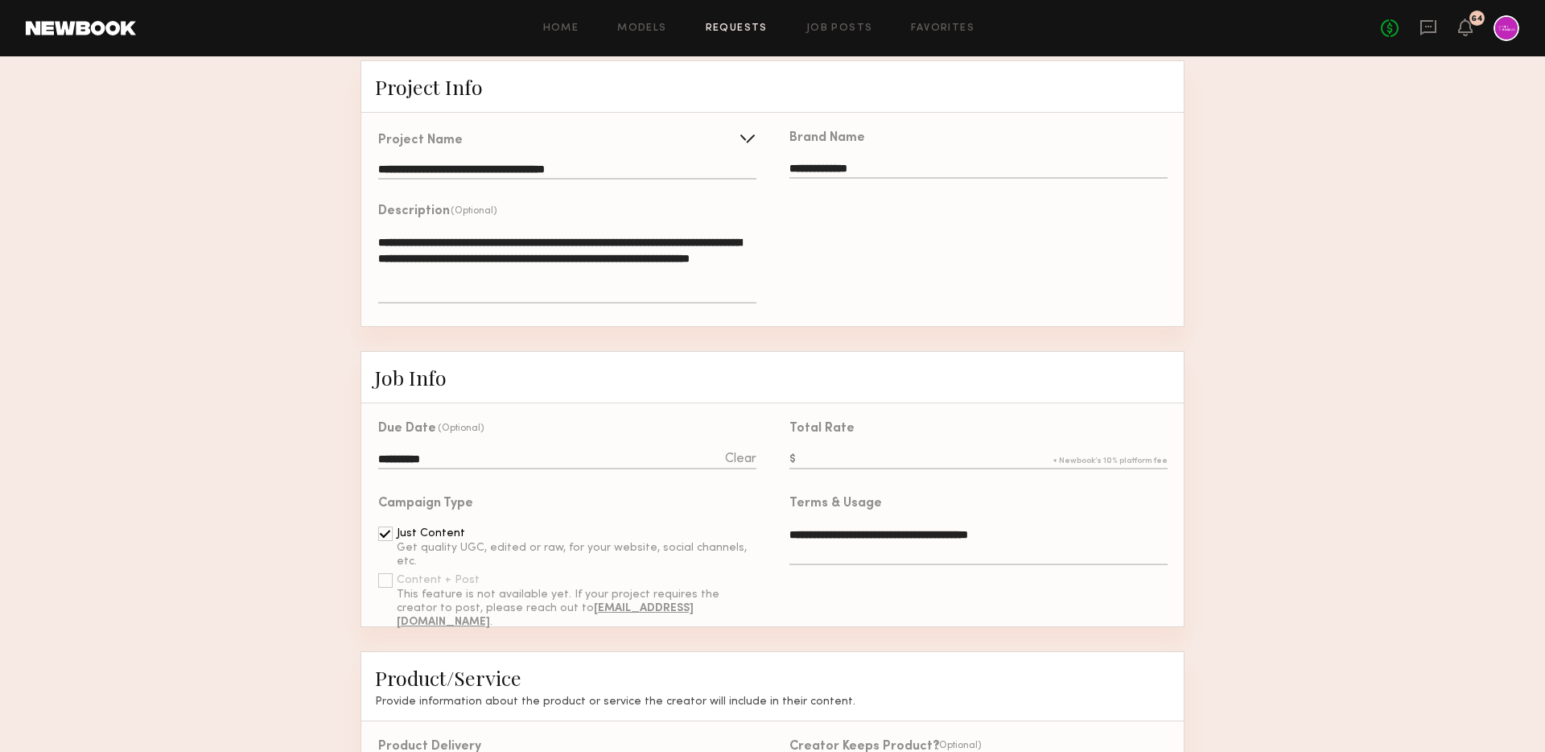
click at [451, 456] on input "**********" at bounding box center [567, 461] width 378 height 18
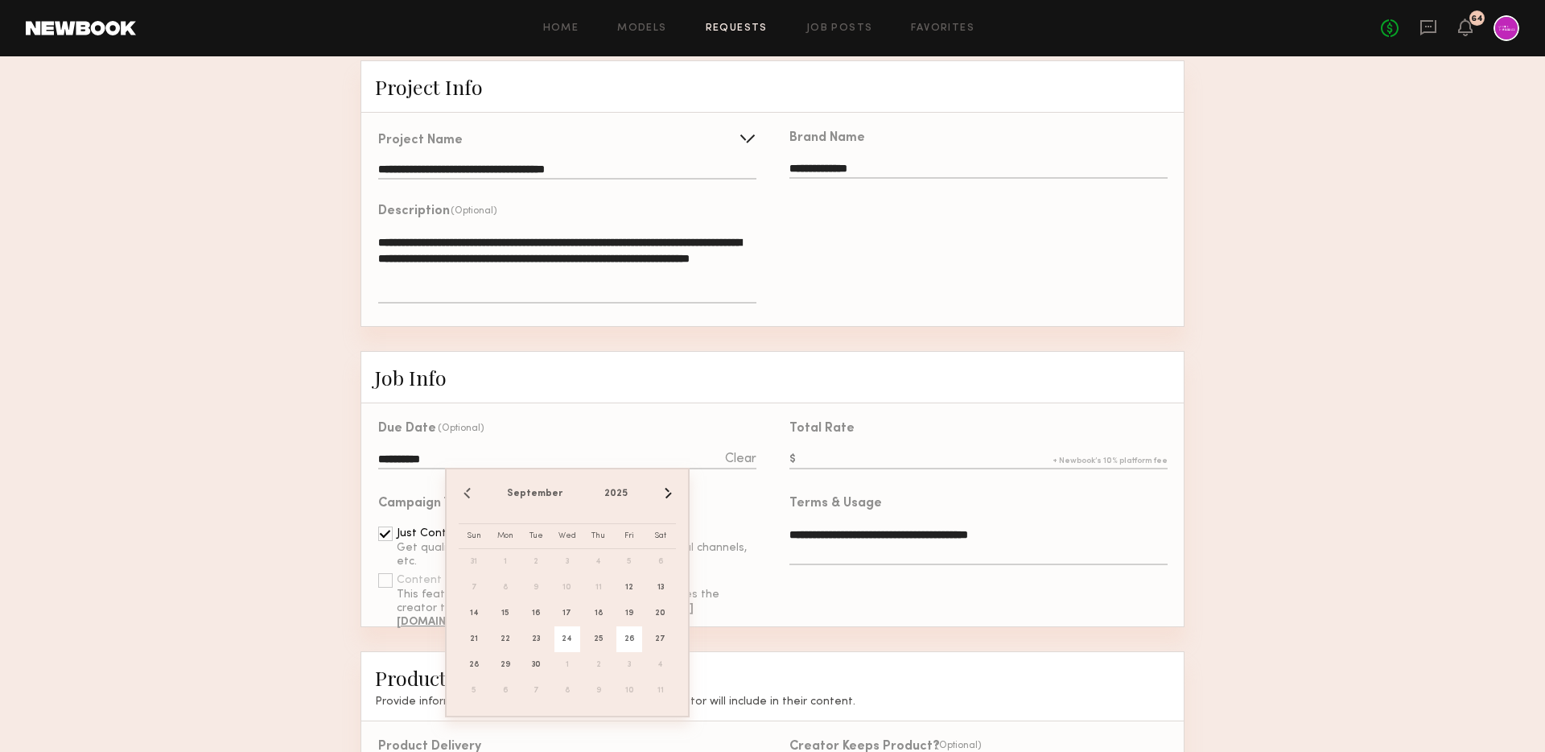
click at [629, 639] on span "26" at bounding box center [629, 639] width 26 height 26
type input "**********"
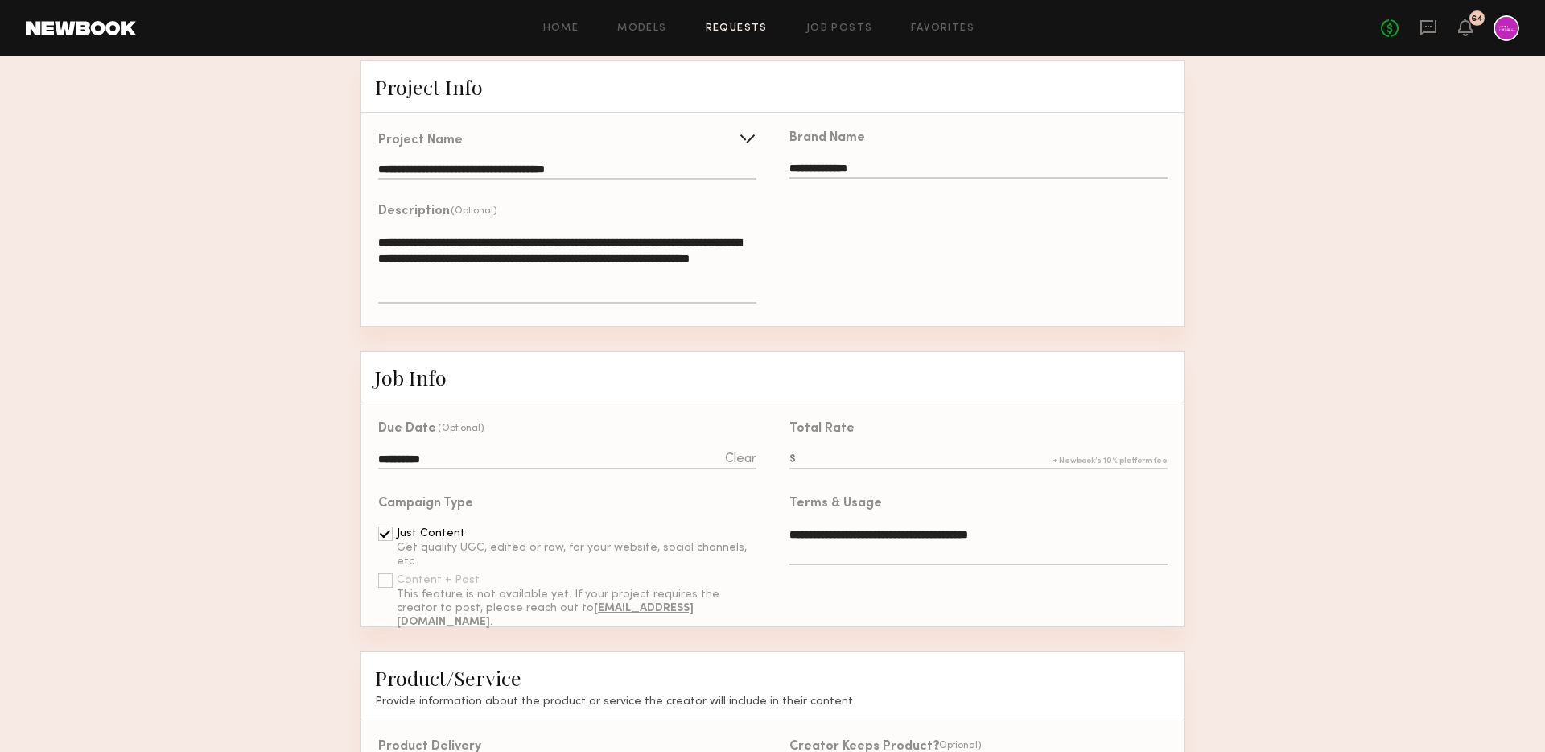
click at [839, 461] on input "text" at bounding box center [979, 461] width 378 height 18
type input "*"
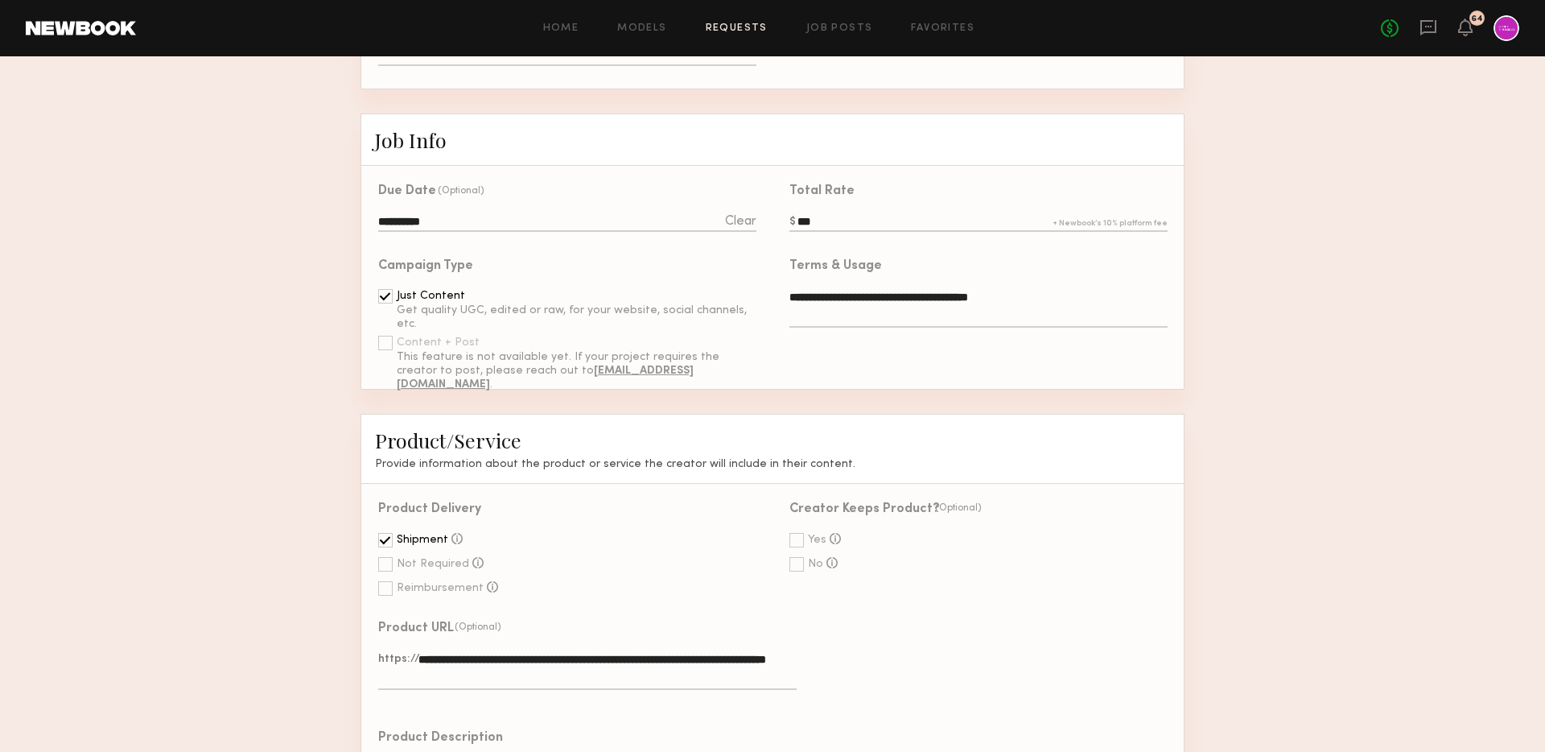
scroll to position [476, 0]
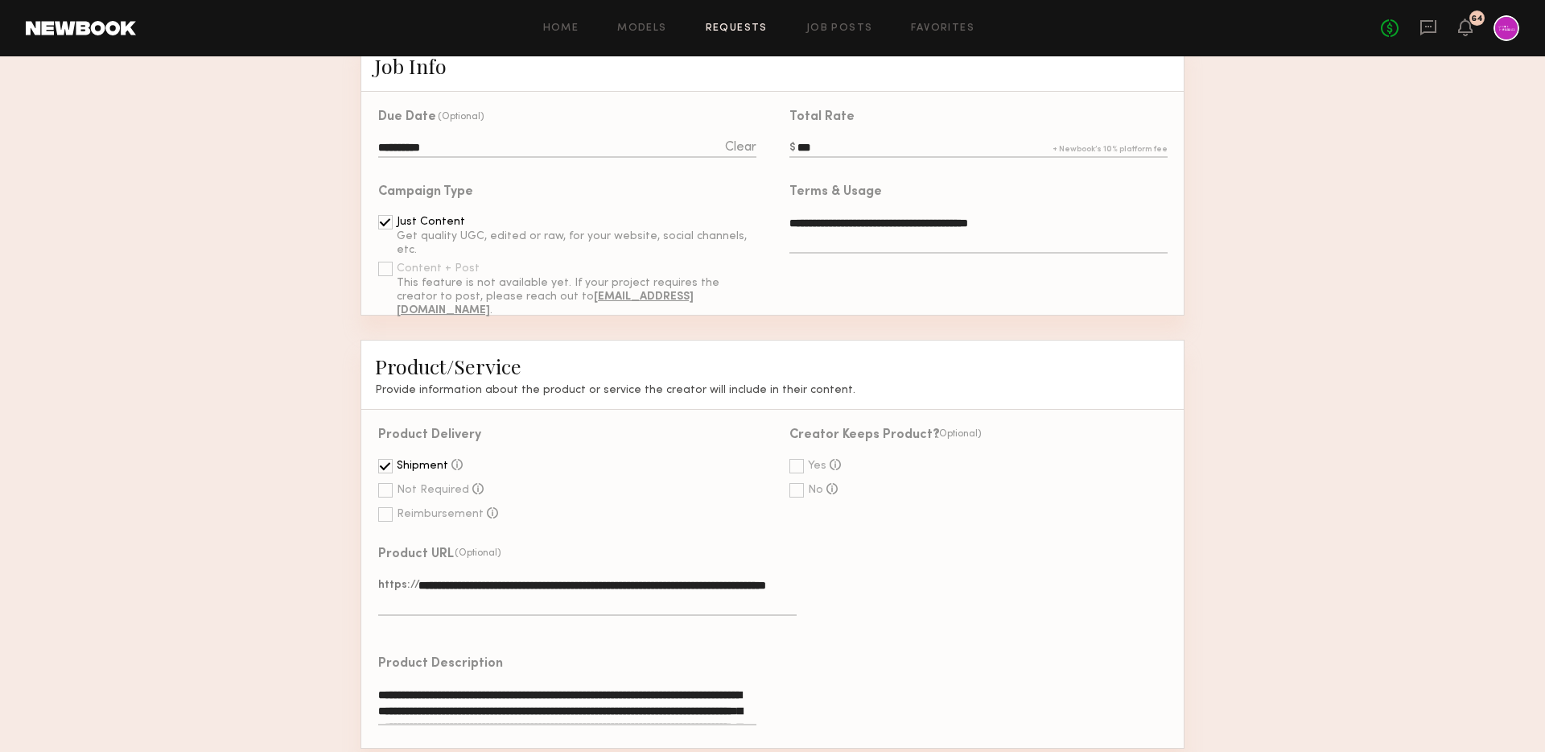
type input "***"
click at [785, 460] on div at bounding box center [781, 463] width 17 height 69
click at [791, 460] on div at bounding box center [797, 466] width 14 height 14
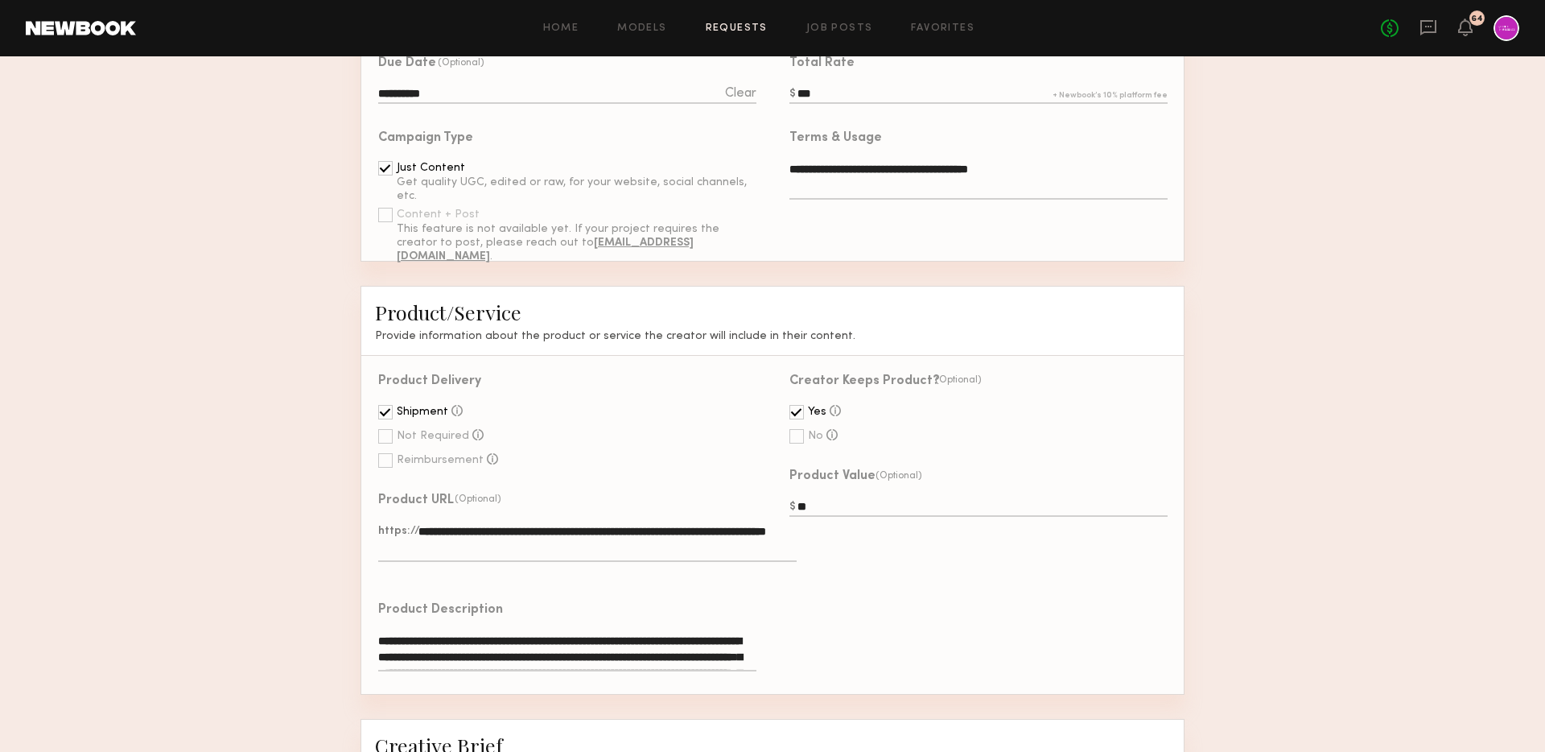
scroll to position [610, 0]
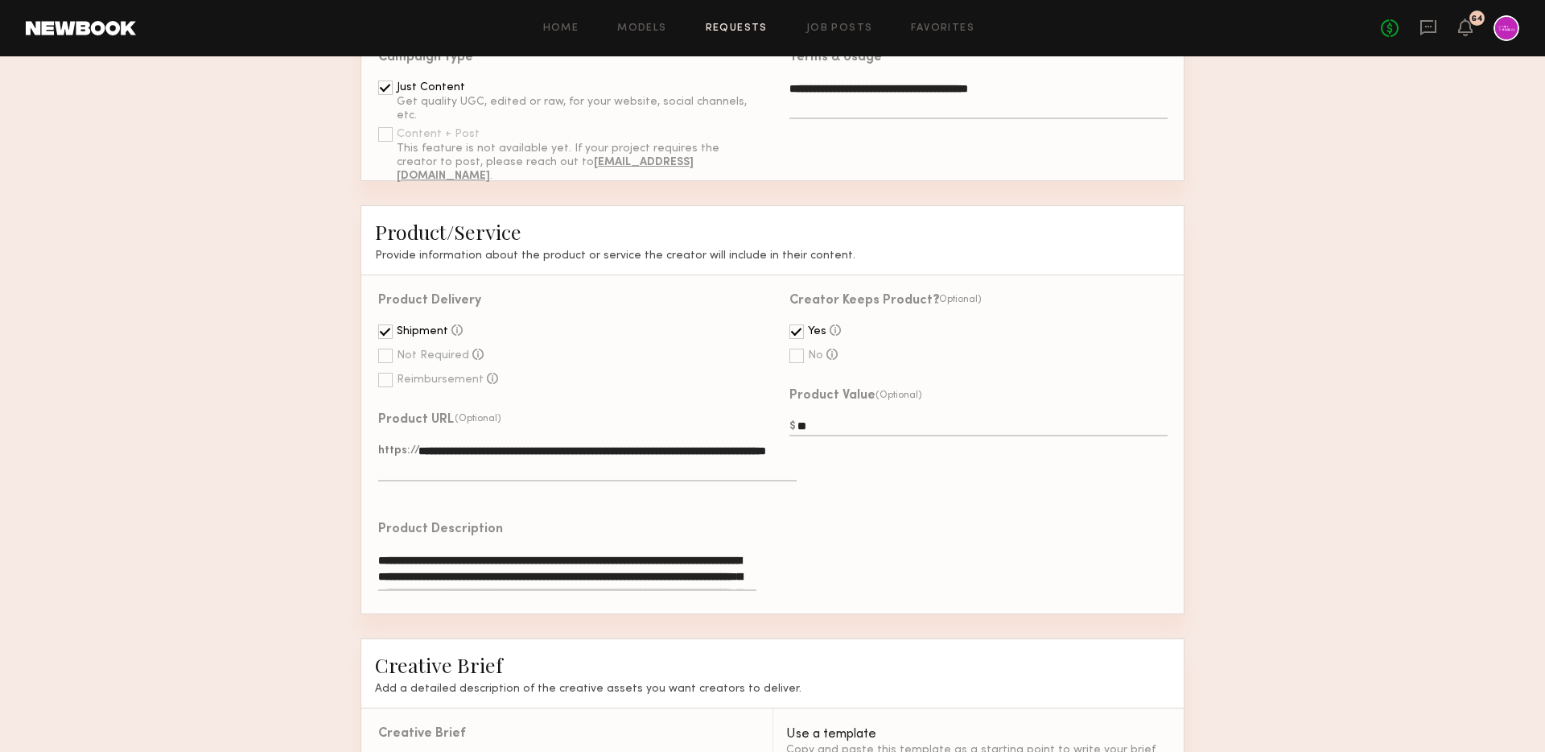
click at [633, 465] on textarea "**********" at bounding box center [587, 462] width 419 height 39
paste textarea "**********"
type textarea "**********"
click at [527, 574] on textarea "**********" at bounding box center [567, 571] width 378 height 39
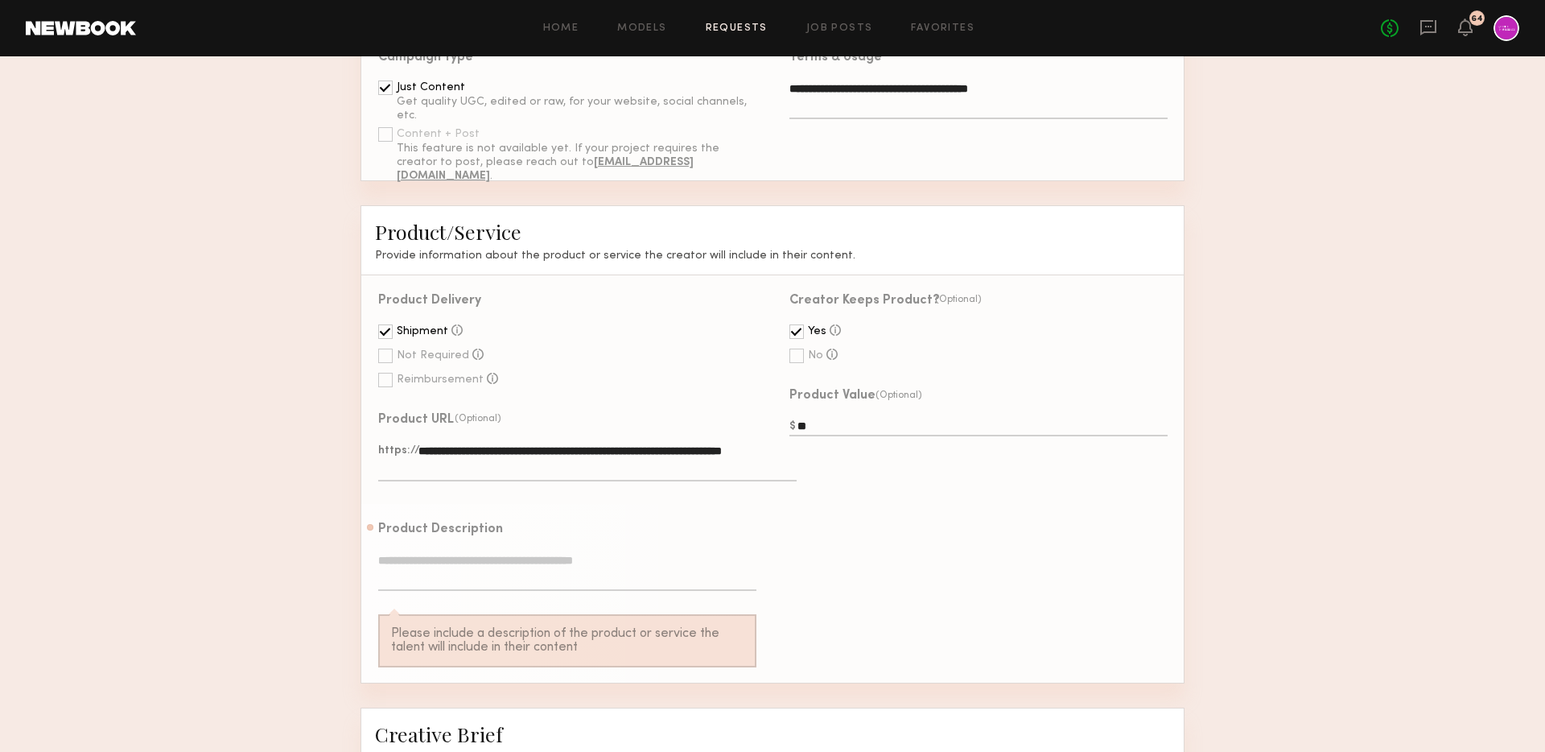
click at [541, 554] on textarea at bounding box center [567, 571] width 378 height 39
paste textarea "**********"
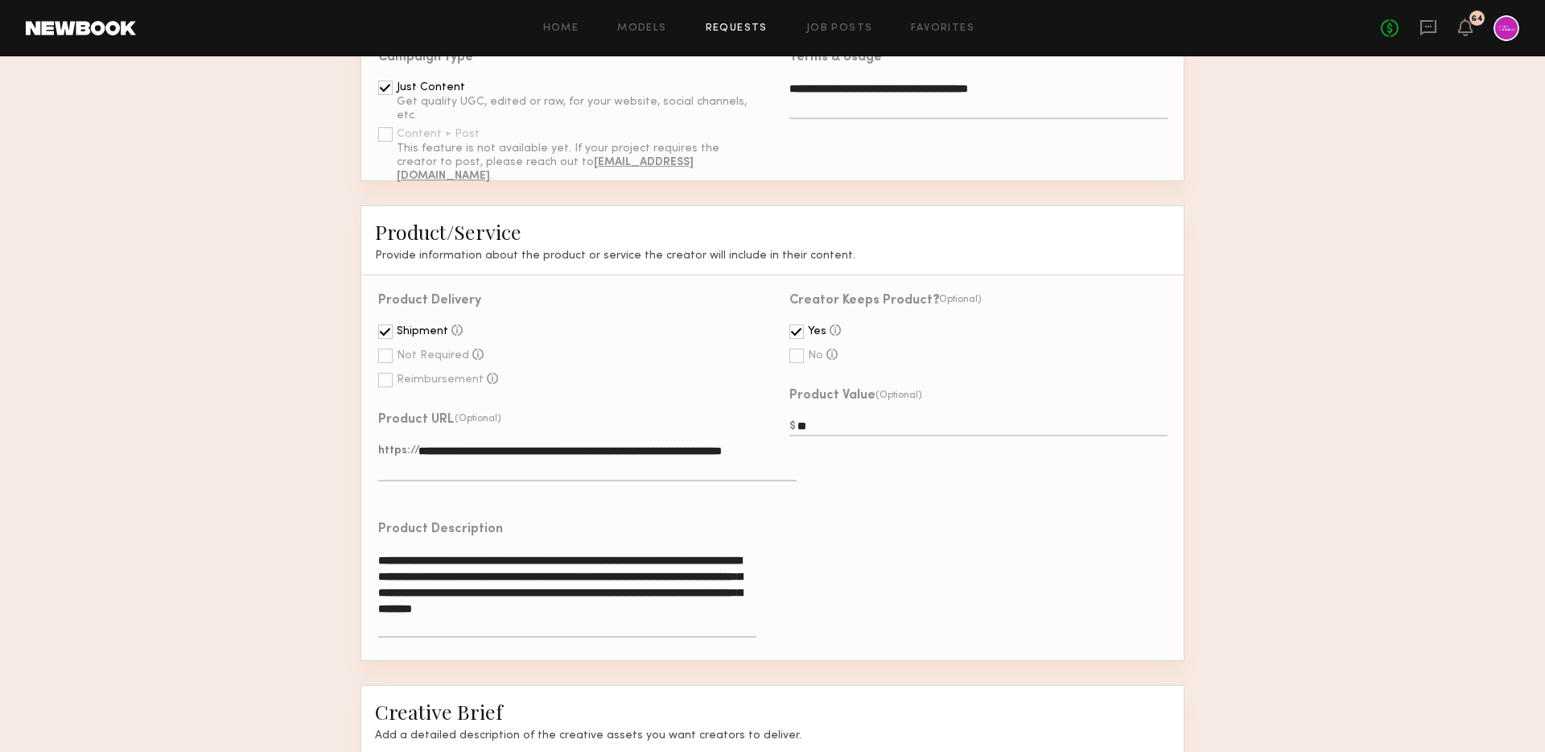
scroll to position [0, 0]
type textarea "**********"
click at [850, 429] on input "**" at bounding box center [979, 428] width 378 height 18
type input "*"
click at [930, 439] on div "Product Value (Optional)" at bounding box center [970, 407] width 395 height 75
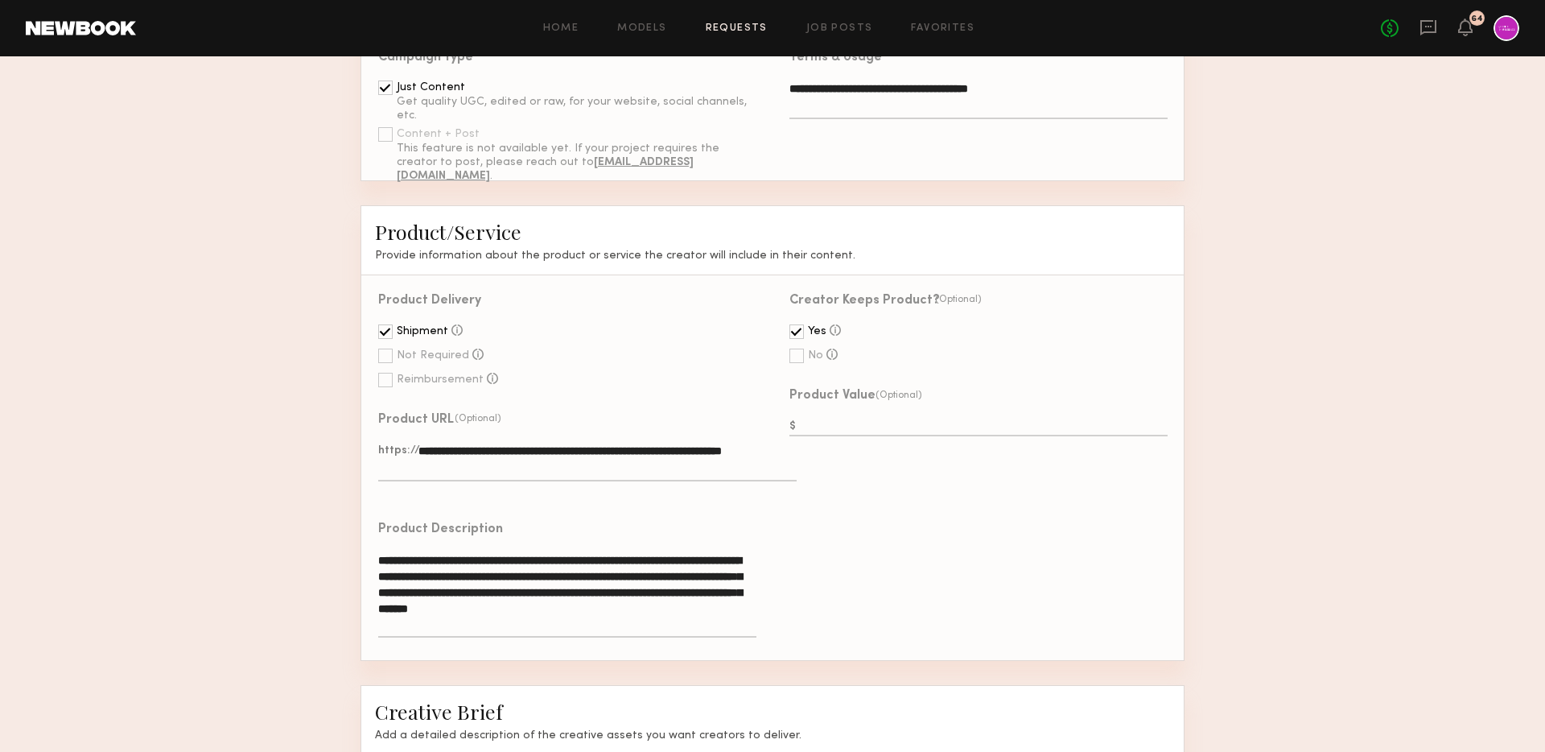
click at [910, 429] on input "text" at bounding box center [979, 428] width 378 height 18
type input "**"
click at [1005, 530] on div "Creator Keeps Product? (Optional) Yes The creator keeps the product after the p…" at bounding box center [978, 467] width 411 height 385
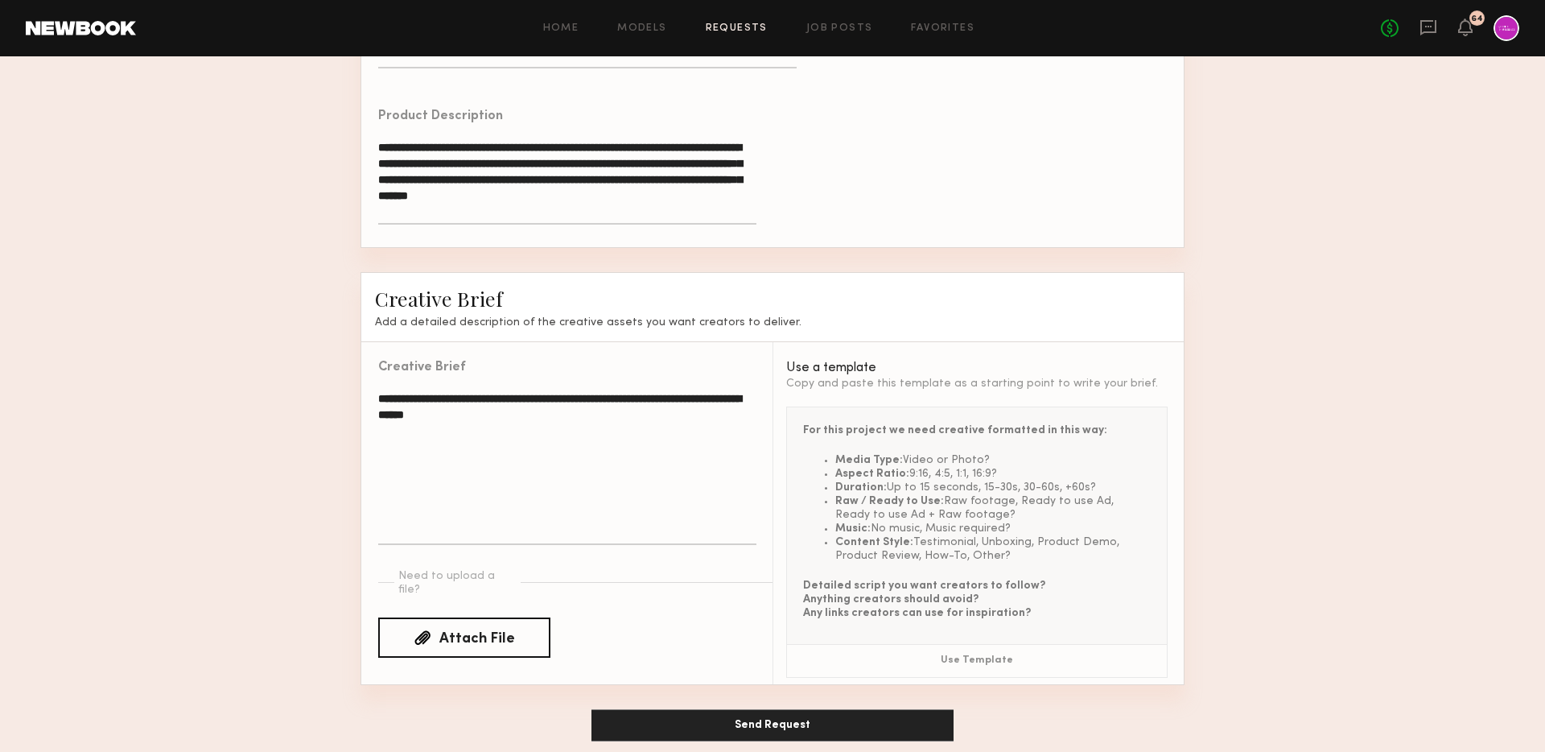
scroll to position [1036, 0]
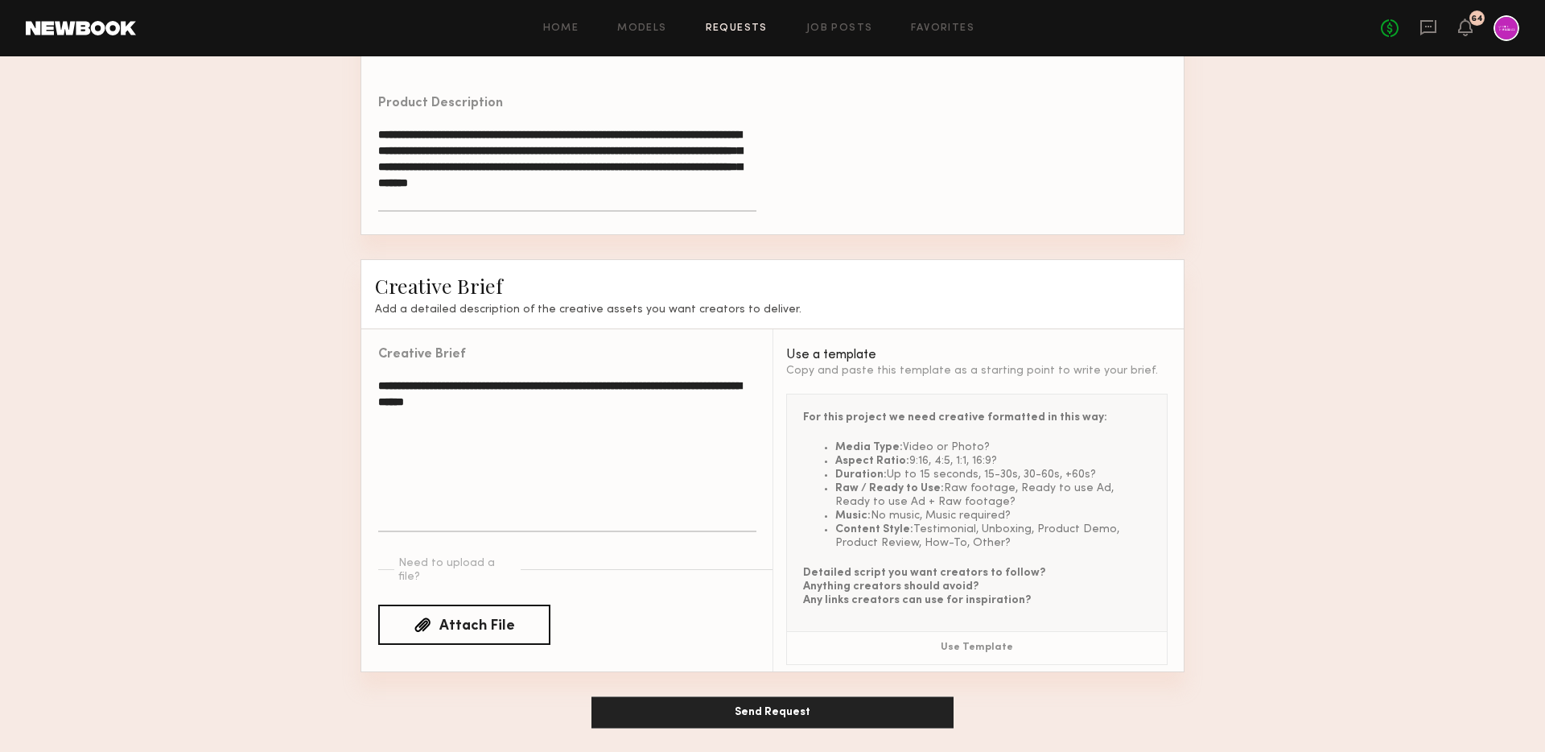
click at [658, 439] on textarea "**********" at bounding box center [567, 454] width 378 height 155
paste textarea
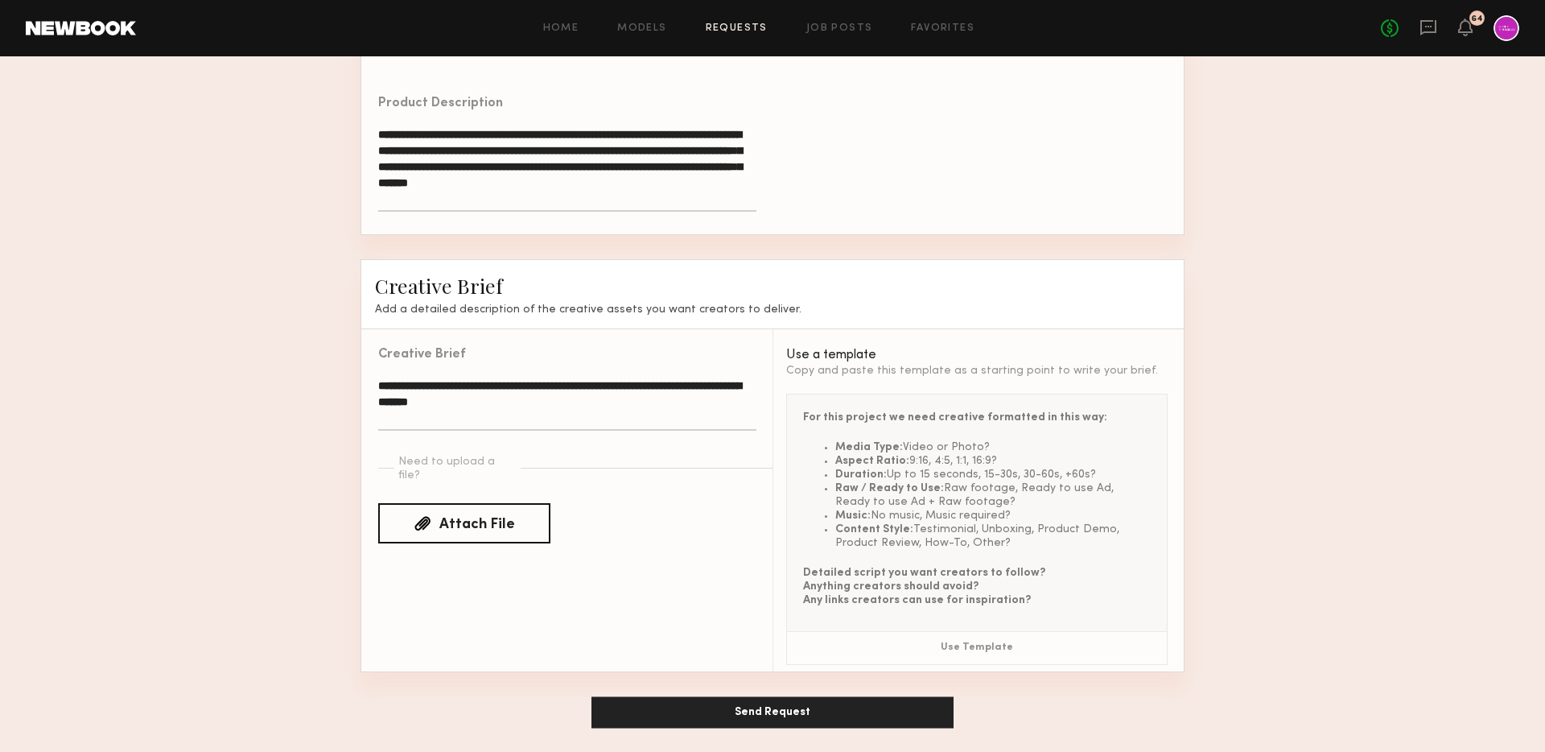
type textarea "**********"
click at [765, 707] on button "Send Request" at bounding box center [773, 712] width 362 height 32
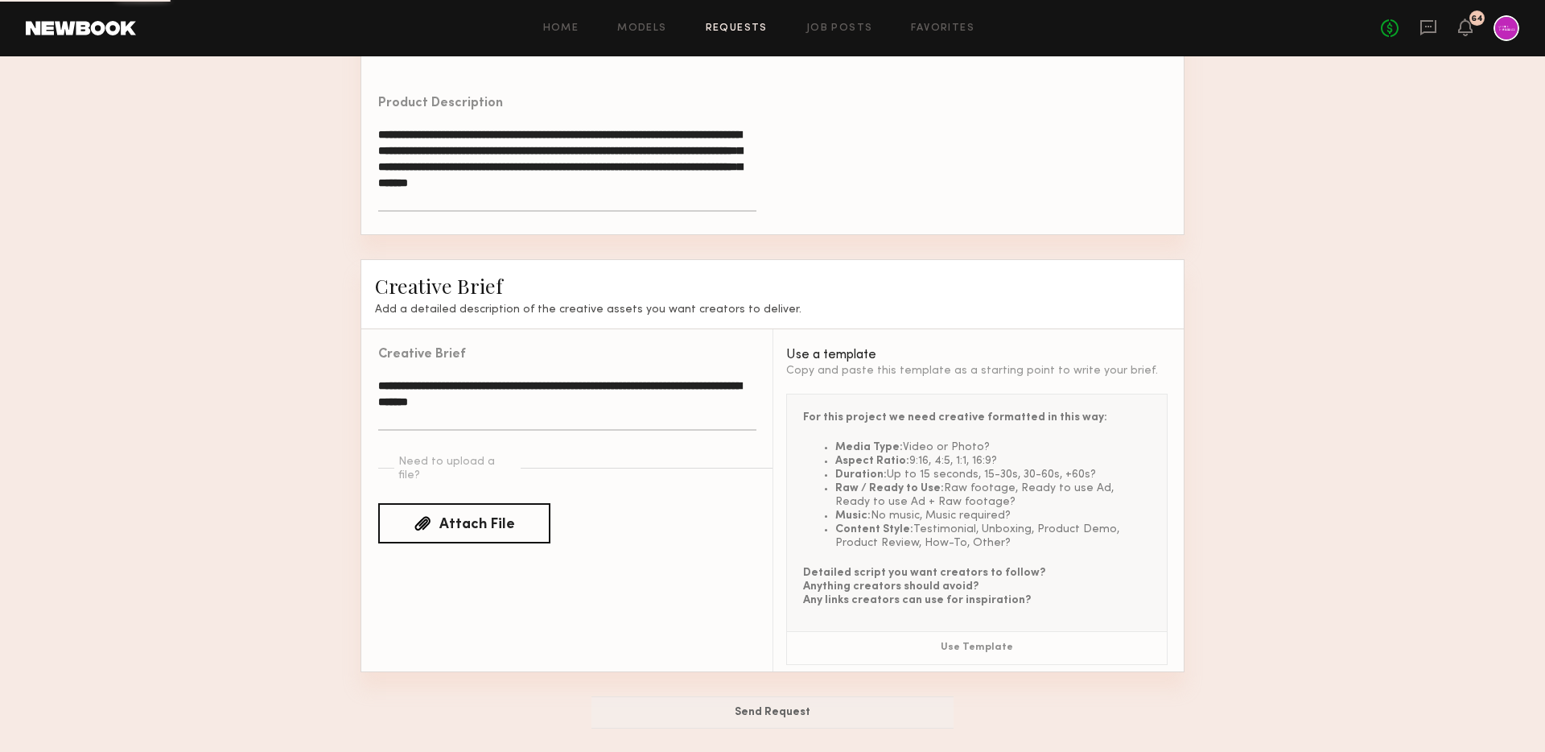
scroll to position [246, 0]
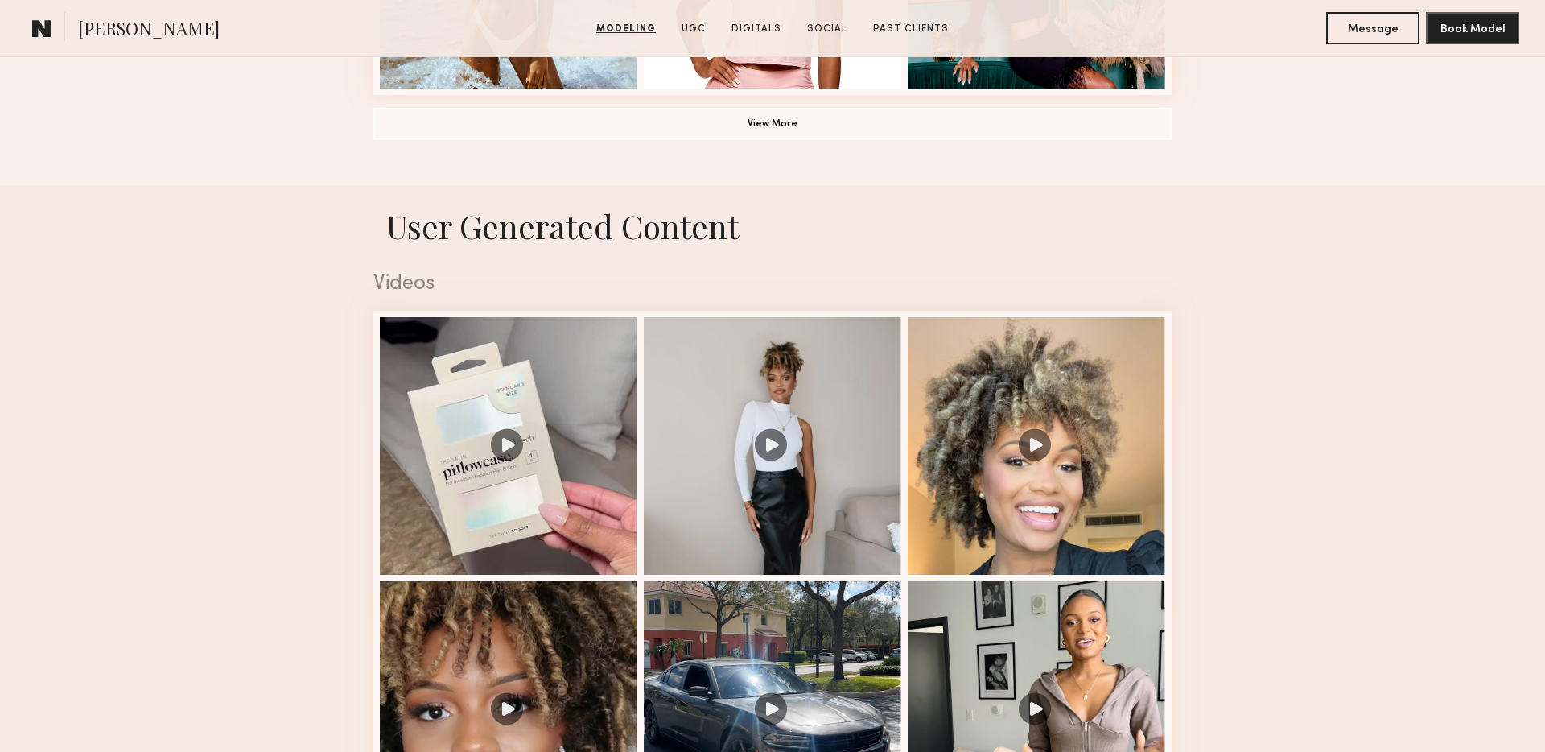
scroll to position [1464, 0]
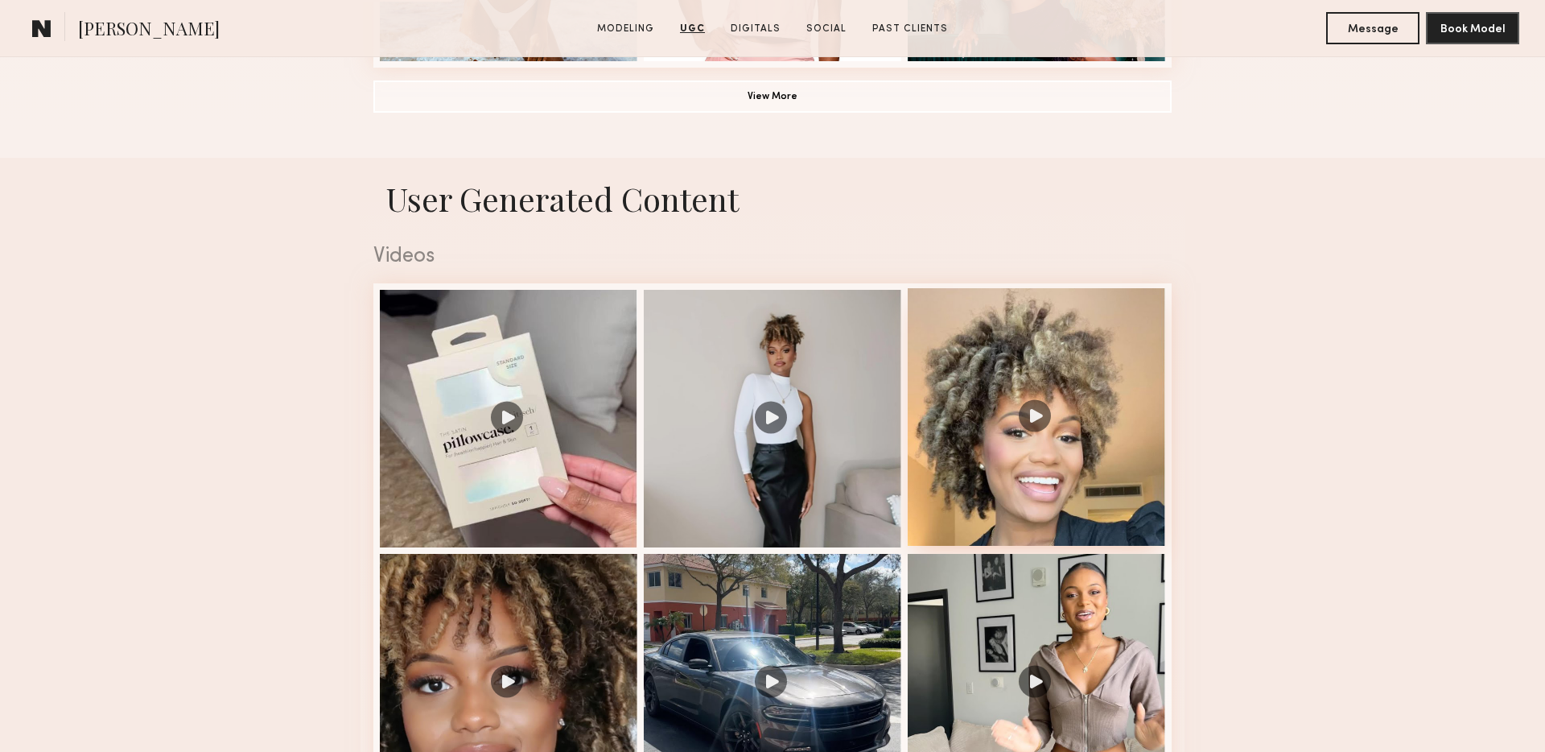
click at [1058, 408] on div at bounding box center [1037, 417] width 258 height 258
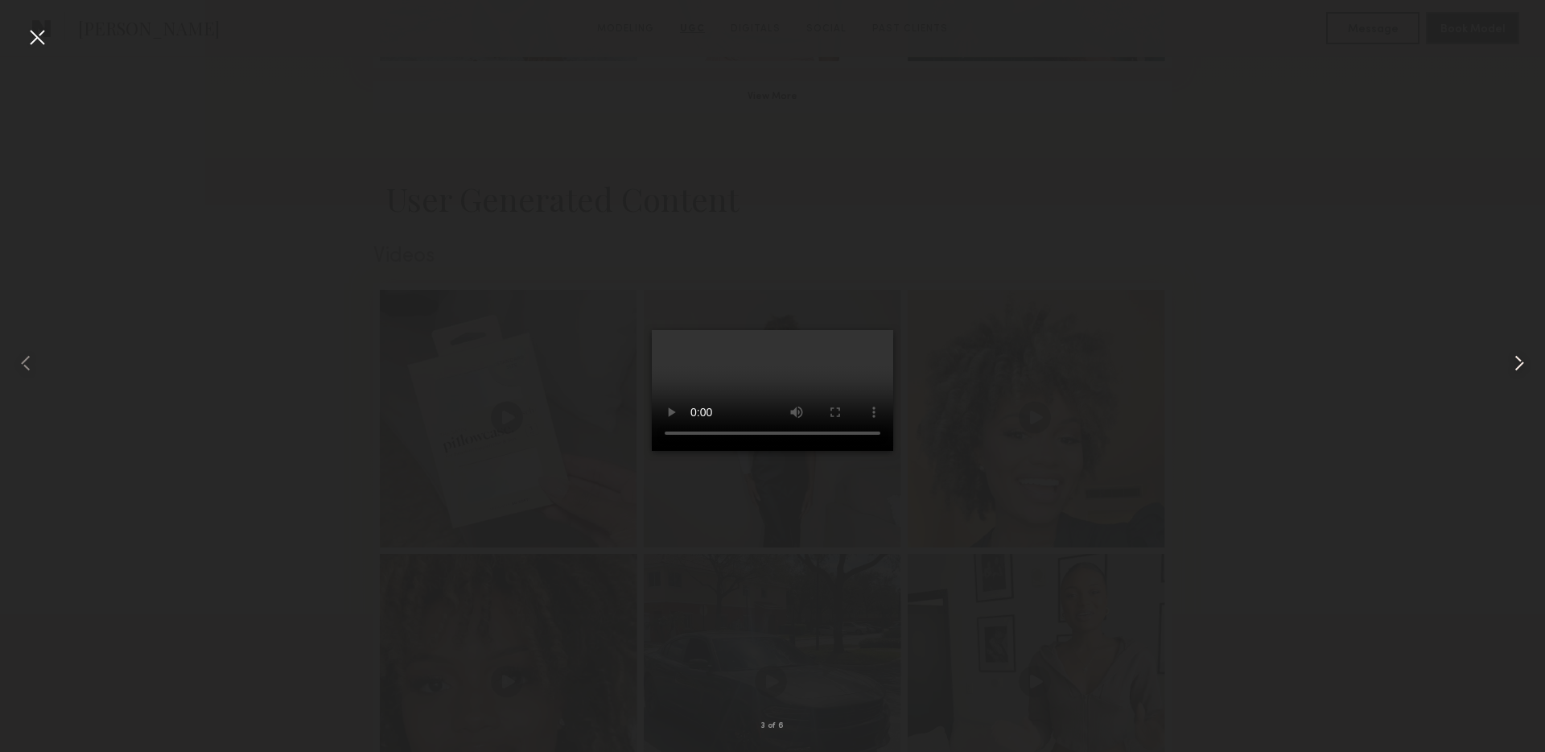
click at [1517, 368] on common-icon at bounding box center [1520, 363] width 26 height 26
click at [1516, 365] on common-icon at bounding box center [1520, 363] width 26 height 26
click at [39, 43] on div at bounding box center [37, 37] width 26 height 26
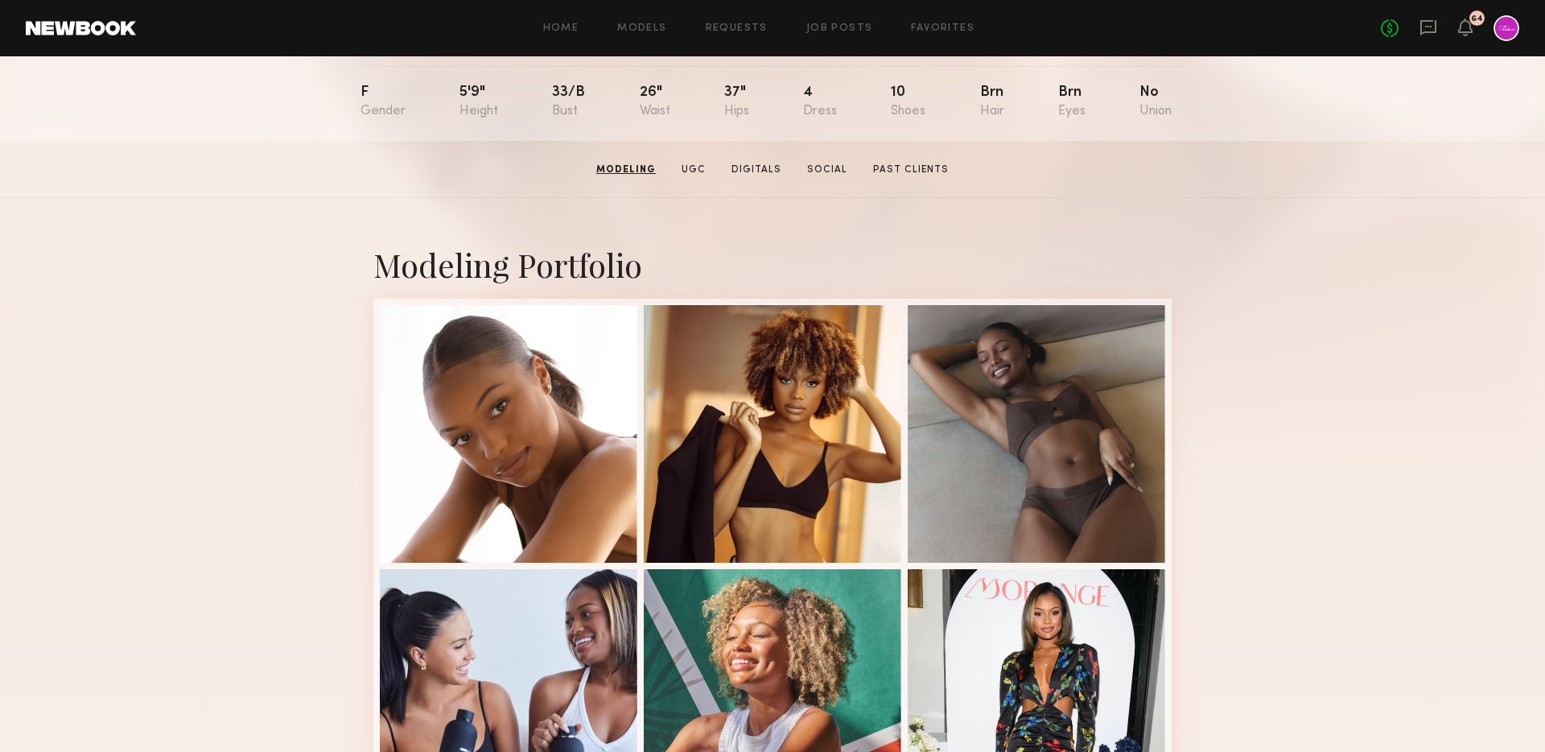
scroll to position [0, 0]
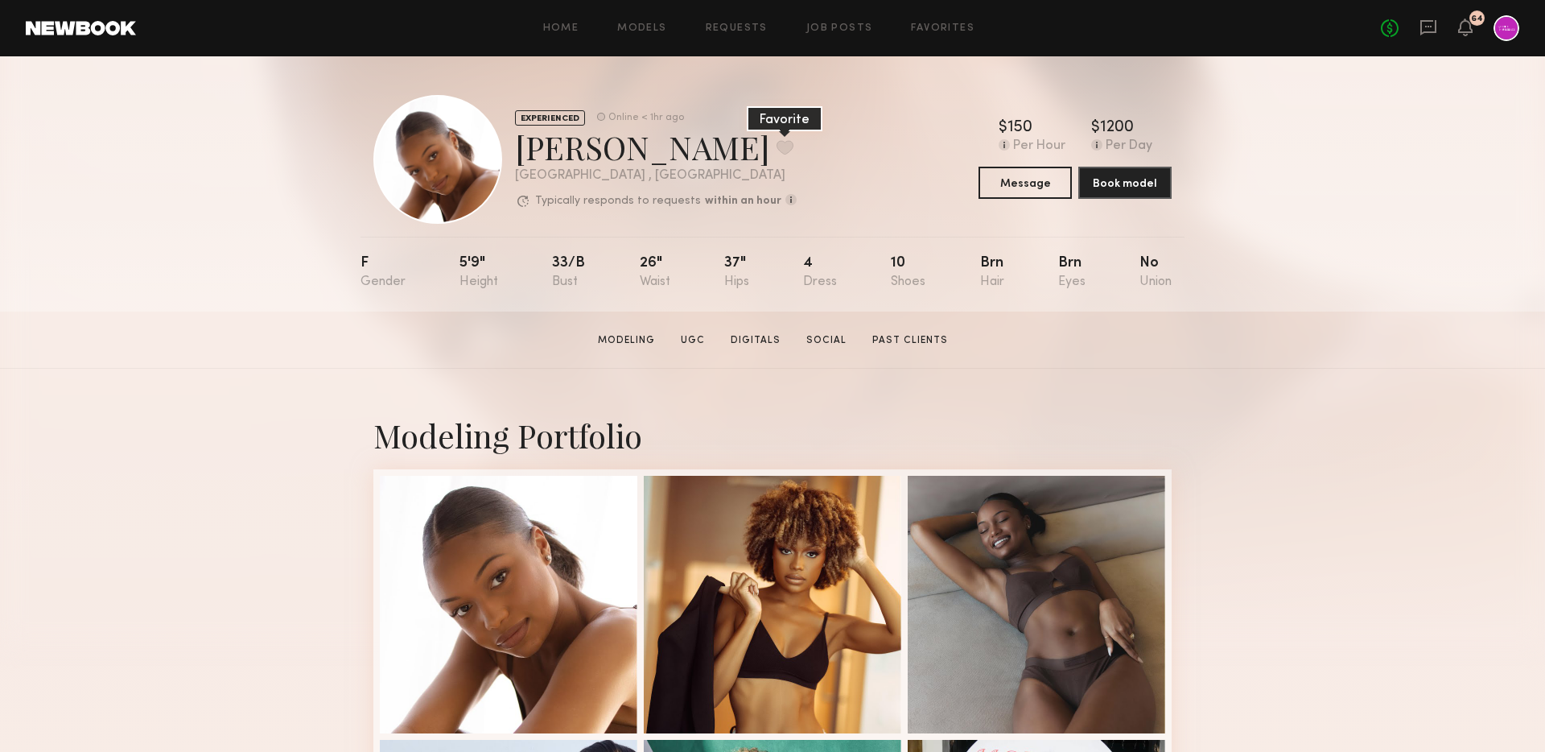
click at [777, 140] on button at bounding box center [785, 147] width 17 height 14
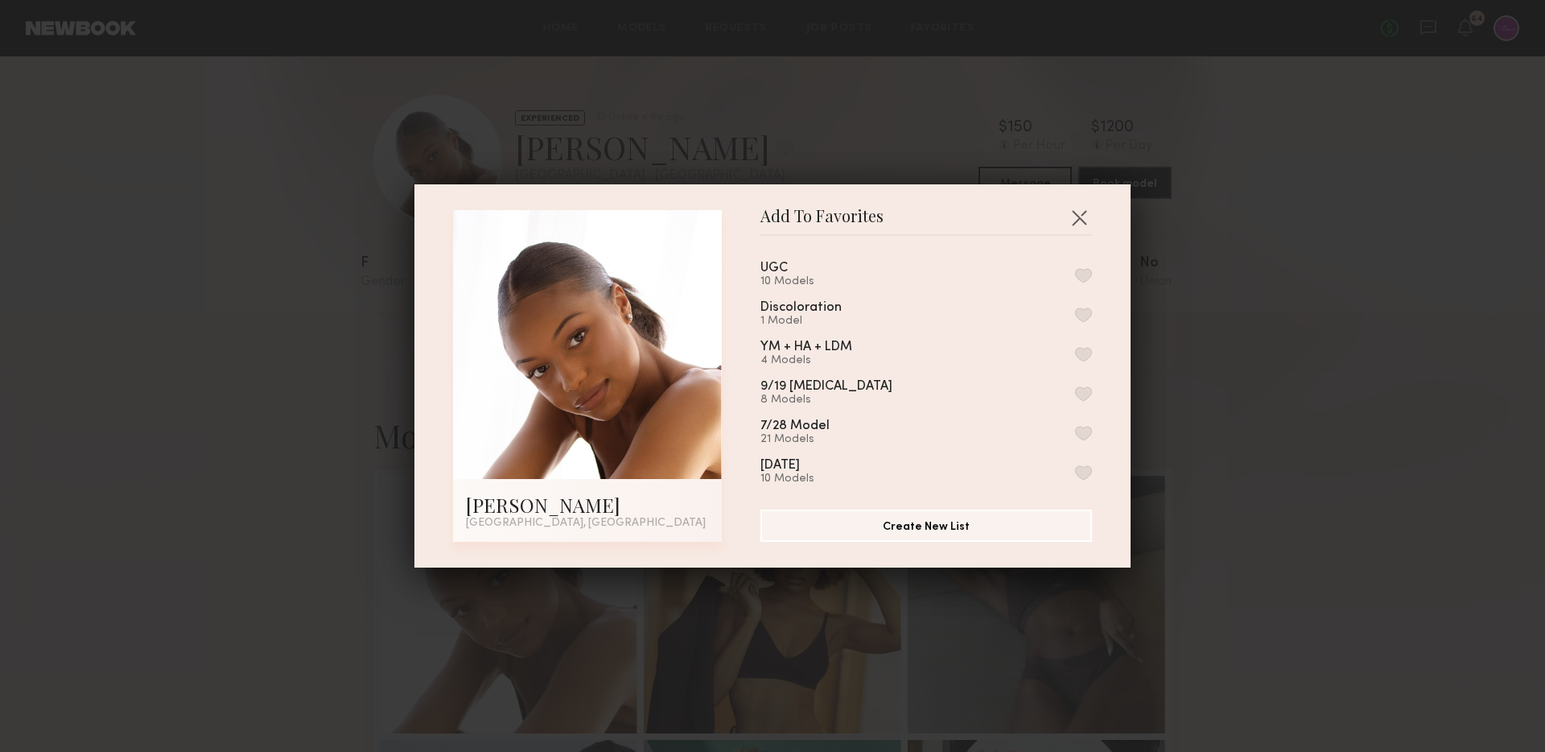
click at [1084, 270] on button "button" at bounding box center [1083, 275] width 17 height 14
click at [957, 95] on div "Add To Favorites Ashley W. Los Angeles, CA Add To Favorites UGC 11 Models Remov…" at bounding box center [772, 376] width 1545 height 752
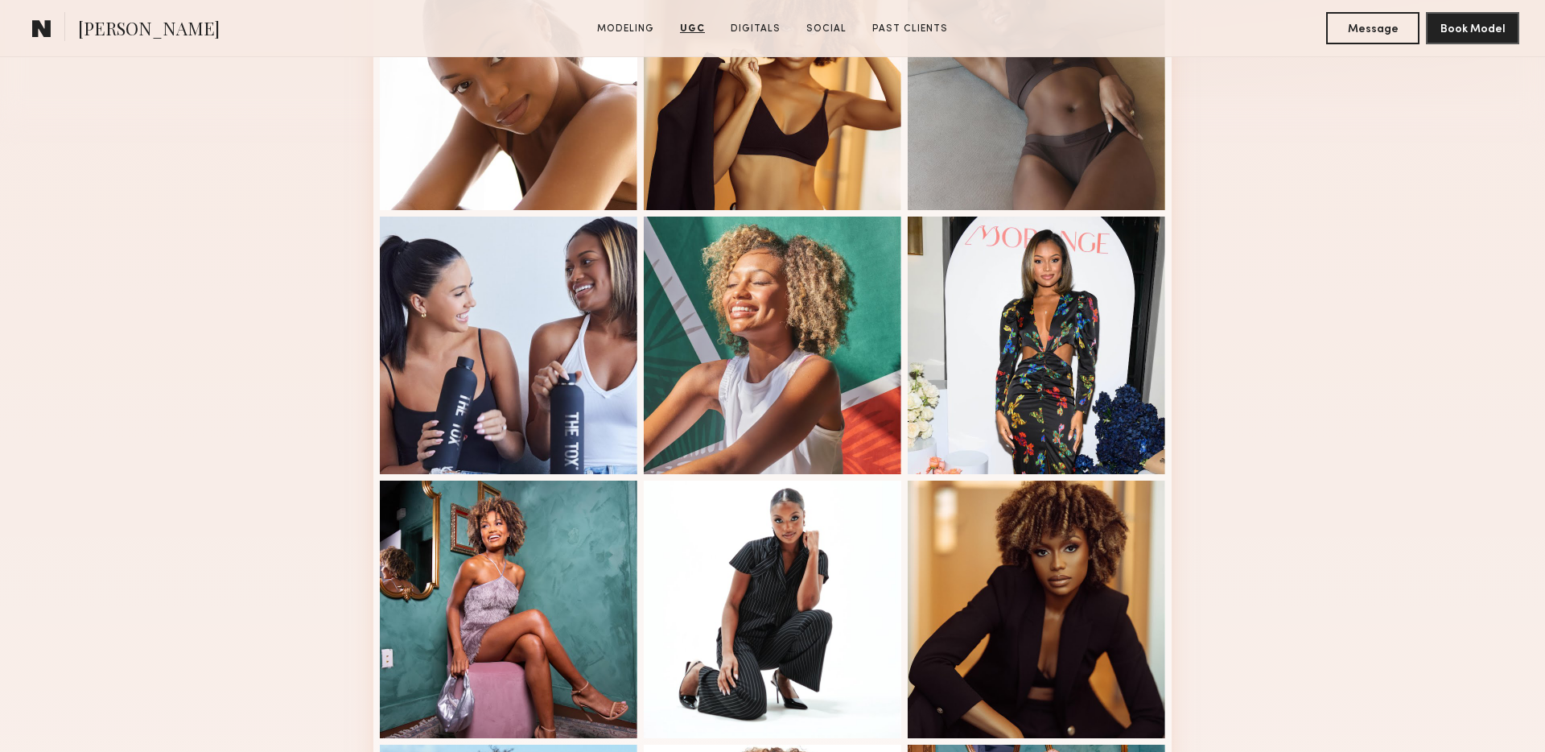
scroll to position [387, 0]
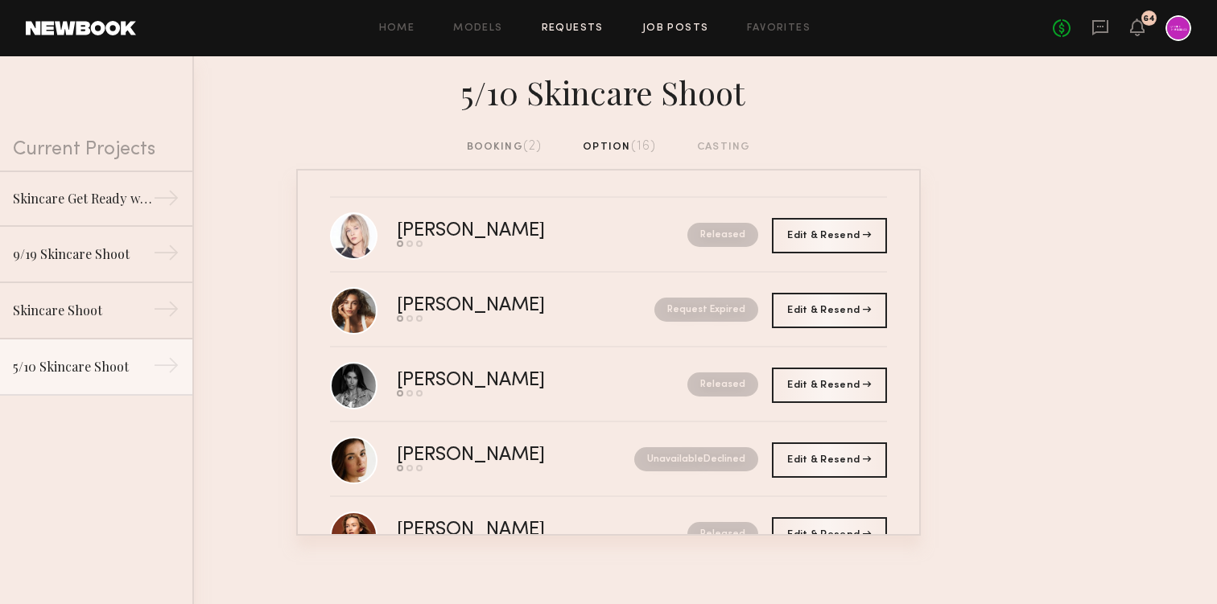
click at [658, 31] on link "Job Posts" at bounding box center [675, 28] width 67 height 10
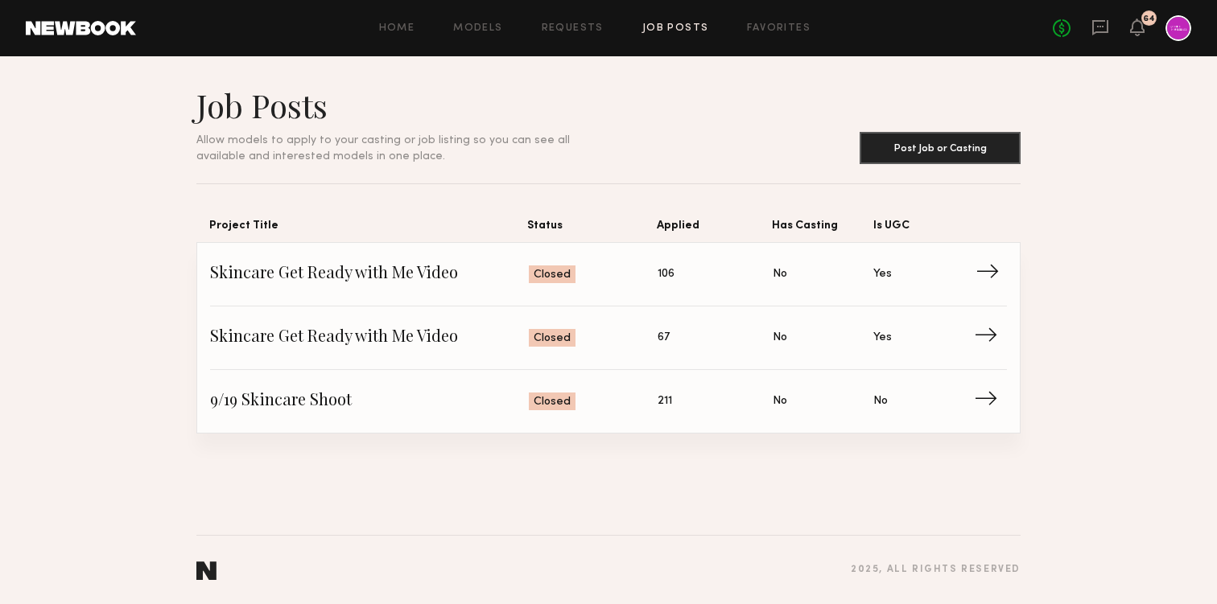
click at [320, 279] on span "Skincare Get Ready with Me Video" at bounding box center [369, 274] width 319 height 24
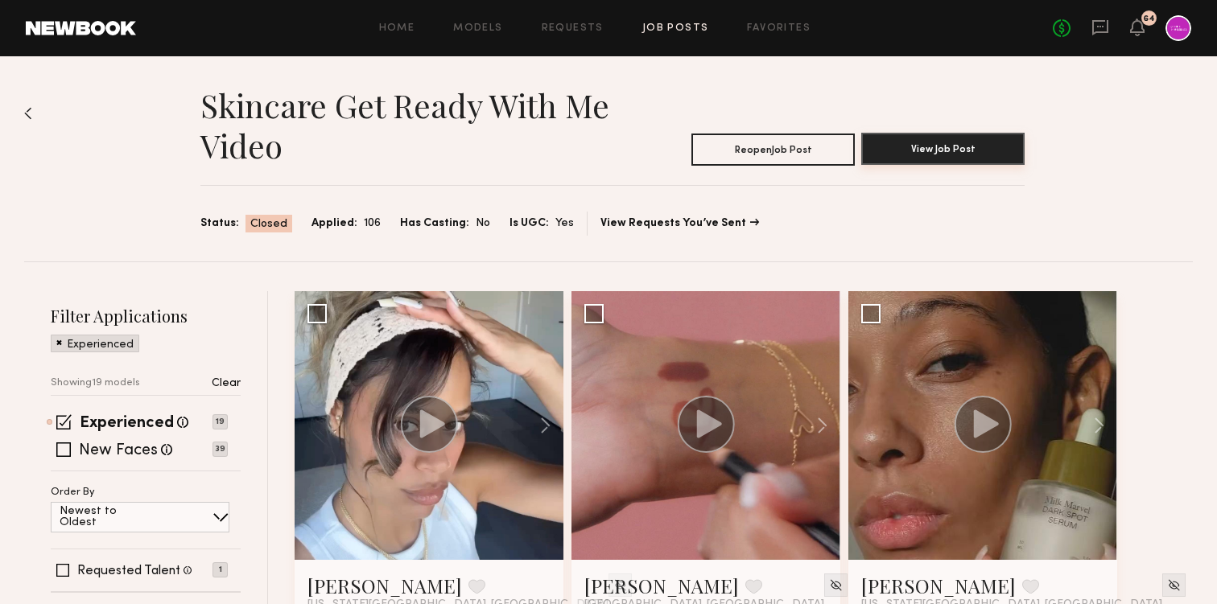
click at [920, 151] on button "View Job Post" at bounding box center [942, 149] width 163 height 32
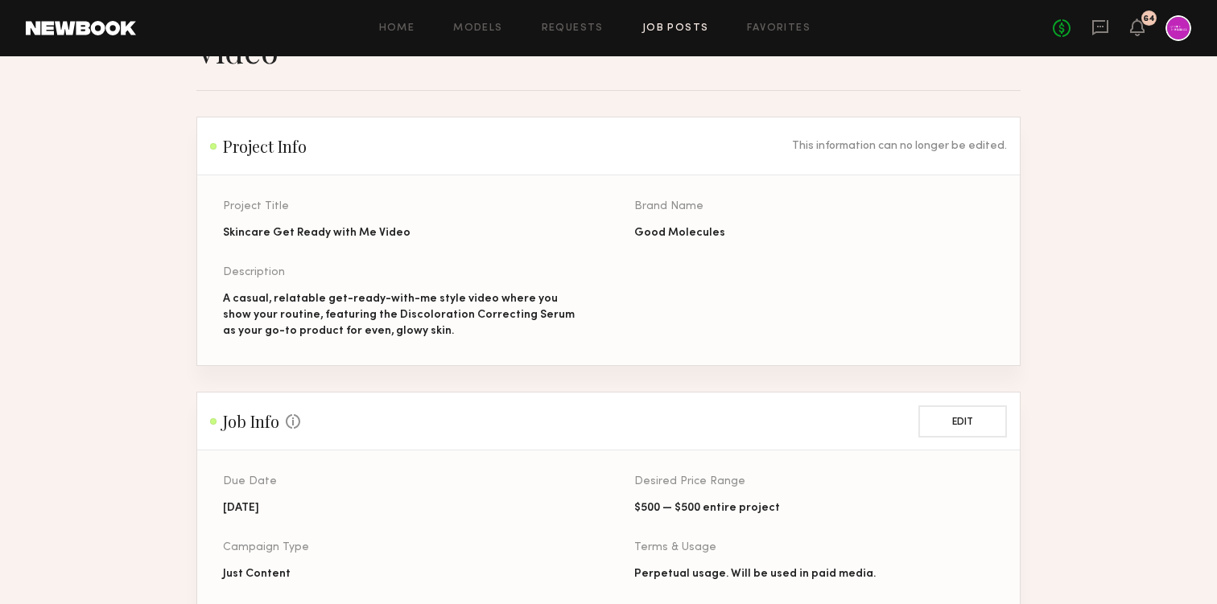
scroll to position [109, 0]
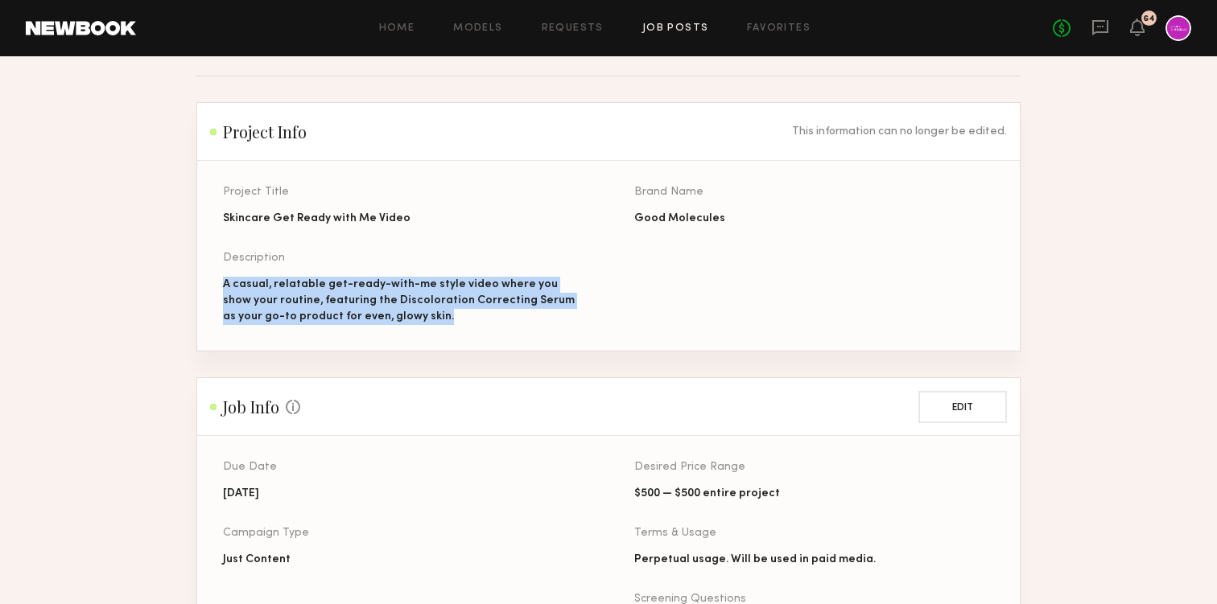
drag, startPoint x: 410, startPoint y: 321, endPoint x: 184, endPoint y: 282, distance: 229.6
copy div "A casual, relatable get-ready-with-me style video where you show your routine, …"
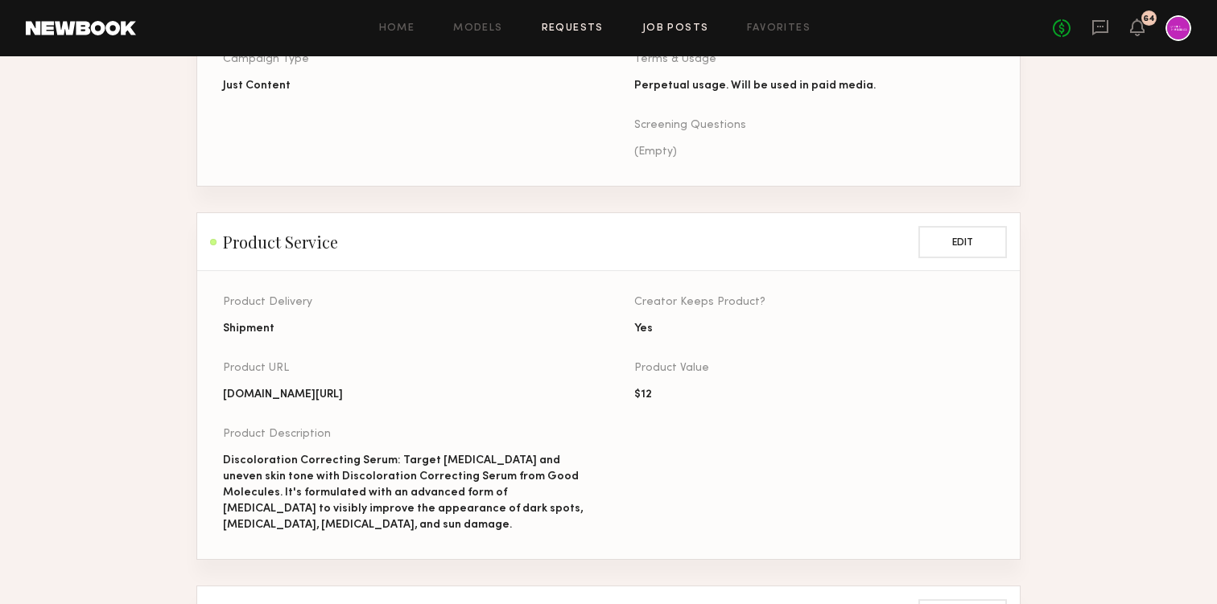
scroll to position [638, 0]
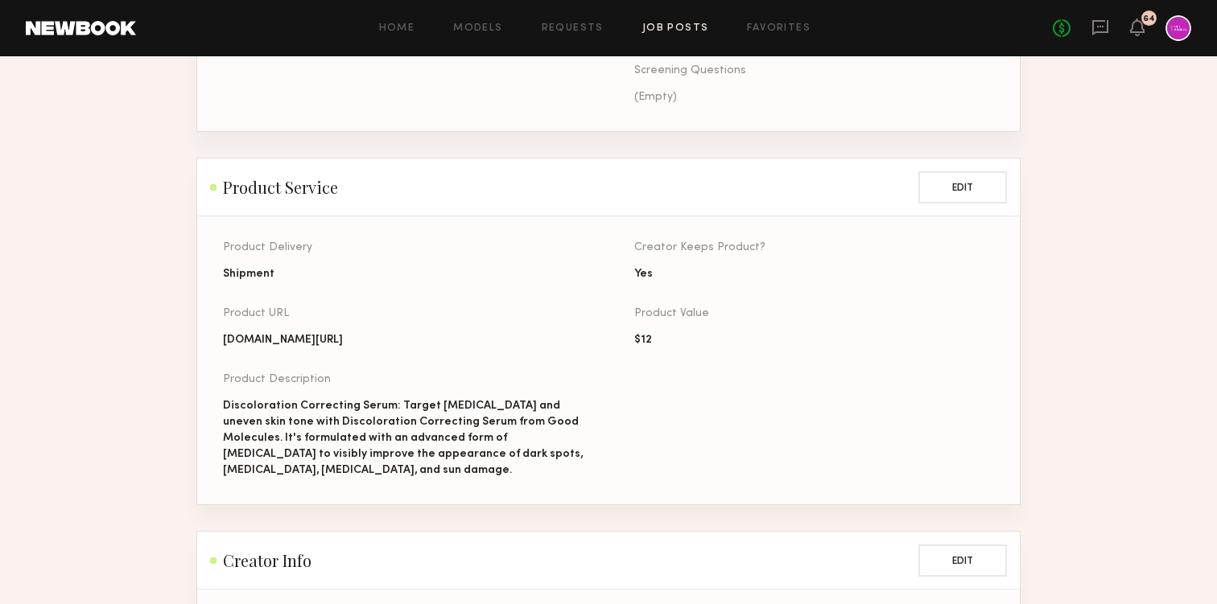
drag, startPoint x: 357, startPoint y: 359, endPoint x: 205, endPoint y: 345, distance: 152.7
click at [205, 345] on section "Product Delivery Shipment Product URL [DOMAIN_NAME][URL] Product Description Di…" at bounding box center [608, 360] width 823 height 288
copy div "[DOMAIN_NAME][URL]"
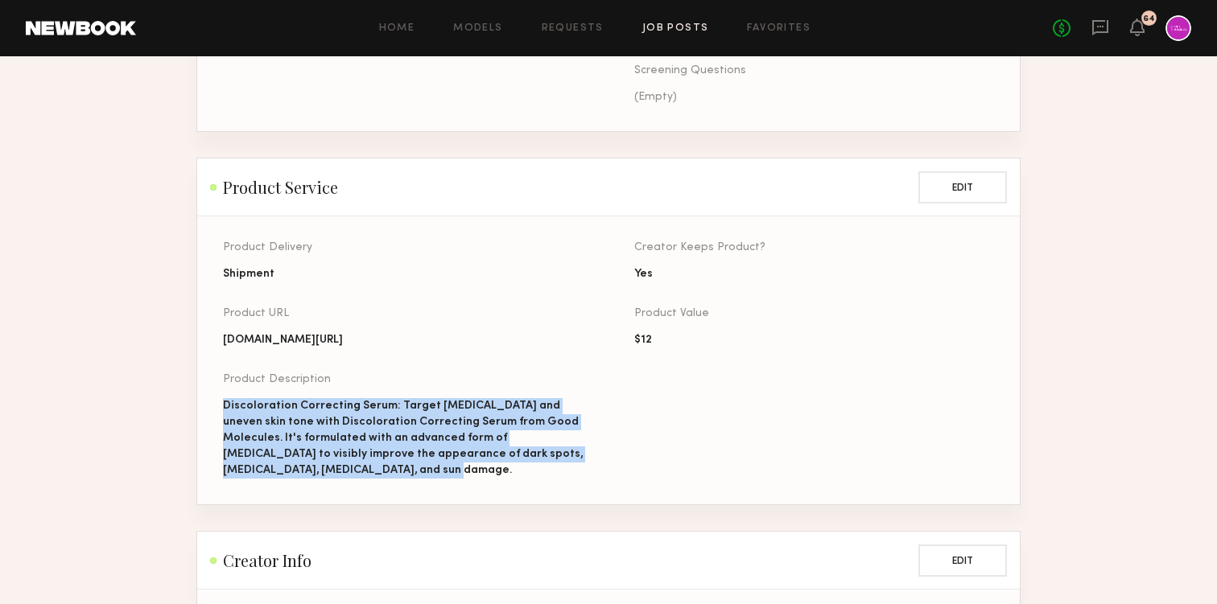
drag, startPoint x: 225, startPoint y: 423, endPoint x: 390, endPoint y: 486, distance: 176.1
click at [390, 479] on div "Discoloration Correcting Serum: Target [MEDICAL_DATA] and uneven skin tone with…" at bounding box center [403, 438] width 360 height 80
copy div "Discoloration Correcting Serum: Target [MEDICAL_DATA] and uneven skin tone with…"
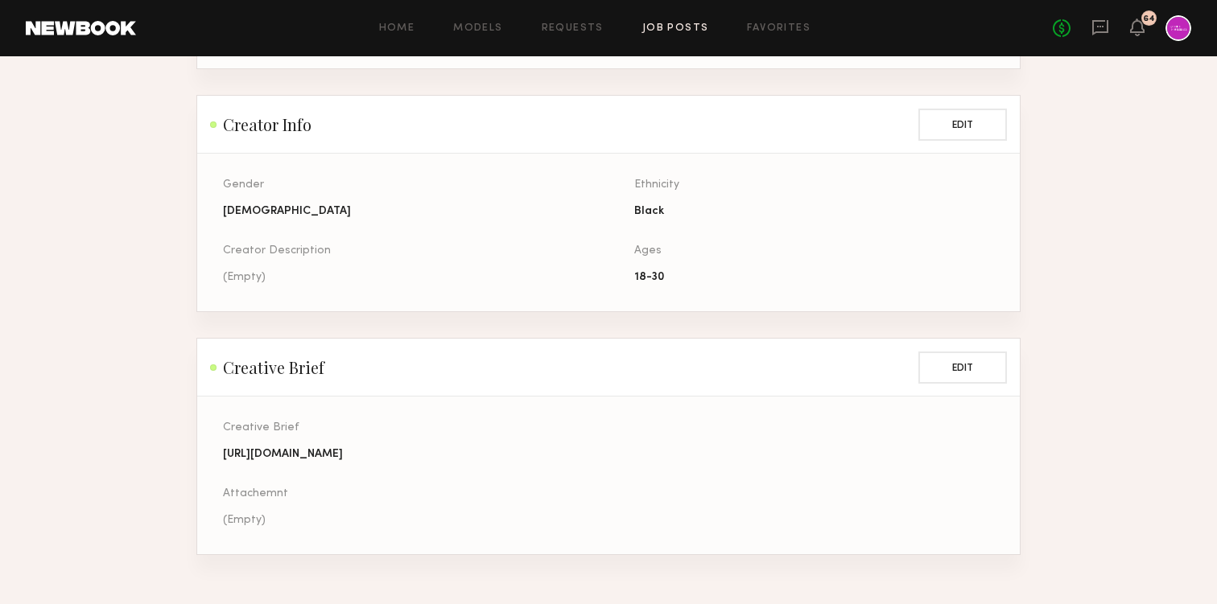
scroll to position [1157, 0]
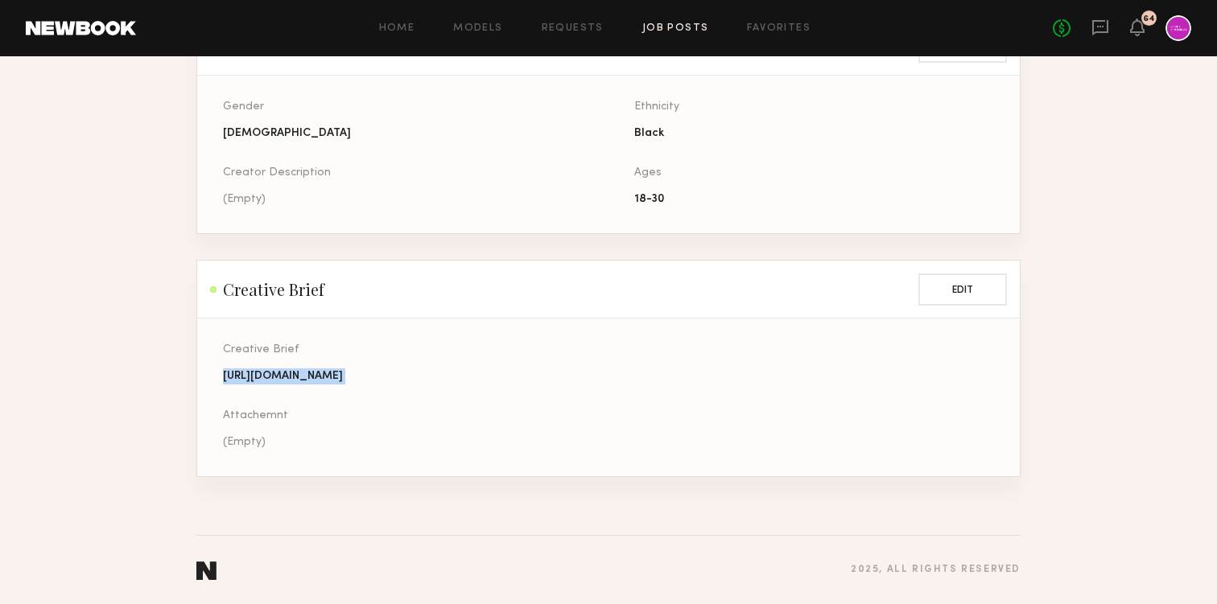
drag, startPoint x: 224, startPoint y: 389, endPoint x: 520, endPoint y: 413, distance: 297.2
click at [520, 413] on div "Creative Brief [URL][DOMAIN_NAME] Attachemnt (Empty)" at bounding box center [403, 410] width 360 height 132
copy div "[URL][DOMAIN_NAME]"
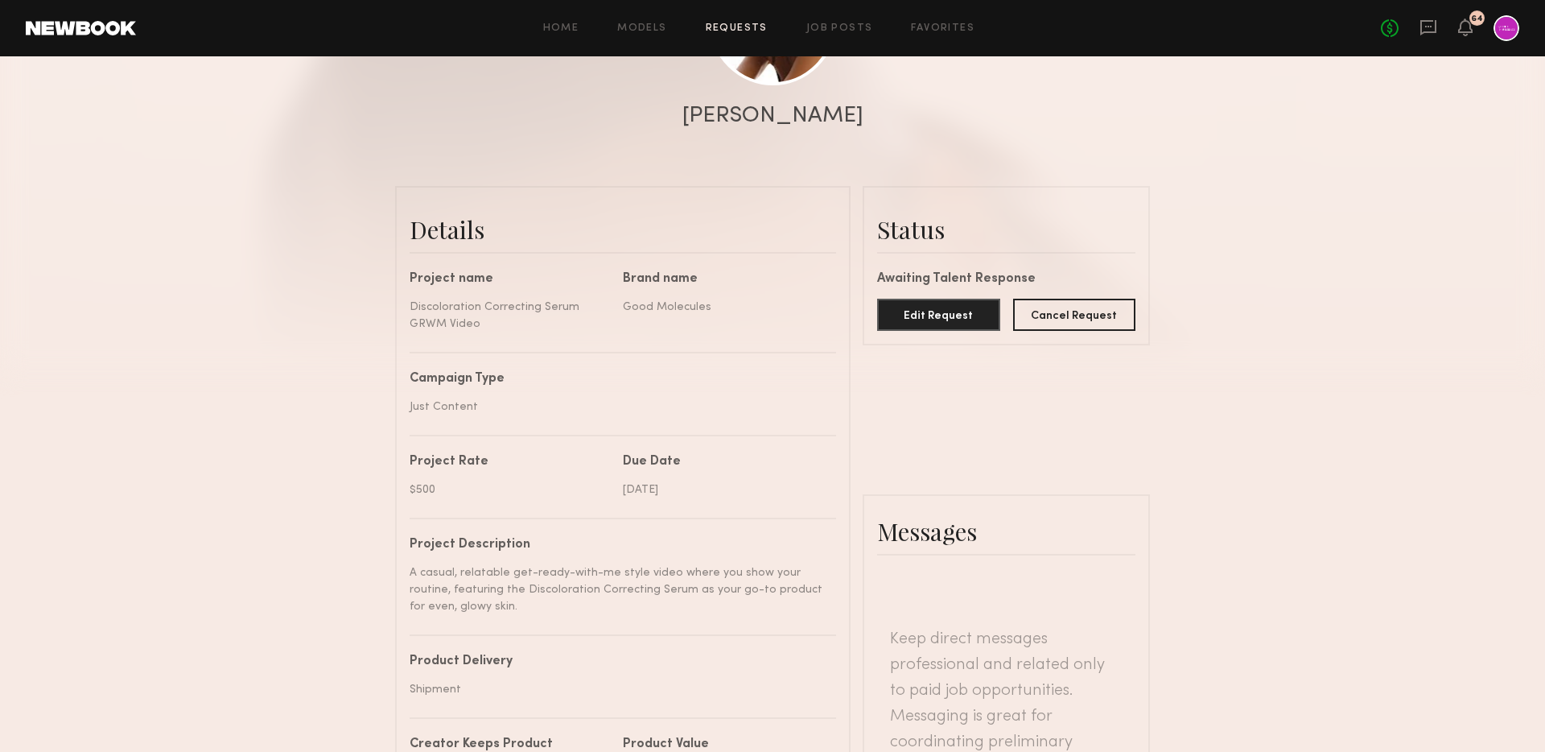
scroll to position [274, 0]
click at [754, 23] on link "Requests" at bounding box center [737, 28] width 62 height 10
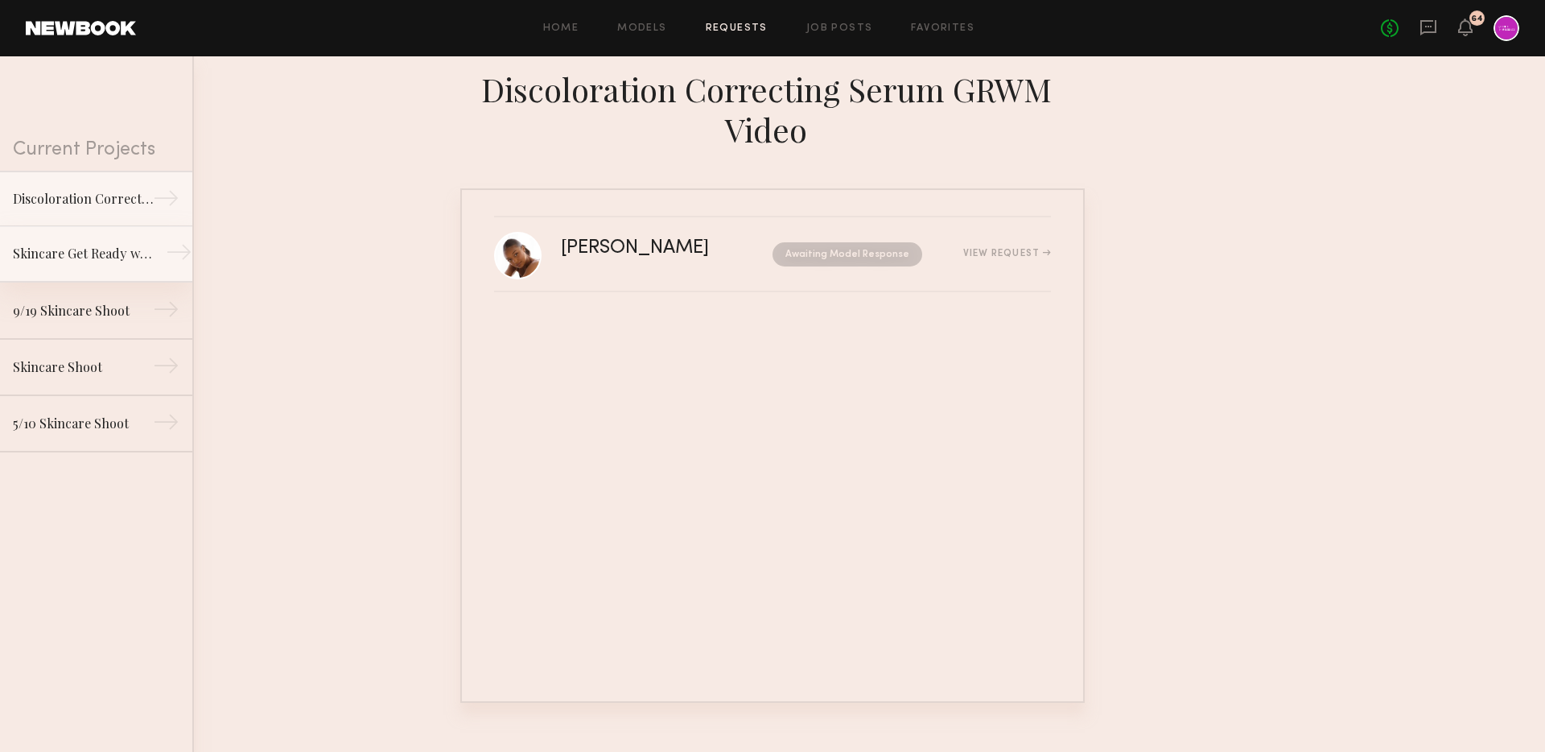
click at [59, 256] on div "Skincare Get Ready with Me Video" at bounding box center [83, 253] width 140 height 19
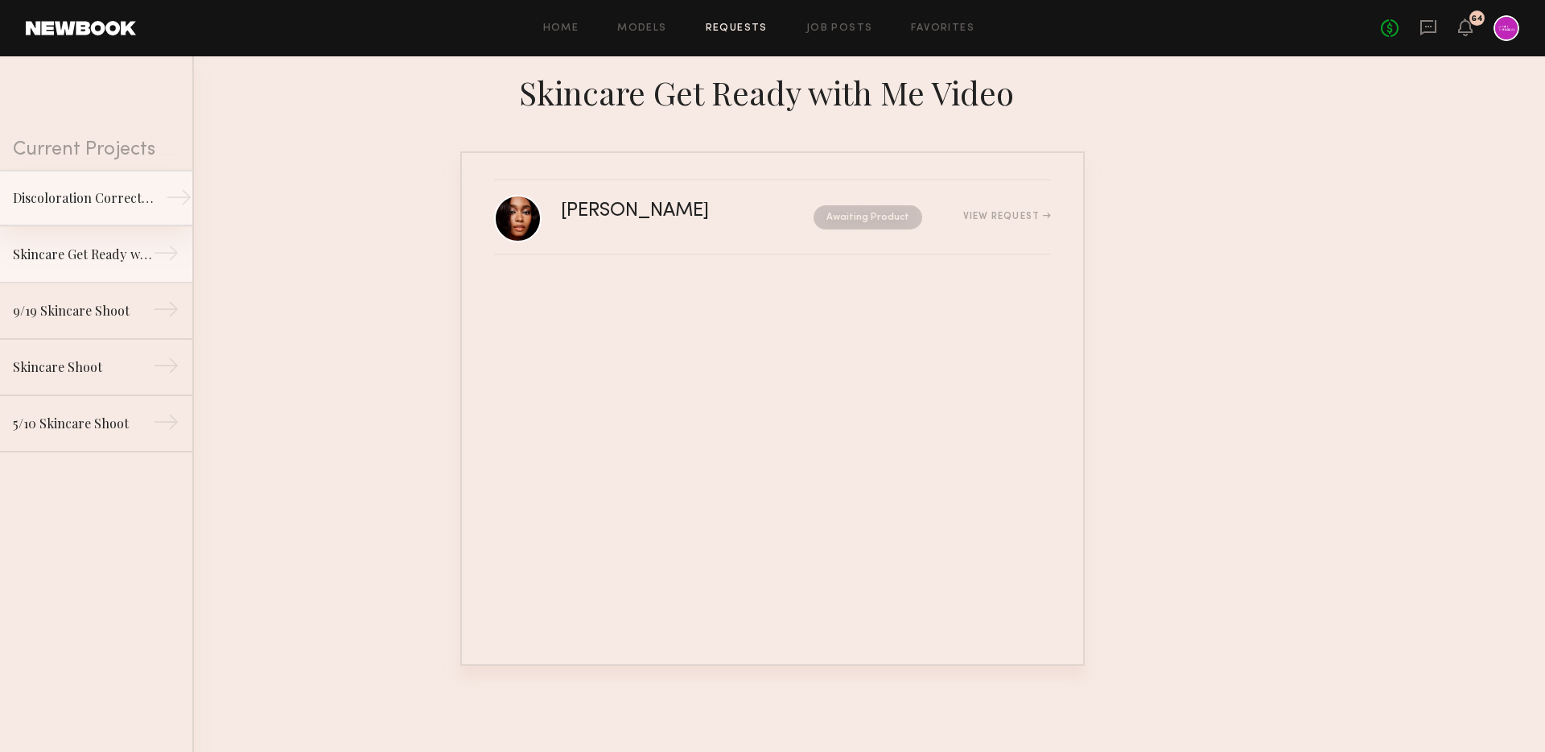
click at [68, 207] on div "Discoloration Correcting Serum GRWM Video" at bounding box center [83, 197] width 140 height 19
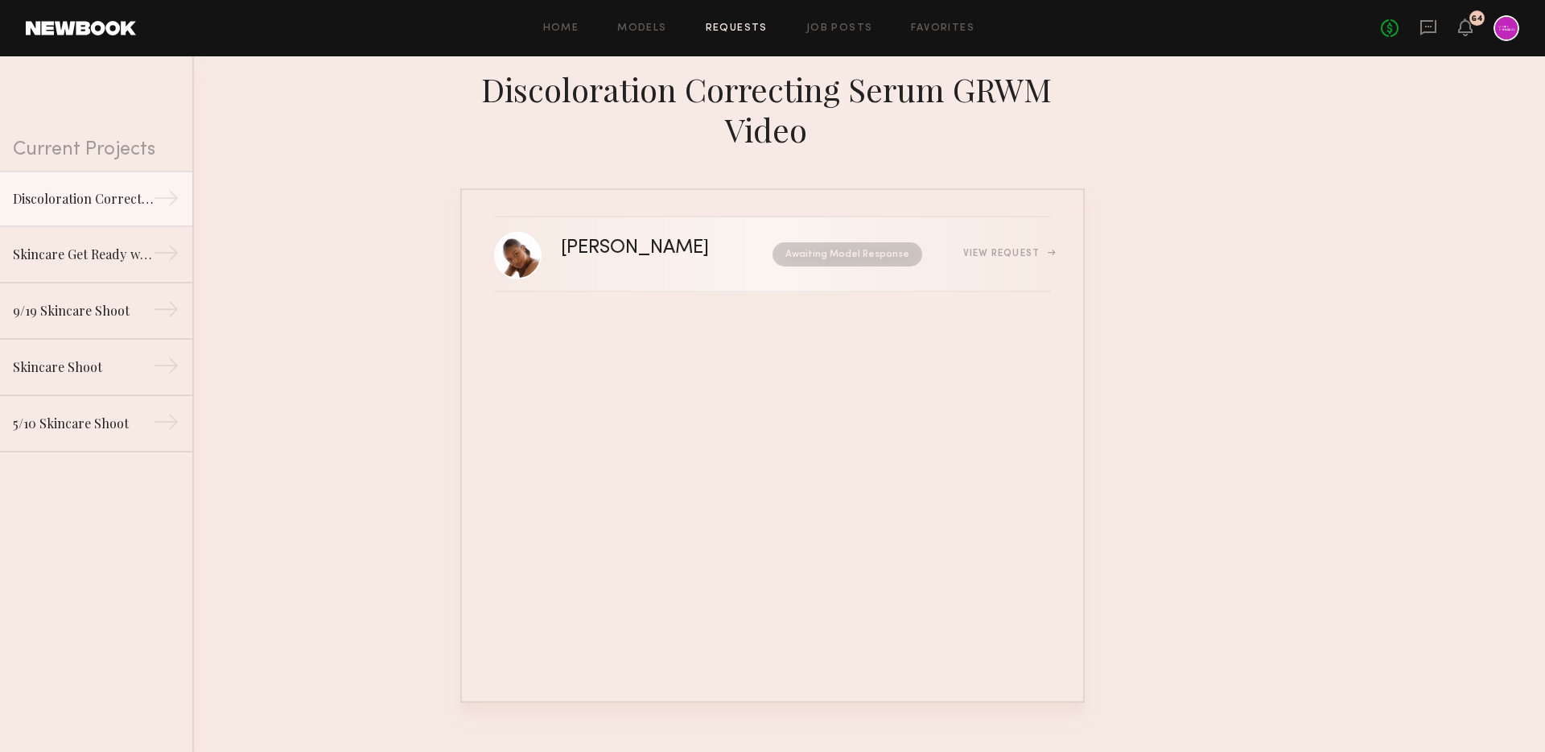
click at [982, 254] on div "View Request" at bounding box center [1007, 254] width 88 height 10
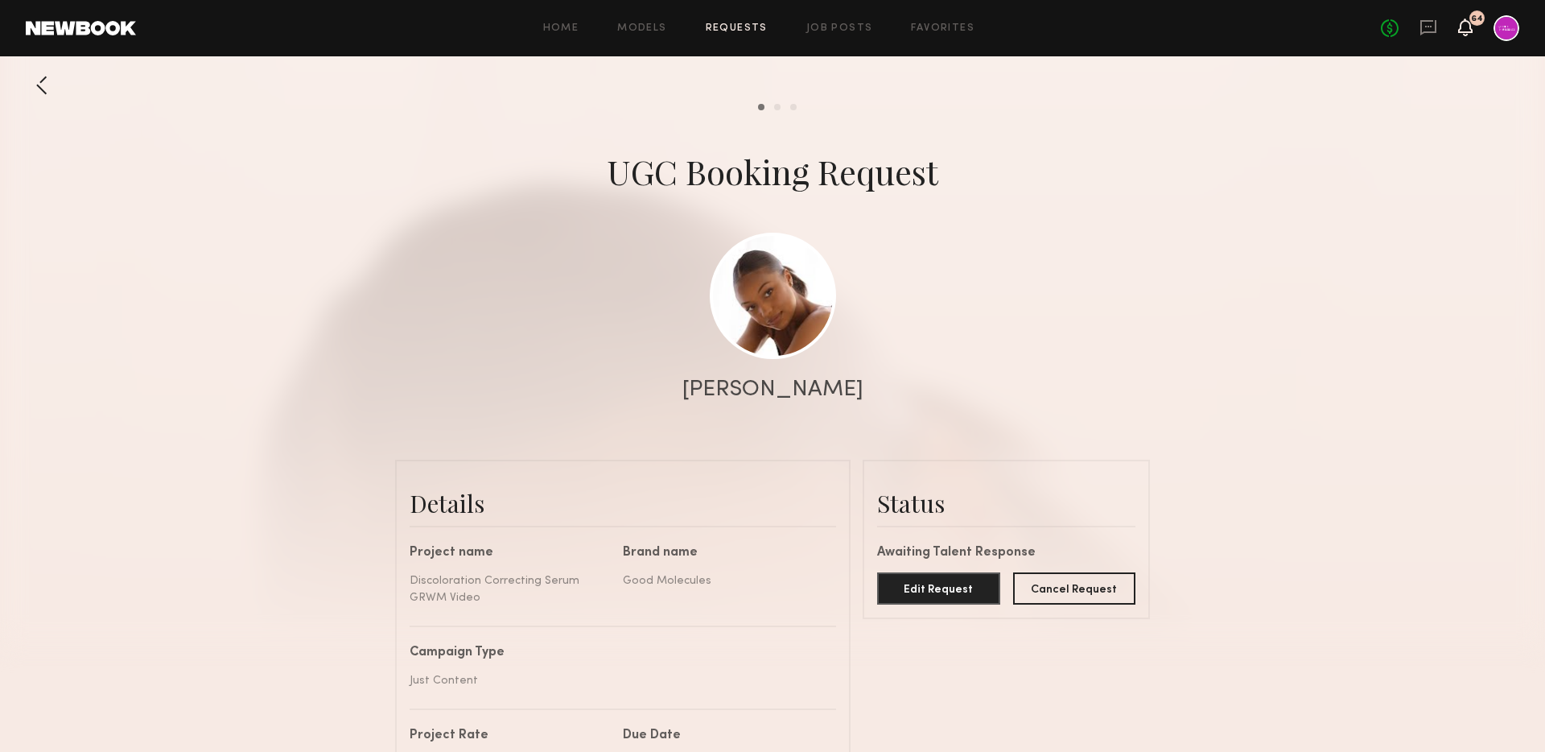
click at [1469, 27] on icon at bounding box center [1465, 26] width 13 height 11
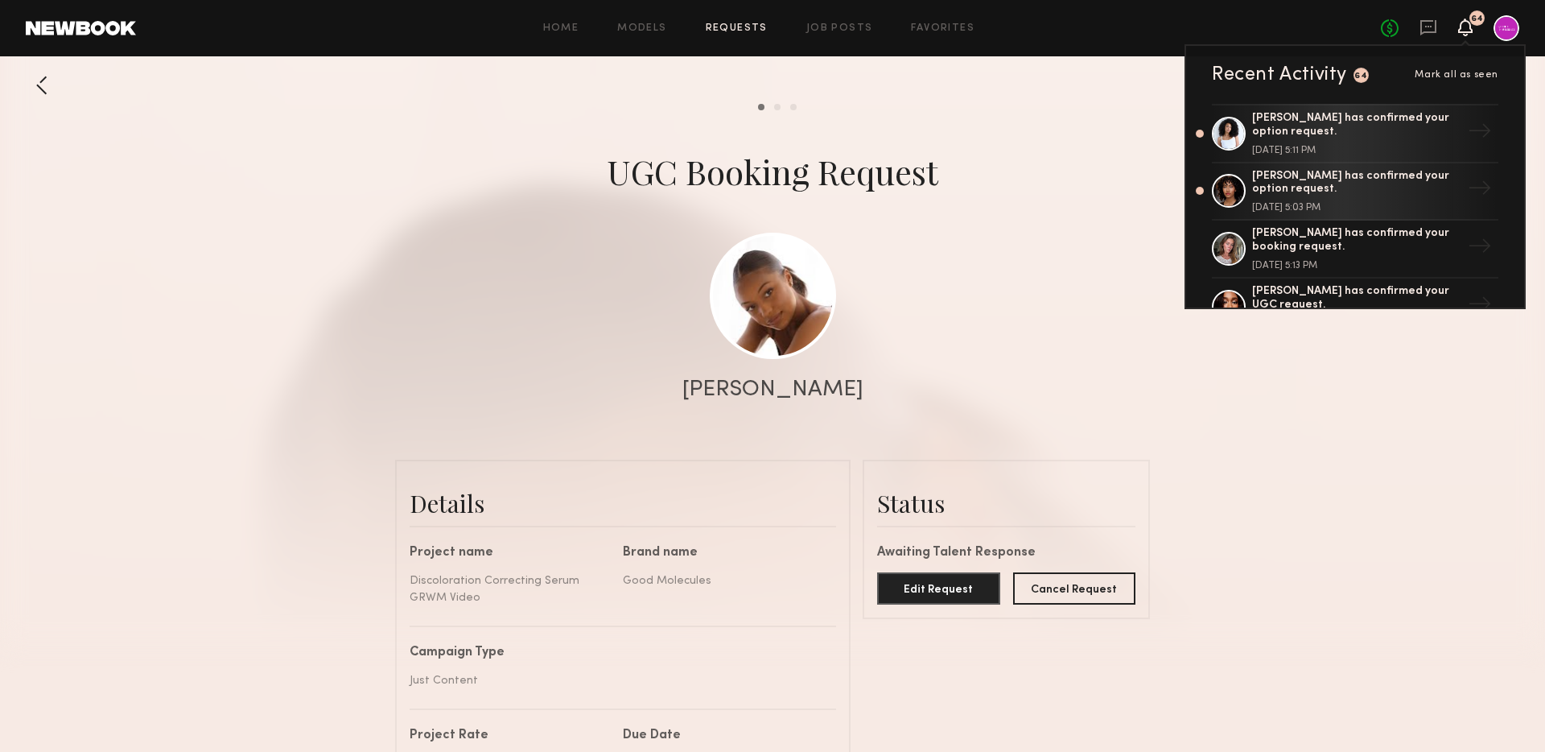
click at [938, 110] on div at bounding box center [772, 322] width 1545 height 644
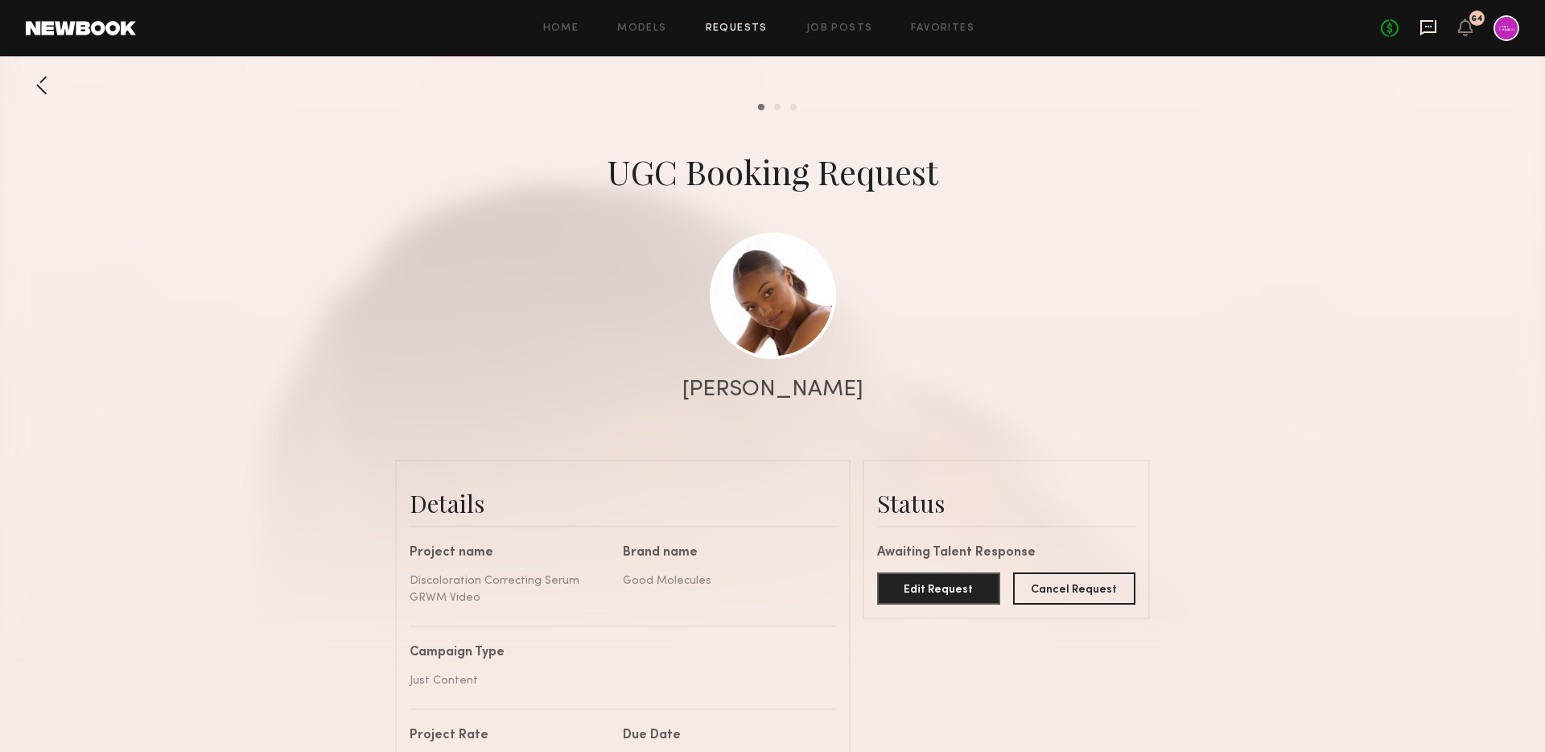
click at [1425, 27] on icon at bounding box center [1429, 28] width 18 height 18
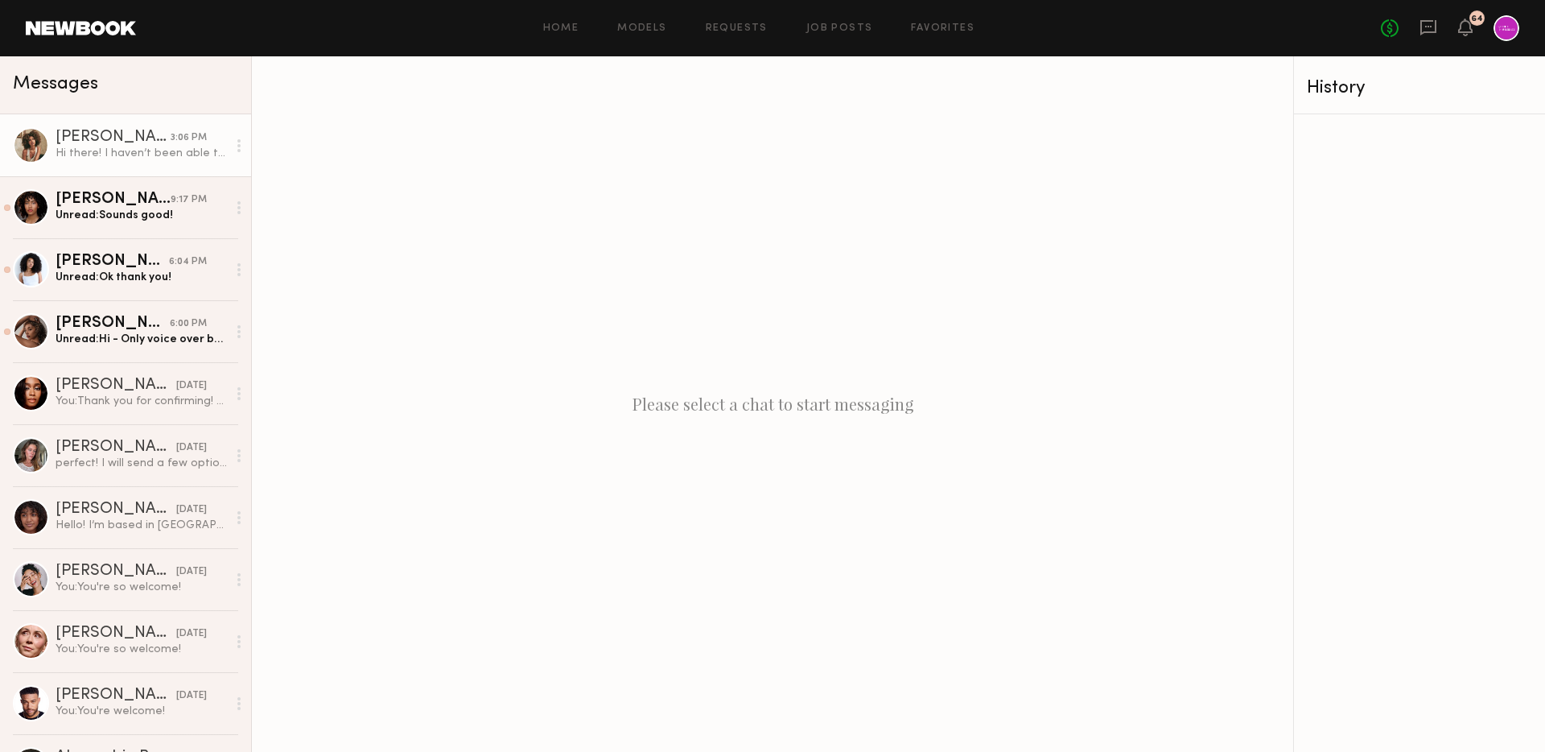
click at [81, 130] on div "[PERSON_NAME]" at bounding box center [113, 138] width 115 height 16
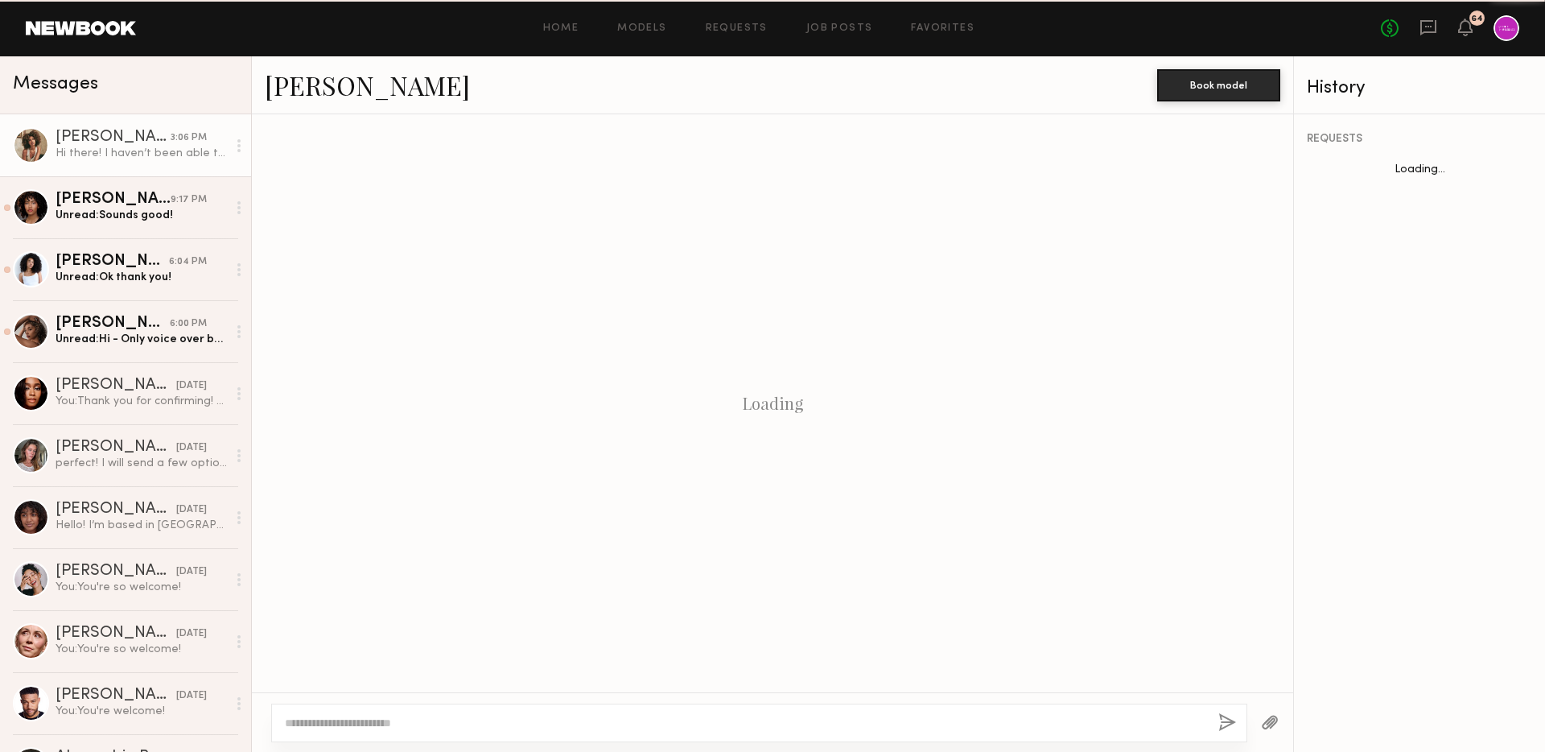
scroll to position [1597, 0]
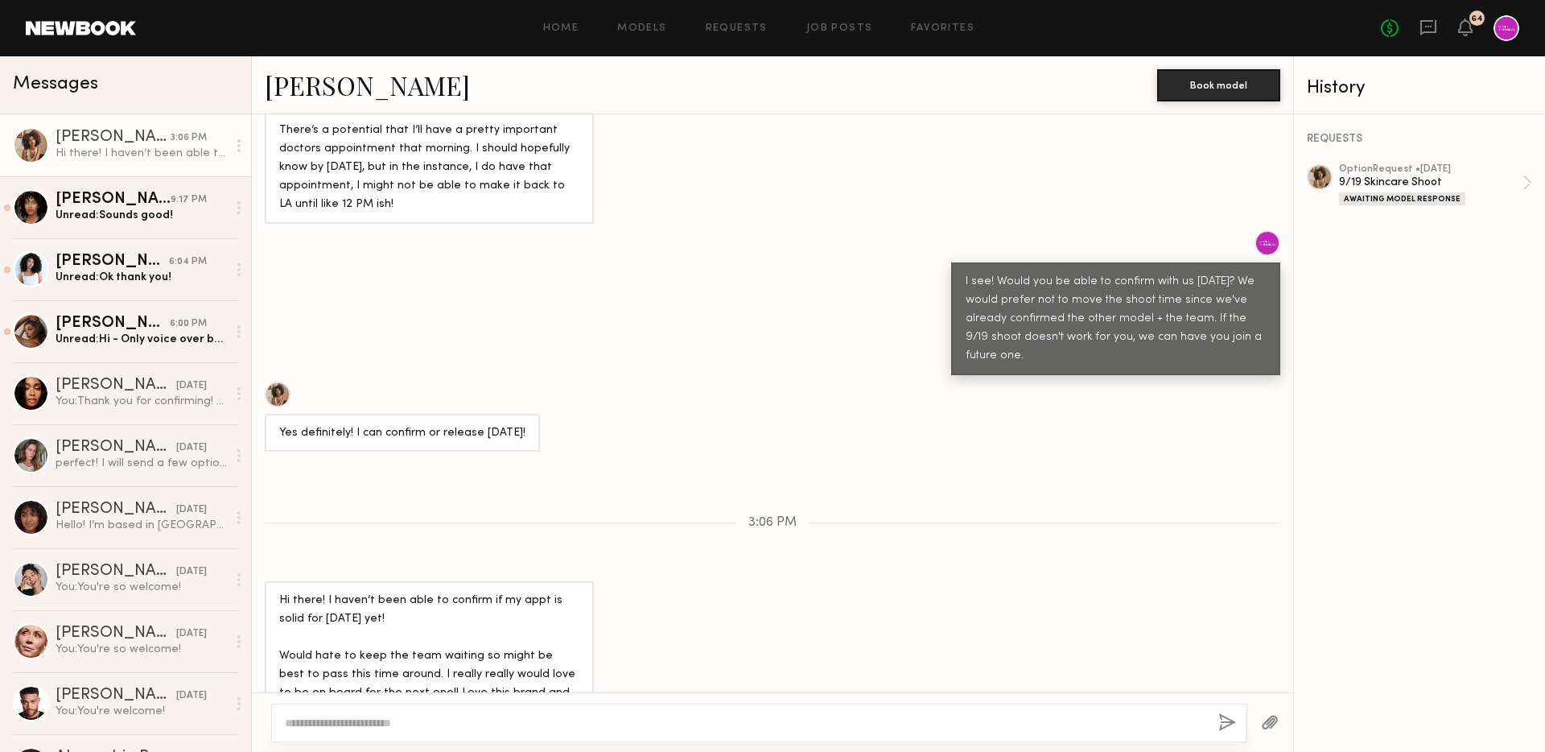
click at [419, 723] on textarea at bounding box center [745, 723] width 921 height 16
click at [685, 724] on textarea "**********" at bounding box center [745, 723] width 921 height 16
click at [763, 724] on textarea "**********" at bounding box center [745, 723] width 921 height 16
type textarea "**********"
click at [1227, 720] on button "button" at bounding box center [1228, 723] width 18 height 20
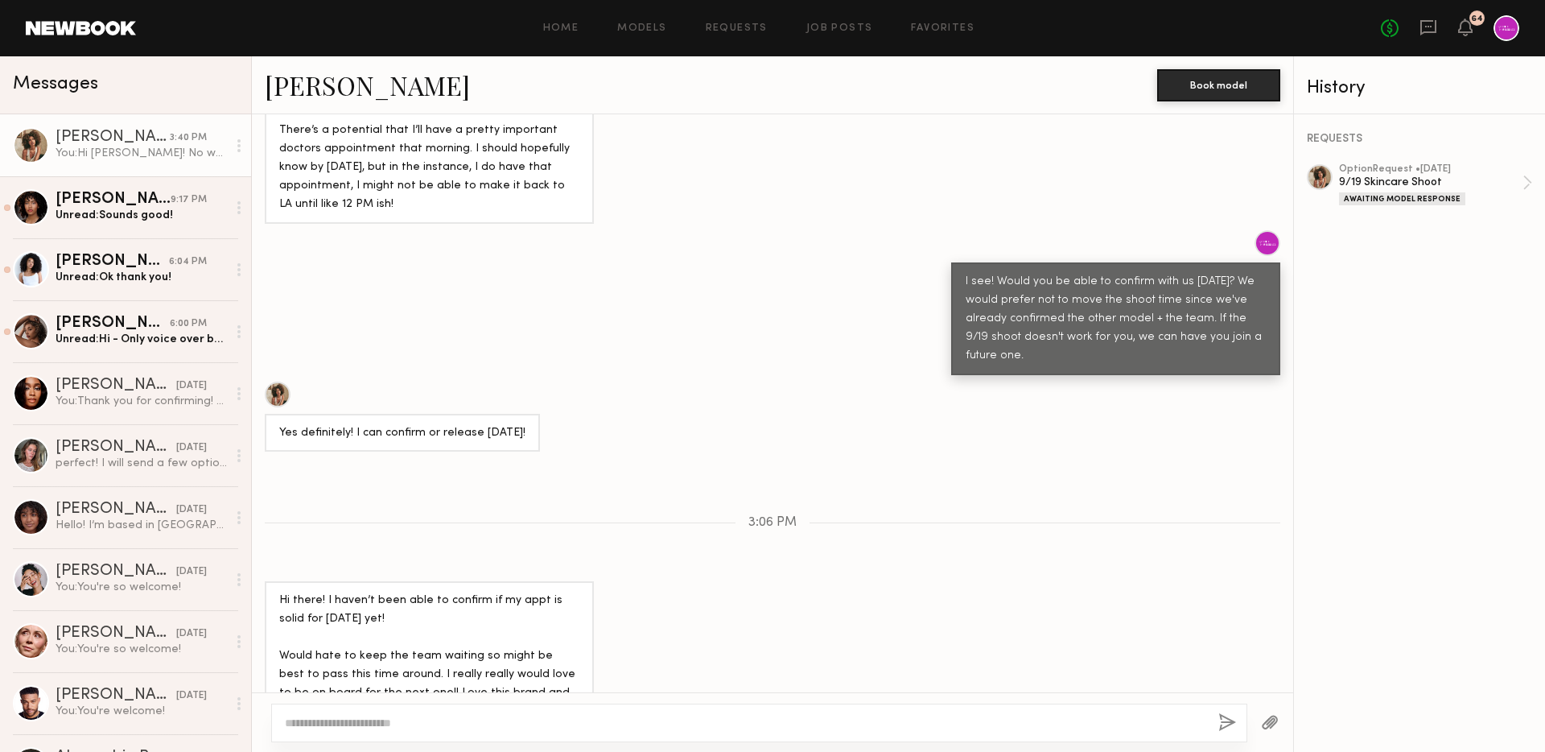
scroll to position [1783, 0]
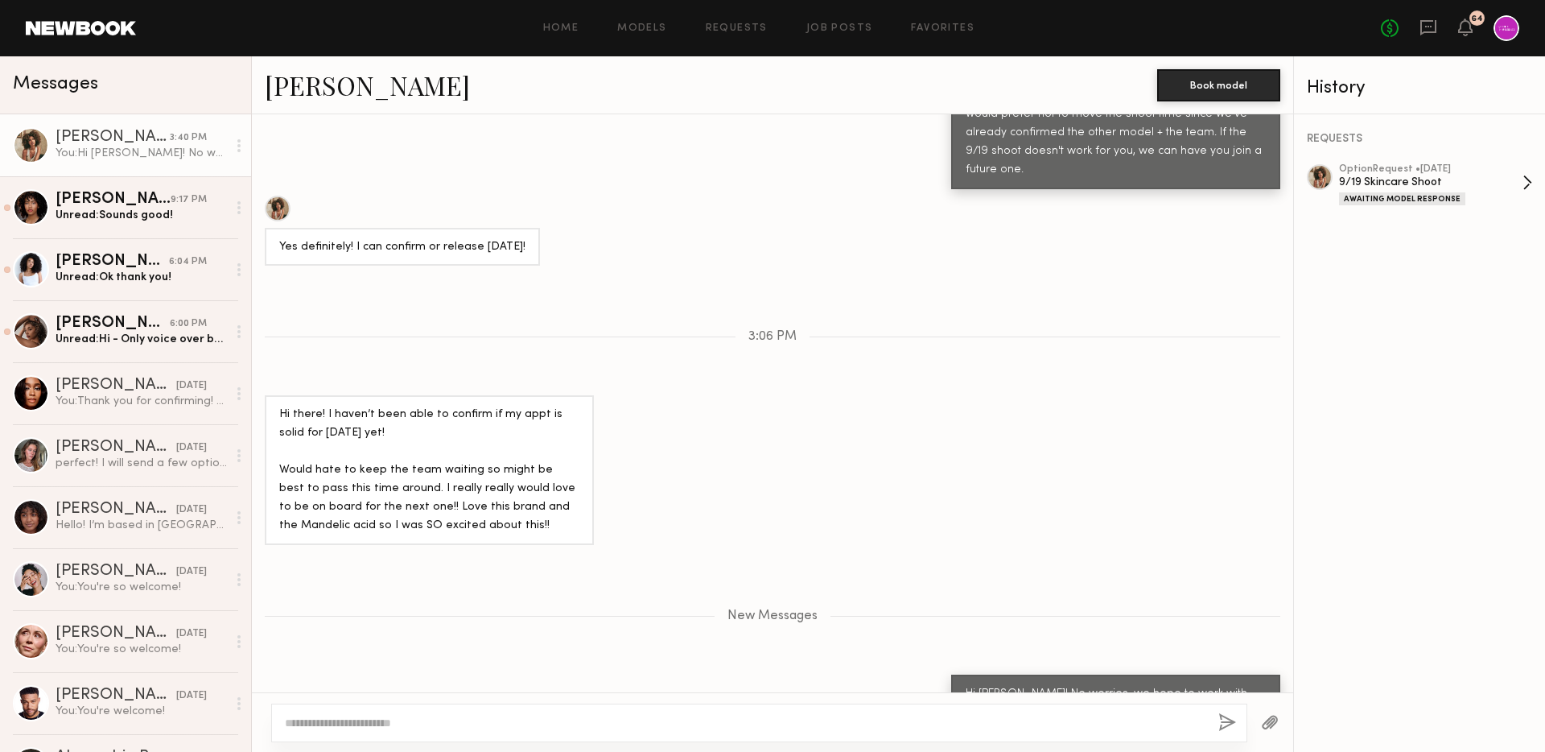
click at [1426, 184] on div "9/19 Skincare Shoot" at bounding box center [1431, 182] width 184 height 15
click at [1454, 36] on div "No fees up to $5,000 64" at bounding box center [1450, 28] width 138 height 26
click at [1466, 32] on icon at bounding box center [1465, 26] width 13 height 11
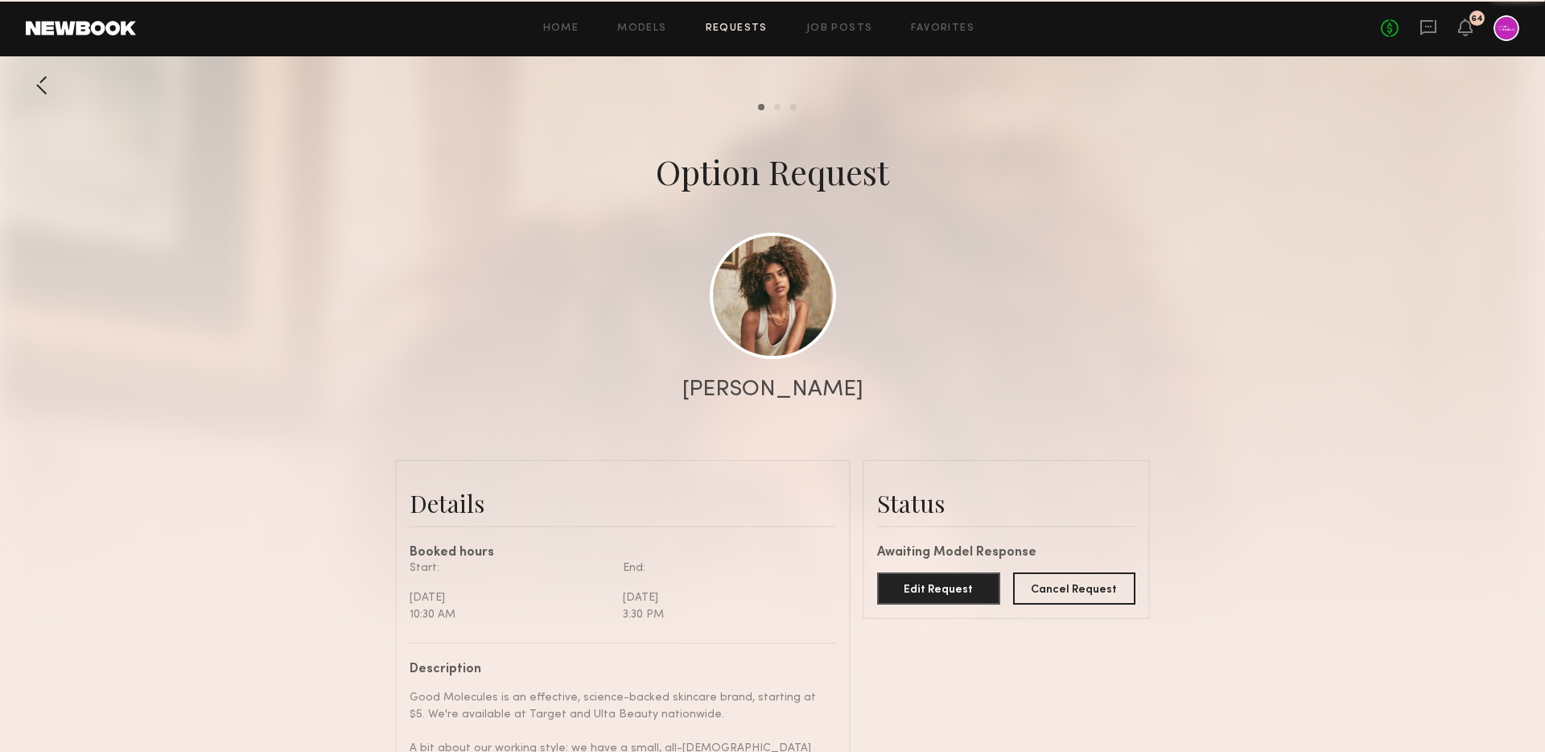
scroll to position [2227, 0]
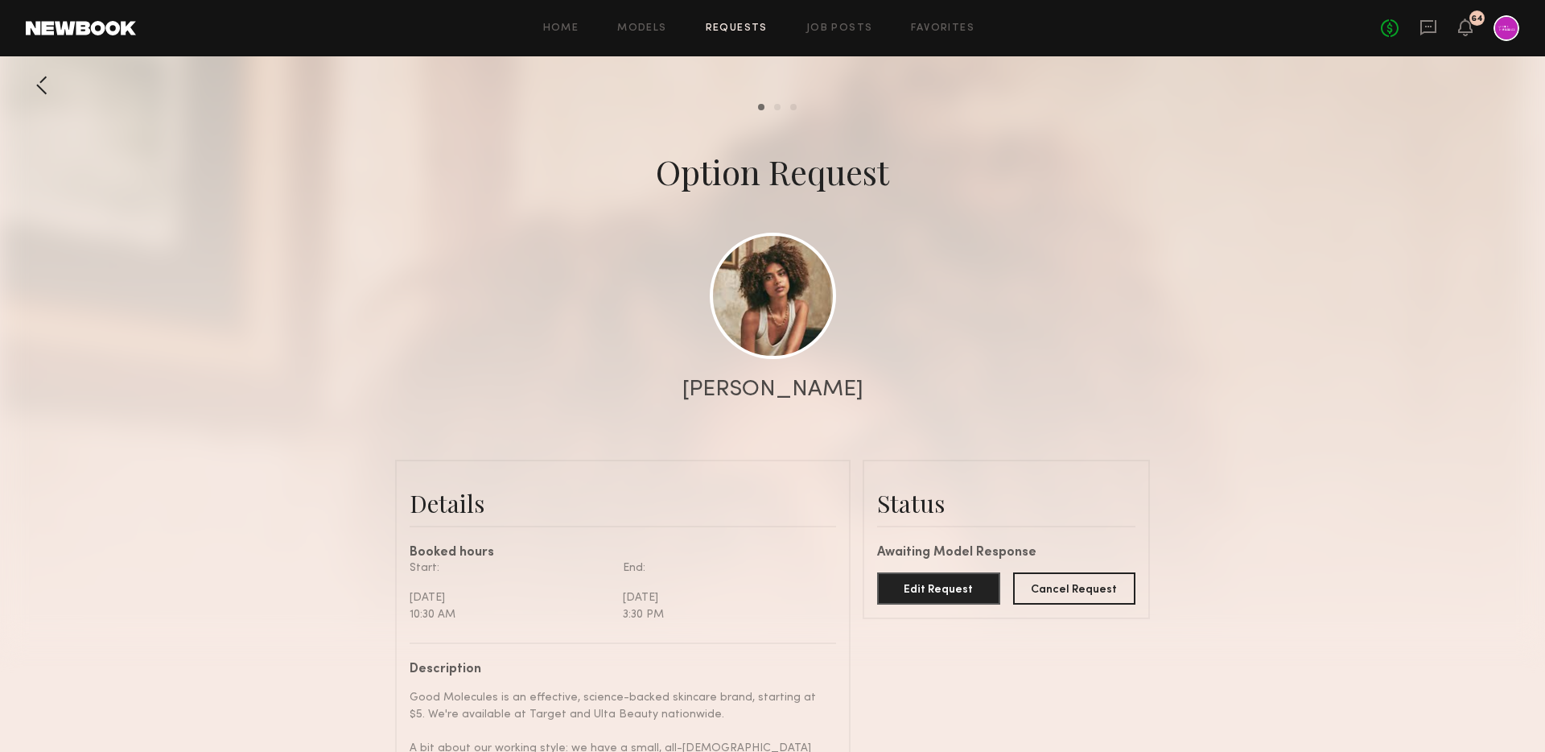
click at [843, 22] on div "Home Models Requests Job Posts Favorites Sign Out No fees up to $5,000 64" at bounding box center [827, 28] width 1383 height 26
click at [820, 27] on link "Job Posts" at bounding box center [839, 28] width 67 height 10
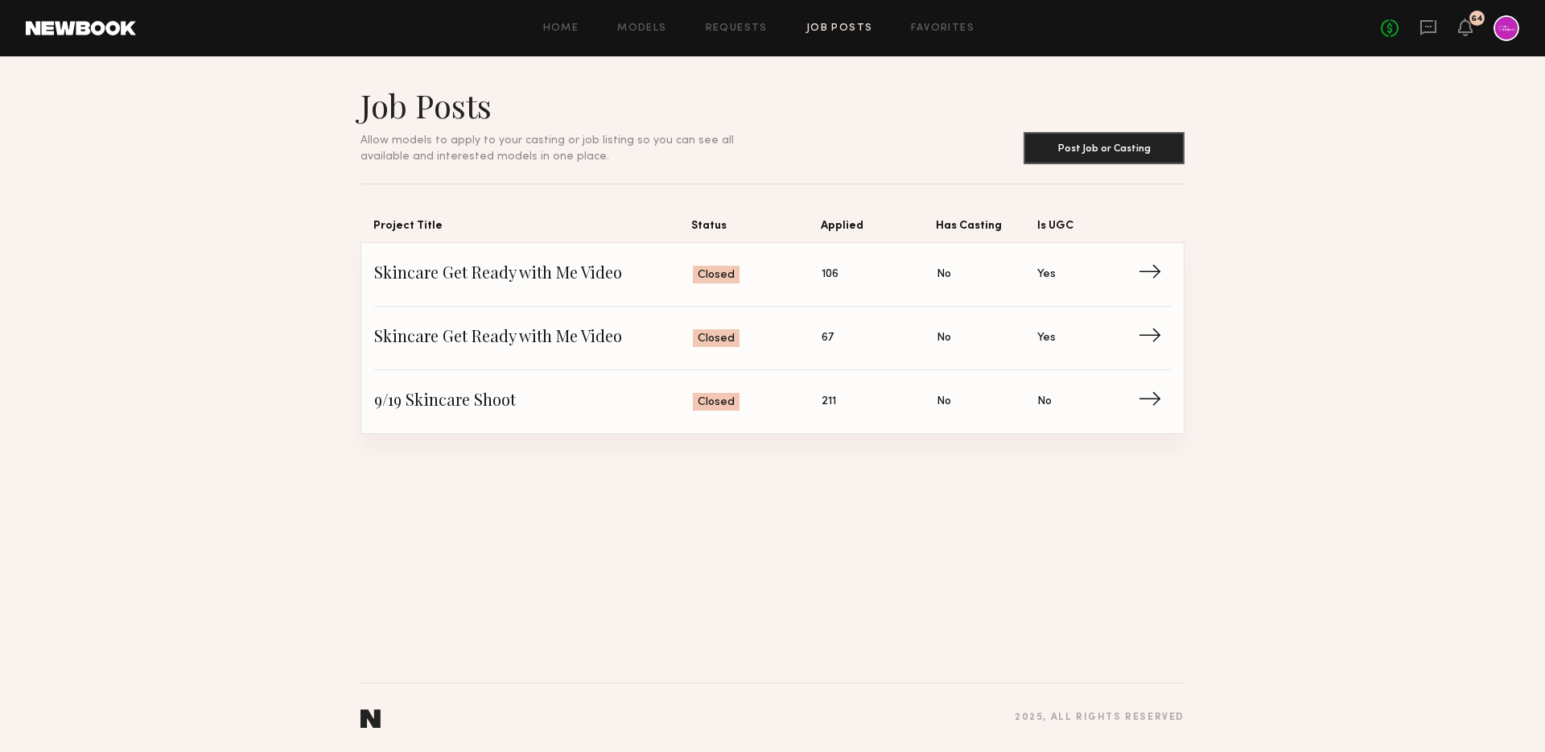
click at [648, 493] on div "Job Posts Allow models to apply to your casting or job listing so you can see a…" at bounding box center [772, 403] width 1545 height 695
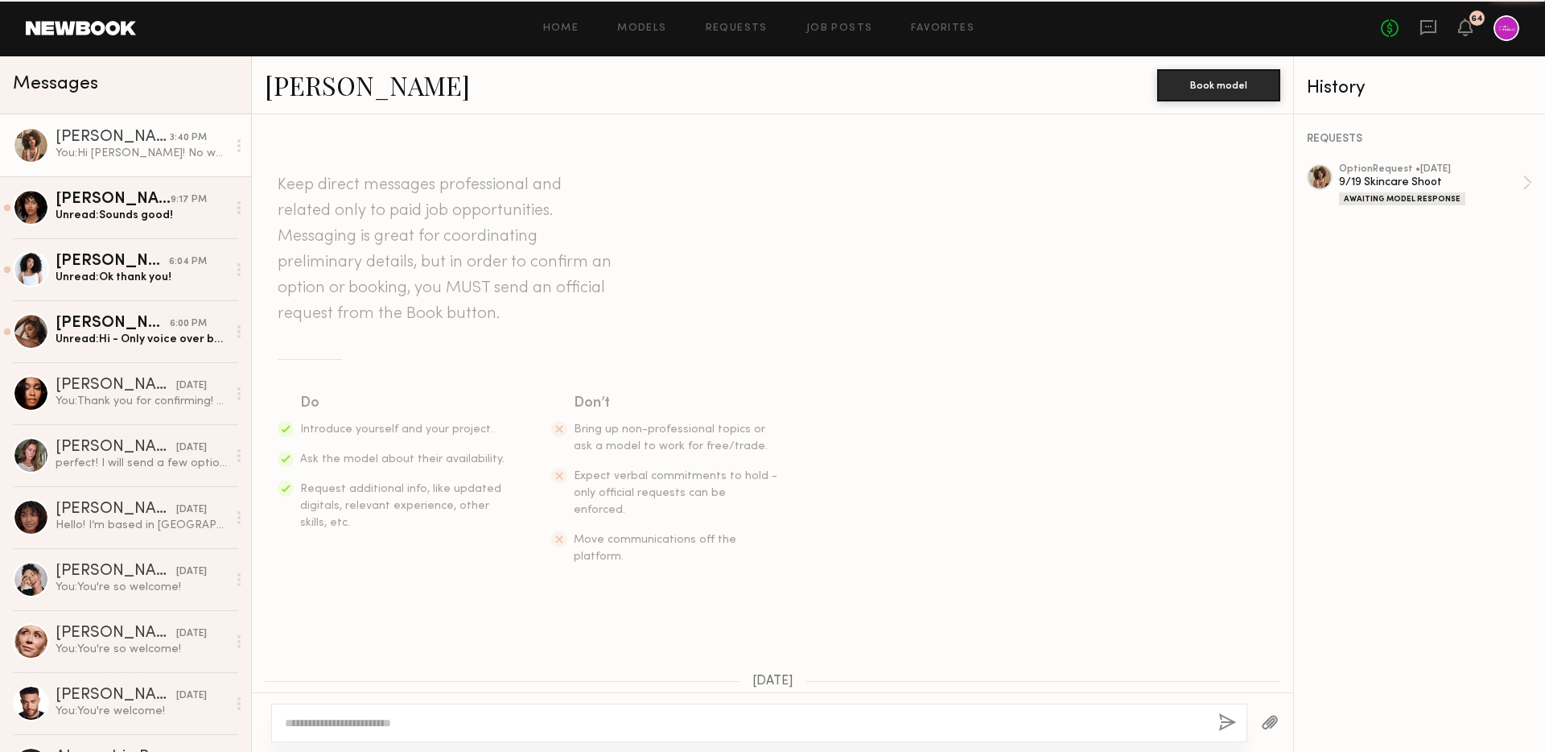
scroll to position [1660, 0]
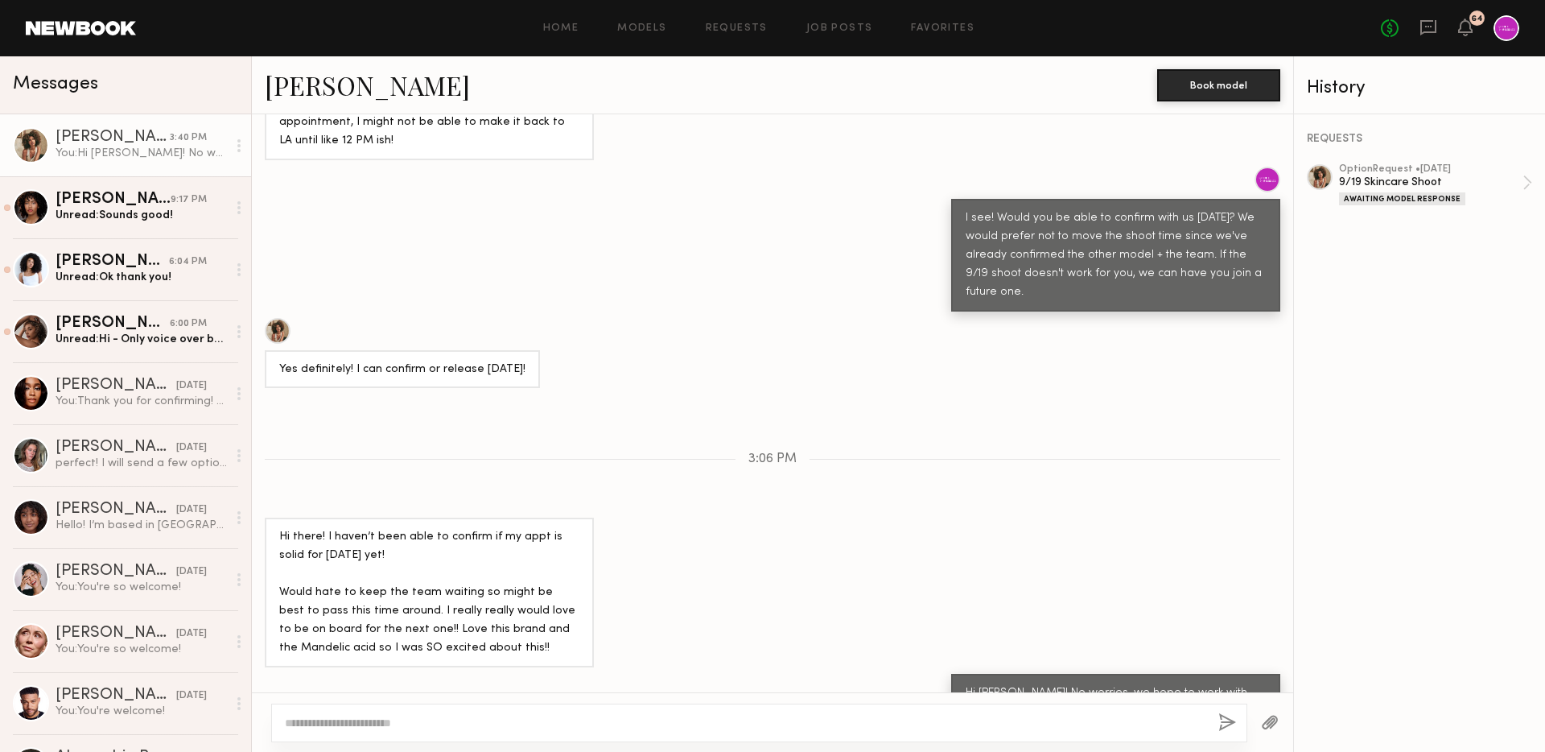
click at [118, 148] on div "You: Hi [PERSON_NAME]! No worries, we hope to work with you soon. I'll reach ou…" at bounding box center [141, 153] width 171 height 15
click at [138, 194] on div "[PERSON_NAME]" at bounding box center [113, 200] width 115 height 16
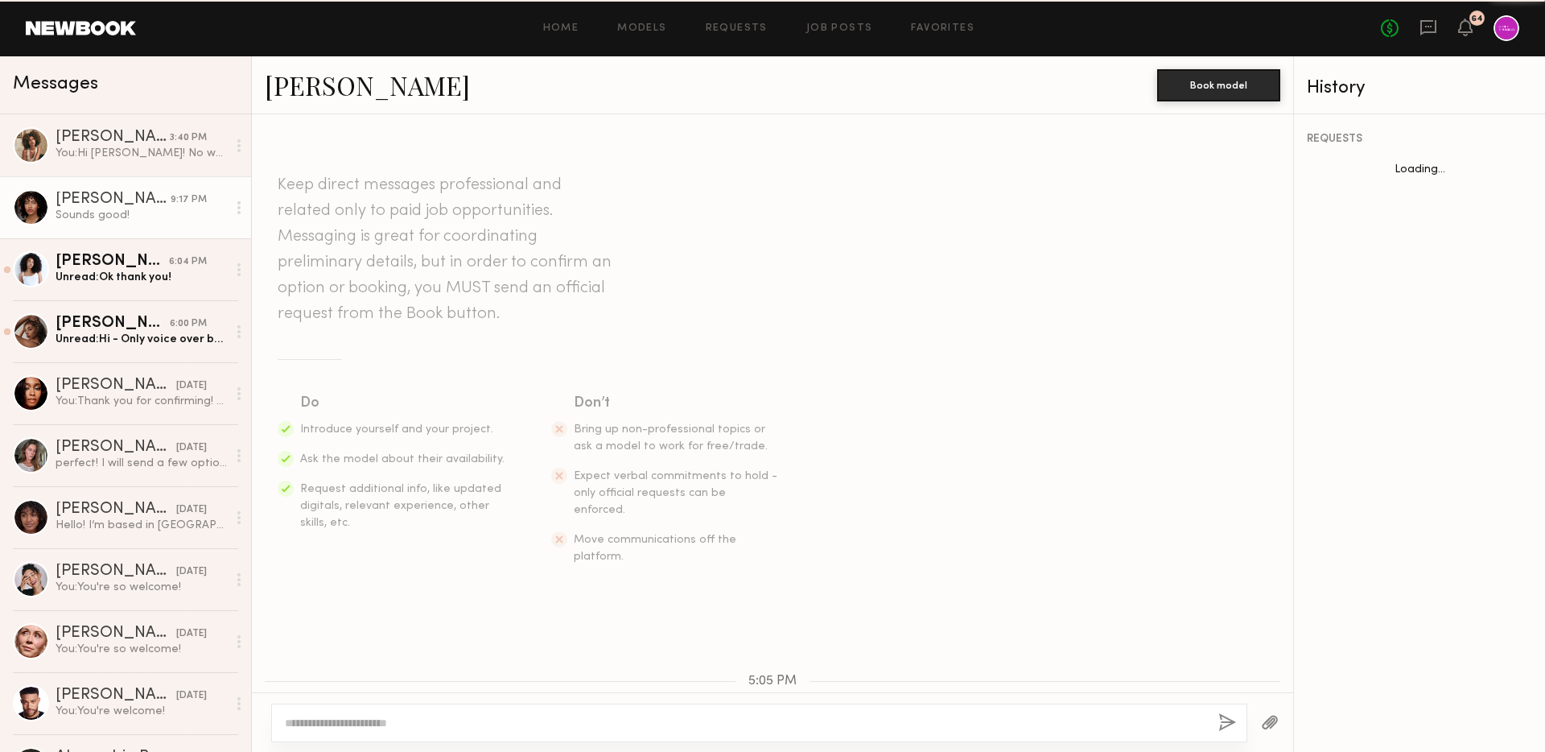
scroll to position [509, 0]
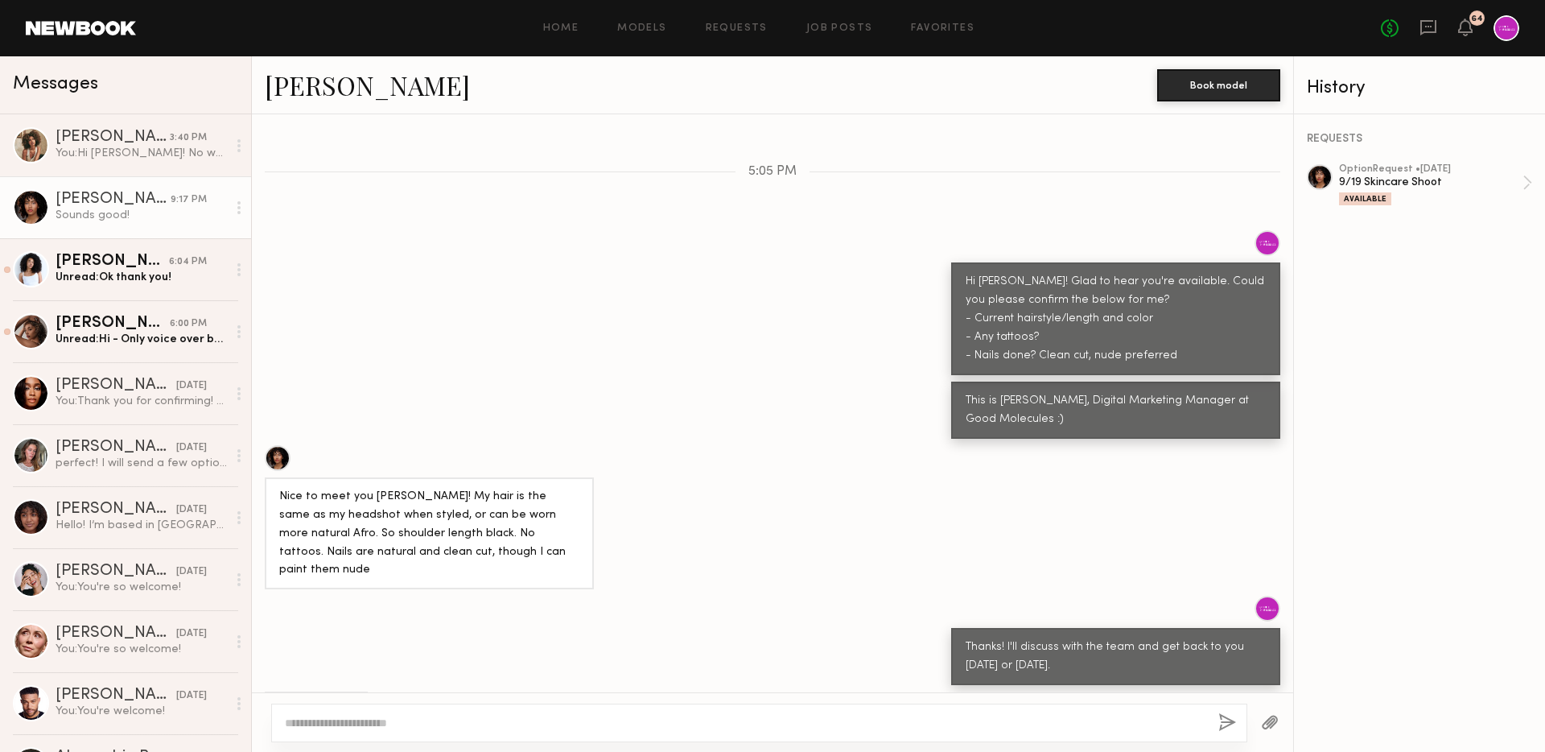
click at [90, 207] on div "[PERSON_NAME]" at bounding box center [113, 200] width 115 height 16
click at [121, 256] on div "[PERSON_NAME]" at bounding box center [112, 262] width 113 height 16
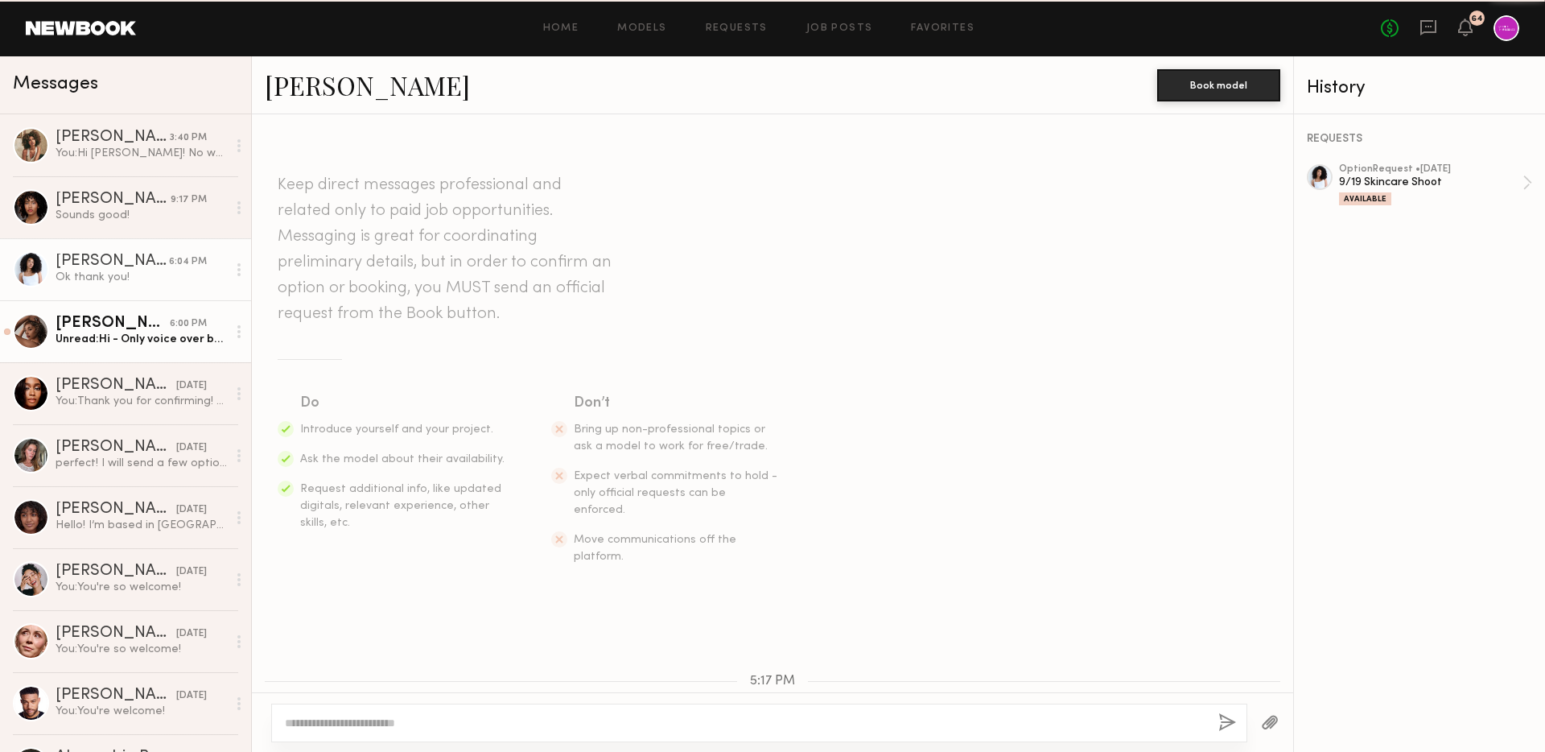
scroll to position [575, 0]
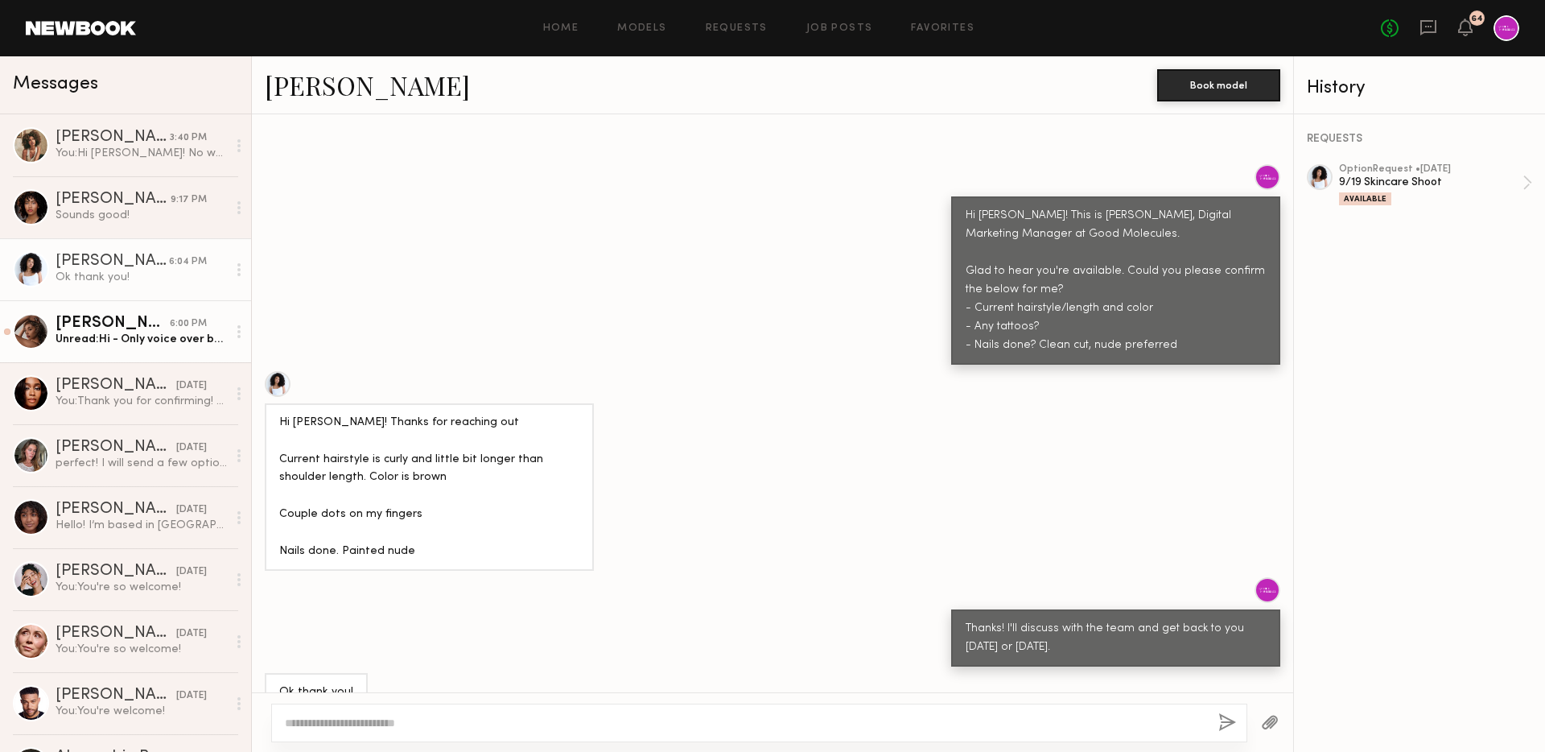
click at [140, 328] on div "[PERSON_NAME]" at bounding box center [113, 323] width 114 height 16
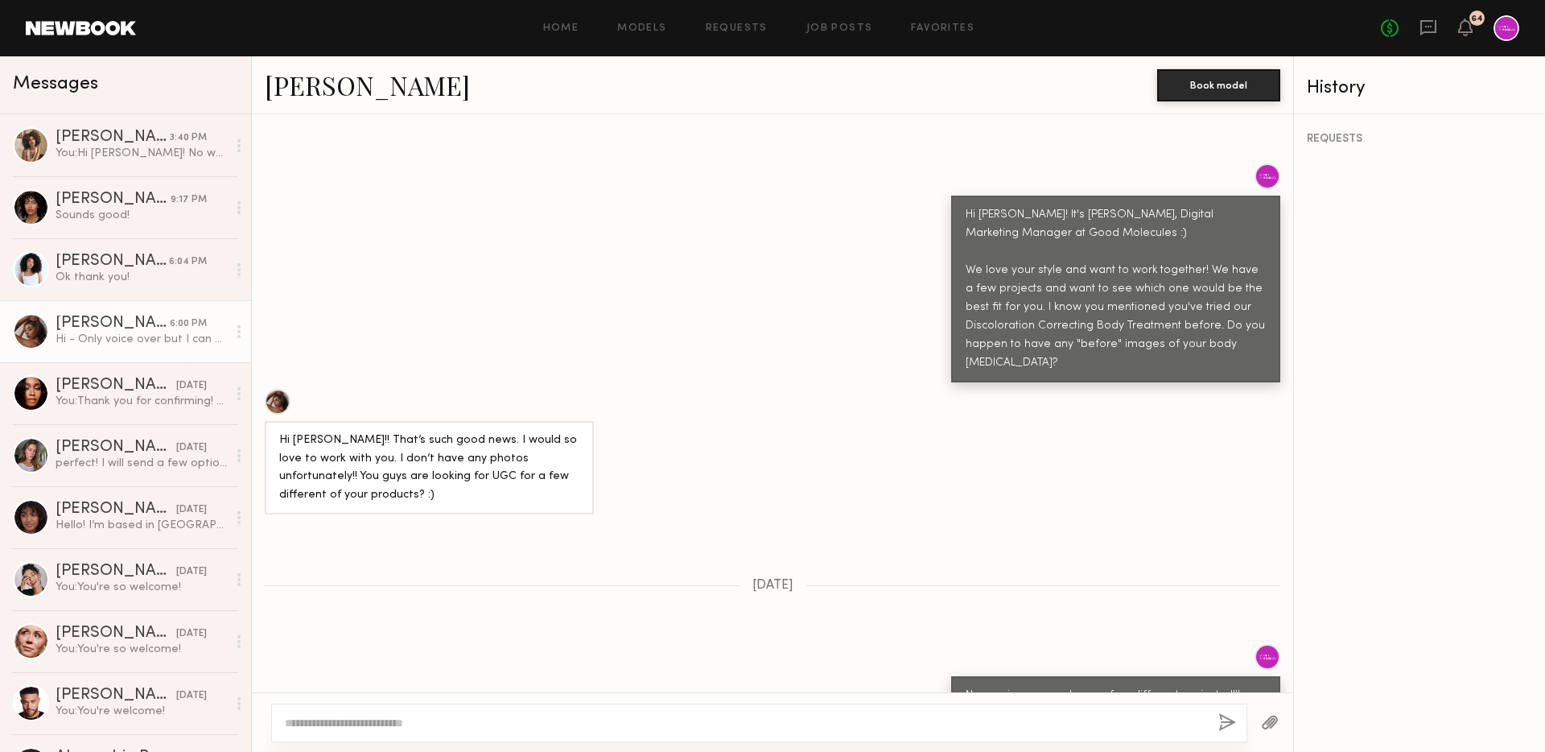
scroll to position [797, 0]
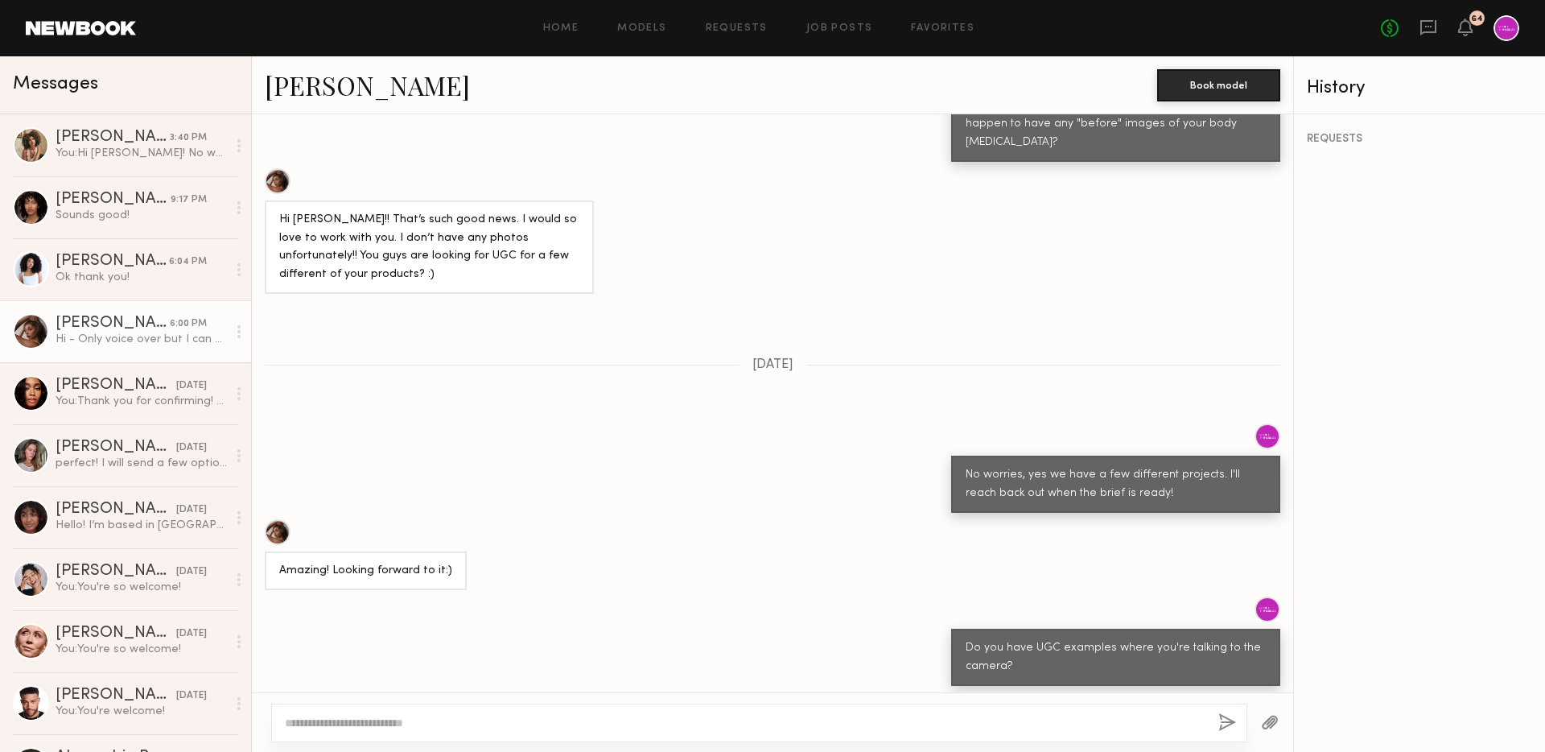
click at [281, 519] on div at bounding box center [278, 532] width 26 height 26
click at [167, 285] on link "[PERSON_NAME] 6:04 PM Ok thank you!" at bounding box center [125, 269] width 251 height 62
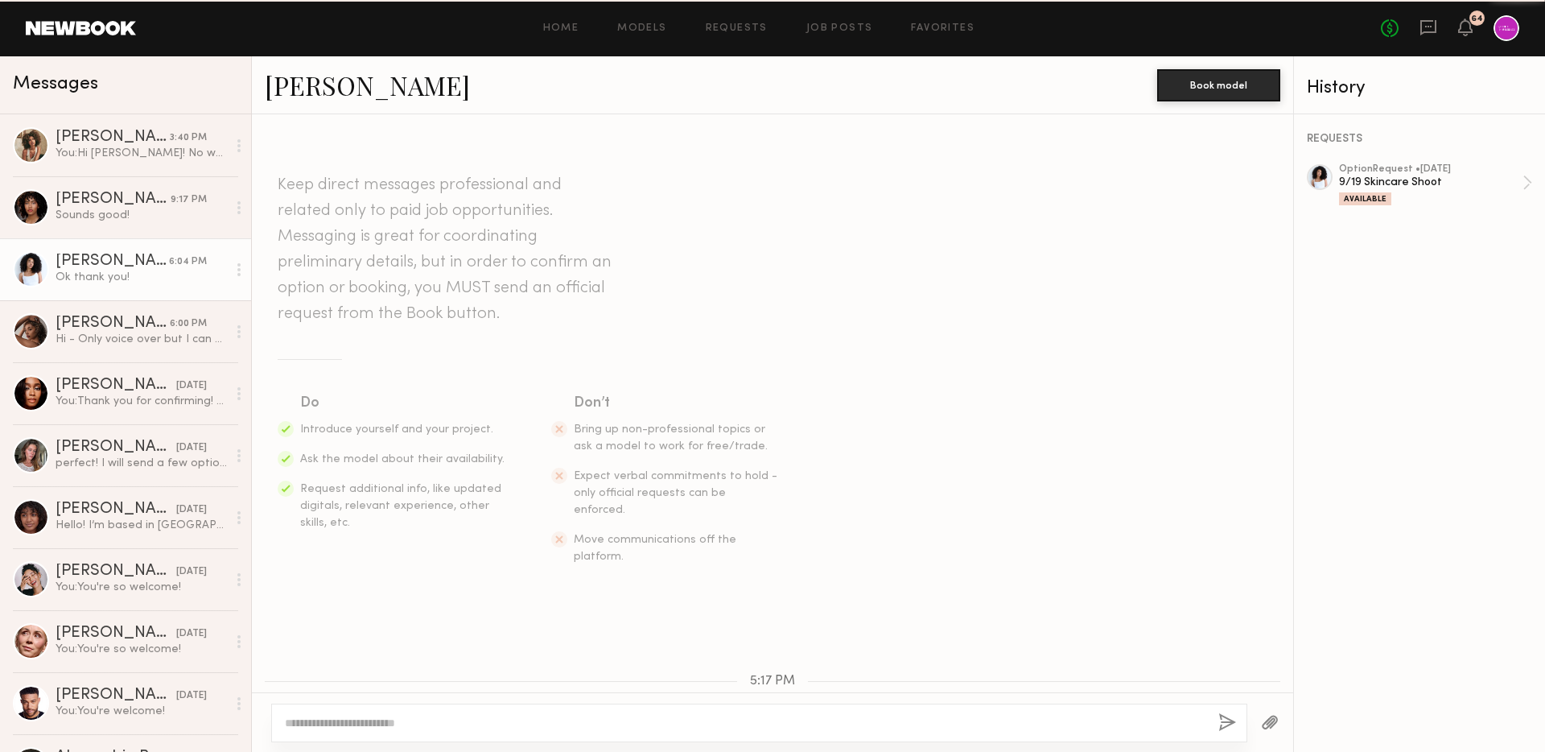
scroll to position [575, 0]
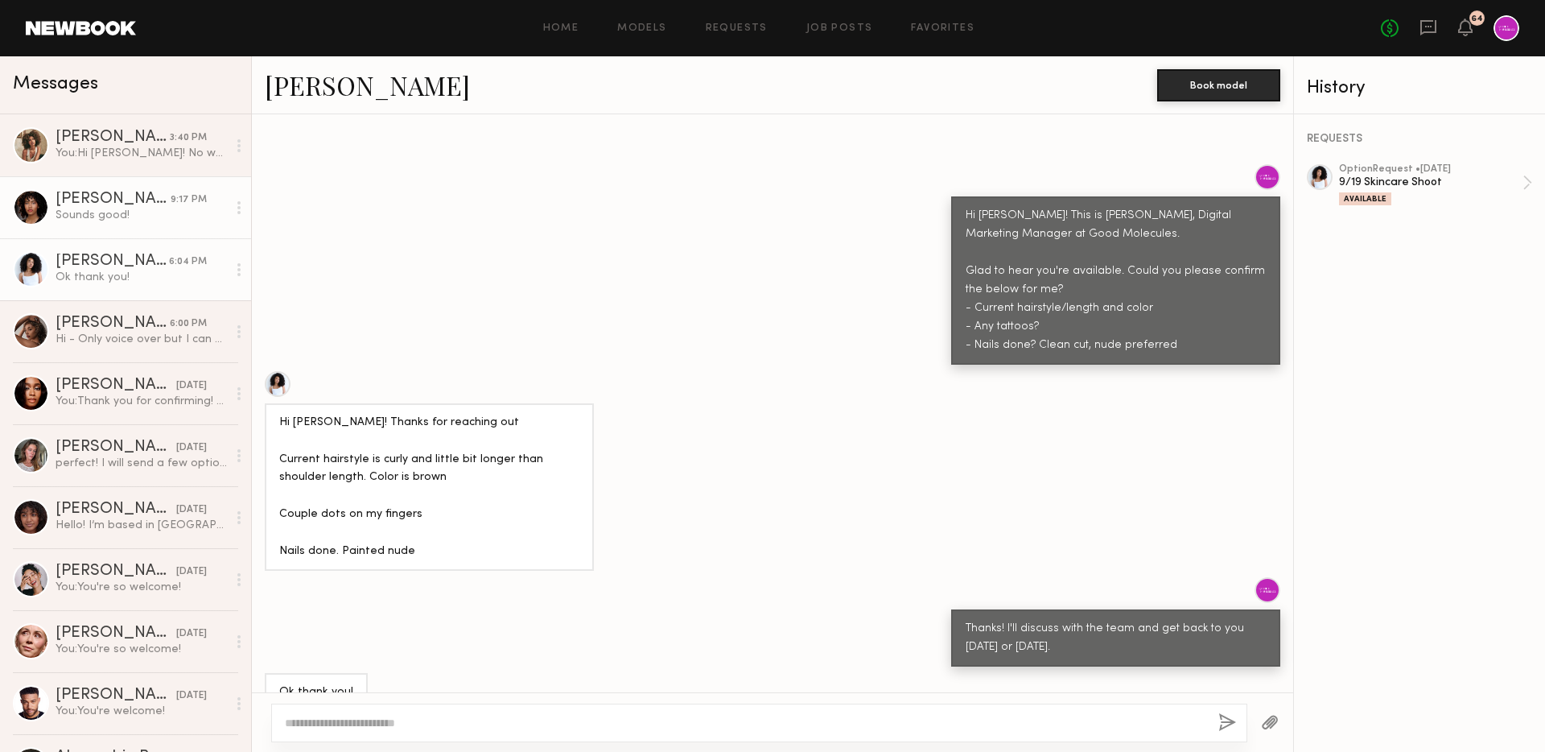
click at [152, 189] on link "[PERSON_NAME] 9:17 PM Sounds good!" at bounding box center [125, 207] width 251 height 62
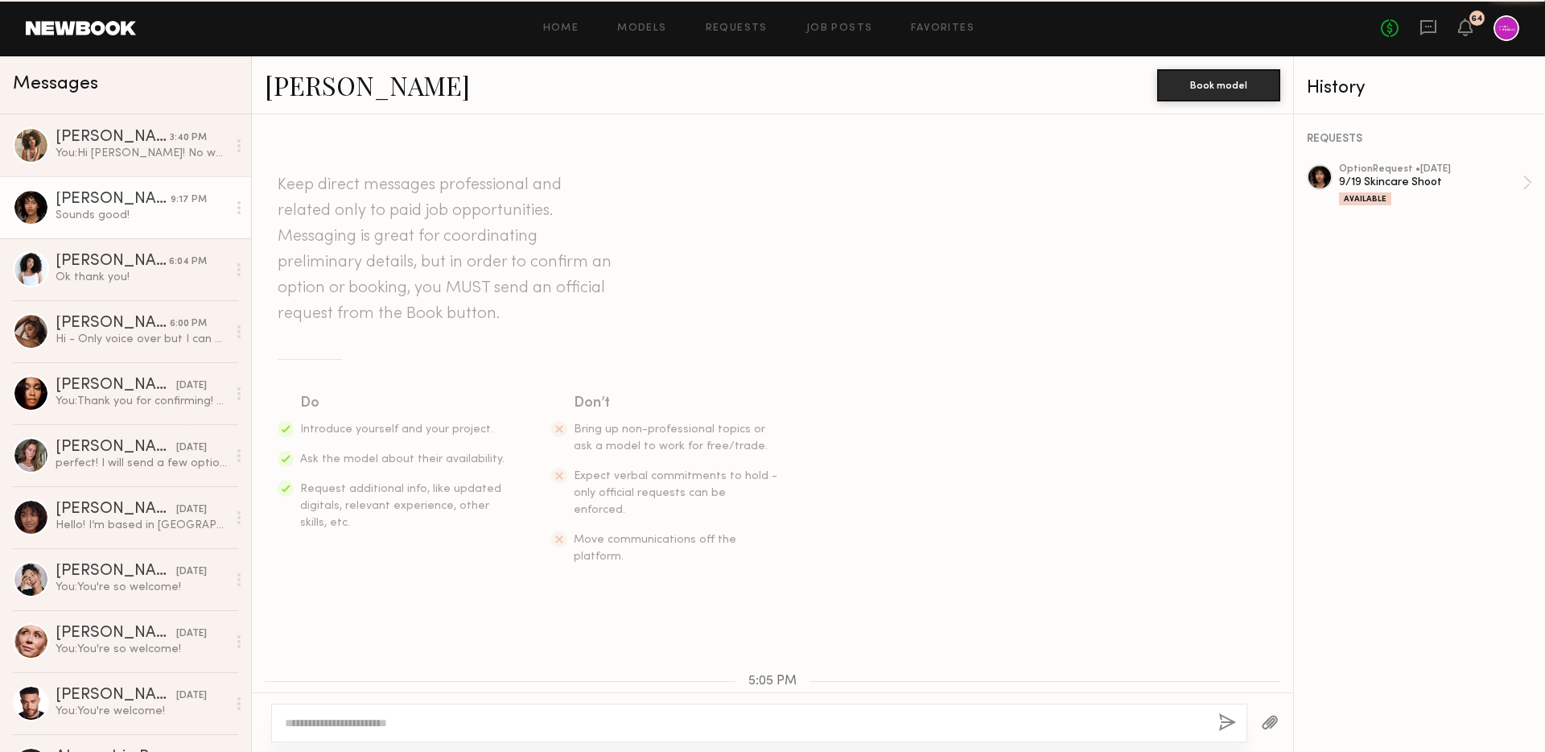
scroll to position [509, 0]
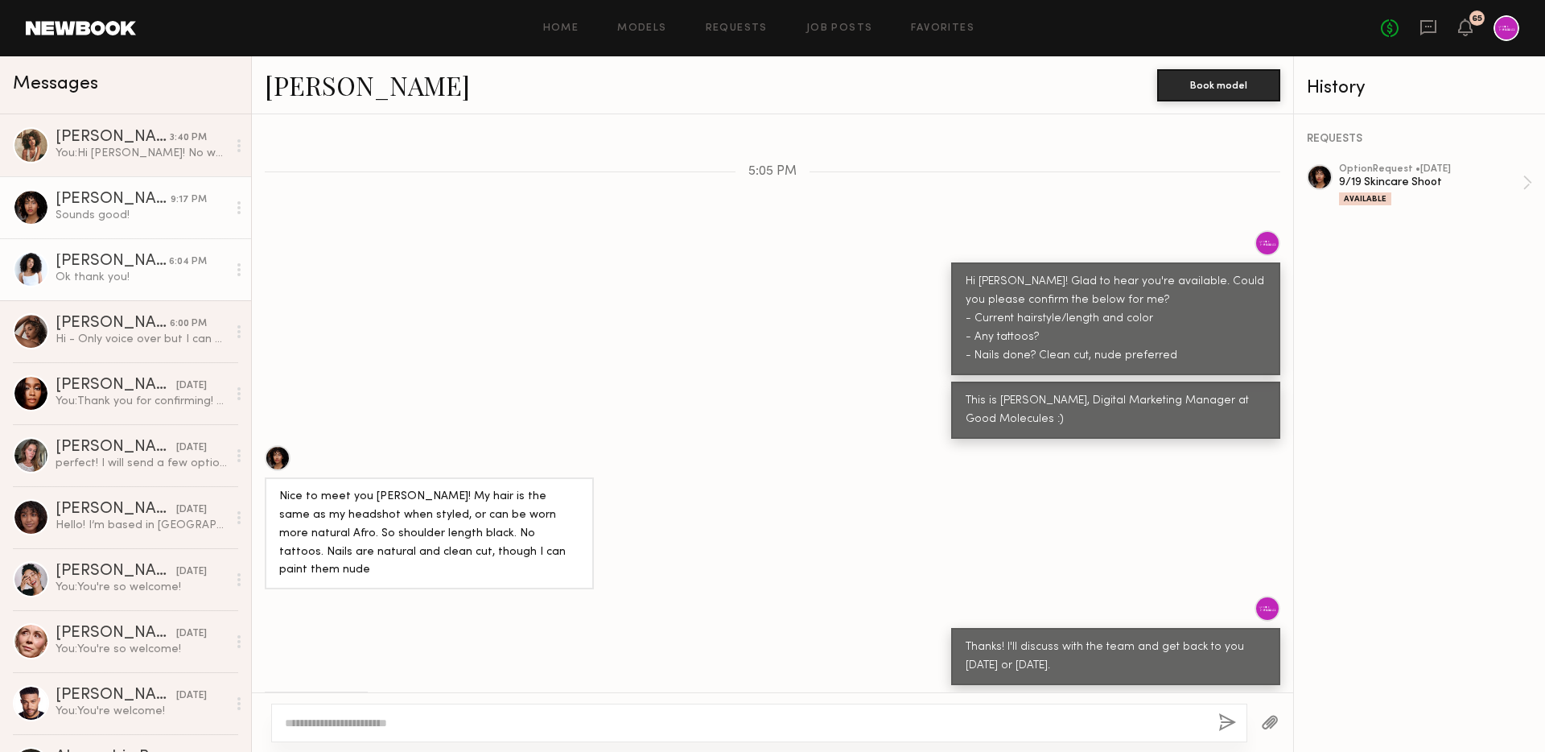
click at [142, 284] on div "Ok thank you!" at bounding box center [141, 277] width 171 height 15
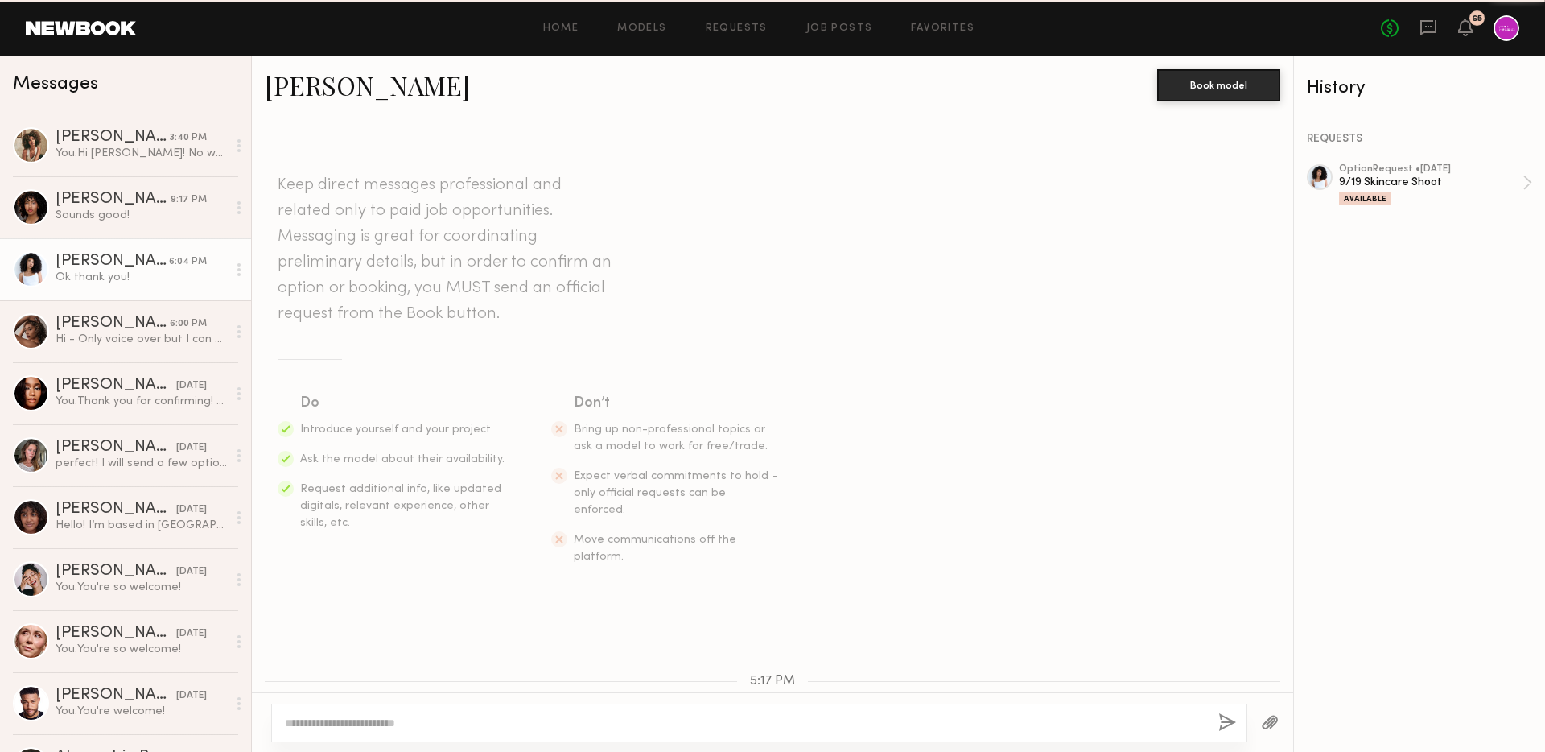
scroll to position [575, 0]
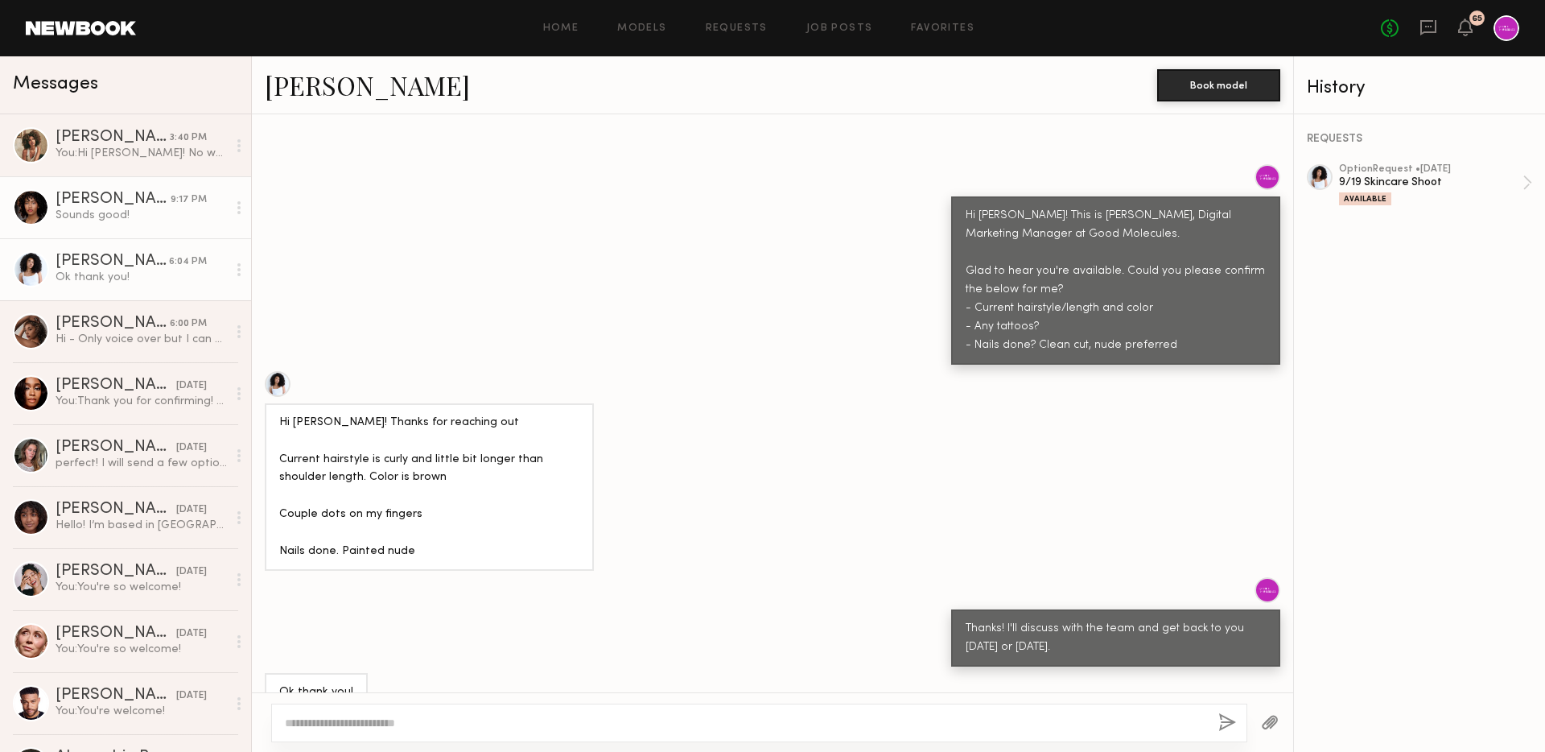
click at [122, 208] on div "Sounds good!" at bounding box center [141, 215] width 171 height 15
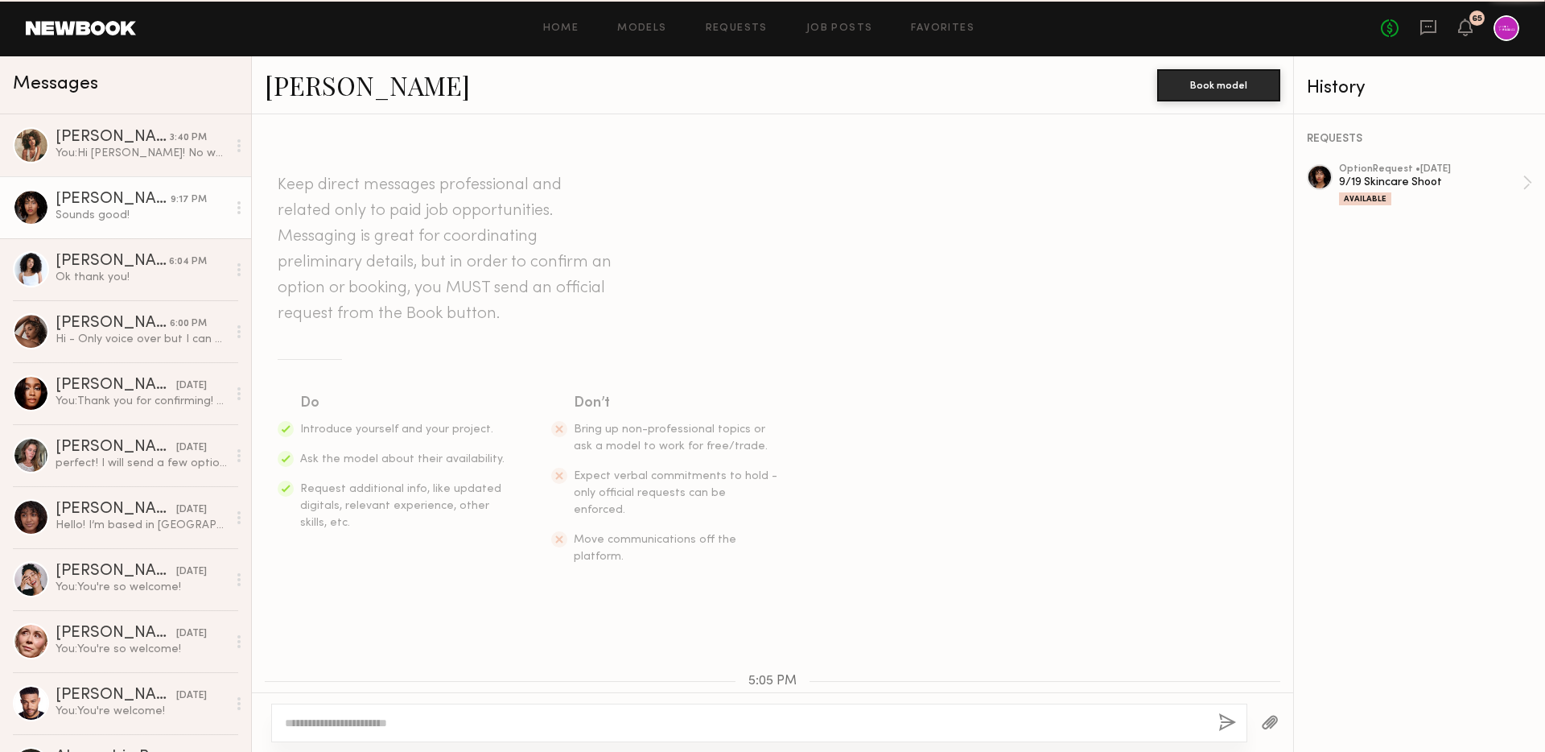
scroll to position [509, 0]
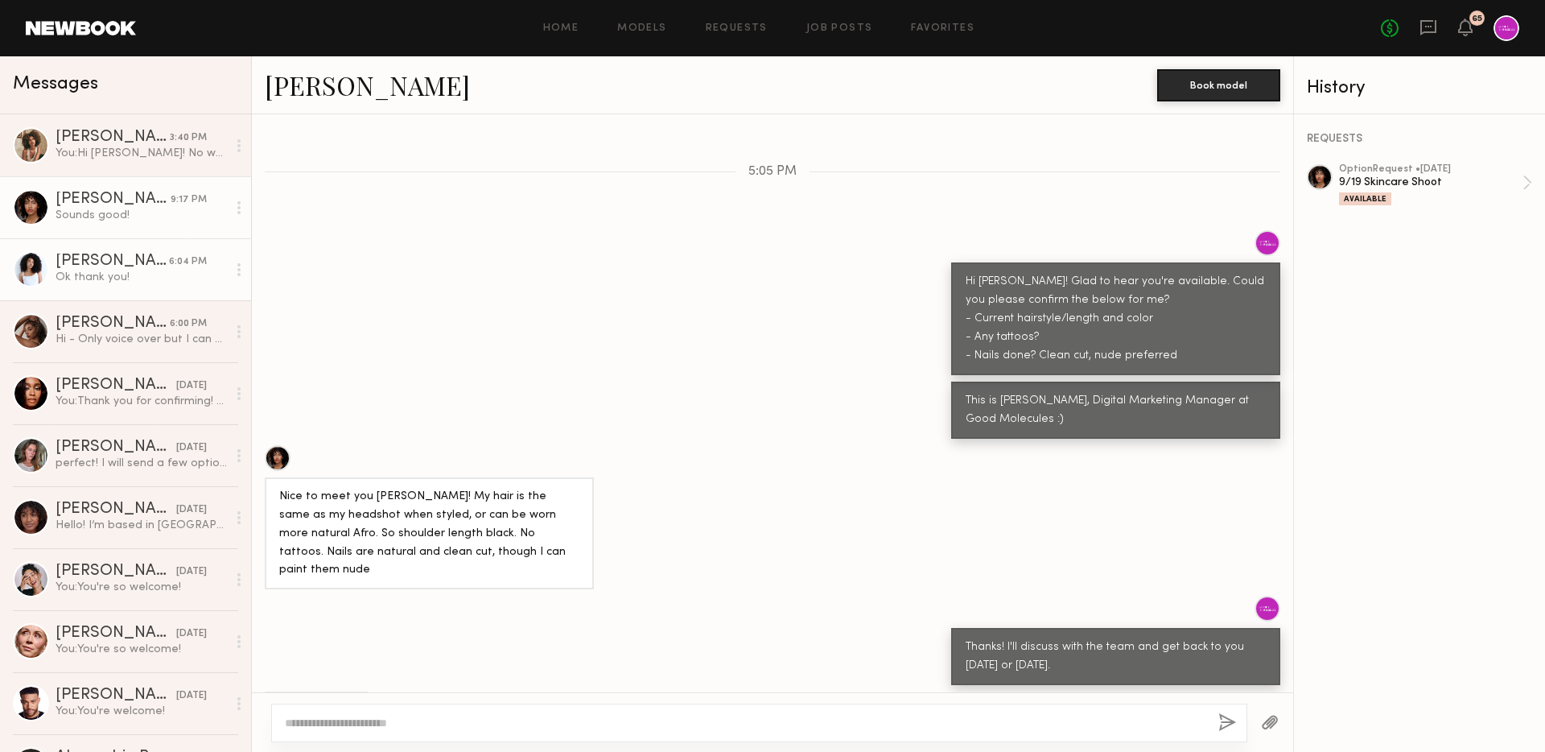
click at [93, 253] on link "[PERSON_NAME] 6:04 PM Ok thank you!" at bounding box center [125, 269] width 251 height 62
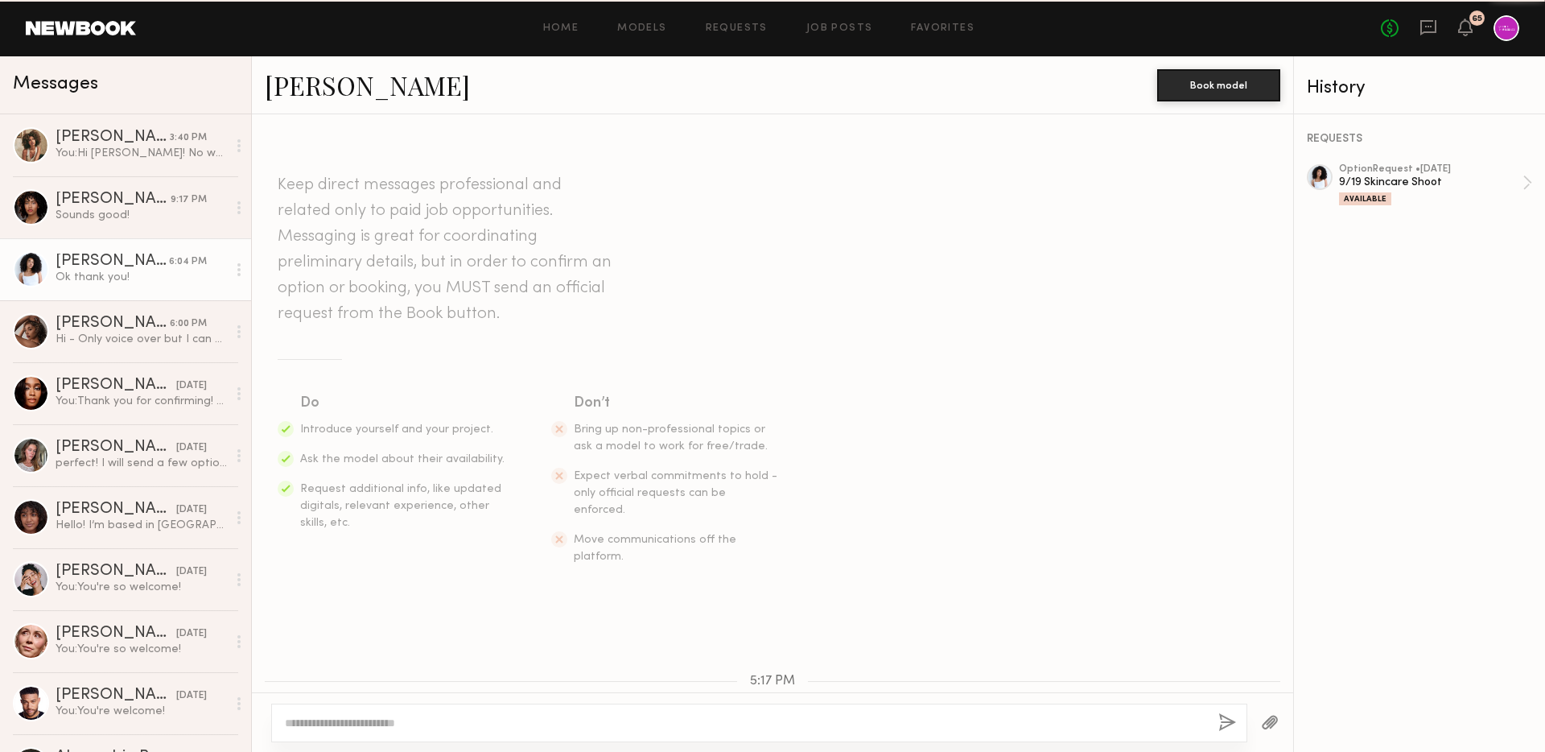
scroll to position [575, 0]
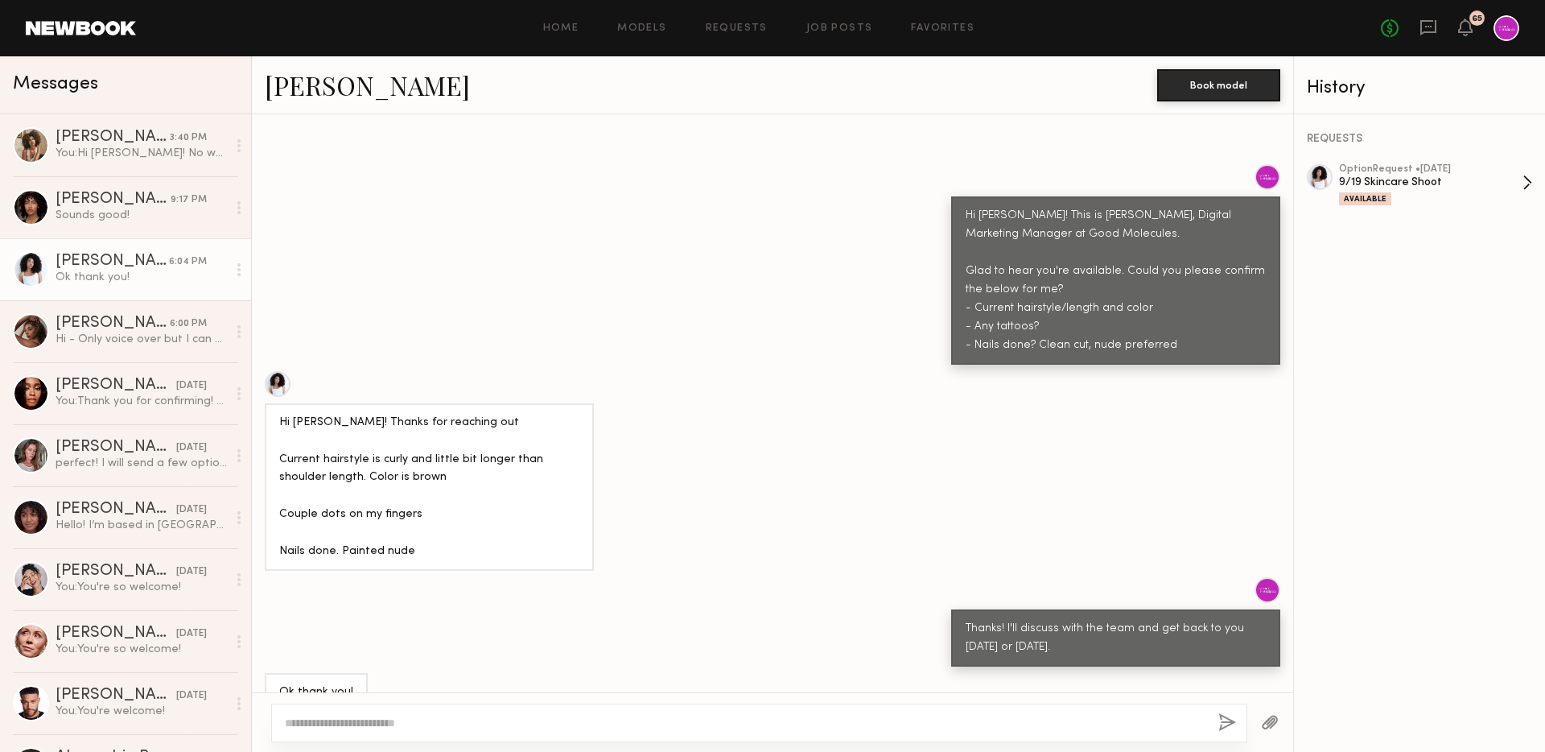
click at [1408, 177] on div "9/19 Skincare Shoot" at bounding box center [1431, 182] width 184 height 15
click at [97, 199] on div "[PERSON_NAME]" at bounding box center [113, 200] width 115 height 16
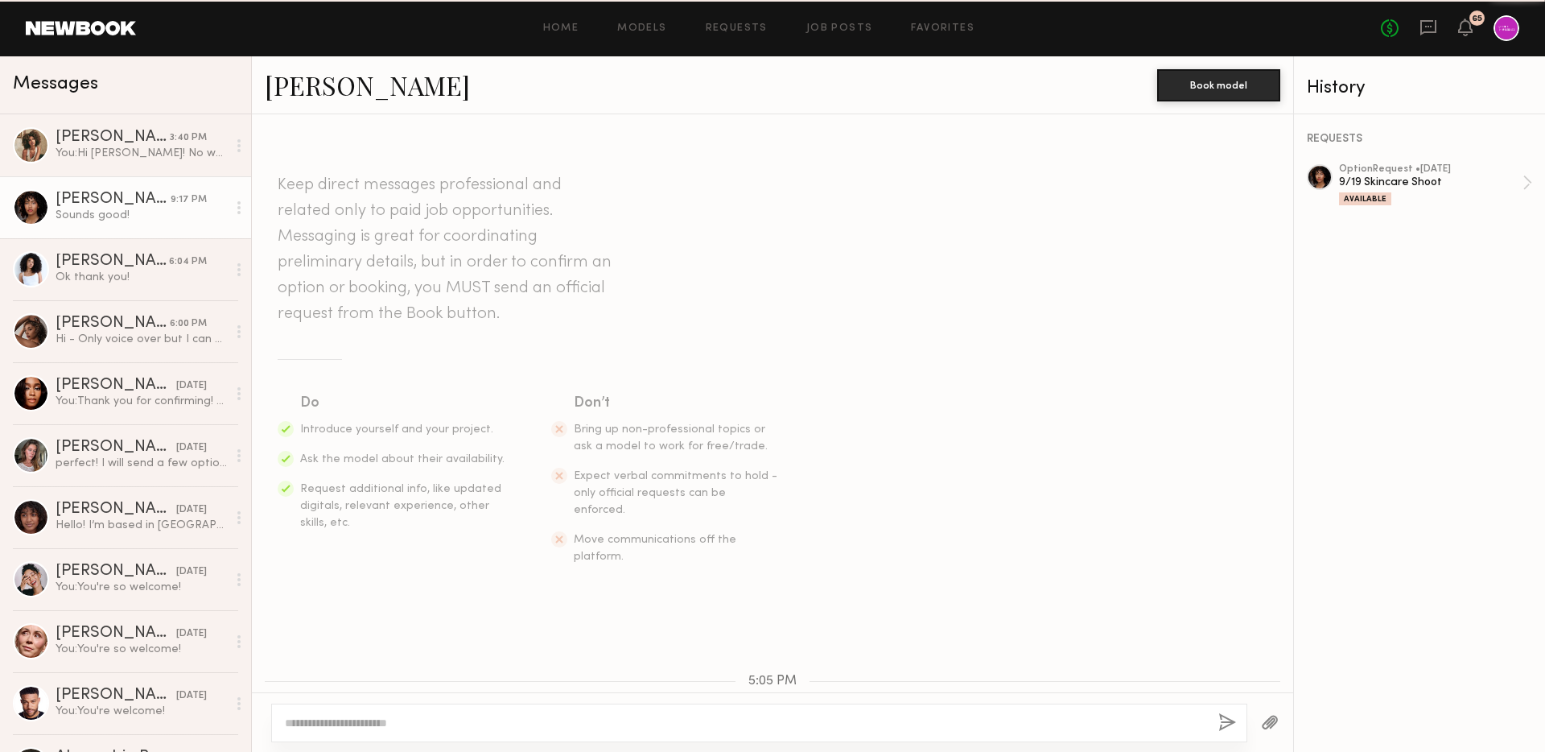
scroll to position [509, 0]
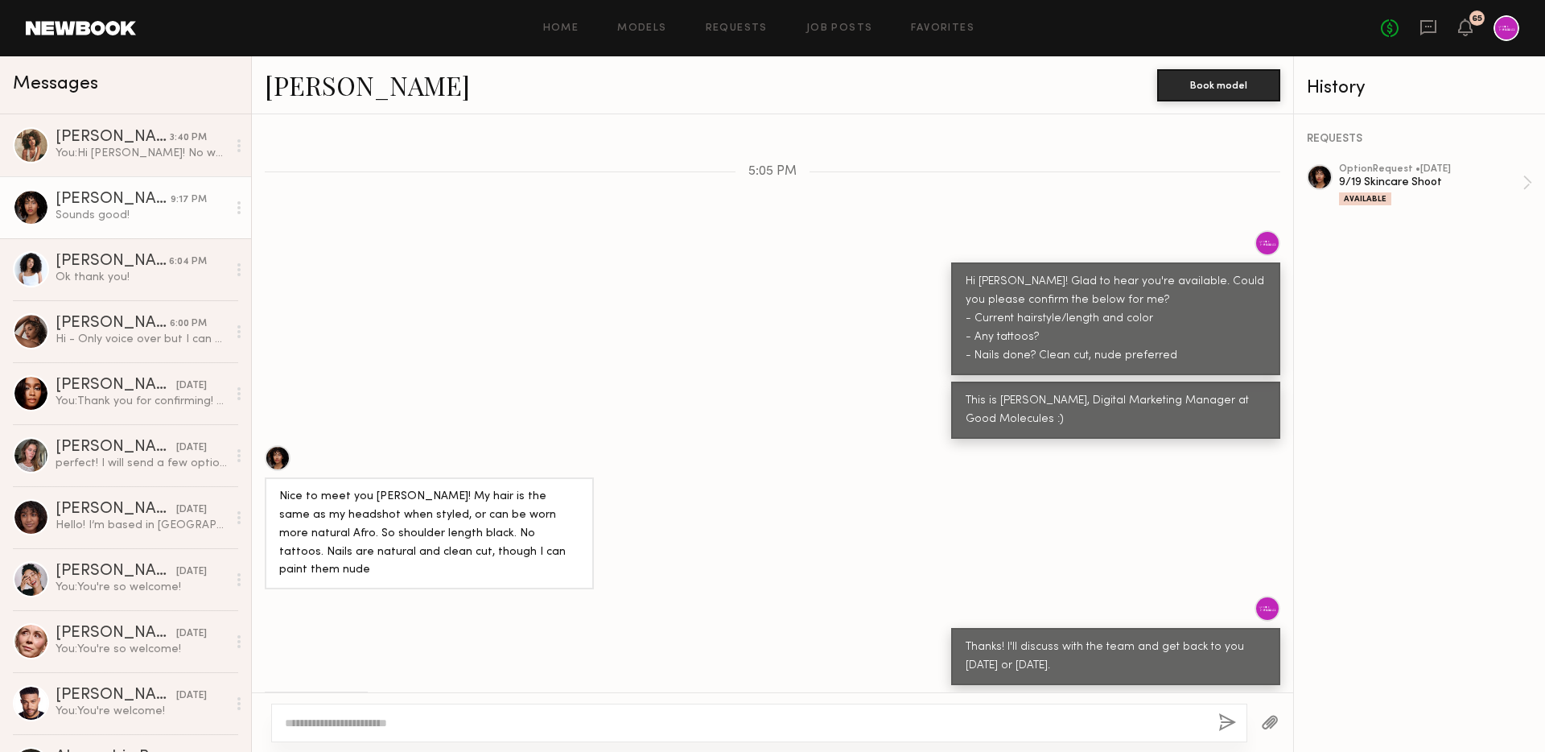
click at [359, 711] on div at bounding box center [759, 722] width 976 height 39
click at [377, 720] on textarea at bounding box center [745, 723] width 921 height 16
click at [843, 27] on link "Job Posts" at bounding box center [839, 28] width 67 height 10
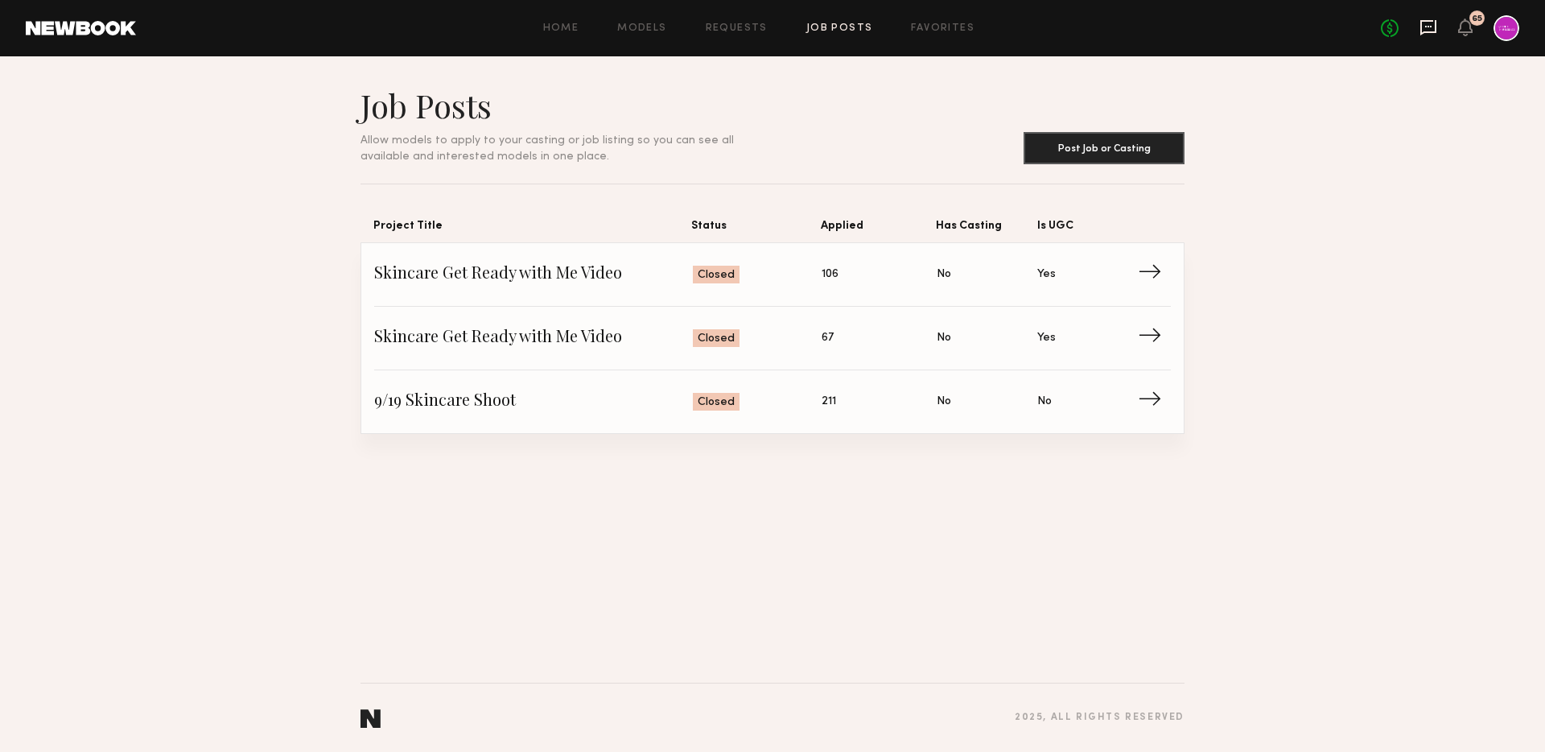
click at [1425, 23] on icon at bounding box center [1429, 28] width 18 height 18
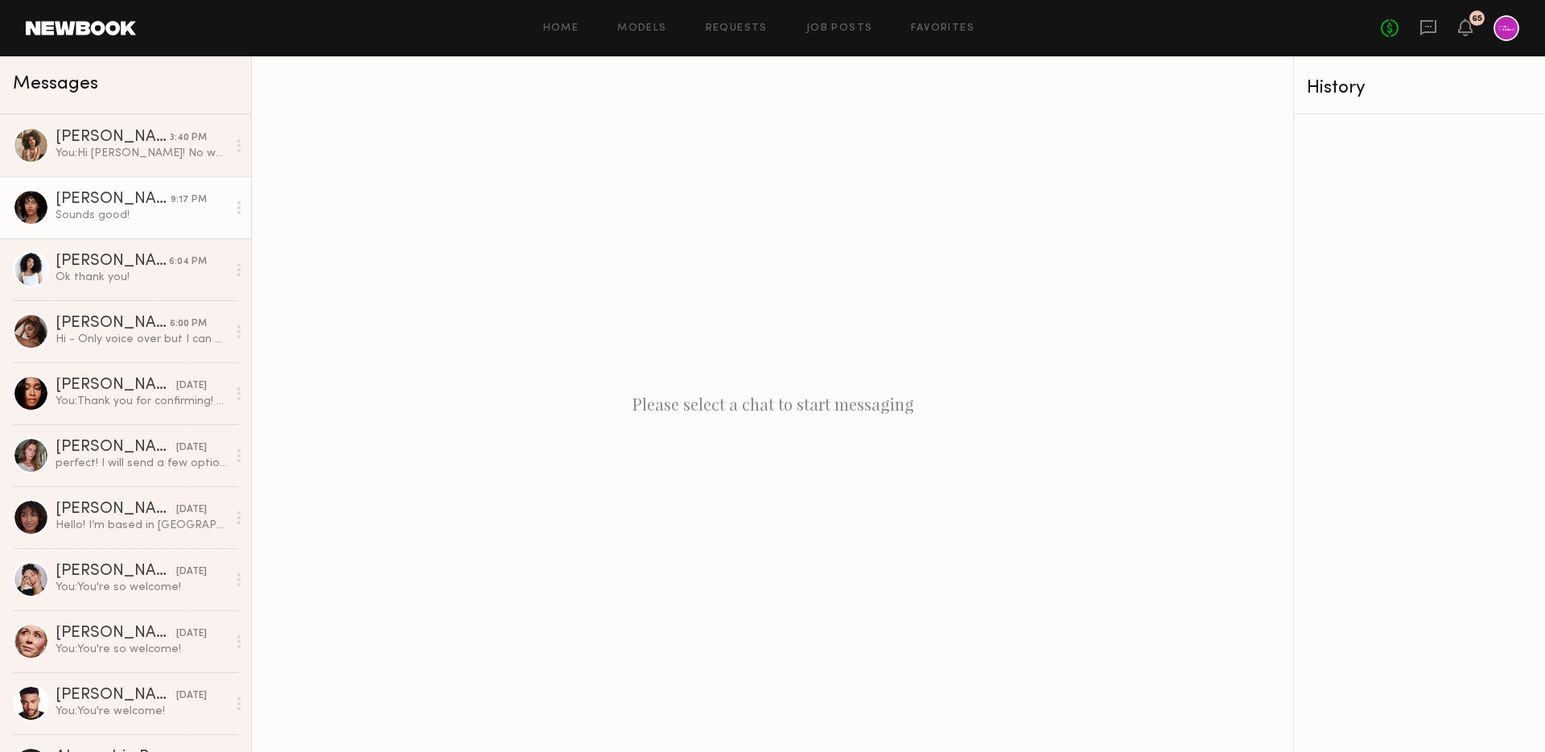
click at [130, 209] on div "Sounds good!" at bounding box center [141, 215] width 171 height 15
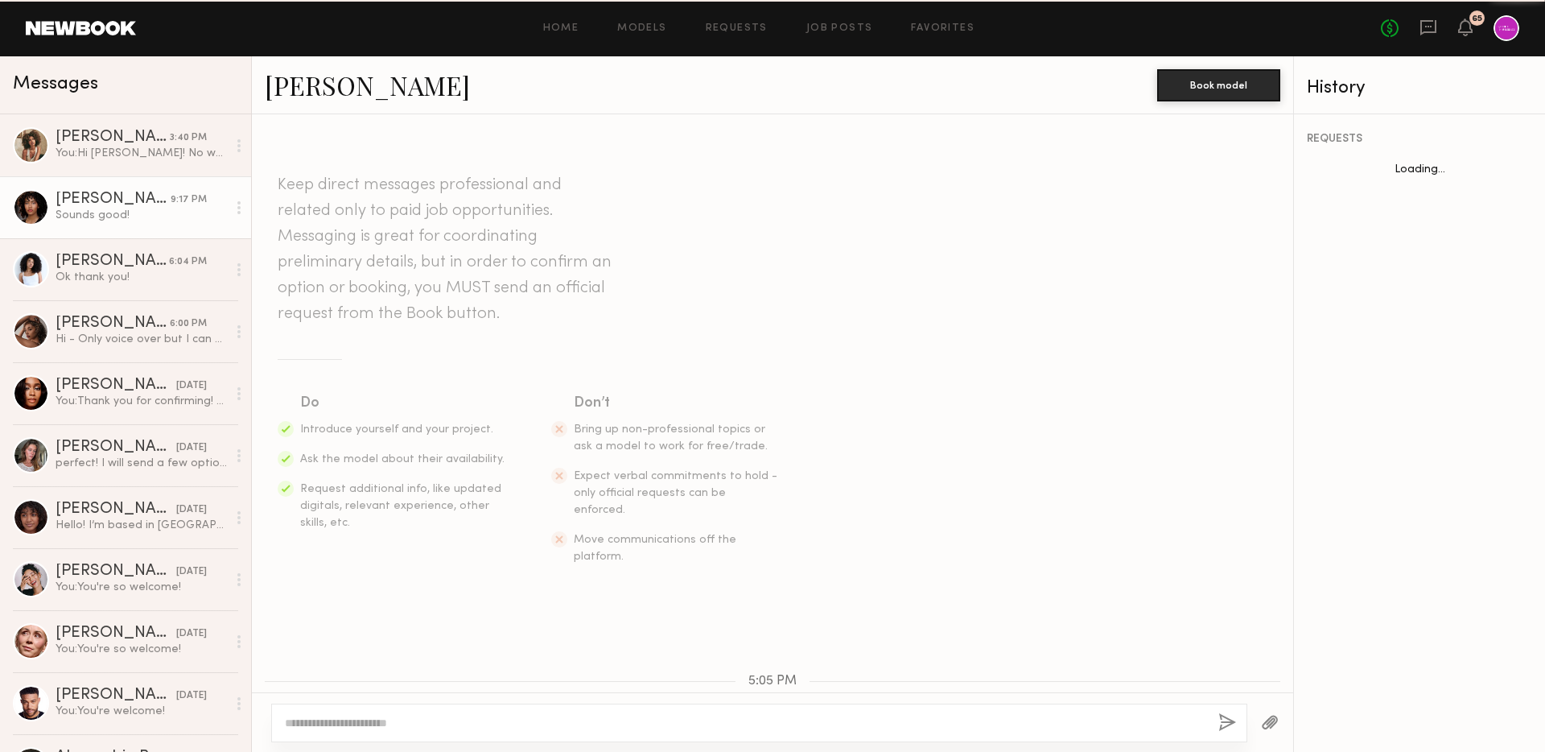
scroll to position [509, 0]
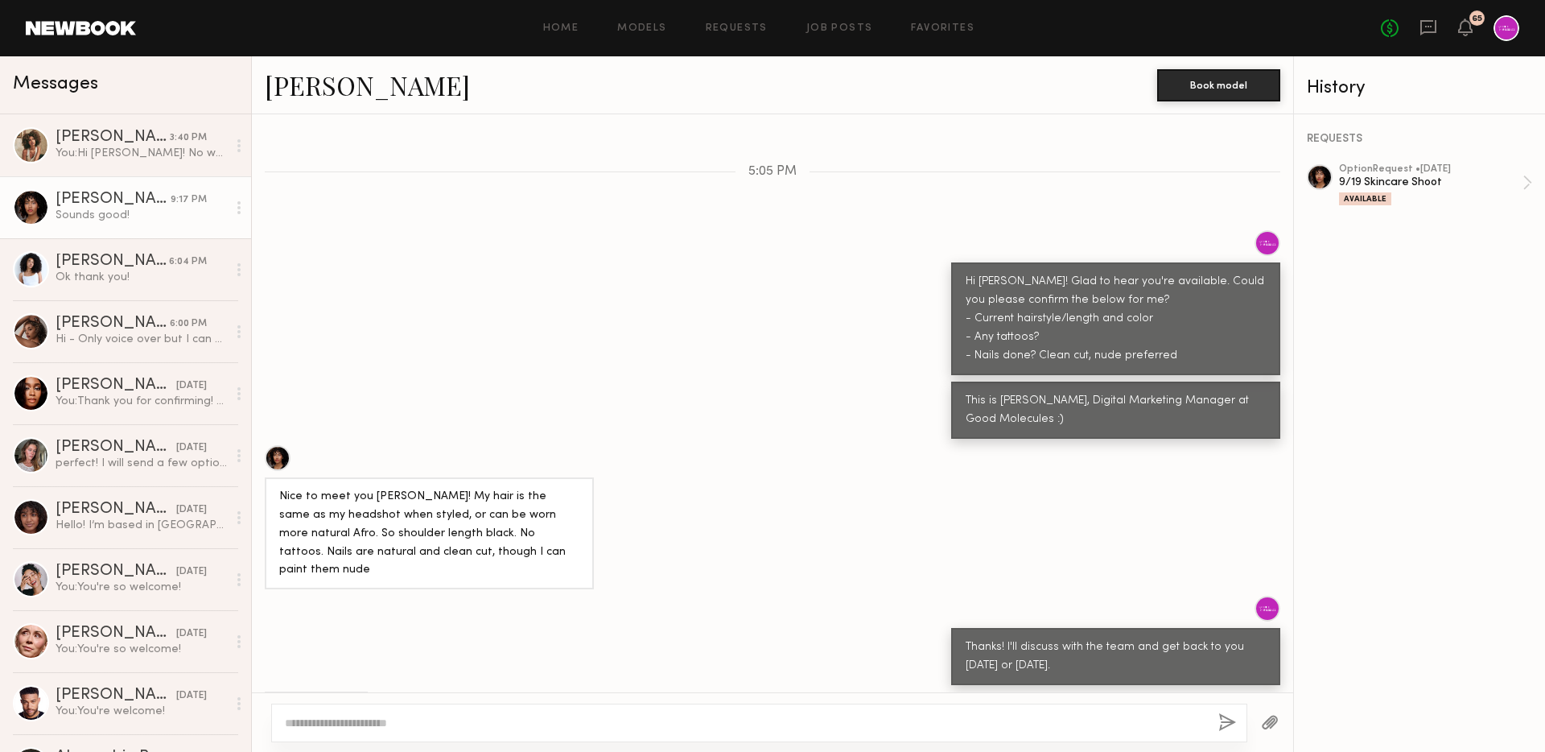
click at [575, 340] on div "Hi [PERSON_NAME]! Glad to hear you're available. Could you please confirm the b…" at bounding box center [772, 302] width 1041 height 145
click at [678, 596] on div "Thanks! I'll discuss with the team and get back to you [DATE] or [DATE]." at bounding box center [772, 640] width 1041 height 89
click at [942, 20] on div "Home Models Requests Job Posts Favorites Sign Out No fees up to $5,000 65" at bounding box center [827, 28] width 1383 height 26
click at [951, 26] on link "Favorites" at bounding box center [943, 28] width 64 height 10
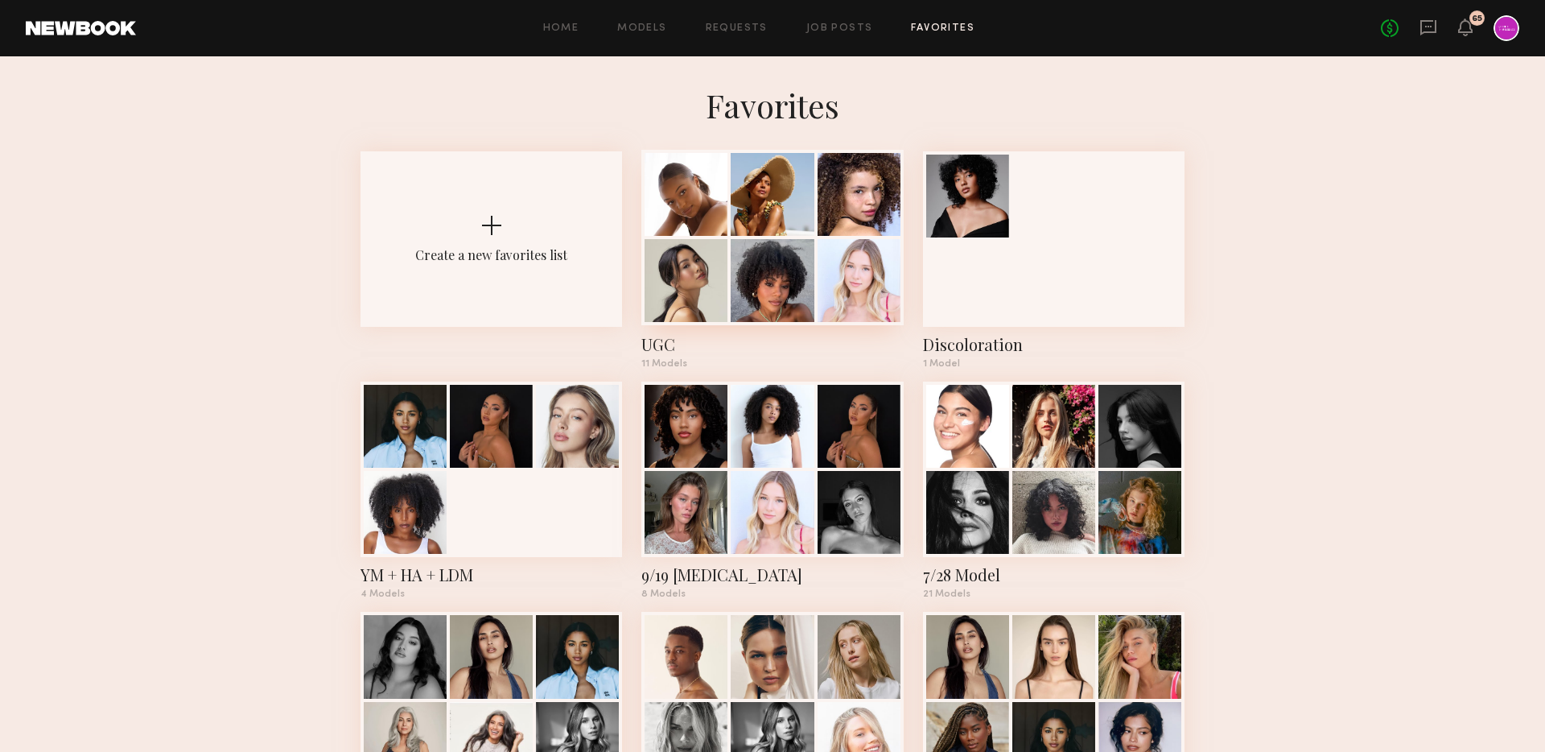
click at [827, 230] on div at bounding box center [859, 194] width 83 height 83
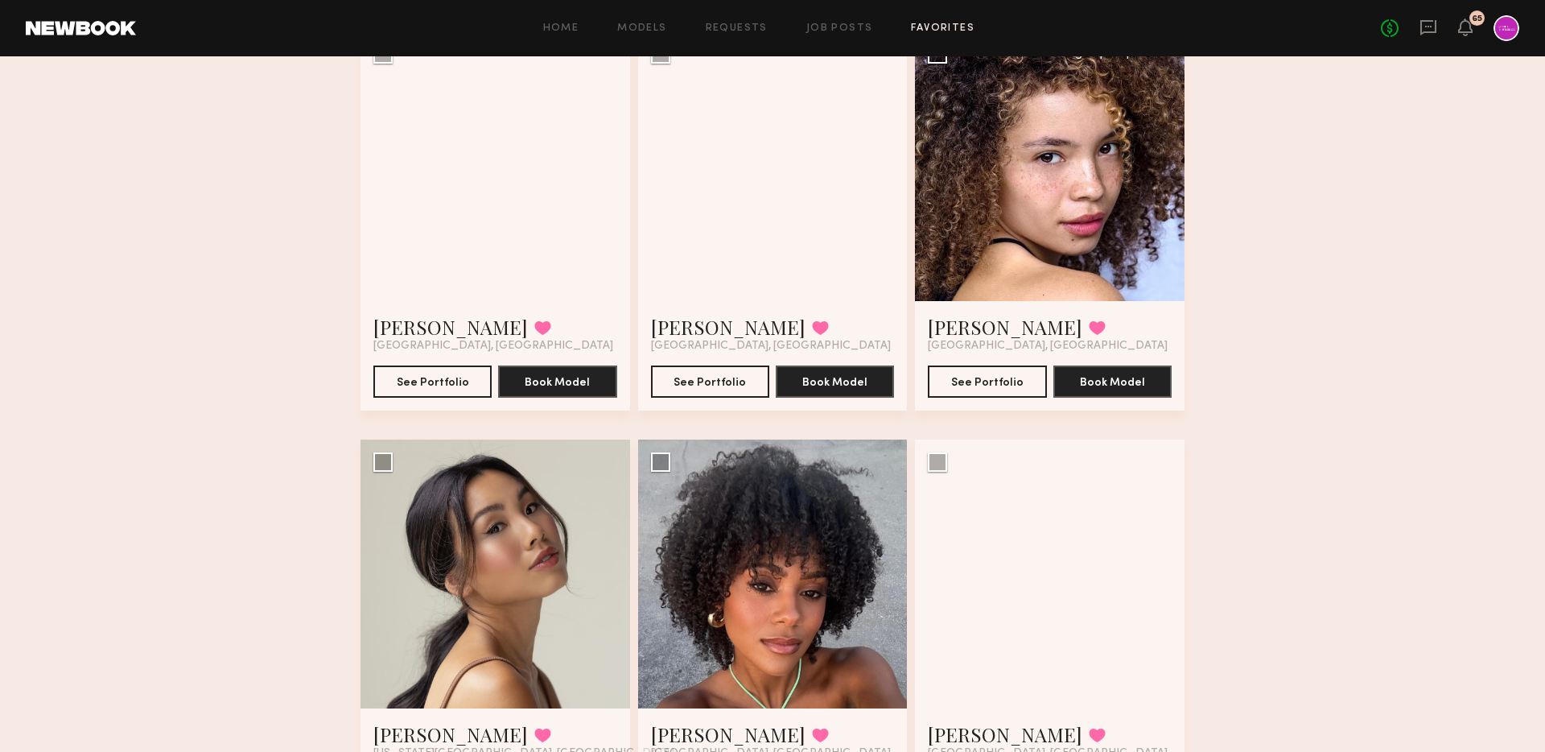
scroll to position [291, 0]
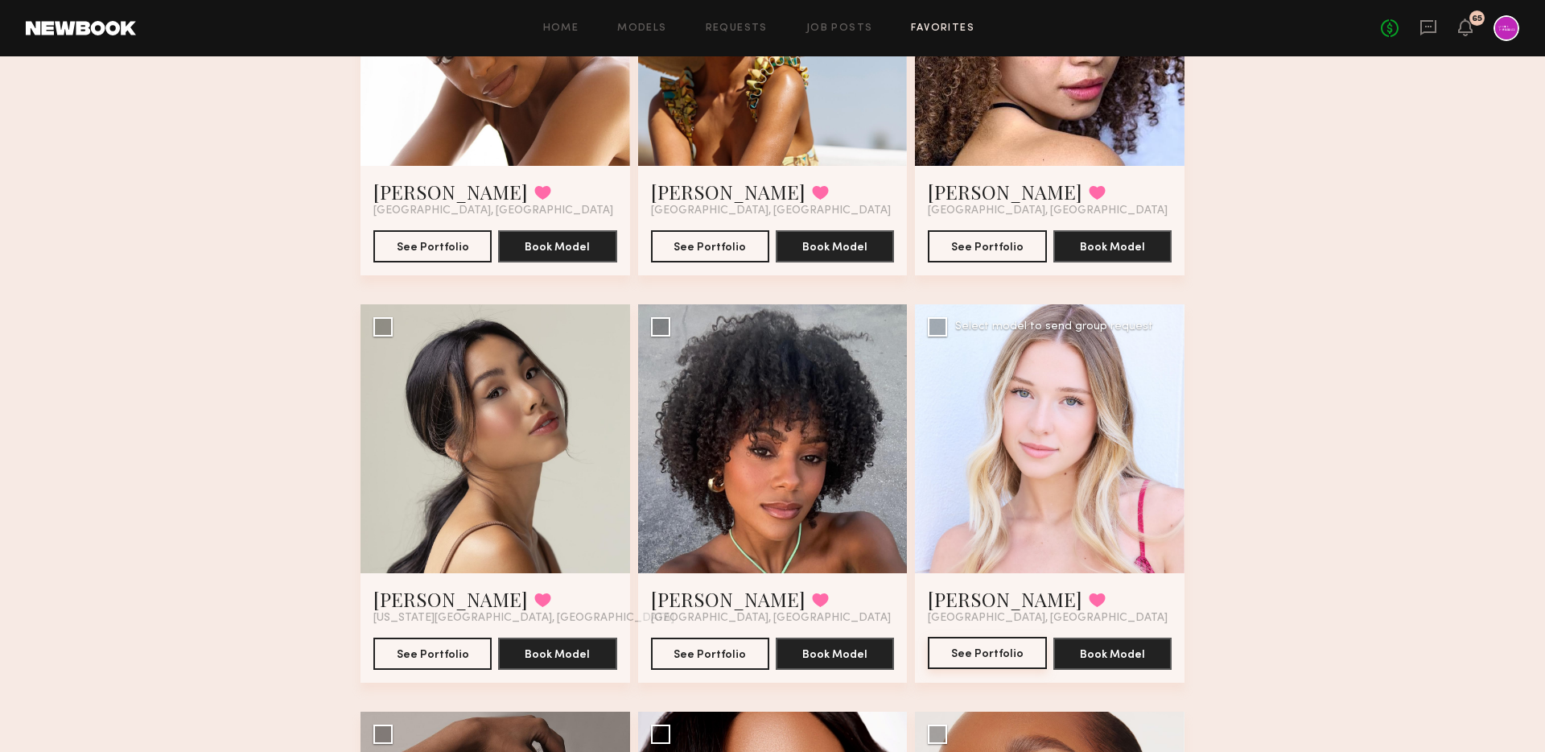
click at [977, 653] on button "See Portfolio" at bounding box center [987, 653] width 118 height 32
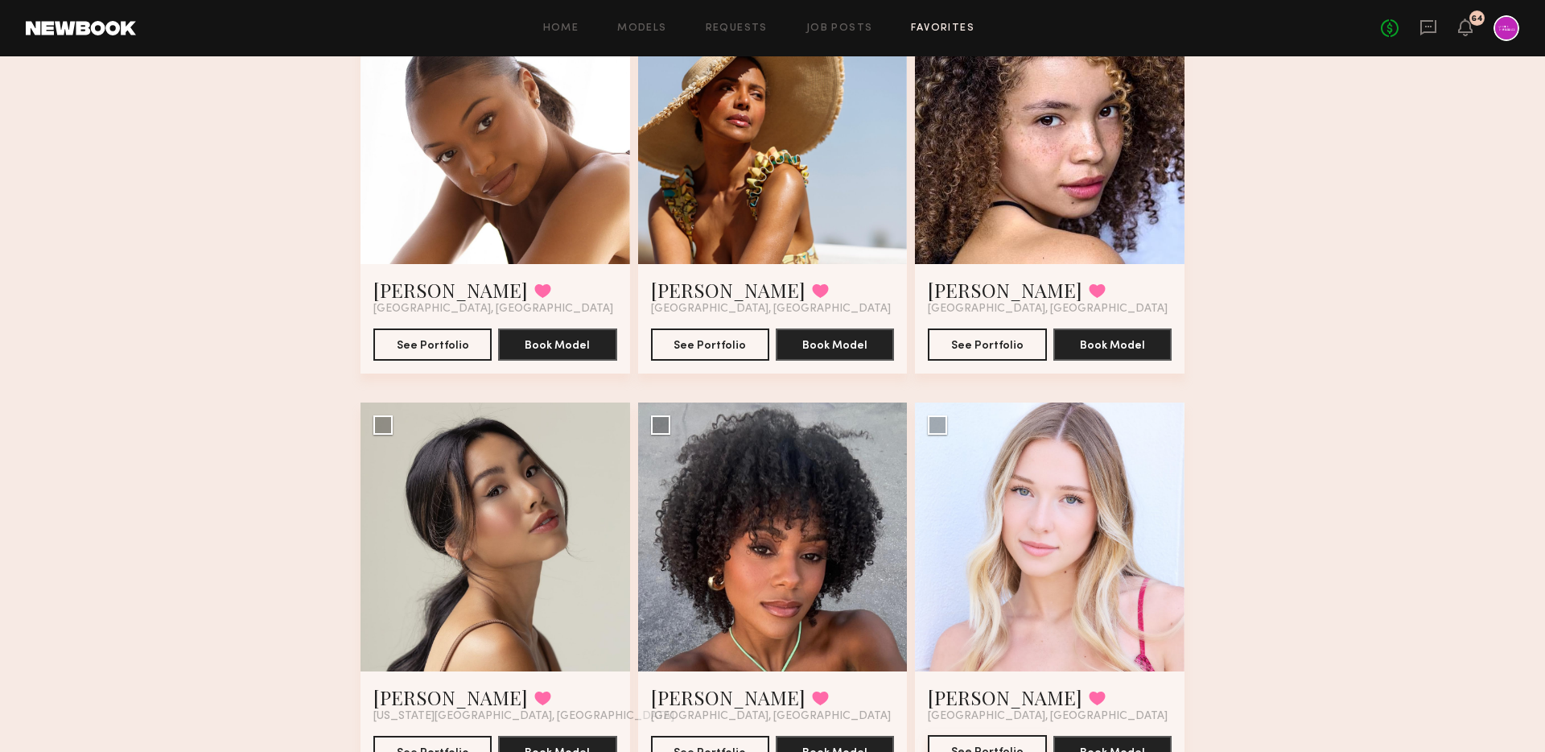
scroll to position [513, 0]
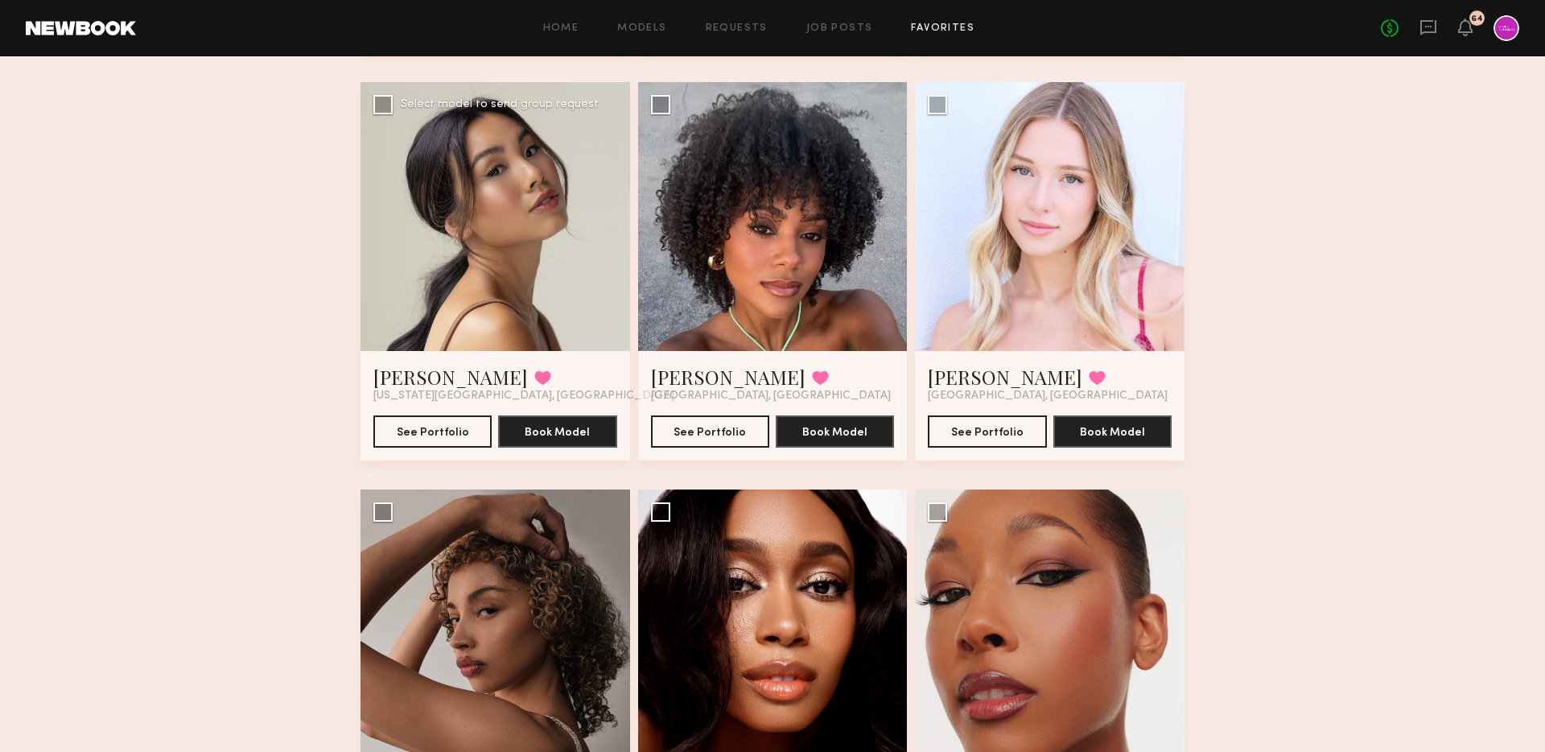
click at [599, 192] on div at bounding box center [496, 217] width 270 height 270
click at [421, 425] on button "See Portfolio" at bounding box center [432, 430] width 118 height 32
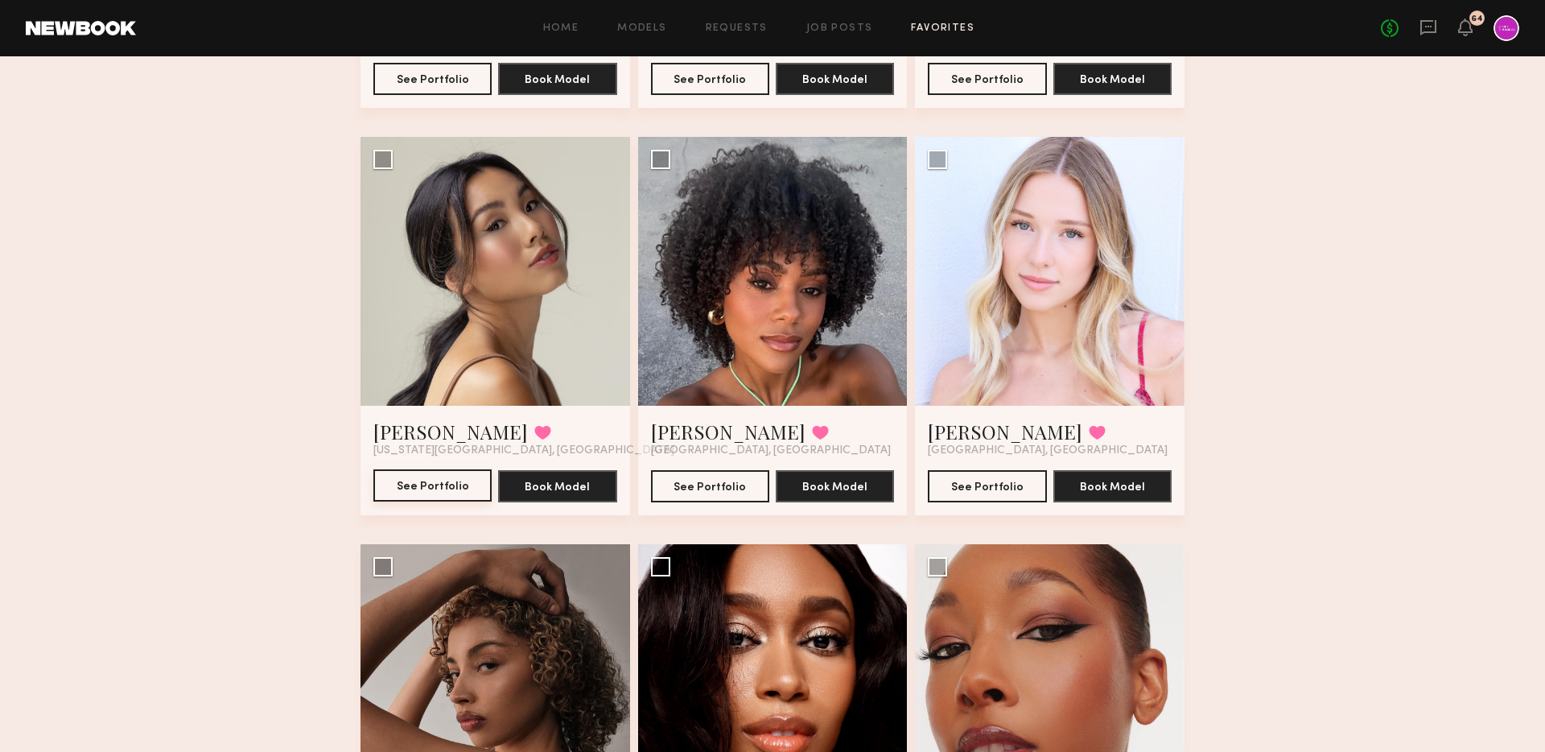
scroll to position [0, 0]
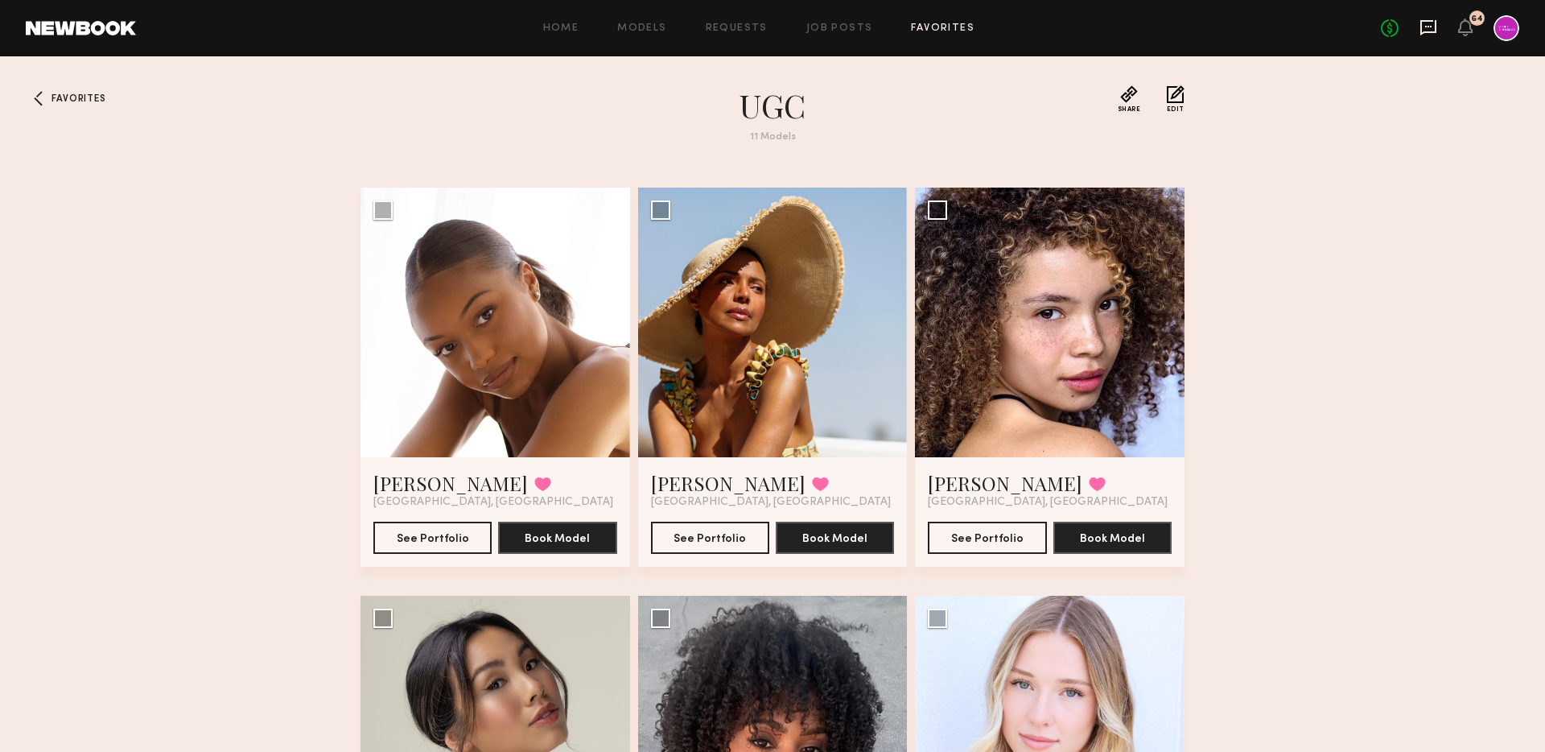
click at [1432, 28] on icon at bounding box center [1429, 28] width 18 height 18
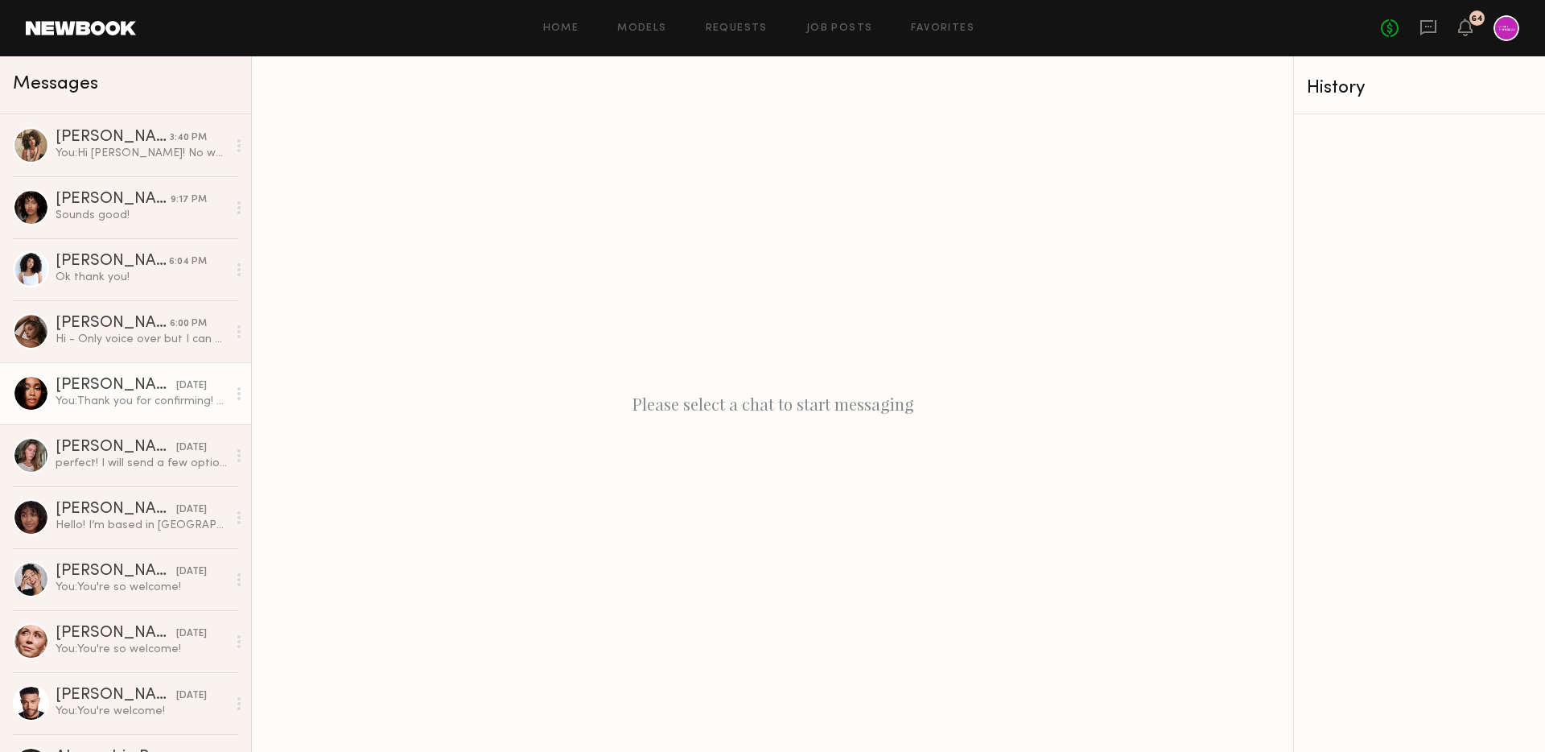
click at [134, 412] on link "[PERSON_NAME] [DATE] You: Thank you for confirming! Please let us know once you…" at bounding box center [125, 393] width 251 height 62
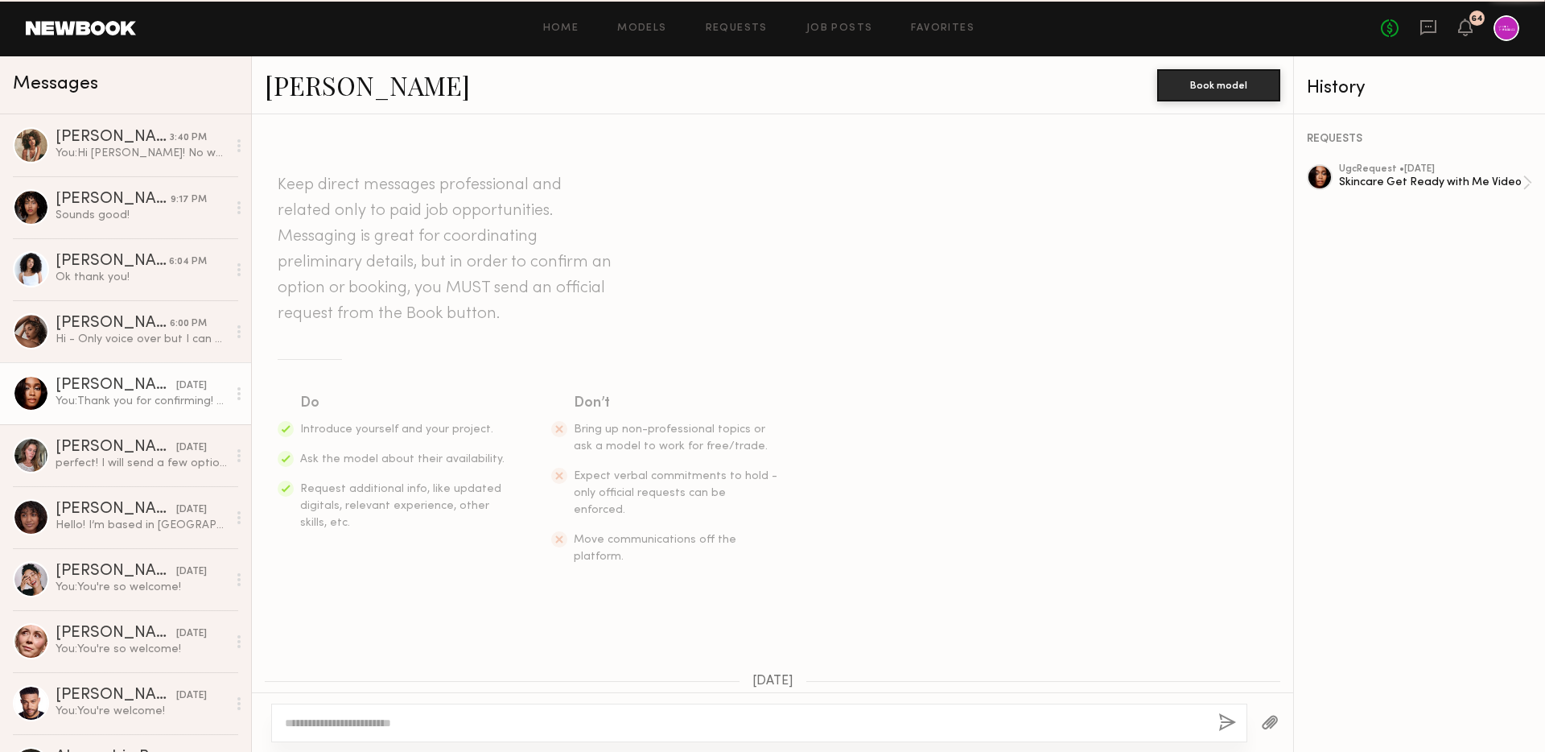
scroll to position [1148, 0]
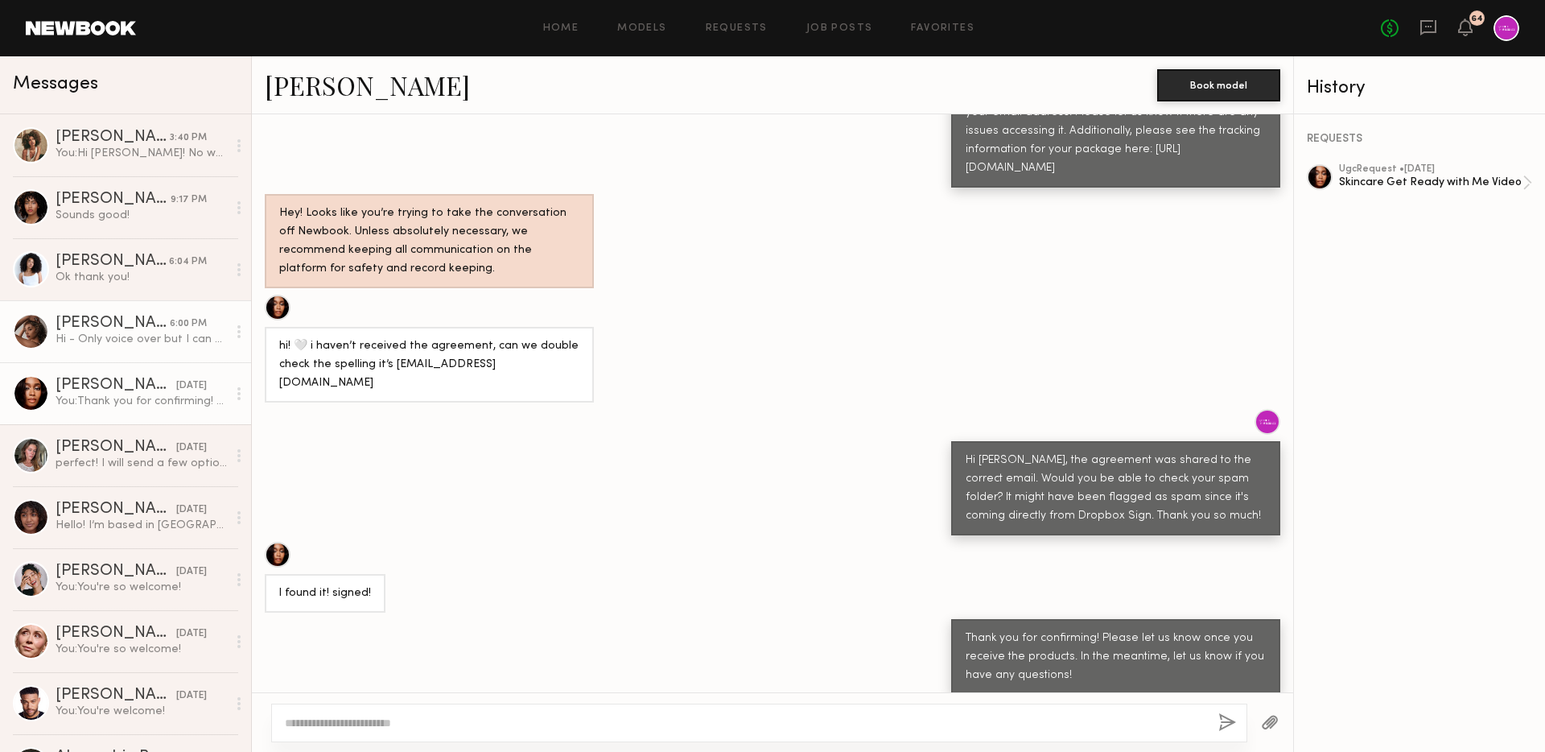
click at [156, 344] on div "Hi - Only voice over but I can do that if required for this! :)" at bounding box center [141, 339] width 171 height 15
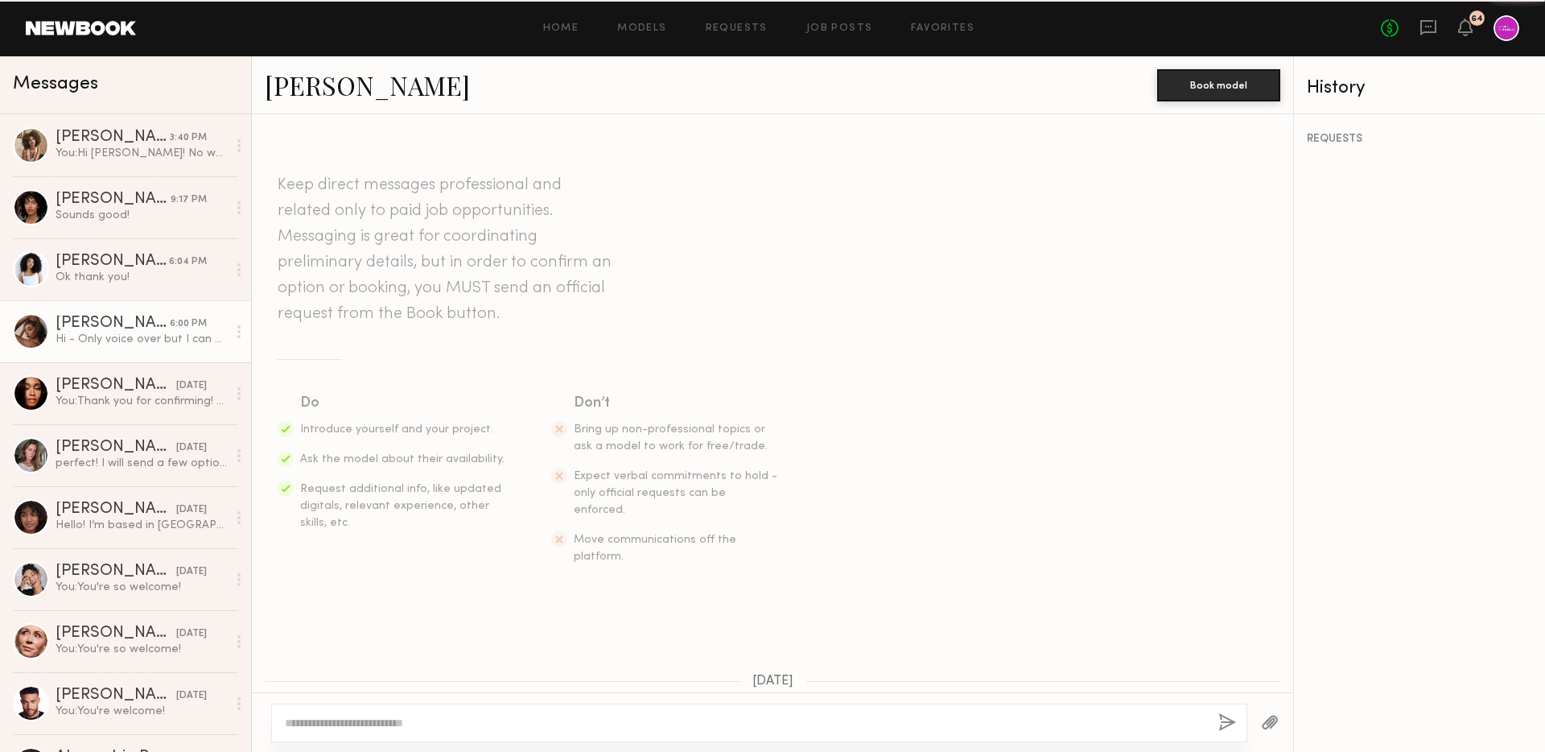
scroll to position [797, 0]
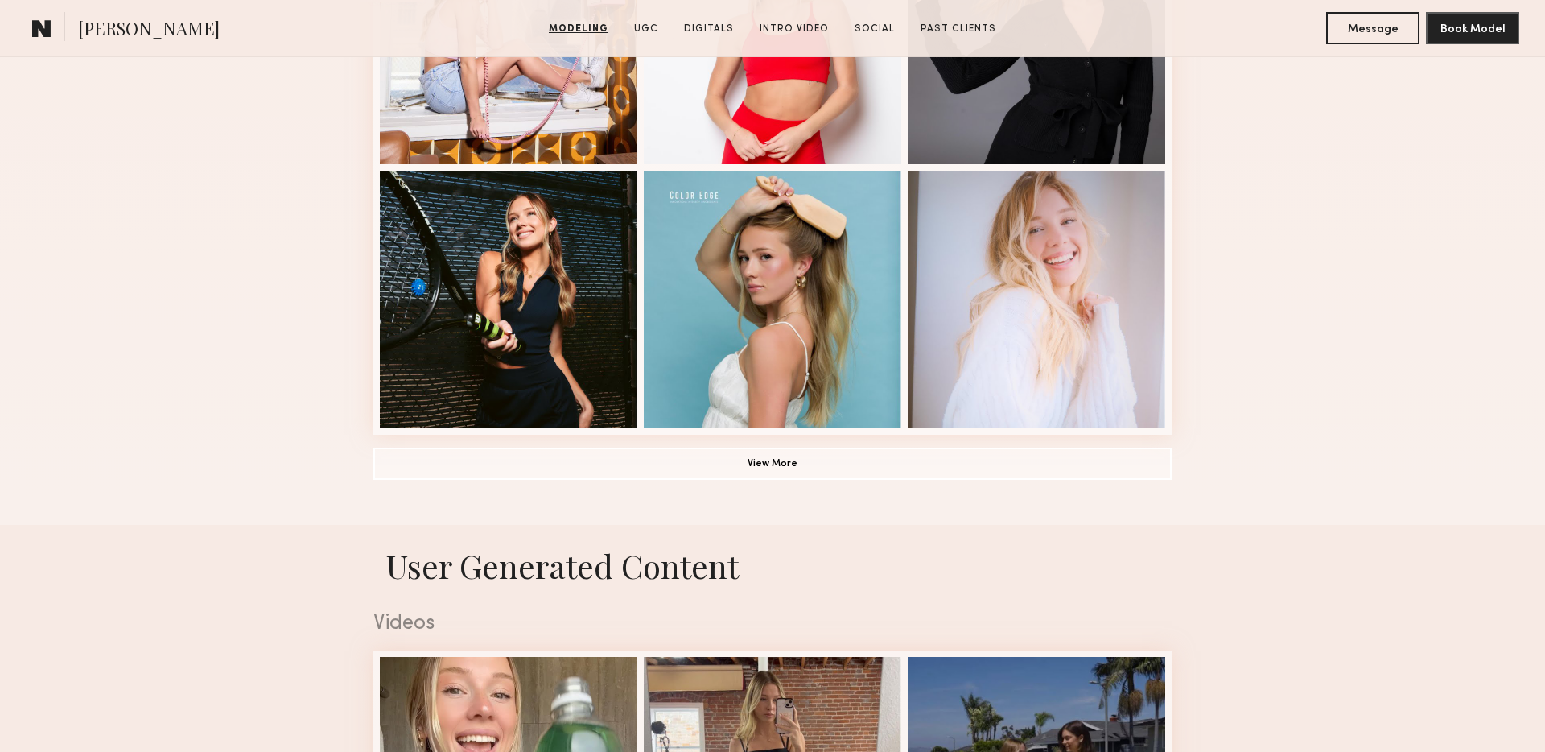
scroll to position [1503, 0]
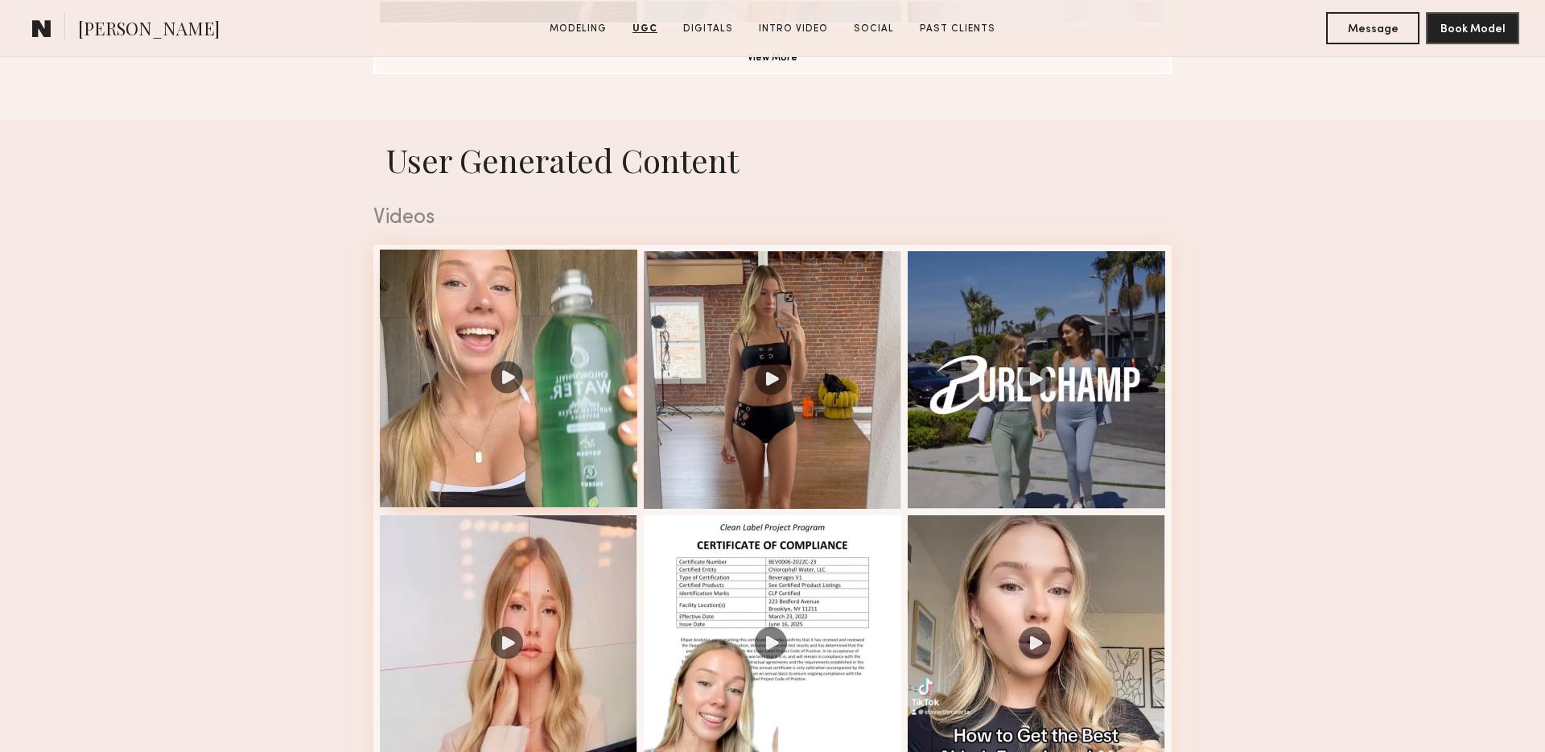
click at [513, 475] on div at bounding box center [509, 378] width 258 height 258
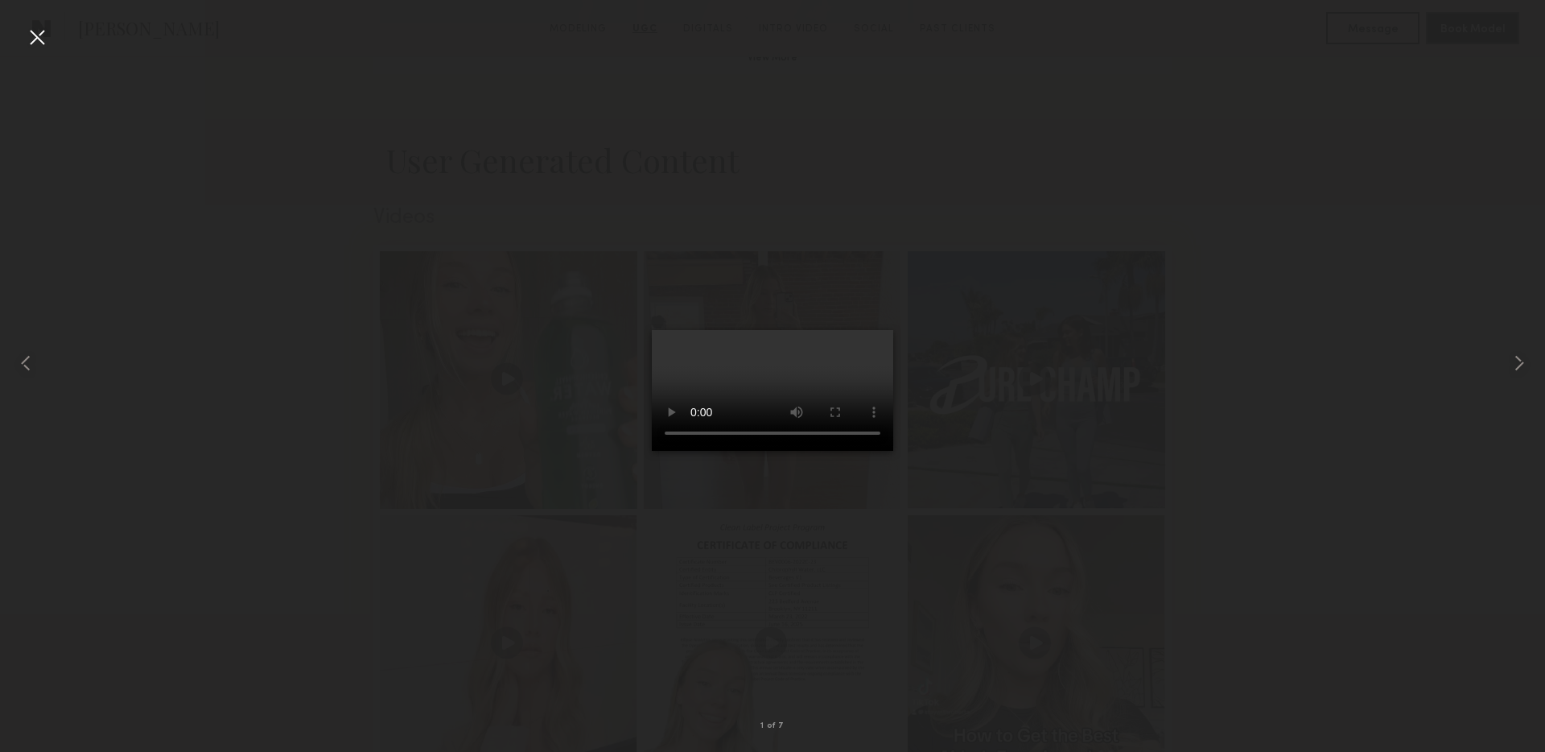
click at [35, 39] on div at bounding box center [37, 37] width 26 height 26
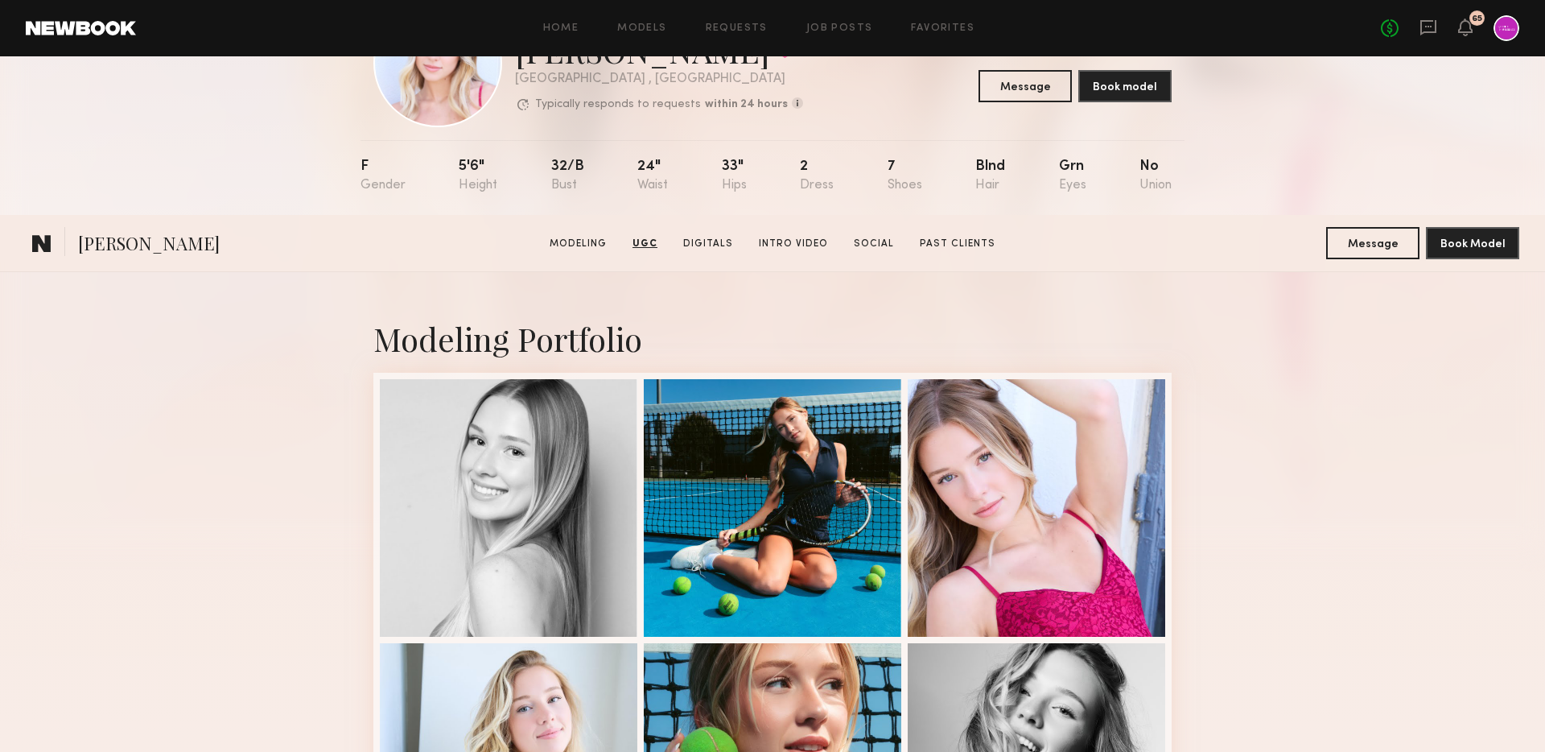
scroll to position [0, 0]
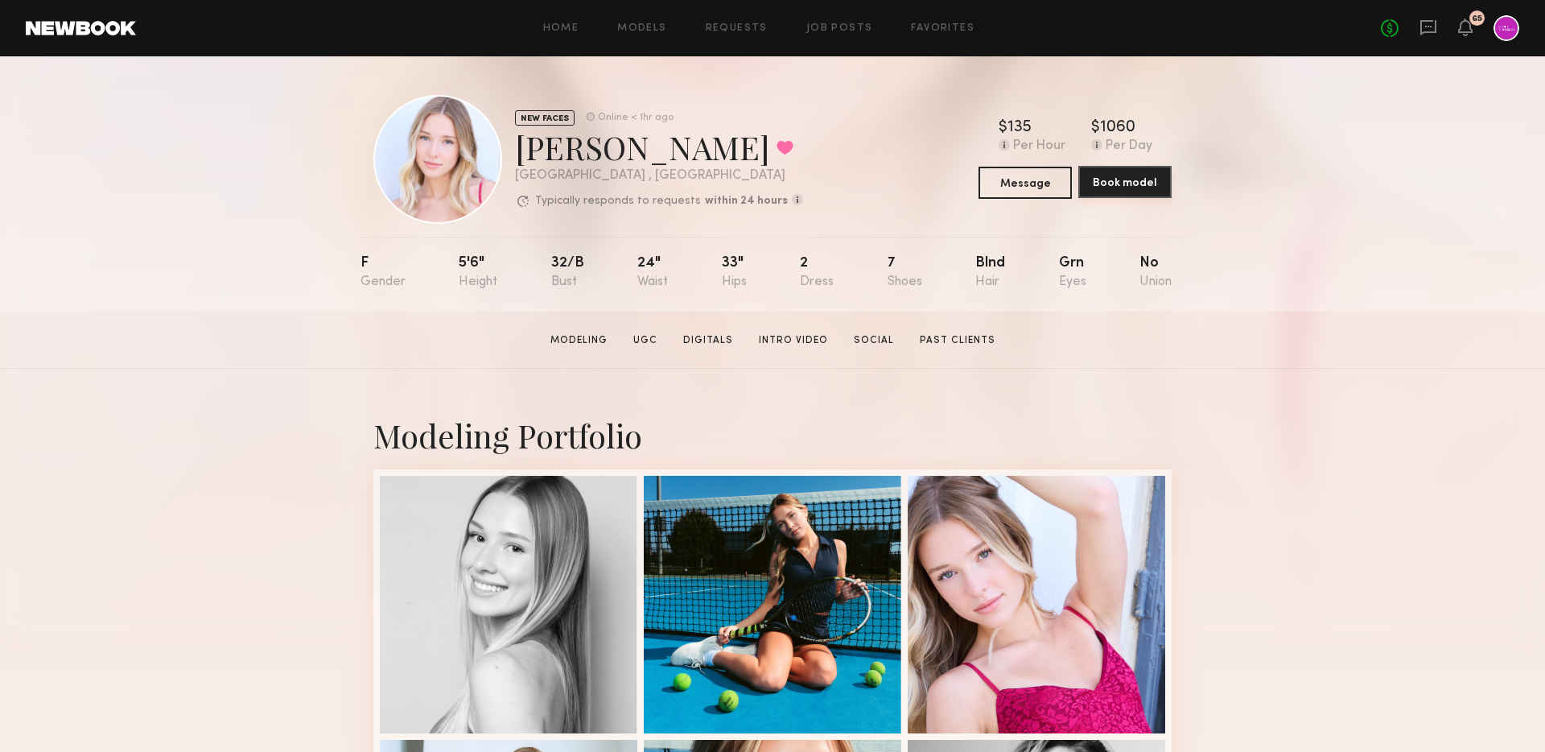
click at [1137, 189] on button "Book model" at bounding box center [1124, 182] width 93 height 32
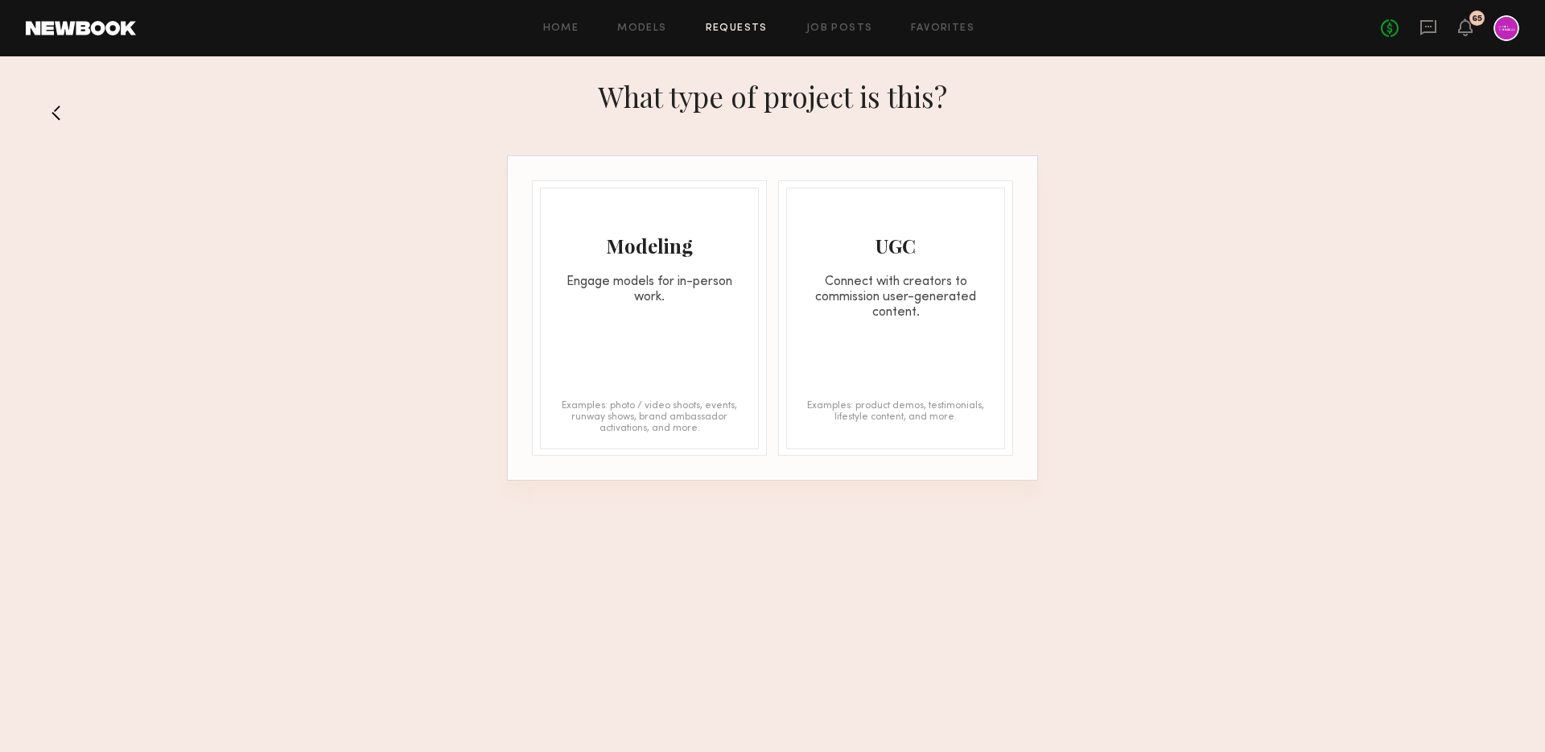
click at [894, 328] on div "UGC Connect with creators to commission user-generated content. Examples: produ…" at bounding box center [895, 319] width 219 height 262
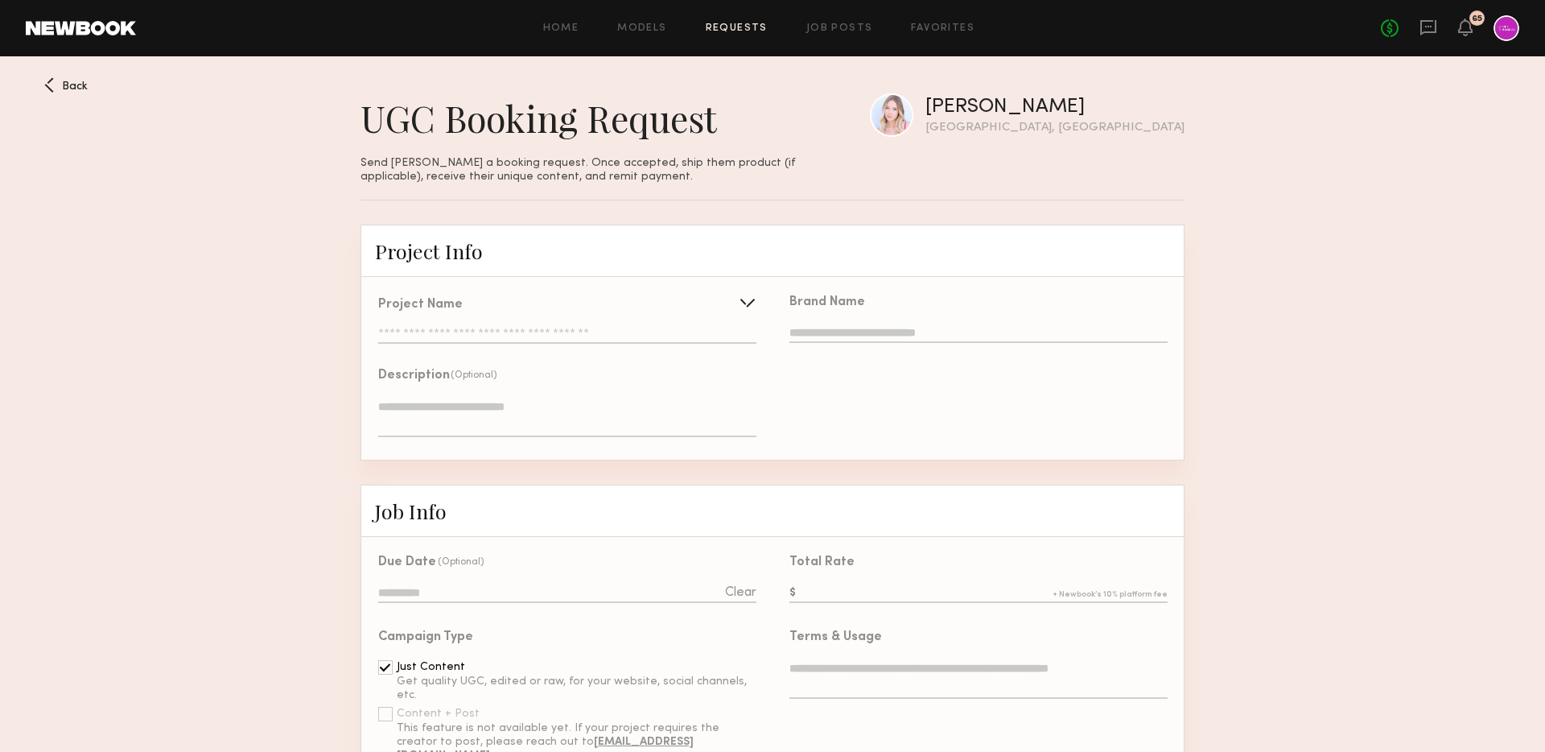
click at [711, 311] on div "Project Name Create Use recent UGC project Discoloration Correcting Serum GRWM …" at bounding box center [567, 321] width 378 height 45
click at [738, 294] on div at bounding box center [748, 303] width 26 height 26
click at [698, 337] on button "Create" at bounding box center [716, 335] width 69 height 27
click at [615, 330] on input "text" at bounding box center [567, 336] width 378 height 16
click at [57, 83] on div "Back" at bounding box center [65, 84] width 43 height 15
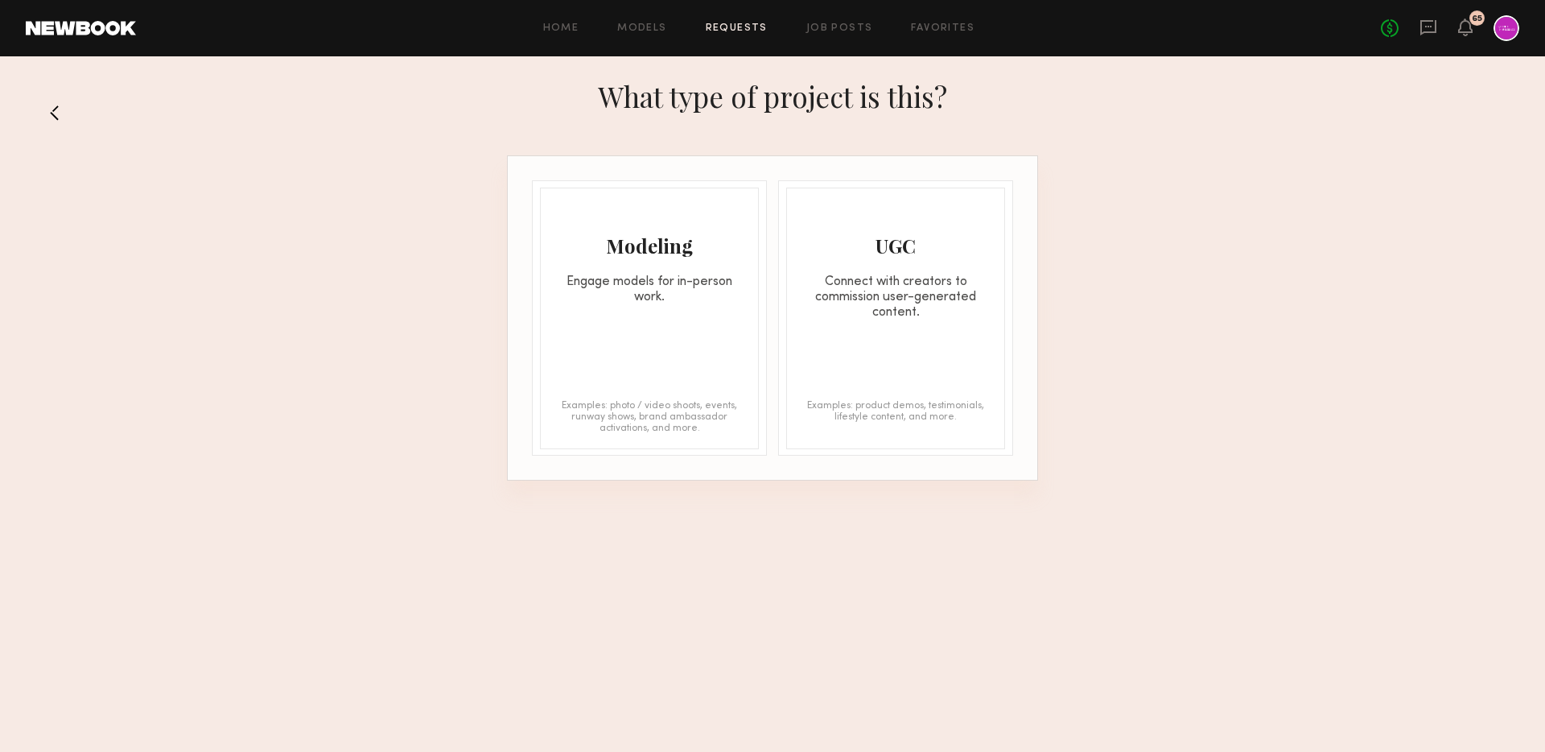
click at [56, 104] on button at bounding box center [61, 113] width 26 height 26
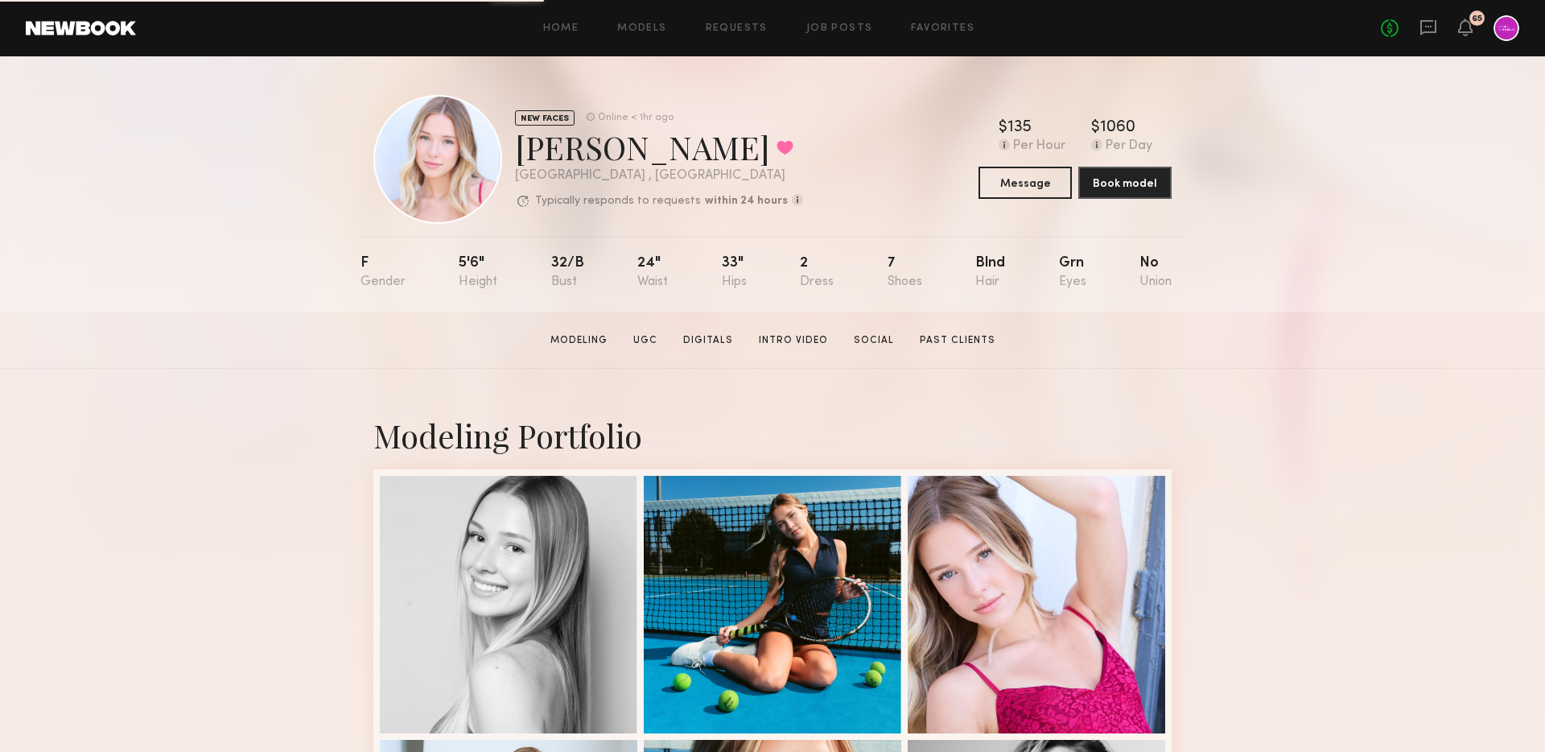
click at [231, 241] on div "NEW FACES Online < 1hr ago Natalie C. Favorited Los Angeles , CA Typically resp…" at bounding box center [772, 183] width 1545 height 255
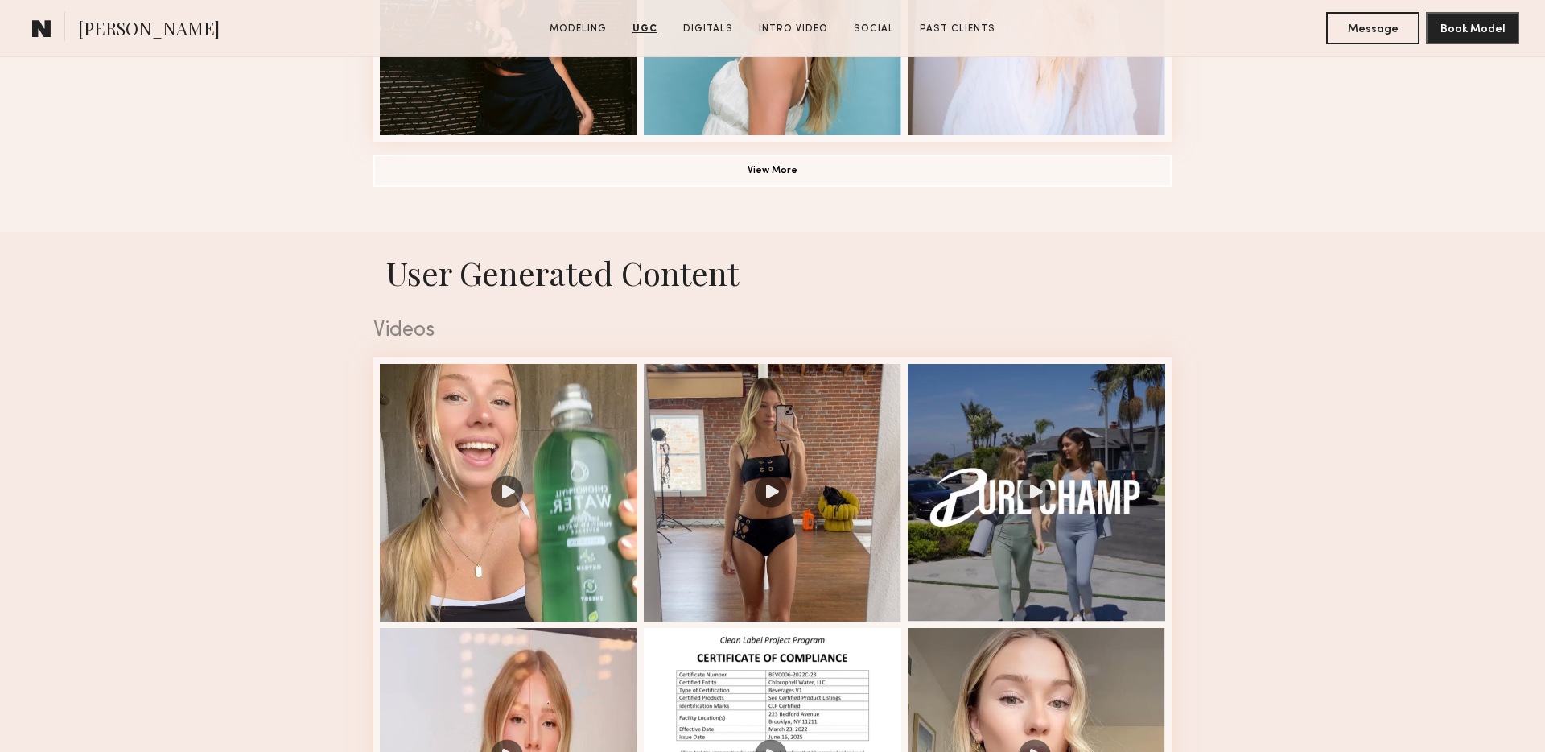
scroll to position [1362, 0]
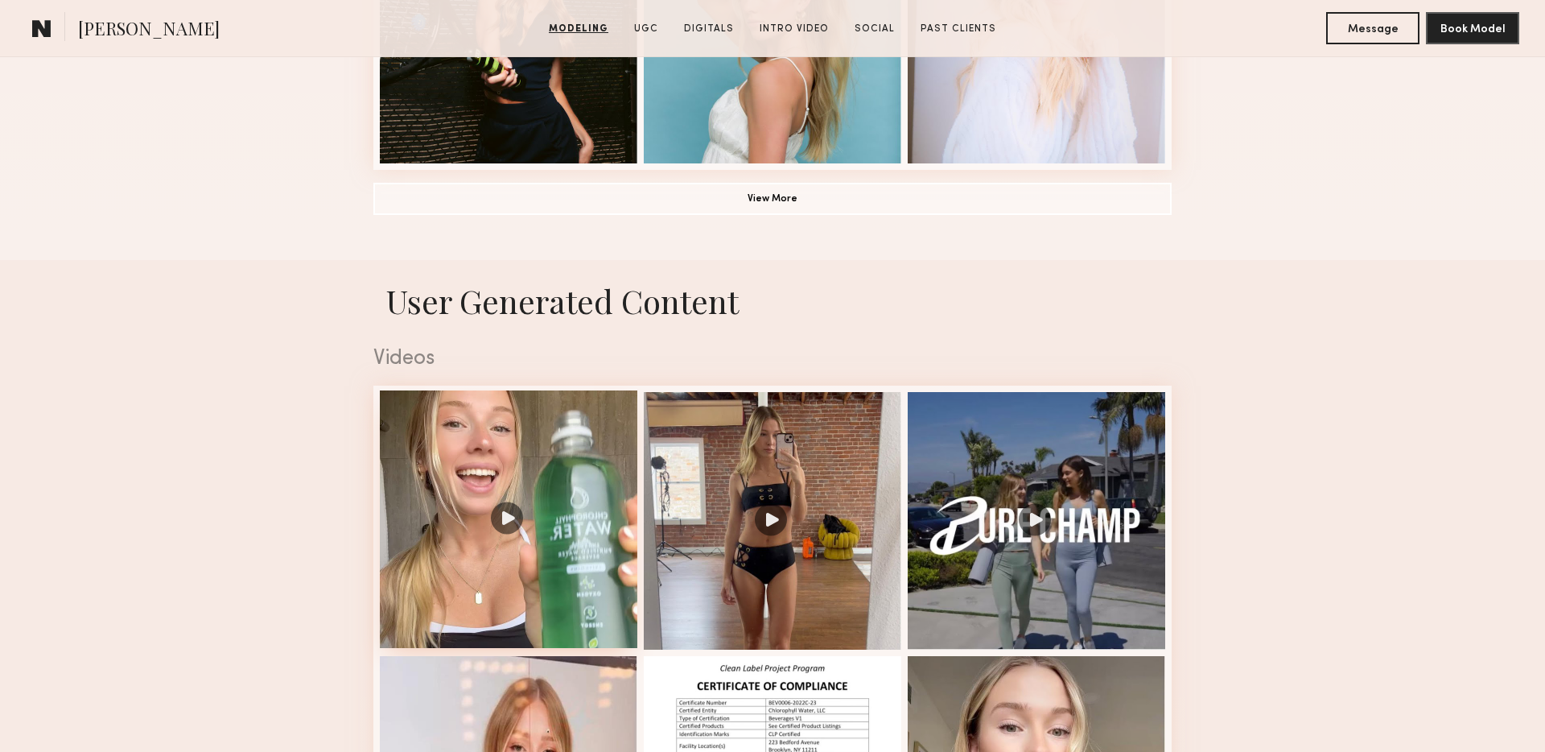
click at [524, 521] on div at bounding box center [509, 519] width 258 height 258
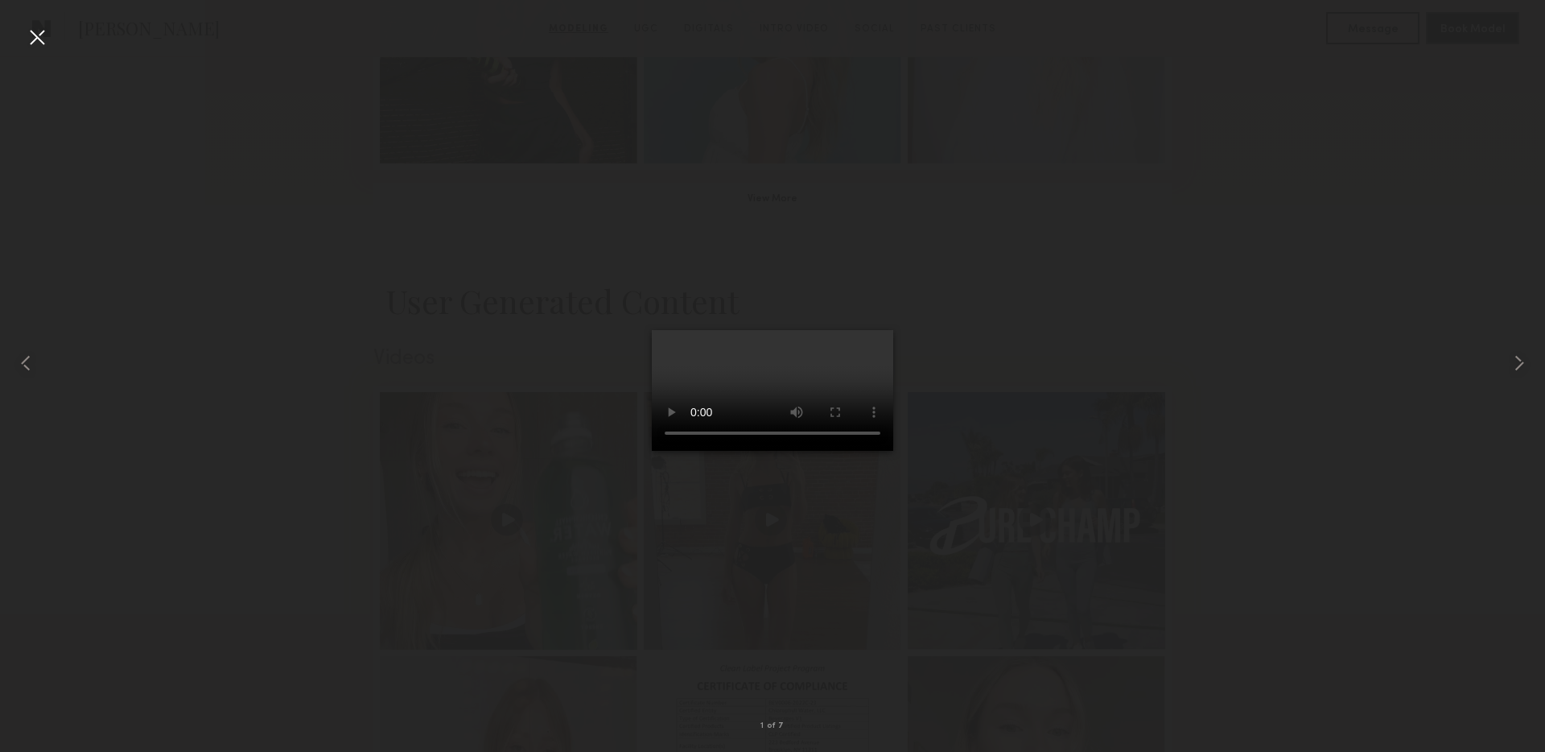
click at [793, 436] on video at bounding box center [772, 390] width 241 height 121
click at [36, 37] on div at bounding box center [37, 37] width 26 height 26
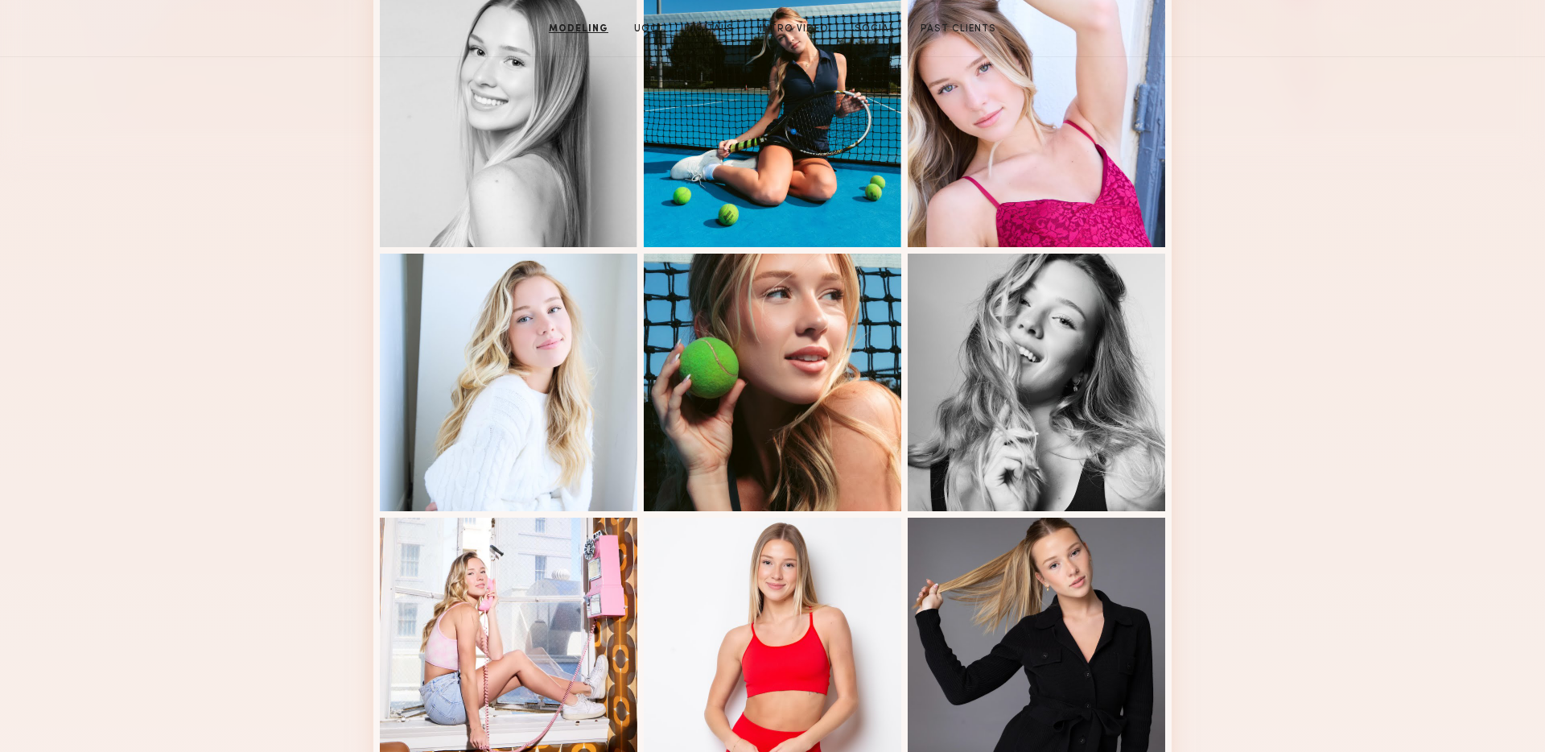
scroll to position [0, 0]
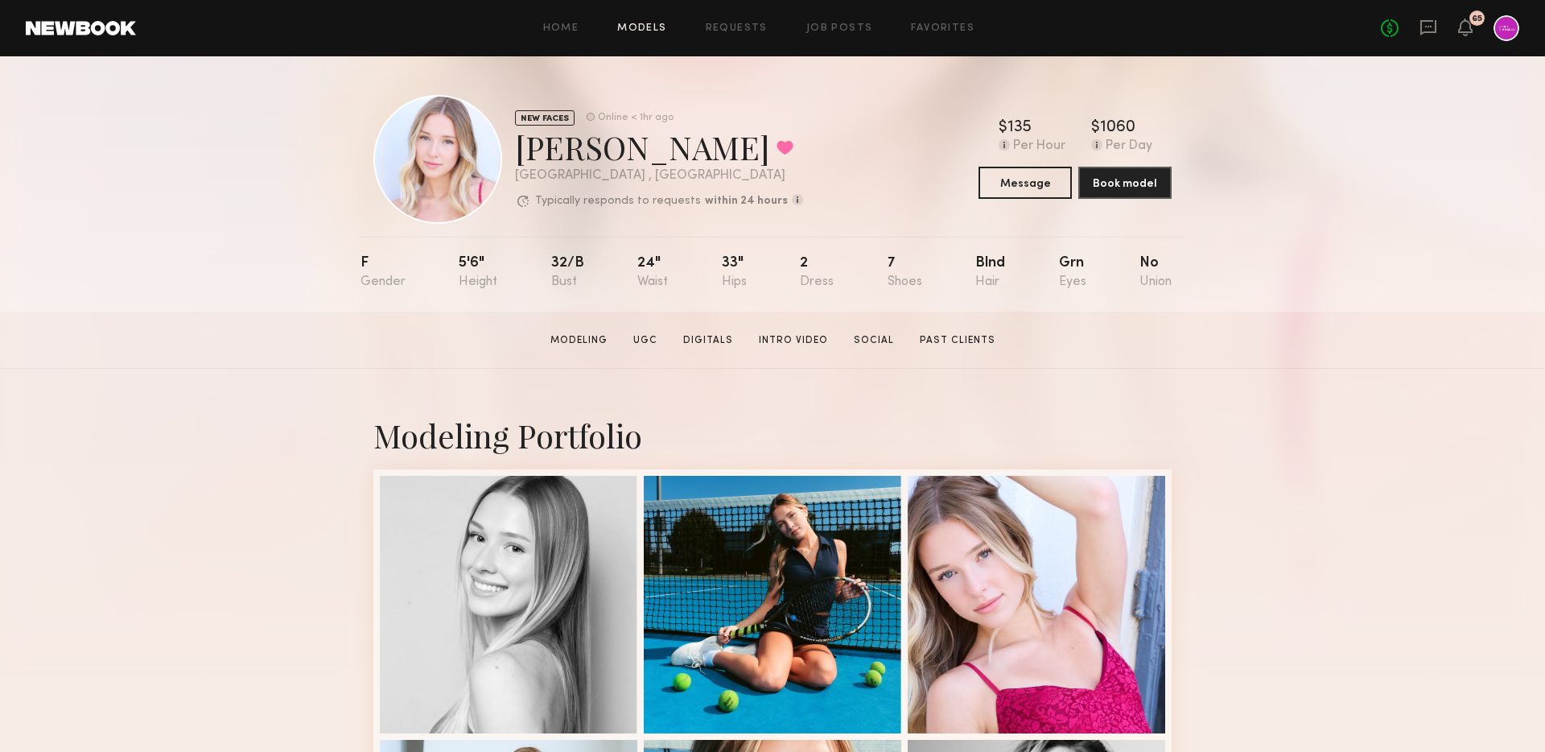
click at [652, 30] on link "Models" at bounding box center [641, 28] width 49 height 10
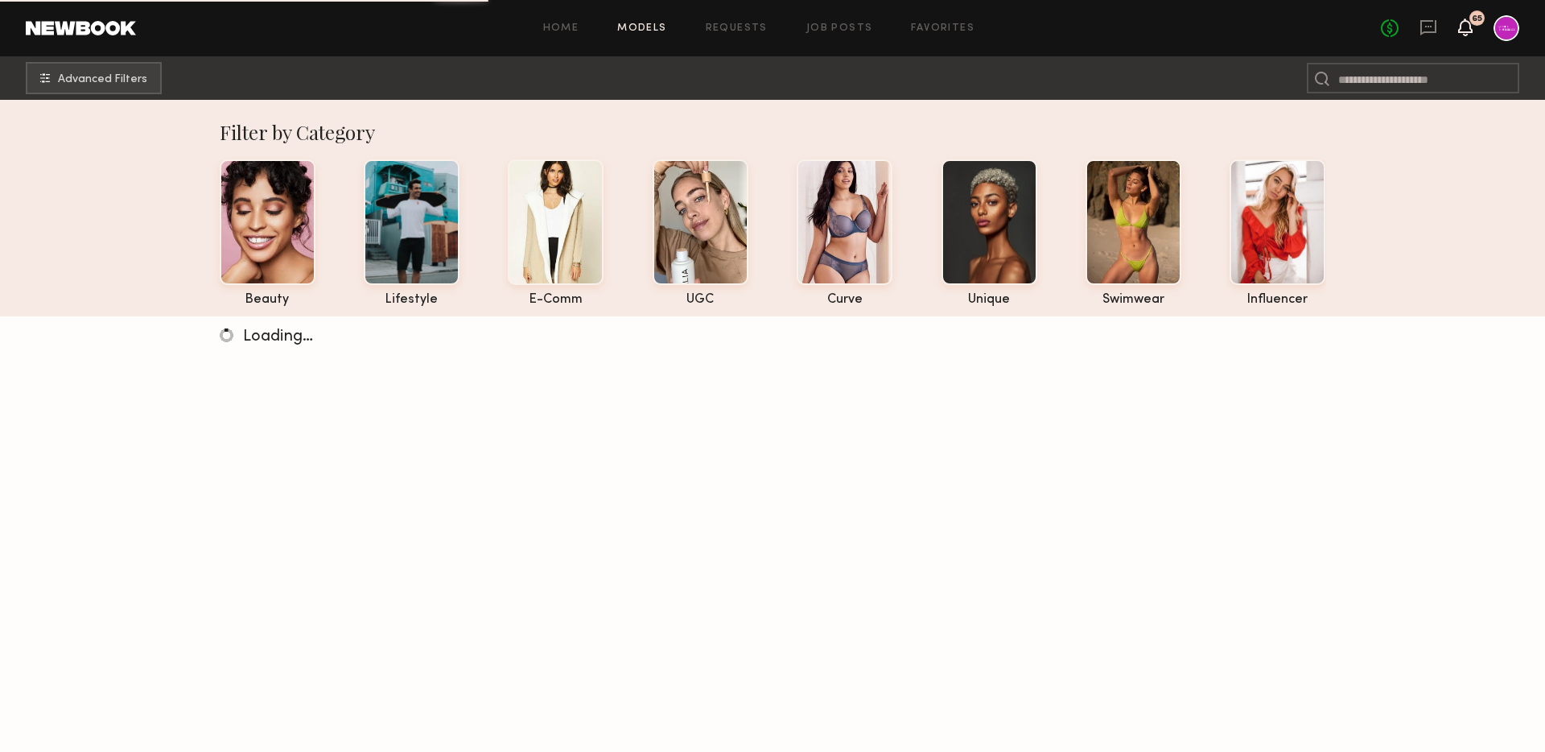
click at [1459, 26] on icon at bounding box center [1465, 28] width 14 height 18
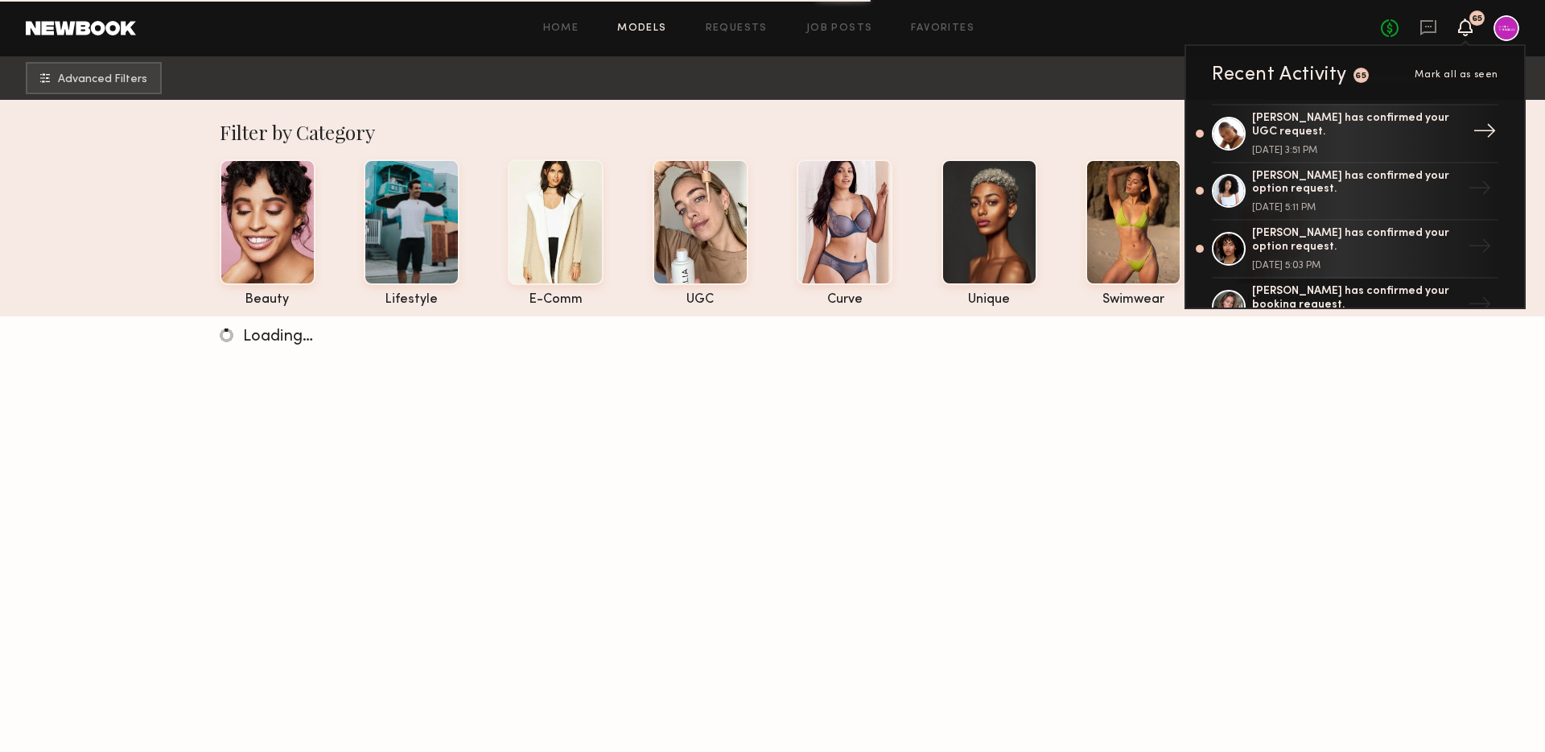
click at [1470, 128] on div "→" at bounding box center [1484, 134] width 37 height 42
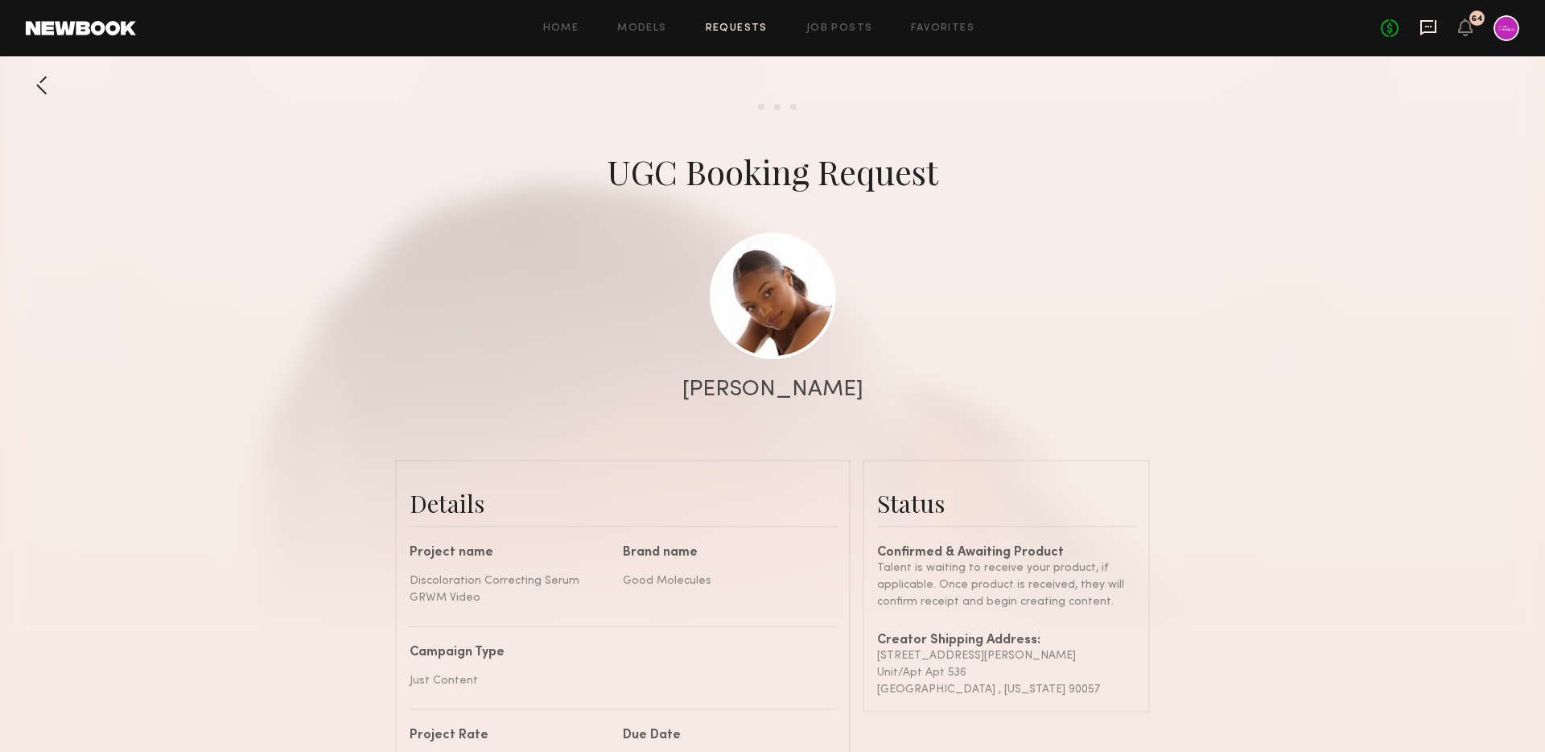
click at [1433, 25] on icon at bounding box center [1429, 28] width 18 height 18
click at [1467, 28] on icon at bounding box center [1465, 26] width 13 height 11
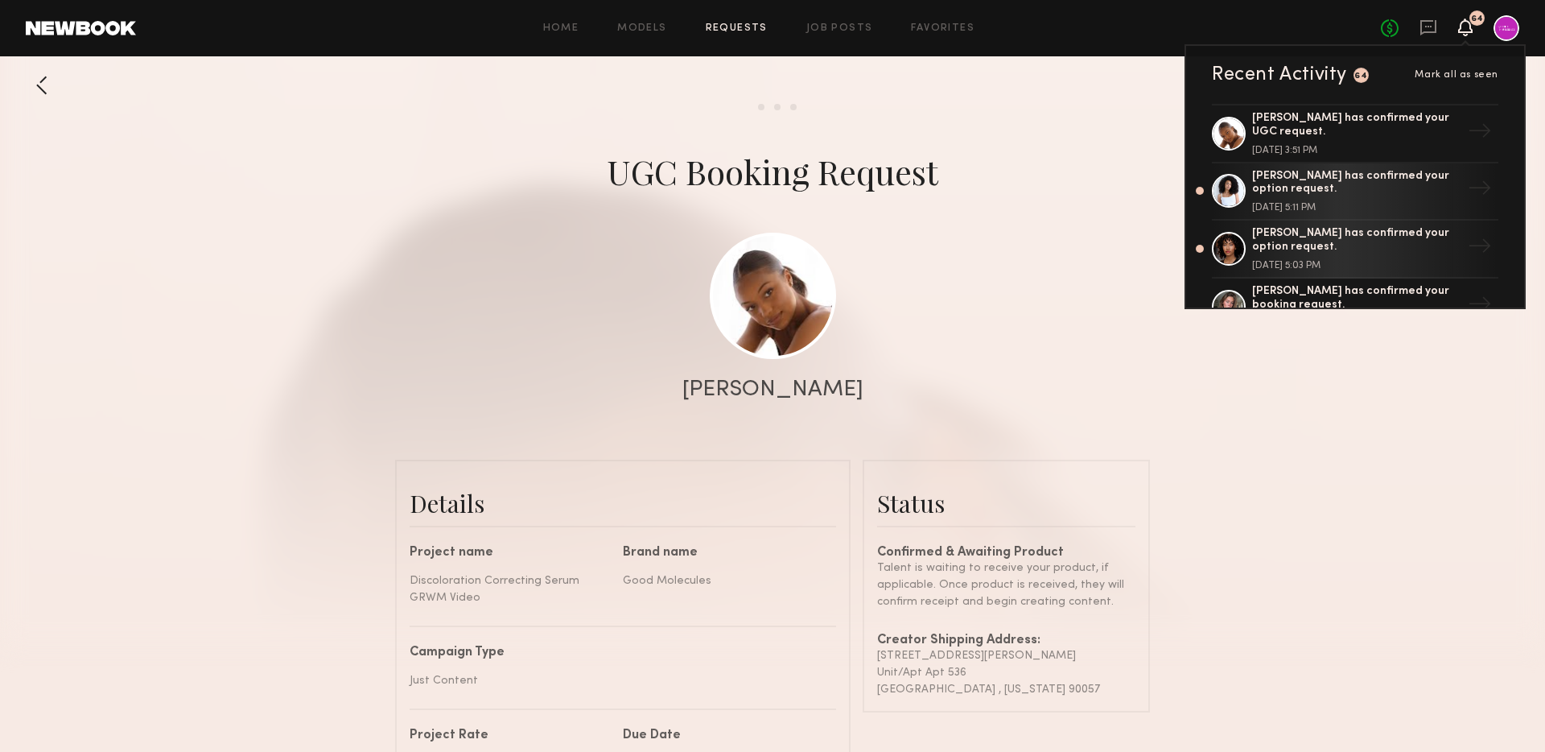
click at [1146, 109] on div "Send request Model response Review content" at bounding box center [772, 107] width 1545 height 6
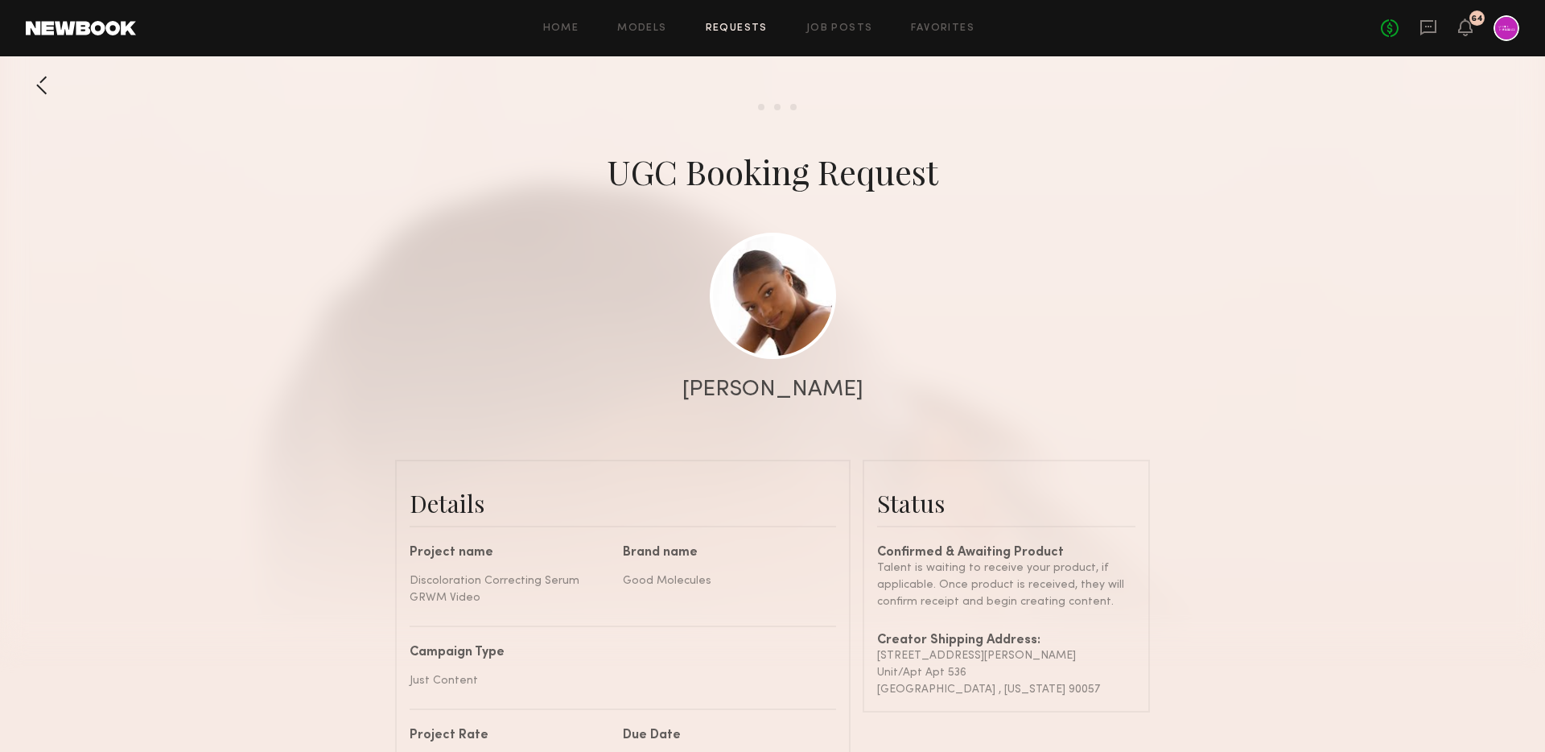
click at [1517, 25] on div at bounding box center [1507, 28] width 26 height 26
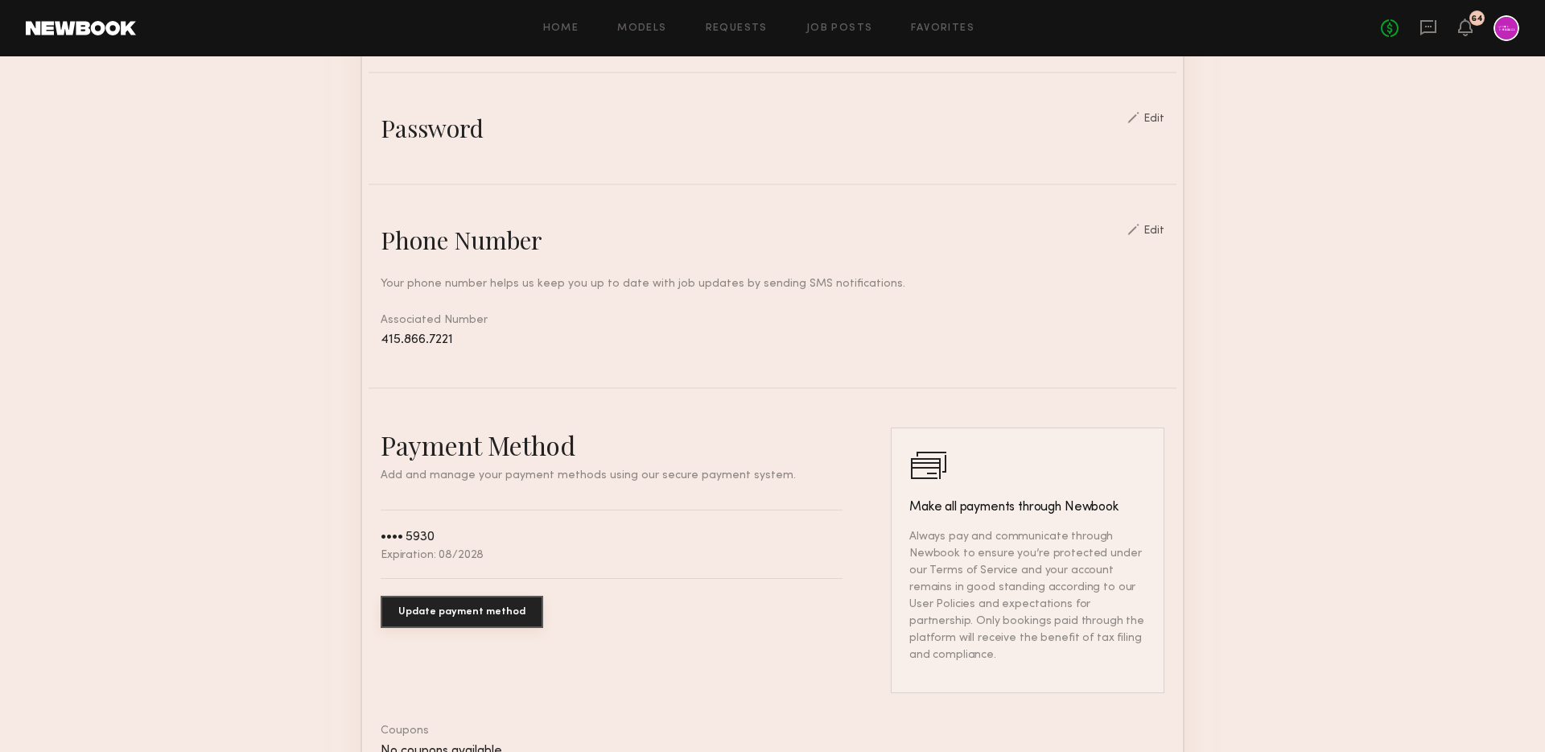
scroll to position [545, 0]
click at [1469, 36] on div "64" at bounding box center [1465, 29] width 14 height 20
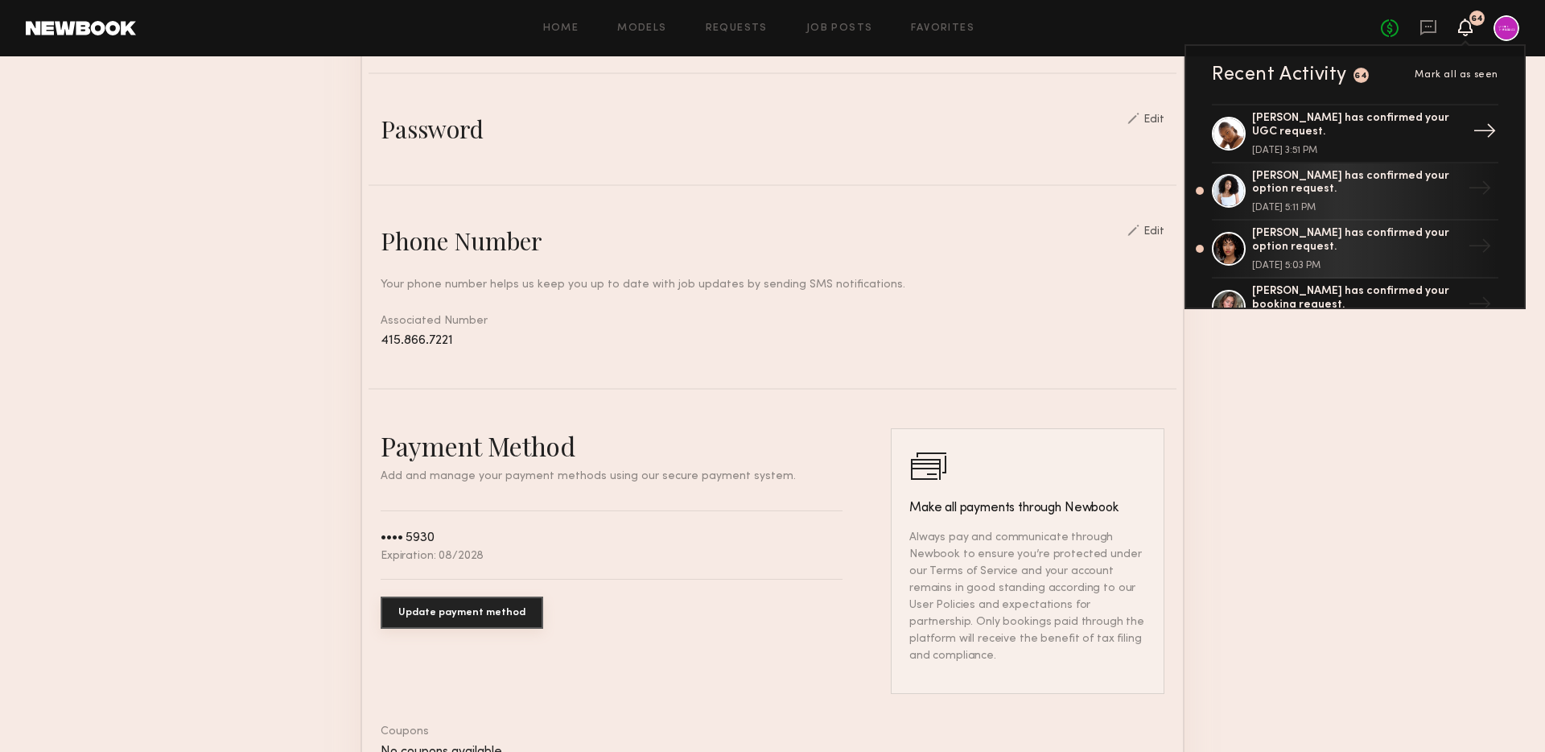
click at [1276, 144] on div "Ashley W. has confirmed your UGC request. September 12, 2025 @ 3:51 PM" at bounding box center [1356, 133] width 209 height 43
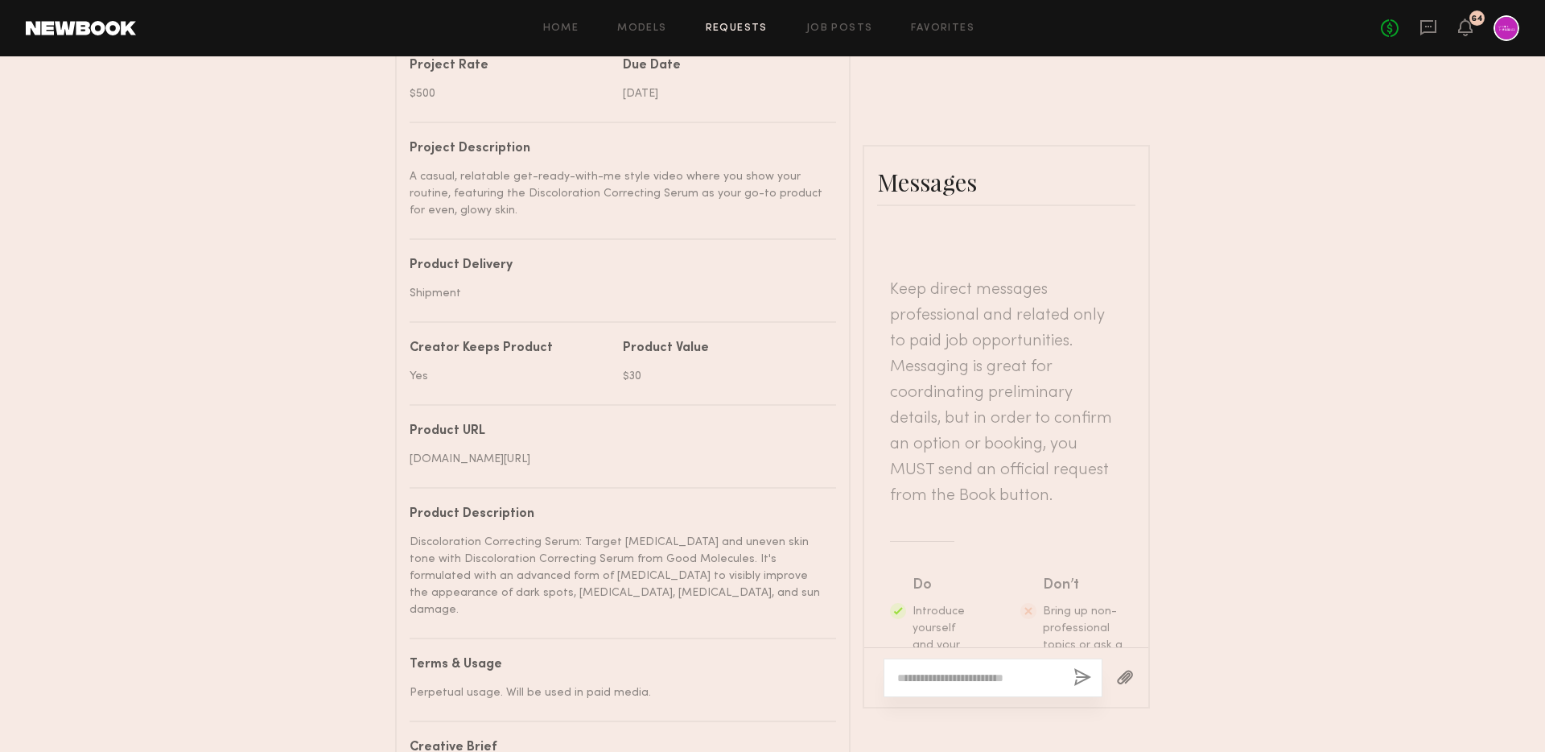
scroll to position [803, 0]
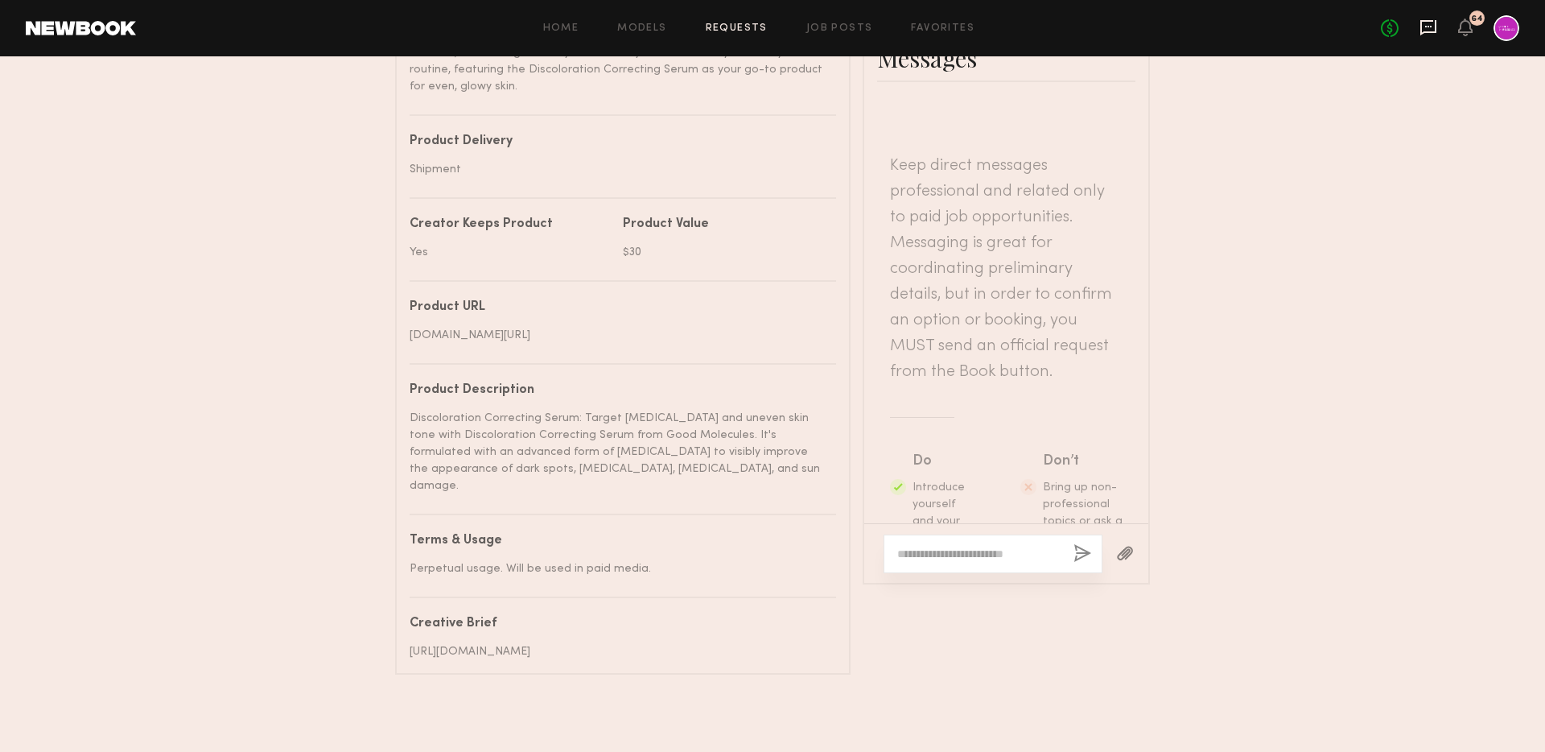
click at [1428, 27] on icon at bounding box center [1429, 28] width 18 height 18
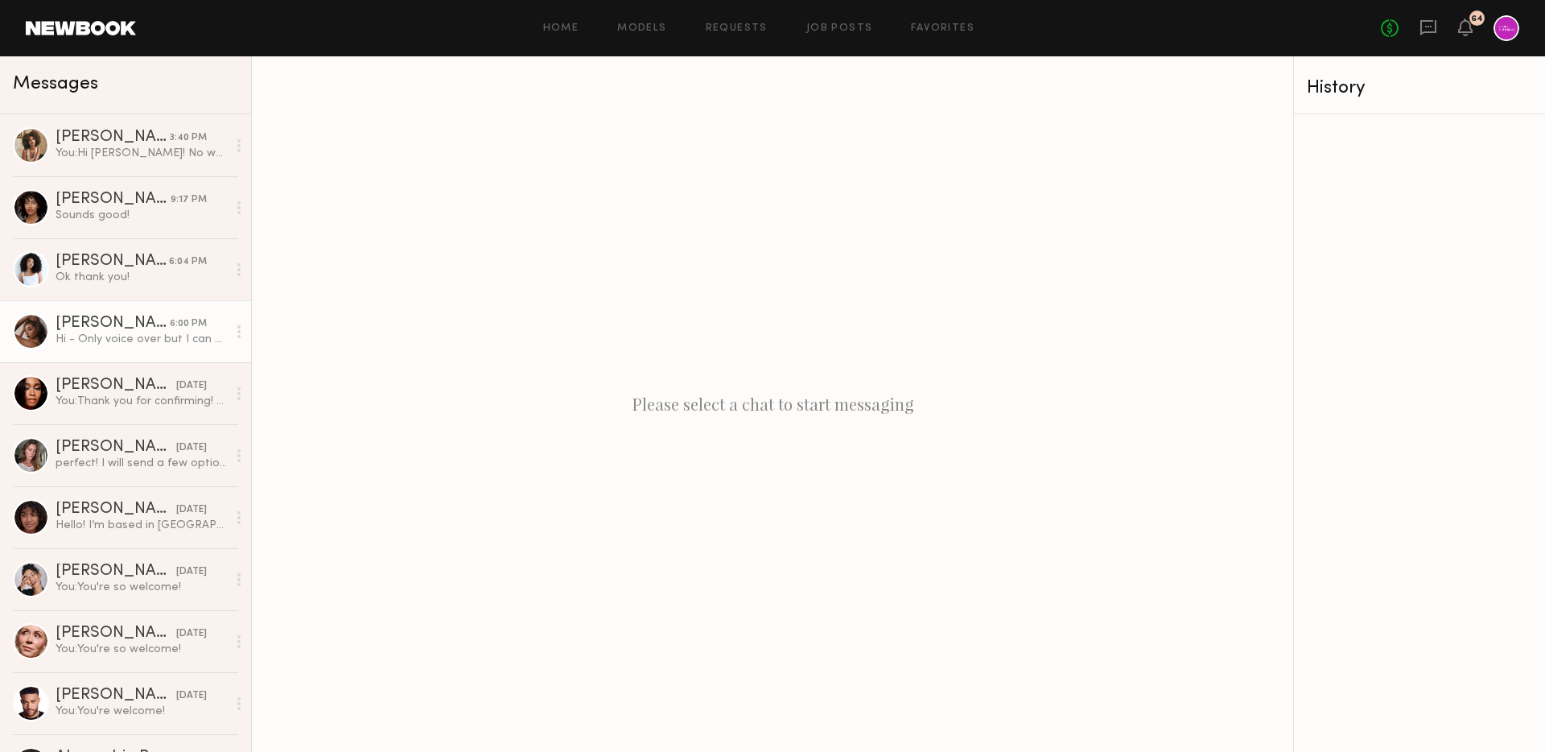
click at [81, 315] on div "Andreanna H." at bounding box center [113, 323] width 114 height 16
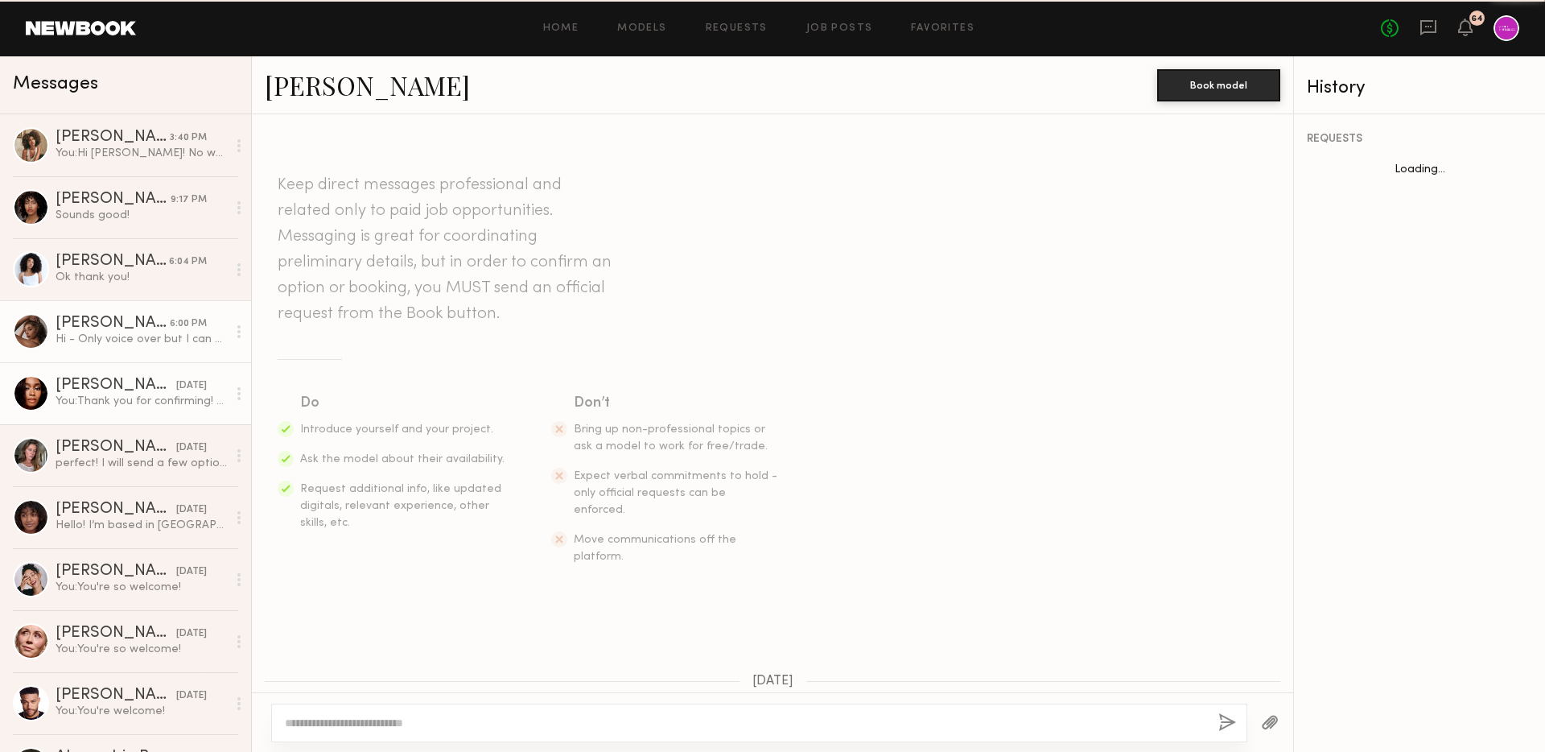
scroll to position [797, 0]
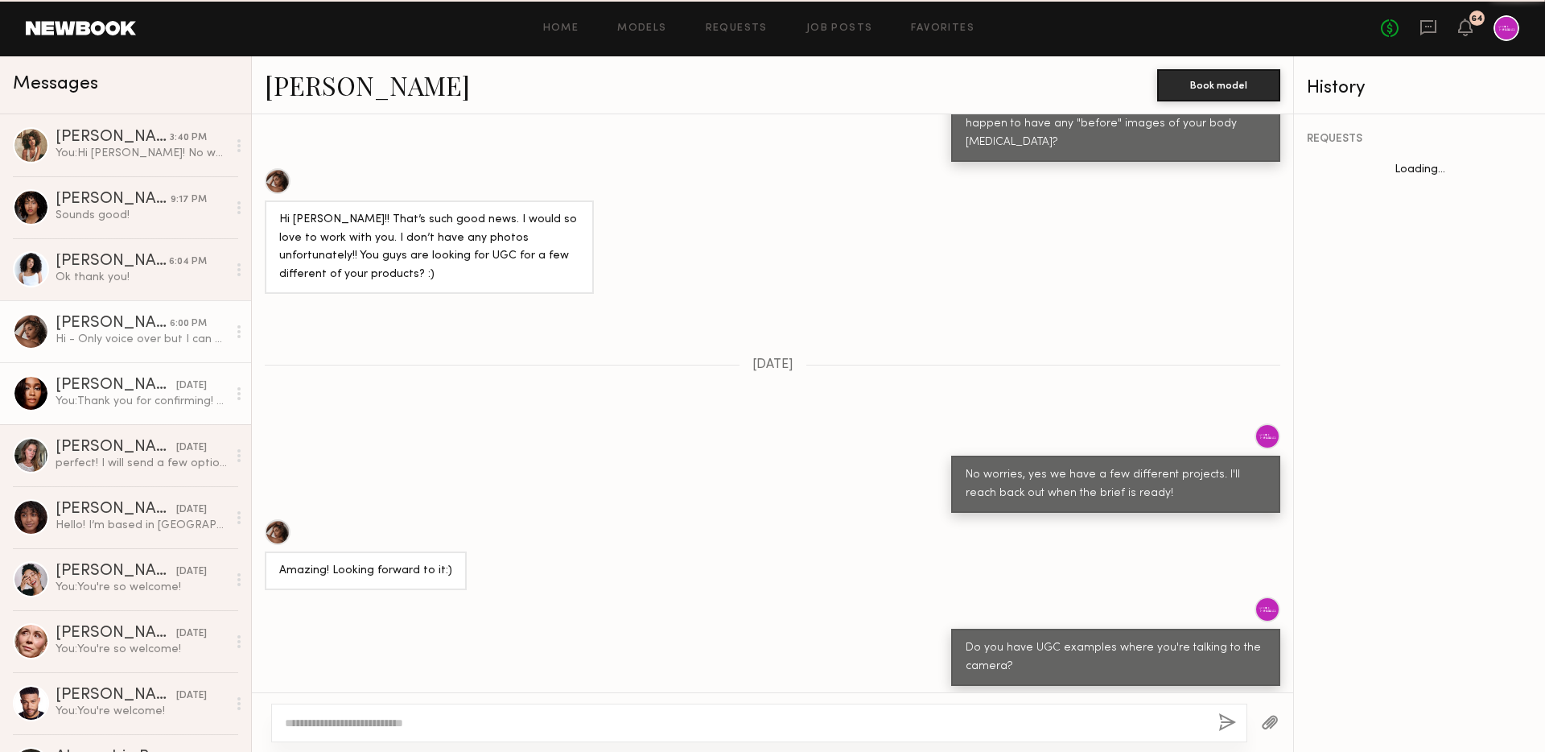
click at [93, 377] on div "Jordin W." at bounding box center [116, 385] width 121 height 16
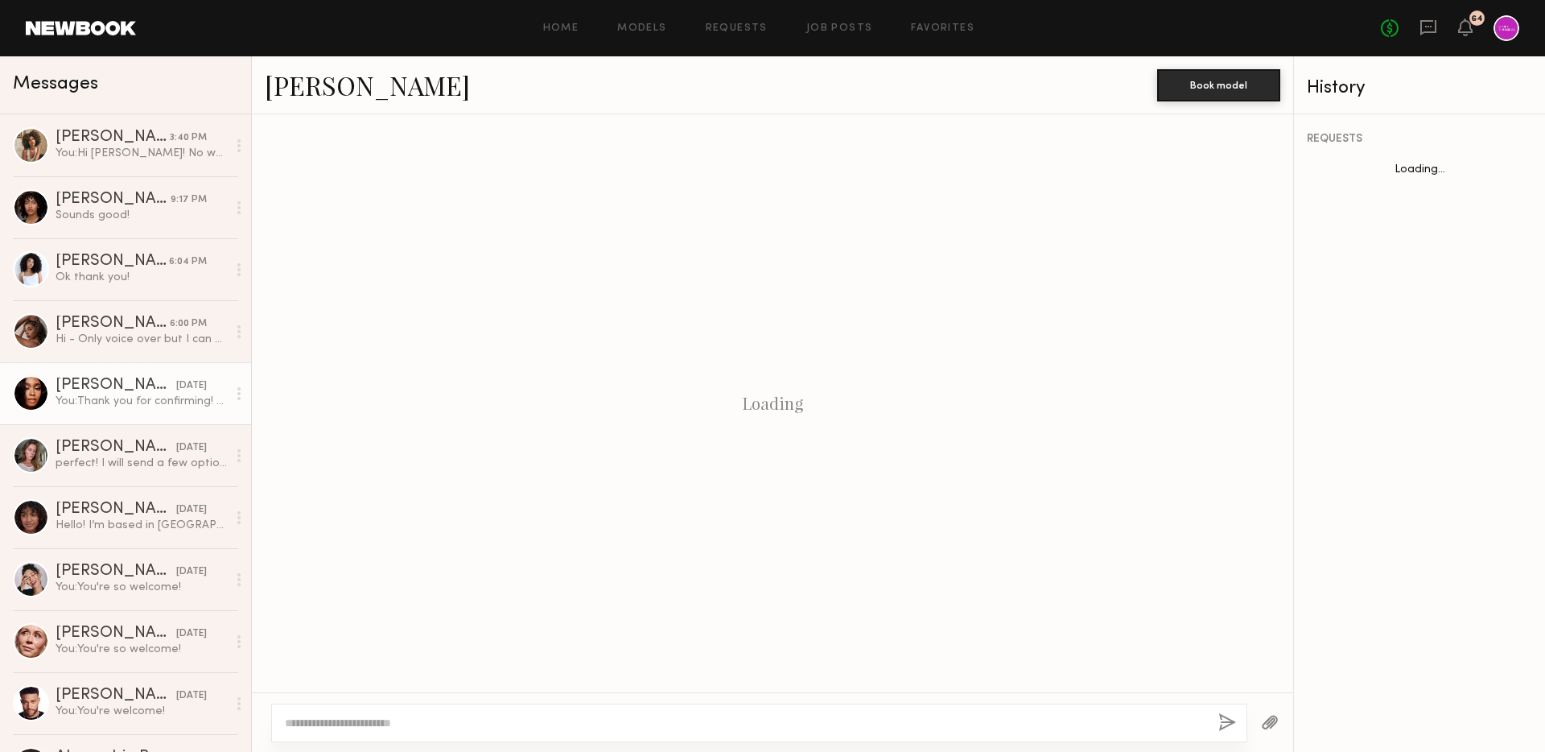
scroll to position [1148, 0]
